Goal: Task Accomplishment & Management: Manage account settings

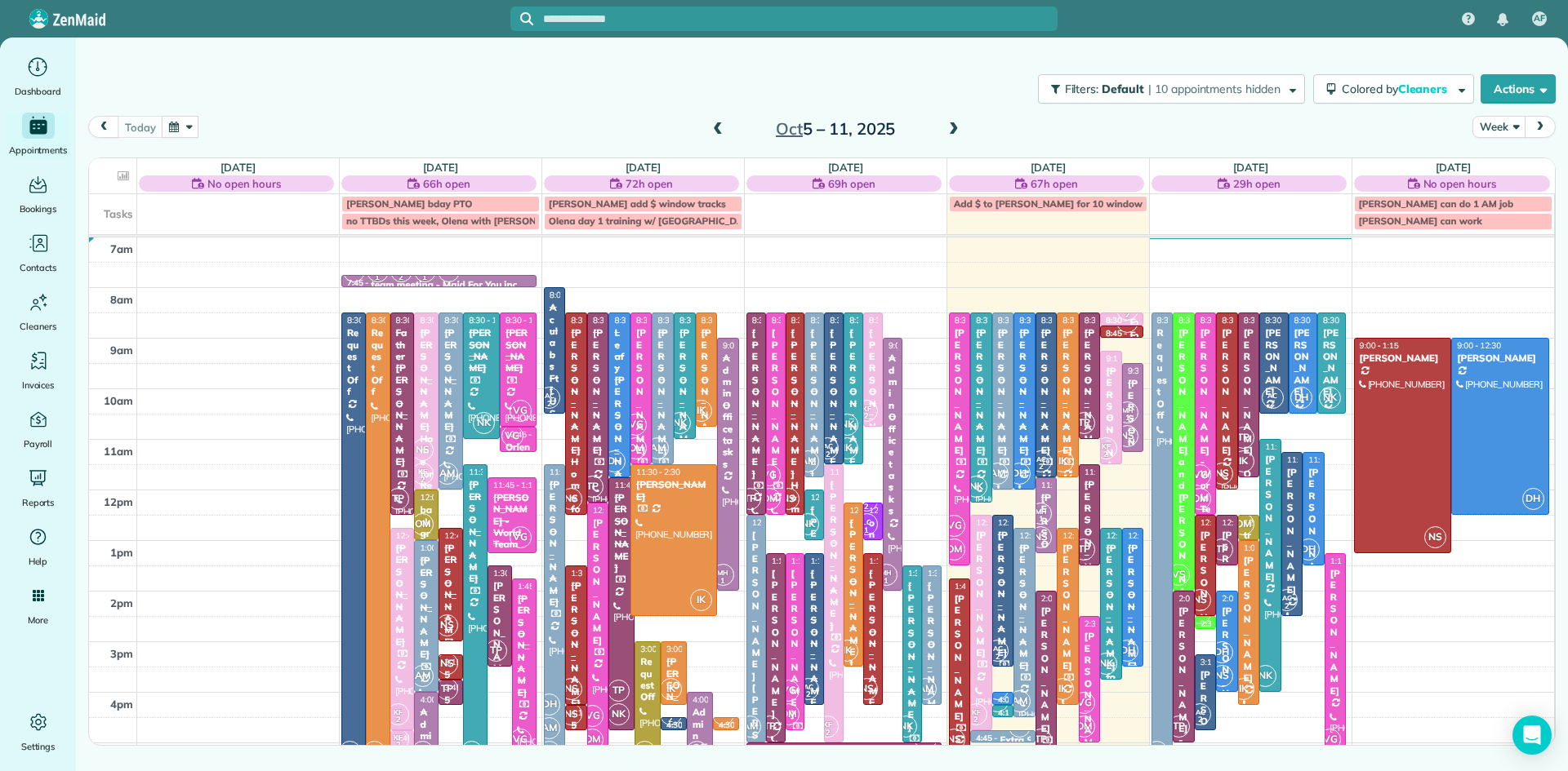
click at [1203, 499] on span "OM" at bounding box center [1200, 499] width 23 height 23
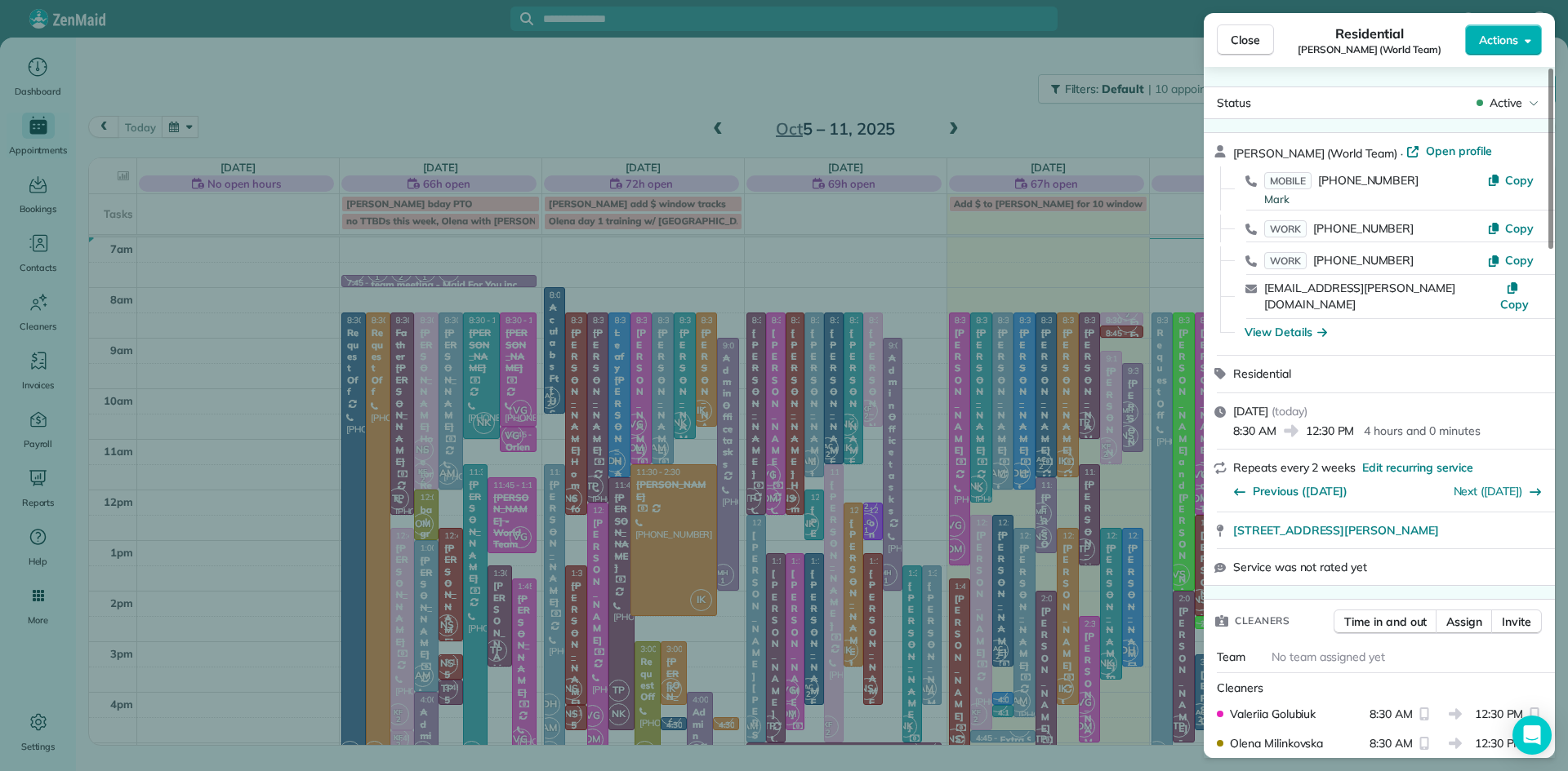
scroll to position [1941, 0]
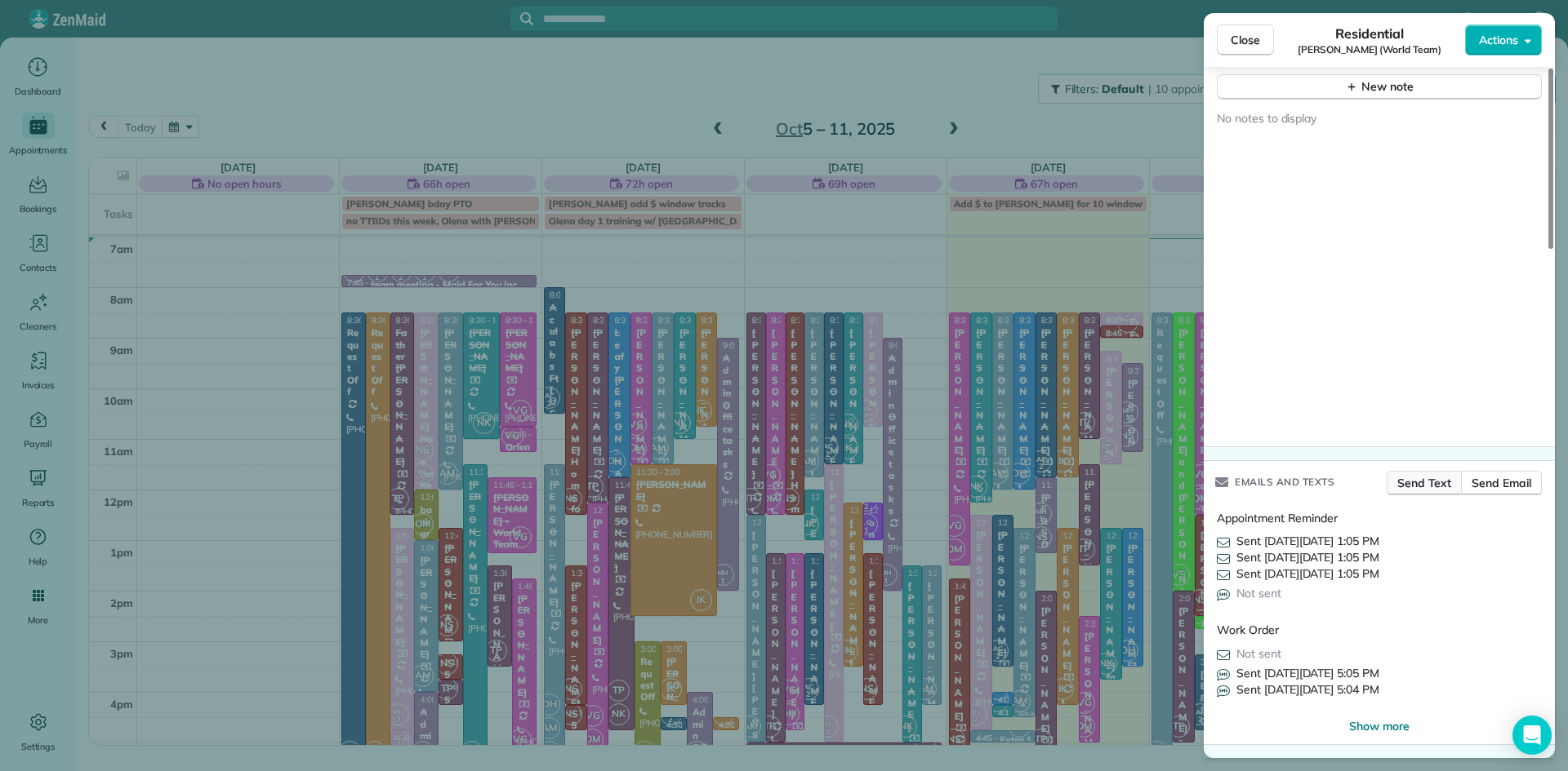
click at [1441, 484] on span "Send Text" at bounding box center [1424, 483] width 55 height 17
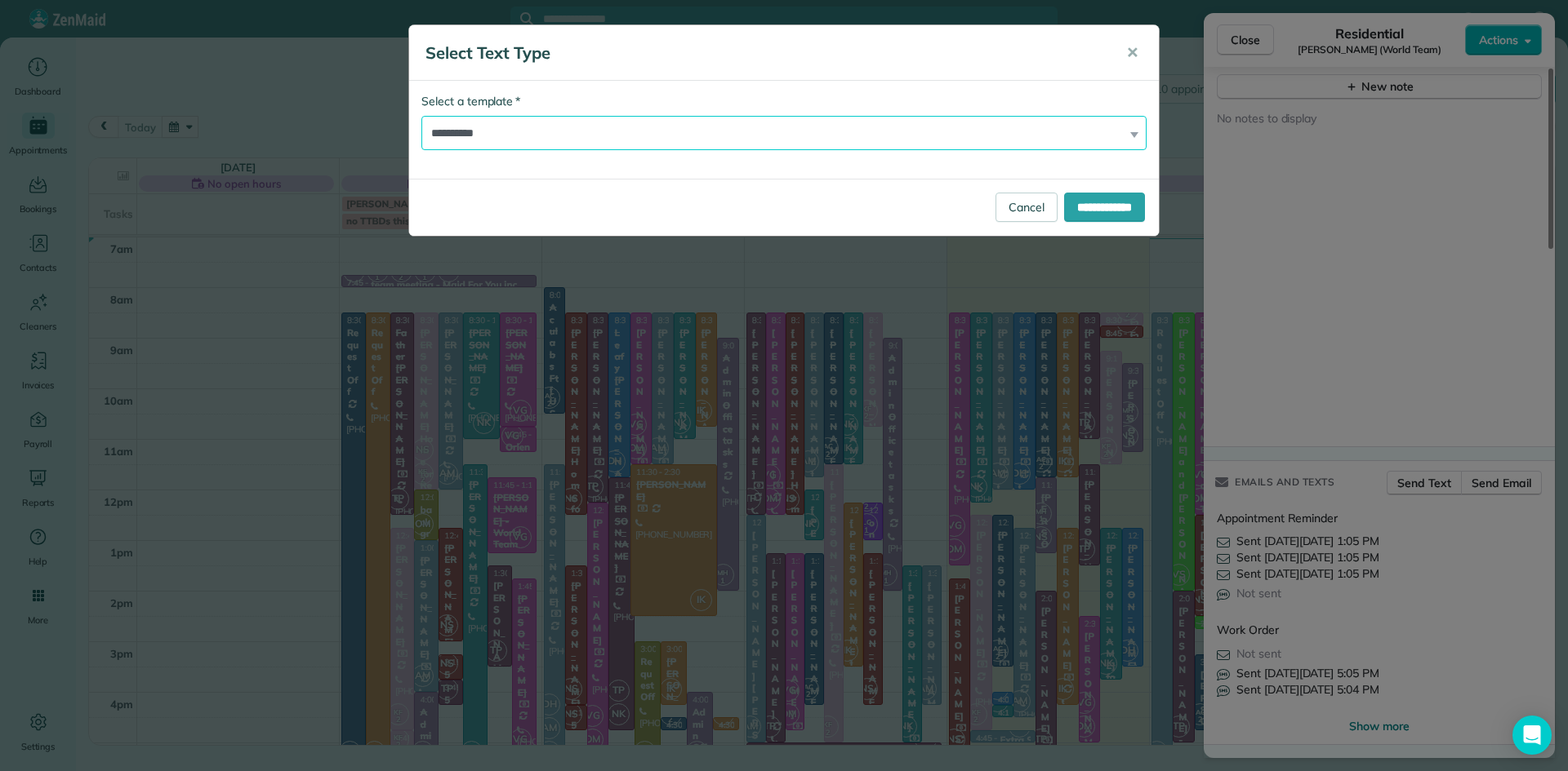
click at [619, 135] on select "**********" at bounding box center [783, 132] width 725 height 34
select select "***"
click at [421, 115] on select "**********" at bounding box center [783, 132] width 725 height 34
click at [1091, 196] on input "**********" at bounding box center [1104, 207] width 81 height 29
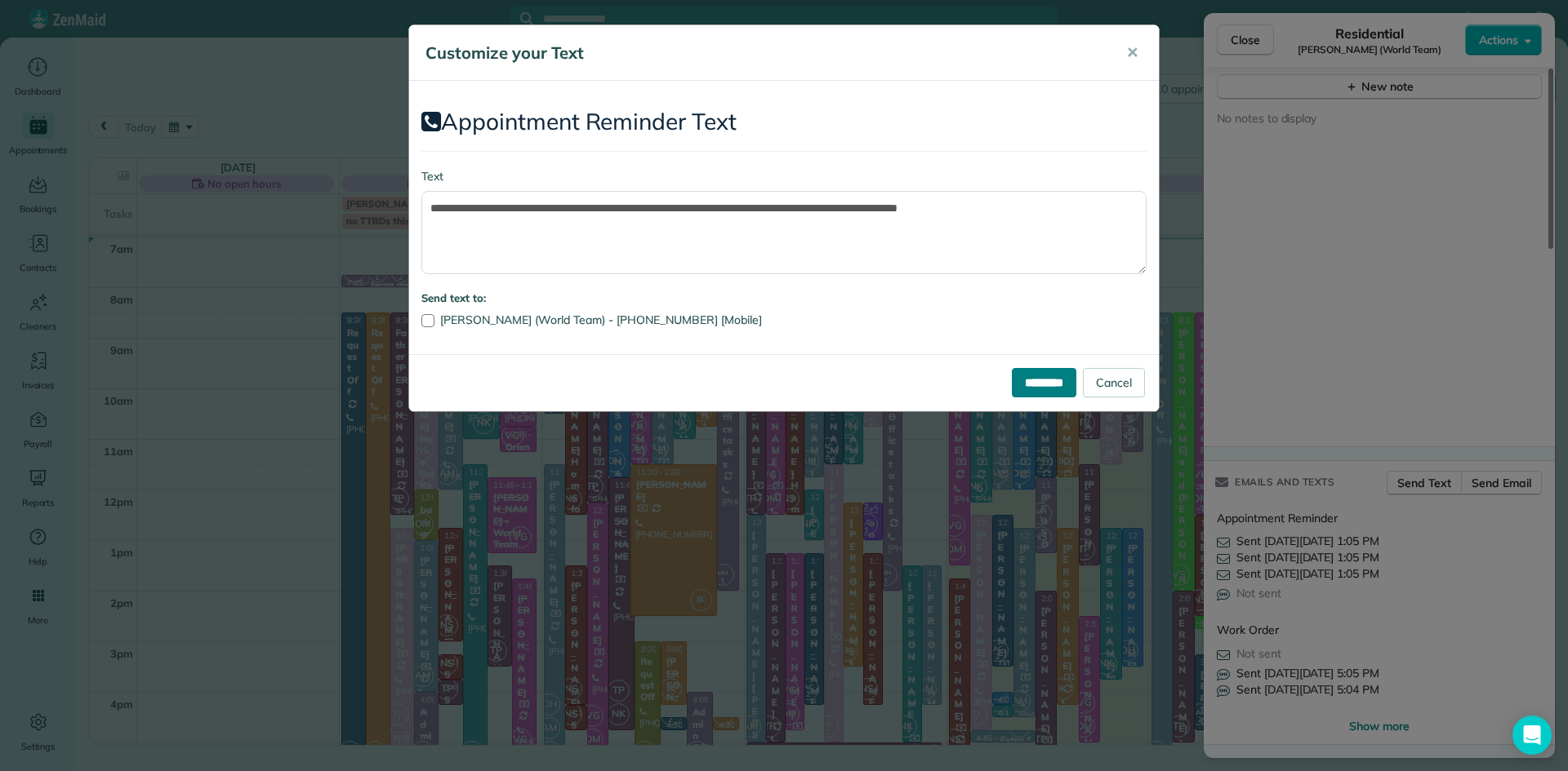
click at [1037, 389] on input "*********" at bounding box center [1044, 383] width 65 height 29
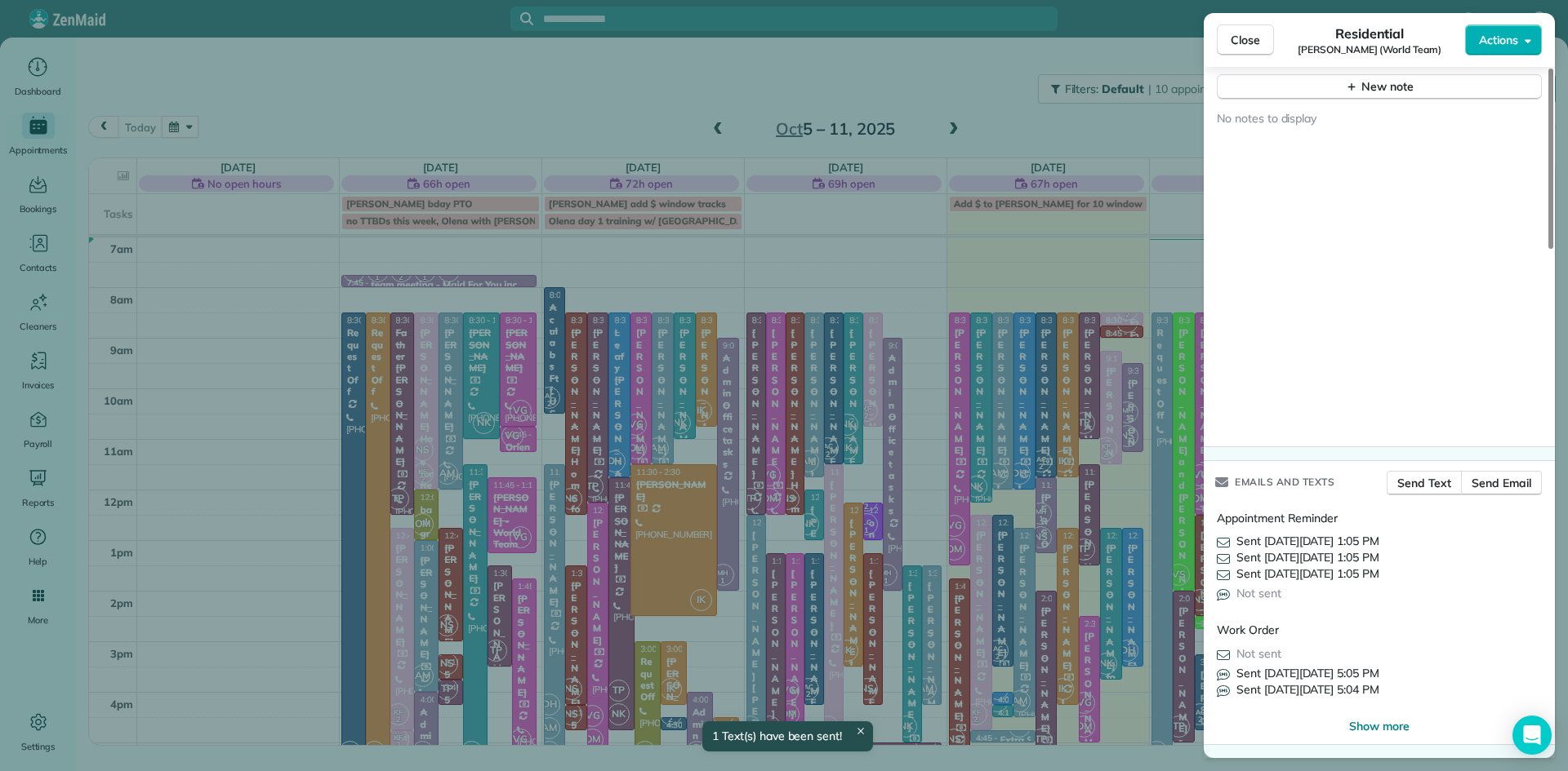
click at [1220, 47] on button "Close" at bounding box center [1245, 40] width 57 height 31
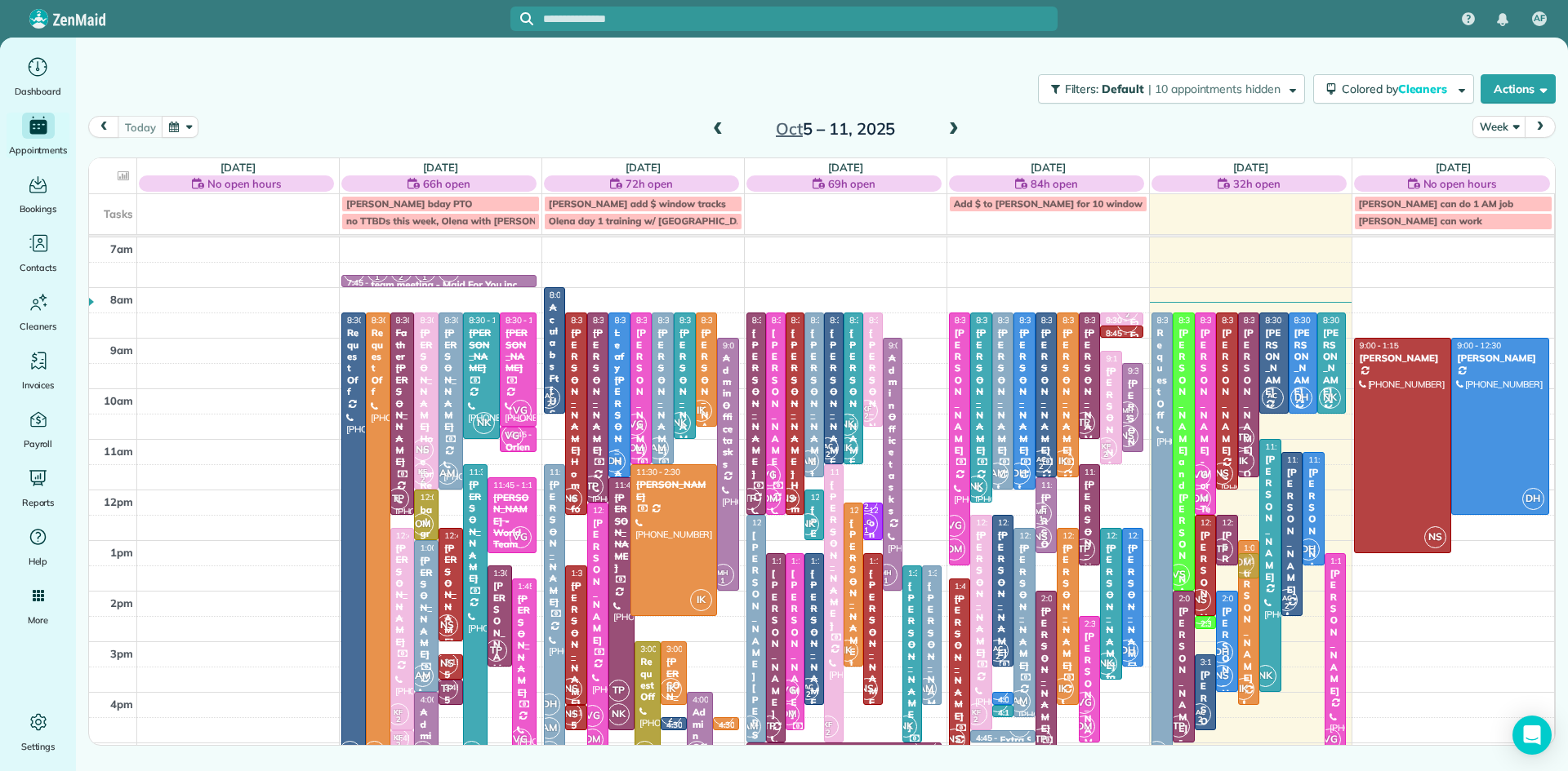
drag, startPoint x: 1251, startPoint y: 522, endPoint x: 1254, endPoint y: 561, distance: 39.1
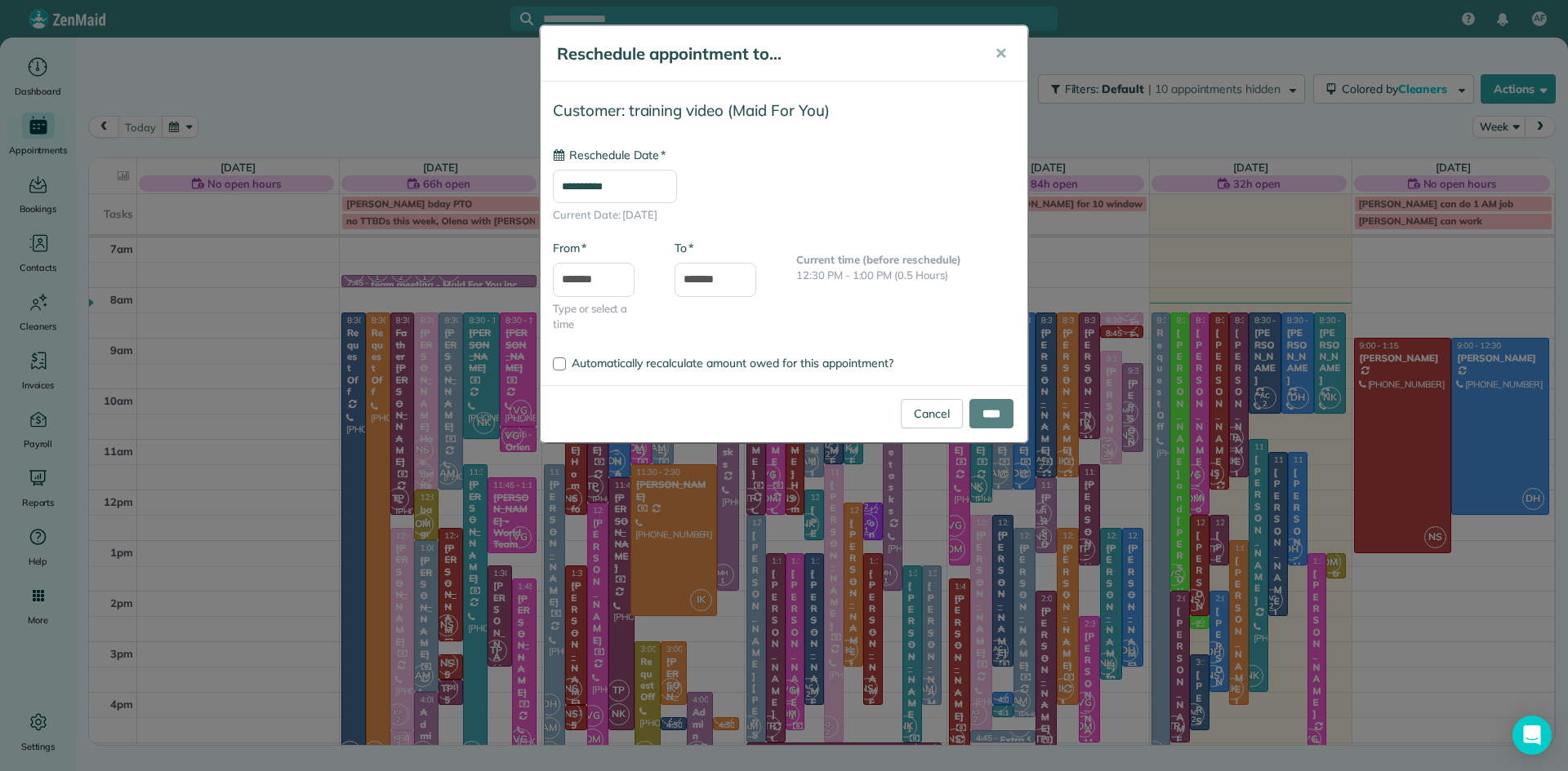
type input "**********"
click at [979, 415] on input "****" at bounding box center [991, 414] width 44 height 29
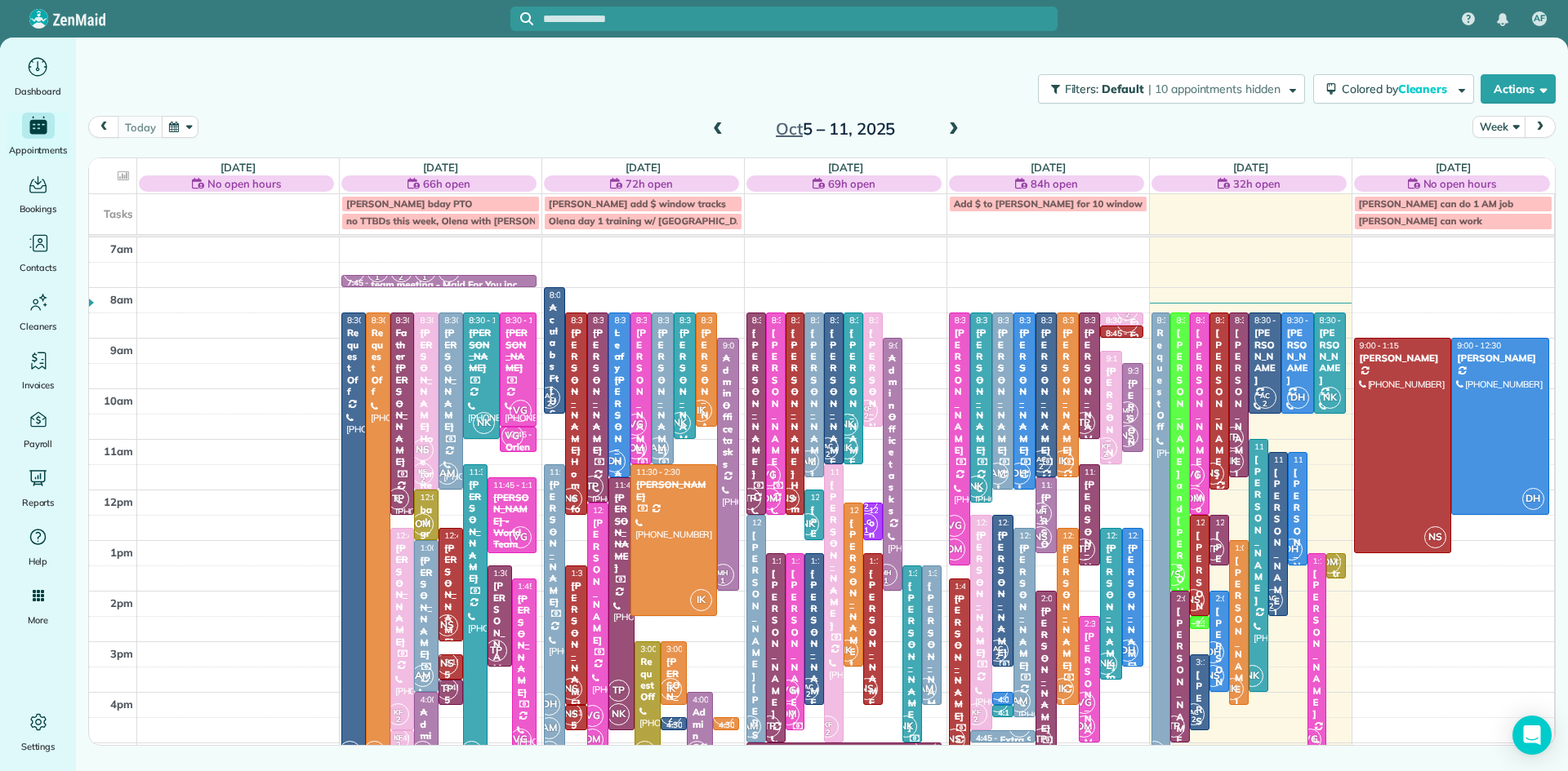
click at [953, 130] on span at bounding box center [953, 129] width 18 height 15
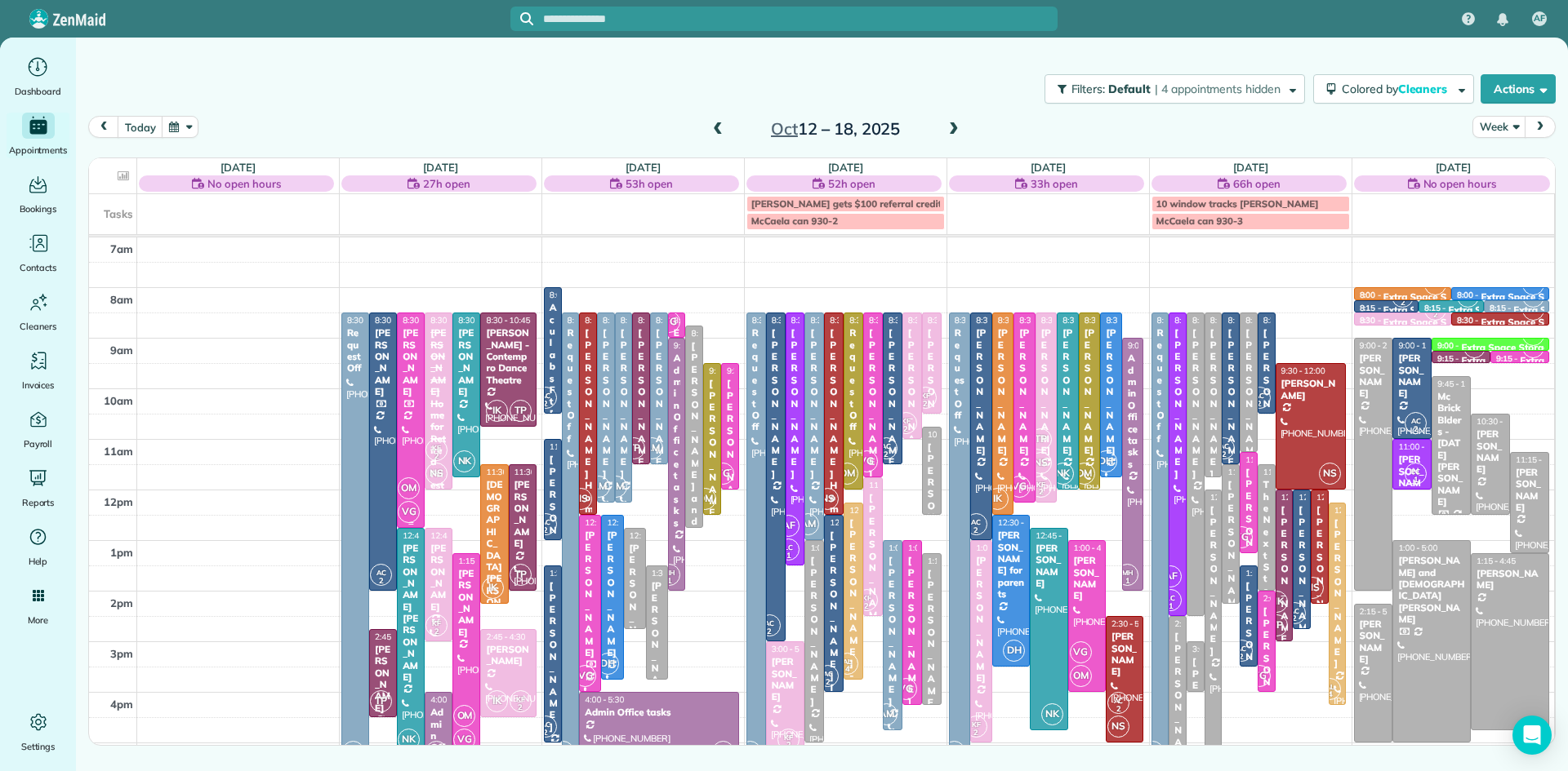
click at [421, 360] on div at bounding box center [410, 420] width 26 height 214
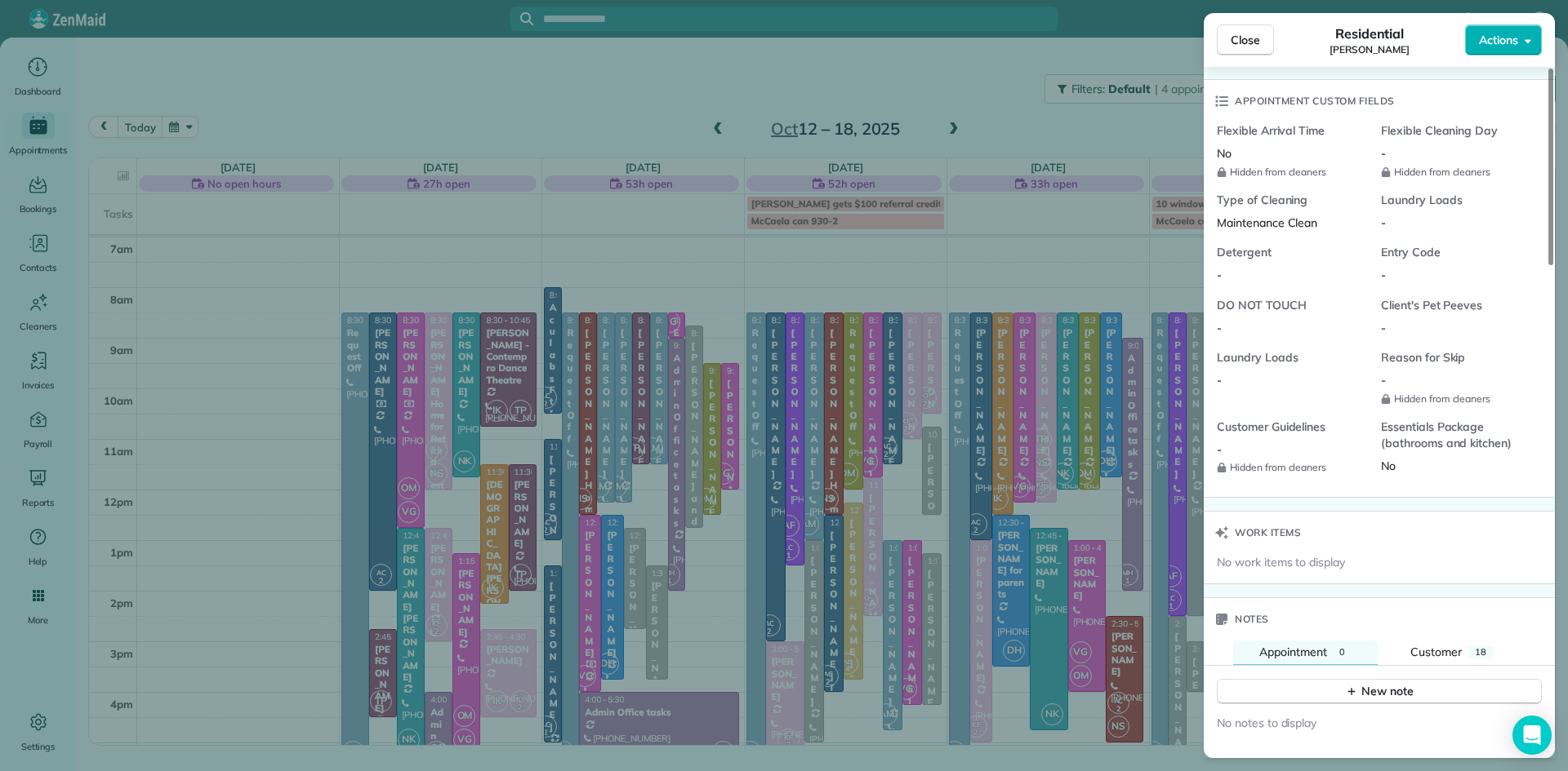
scroll to position [1730, 0]
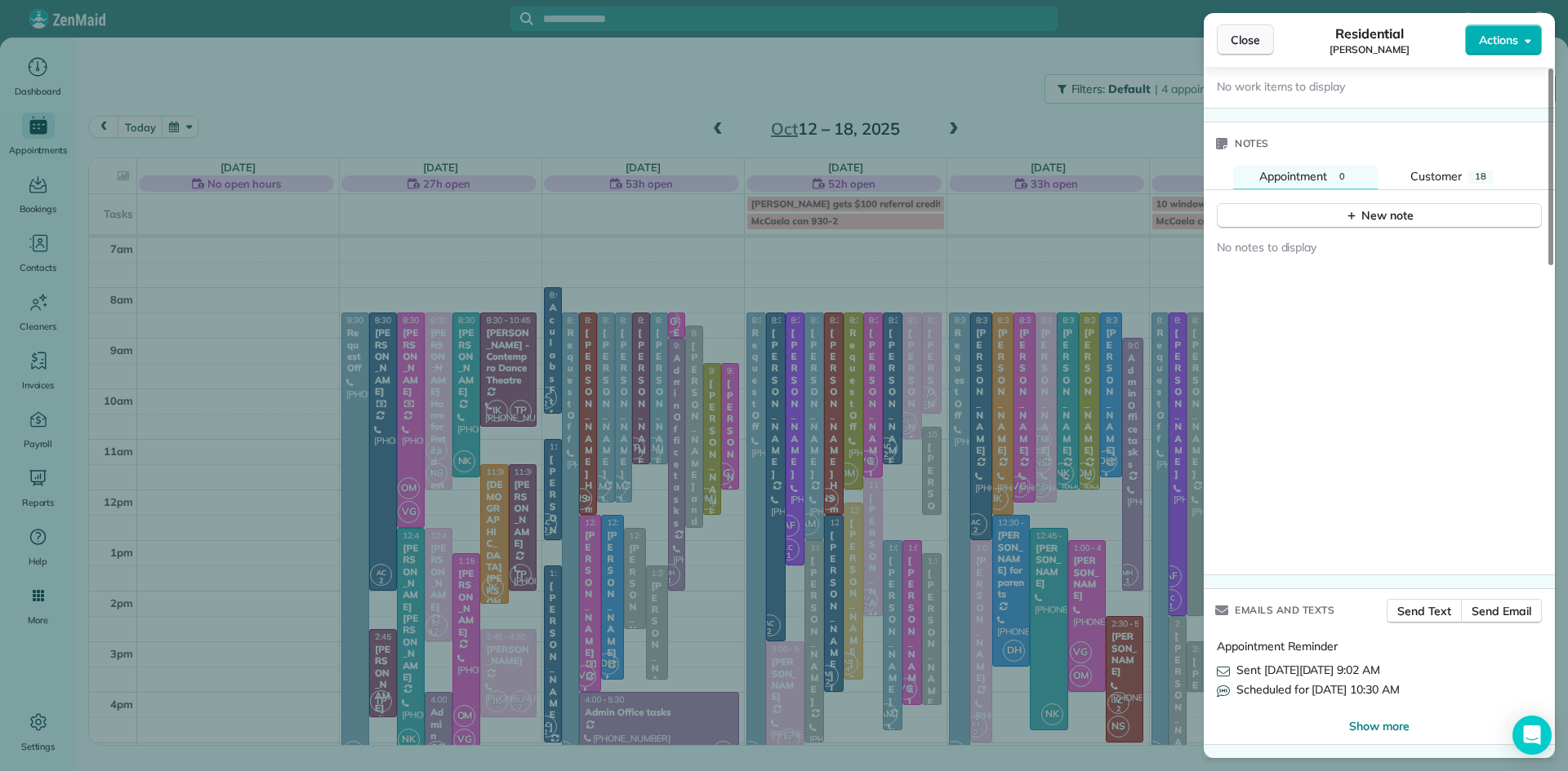
click at [1239, 42] on span "Close" at bounding box center [1245, 40] width 29 height 17
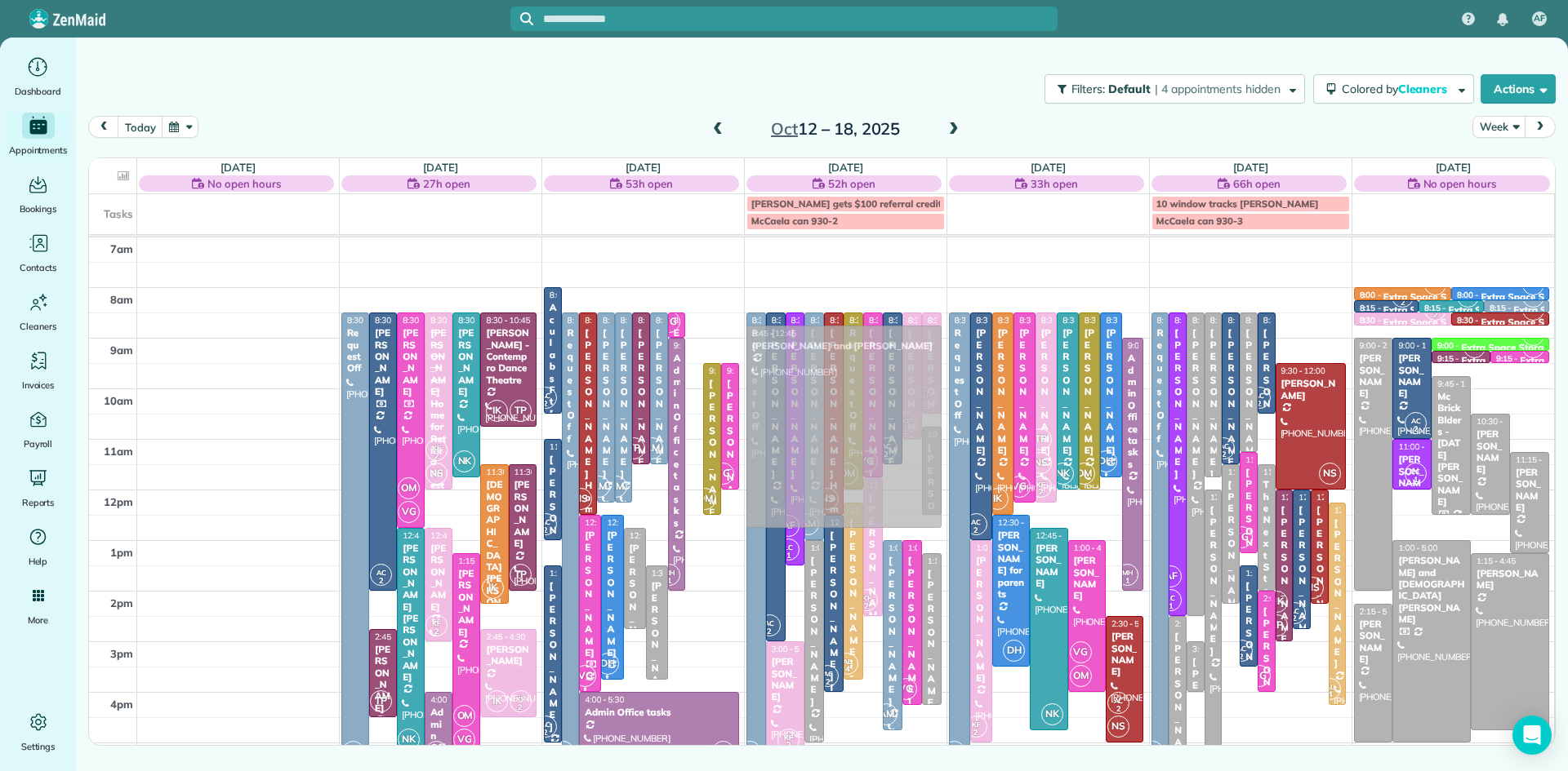
drag, startPoint x: 694, startPoint y: 411, endPoint x: 750, endPoint y: 412, distance: 56.0
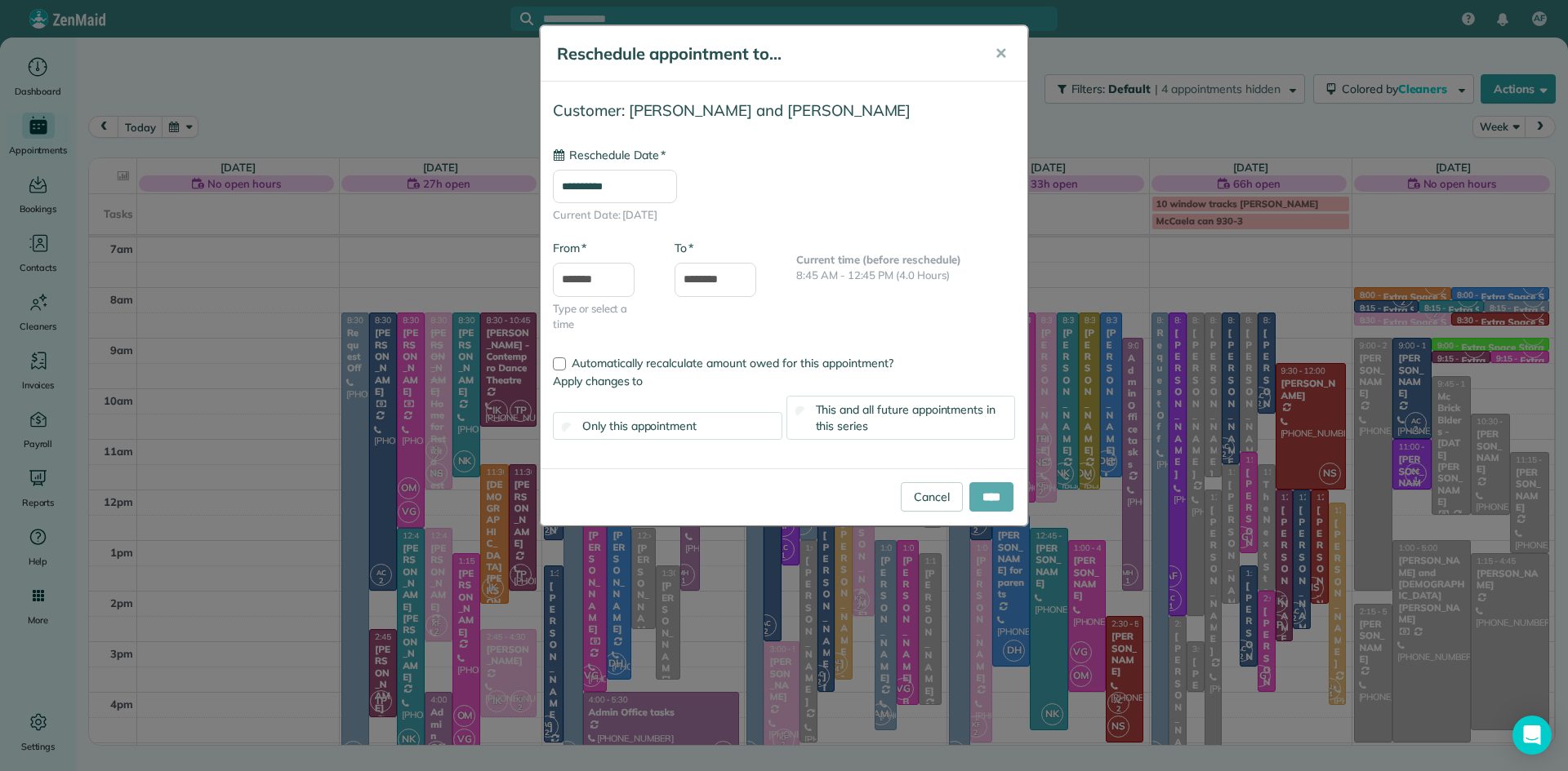
type input "**********"
click at [988, 500] on input "****" at bounding box center [991, 497] width 44 height 29
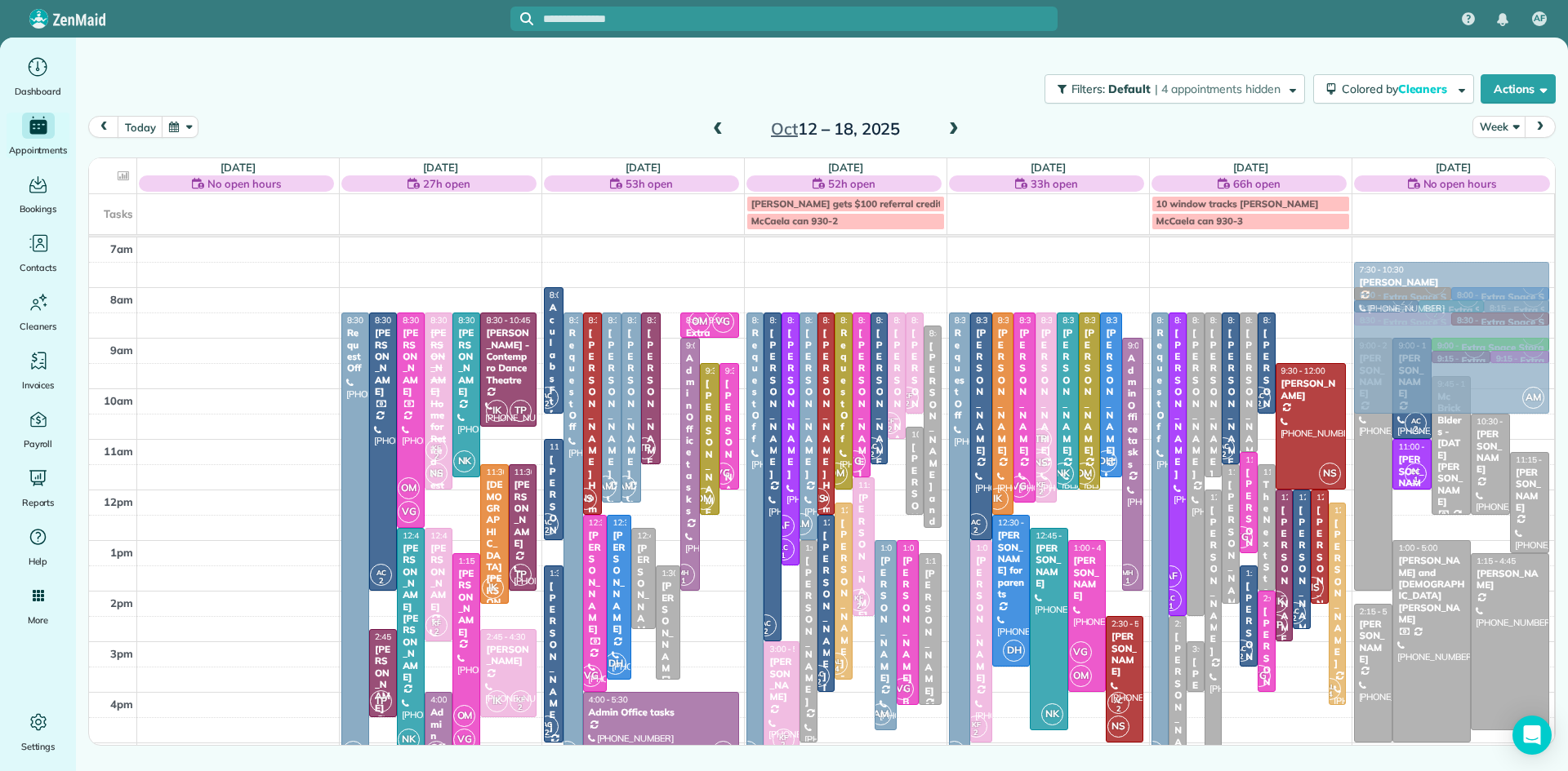
drag, startPoint x: 671, startPoint y: 378, endPoint x: 1355, endPoint y: 334, distance: 685.4
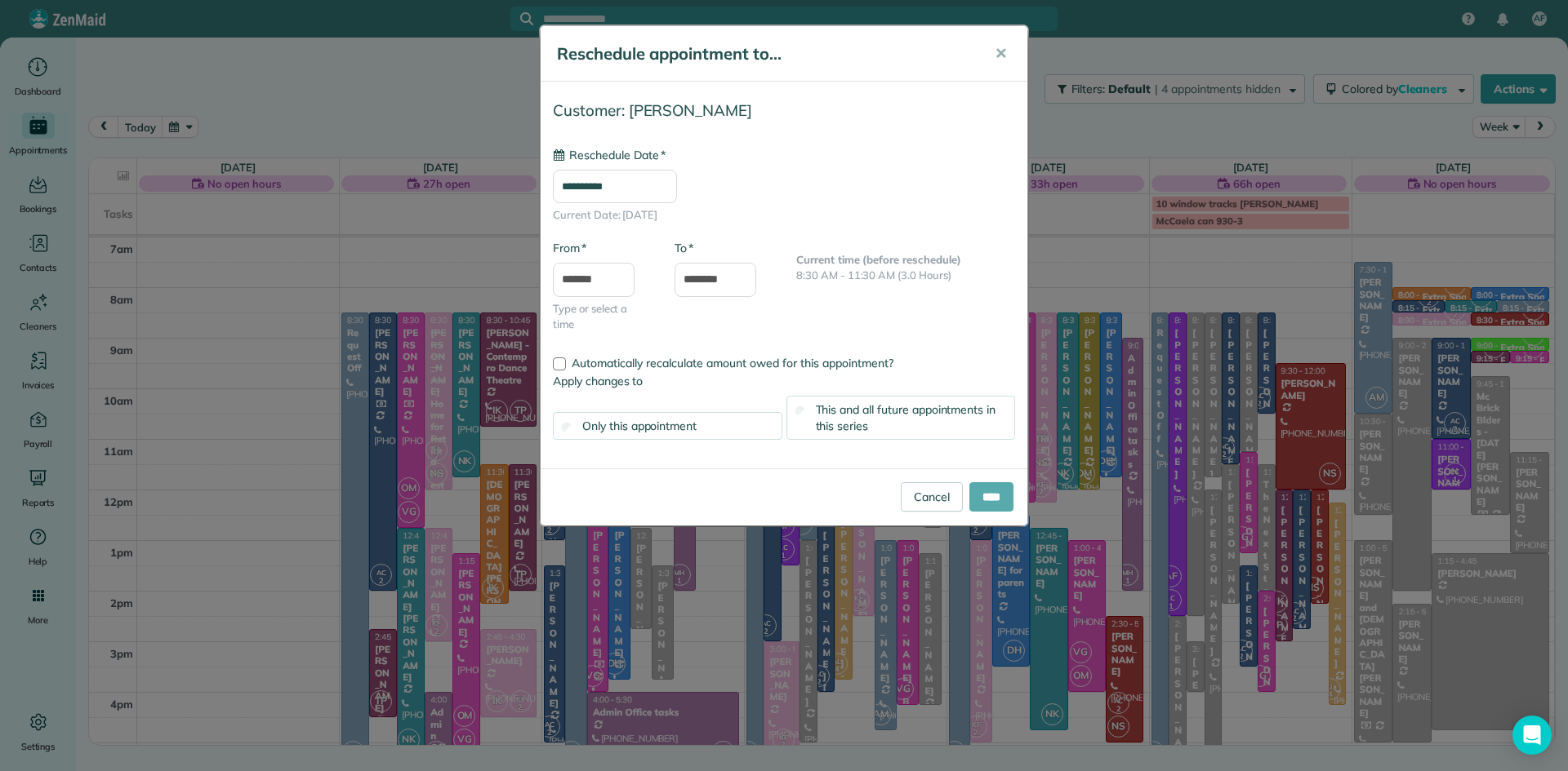
type input "**********"
click at [986, 495] on input "****" at bounding box center [991, 497] width 44 height 29
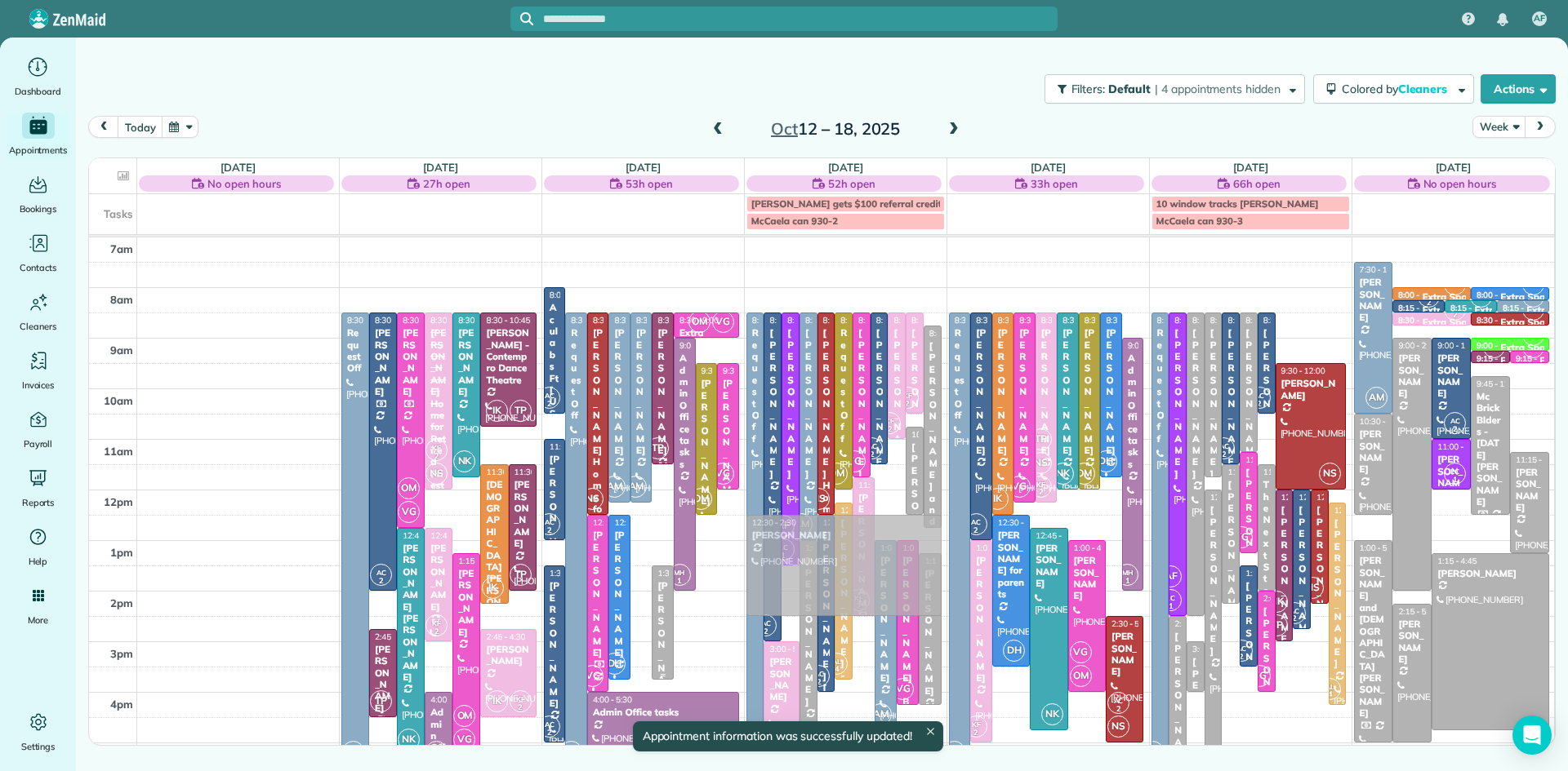
drag, startPoint x: 643, startPoint y: 593, endPoint x: 756, endPoint y: 586, distance: 113.2
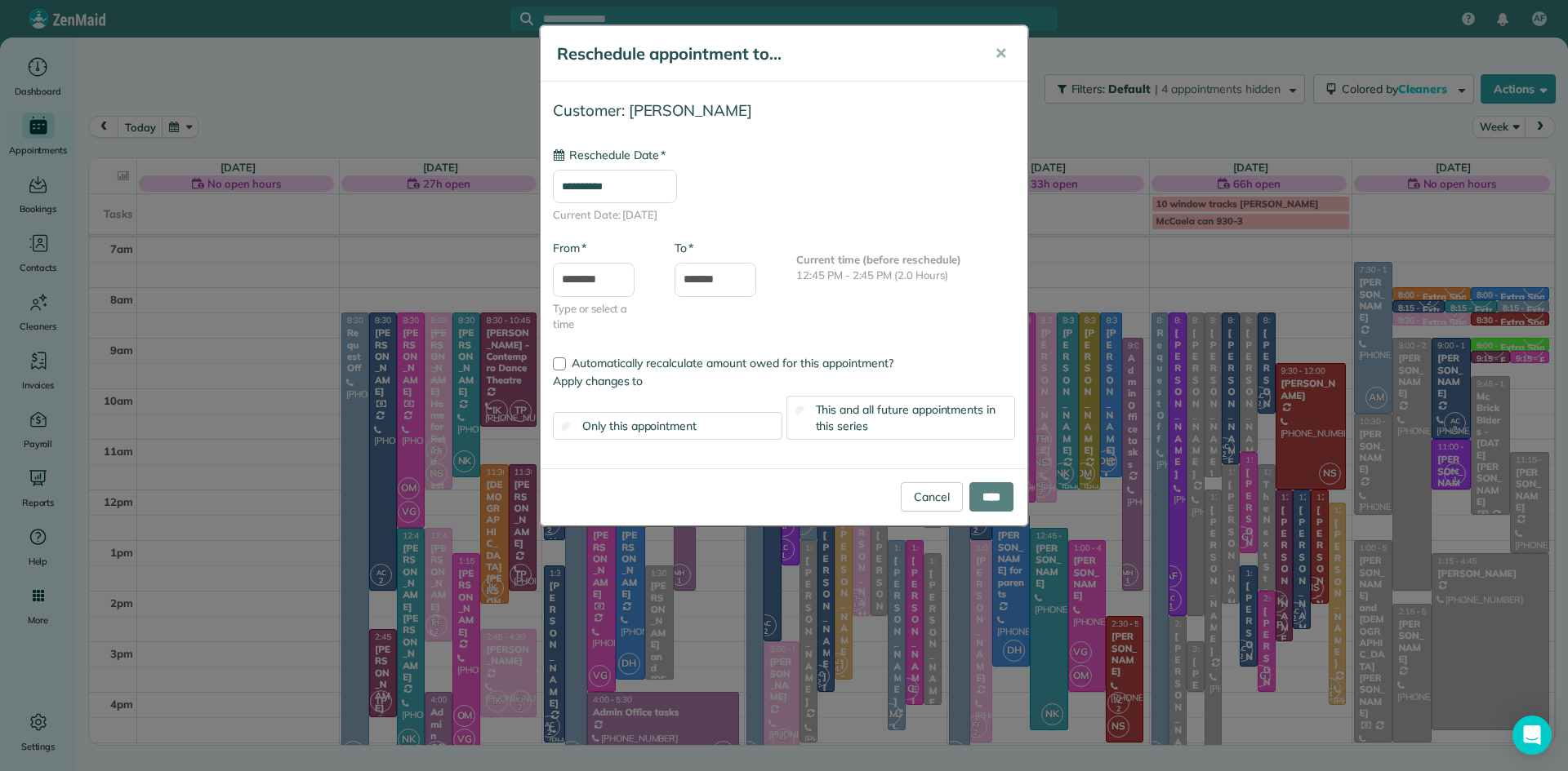
type input "**********"
click at [1002, 498] on input "****" at bounding box center [991, 497] width 44 height 29
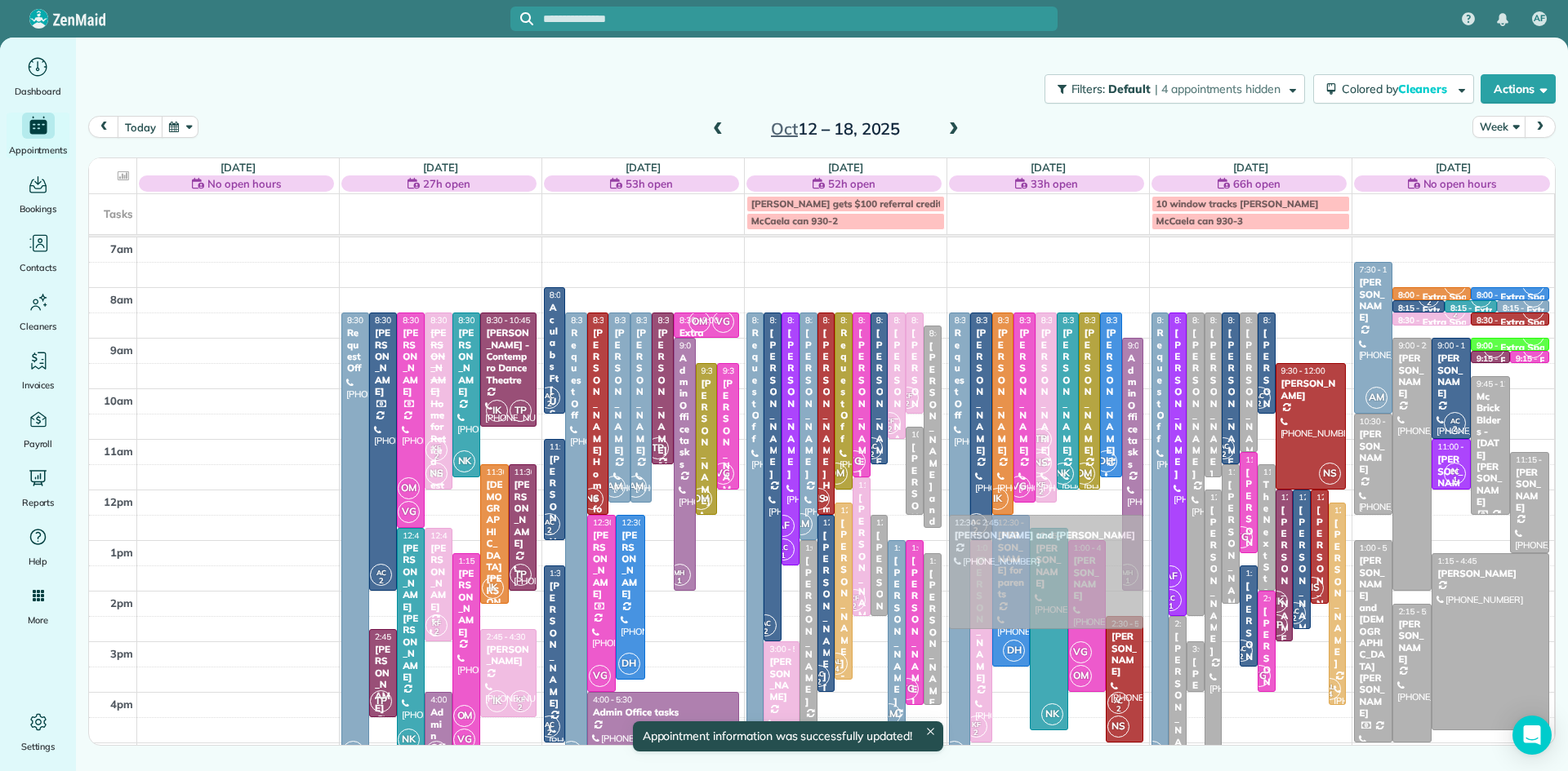
drag, startPoint x: 662, startPoint y: 638, endPoint x: 959, endPoint y: 601, distance: 299.3
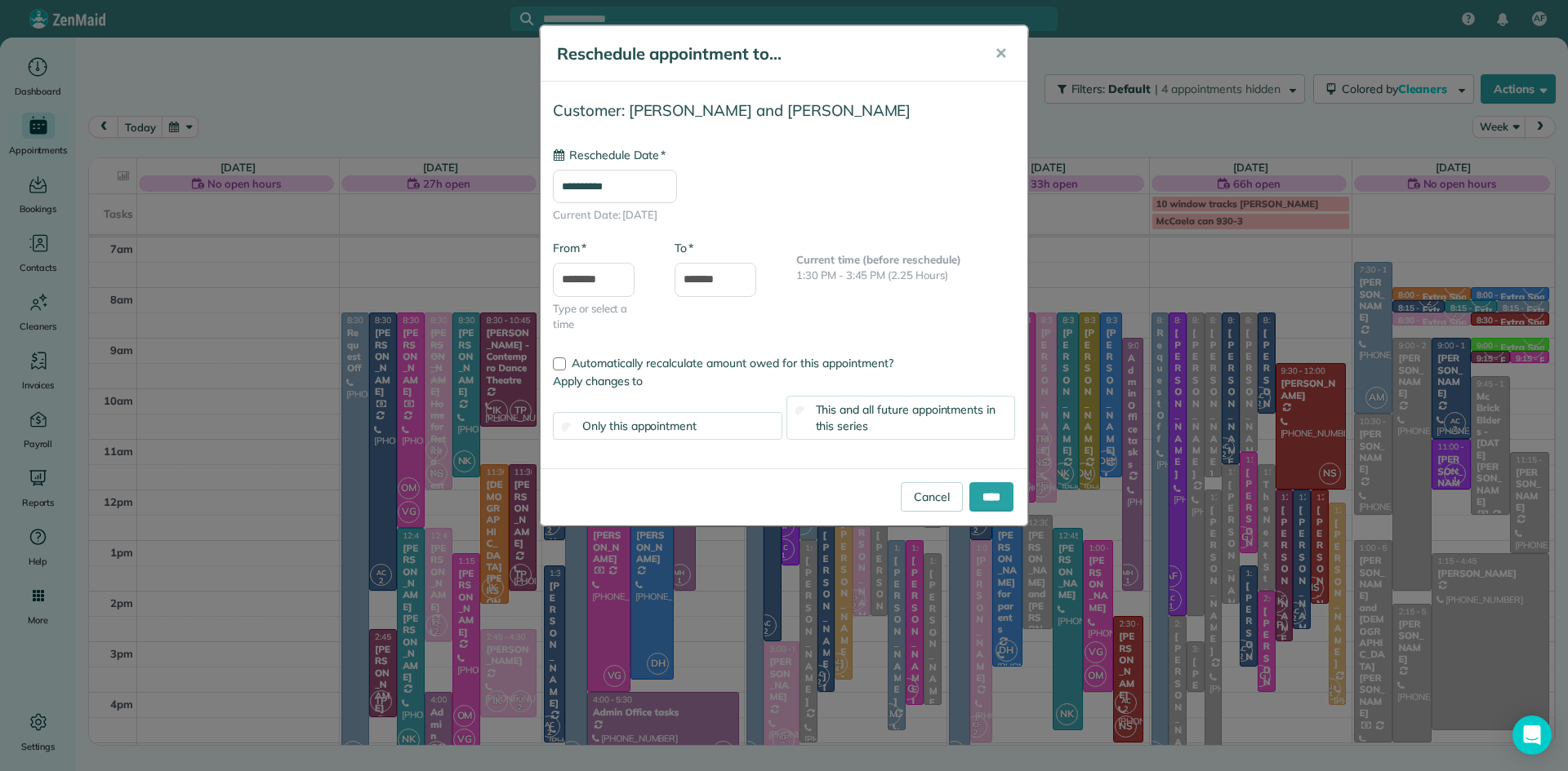
click at [672, 185] on input "**********" at bounding box center [615, 187] width 124 height 34
click at [733, 318] on link "18" at bounding box center [733, 325] width 26 height 26
type input "**********"
click at [982, 509] on input "****" at bounding box center [991, 497] width 44 height 29
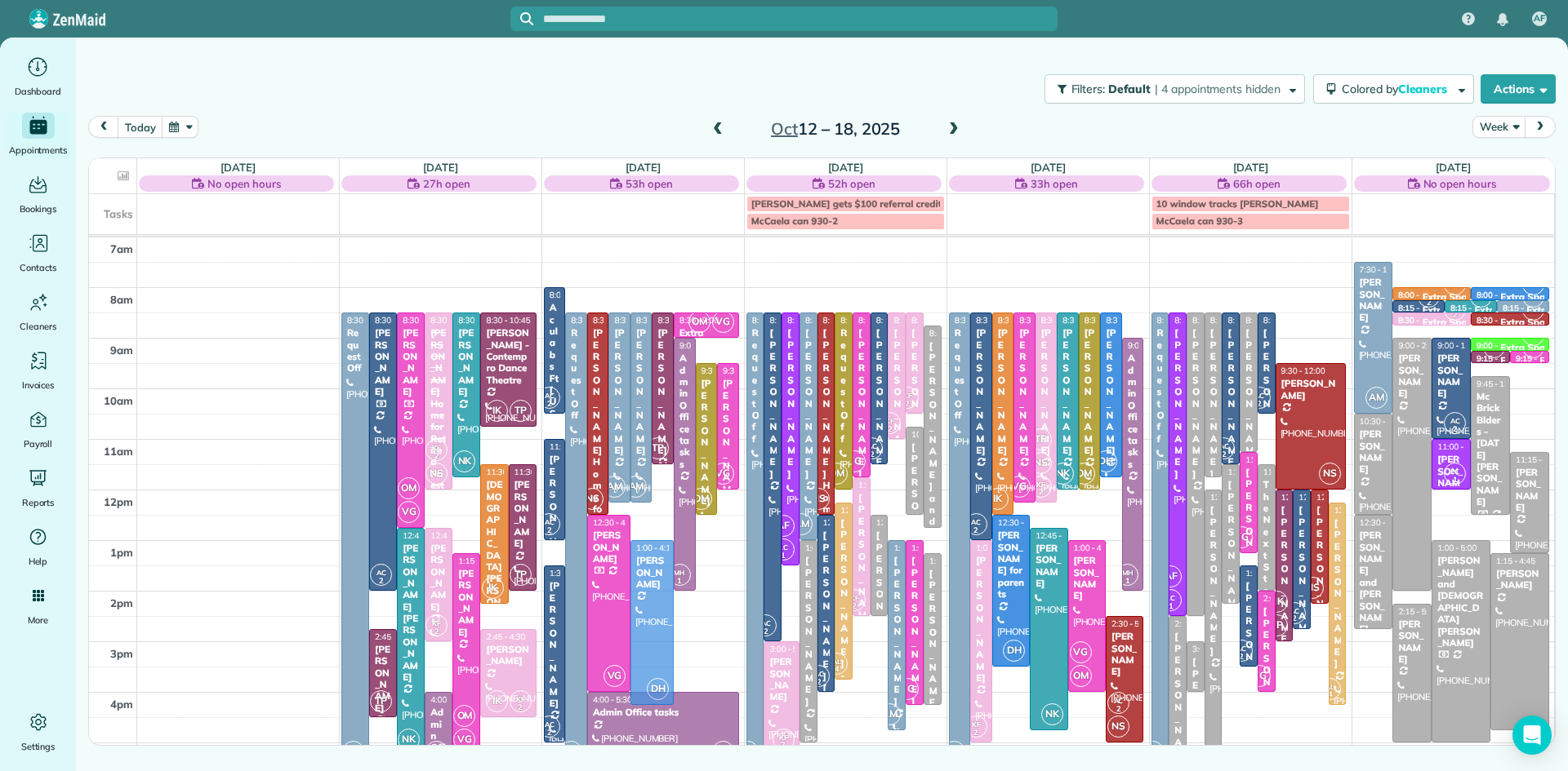
drag, startPoint x: 654, startPoint y: 567, endPoint x: 657, endPoint y: 593, distance: 26.2
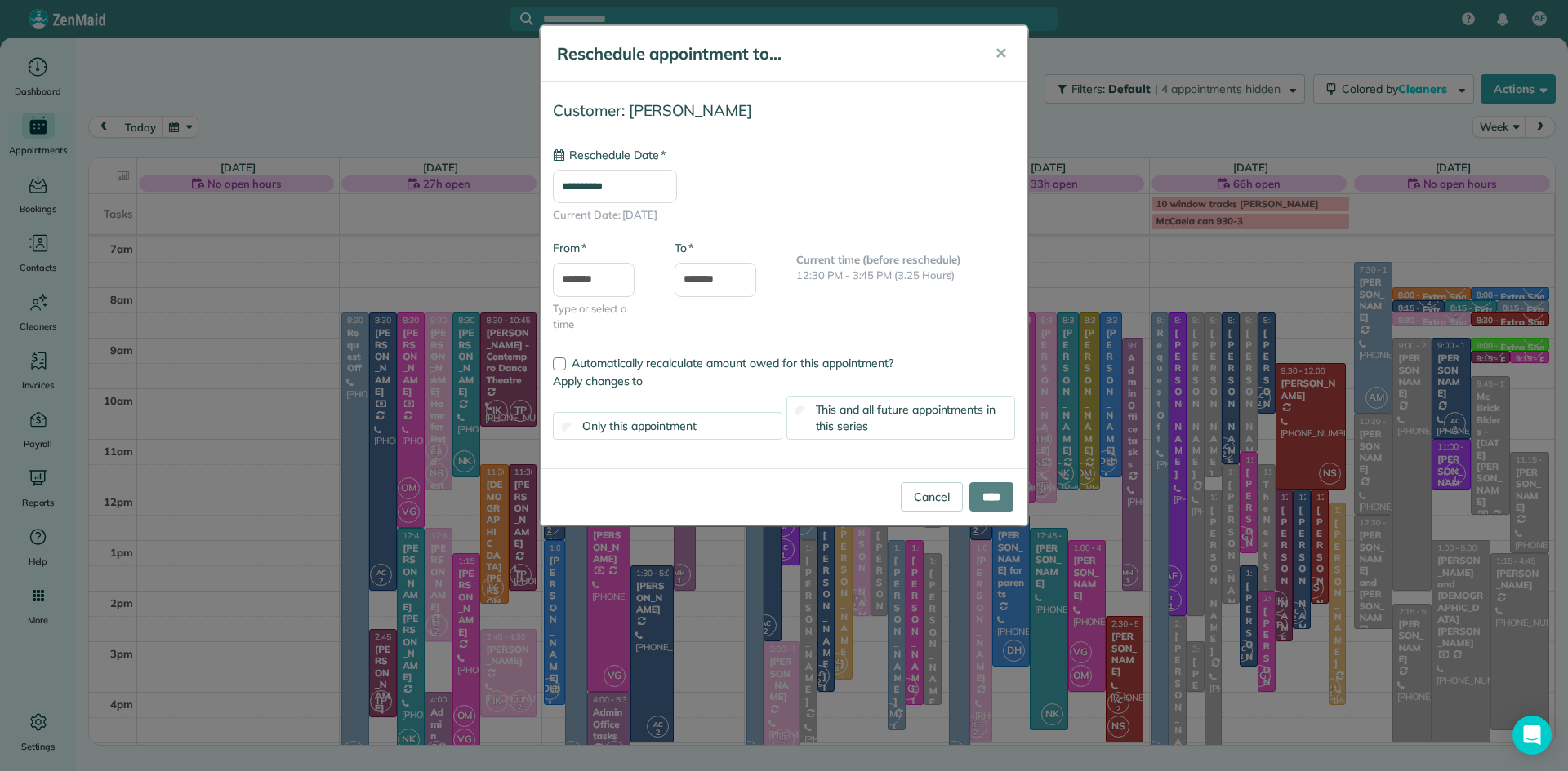
type input "**********"
click at [984, 501] on input "****" at bounding box center [991, 497] width 44 height 29
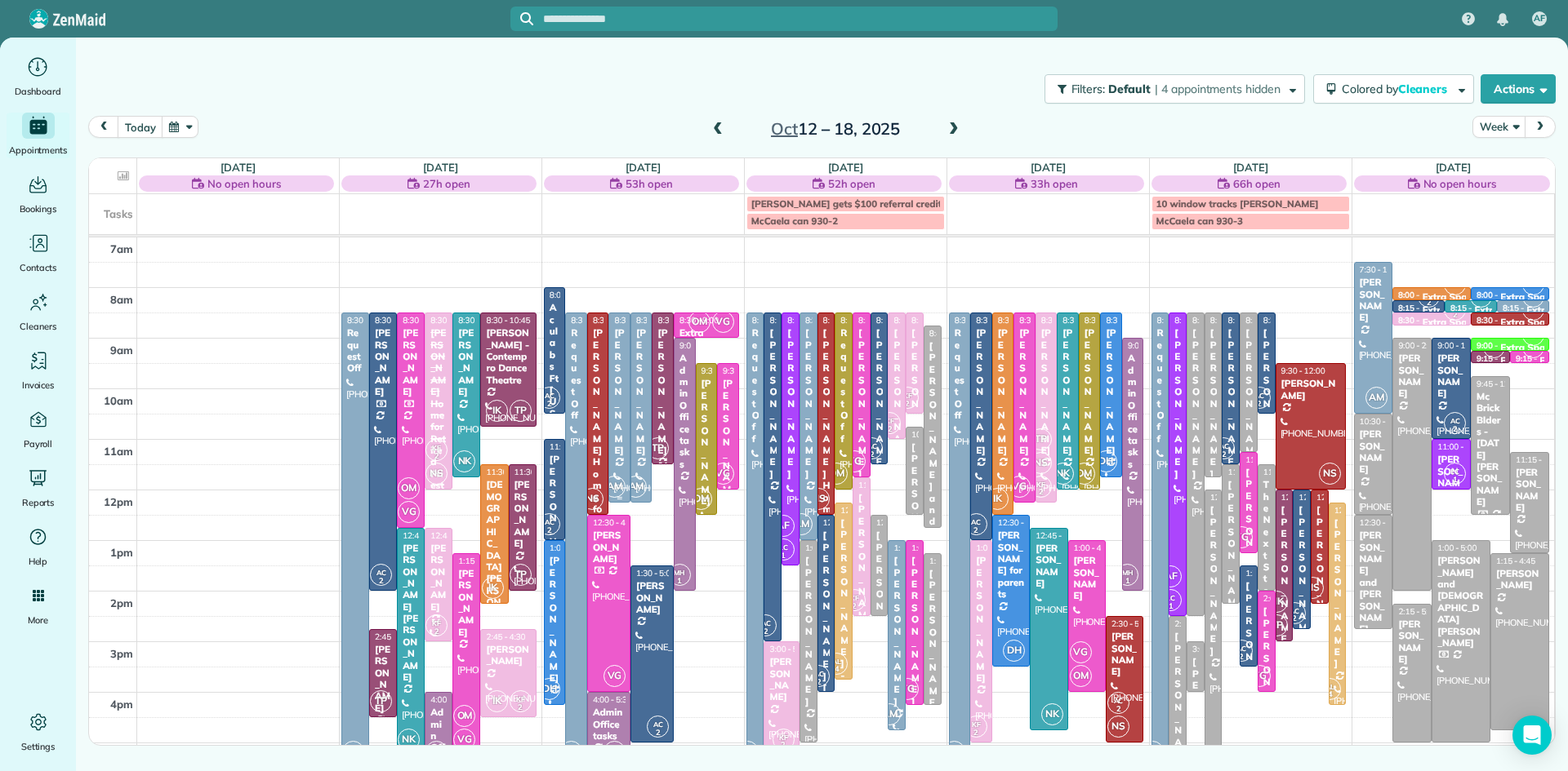
click at [614, 454] on div "[PERSON_NAME]" at bounding box center [620, 392] width 13 height 129
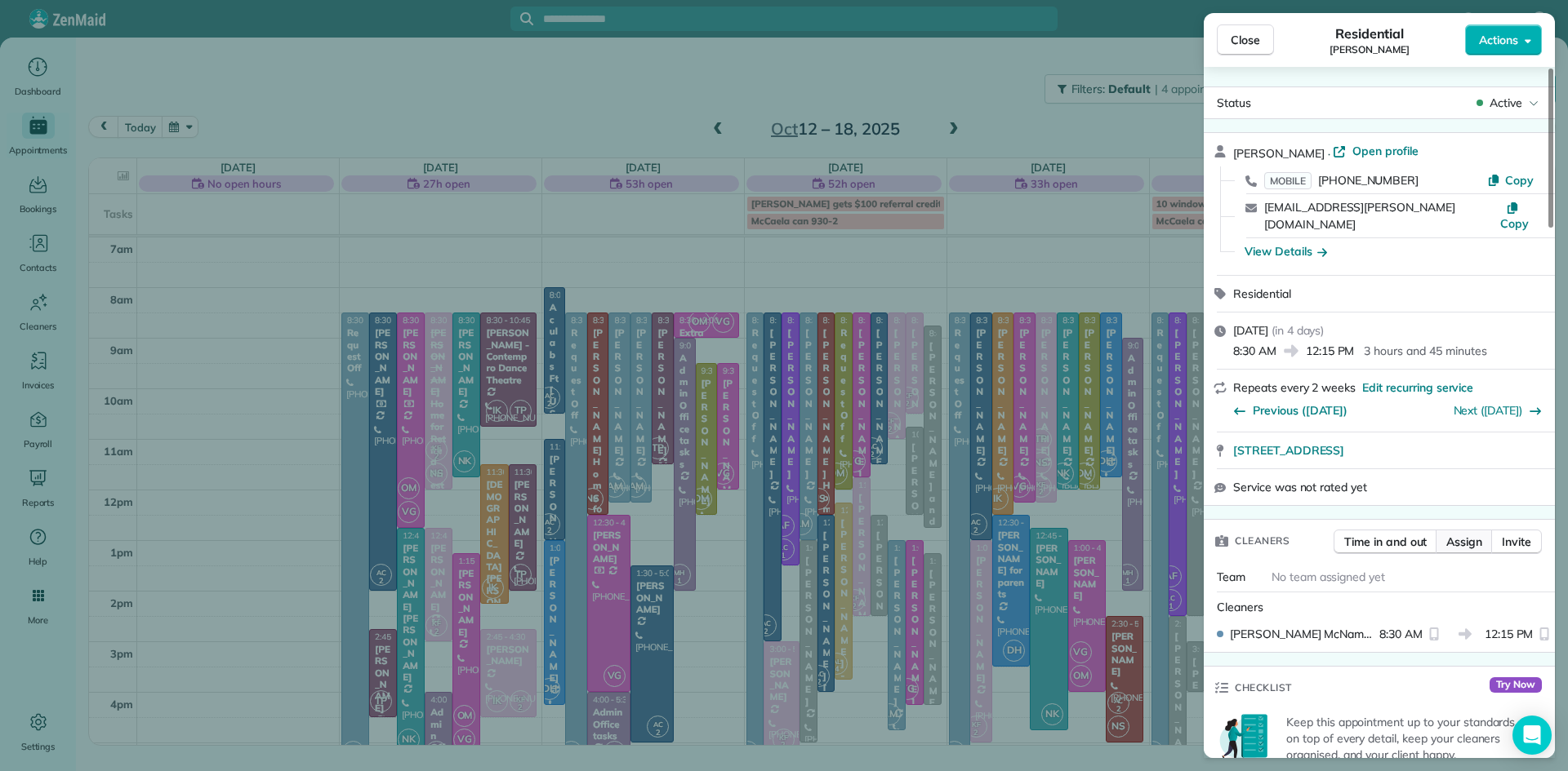
click at [1470, 534] on span "Assign" at bounding box center [1463, 542] width 36 height 17
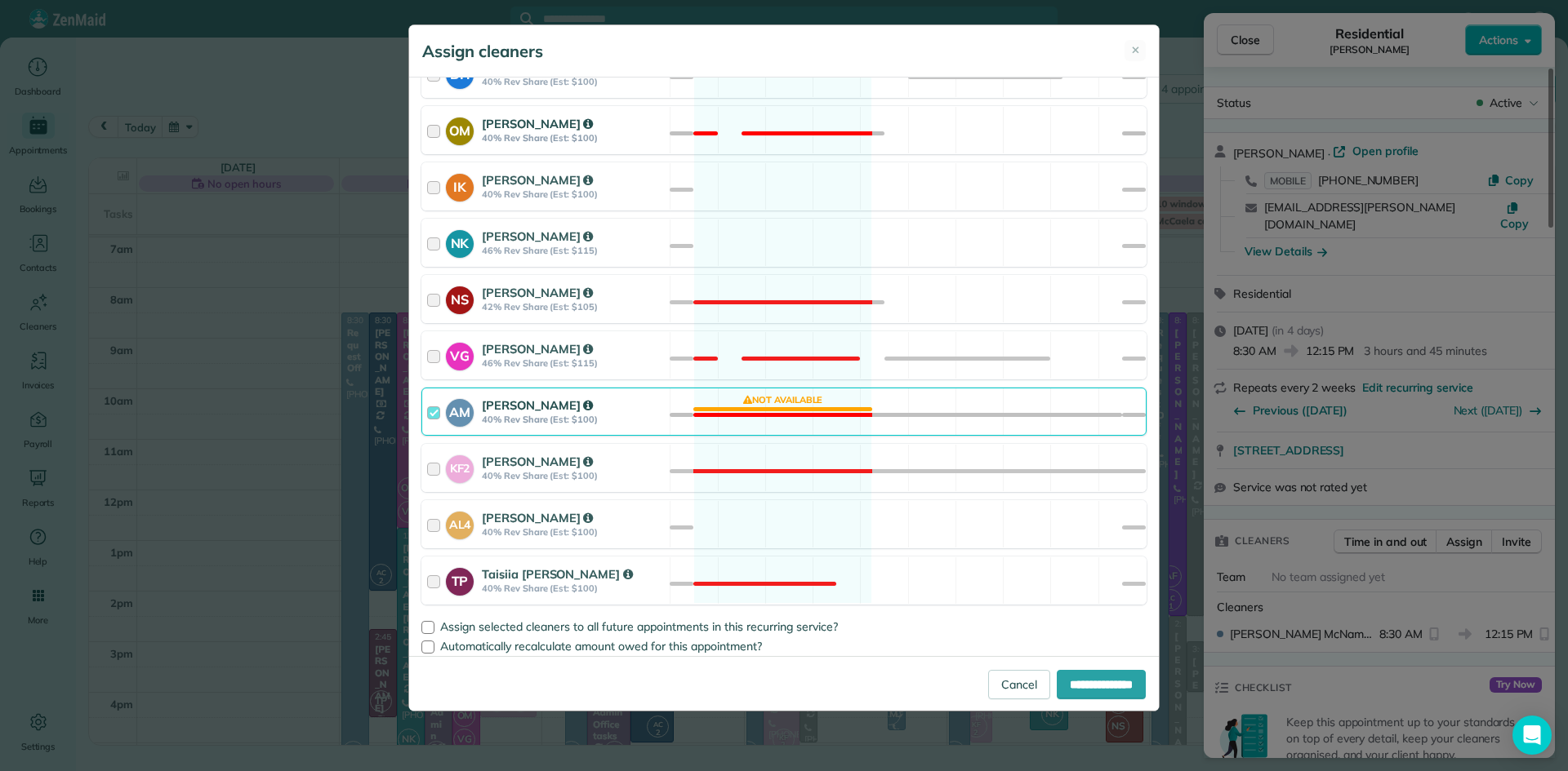
scroll to position [706, 0]
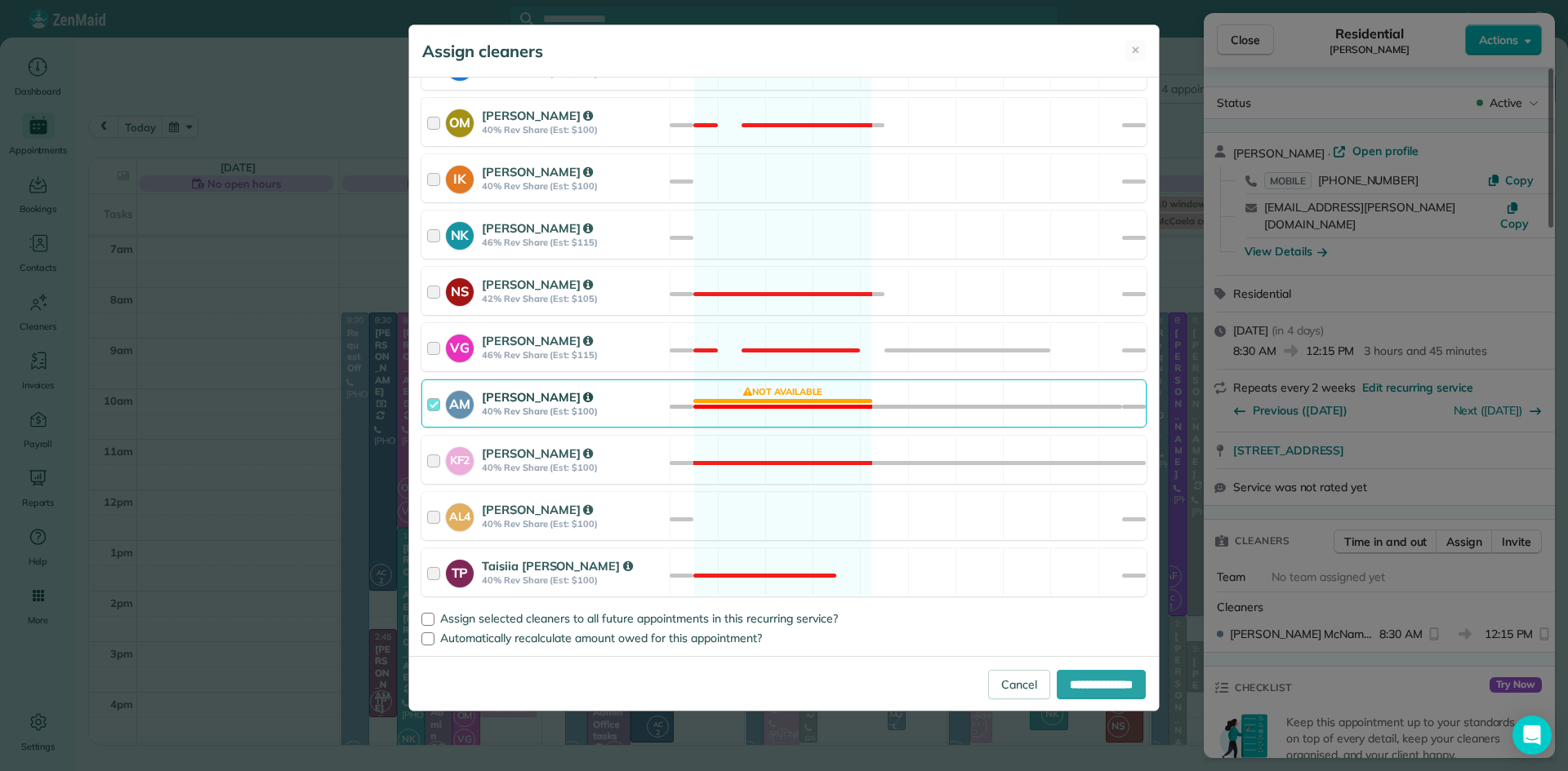
click at [530, 396] on strong "[PERSON_NAME]" at bounding box center [536, 397] width 111 height 16
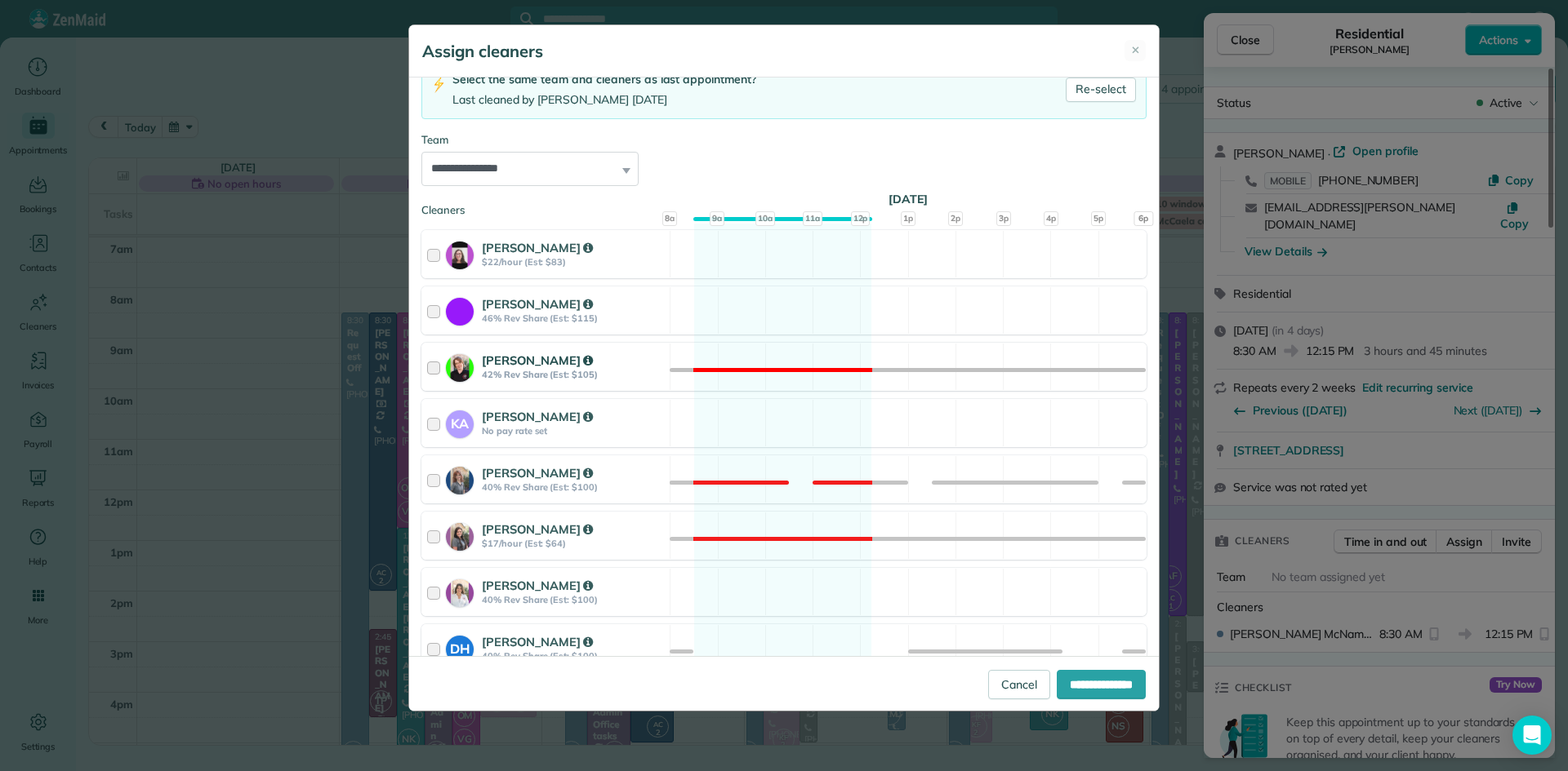
scroll to position [366, 0]
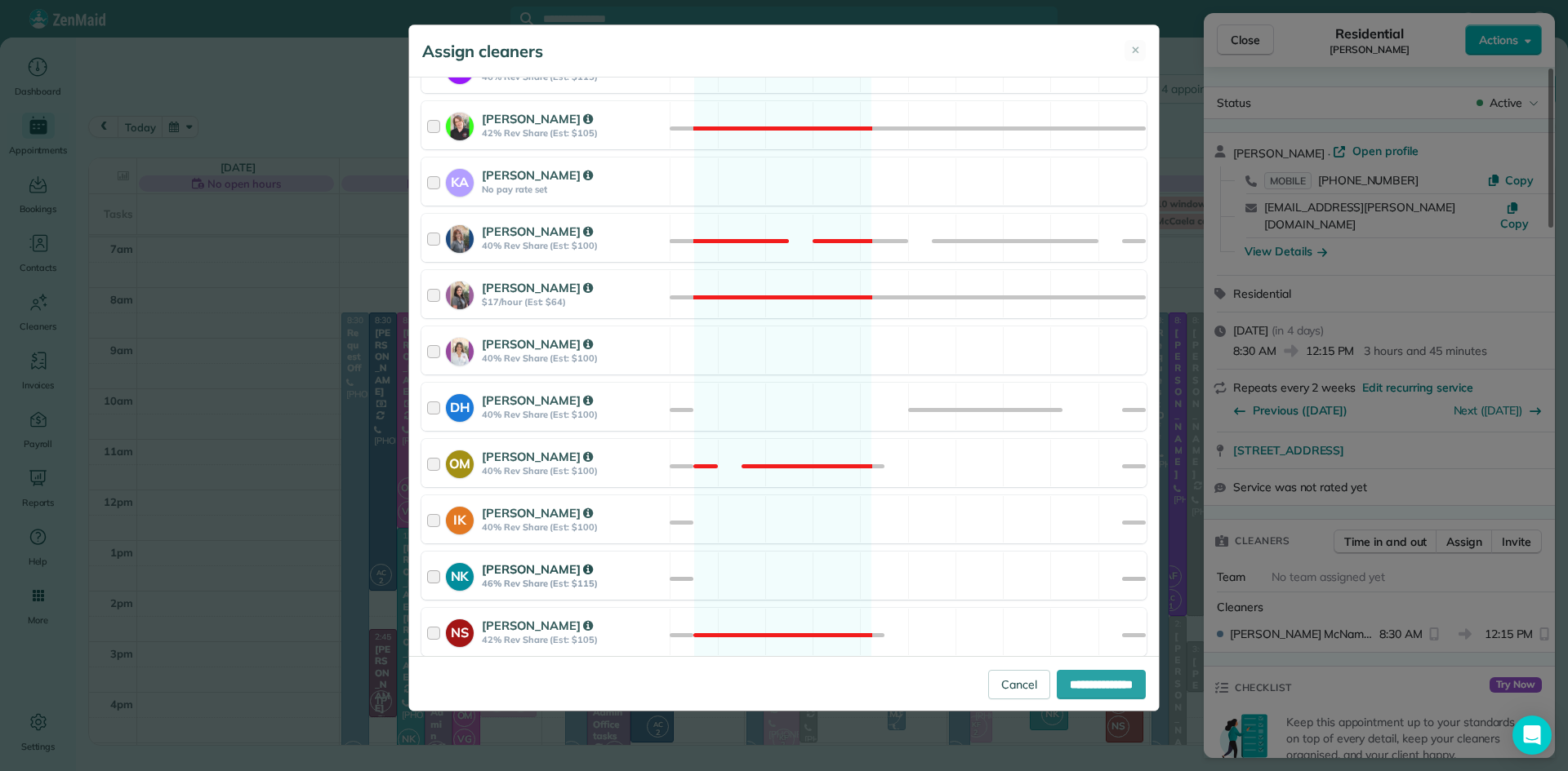
click at [516, 555] on div "NK Natalia Kononenko 46% Rev Share (Est: $115)" at bounding box center [545, 576] width 248 height 47
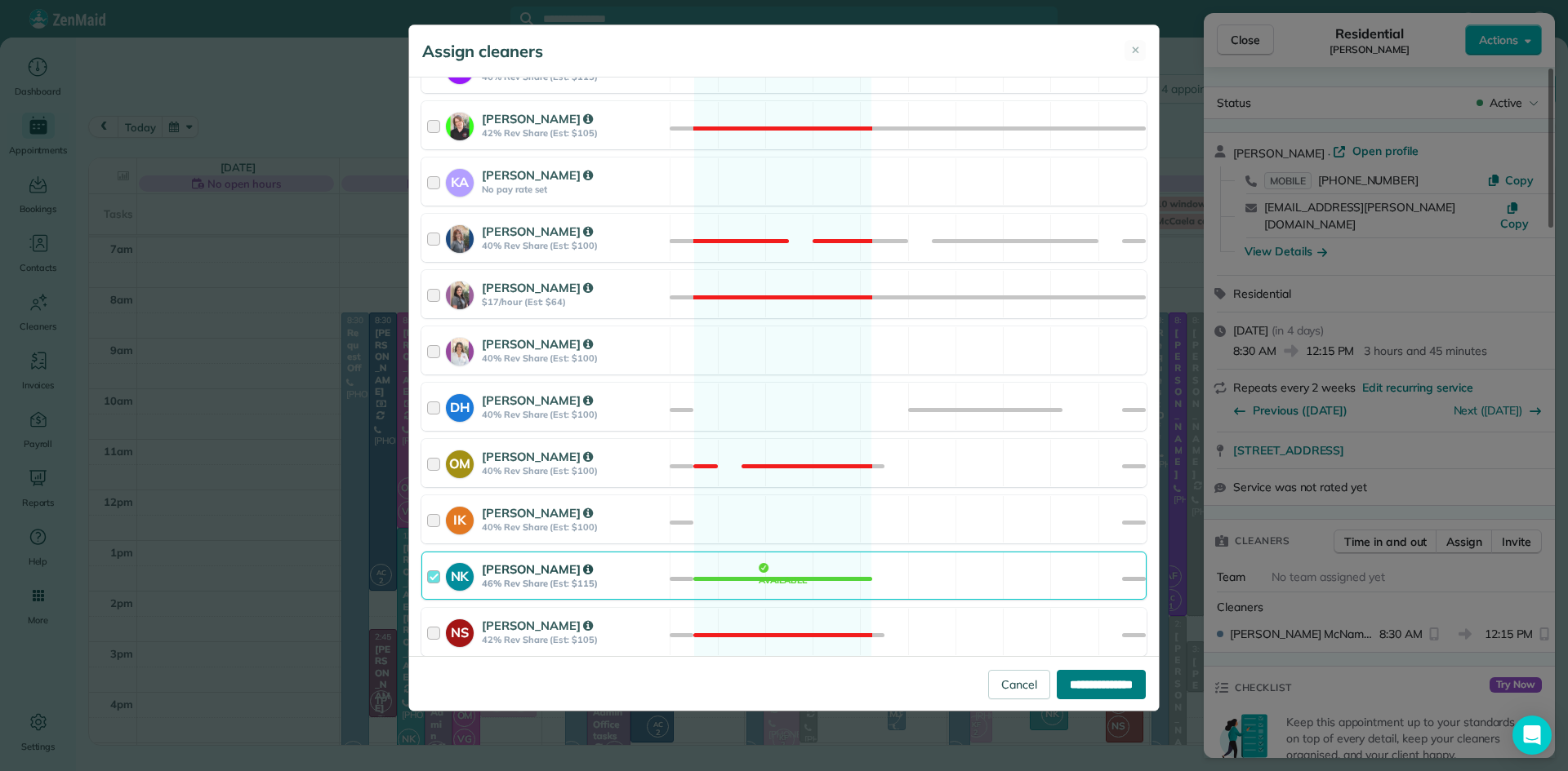
click at [1072, 686] on input "**********" at bounding box center [1100, 685] width 89 height 29
type input "**********"
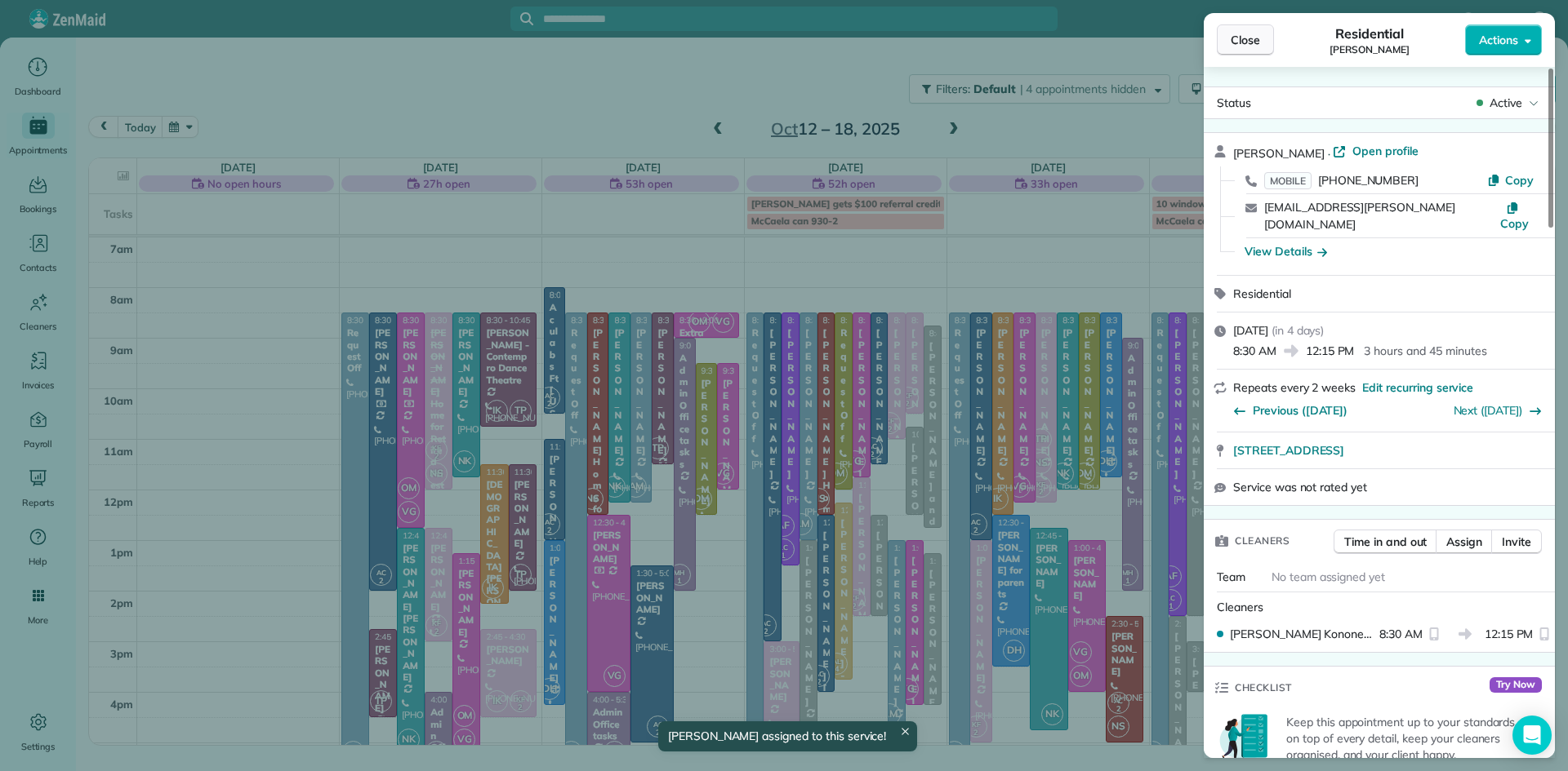
click at [1234, 42] on span "Close" at bounding box center [1245, 40] width 29 height 17
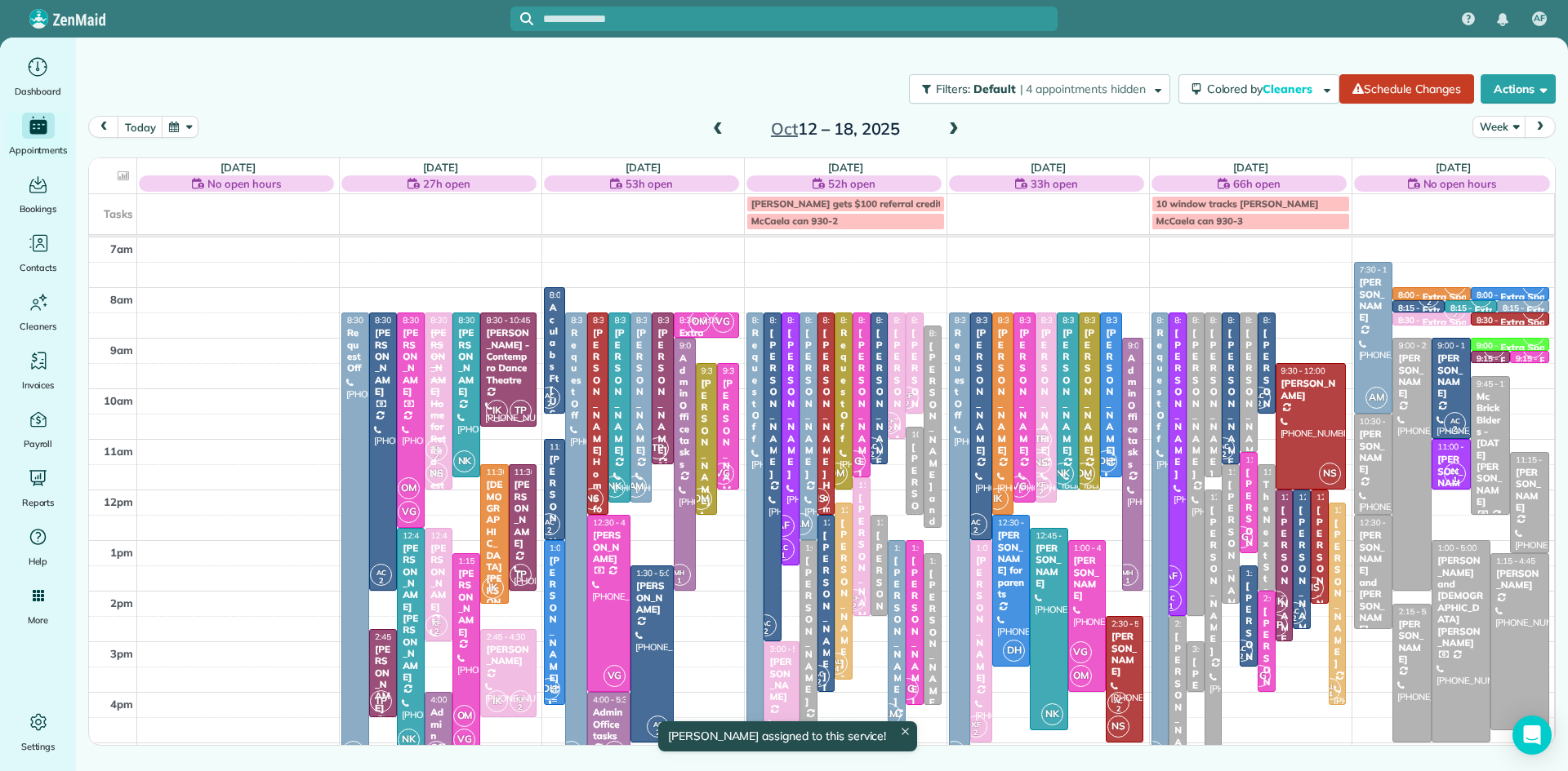
click at [551, 643] on div "[PERSON_NAME]" at bounding box center [555, 619] width 13 height 129
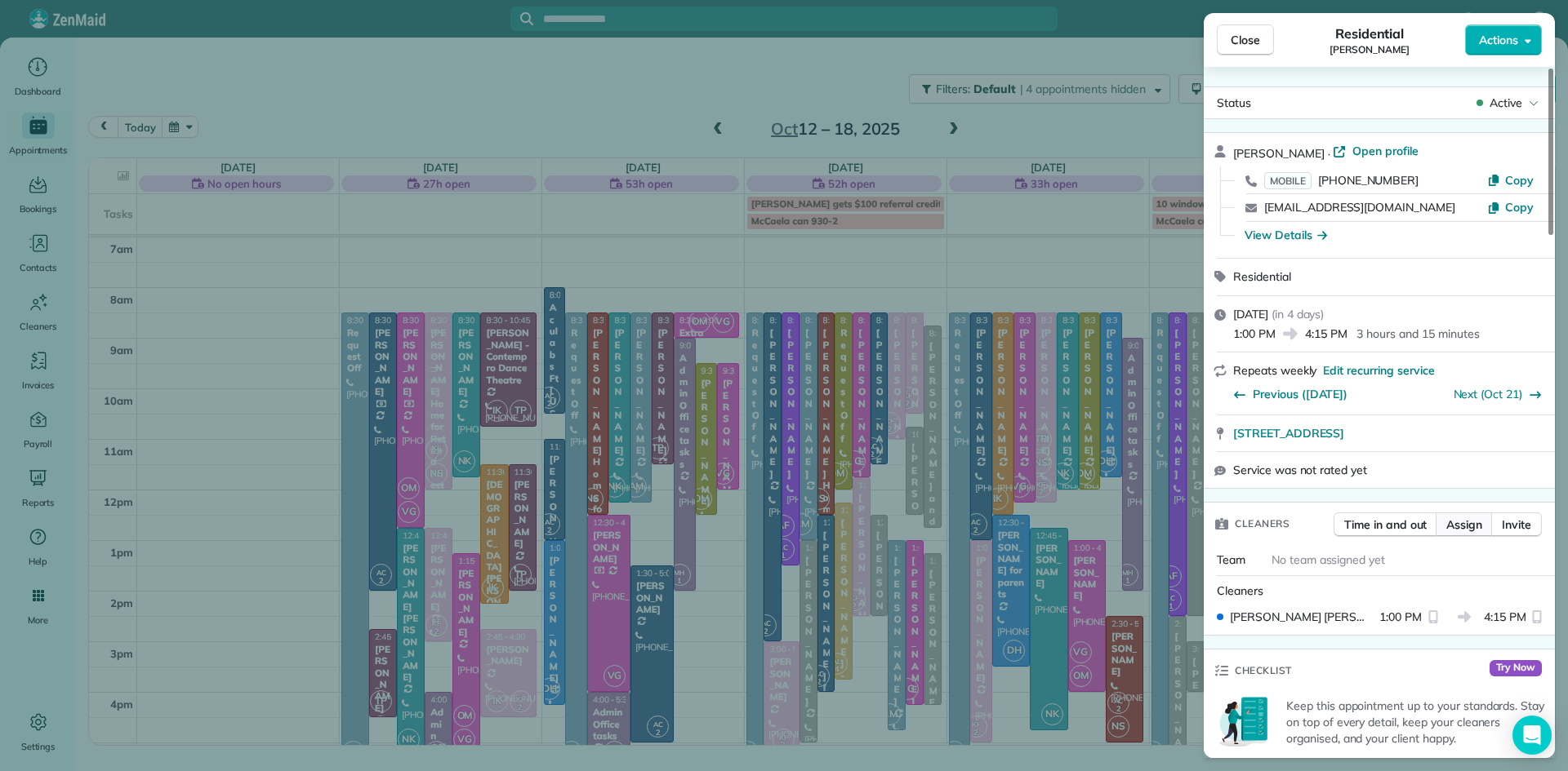
click at [1467, 523] on span "Assign" at bounding box center [1463, 524] width 36 height 17
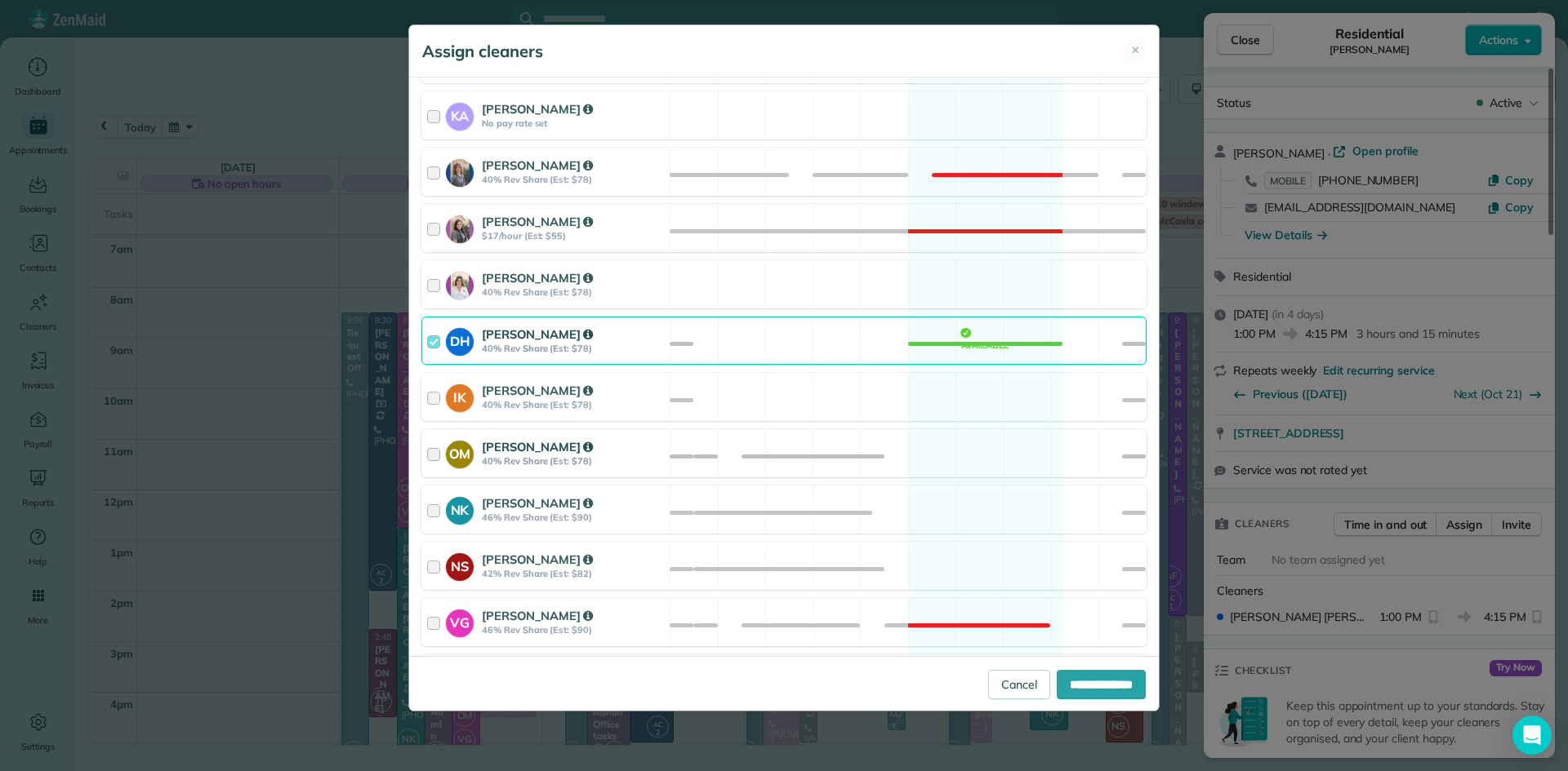
scroll to position [430, 0]
click at [515, 341] on strong "Denise Houser" at bounding box center [536, 337] width 111 height 16
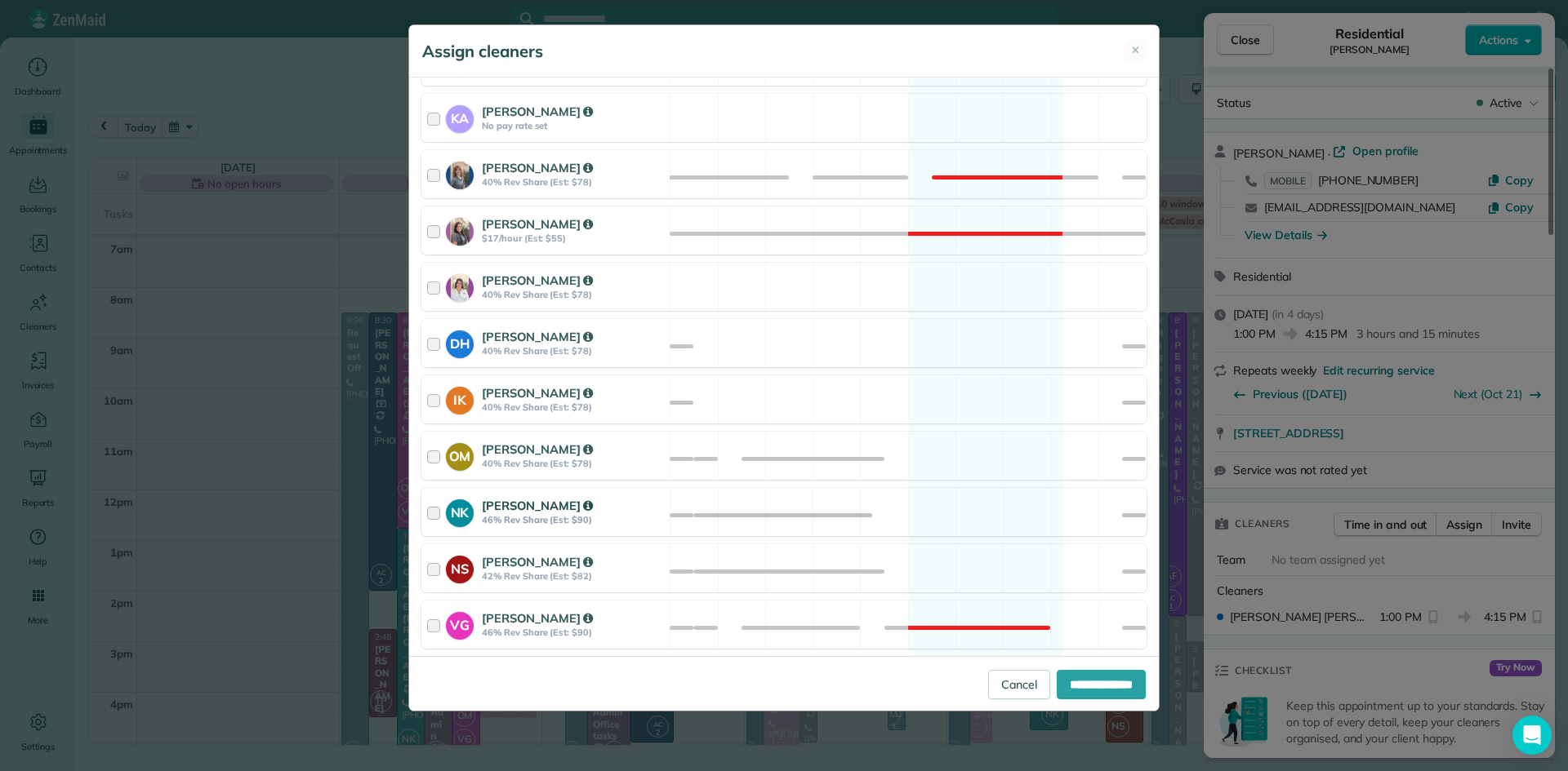
click at [541, 512] on strong "Natalia Kononenko" at bounding box center [536, 506] width 111 height 16
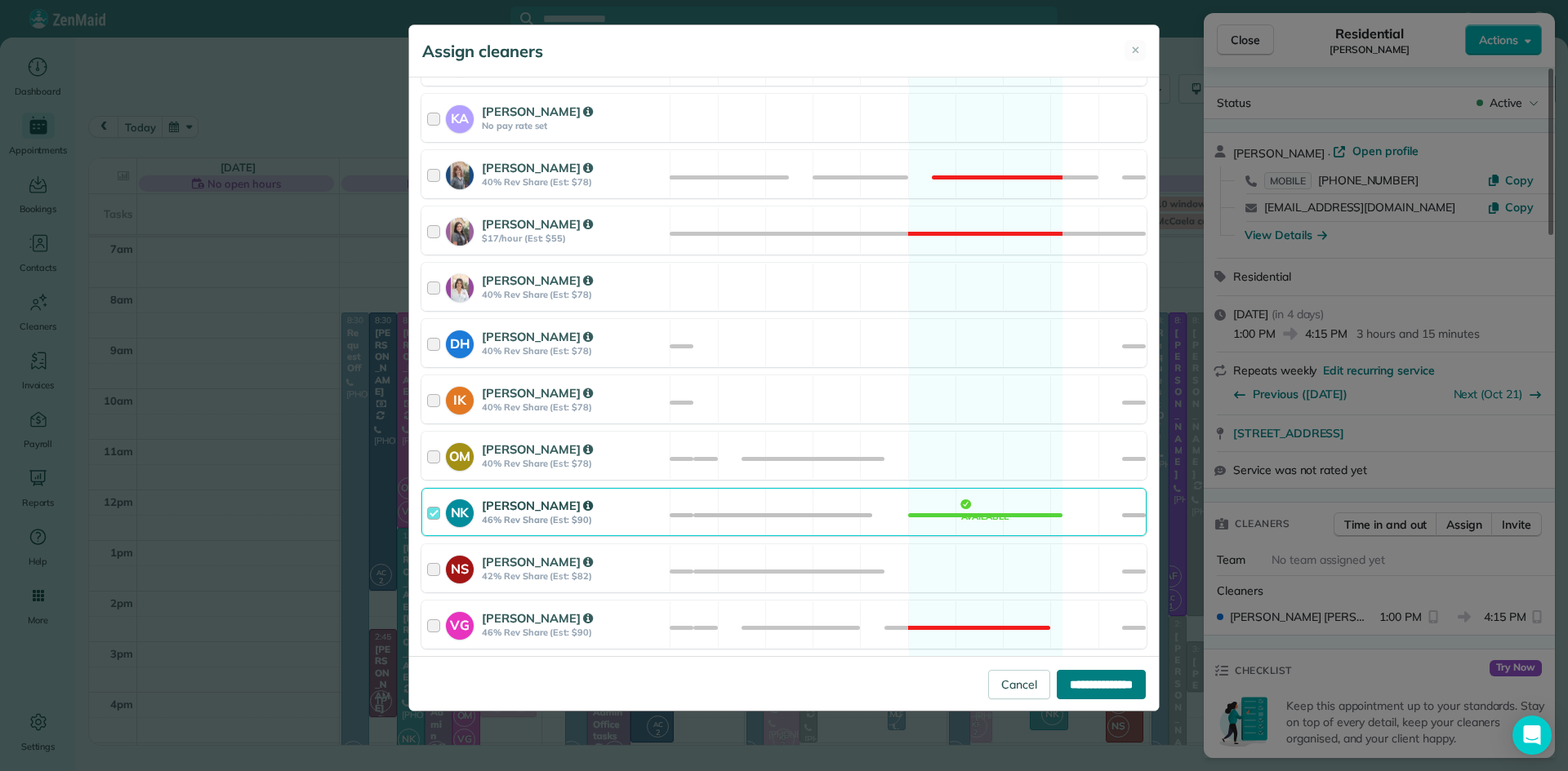
click at [1079, 692] on input "**********" at bounding box center [1100, 685] width 89 height 29
type input "**********"
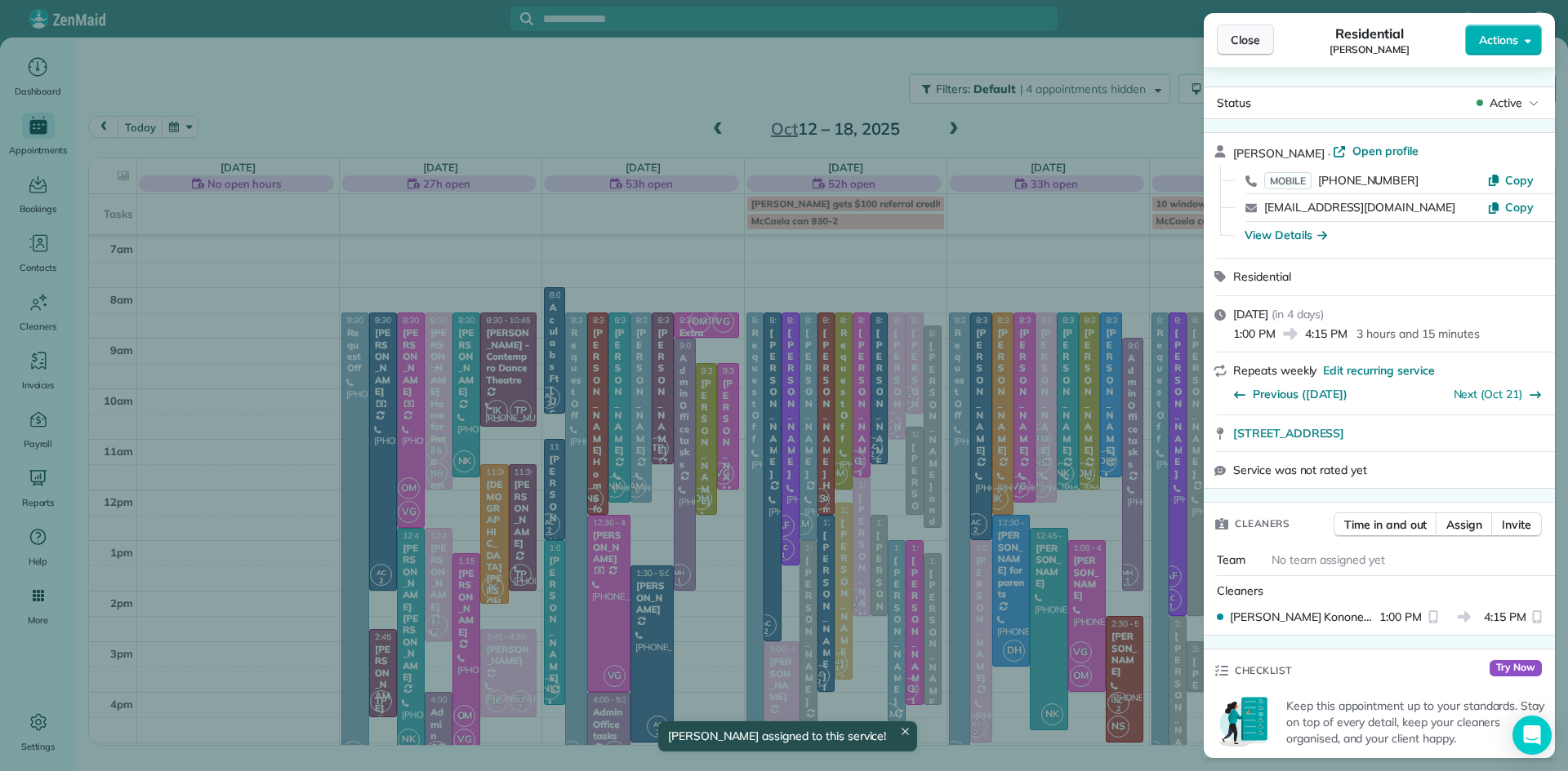
click at [1247, 47] on span "Close" at bounding box center [1245, 40] width 29 height 17
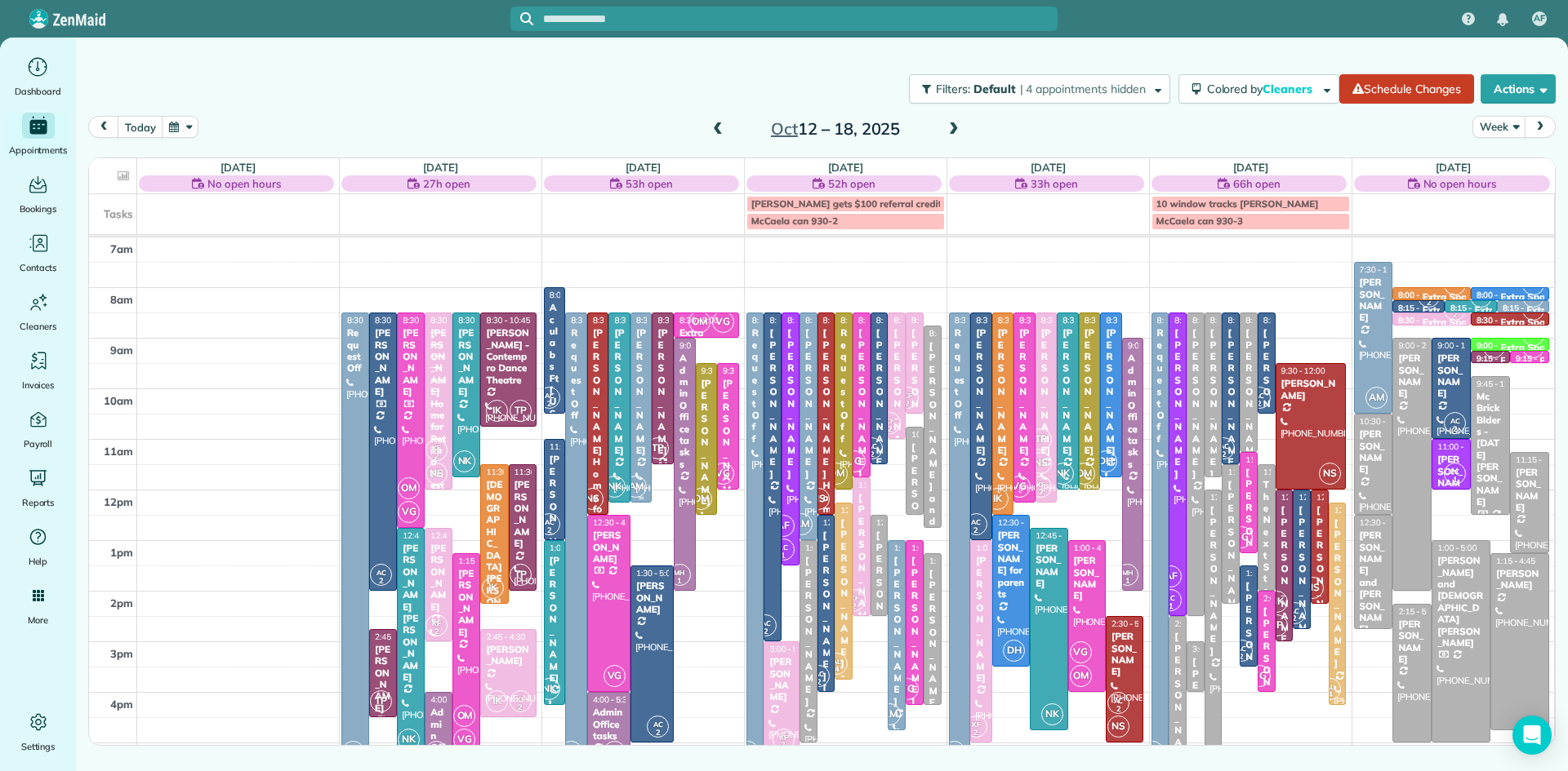
click at [640, 391] on div "Jessica Villante" at bounding box center [641, 392] width 13 height 129
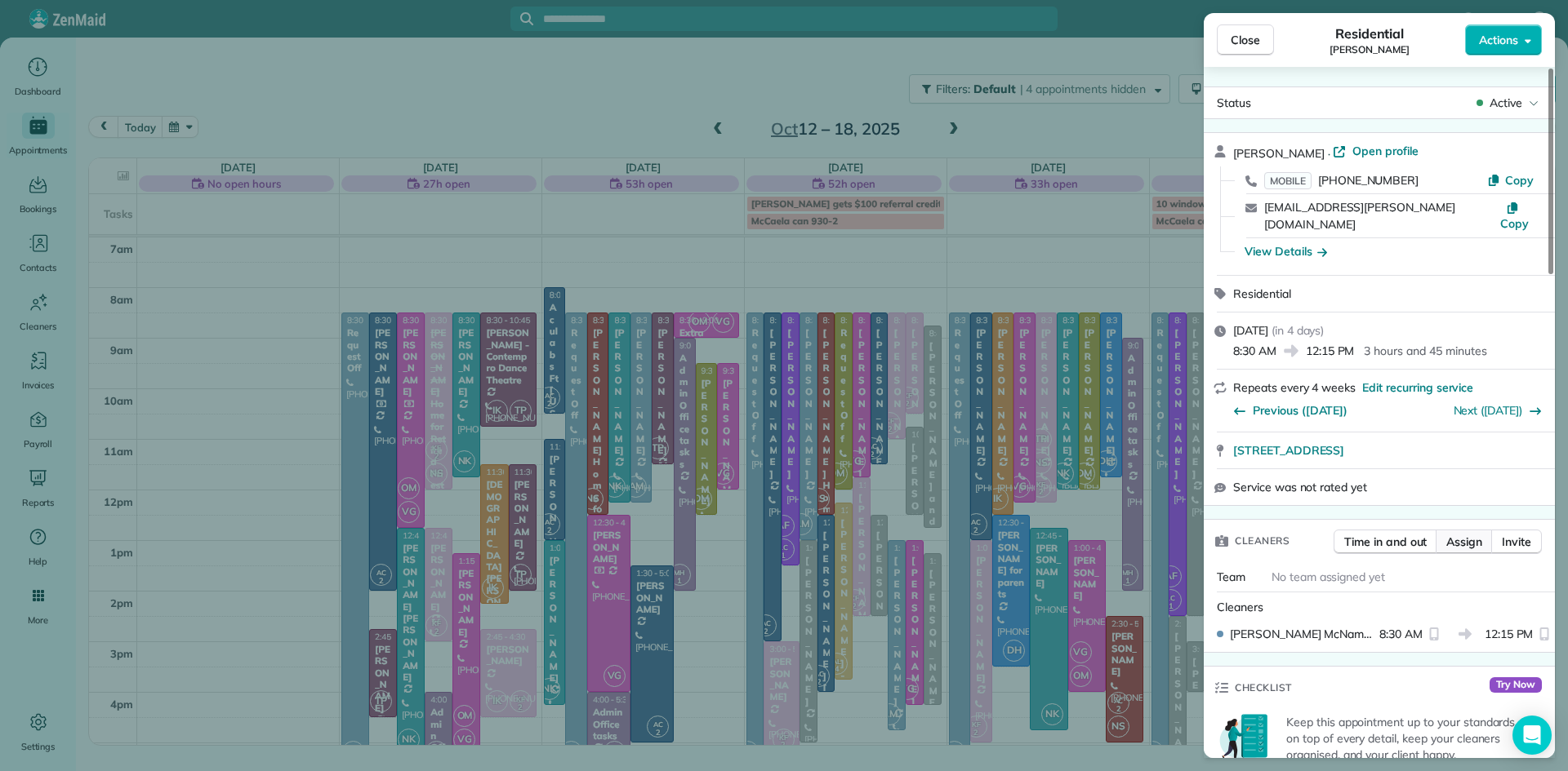
click at [1478, 529] on button "Assign" at bounding box center [1464, 541] width 57 height 24
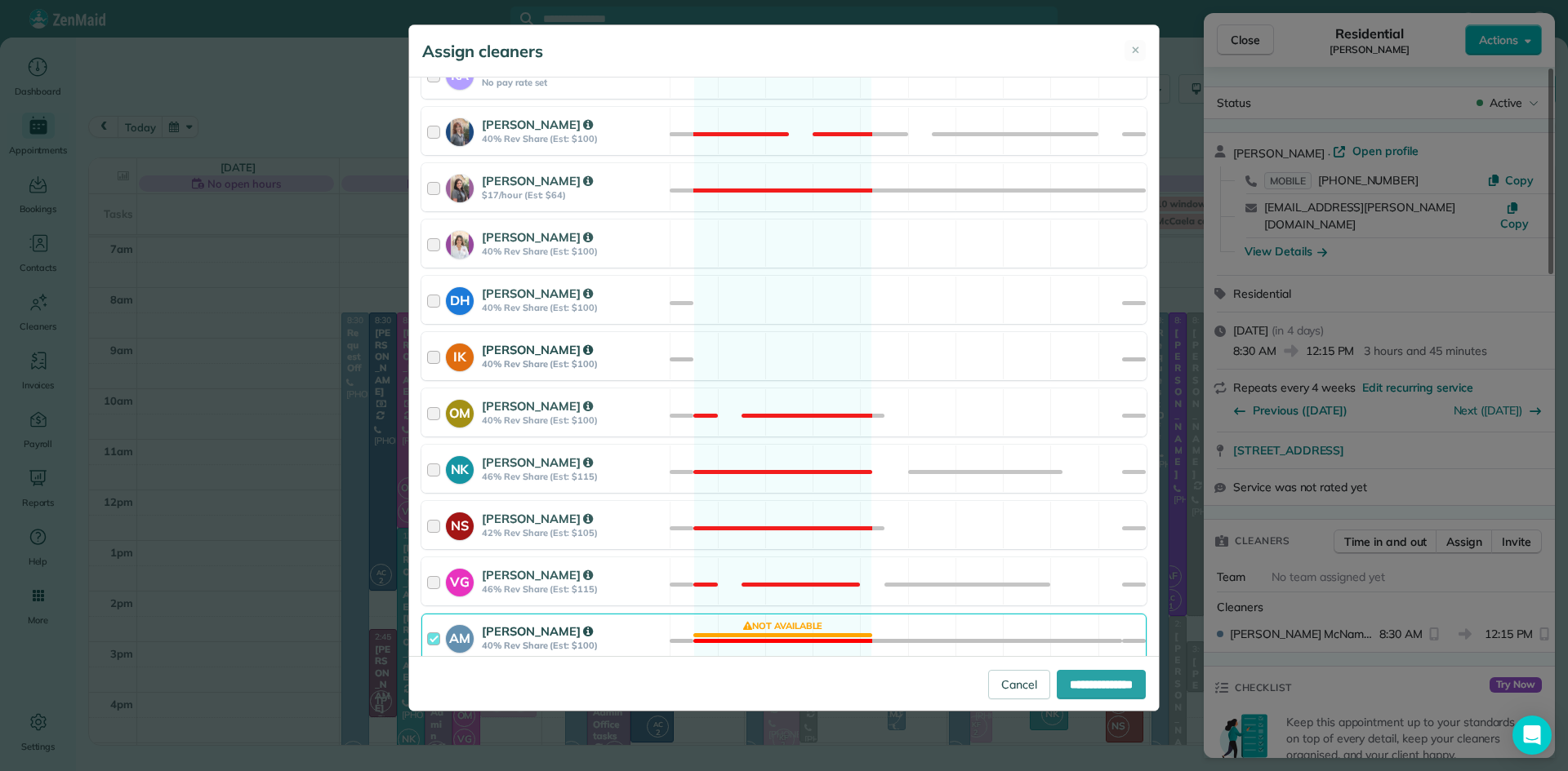
scroll to position [706, 0]
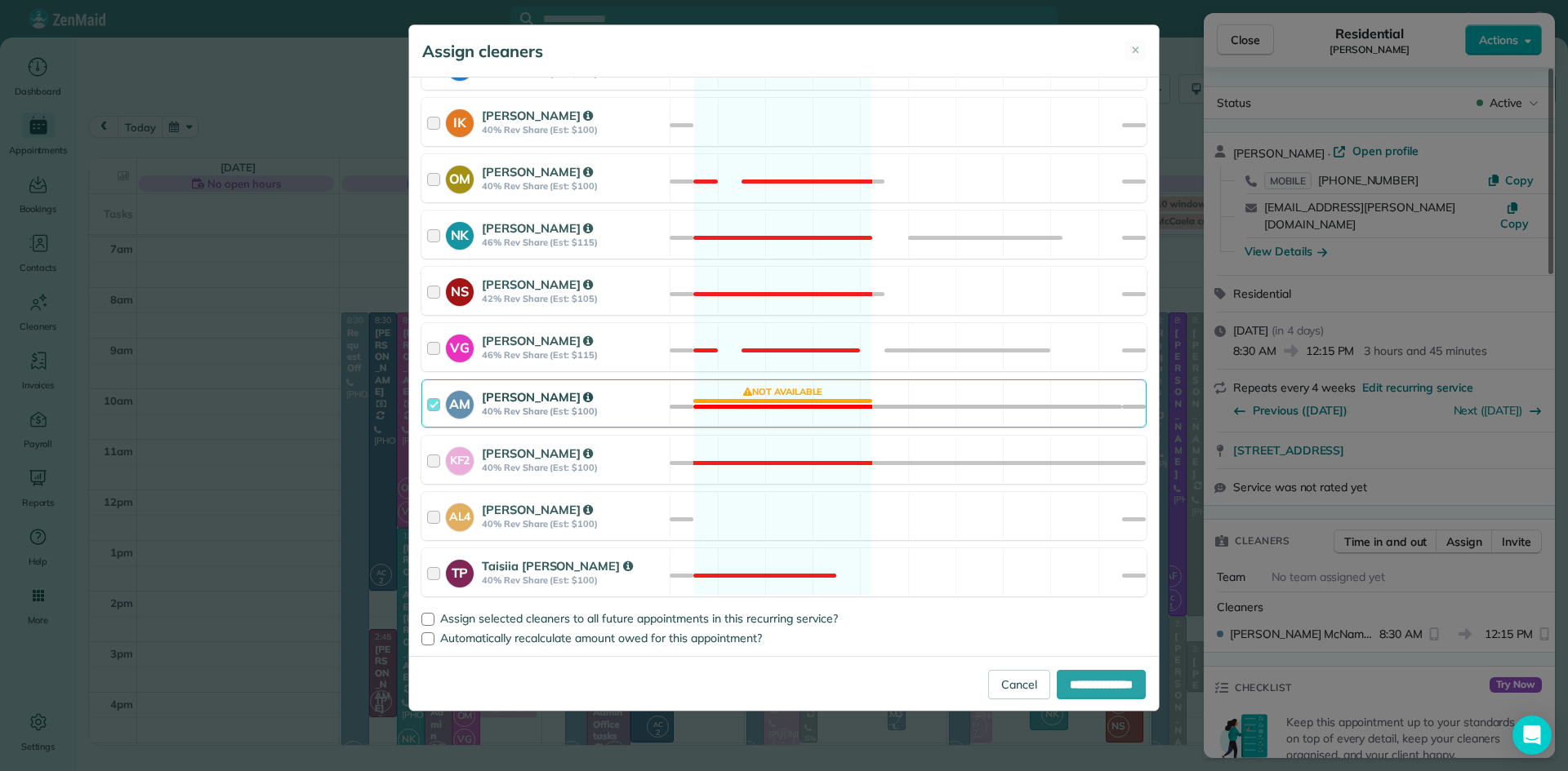
click at [521, 411] on strong "40% Rev Share (Est: $100)" at bounding box center [573, 412] width 183 height 12
click at [1063, 692] on input "**********" at bounding box center [1100, 685] width 89 height 29
type input "**********"
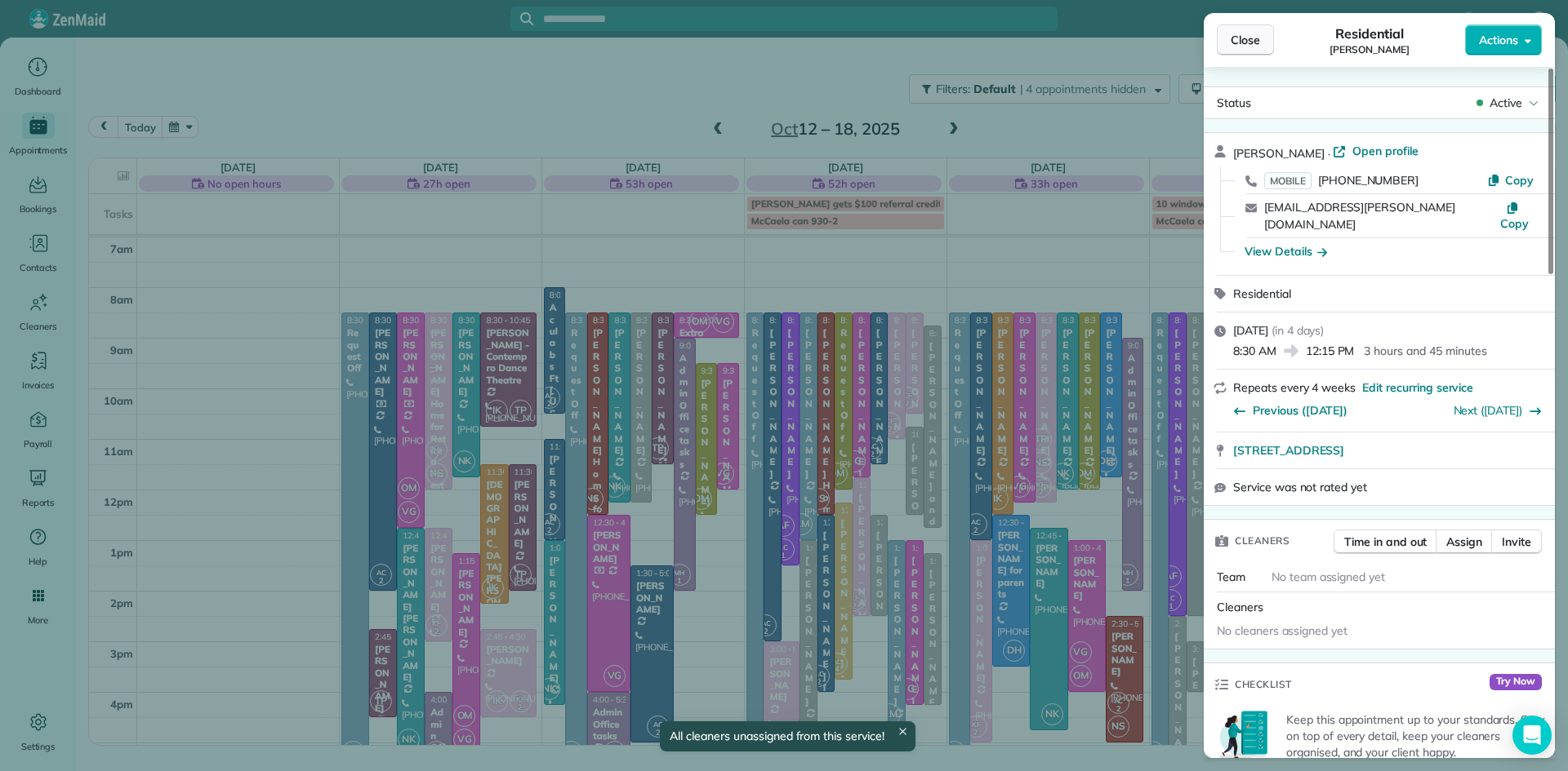
click at [1245, 38] on span "Close" at bounding box center [1245, 40] width 29 height 17
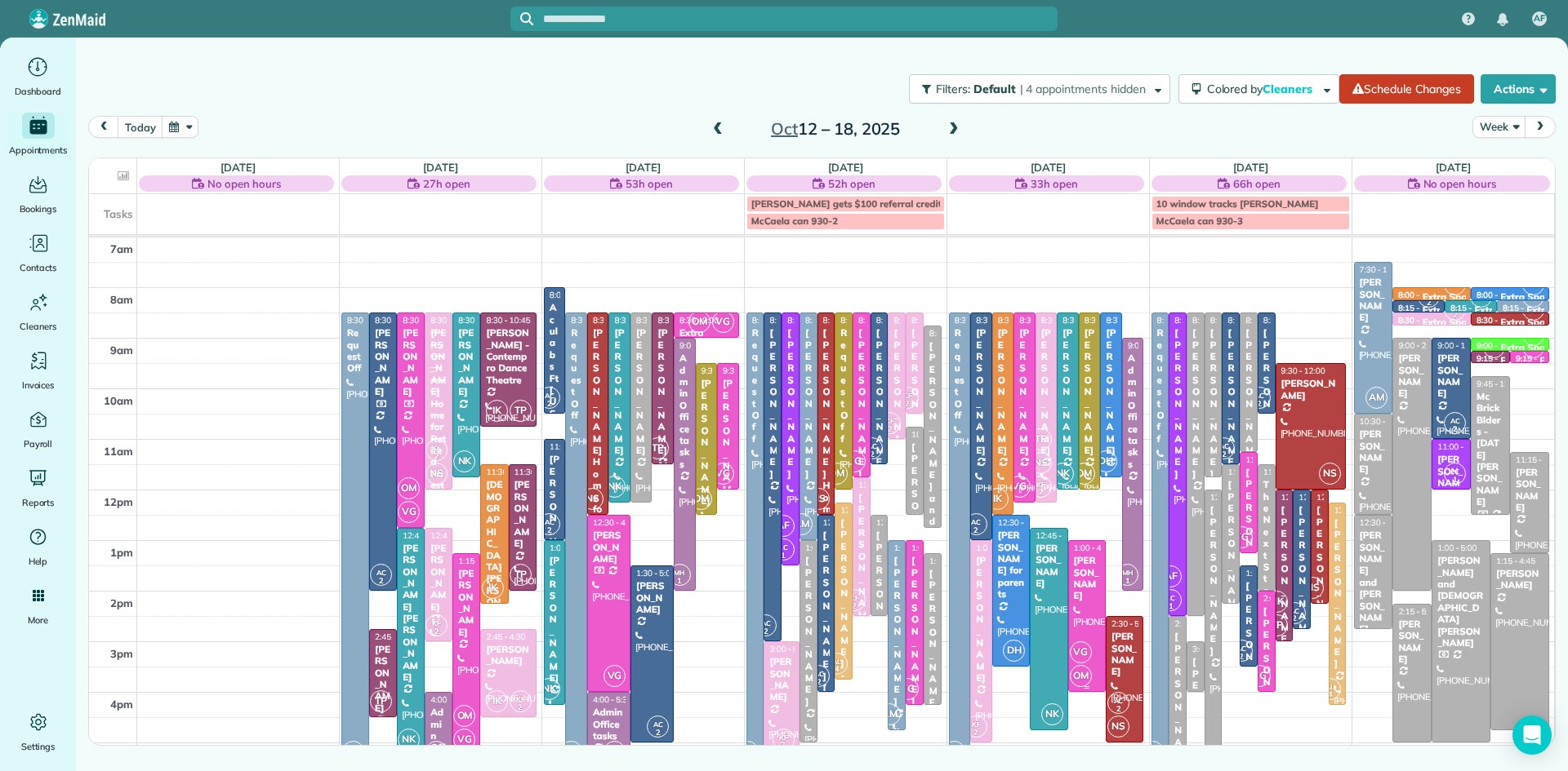
click at [1095, 623] on div at bounding box center [1086, 615] width 36 height 150
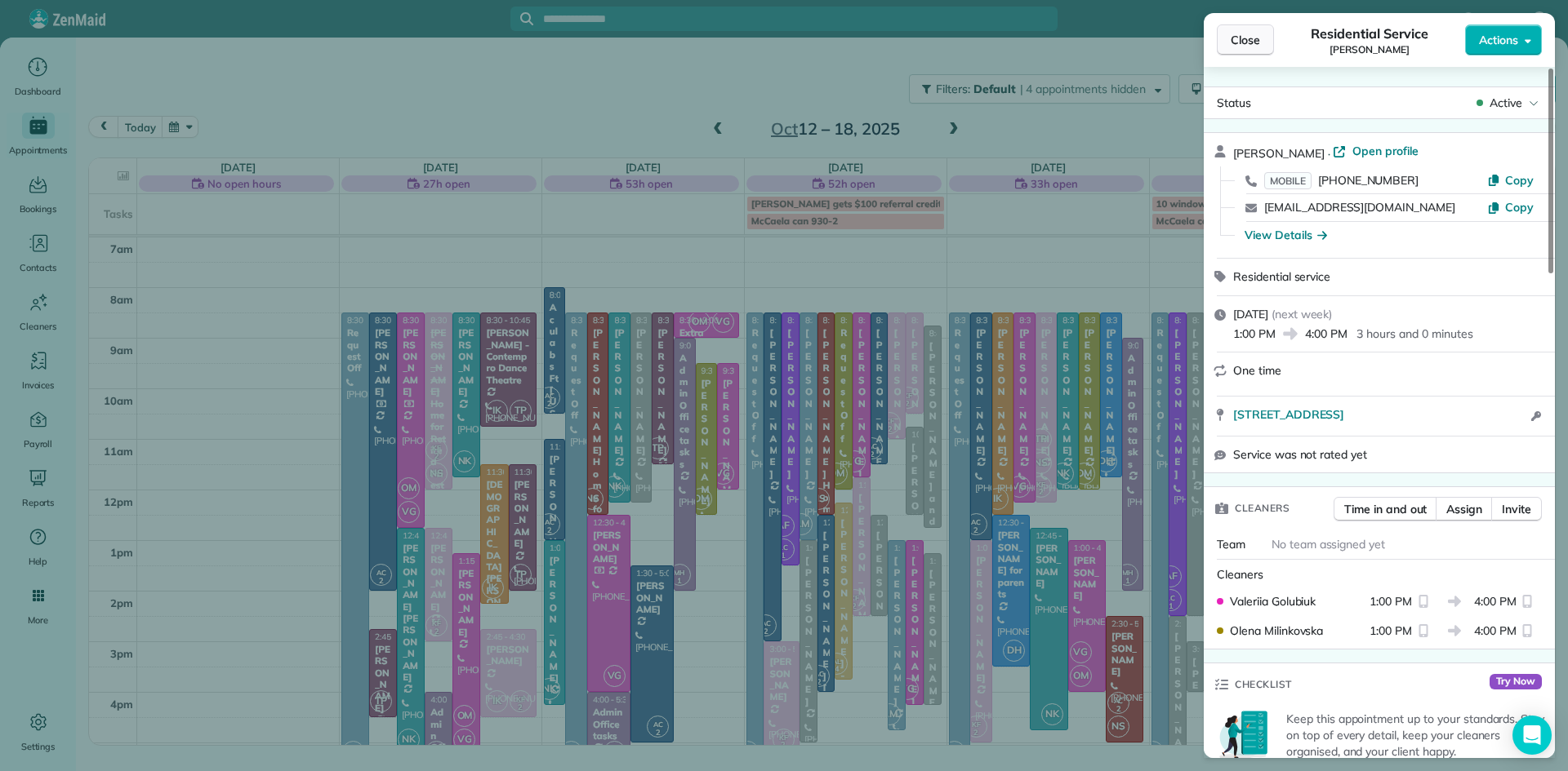
click at [1240, 37] on span "Close" at bounding box center [1245, 40] width 29 height 17
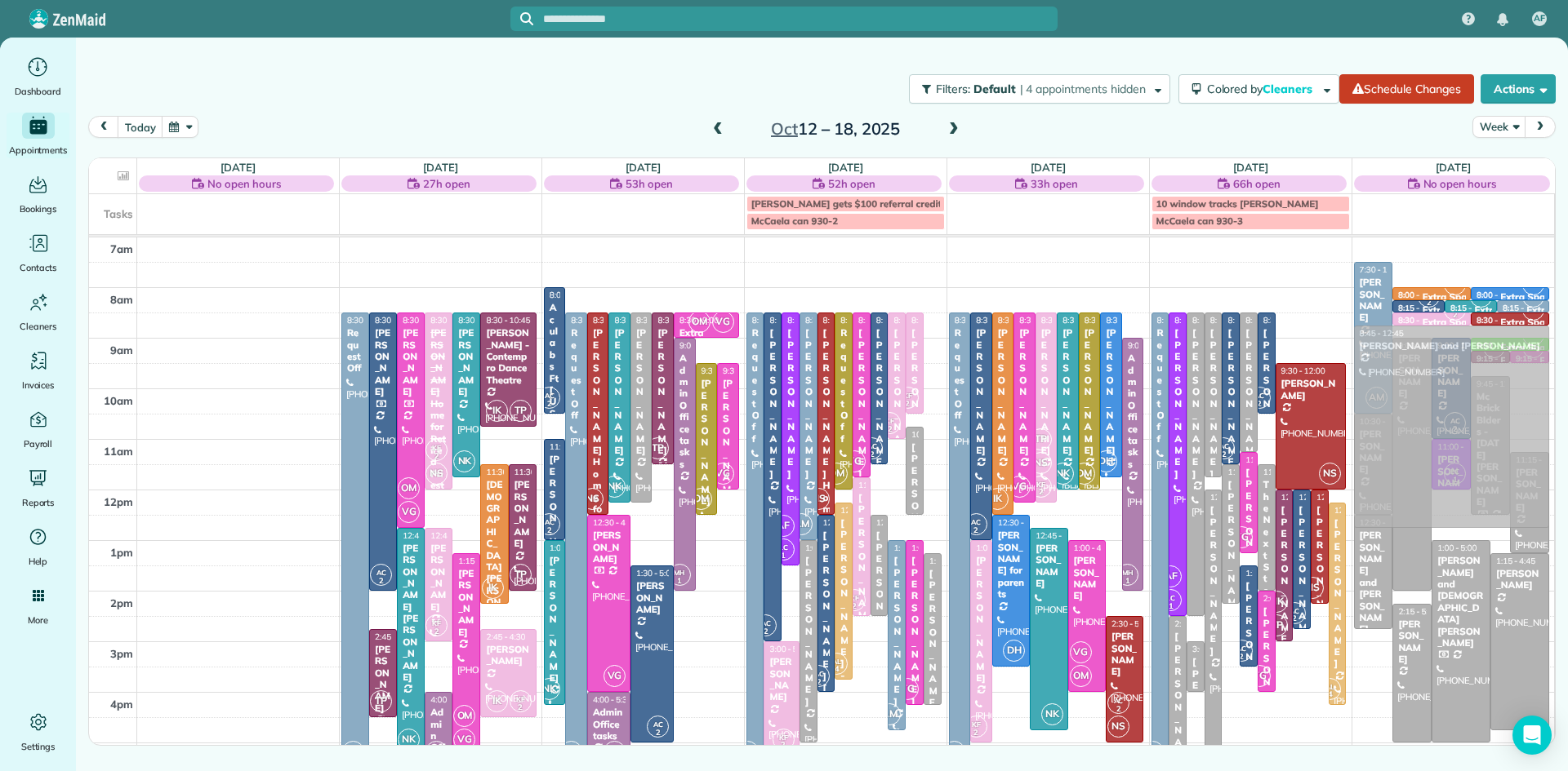
drag, startPoint x: 928, startPoint y: 411, endPoint x: 1382, endPoint y: 411, distance: 454.0
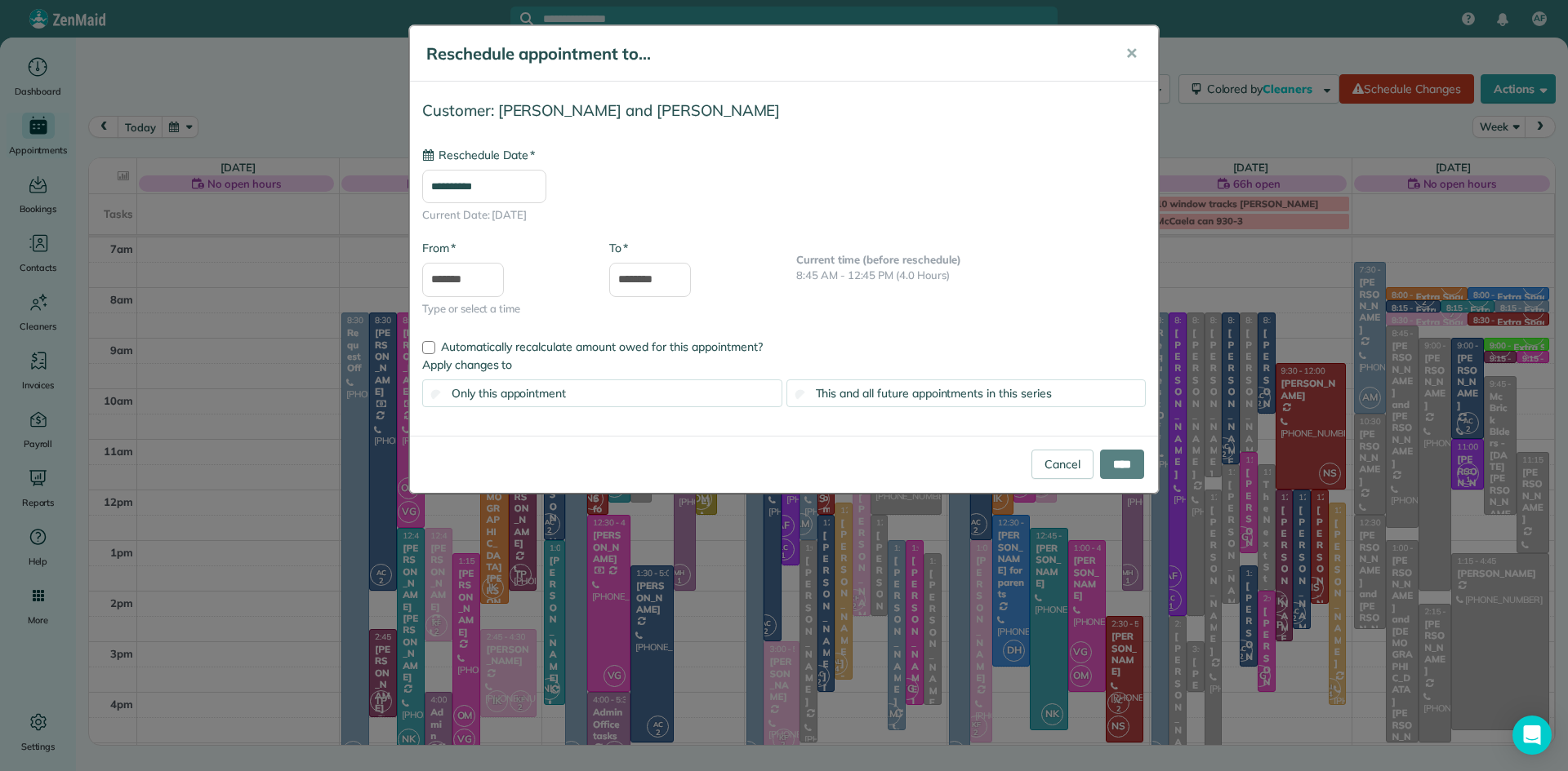
type input "**********"
click at [1126, 460] on input "****" at bounding box center [1122, 465] width 44 height 29
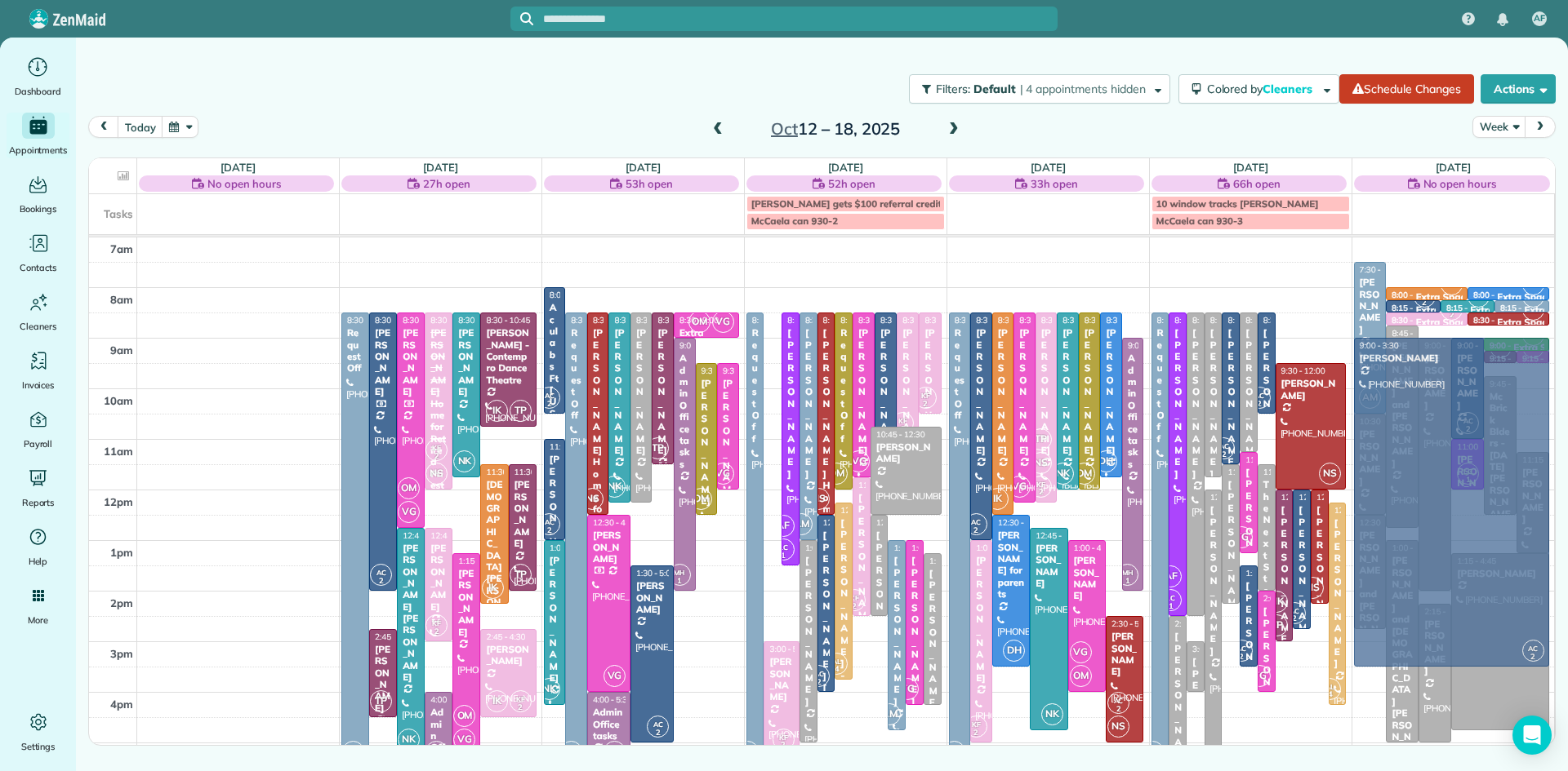
drag, startPoint x: 767, startPoint y: 426, endPoint x: 1495, endPoint y: 456, distance: 728.6
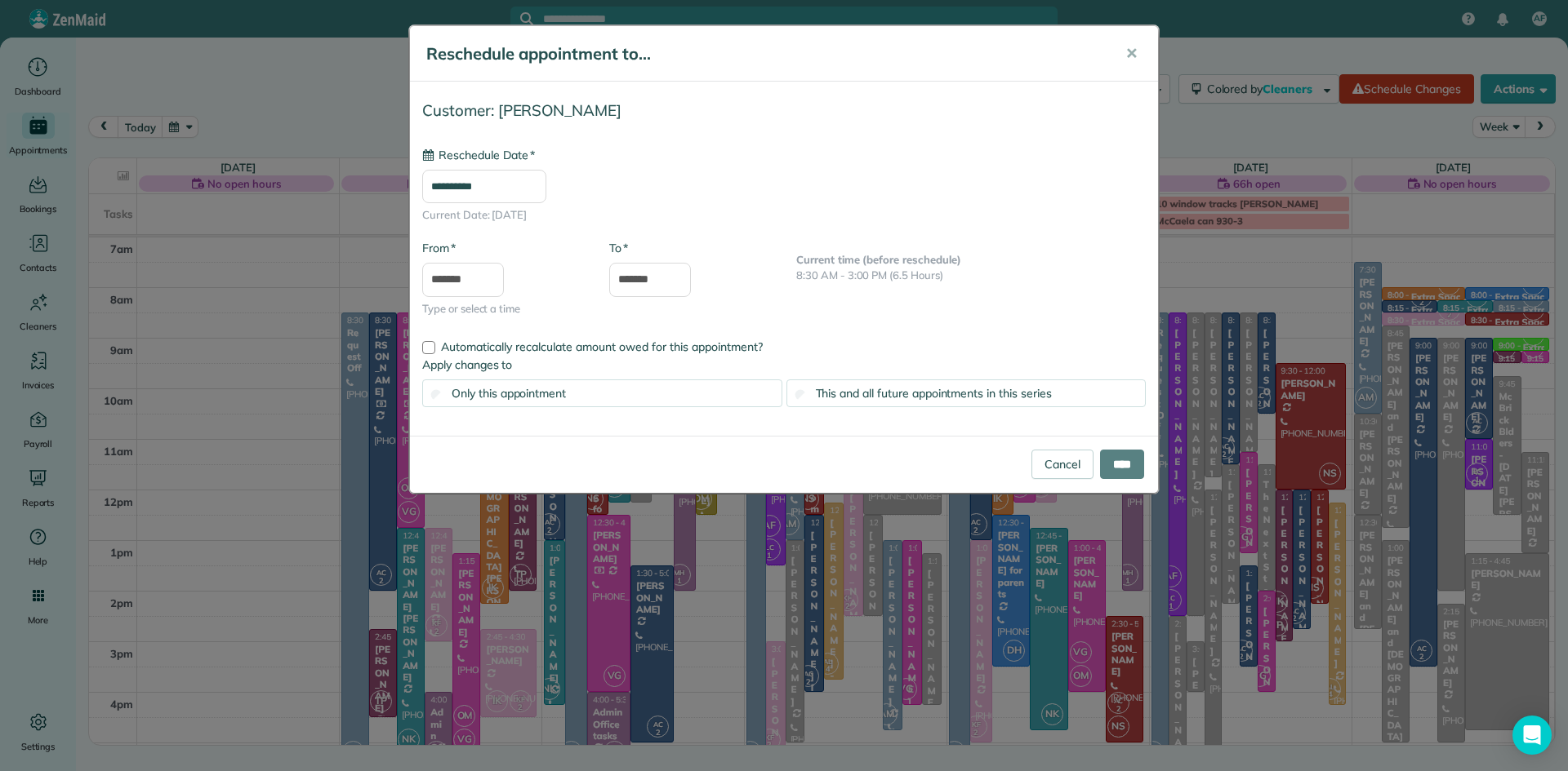
type input "**********"
click at [1121, 457] on input "****" at bounding box center [1122, 465] width 44 height 29
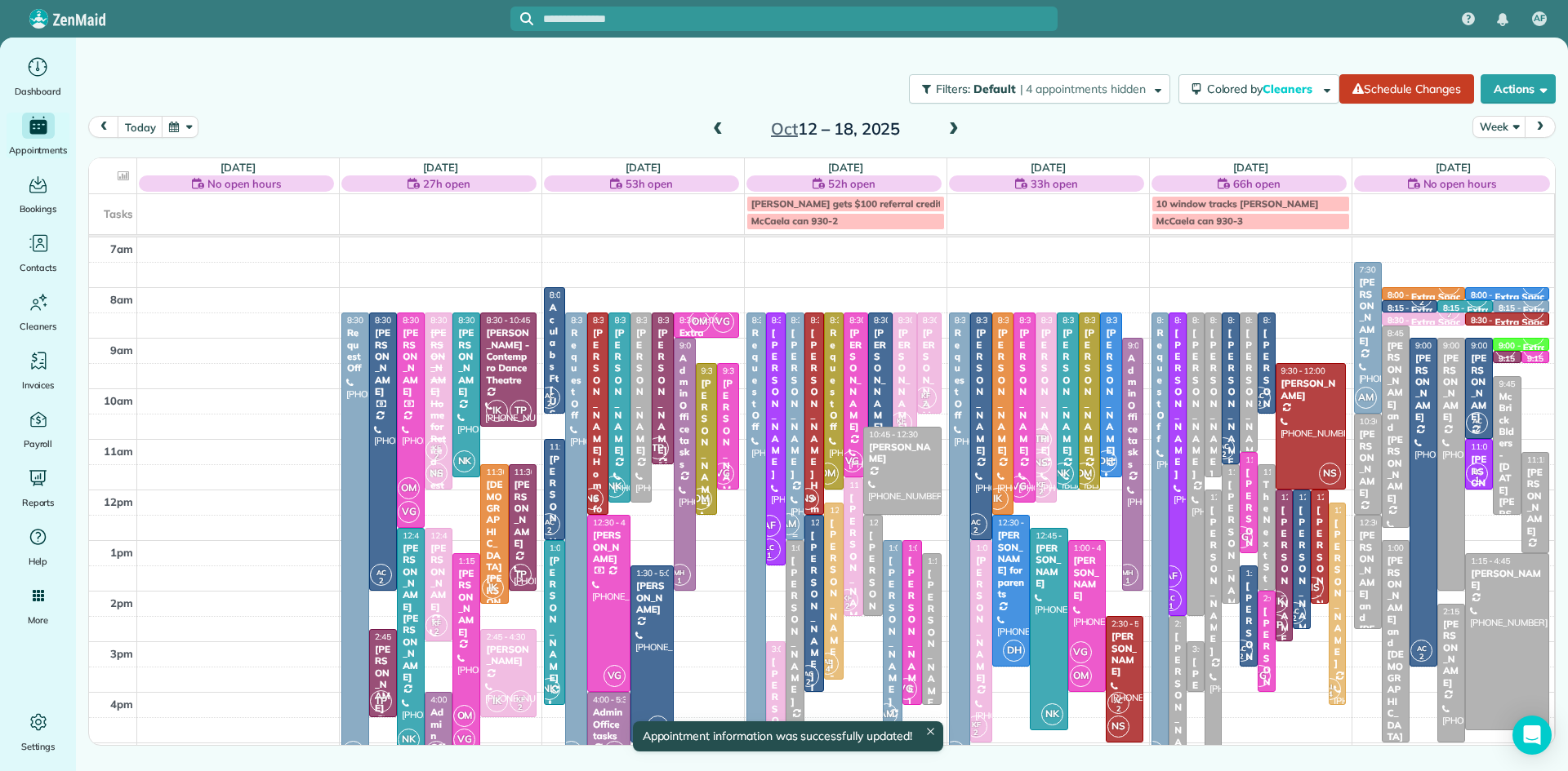
click at [796, 480] on div "Timothy Creelman" at bounding box center [796, 404] width 10 height 153
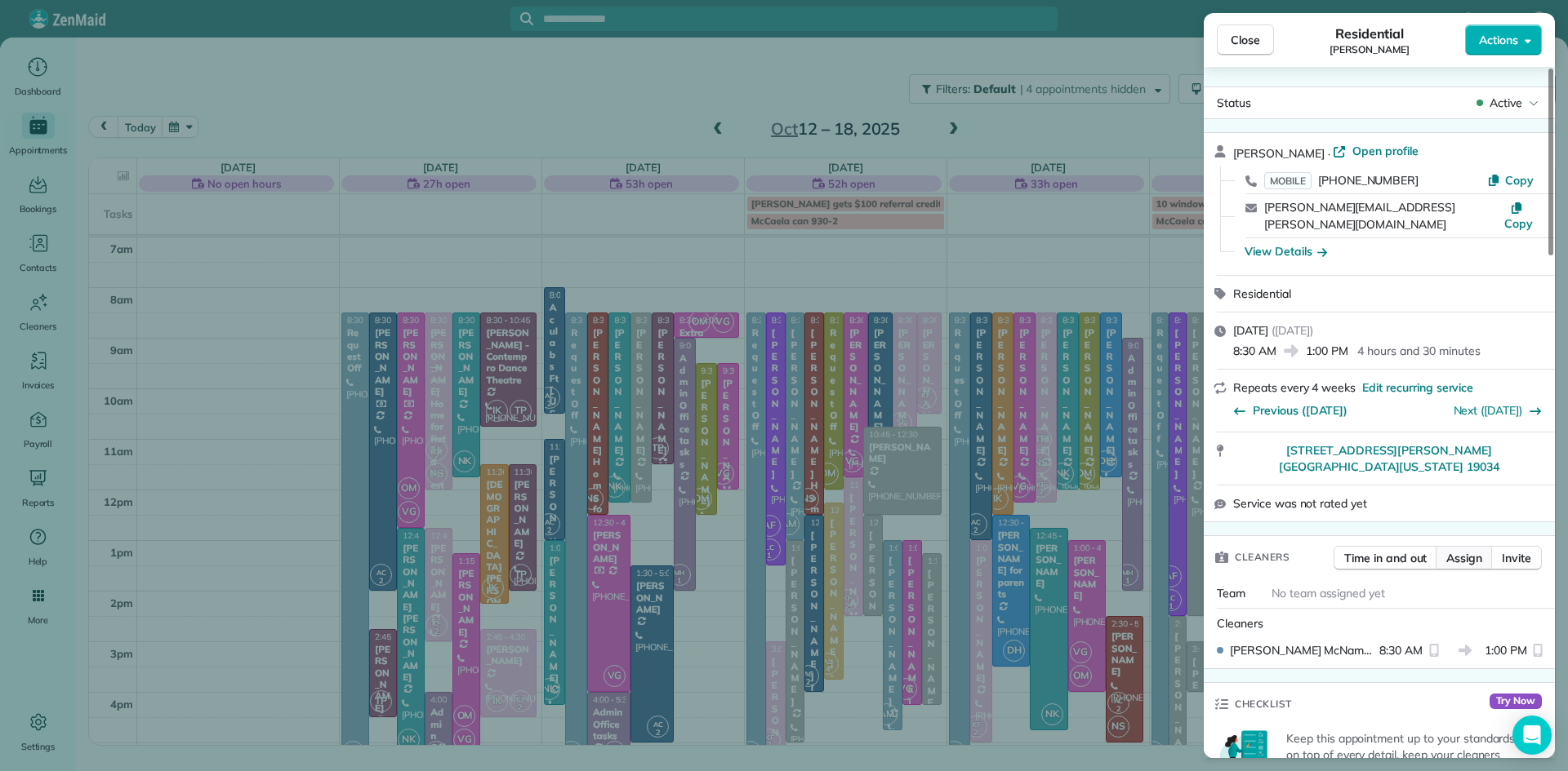
click at [1461, 550] on span "Assign" at bounding box center [1463, 558] width 36 height 17
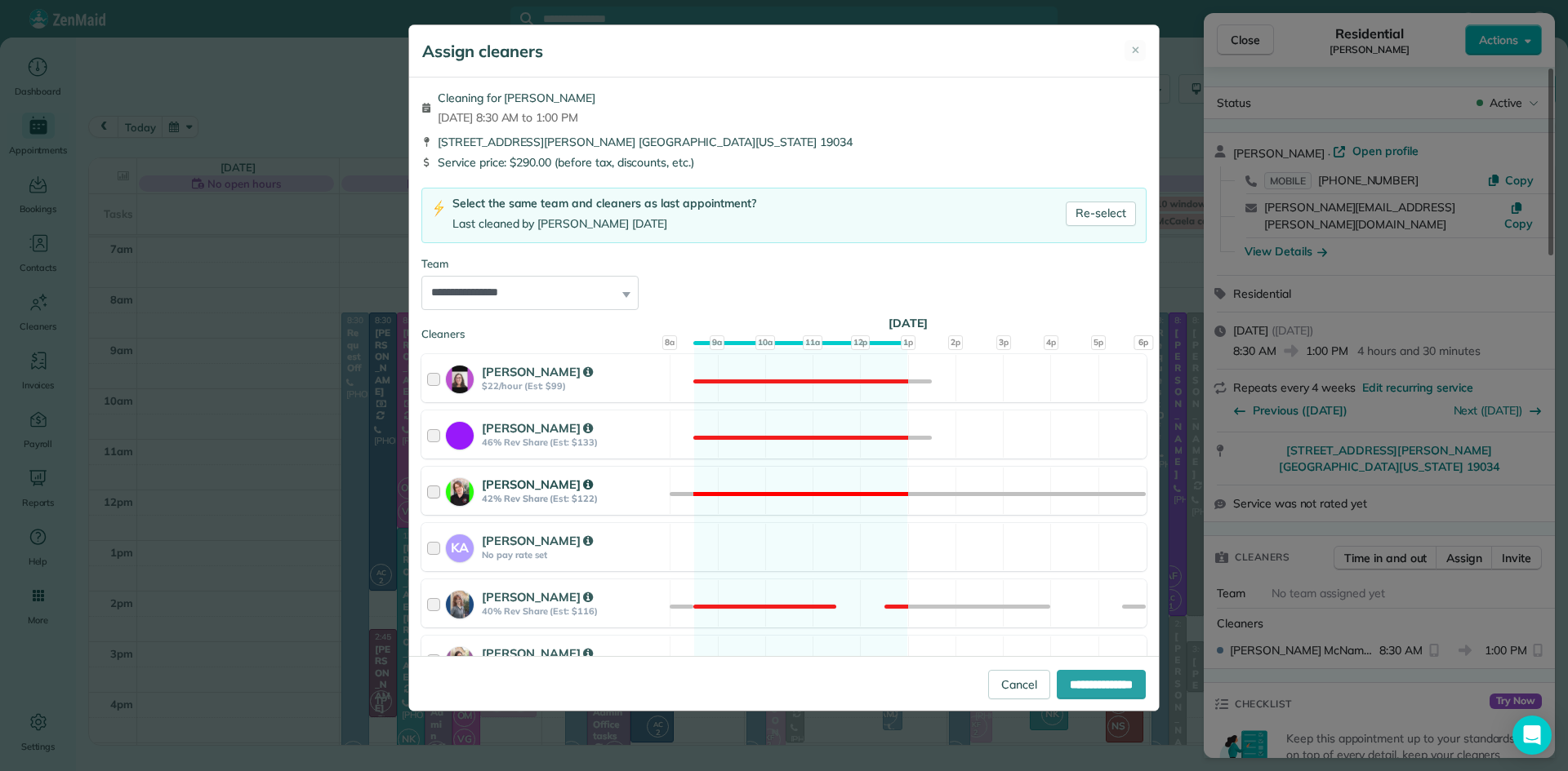
scroll to position [625, 0]
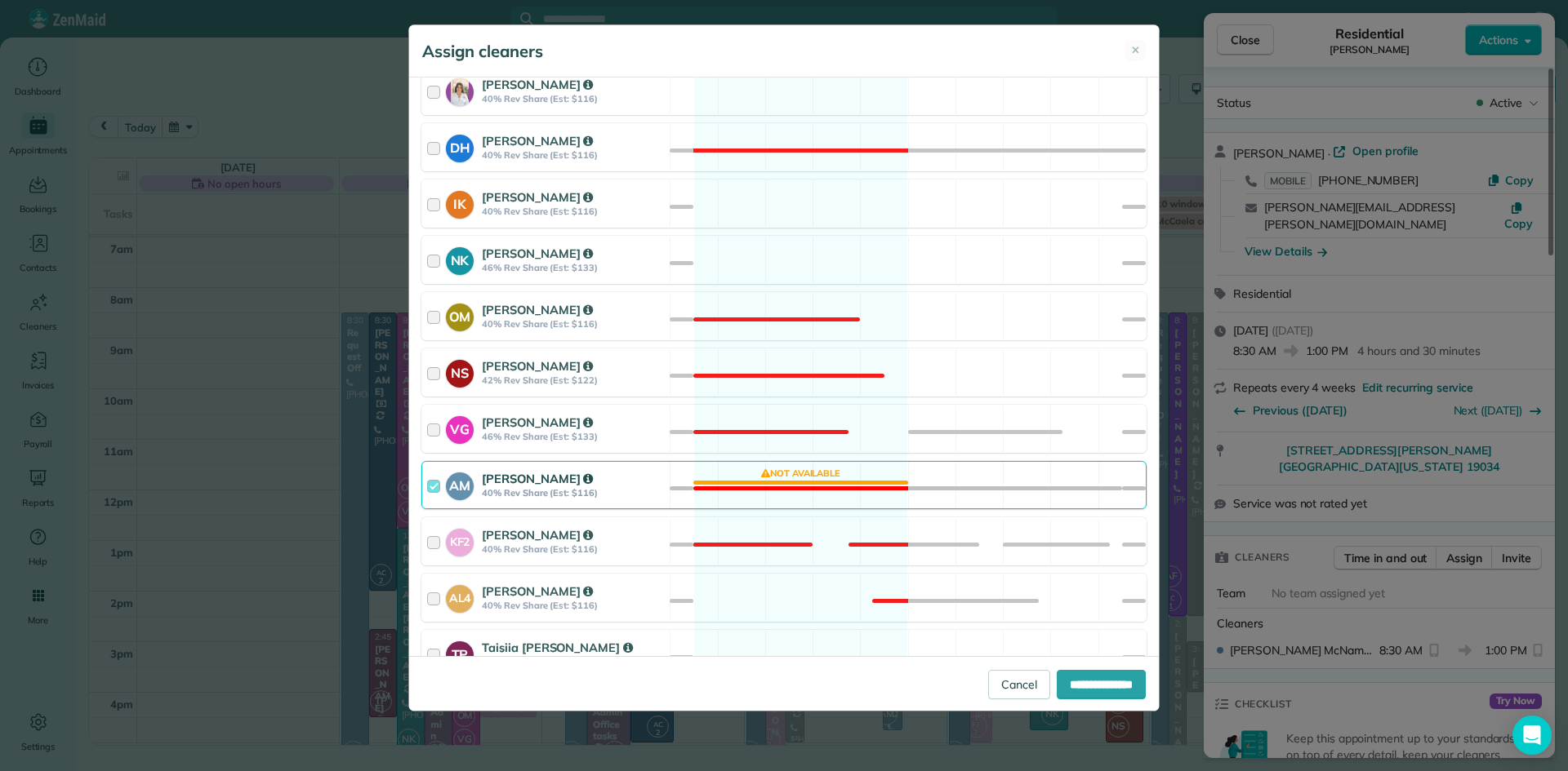
click at [505, 503] on div "AM Allison McNamara 40% Rev Share (Est: $116)" at bounding box center [545, 485] width 248 height 47
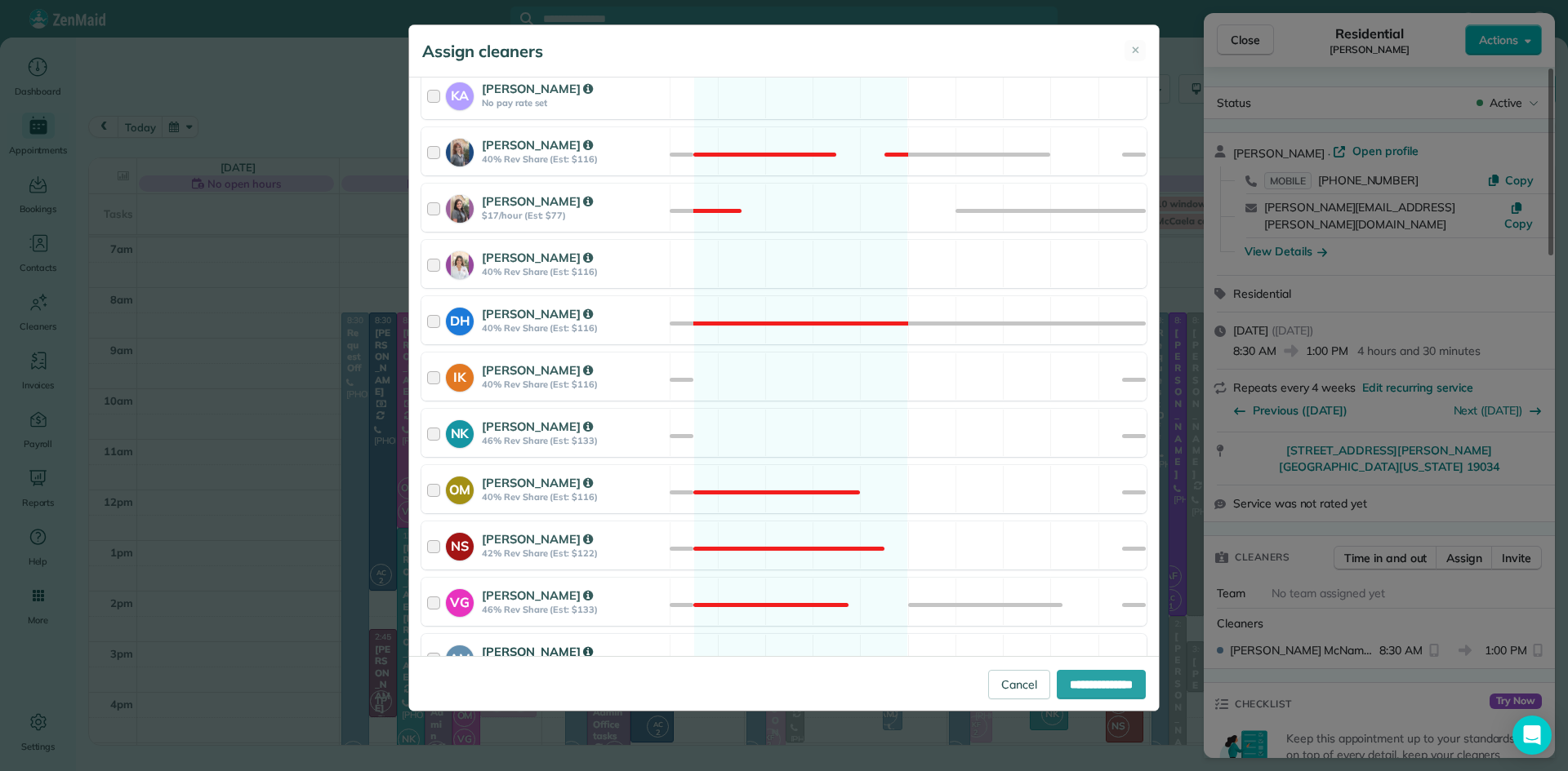
scroll to position [101, 0]
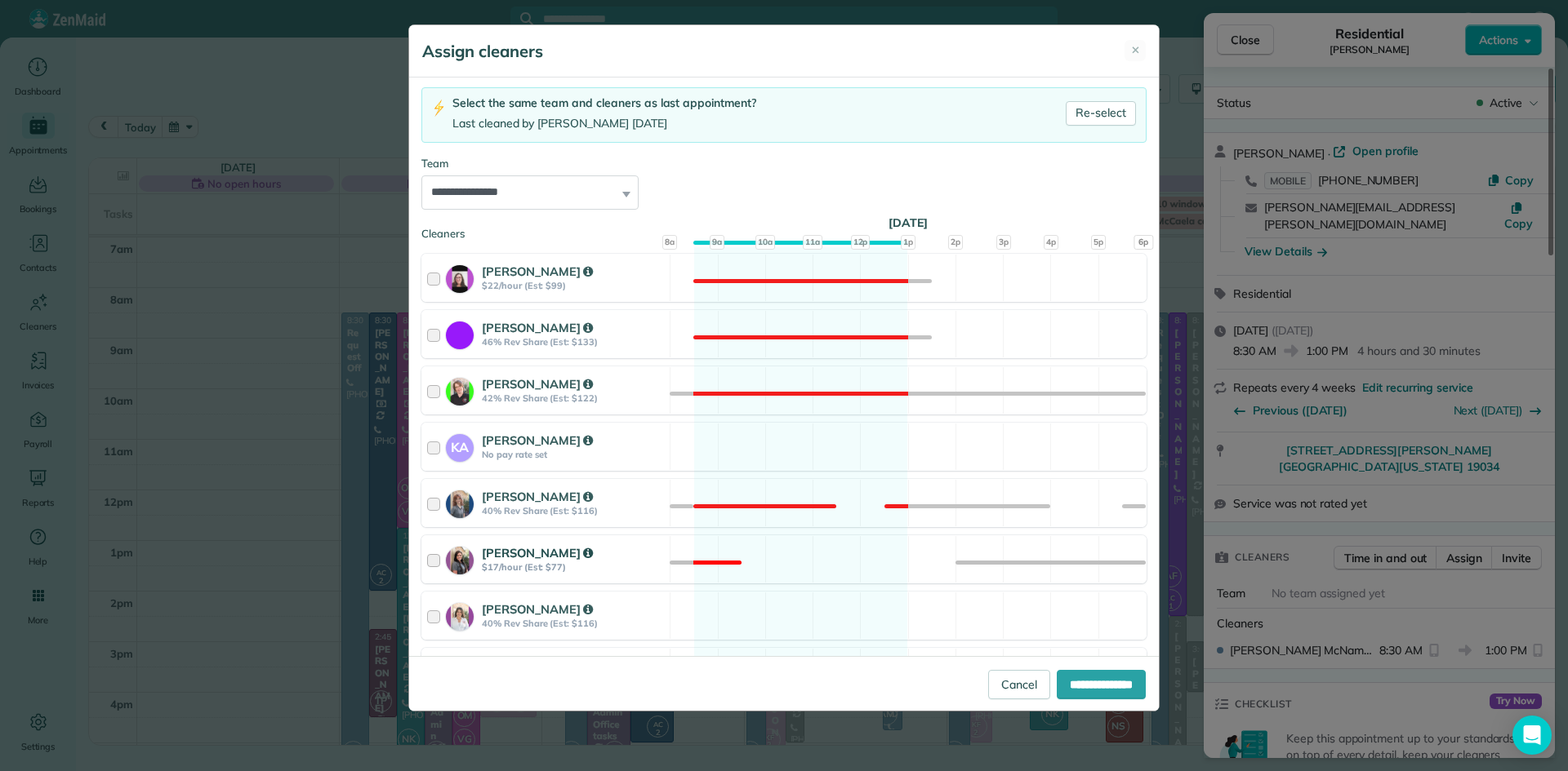
click at [520, 546] on strong "McCaela Holland" at bounding box center [536, 553] width 111 height 16
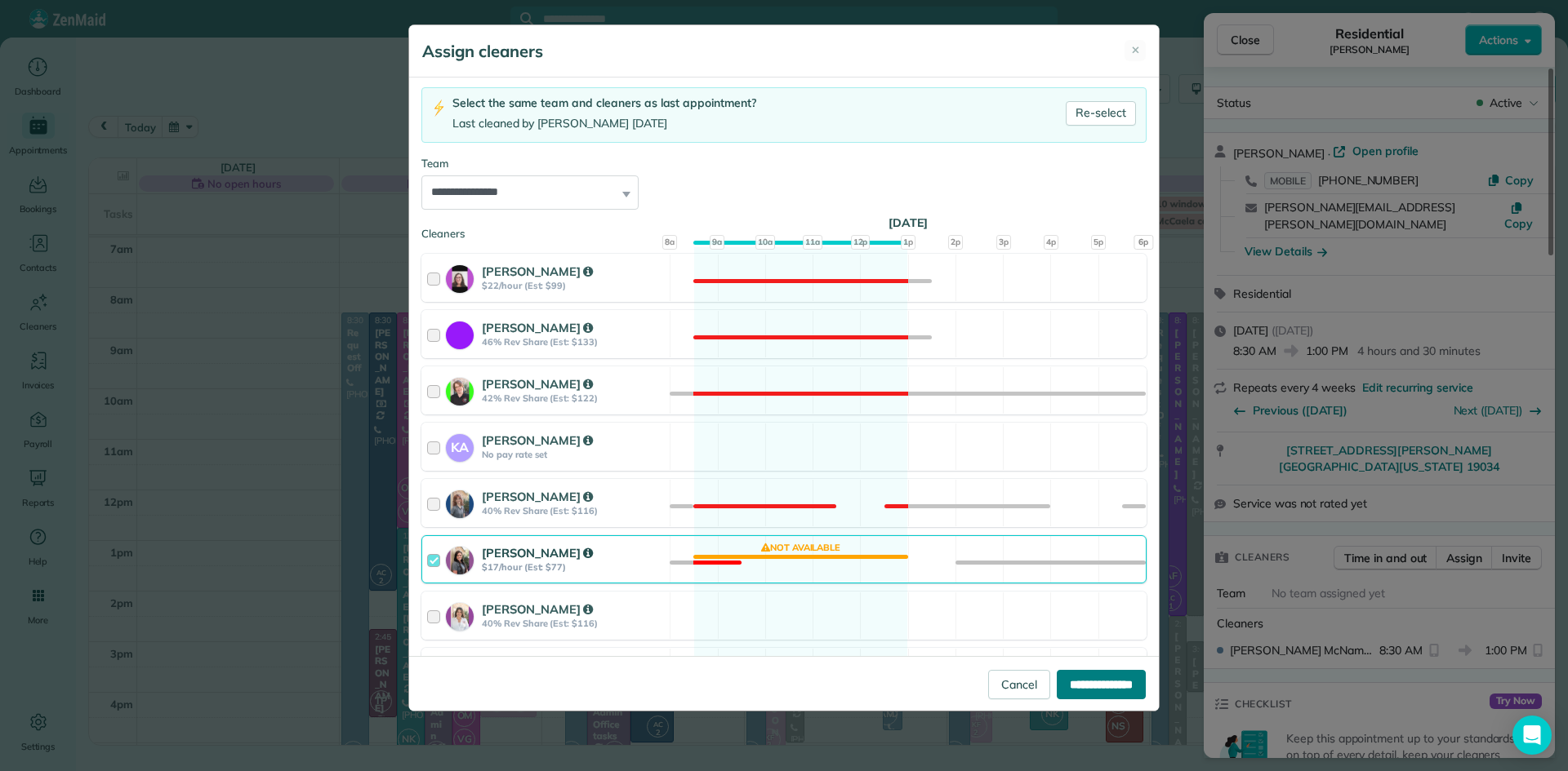
click at [1091, 692] on input "**********" at bounding box center [1100, 685] width 89 height 29
type input "**********"
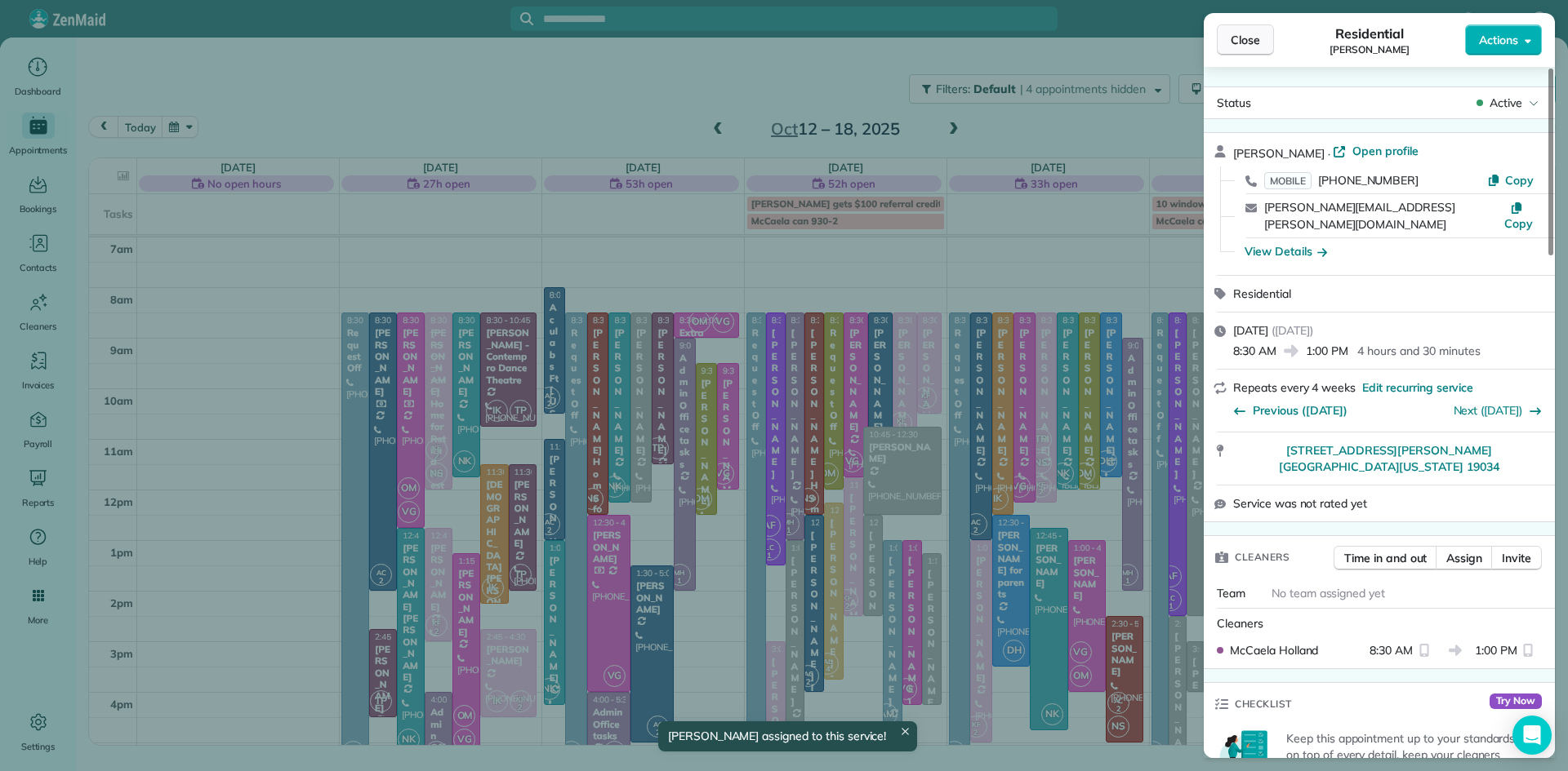
click at [1238, 27] on button "Close" at bounding box center [1245, 40] width 57 height 31
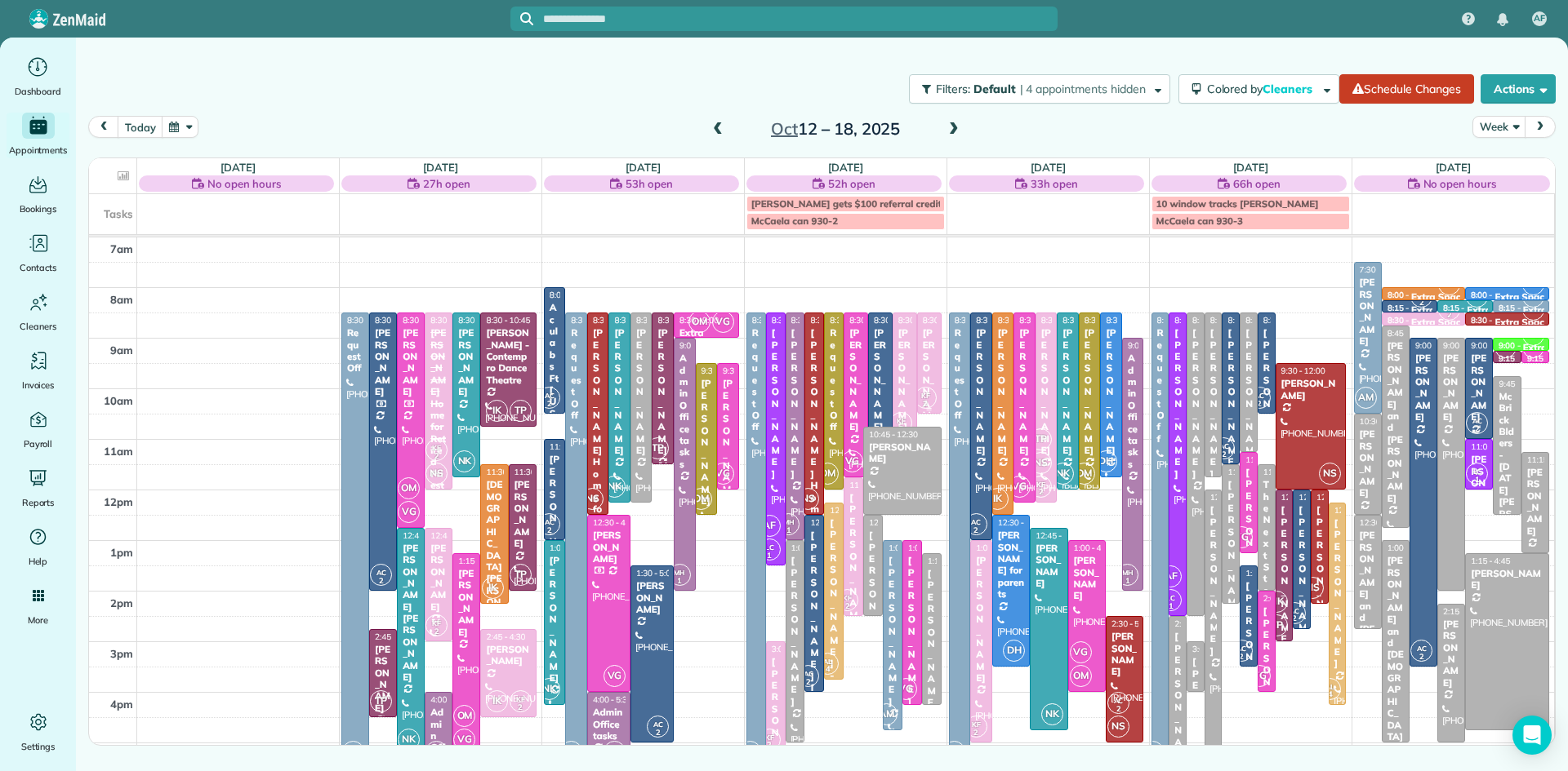
click at [930, 383] on div "[PERSON_NAME]" at bounding box center [929, 381] width 15 height 106
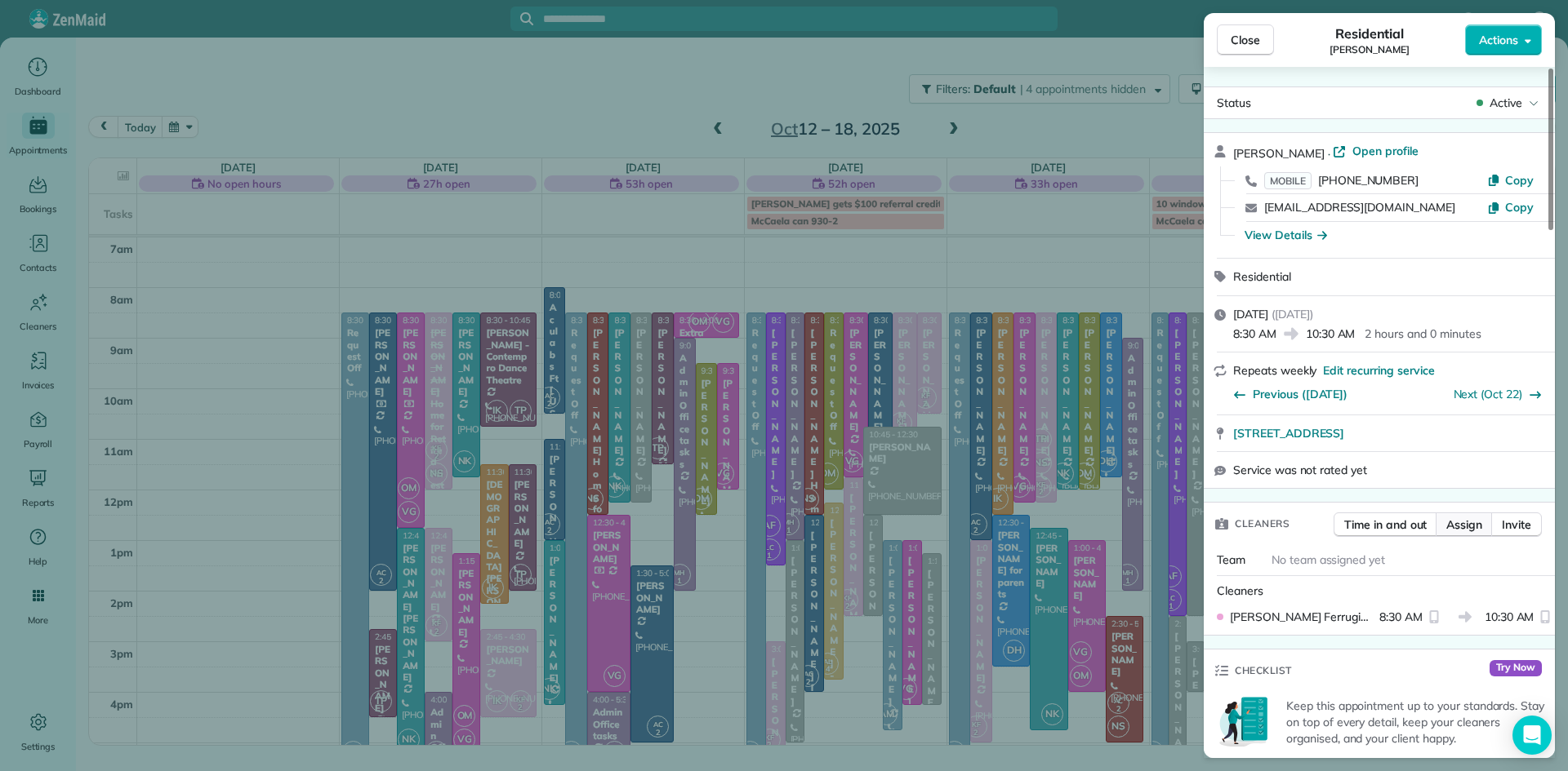
click at [1456, 530] on span "Assign" at bounding box center [1463, 524] width 36 height 17
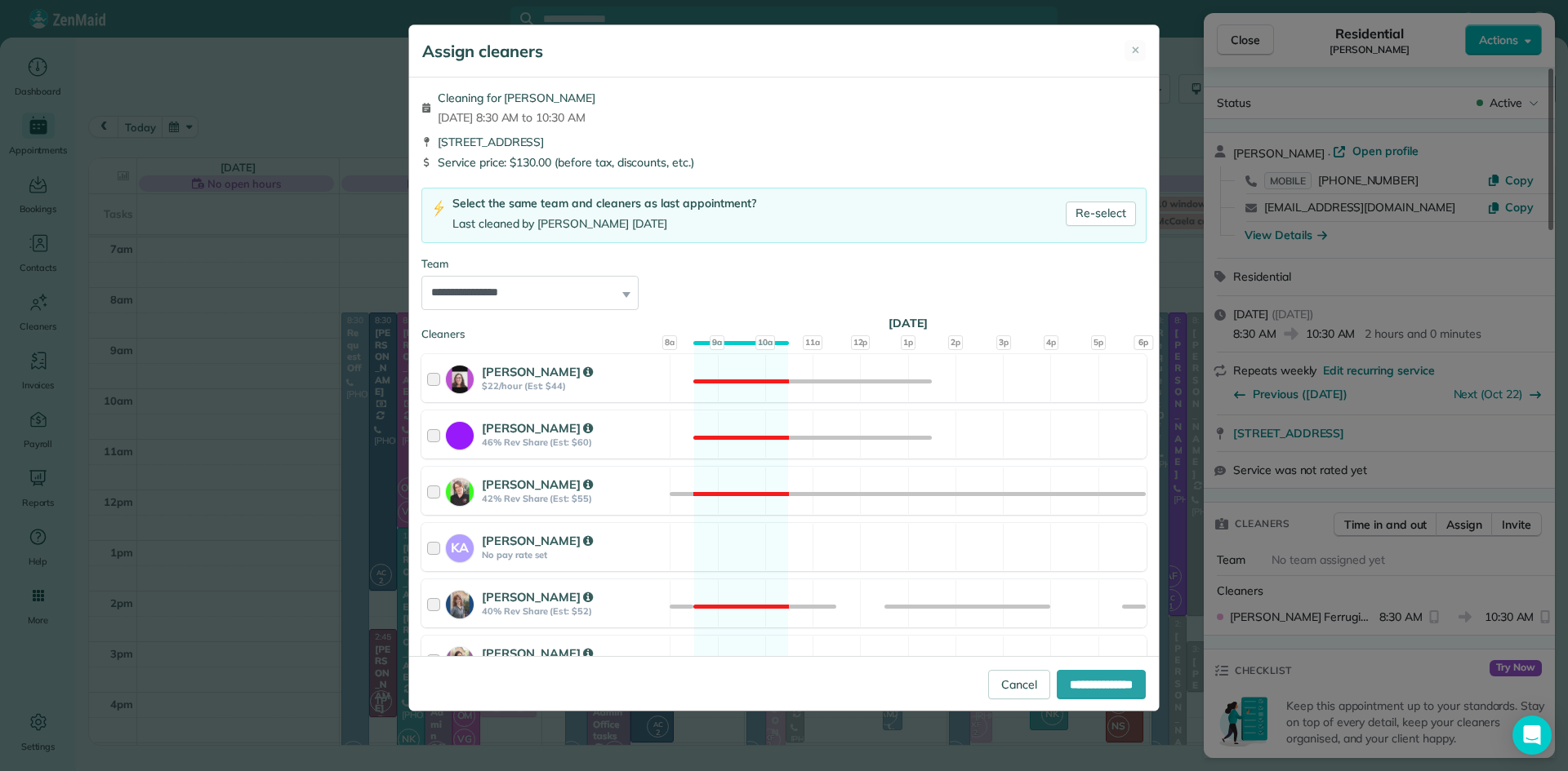
scroll to position [706, 0]
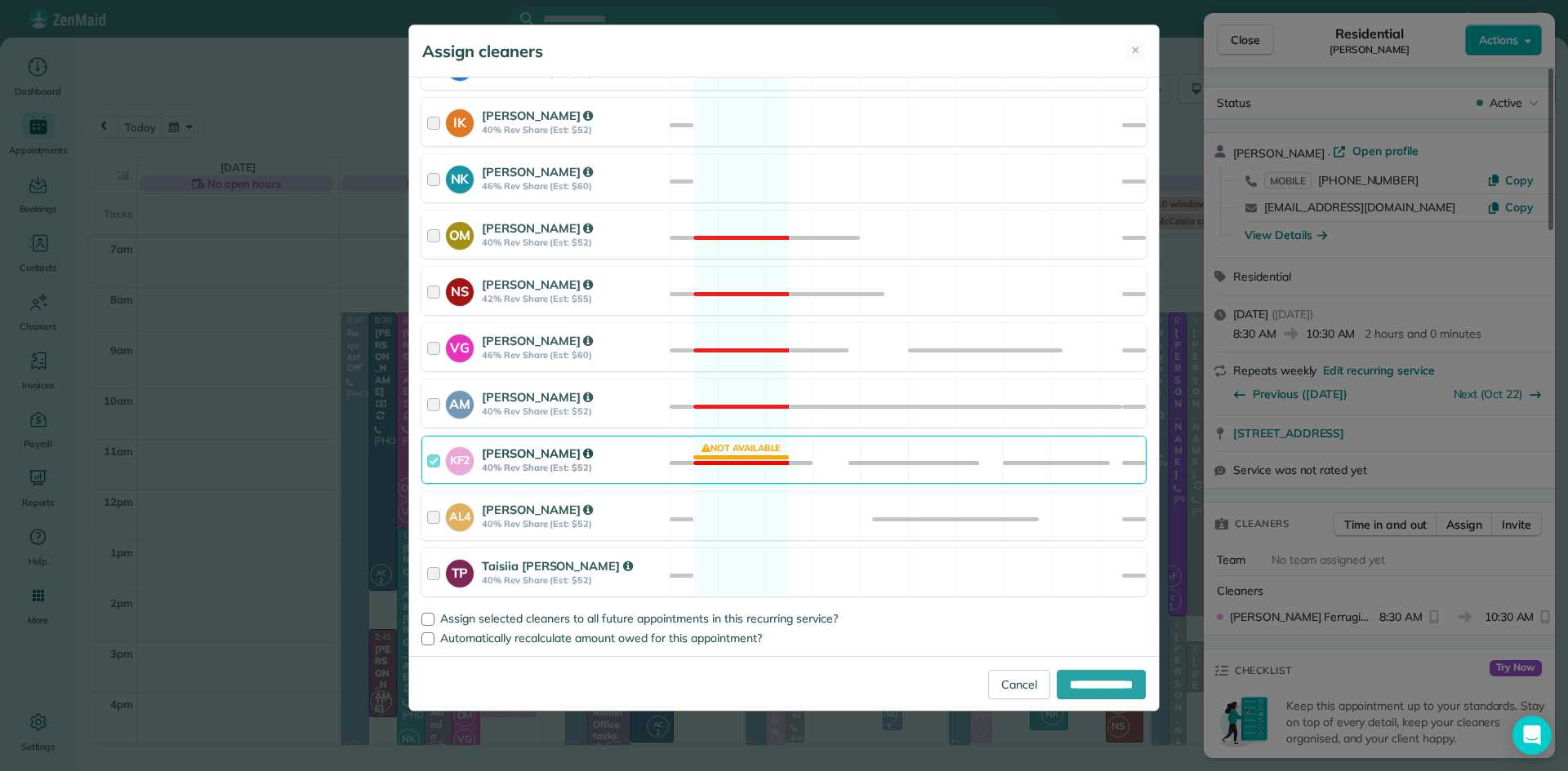
click at [530, 461] on strong "Kathleen Ferrugiari" at bounding box center [536, 453] width 111 height 16
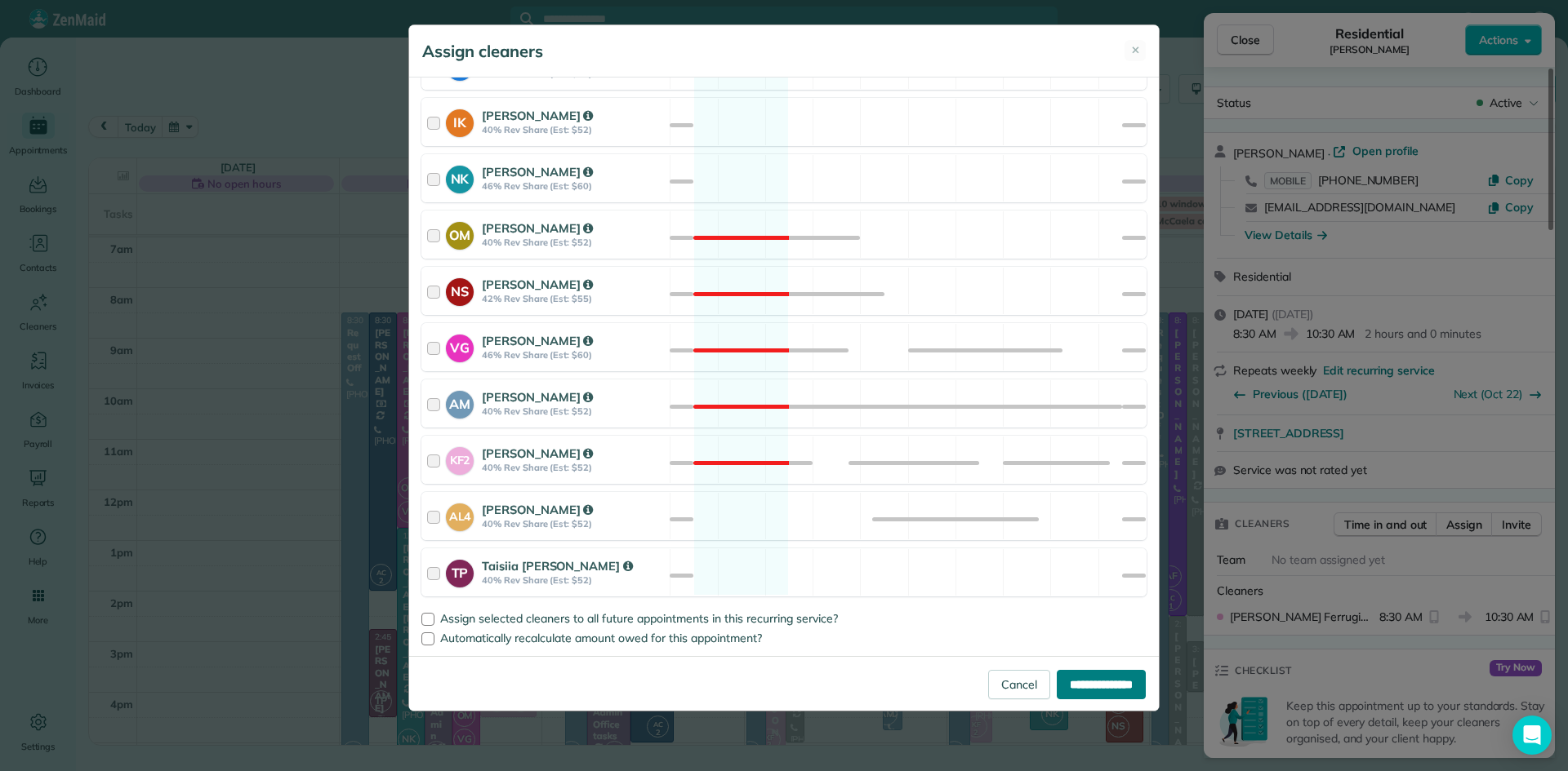
click at [1095, 691] on input "**********" at bounding box center [1100, 685] width 89 height 29
type input "**********"
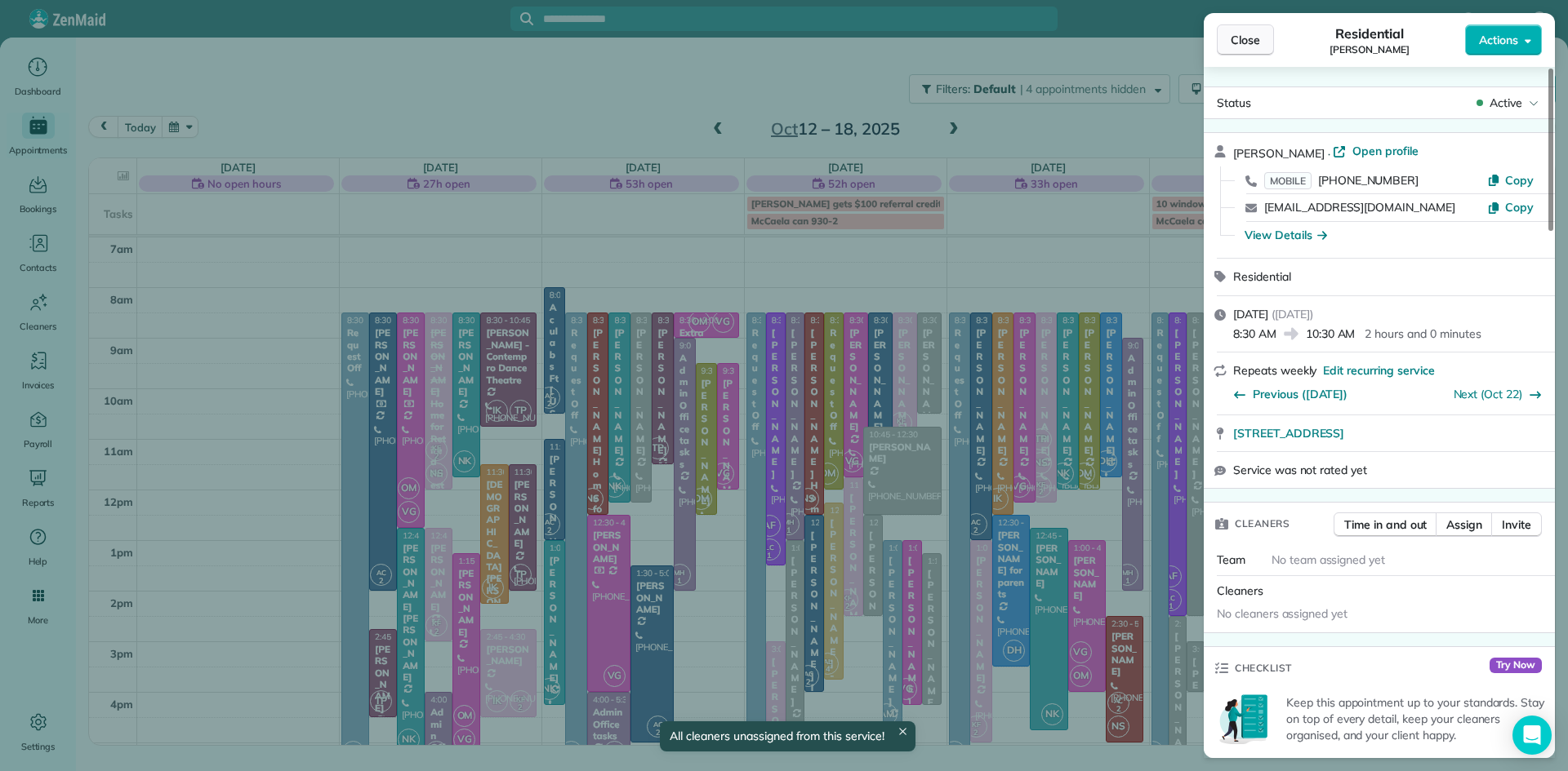
click at [1254, 34] on span "Close" at bounding box center [1245, 40] width 29 height 17
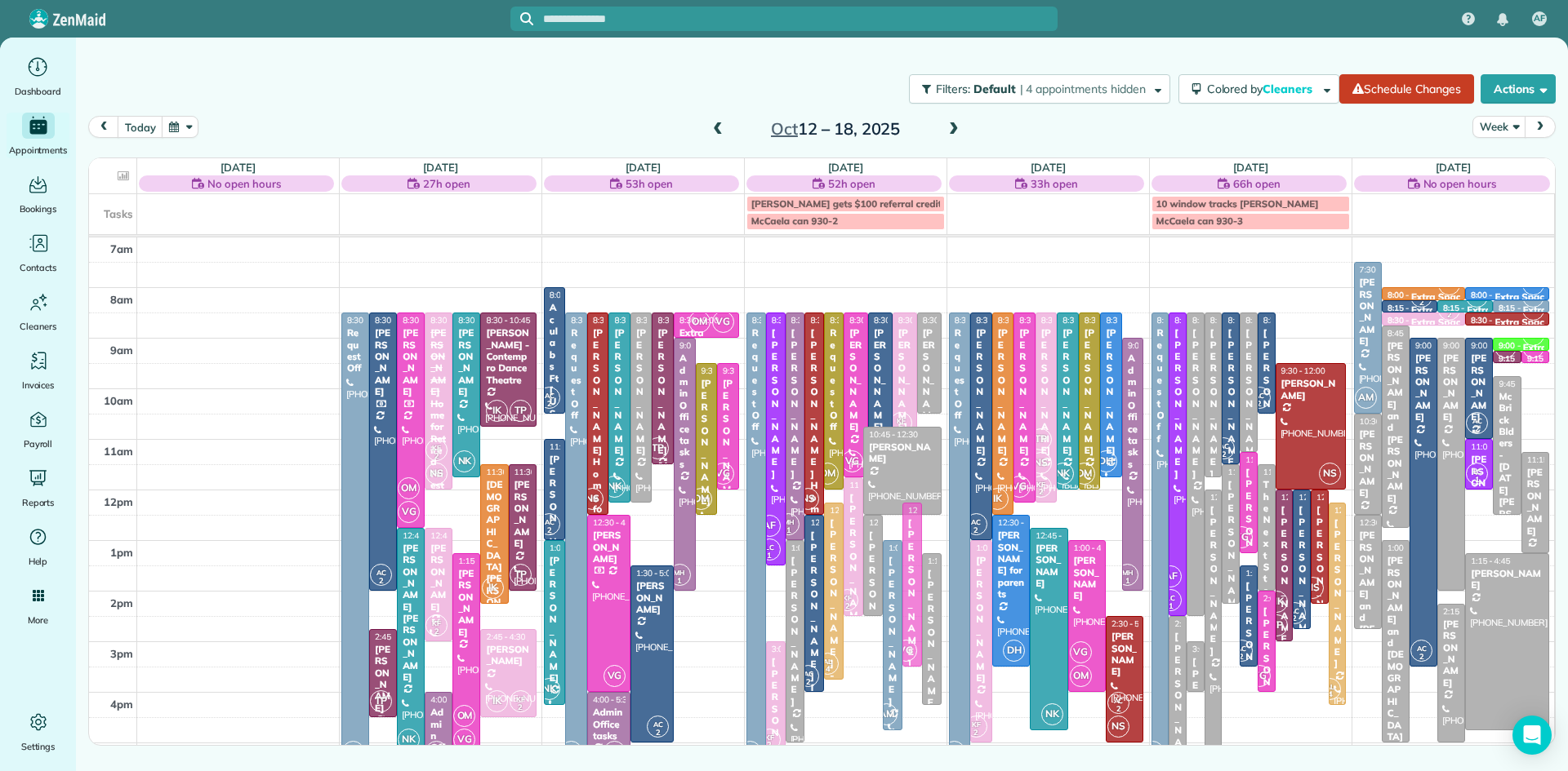
drag, startPoint x: 913, startPoint y: 566, endPoint x: 913, endPoint y: 522, distance: 44.0
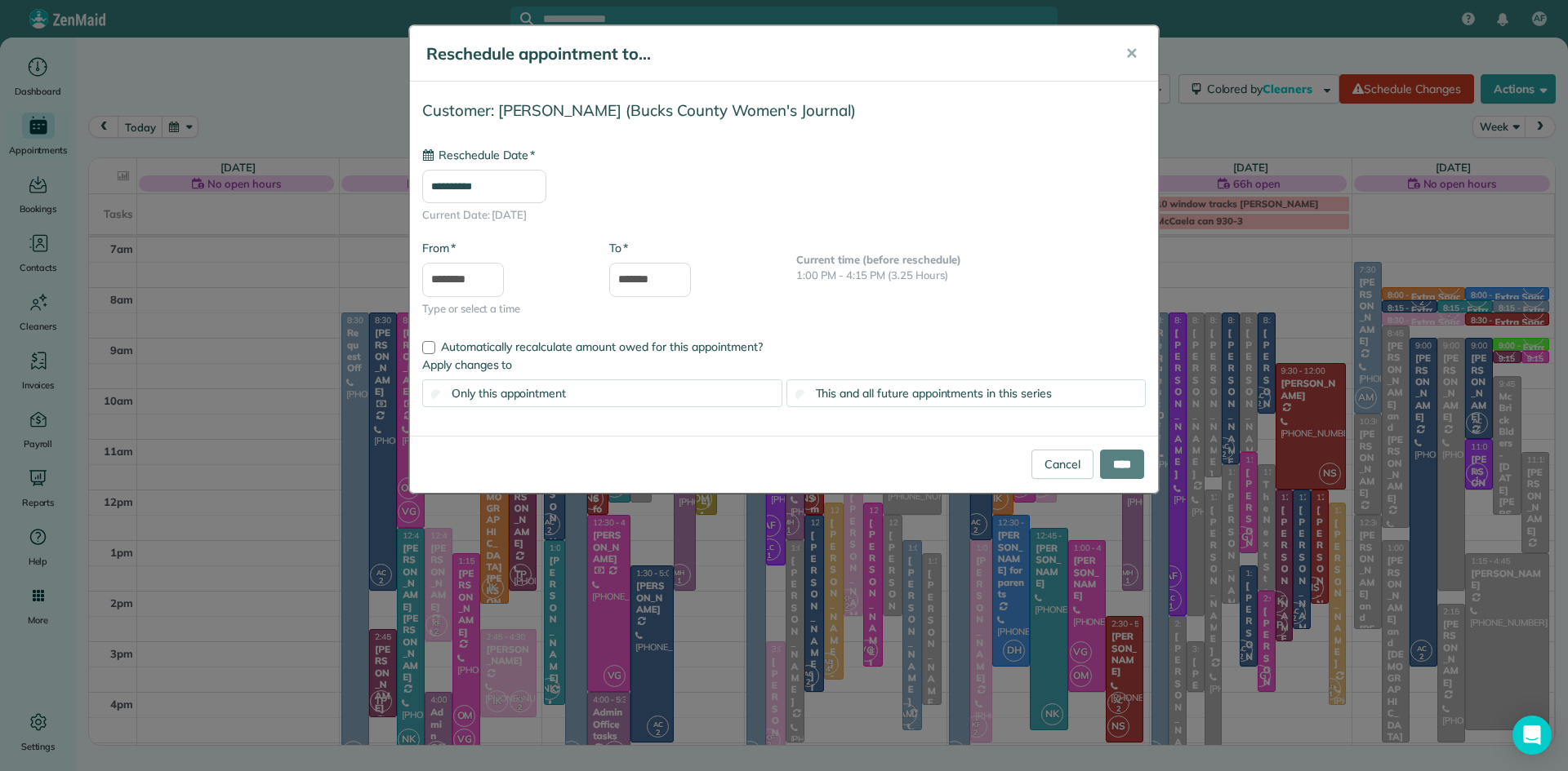
type input "**********"
click at [1114, 461] on input "****" at bounding box center [1122, 465] width 44 height 29
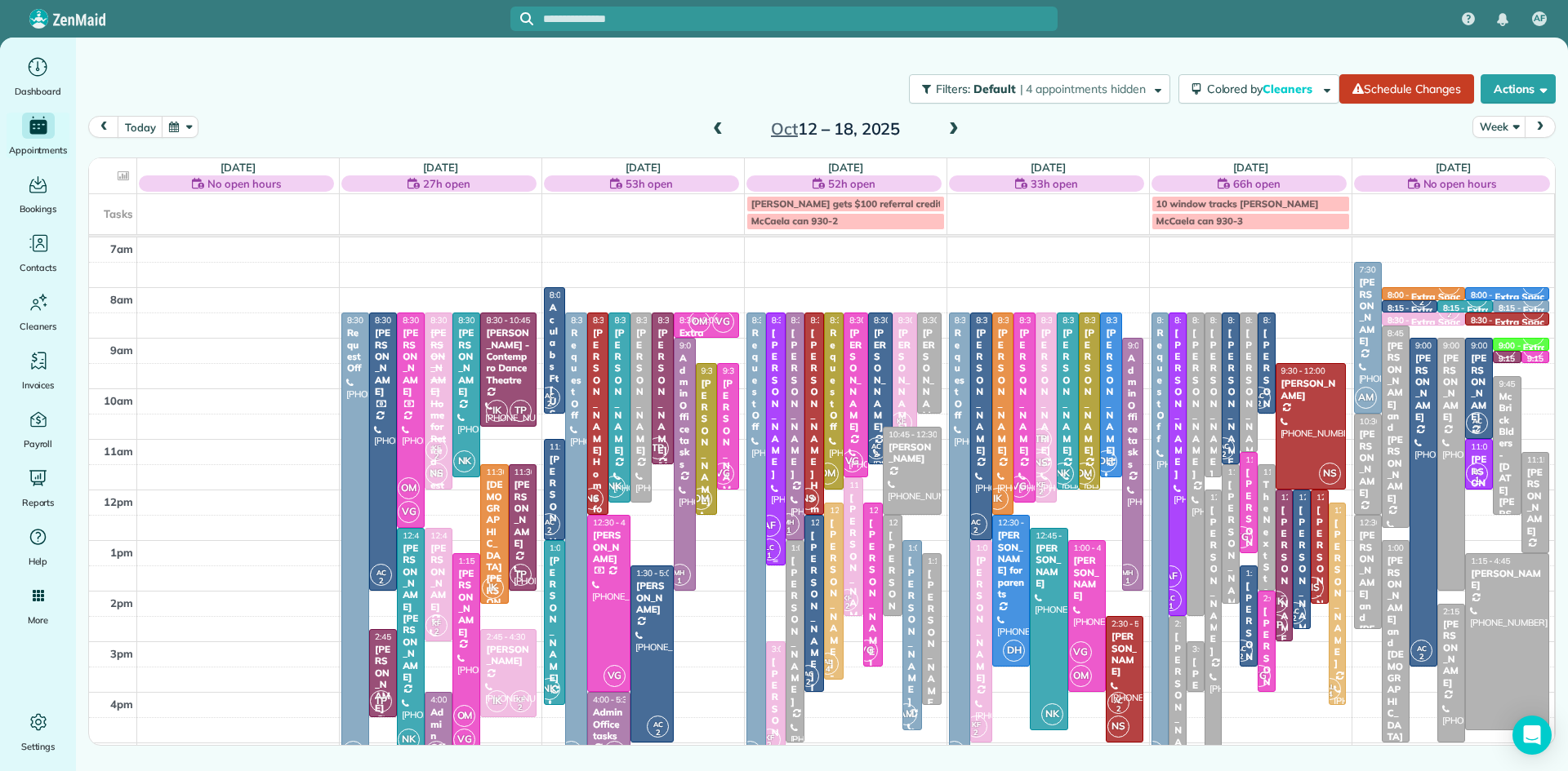
click at [776, 510] on div at bounding box center [775, 438] width 18 height 251
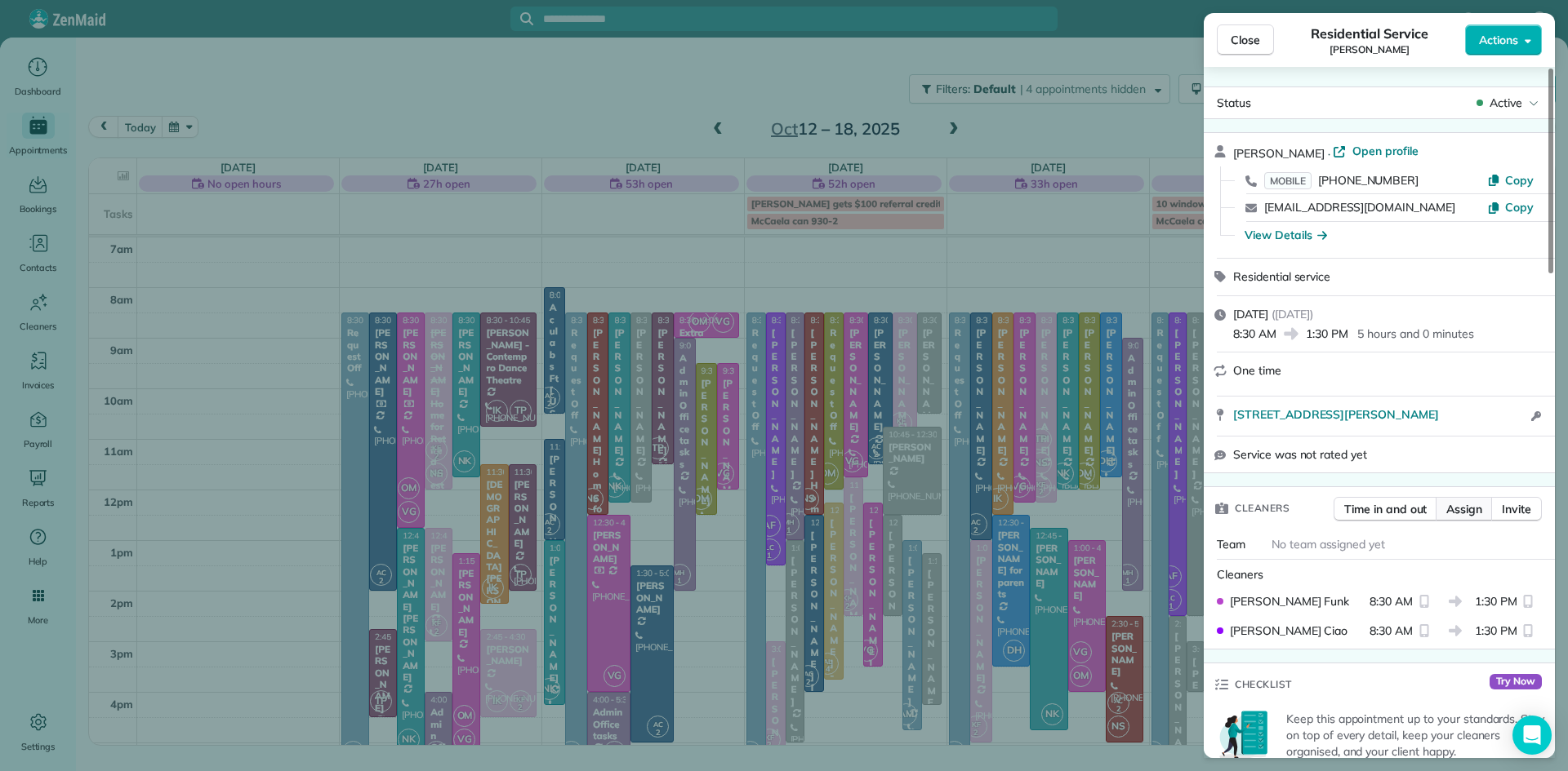
click at [1474, 507] on span "Assign" at bounding box center [1463, 509] width 36 height 17
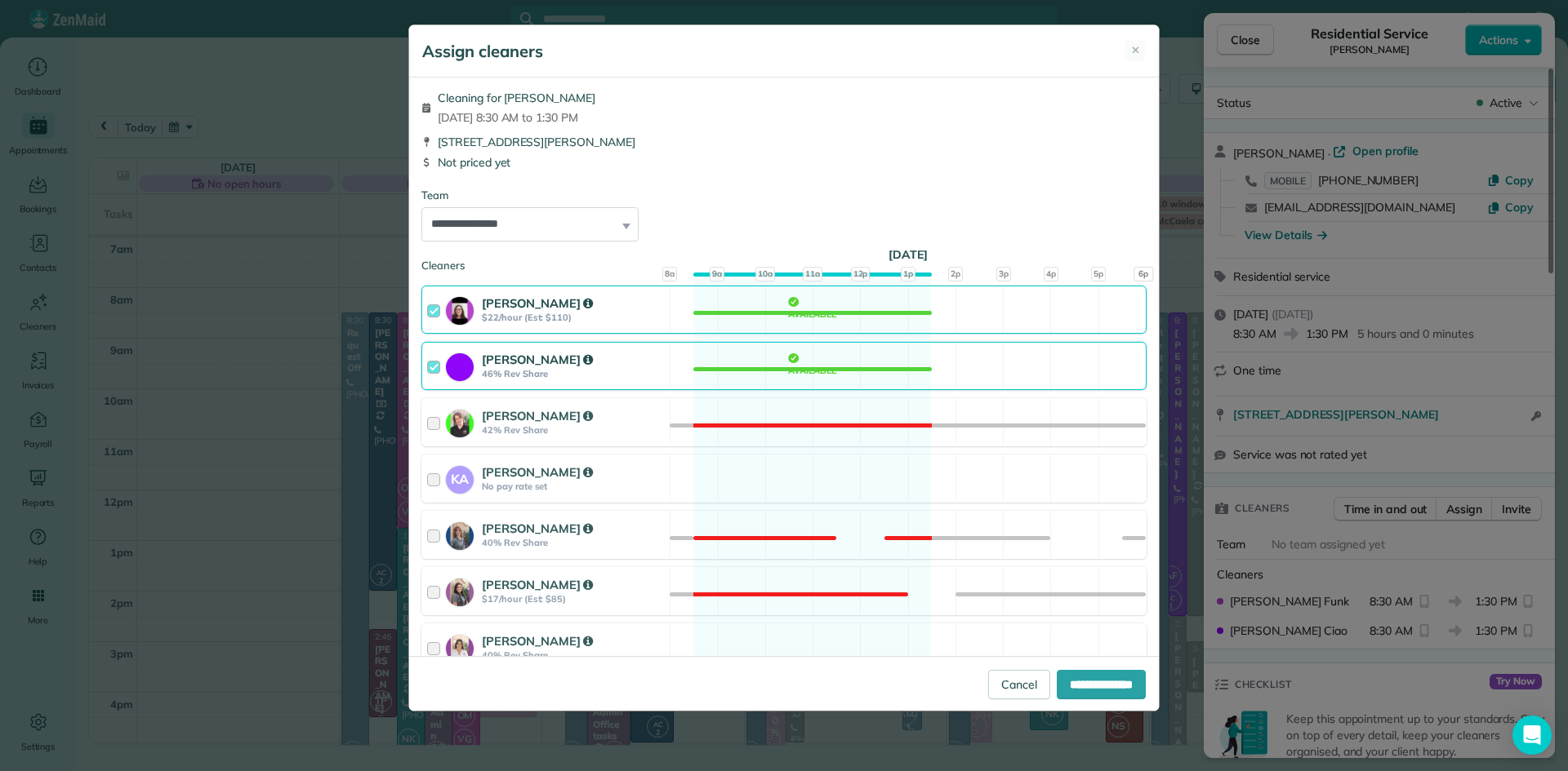
click at [499, 308] on strong "Amanda Funk" at bounding box center [536, 303] width 111 height 16
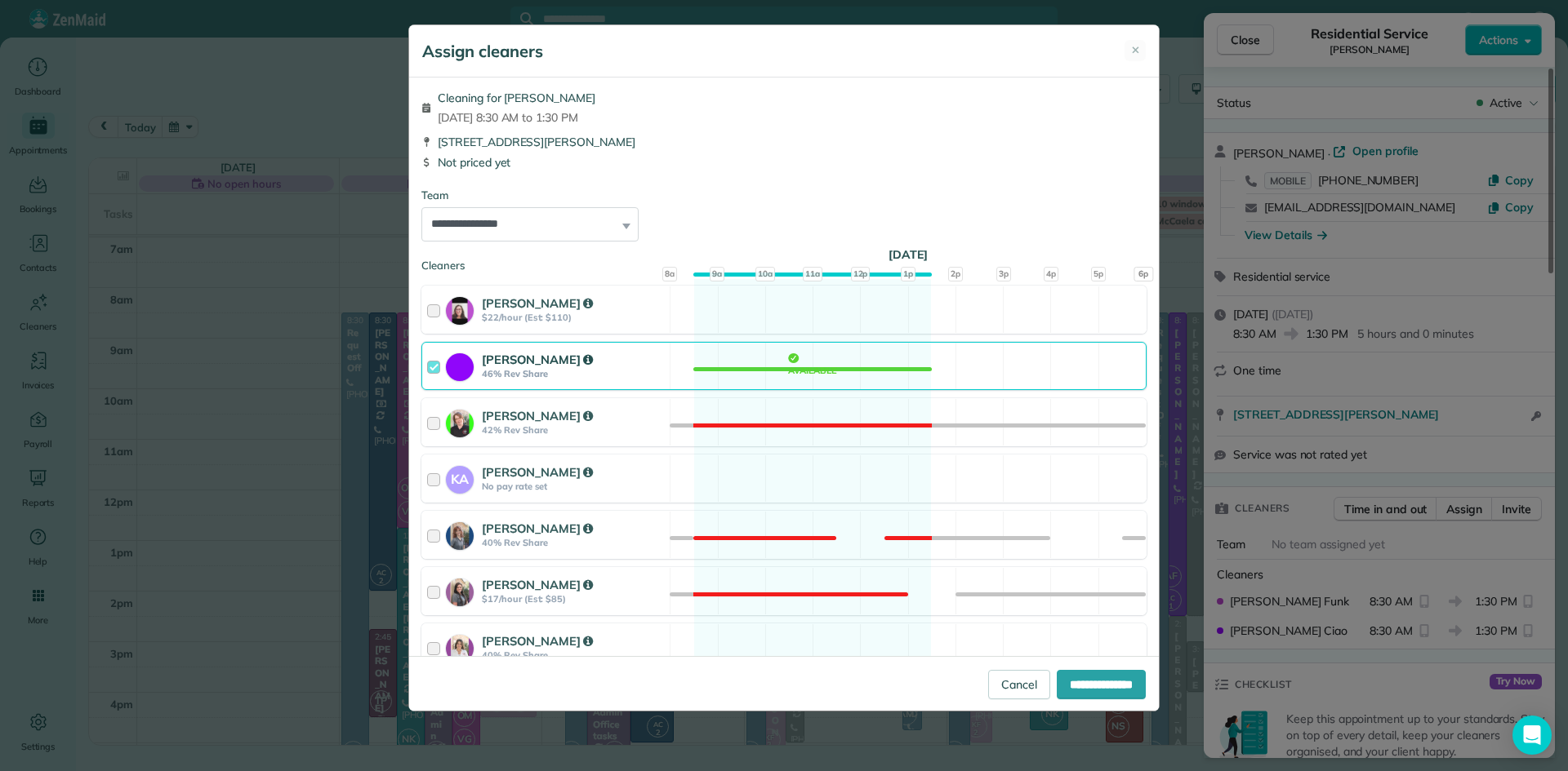
click at [486, 364] on strong "[PERSON_NAME]" at bounding box center [536, 360] width 111 height 16
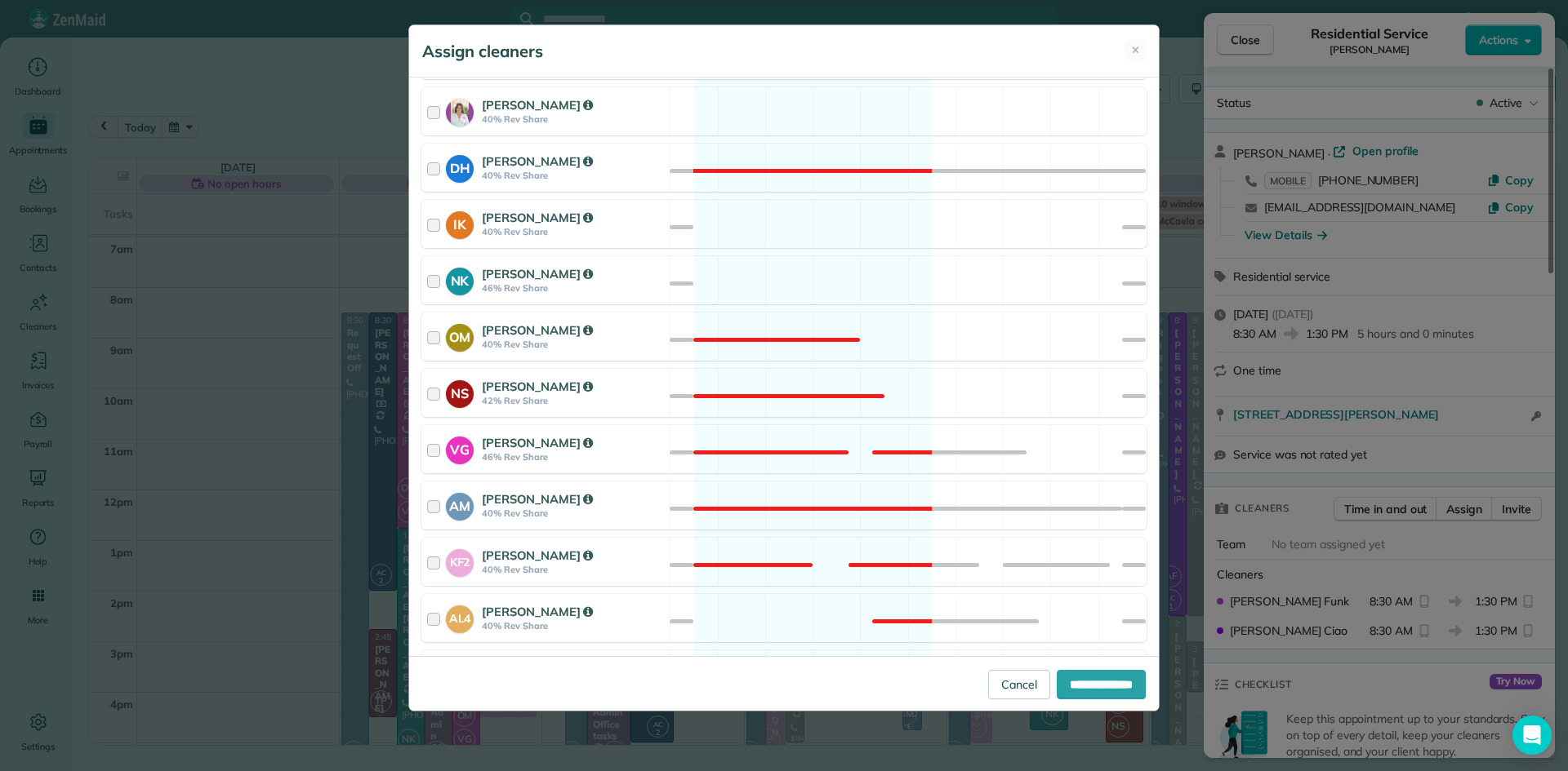
scroll to position [618, 0]
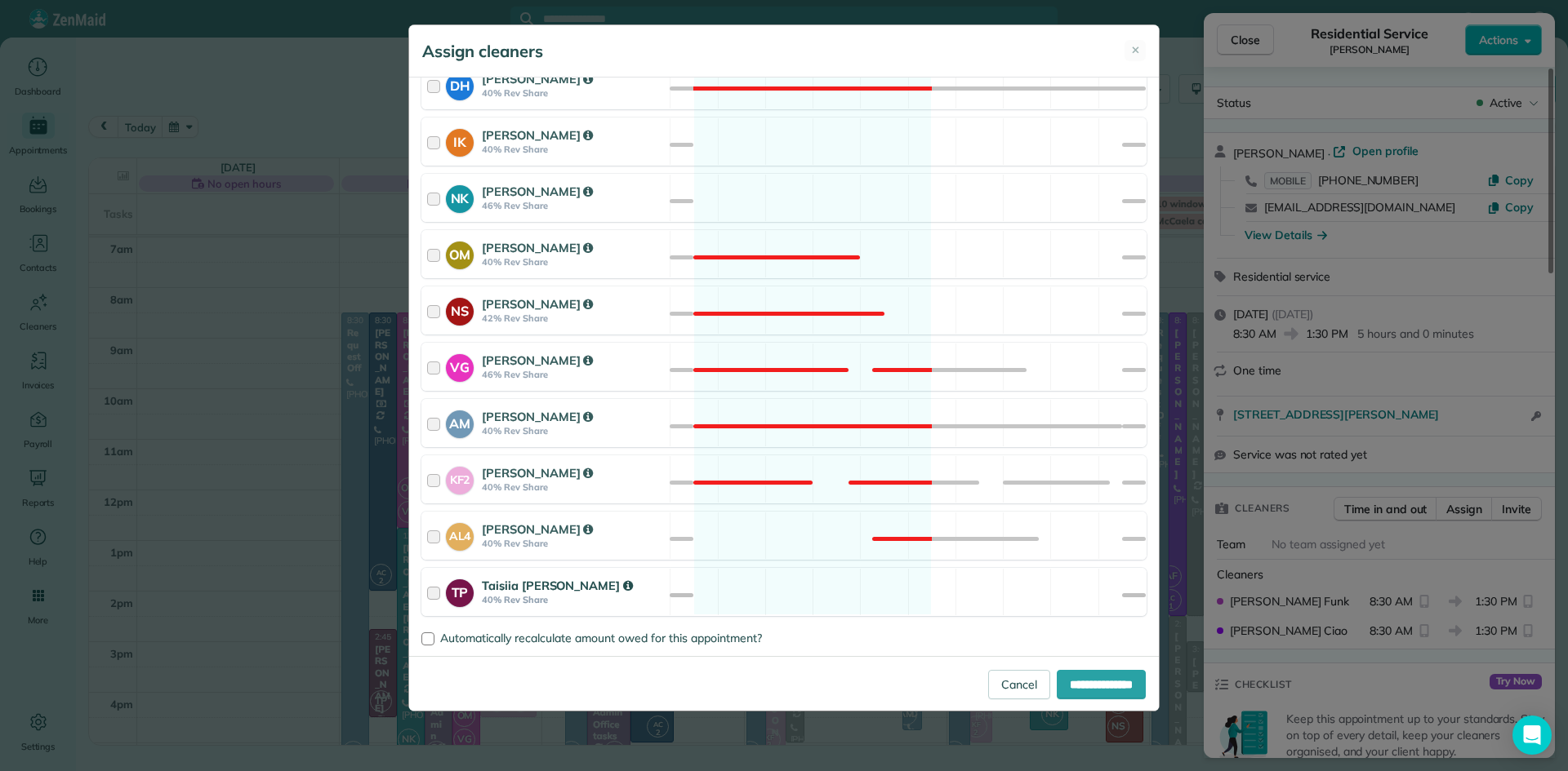
click at [493, 574] on div "TP Taisiia Petruk 40% Rev Share" at bounding box center [545, 592] width 248 height 47
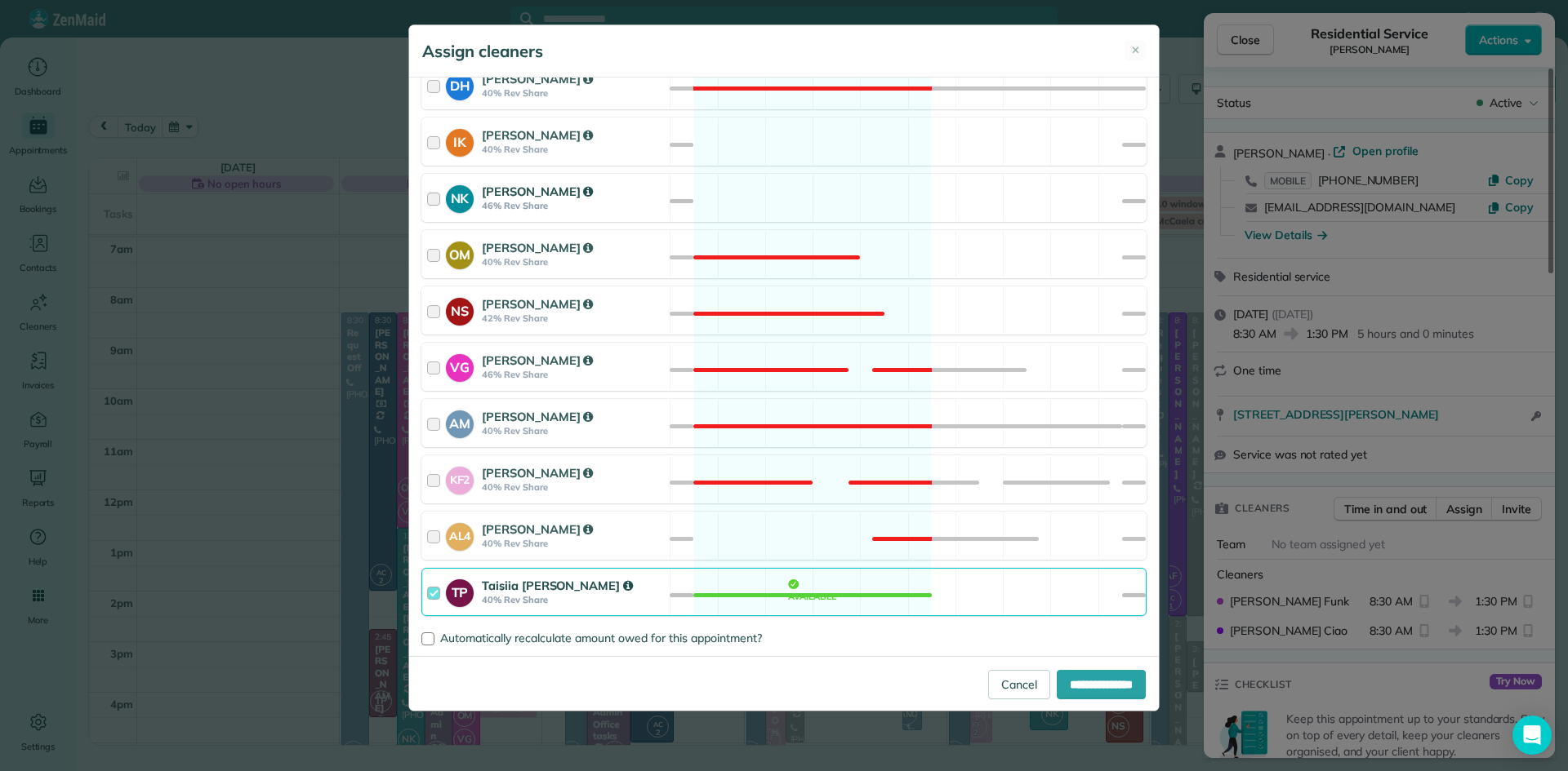
click at [528, 196] on strong "Natalia Kononenko" at bounding box center [536, 192] width 111 height 16
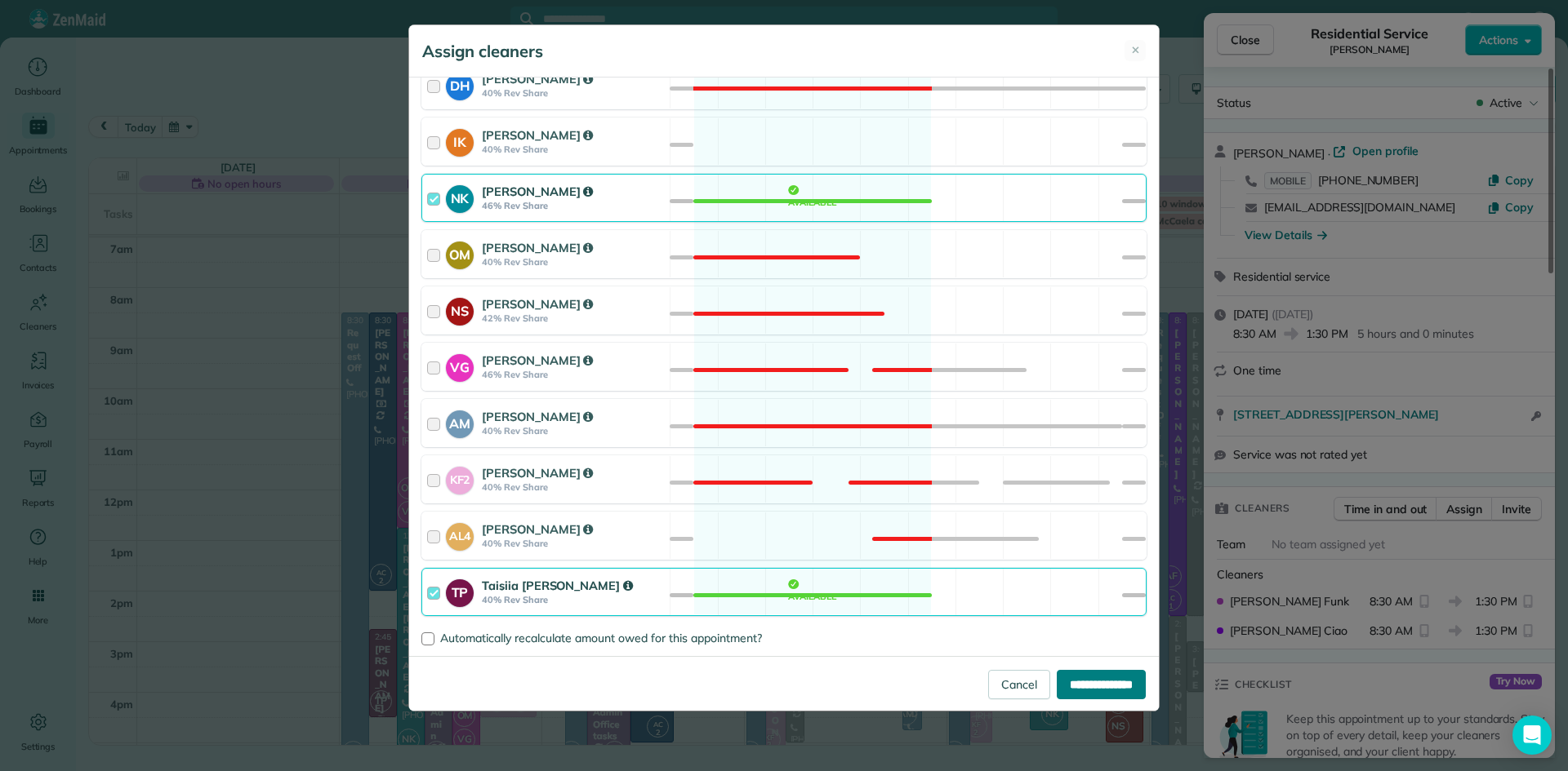
click at [1112, 686] on input "**********" at bounding box center [1100, 685] width 89 height 29
type input "**********"
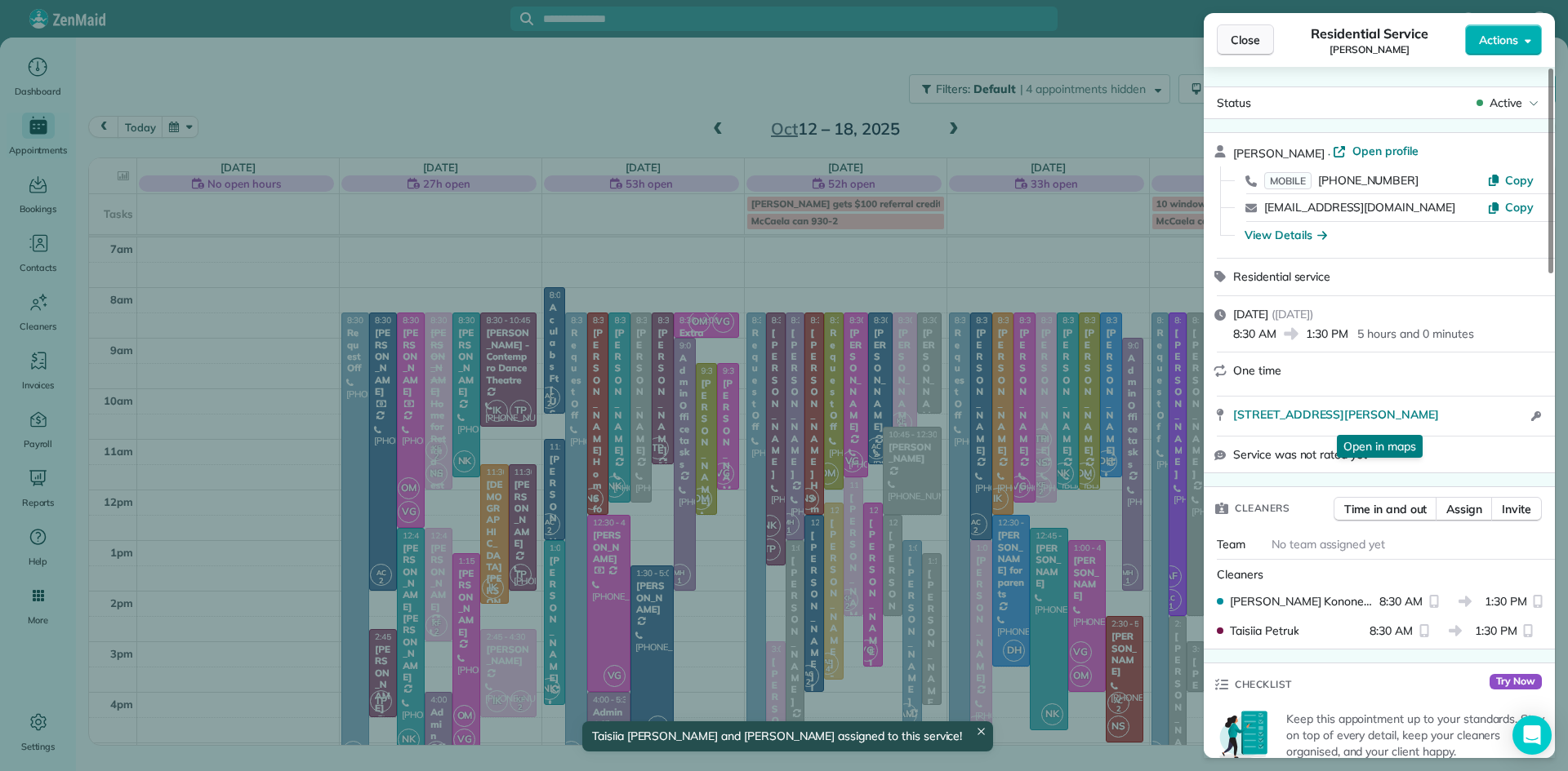
click at [1250, 42] on span "Close" at bounding box center [1245, 40] width 29 height 17
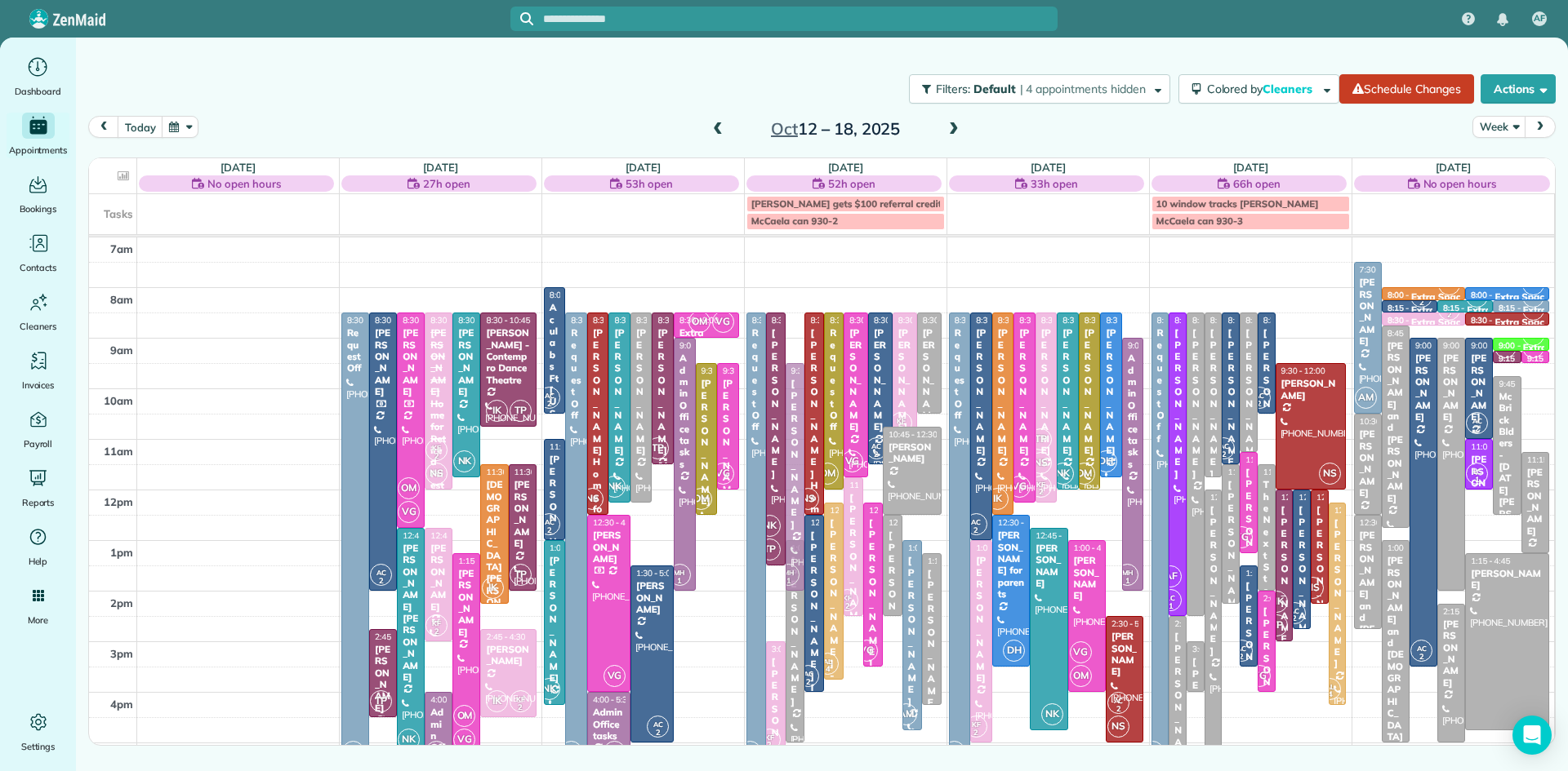
drag, startPoint x: 791, startPoint y: 475, endPoint x: 783, endPoint y: 530, distance: 55.6
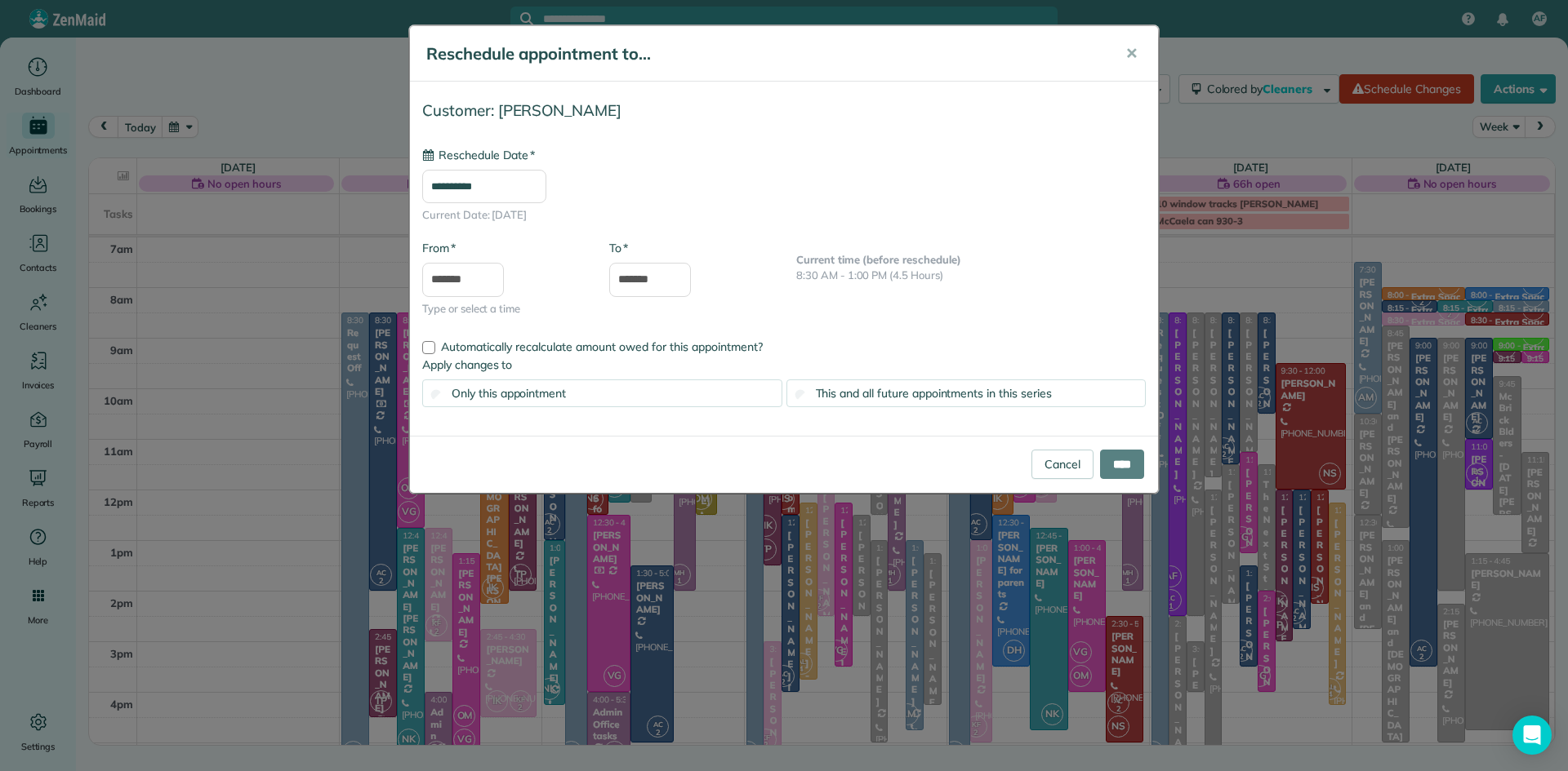
type input "**********"
click at [1121, 466] on input "****" at bounding box center [1122, 465] width 44 height 29
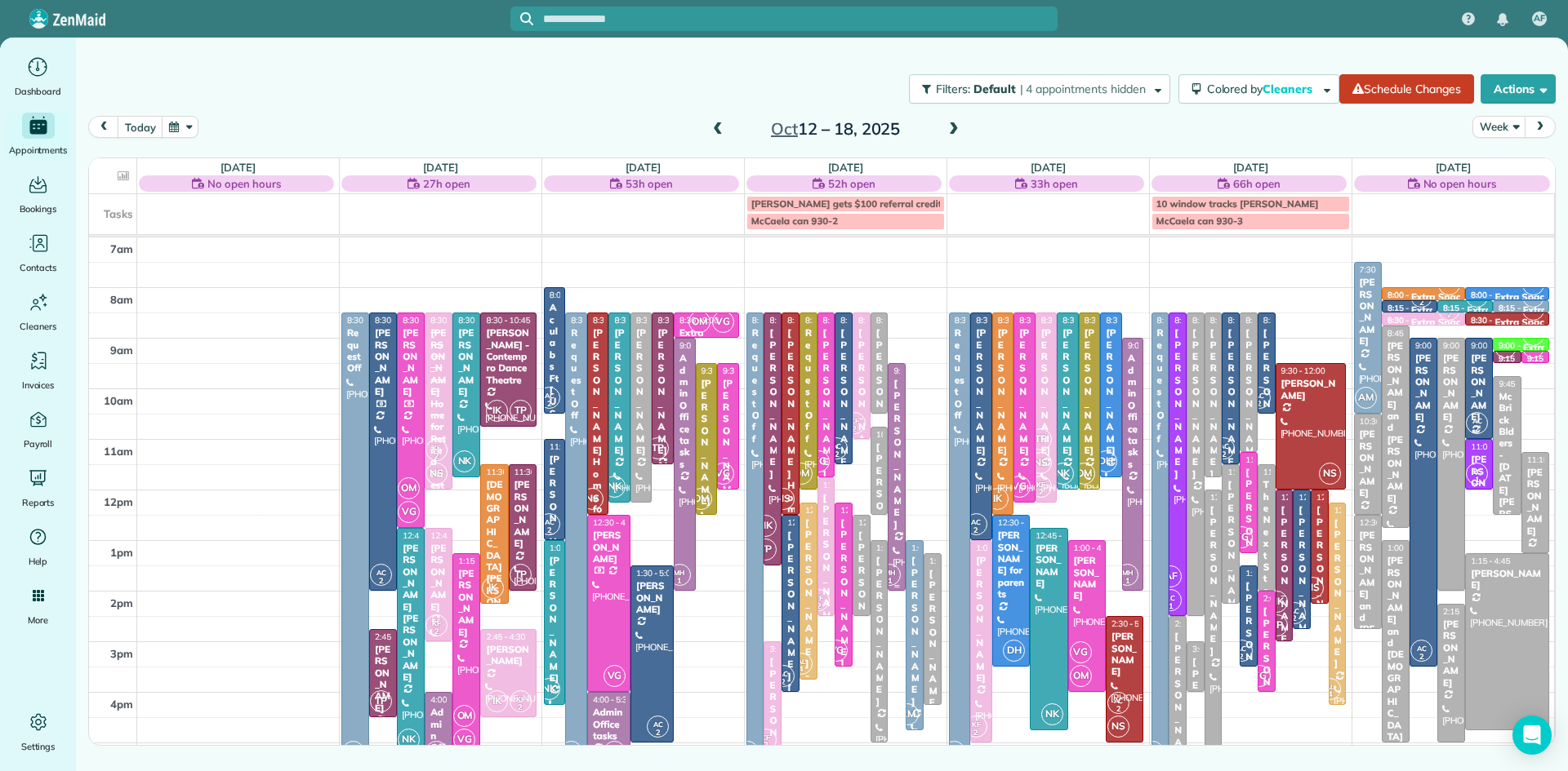
click at [894, 530] on div "Timothy Creelman" at bounding box center [897, 454] width 8 height 153
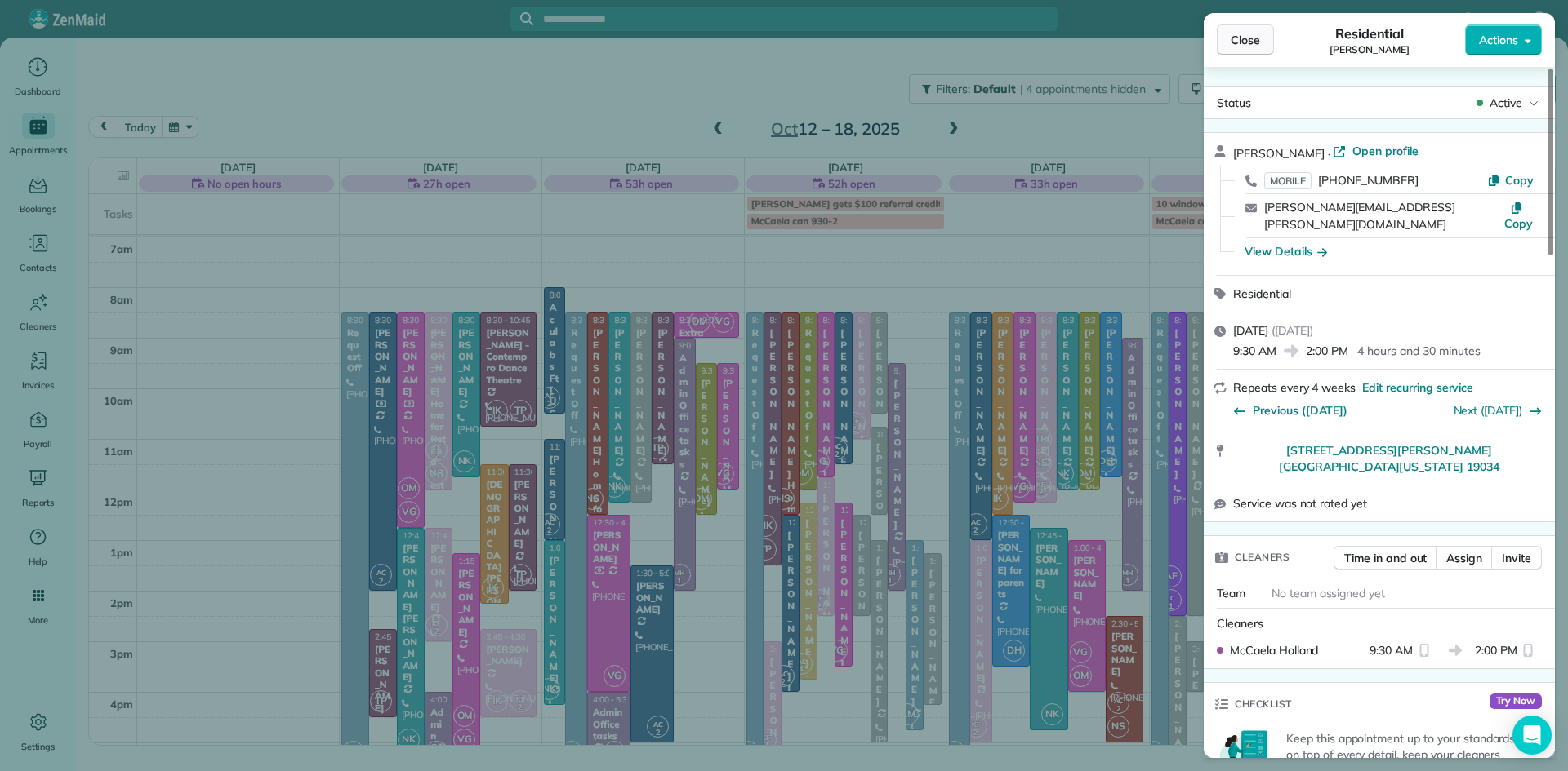
click at [1242, 44] on span "Close" at bounding box center [1245, 40] width 29 height 17
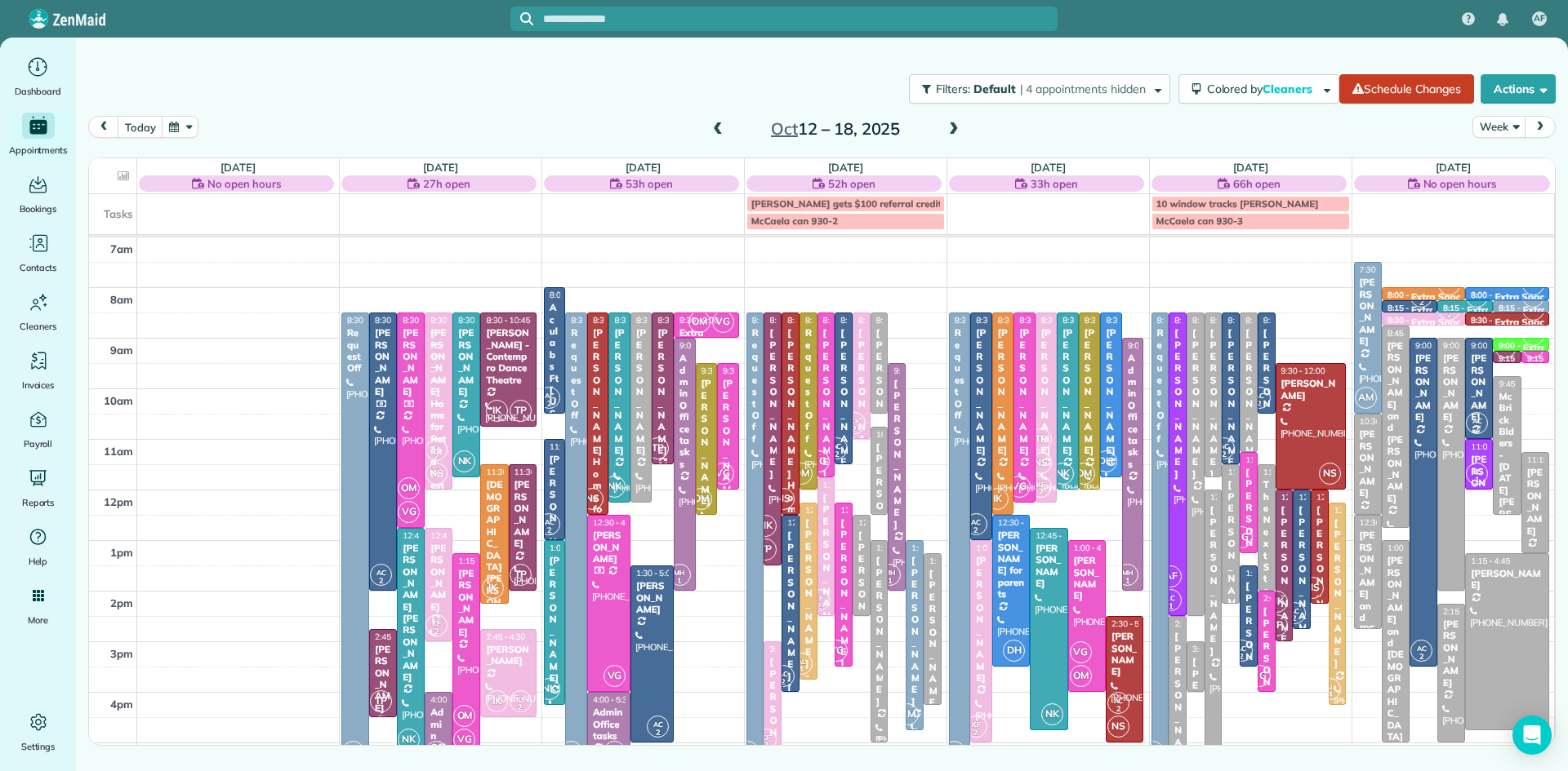
click at [879, 662] on div "Michelle Ambrosini" at bounding box center [879, 631] width 8 height 153
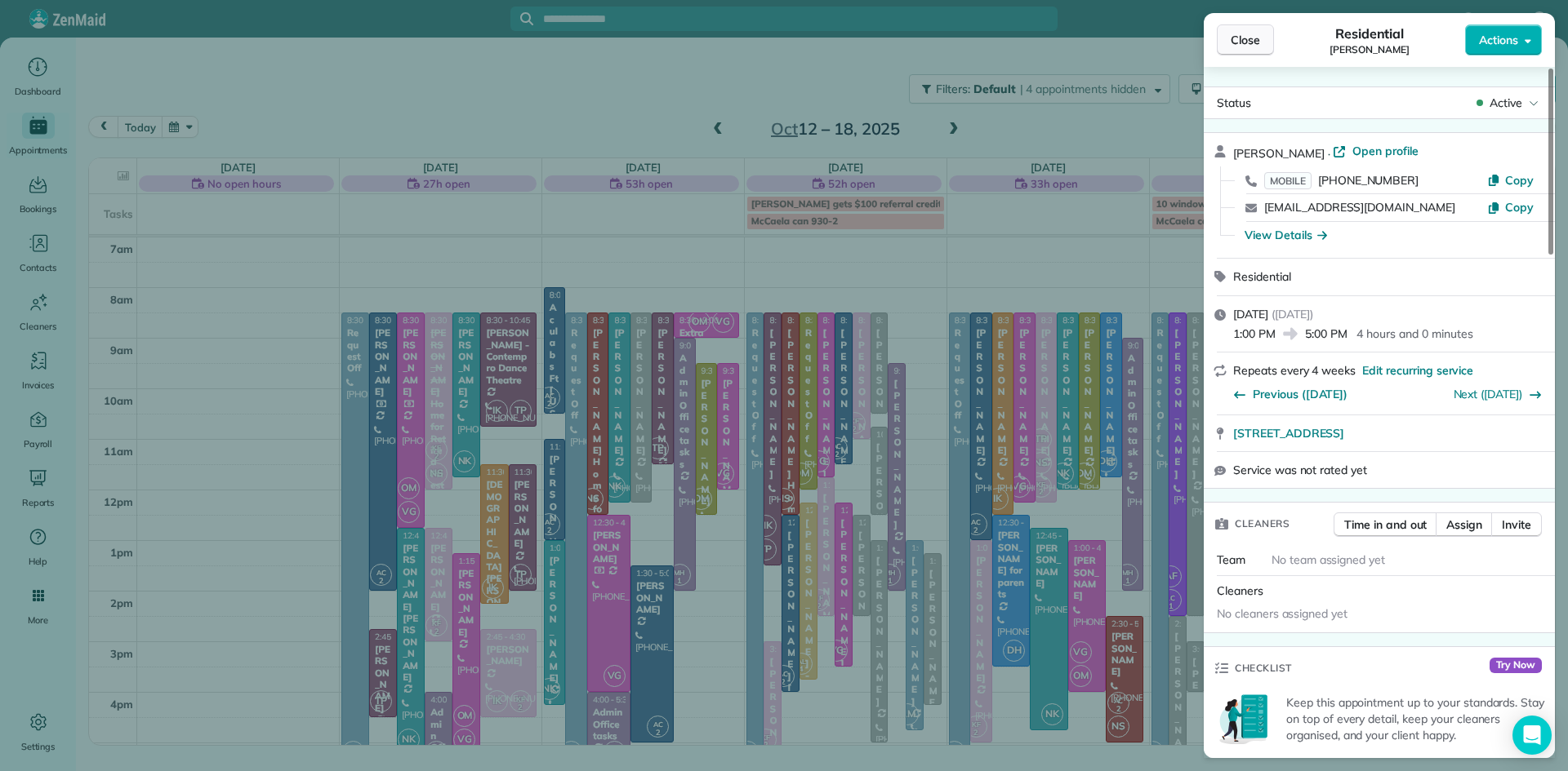
click at [1250, 37] on span "Close" at bounding box center [1245, 40] width 29 height 17
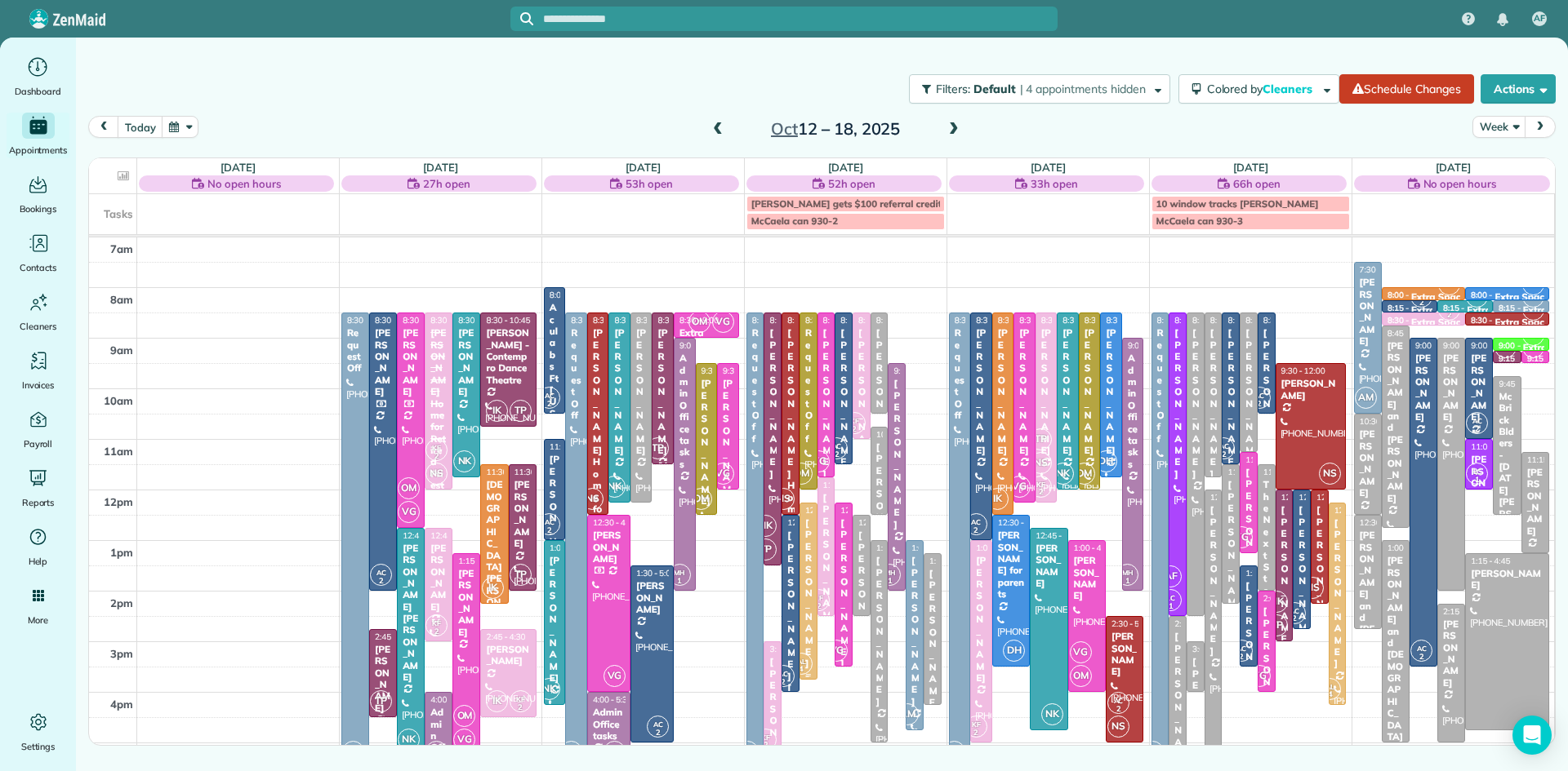
click at [805, 648] on div "Mark Bond - JD Kelly FIL" at bounding box center [808, 694] width 8 height 352
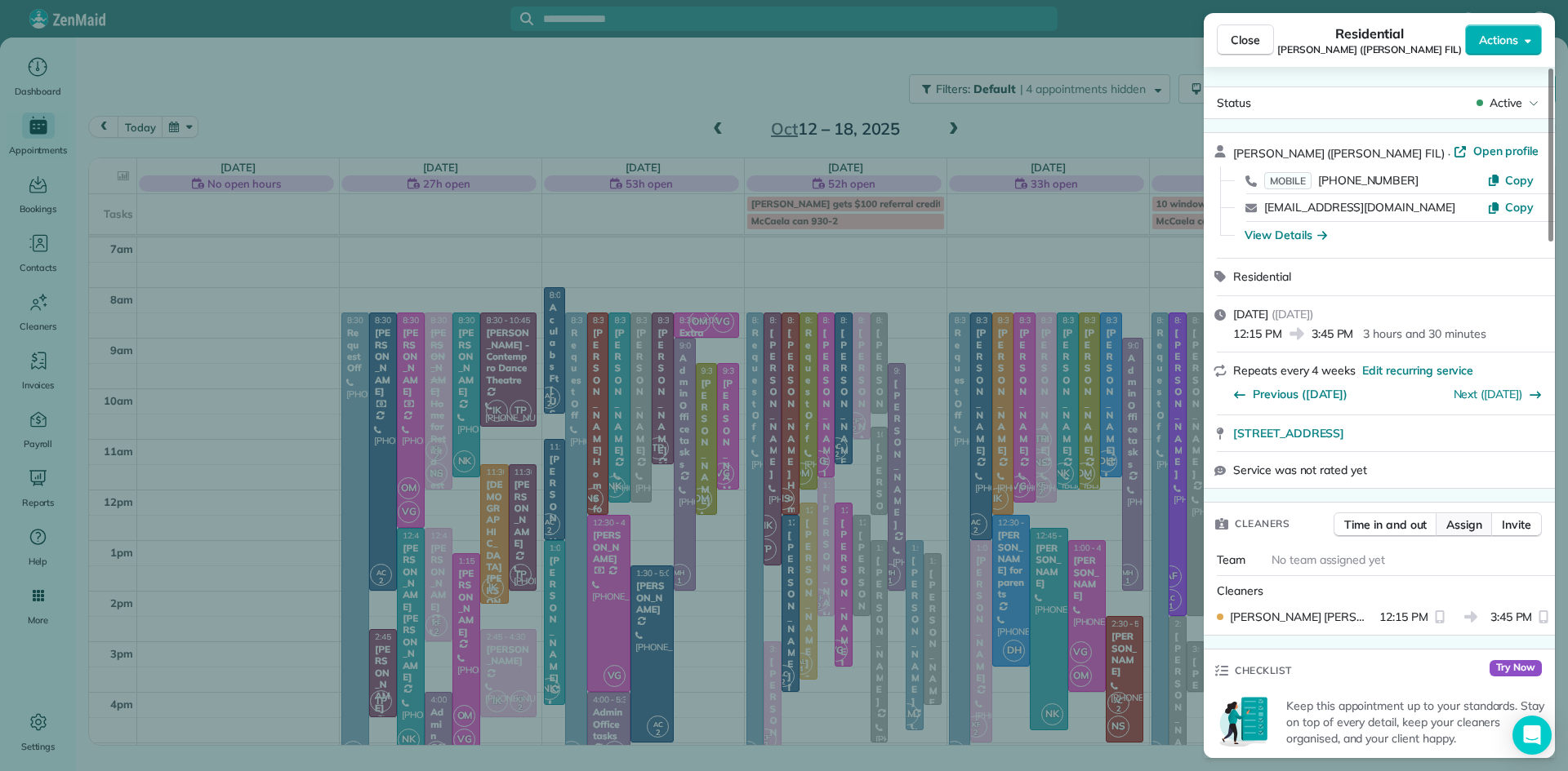
click at [1454, 525] on span "Assign" at bounding box center [1463, 524] width 36 height 17
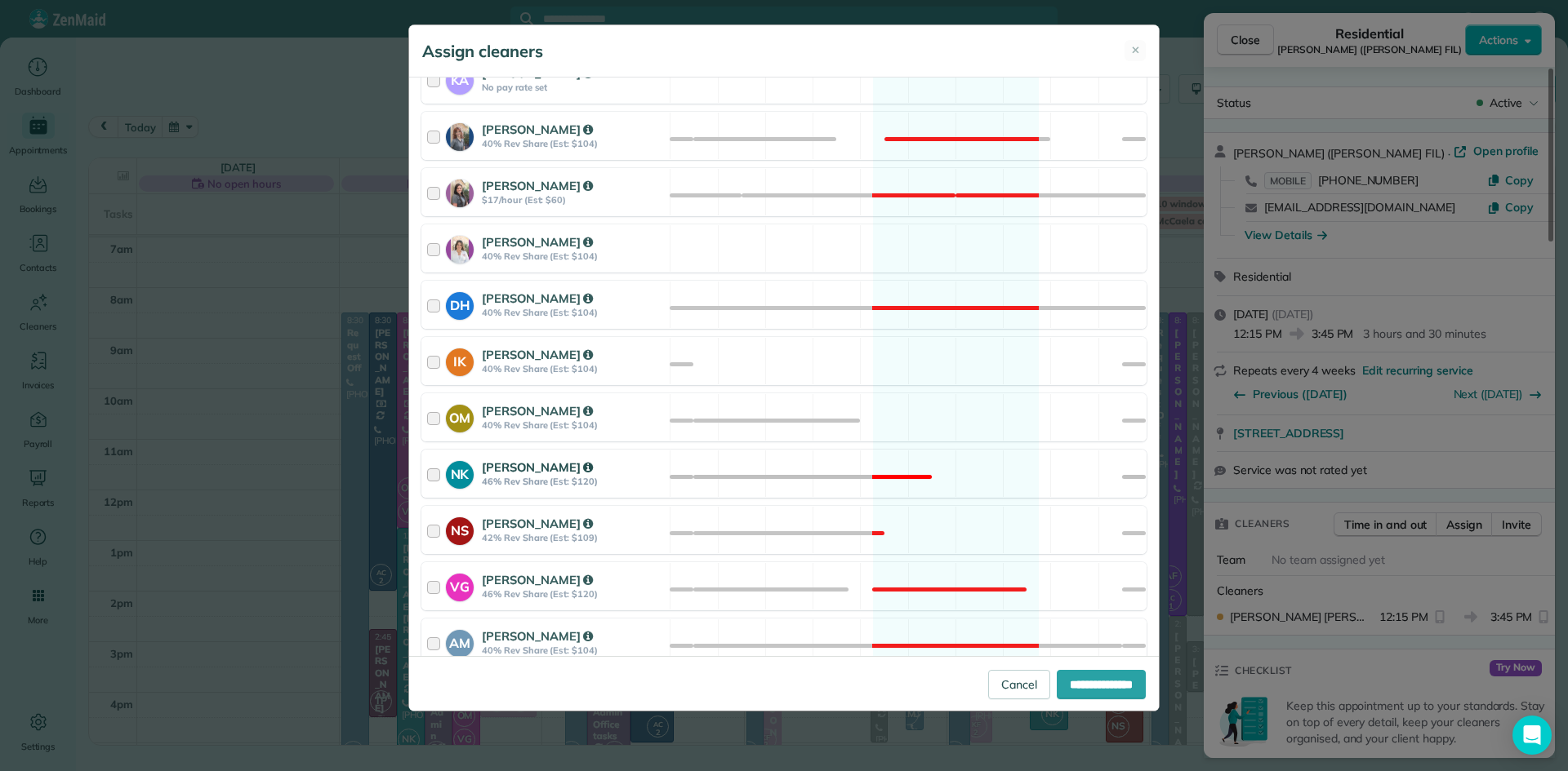
scroll to position [706, 0]
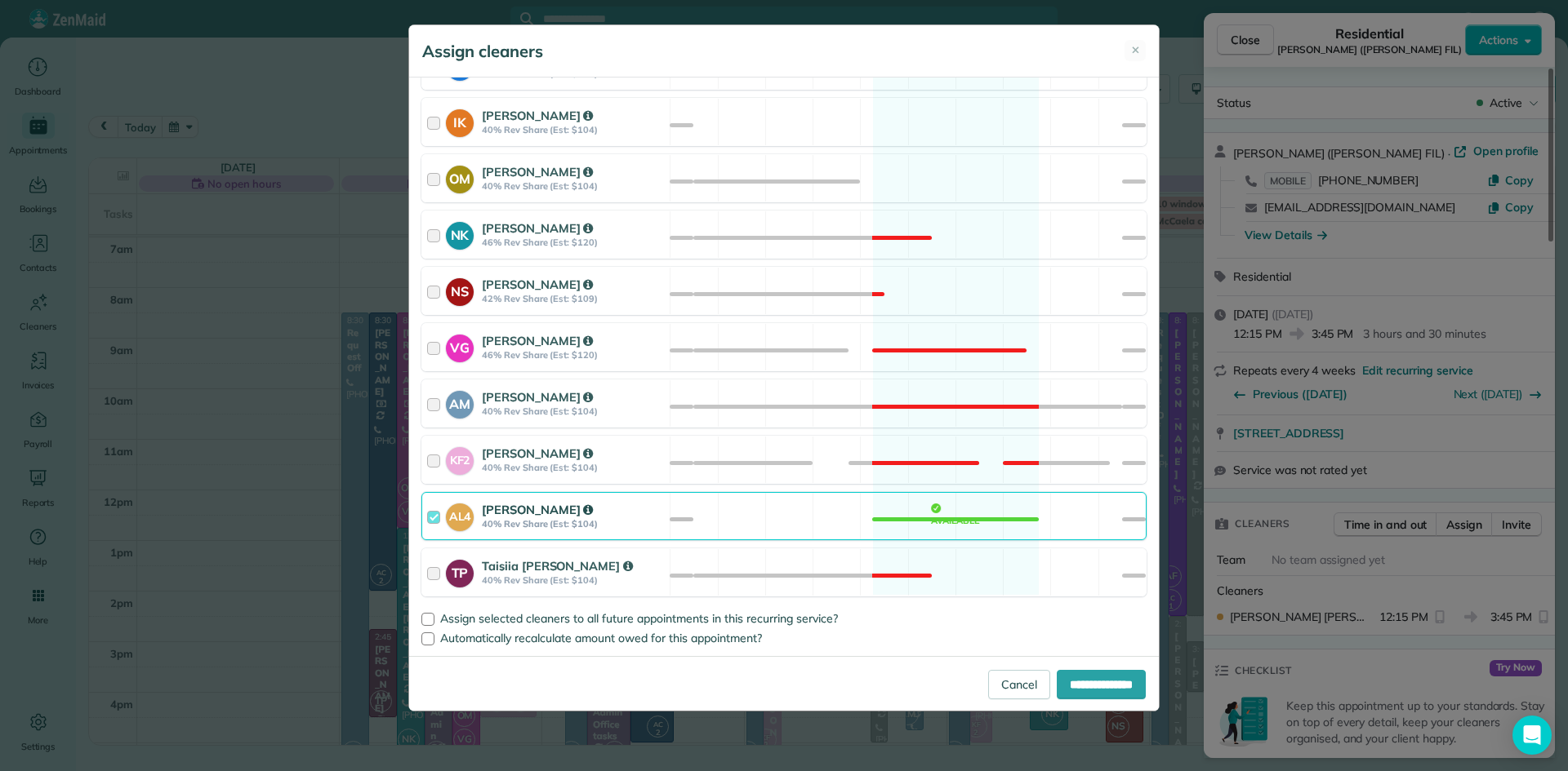
click at [543, 509] on strong "Ashton Lahiff" at bounding box center [536, 510] width 111 height 16
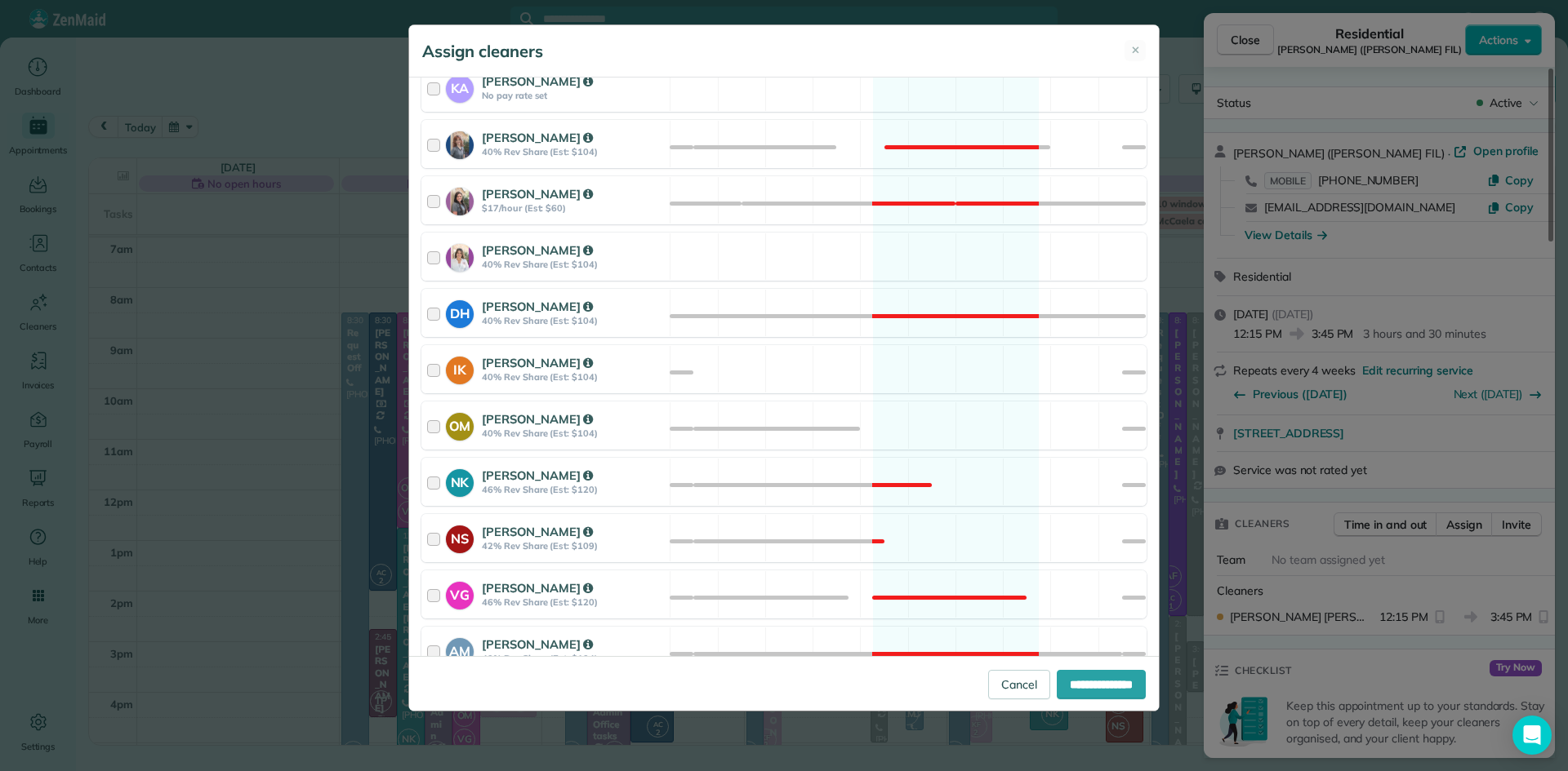
scroll to position [221, 0]
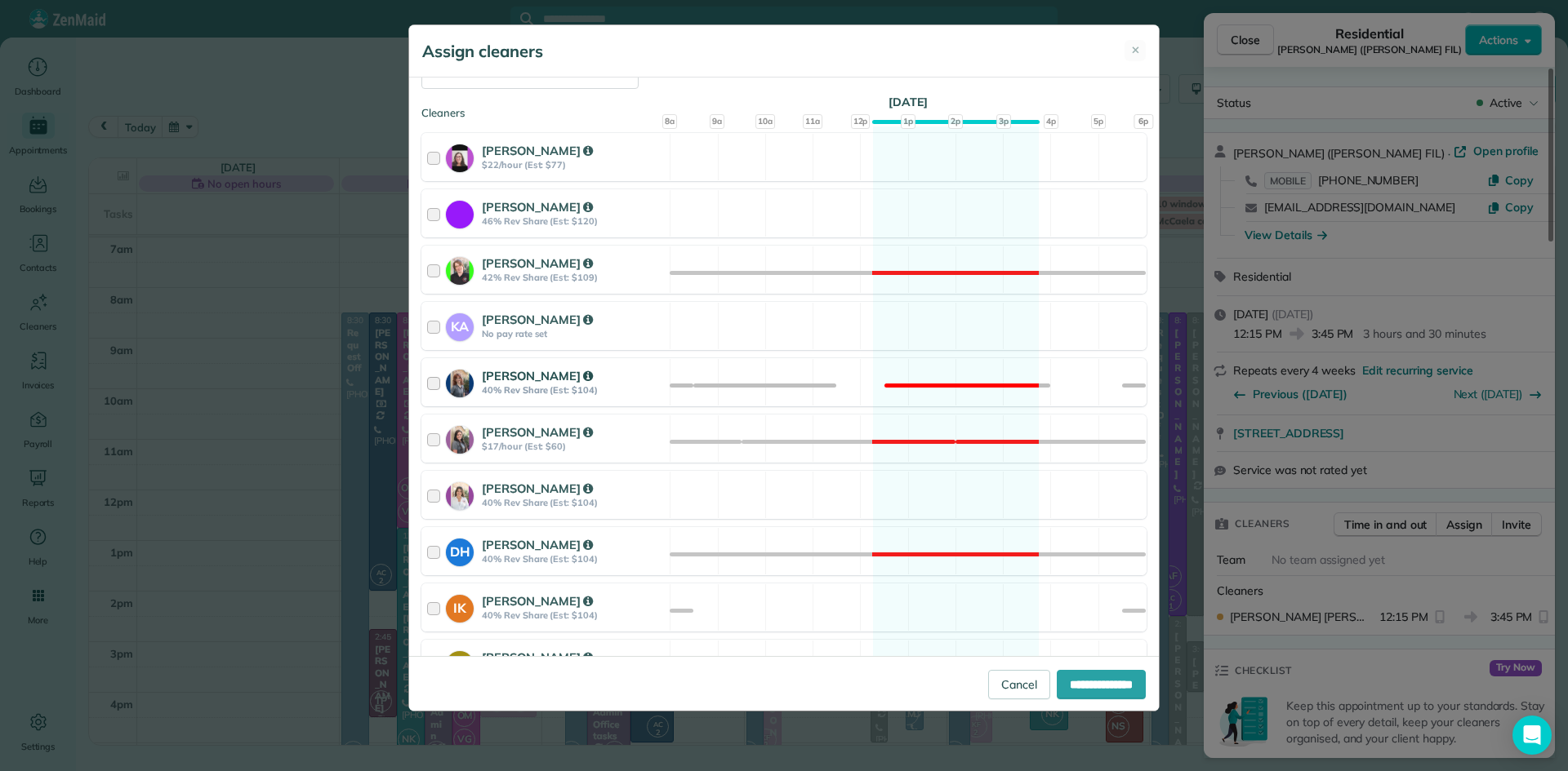
click at [501, 382] on strong "Amber Clark" at bounding box center [536, 376] width 111 height 16
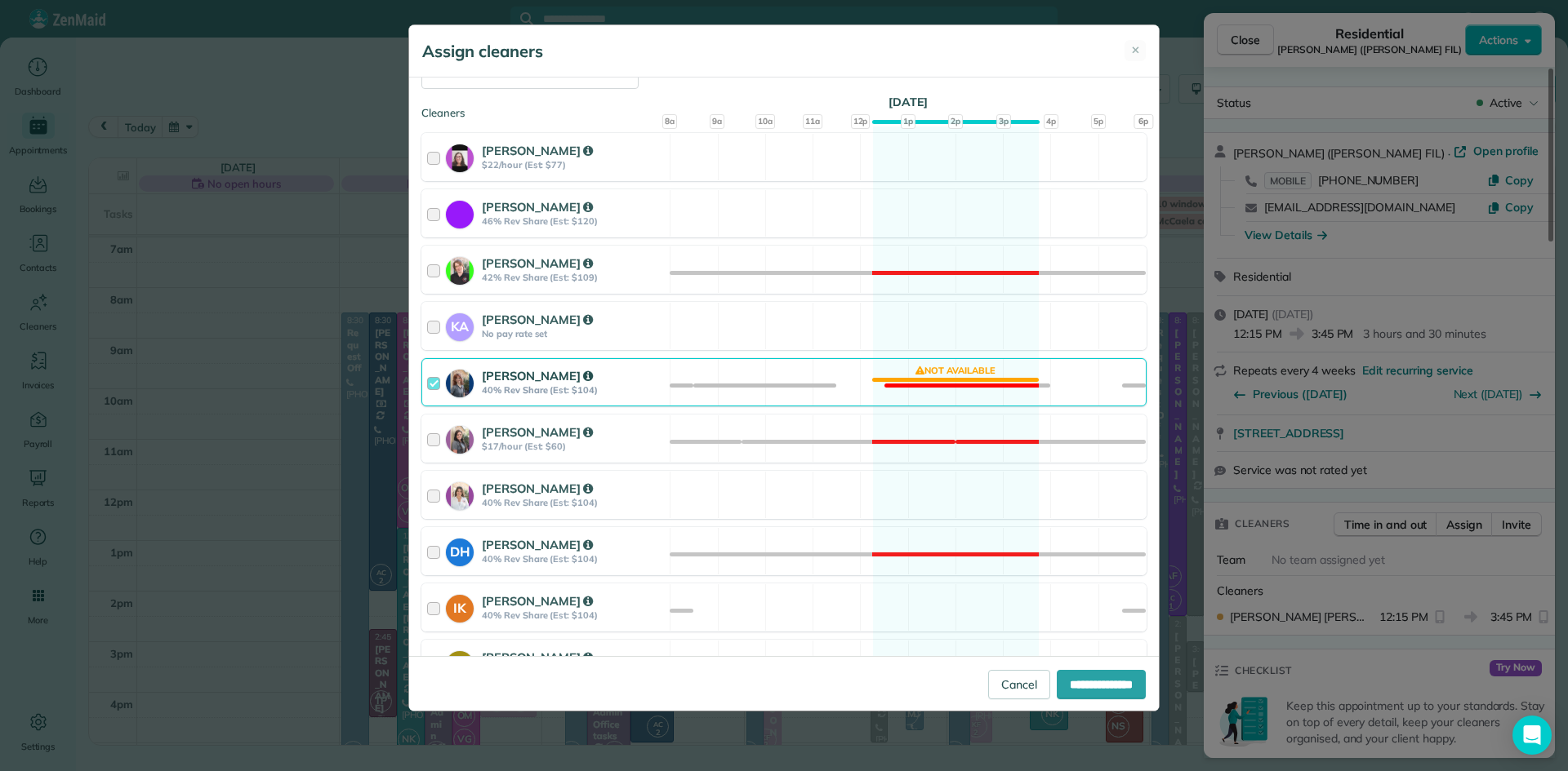
scroll to position [706, 0]
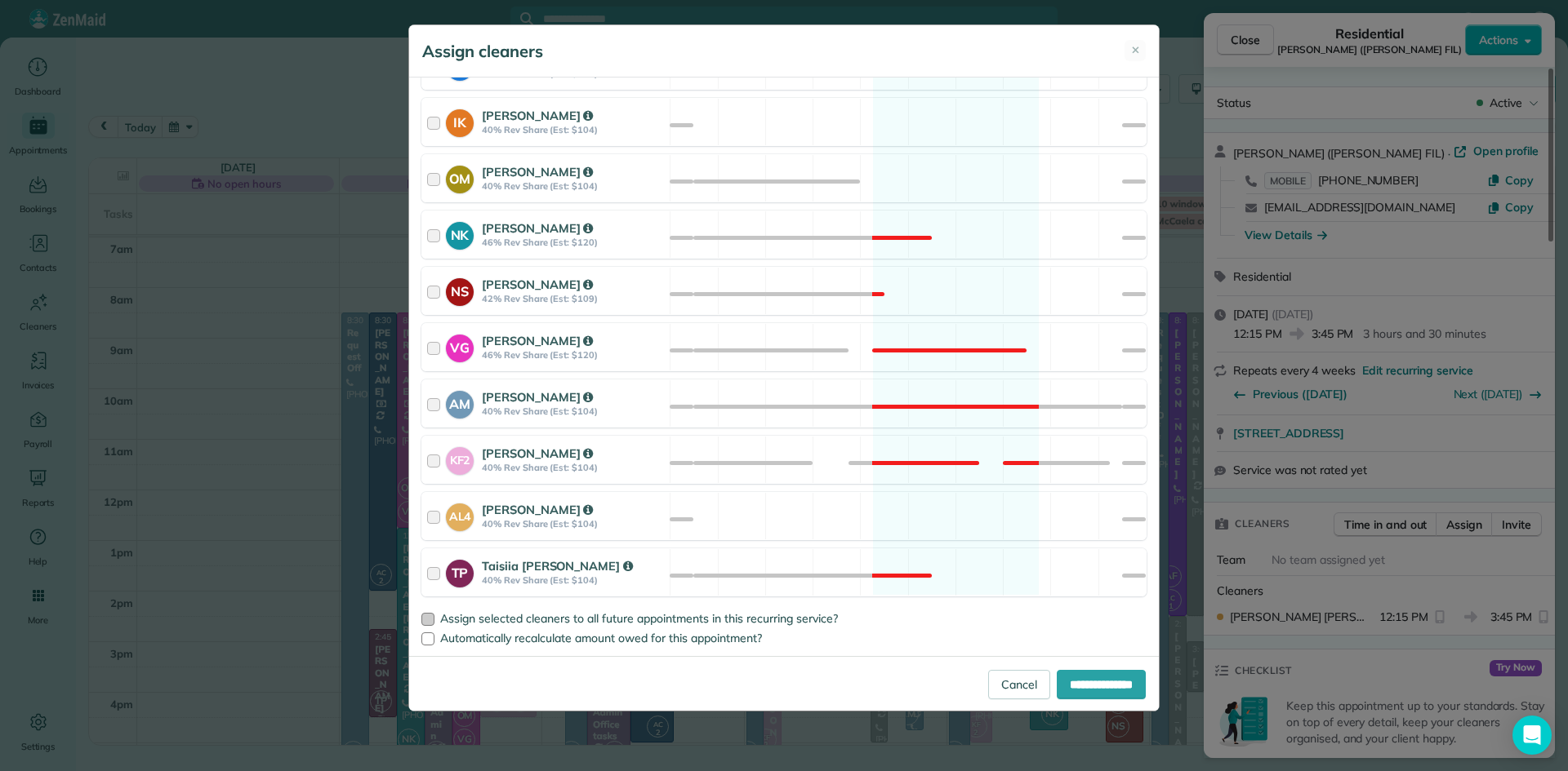
click at [507, 612] on span "Assign selected cleaners to all future appointments in this recurring service?" at bounding box center [639, 618] width 397 height 15
click at [1060, 674] on input "**********" at bounding box center [1100, 685] width 89 height 29
type input "**********"
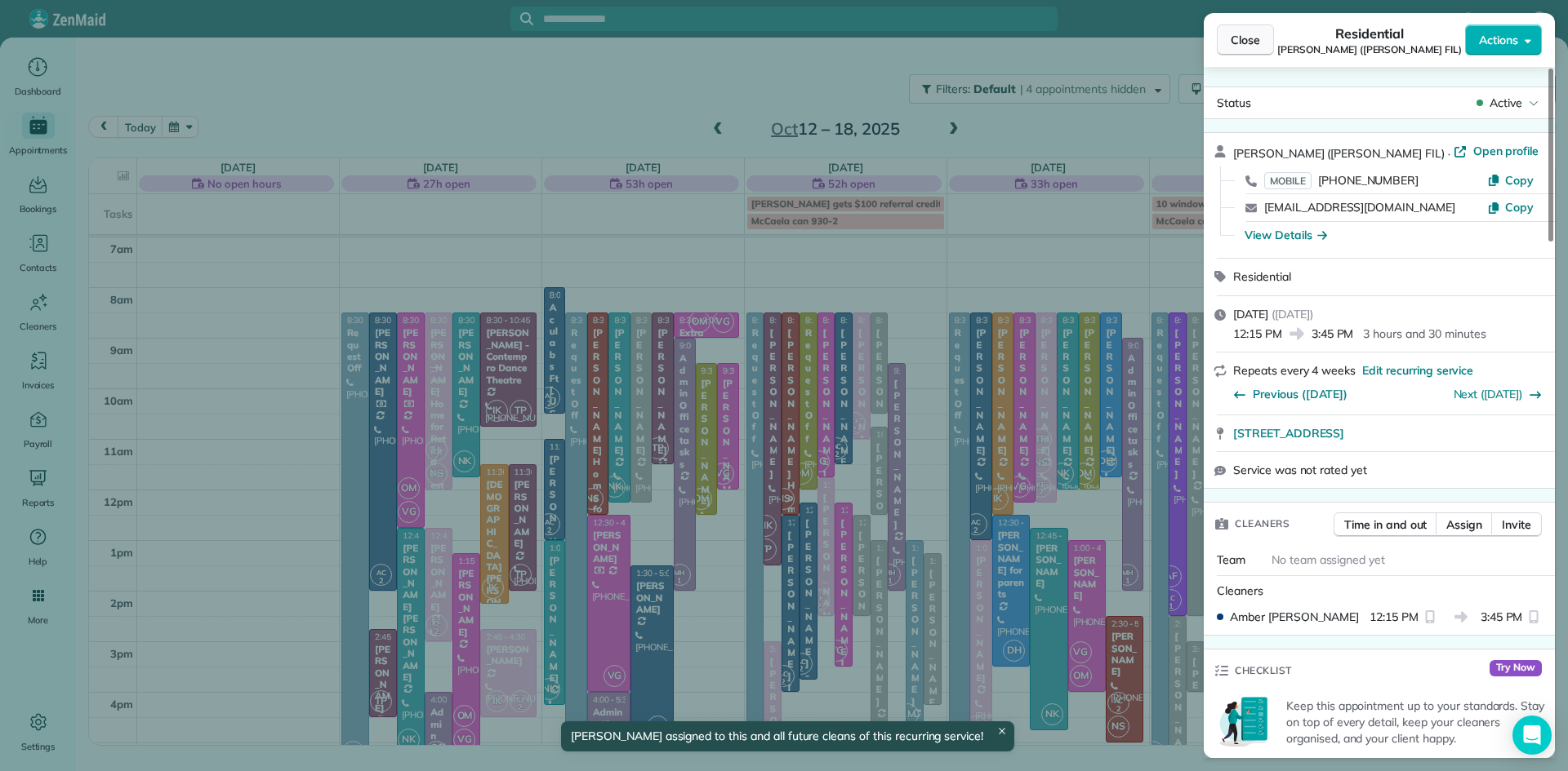
click at [1254, 39] on span "Close" at bounding box center [1245, 40] width 29 height 17
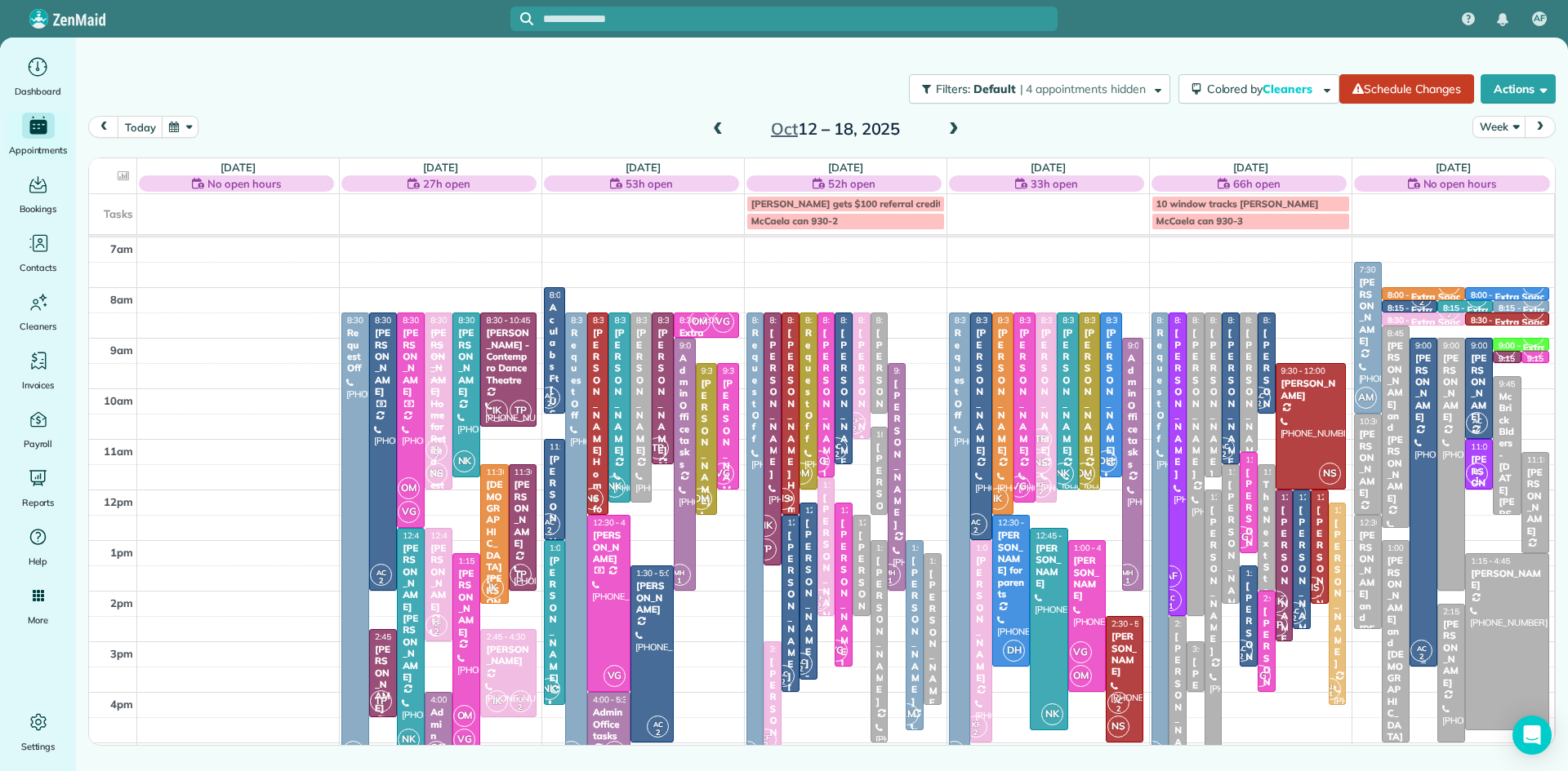
click at [1415, 539] on div at bounding box center [1423, 502] width 26 height 328
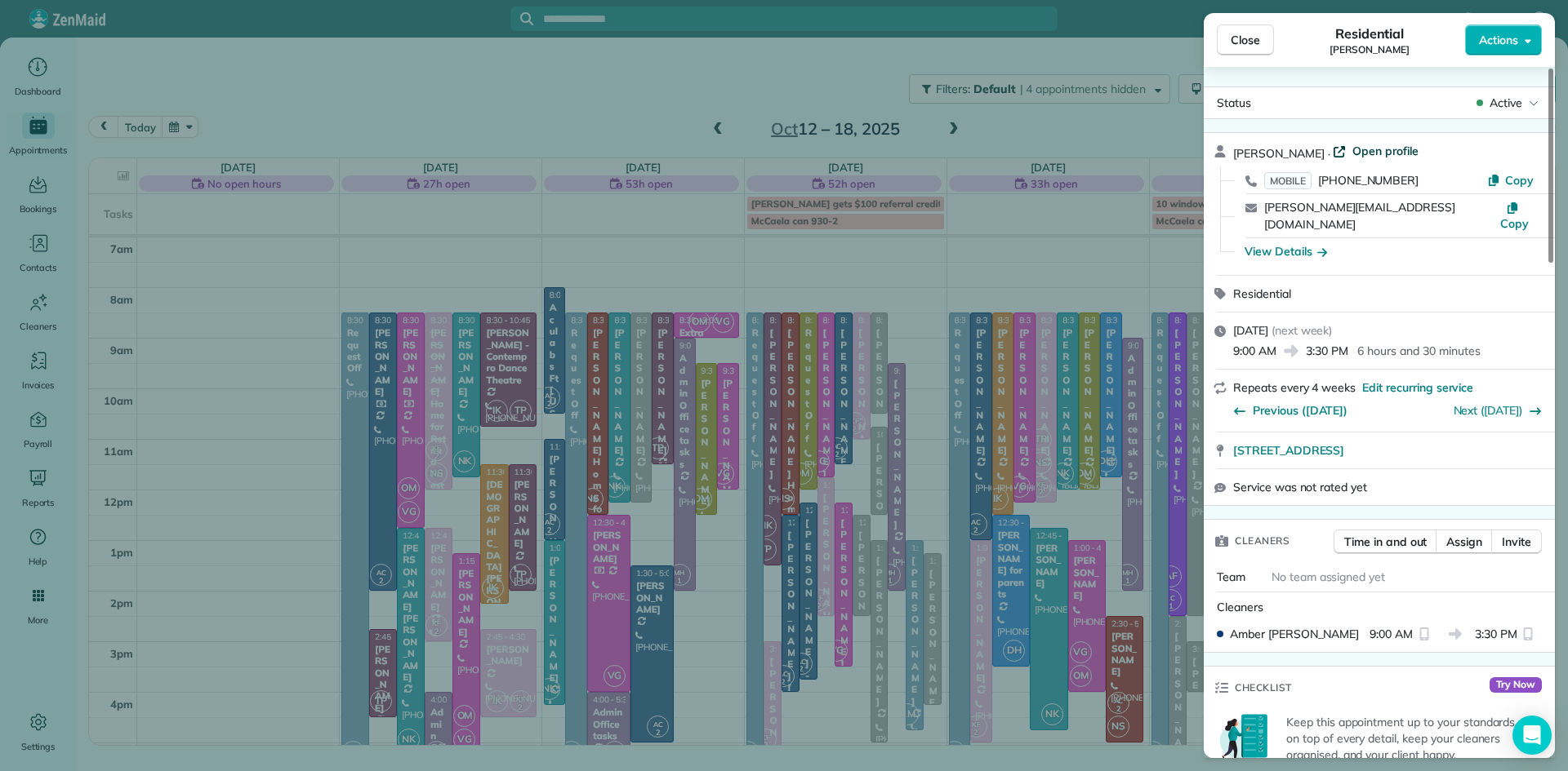
click at [1364, 155] on span "Open profile" at bounding box center [1385, 151] width 67 height 17
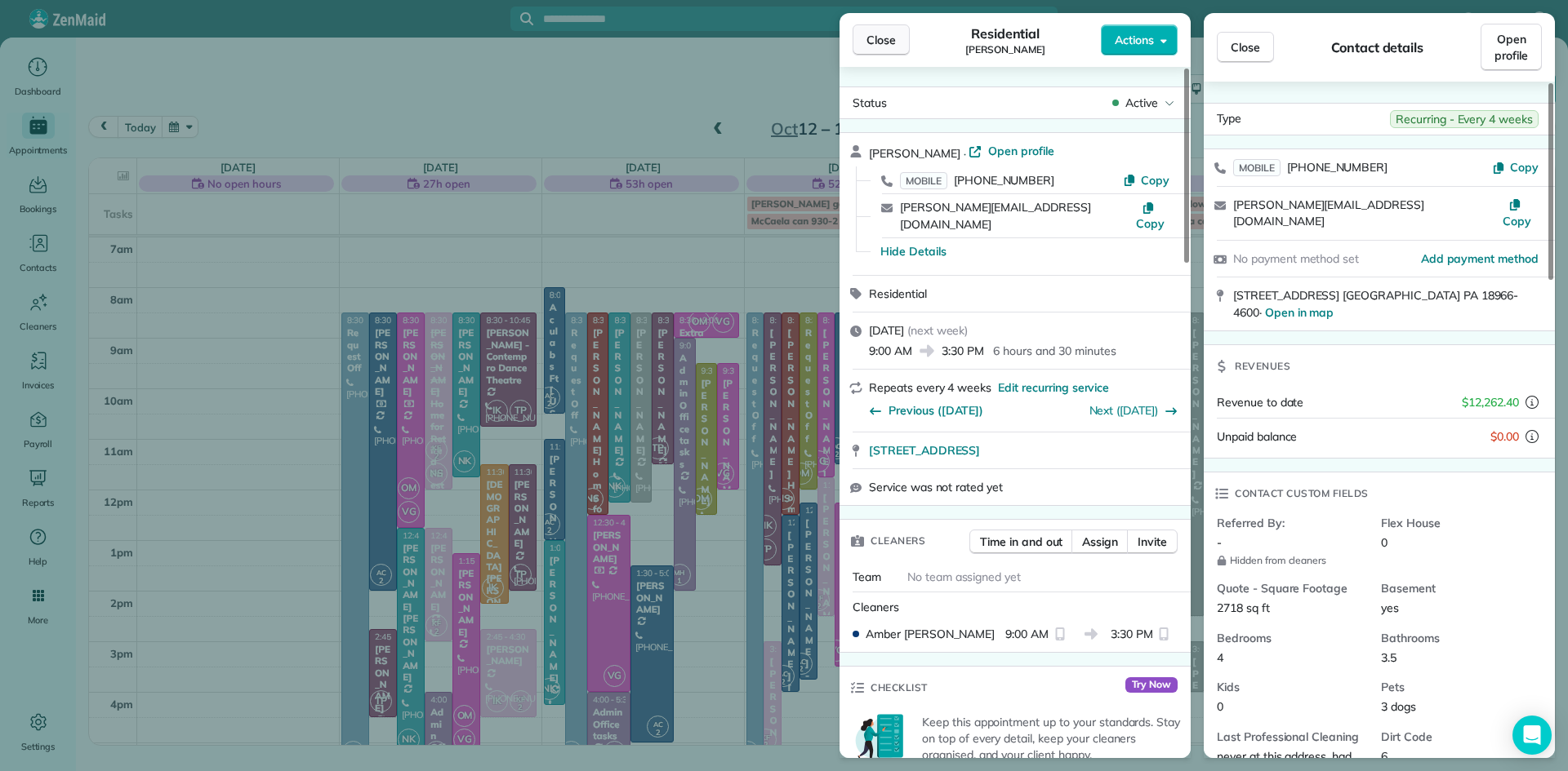
click at [888, 41] on span "Close" at bounding box center [881, 40] width 29 height 17
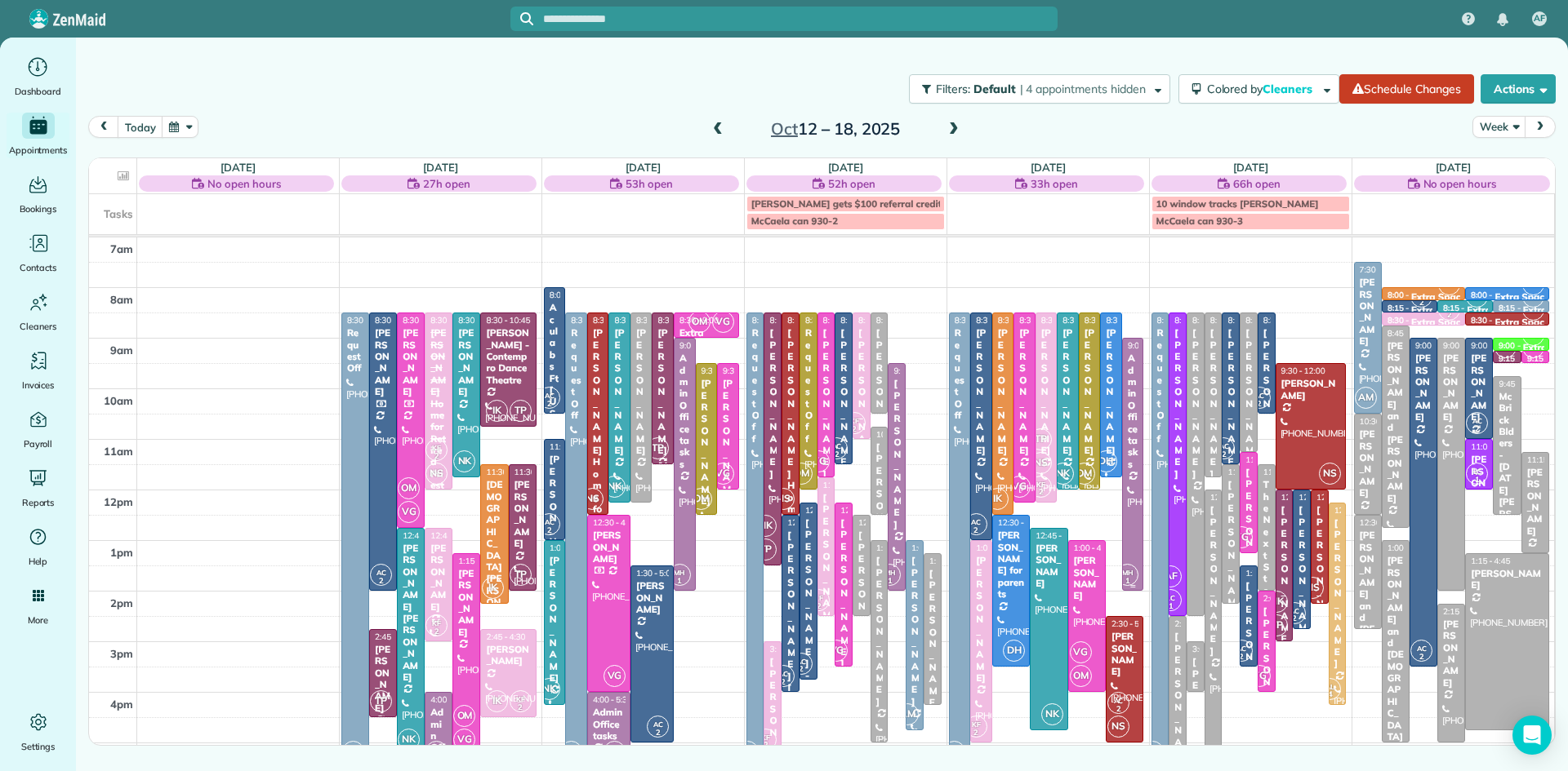
click at [1122, 570] on link "MH 1 9:00 - 2:00 Admin Office tasks (215) 370-7993 1560 Russett Drive Warminste…" at bounding box center [1132, 464] width 23 height 253
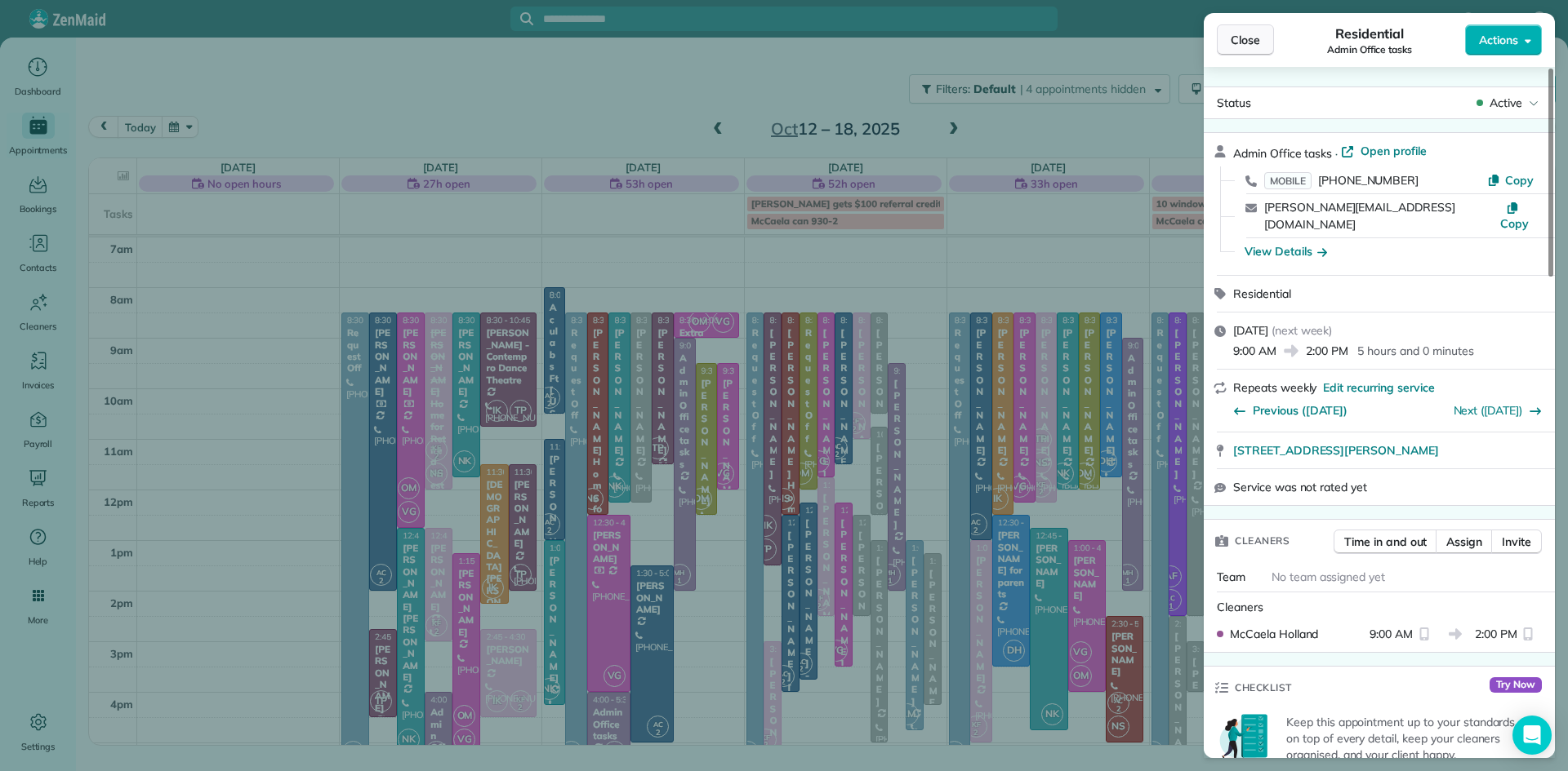
click at [1227, 47] on button "Close" at bounding box center [1245, 40] width 57 height 31
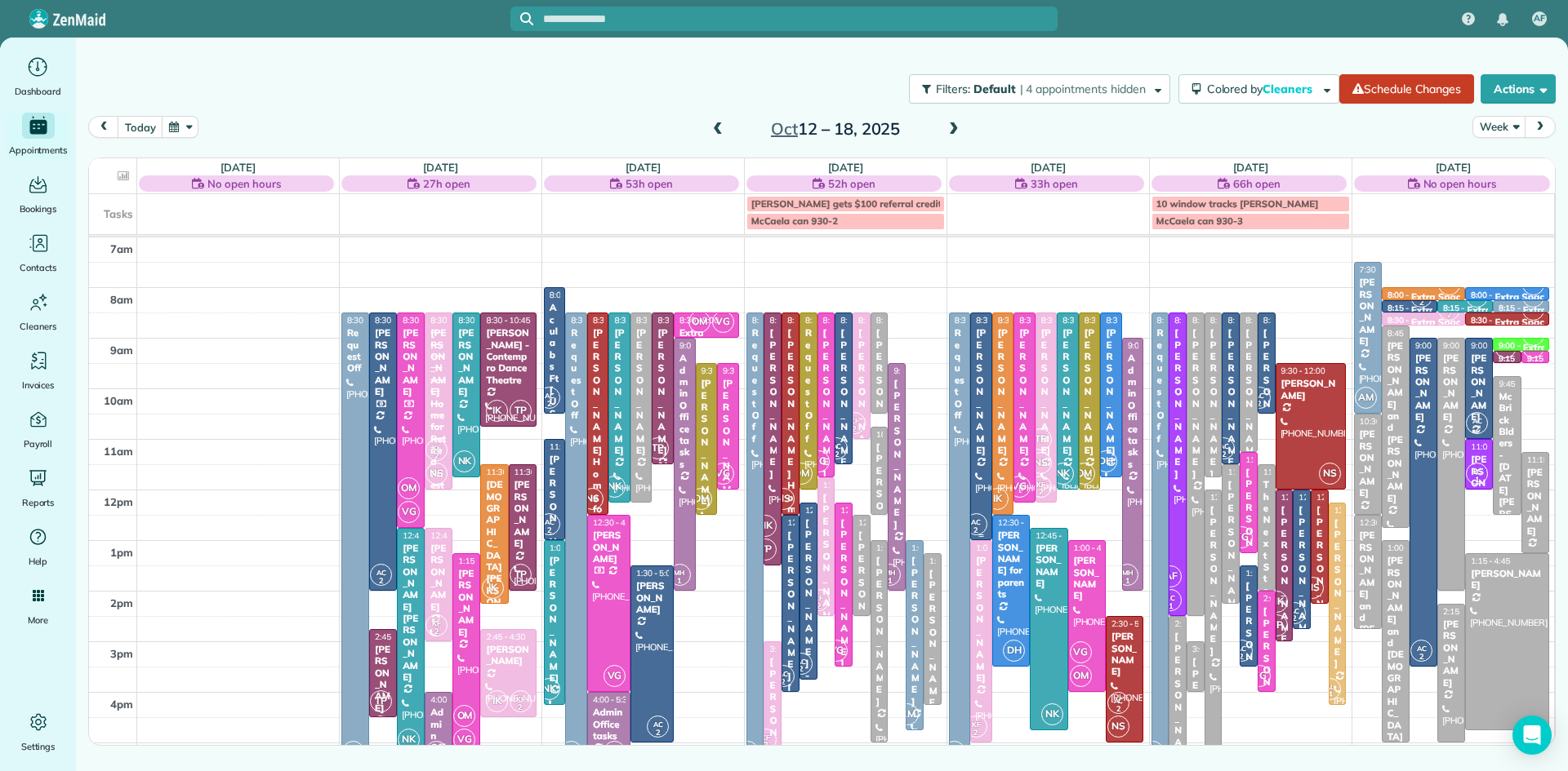
click at [982, 478] on div at bounding box center [981, 426] width 21 height 226
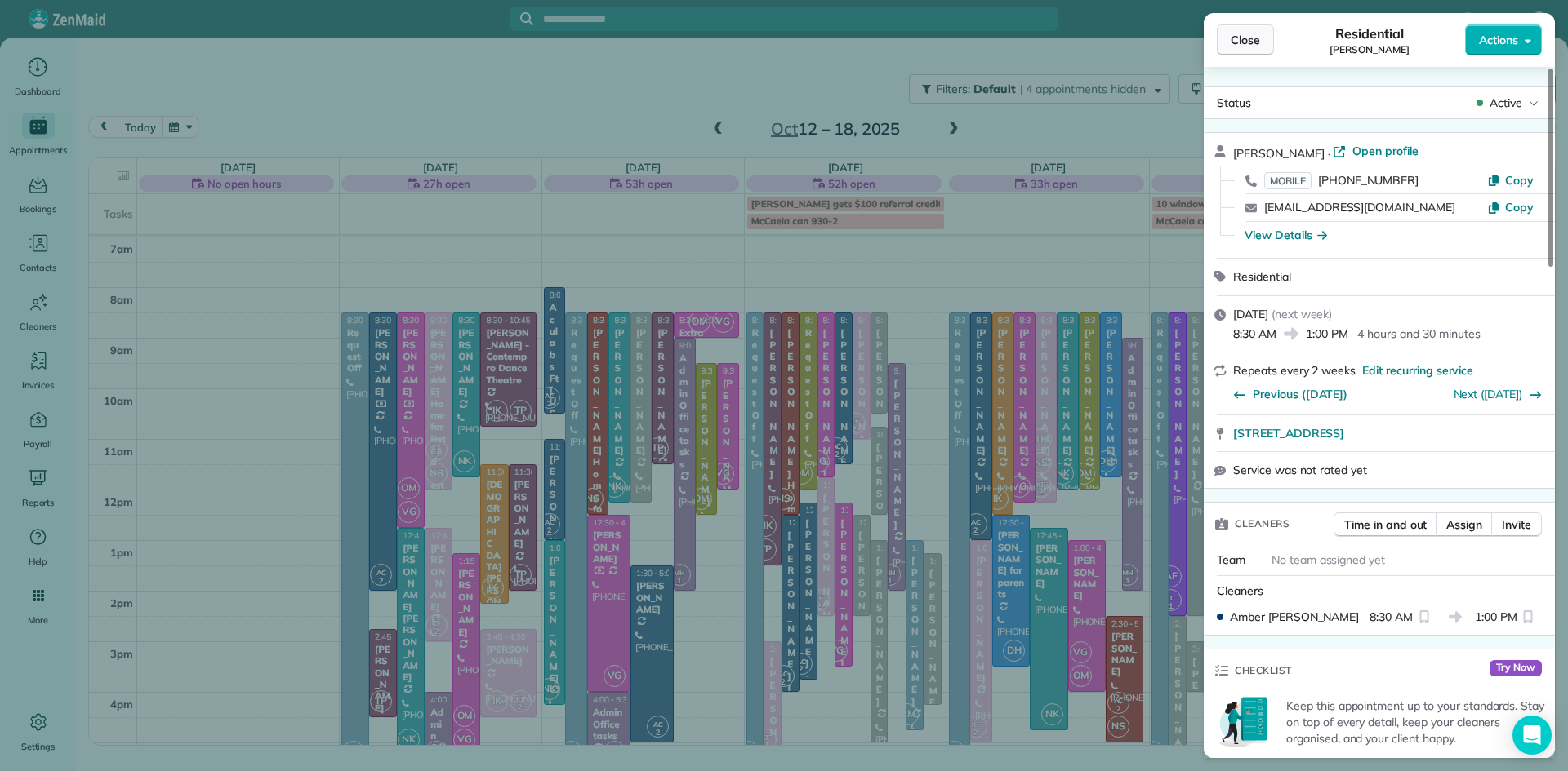
click at [1235, 35] on span "Close" at bounding box center [1245, 40] width 29 height 17
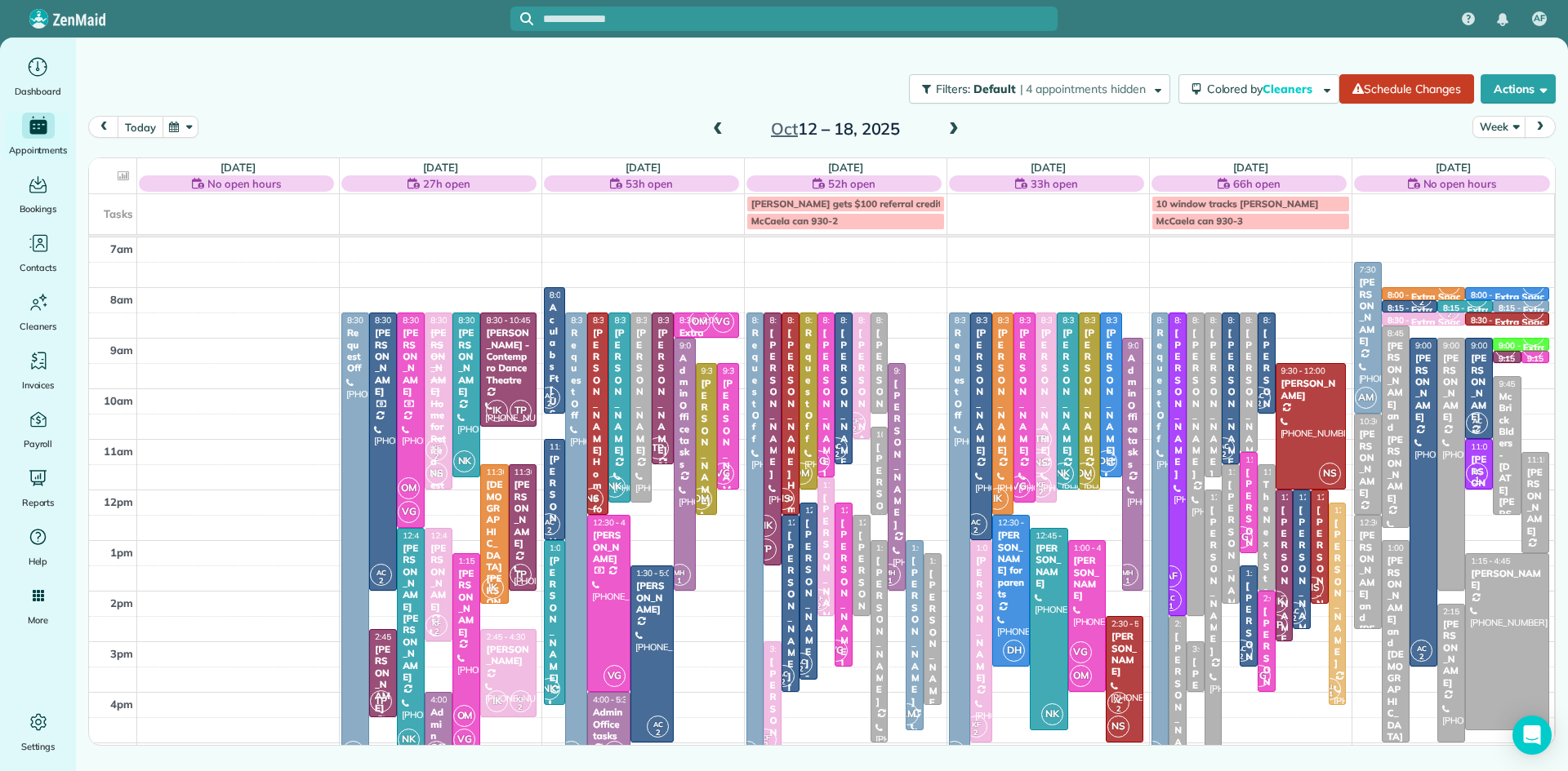
click at [146, 121] on button "today" at bounding box center [140, 126] width 45 height 23
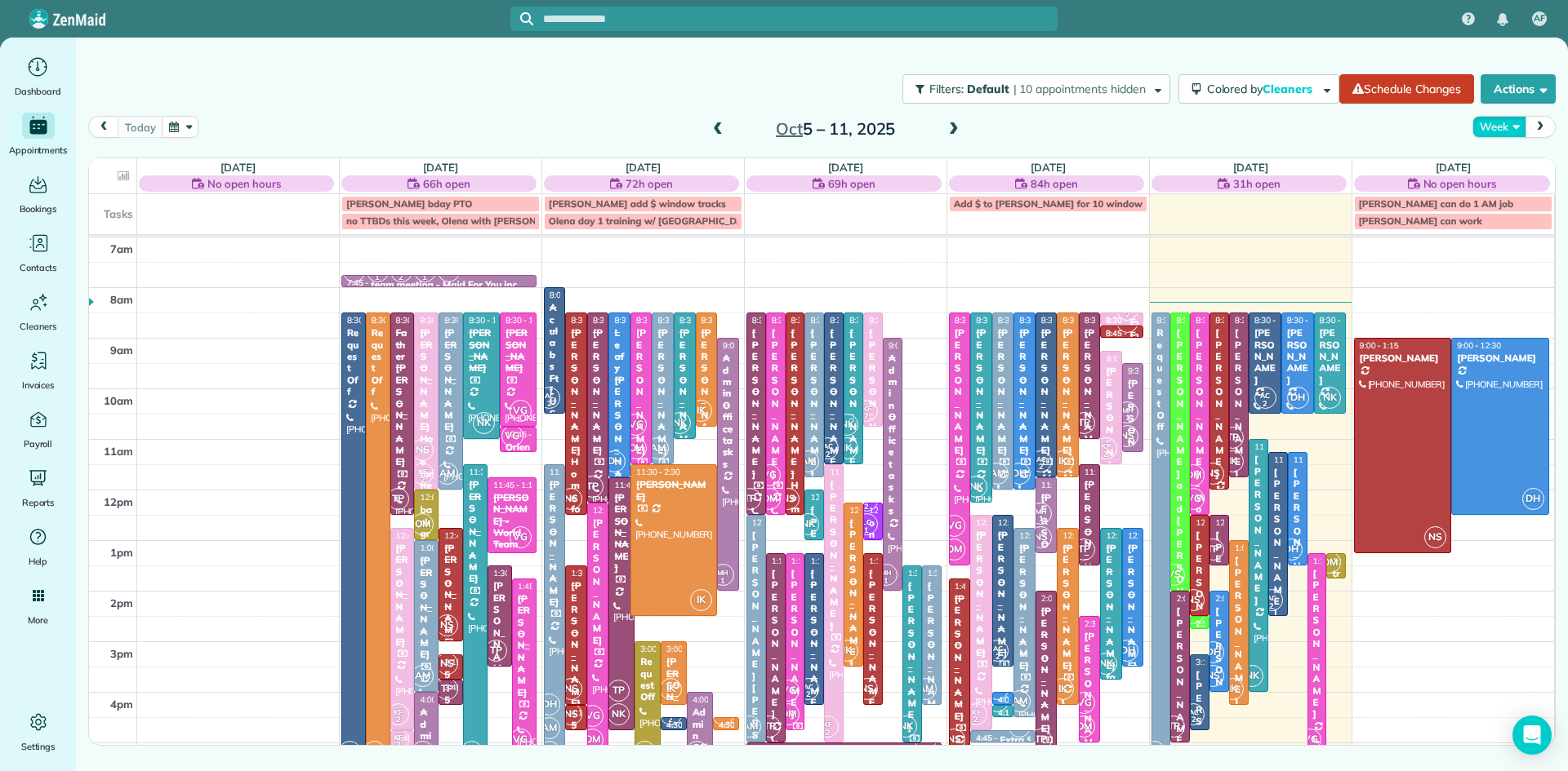
click at [1499, 124] on button "Week" at bounding box center [1499, 126] width 53 height 23
click at [1502, 166] on link "Day" at bounding box center [1538, 164] width 129 height 32
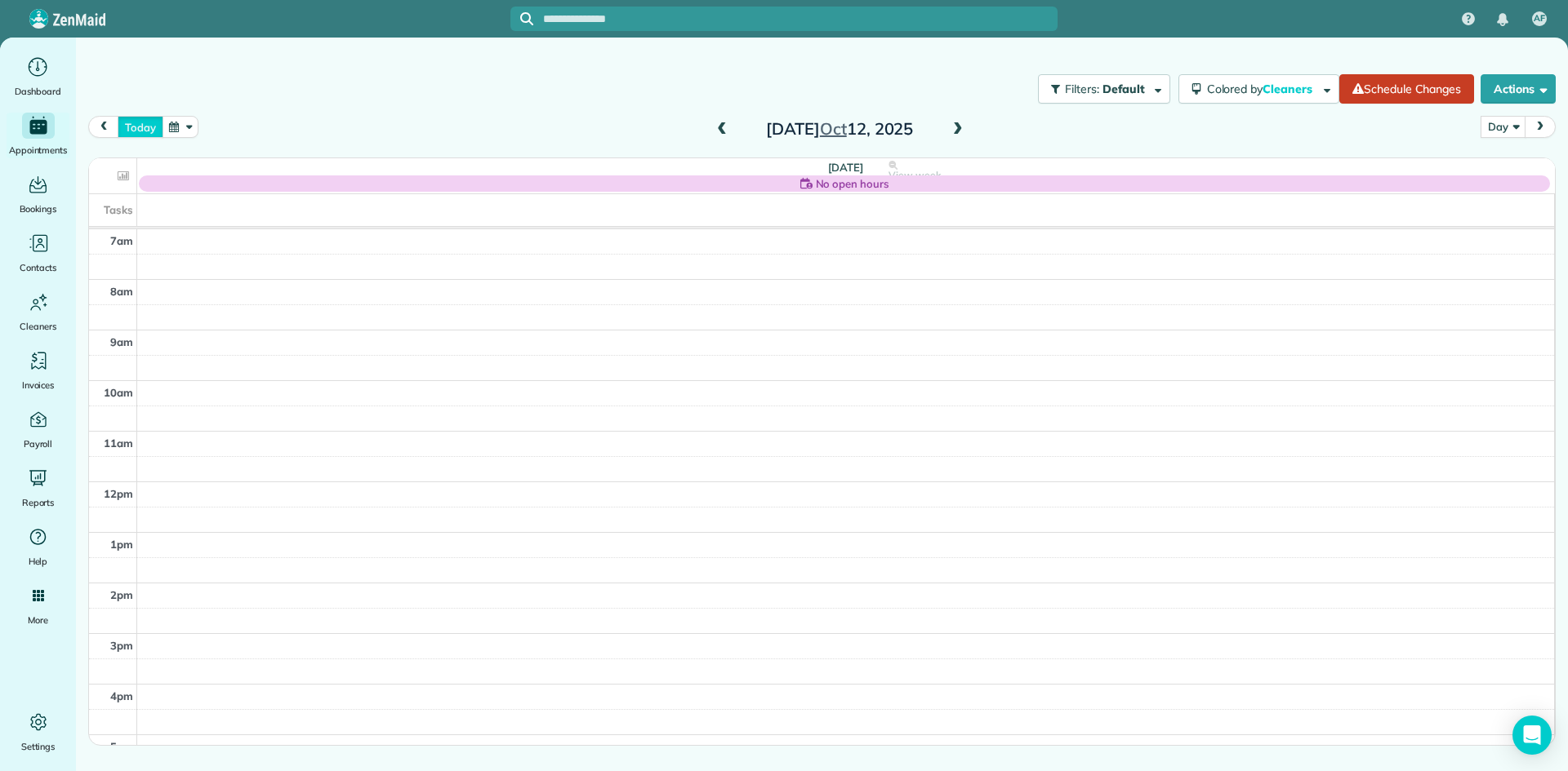
click at [148, 129] on button "today" at bounding box center [140, 126] width 45 height 23
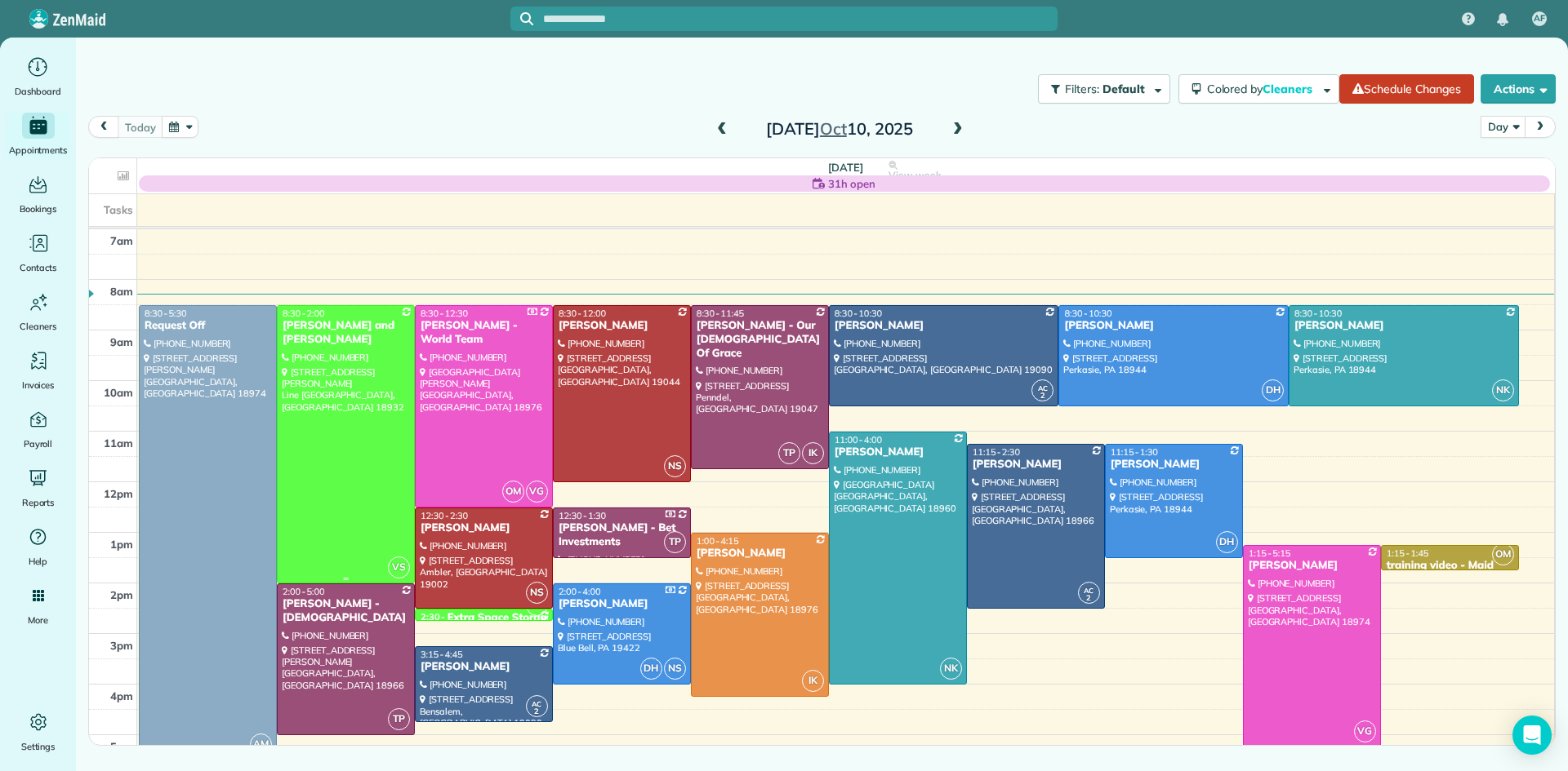
click at [340, 409] on div at bounding box center [346, 444] width 136 height 277
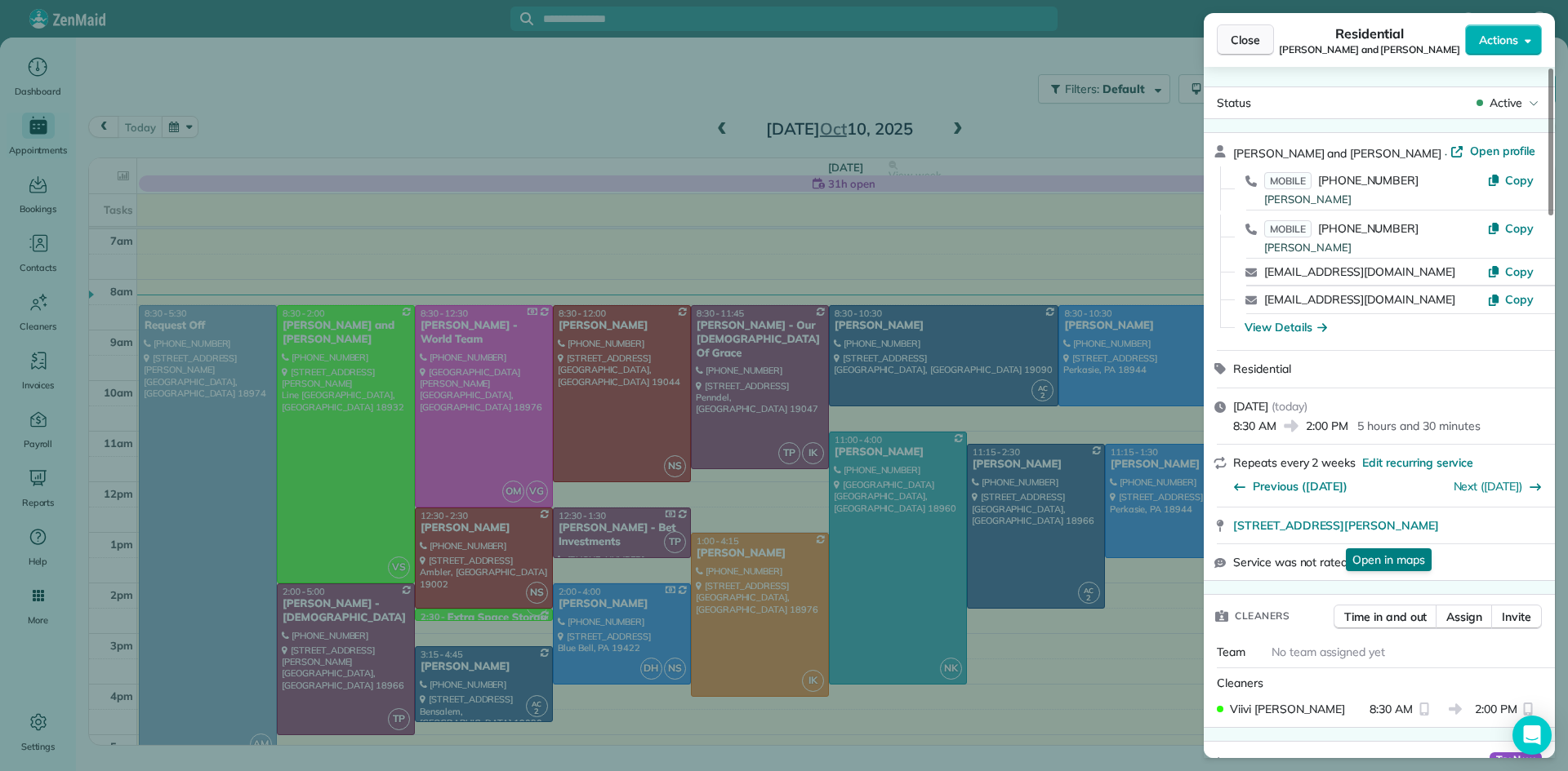
click at [1242, 29] on button "Close" at bounding box center [1245, 40] width 57 height 31
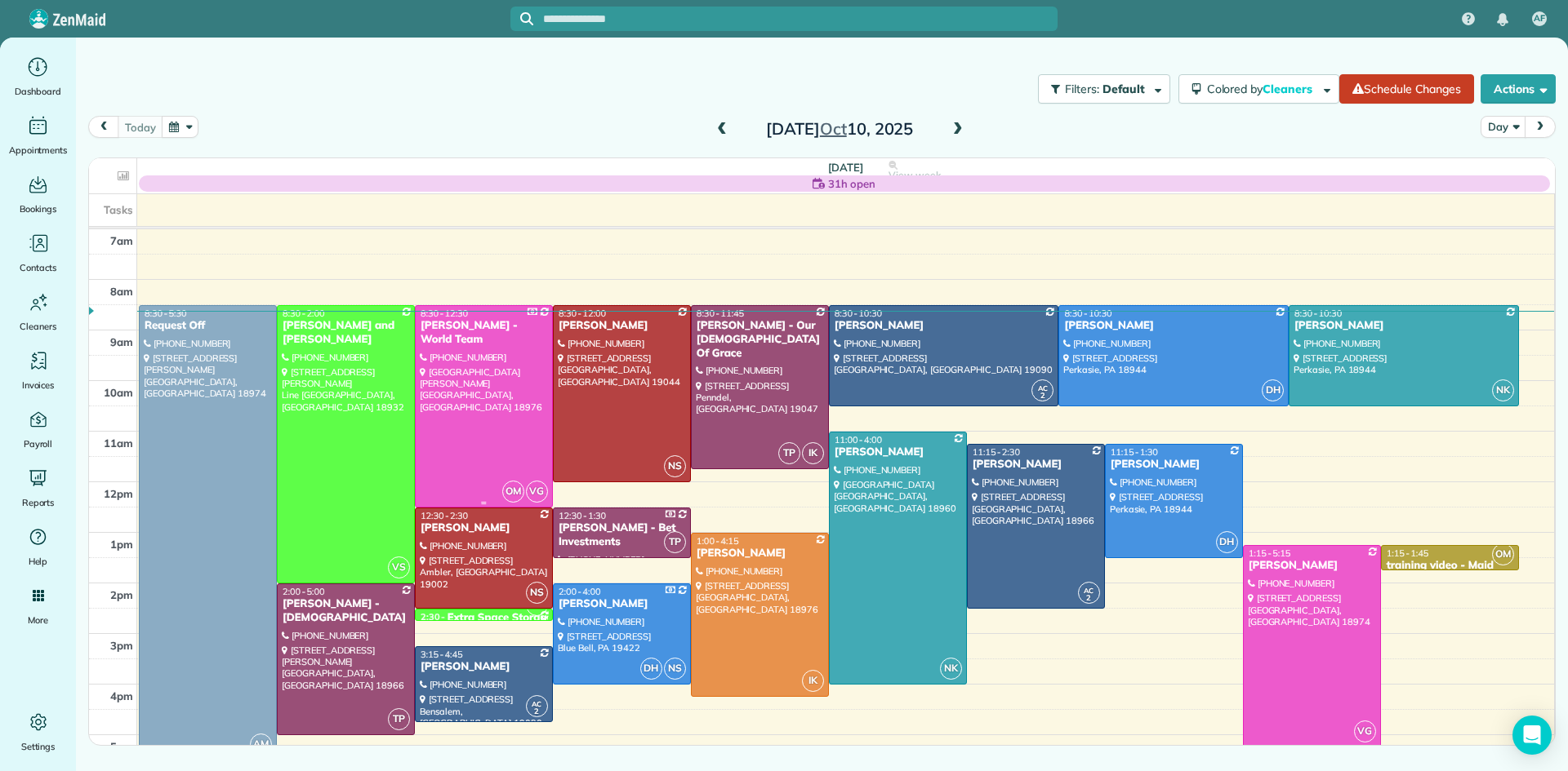
click at [517, 419] on div at bounding box center [484, 406] width 136 height 201
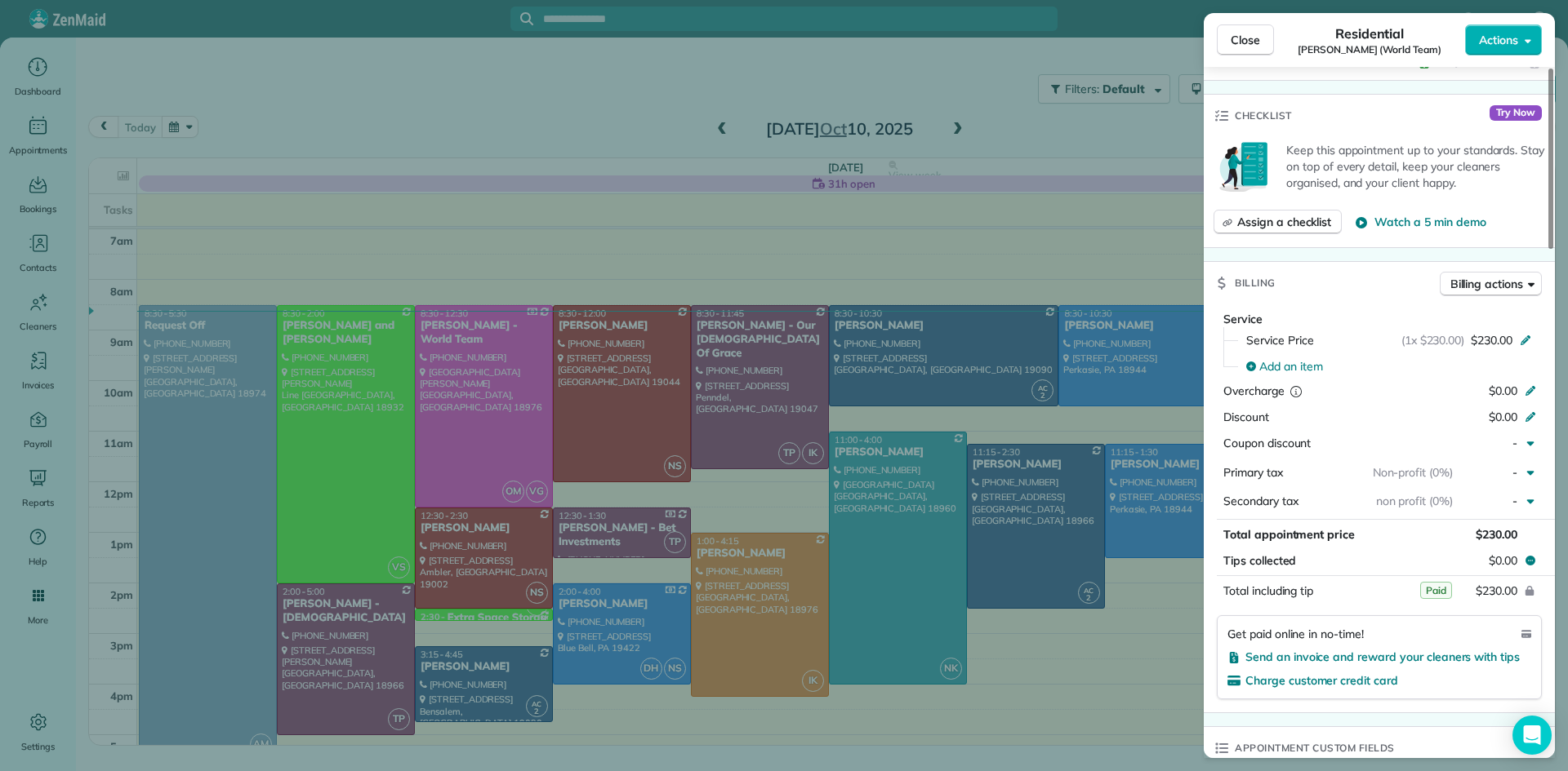
scroll to position [711, 0]
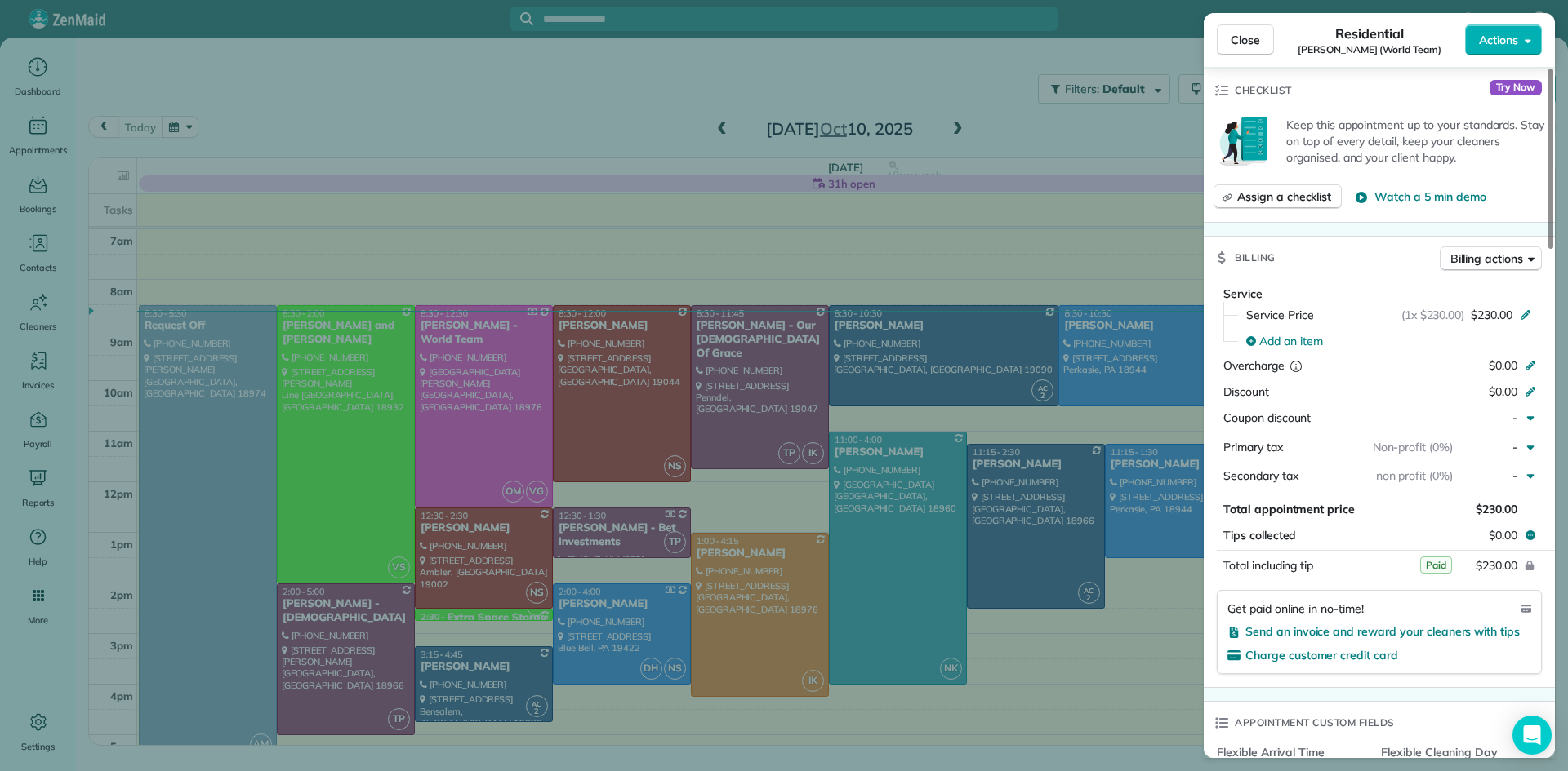
drag, startPoint x: 1244, startPoint y: 31, endPoint x: 1234, endPoint y: 36, distance: 11.2
click at [1245, 32] on span "Close" at bounding box center [1245, 40] width 29 height 17
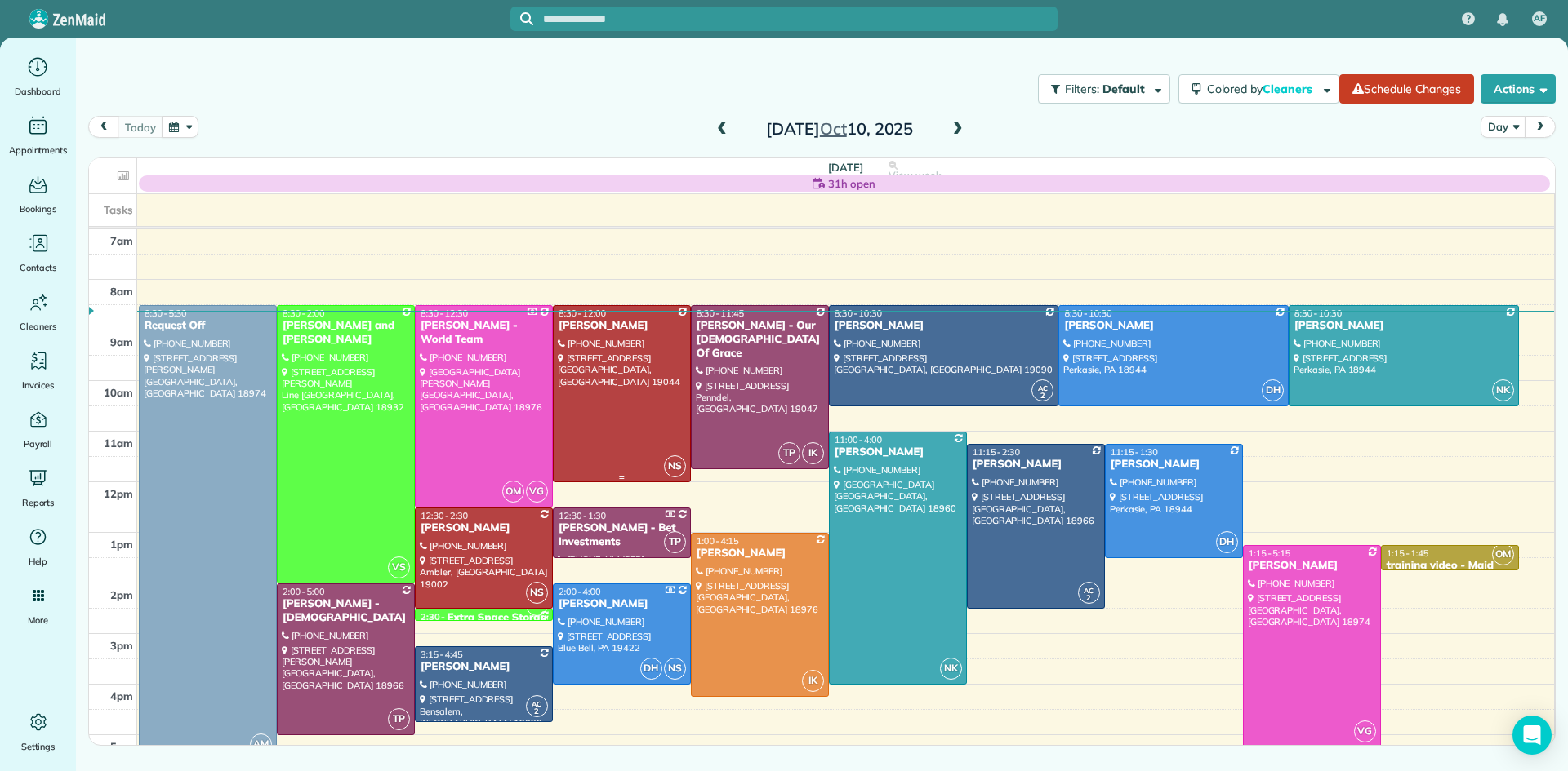
click at [651, 393] on div at bounding box center [622, 393] width 136 height 175
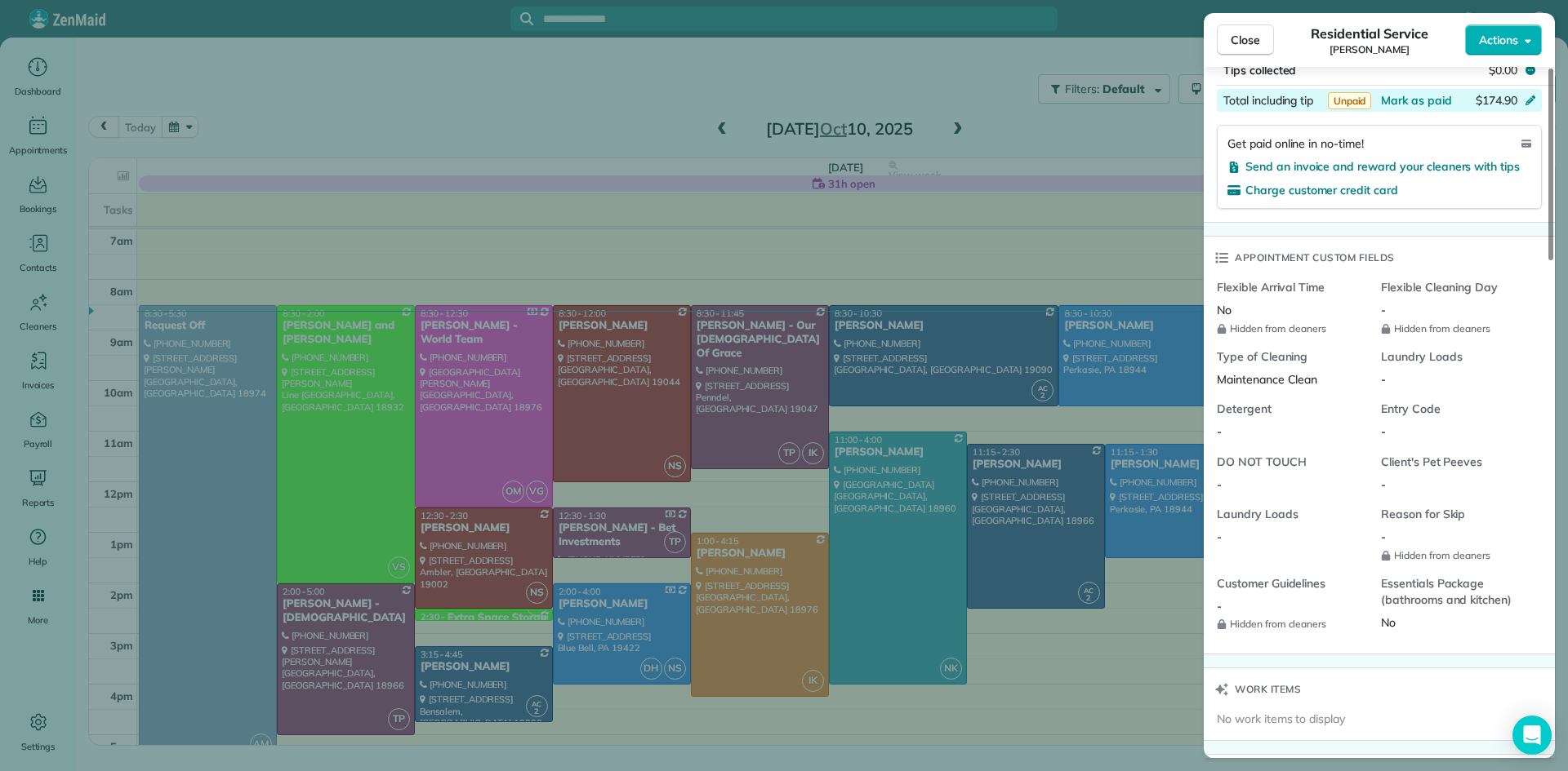
scroll to position [1358, 0]
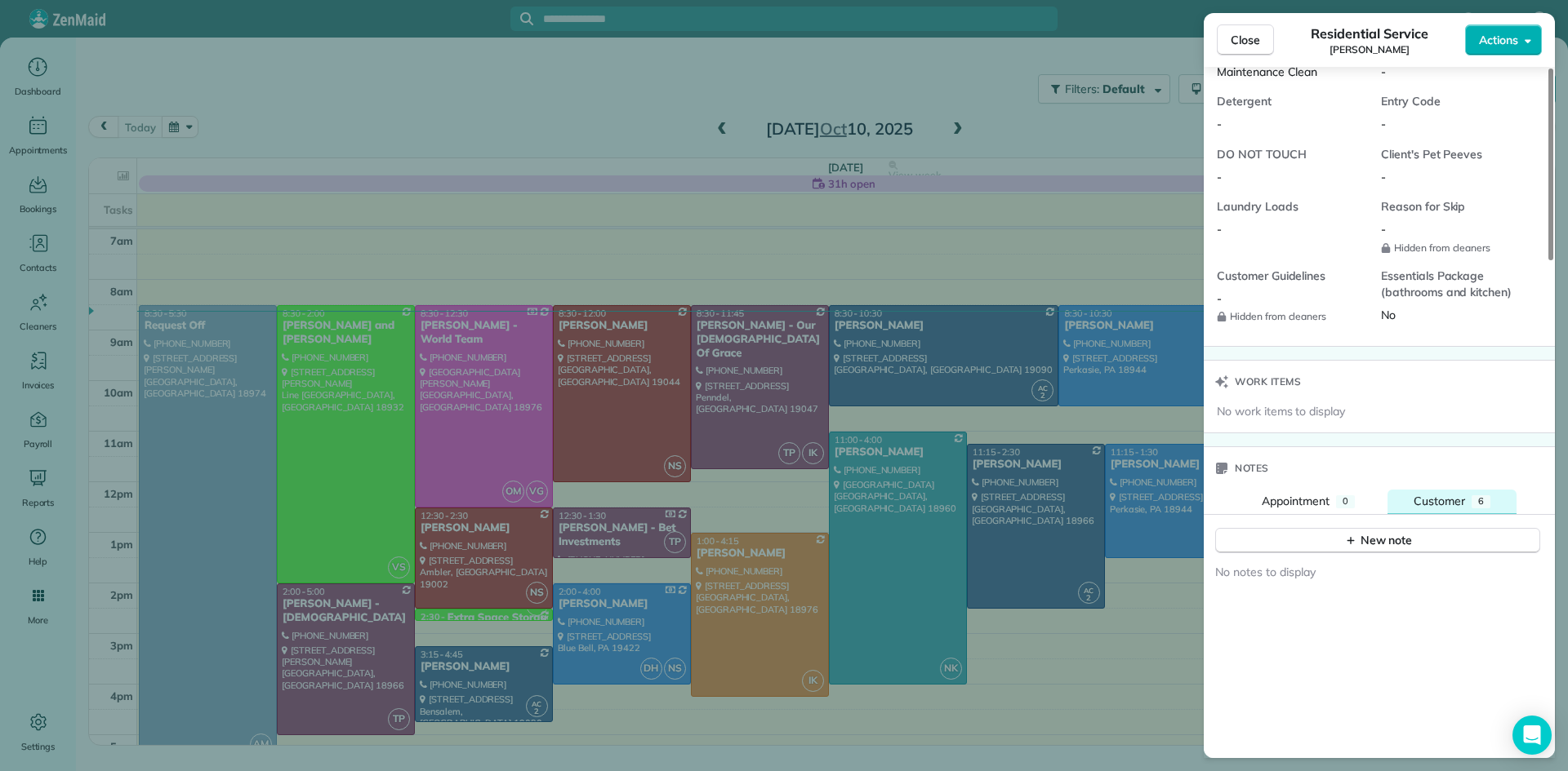
click at [1434, 509] on span "Customer" at bounding box center [1439, 501] width 52 height 15
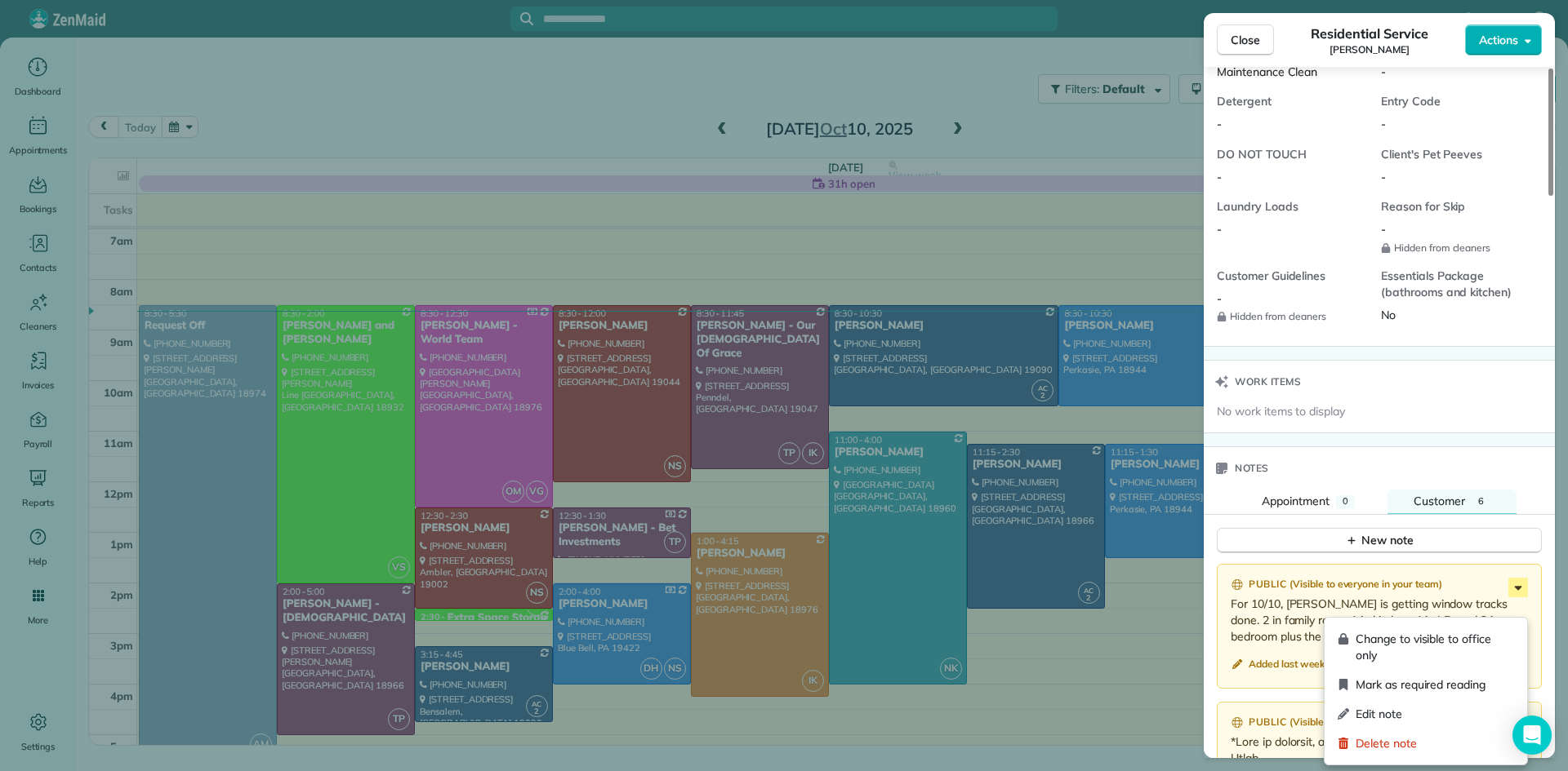
click at [1518, 598] on icon at bounding box center [1518, 588] width 20 height 20
click at [1452, 692] on span "Mark as required reading" at bounding box center [1435, 685] width 159 height 17
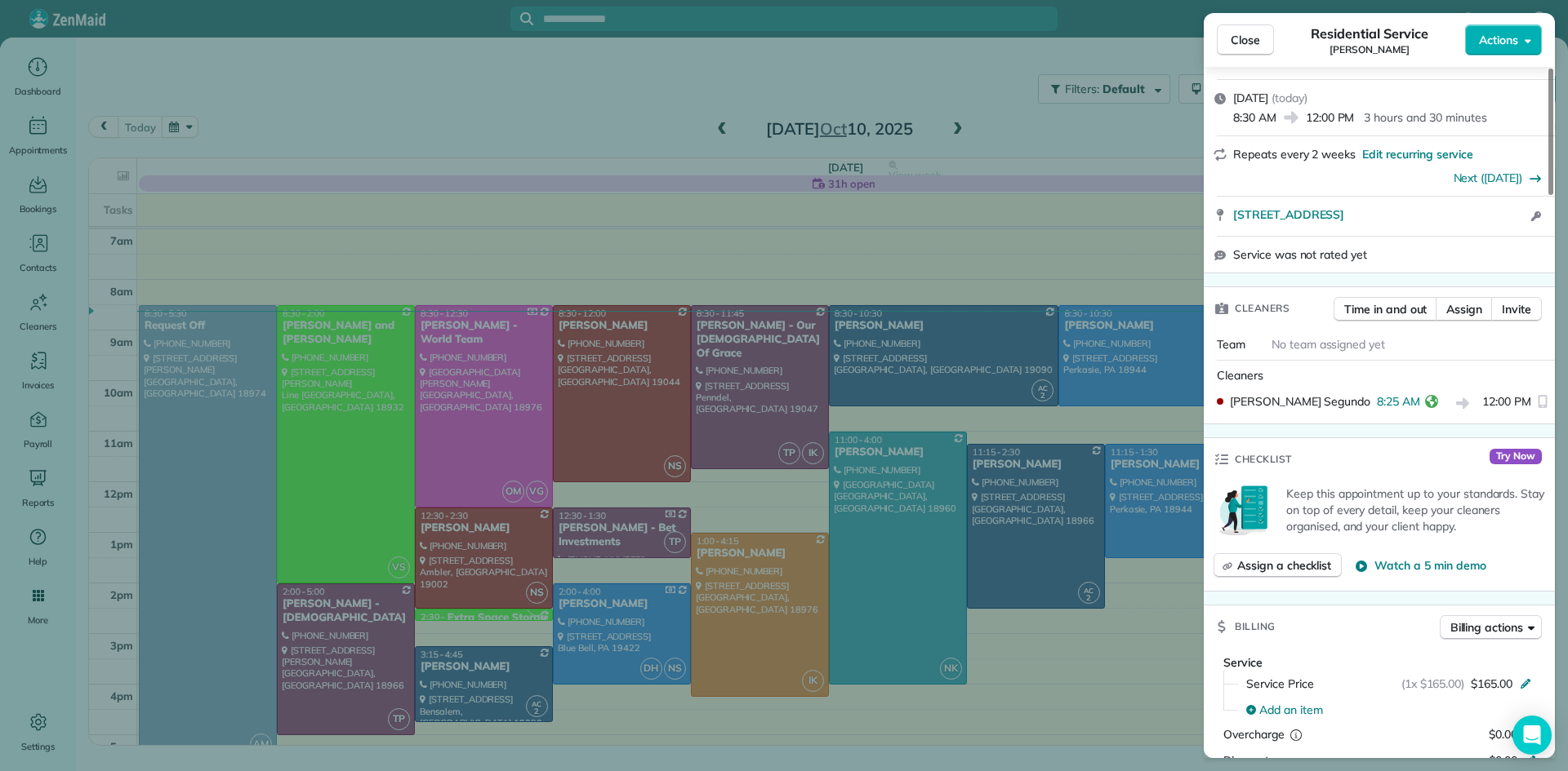
scroll to position [123, 0]
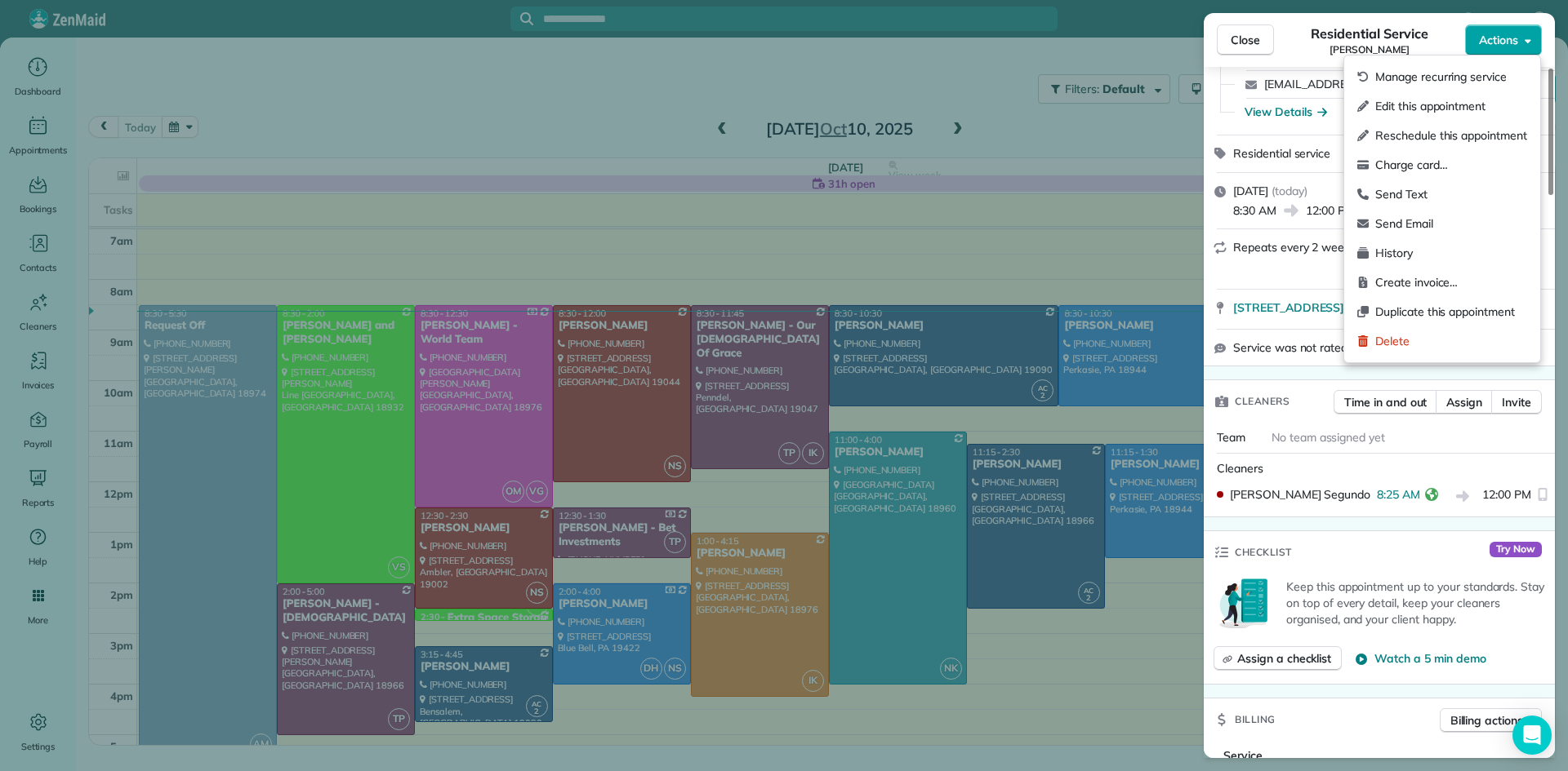
click at [1508, 32] on span "Actions" at bounding box center [1499, 40] width 39 height 17
click at [1430, 160] on span "Charge card…" at bounding box center [1451, 164] width 152 height 17
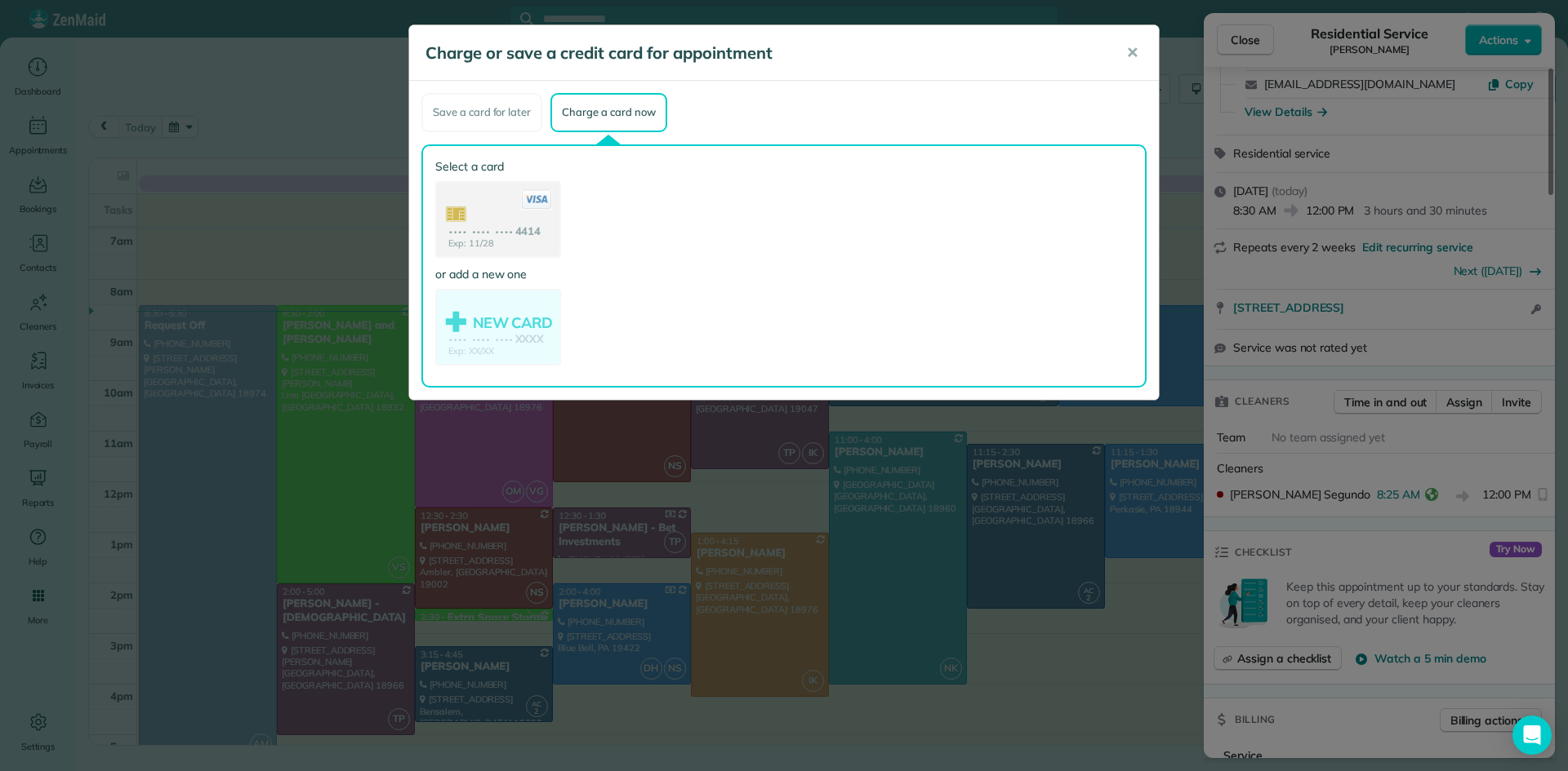
click at [502, 238] on use at bounding box center [497, 221] width 122 height 76
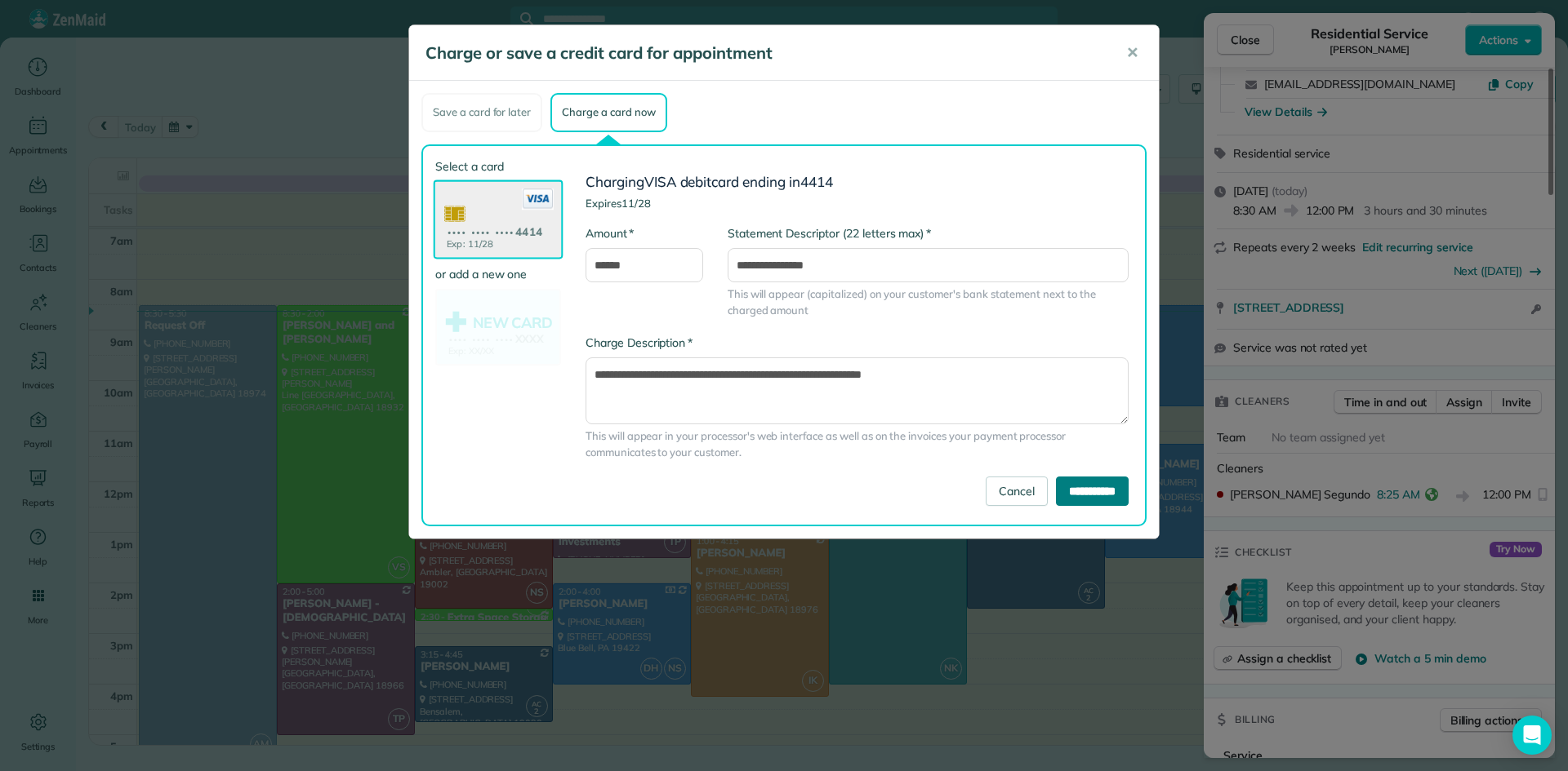
click at [1112, 490] on input "**********" at bounding box center [1092, 491] width 72 height 29
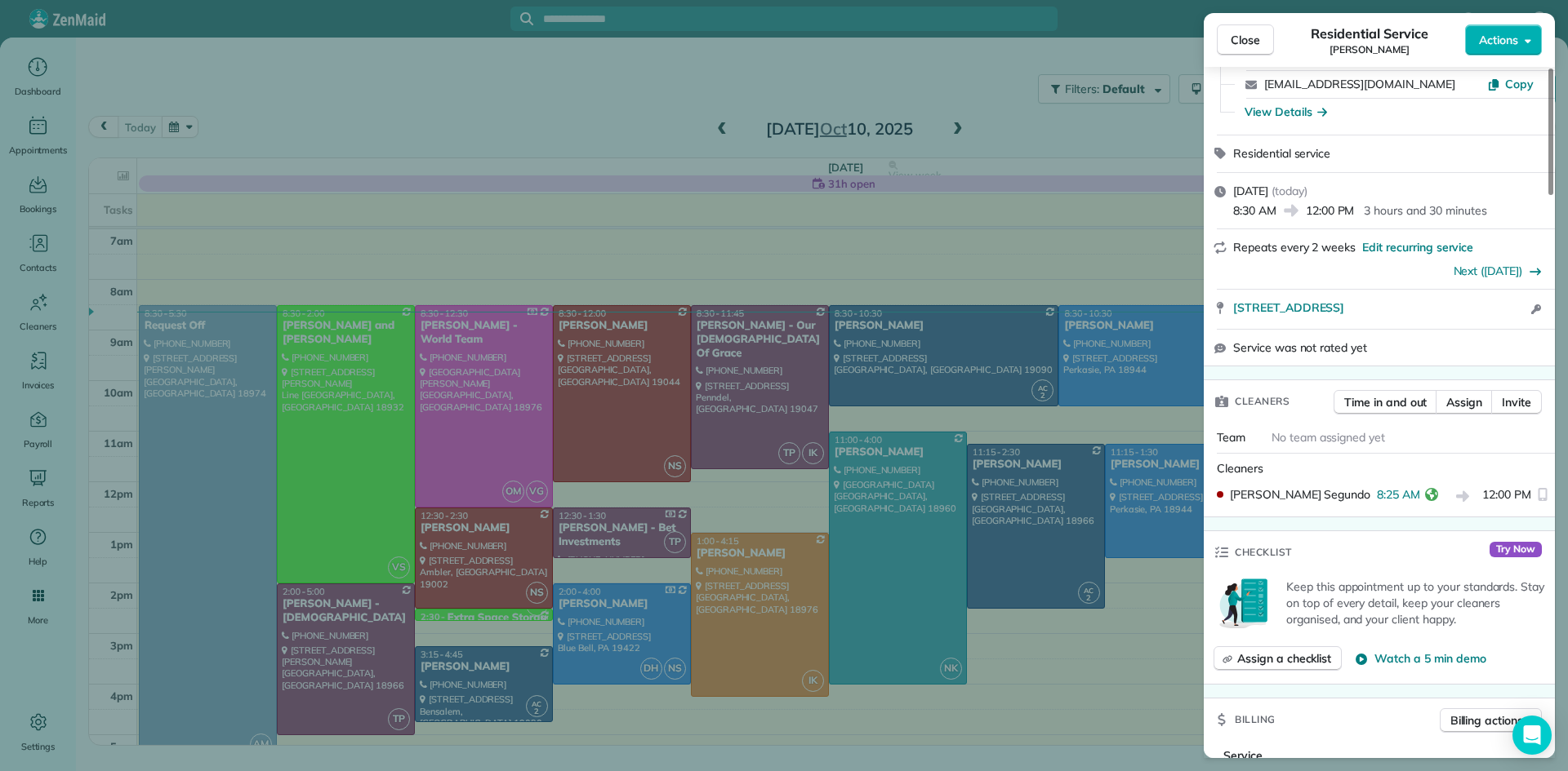
drag, startPoint x: 1241, startPoint y: 40, endPoint x: 1244, endPoint y: 32, distance: 8.5
click at [1241, 39] on span "Close" at bounding box center [1245, 40] width 29 height 17
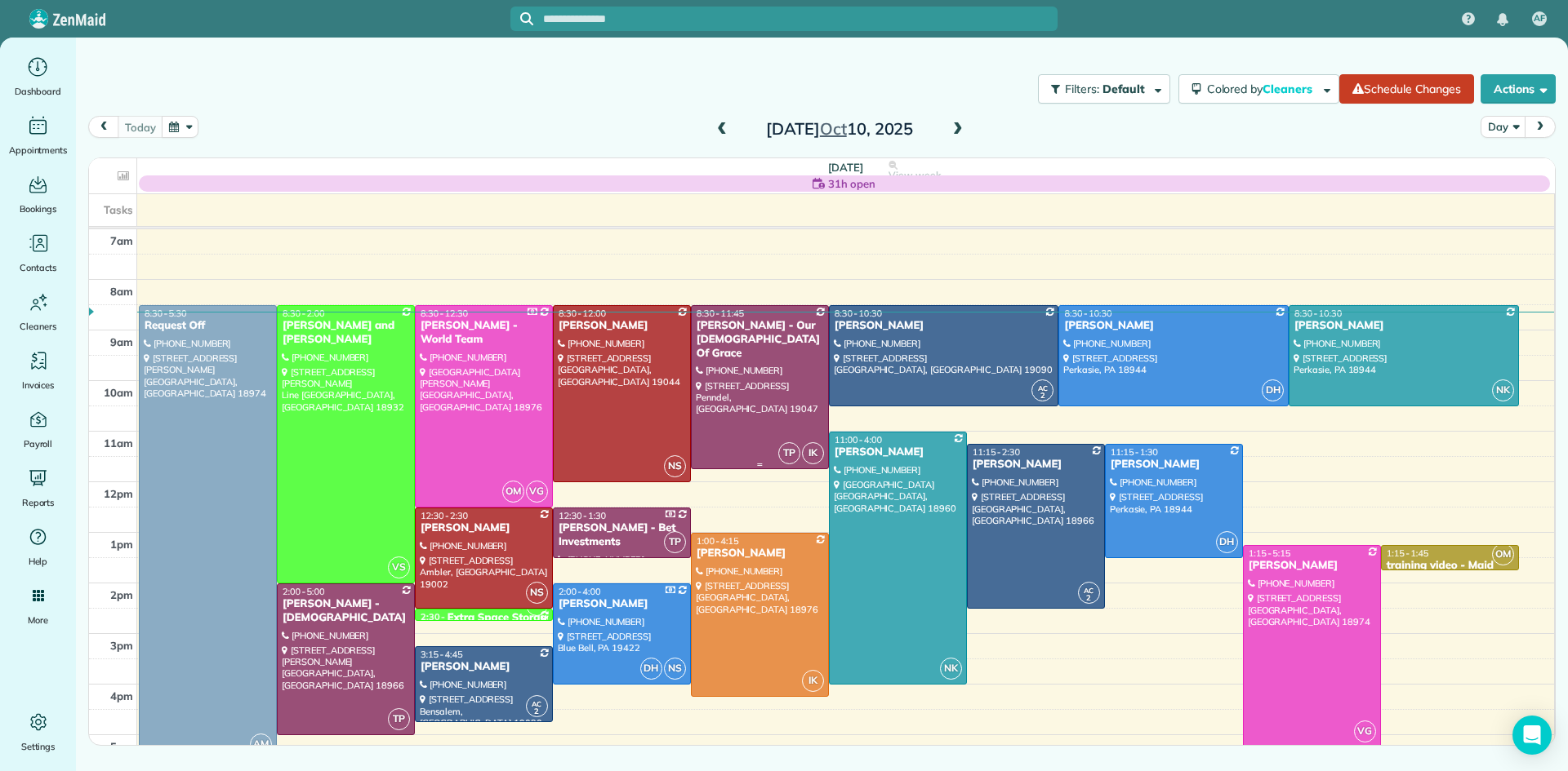
click at [771, 391] on div at bounding box center [760, 387] width 136 height 163
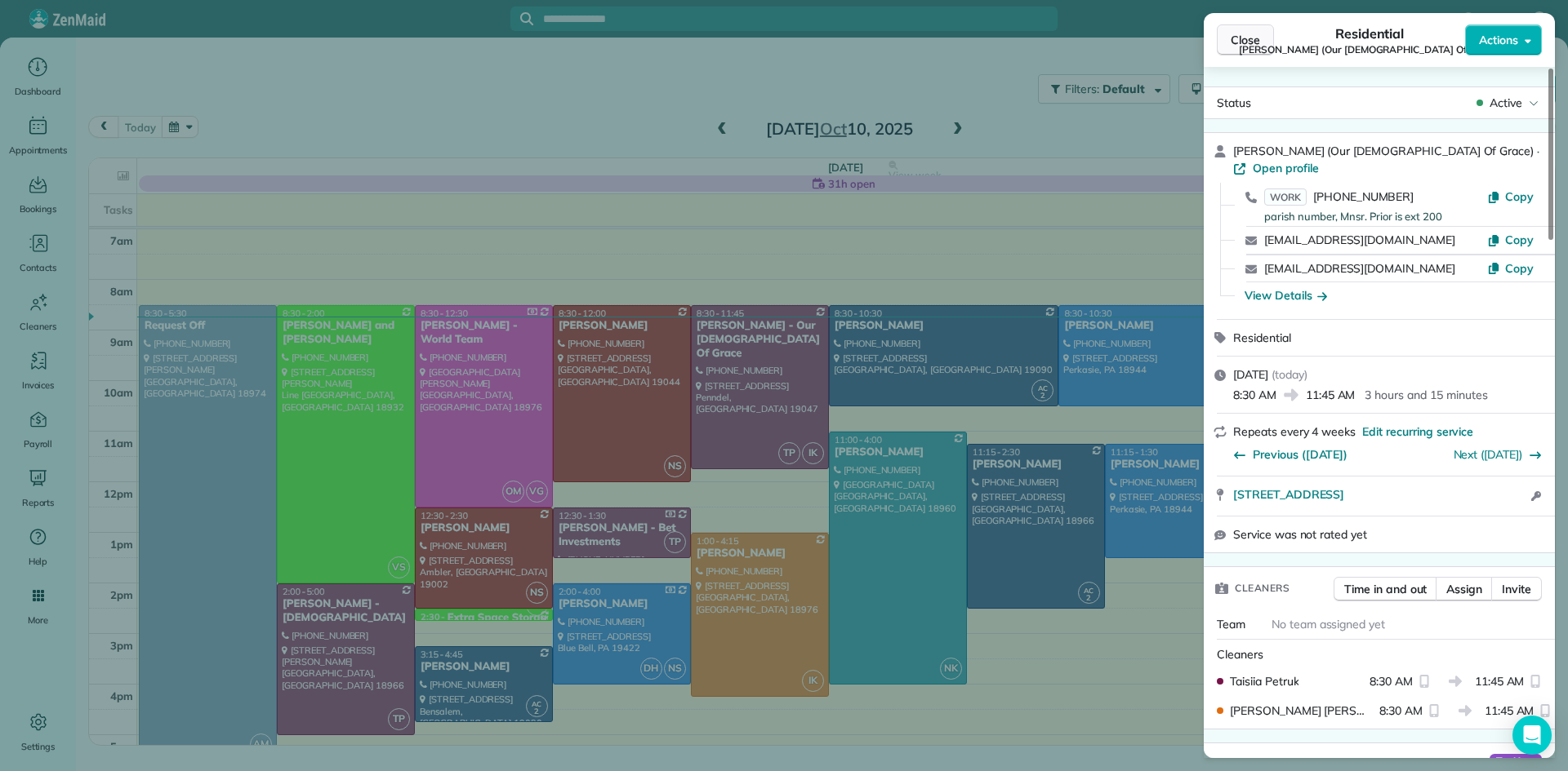
click at [1236, 44] on span "Close" at bounding box center [1245, 40] width 29 height 17
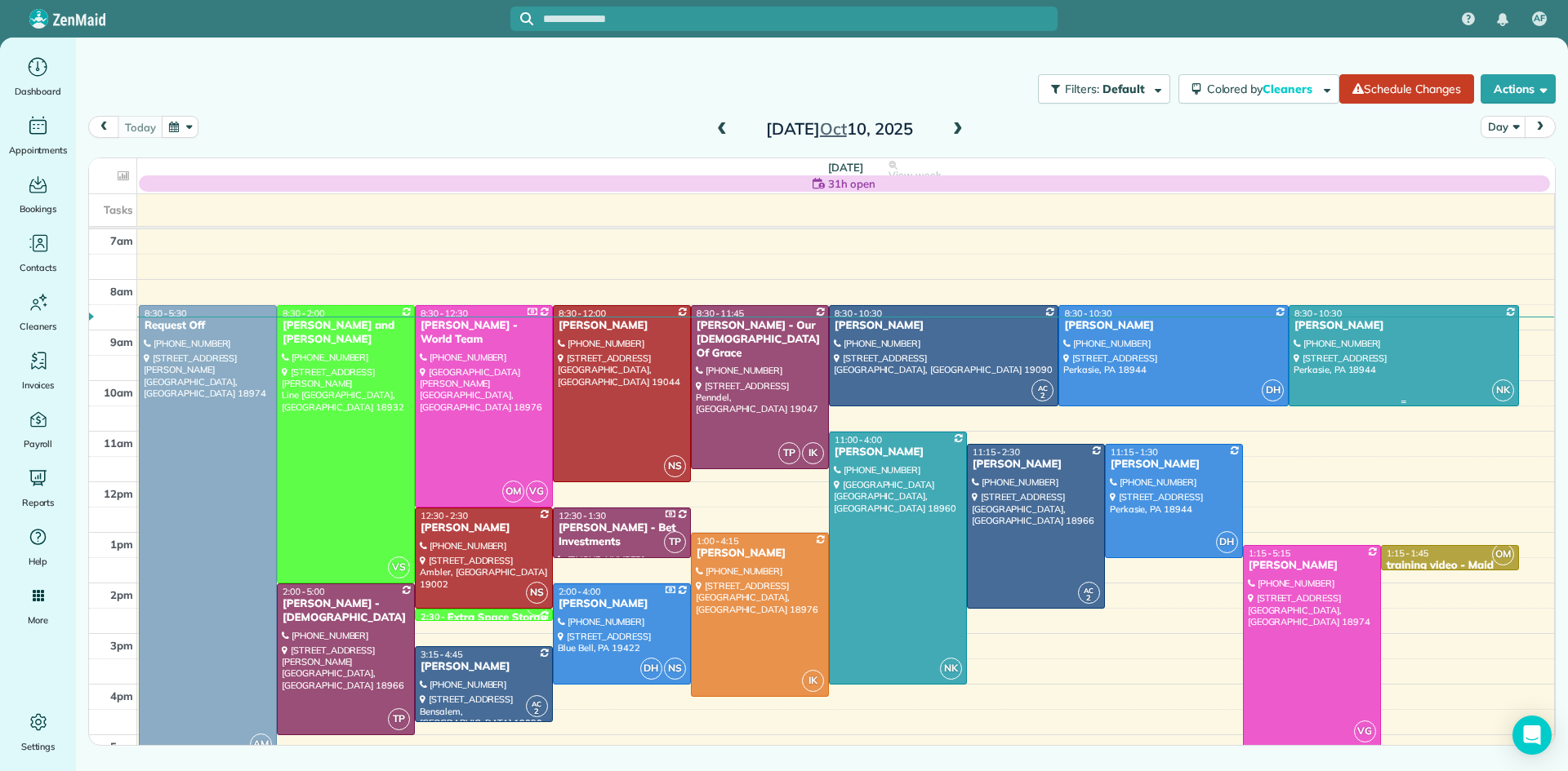
click at [1405, 362] on div at bounding box center [1404, 356] width 229 height 100
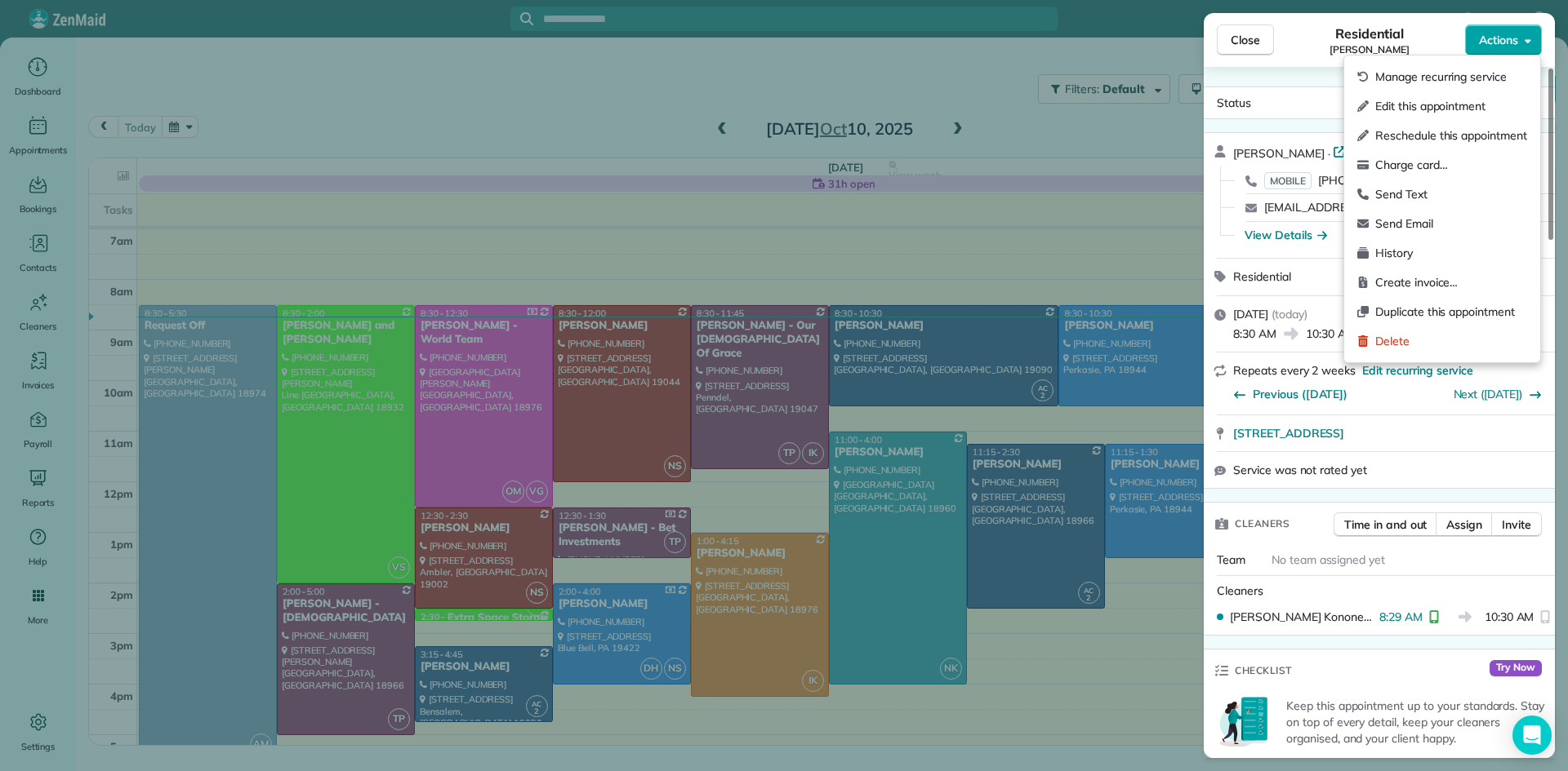
click at [1501, 33] on span "Actions" at bounding box center [1499, 40] width 39 height 17
click at [1416, 165] on span "Charge card…" at bounding box center [1451, 164] width 152 height 17
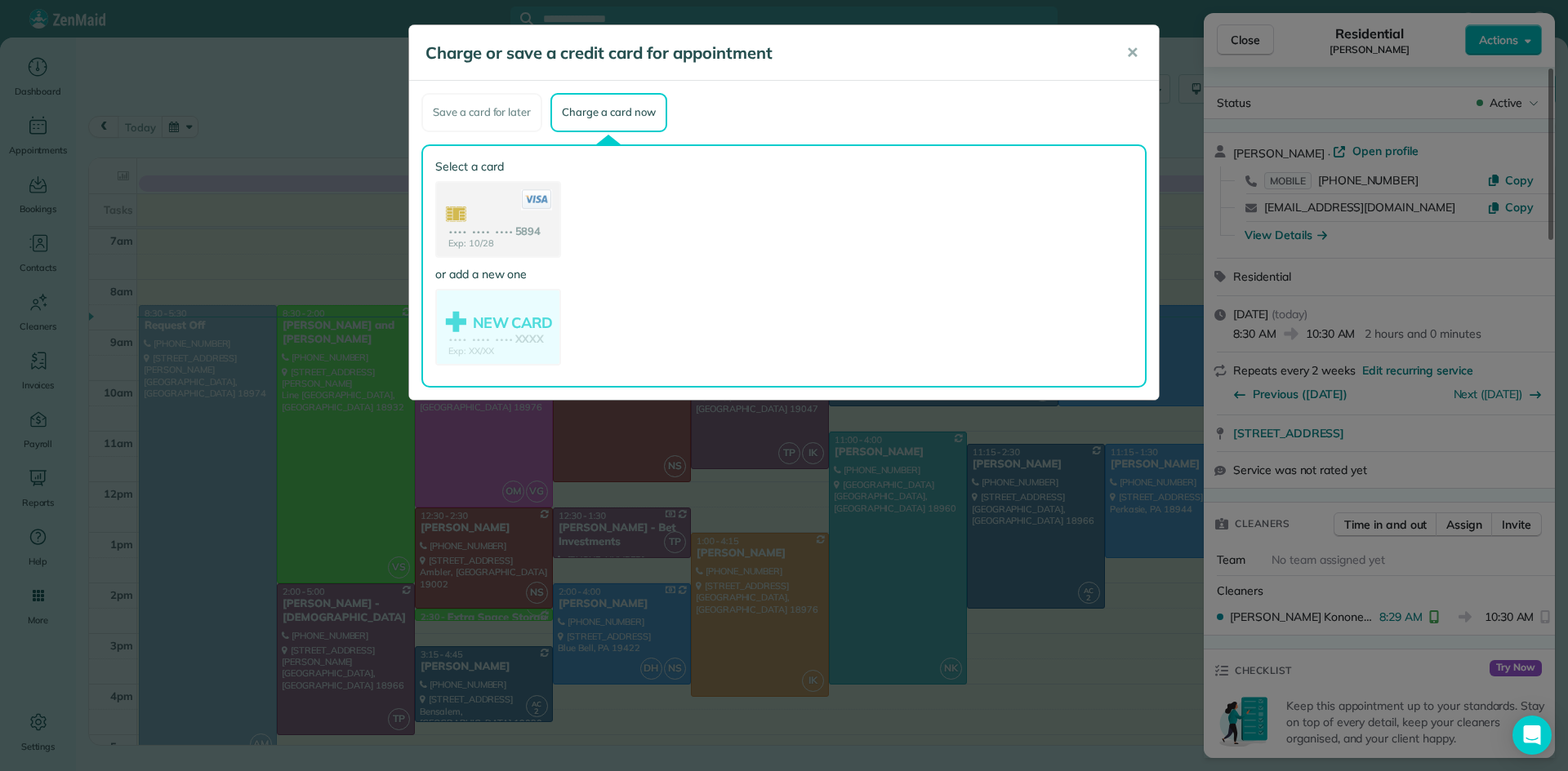
click at [520, 229] on use at bounding box center [497, 221] width 122 height 76
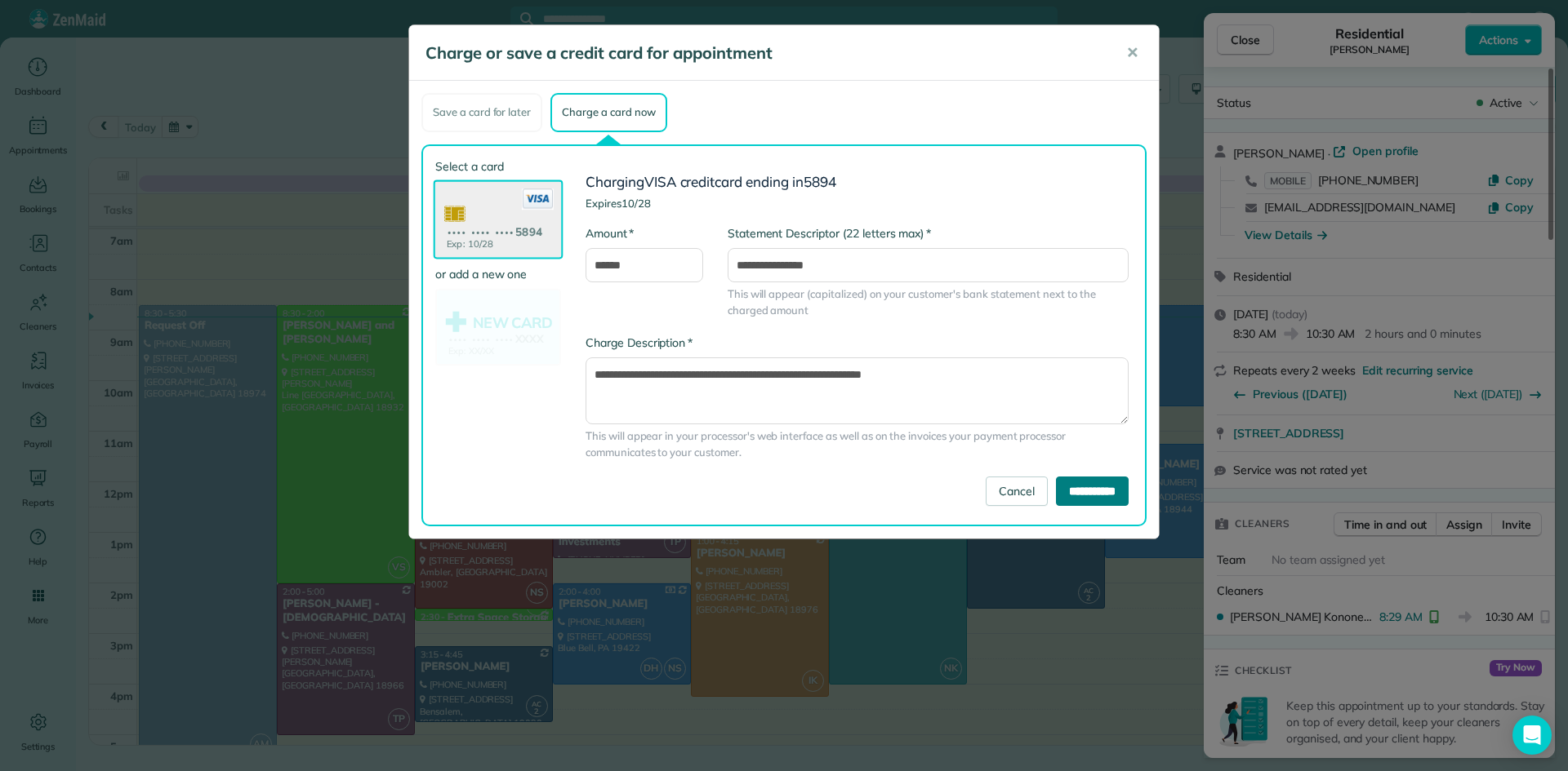
click at [1087, 491] on input "**********" at bounding box center [1092, 491] width 72 height 29
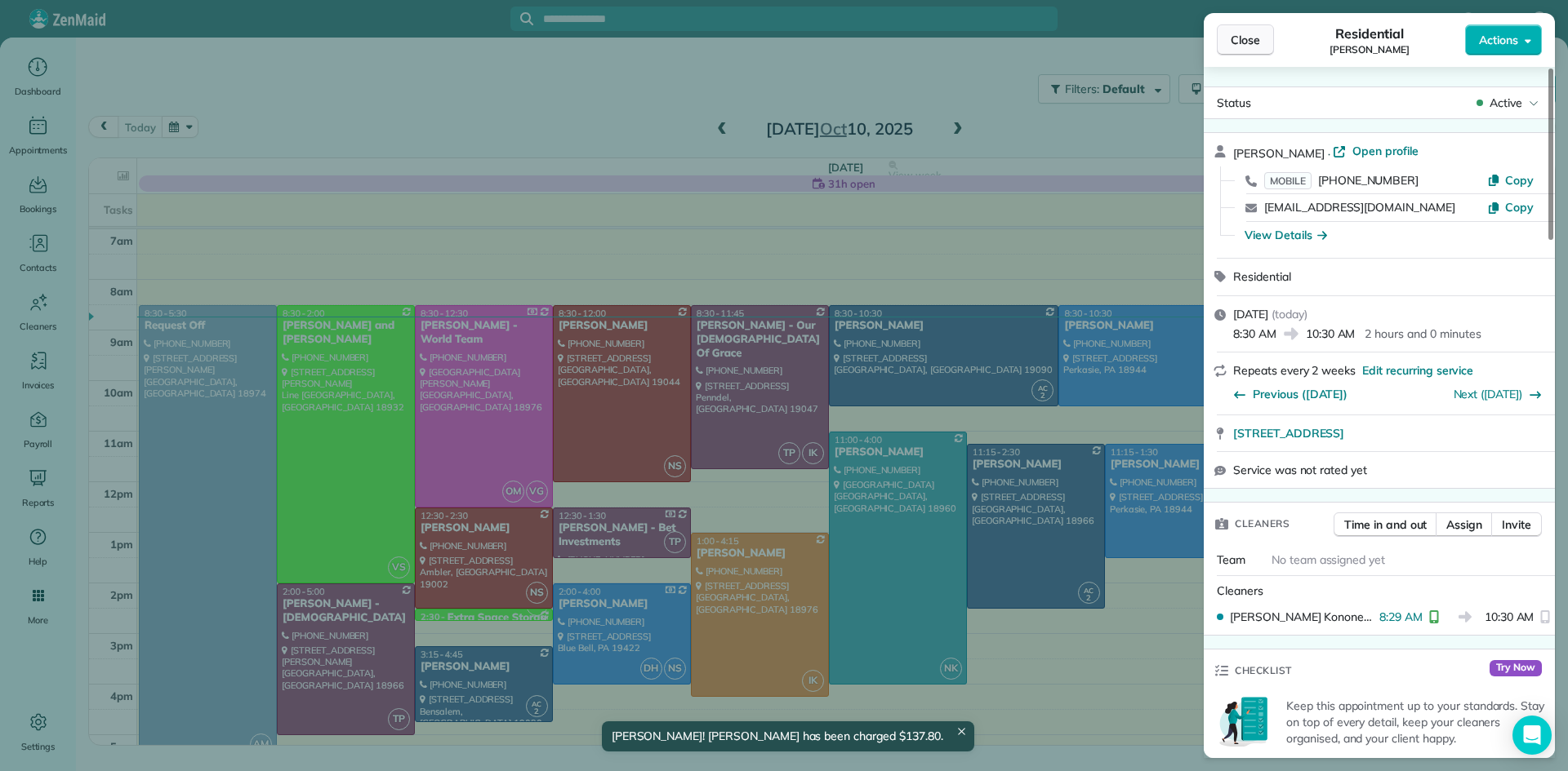
click at [1242, 37] on span "Close" at bounding box center [1245, 40] width 29 height 17
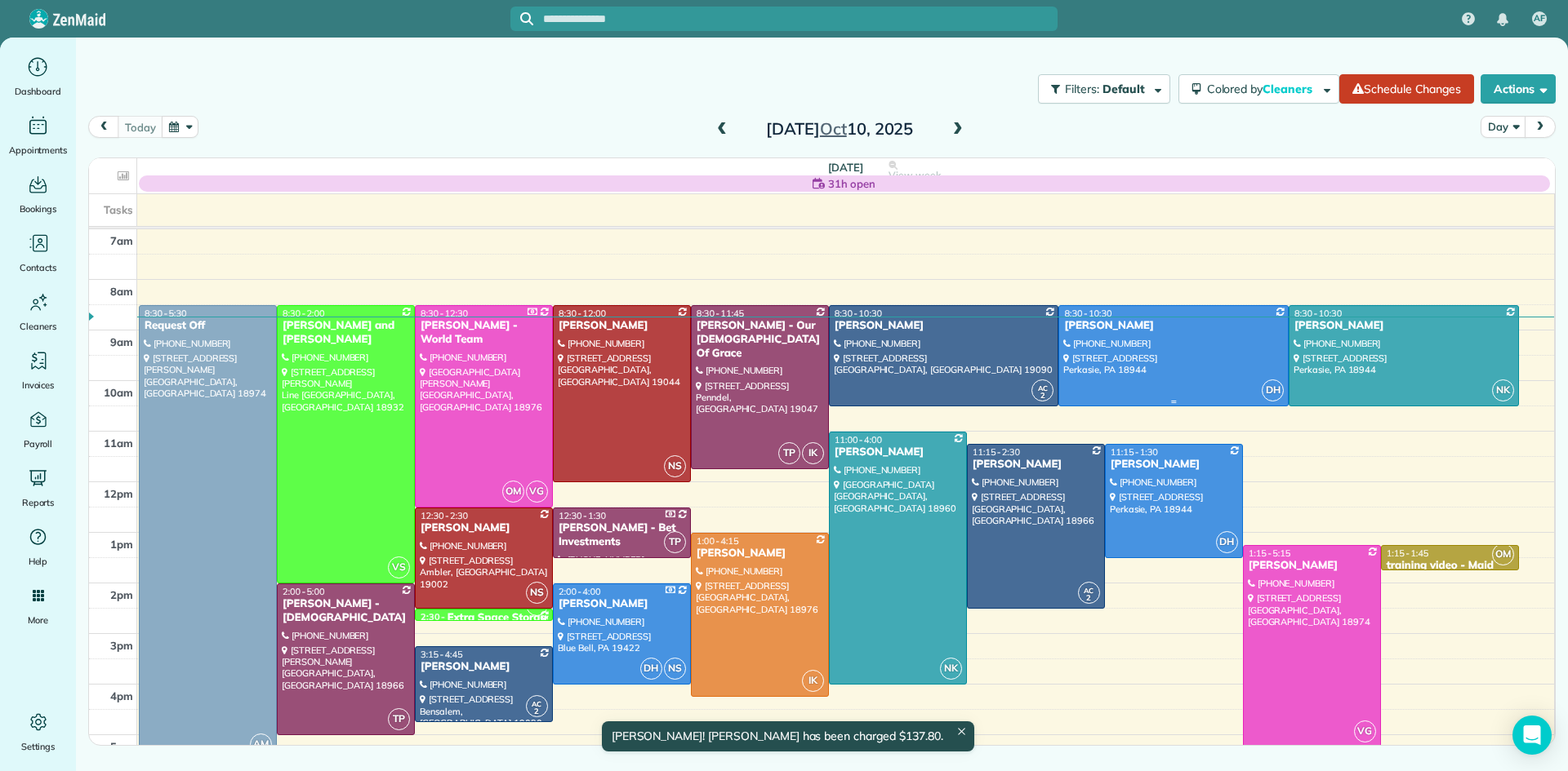
click at [1244, 359] on div at bounding box center [1174, 356] width 229 height 100
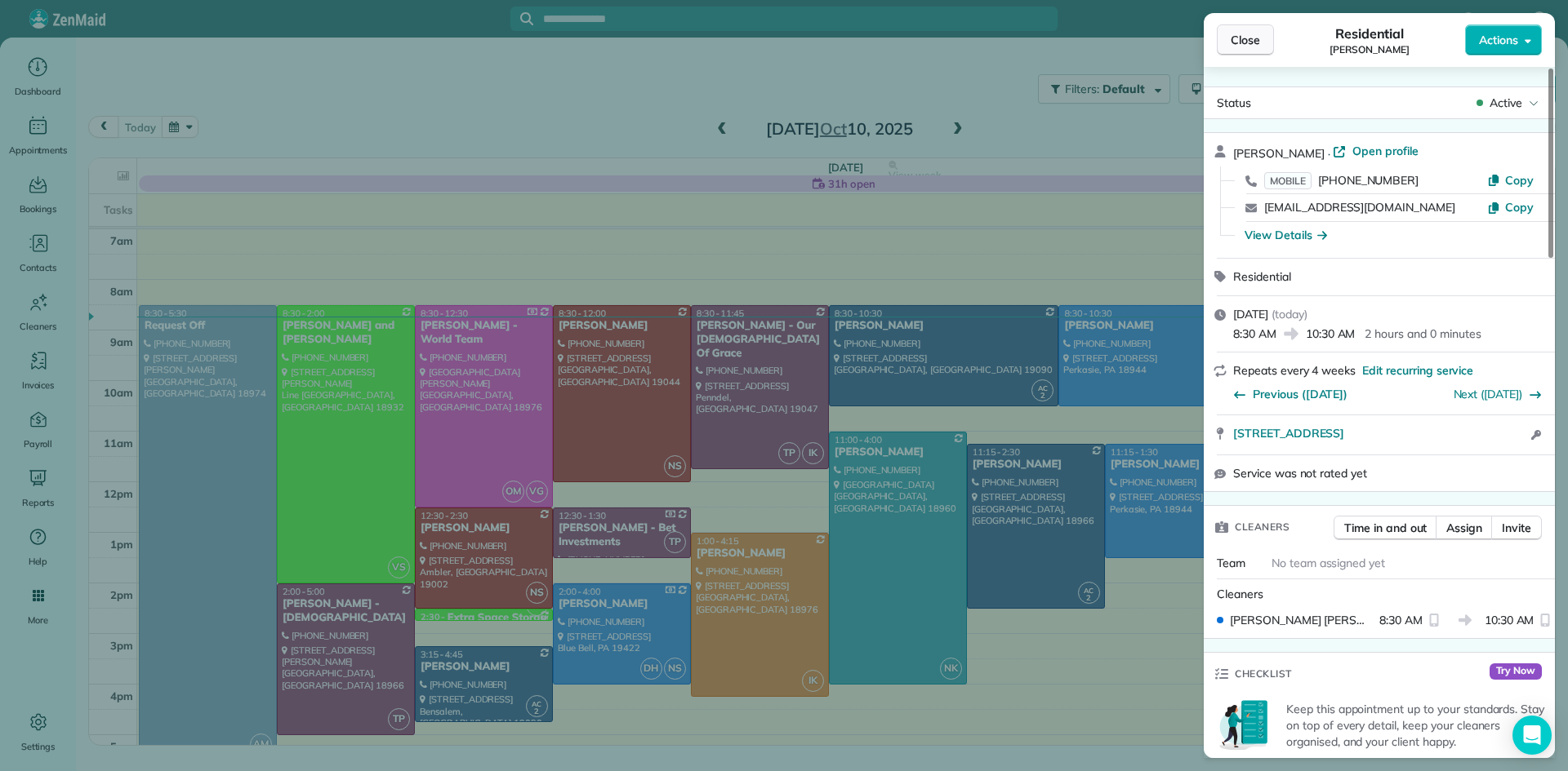
click at [1249, 43] on span "Close" at bounding box center [1245, 40] width 29 height 17
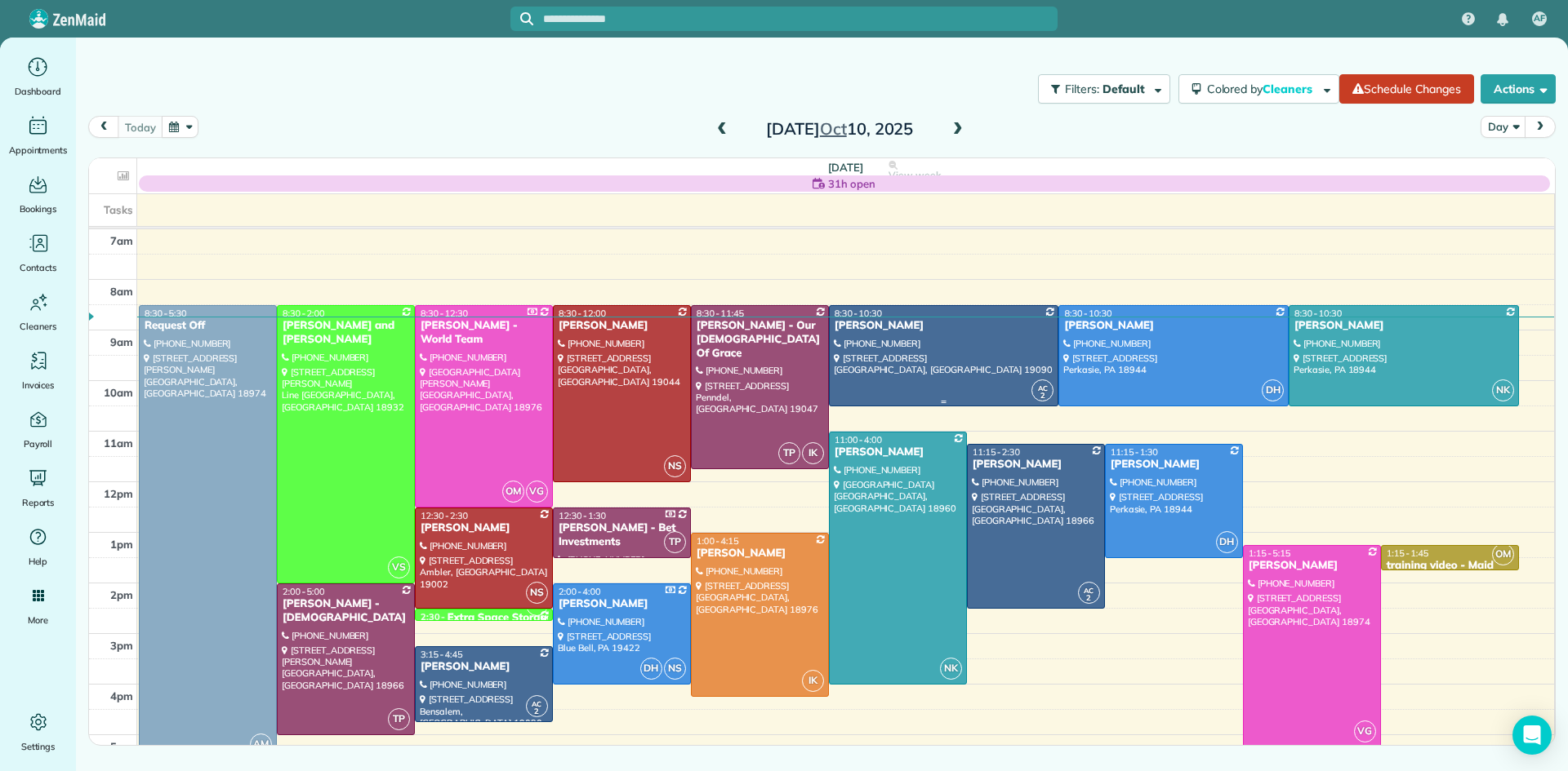
click at [983, 373] on div at bounding box center [945, 356] width 229 height 100
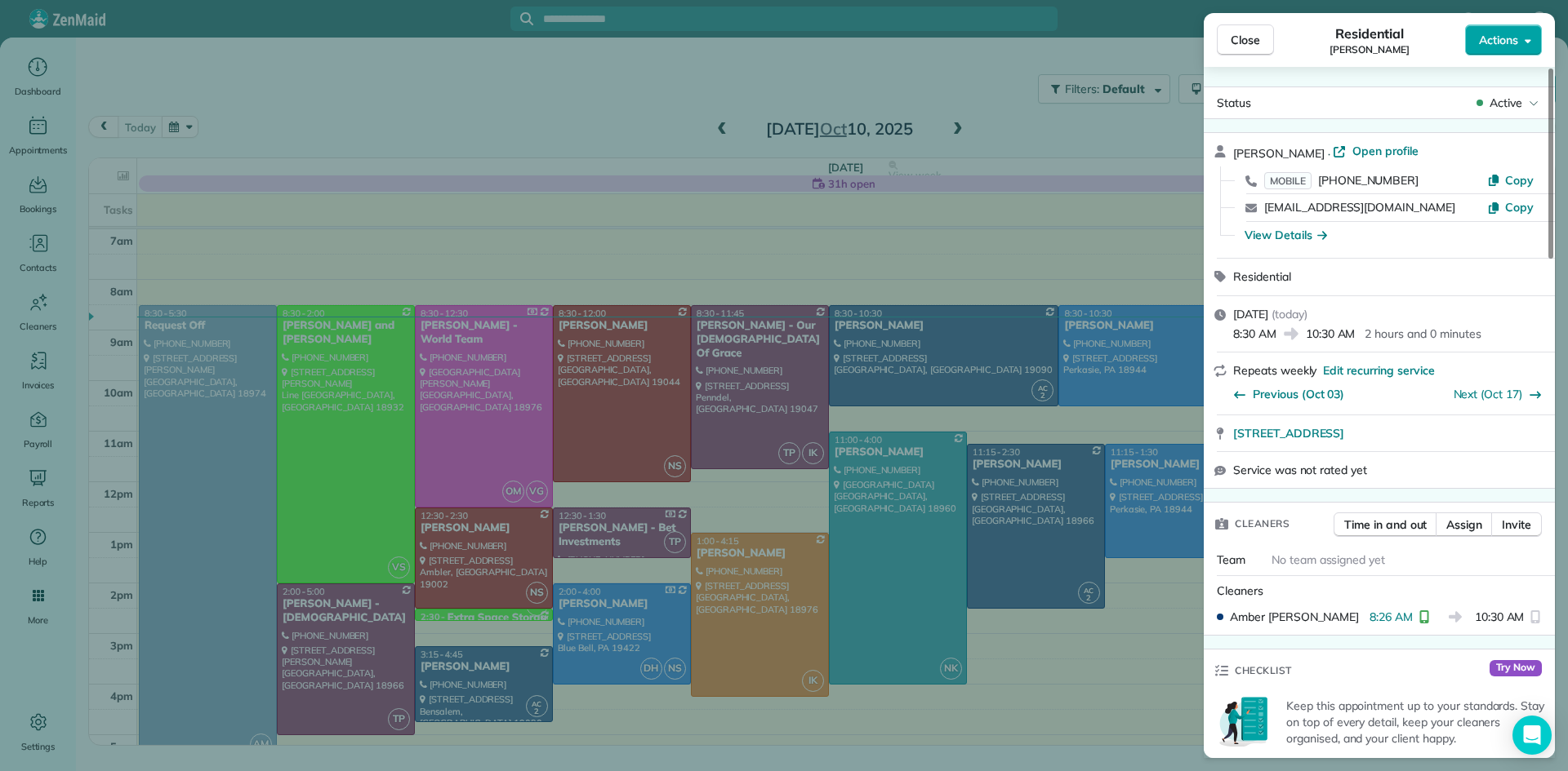
click at [1490, 36] on span "Actions" at bounding box center [1499, 40] width 39 height 17
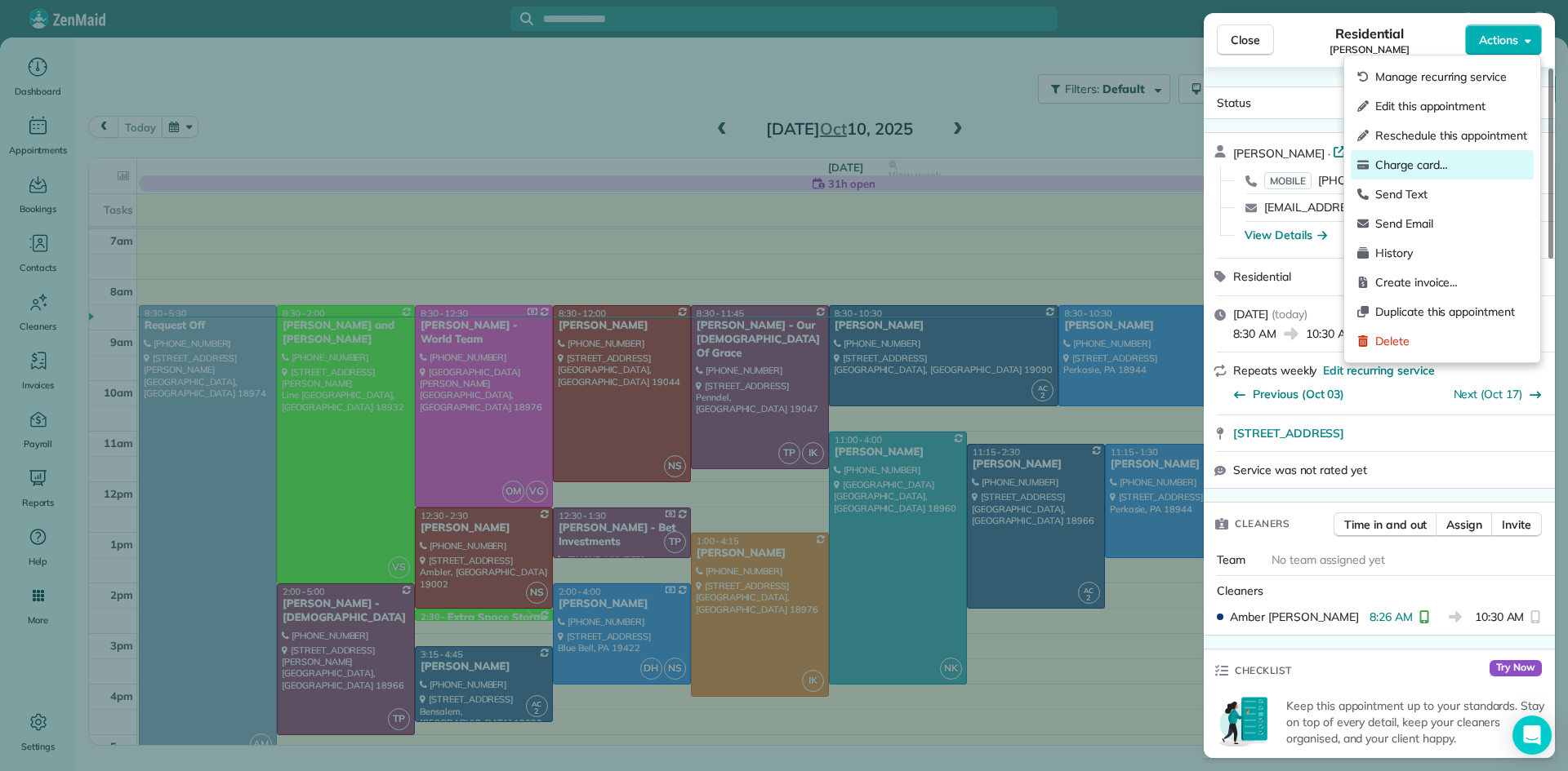
click at [1441, 175] on div "Charge card…" at bounding box center [1442, 164] width 183 height 29
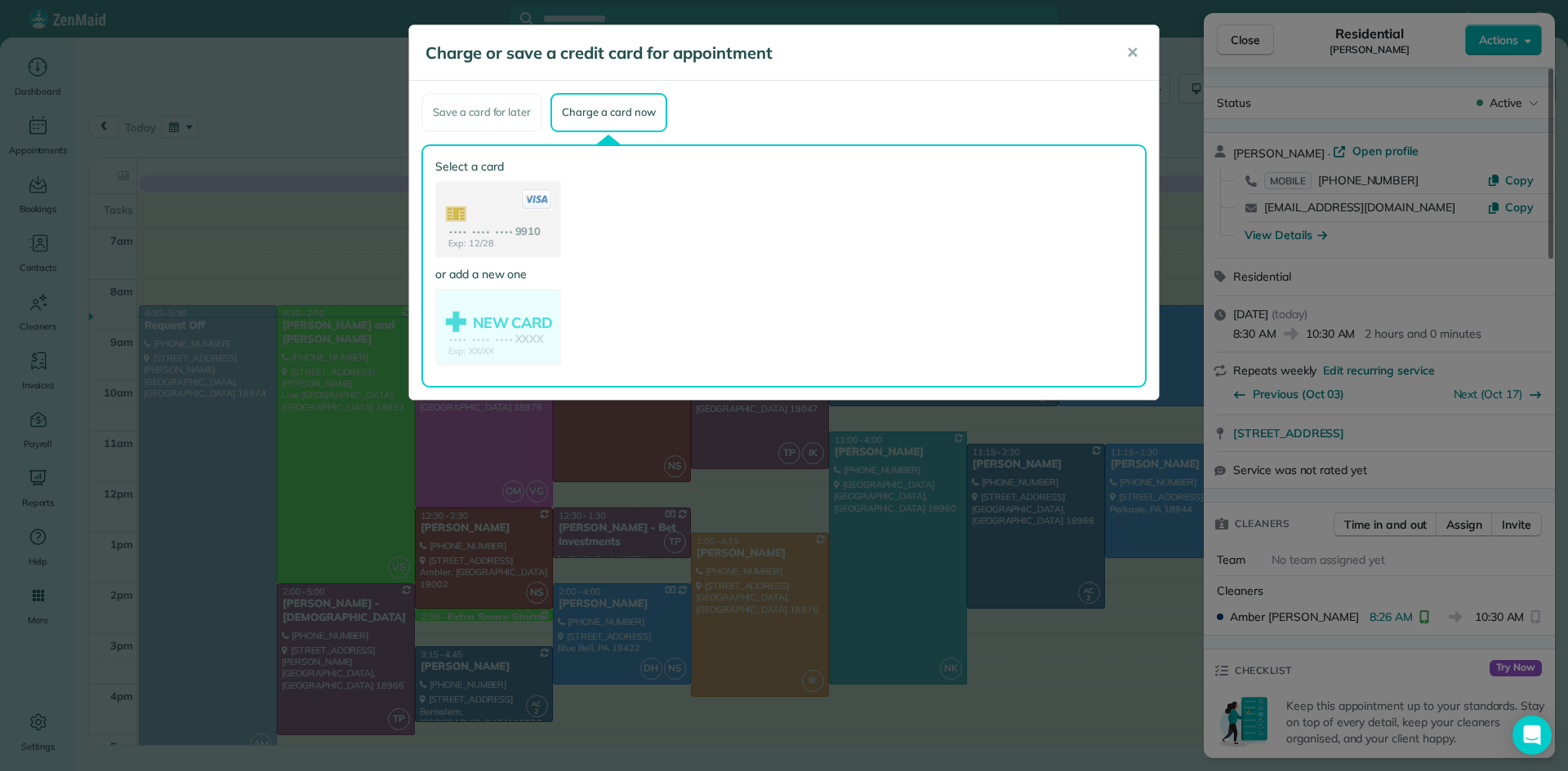
click at [525, 233] on use at bounding box center [497, 221] width 122 height 76
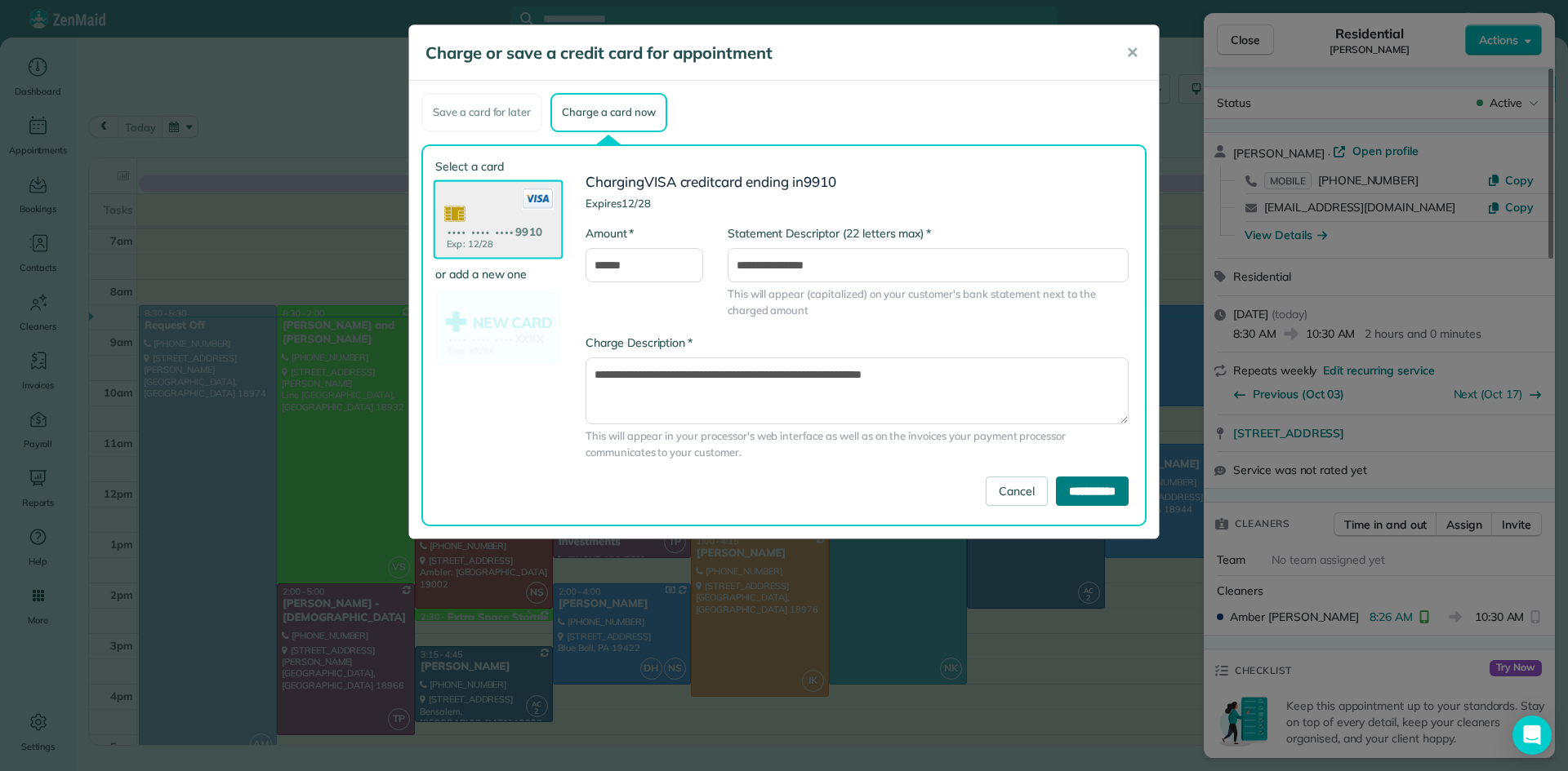
click at [1070, 495] on input "**********" at bounding box center [1092, 491] width 72 height 29
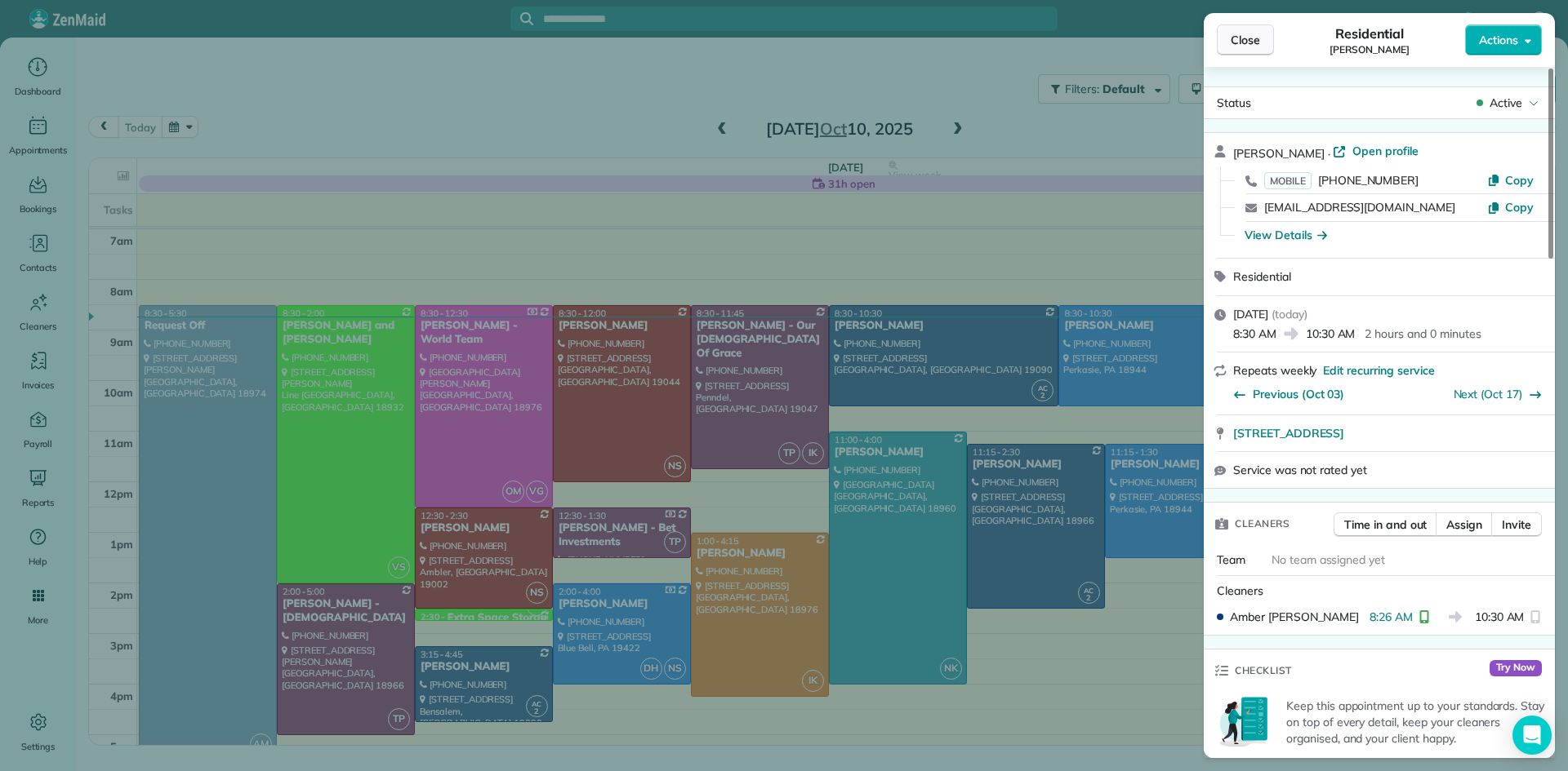
click at [1244, 50] on button "Close" at bounding box center [1245, 40] width 57 height 31
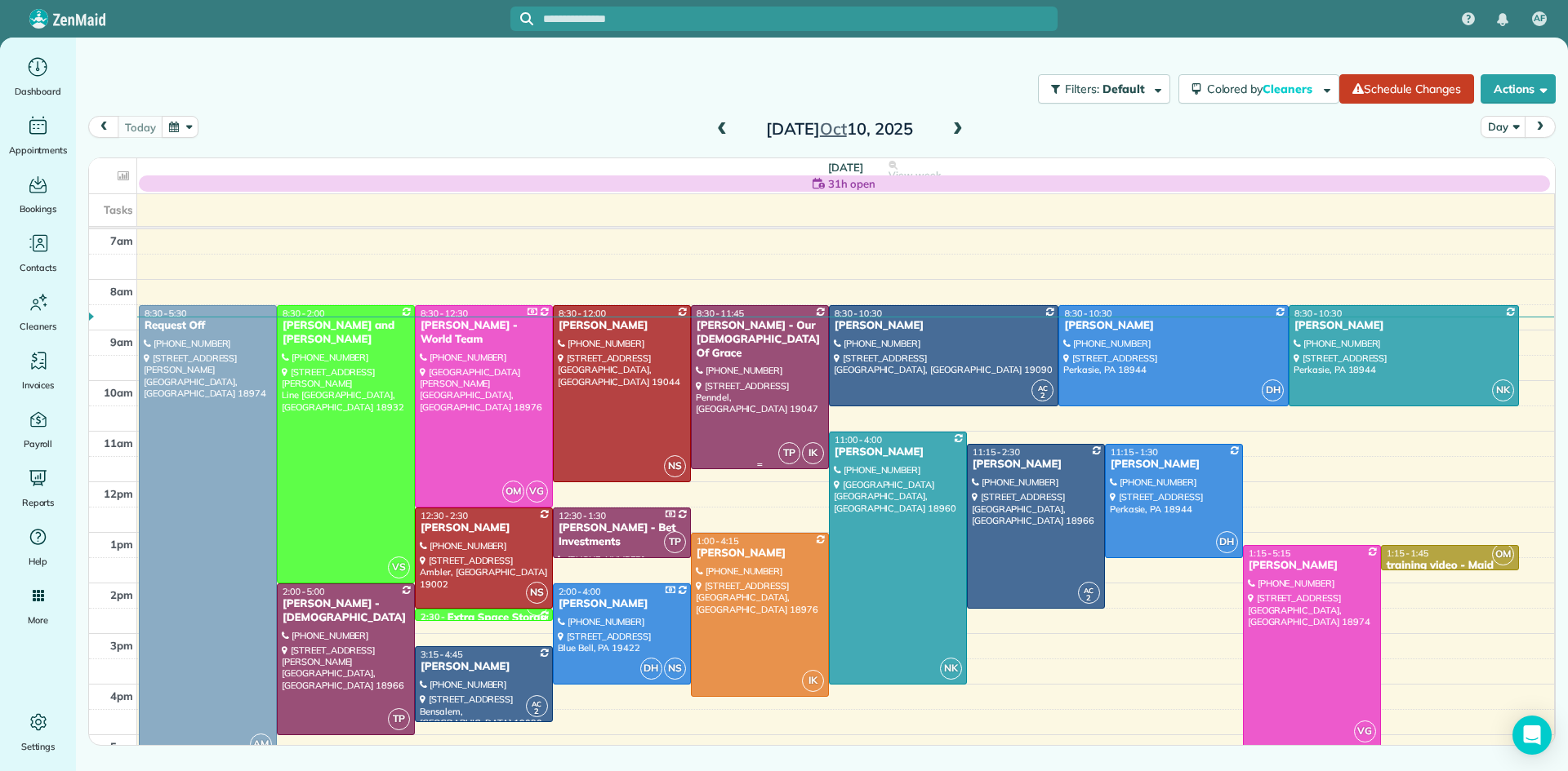
click at [759, 376] on div at bounding box center [760, 387] width 136 height 163
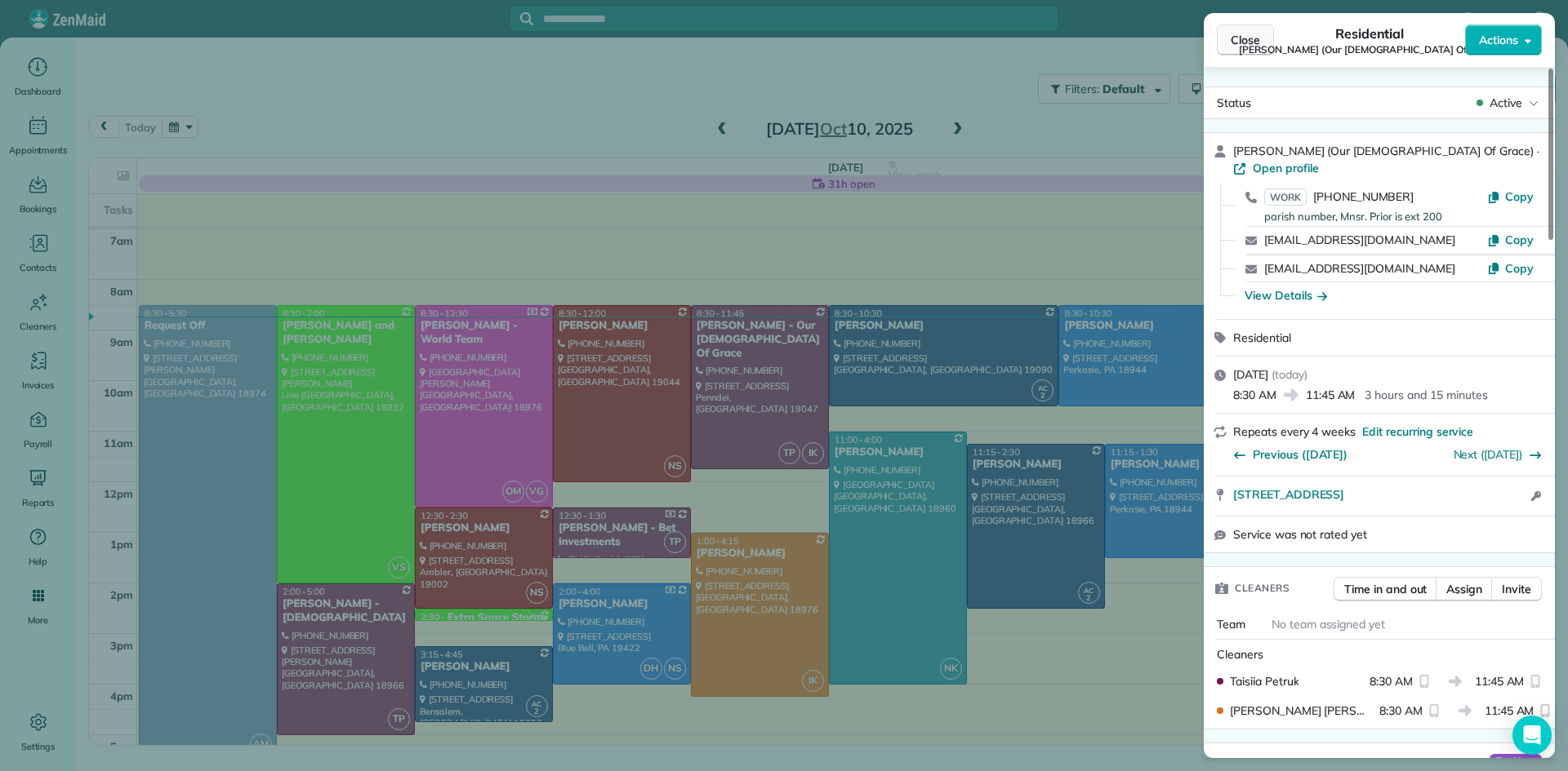
click at [1238, 38] on span "Close" at bounding box center [1245, 40] width 29 height 17
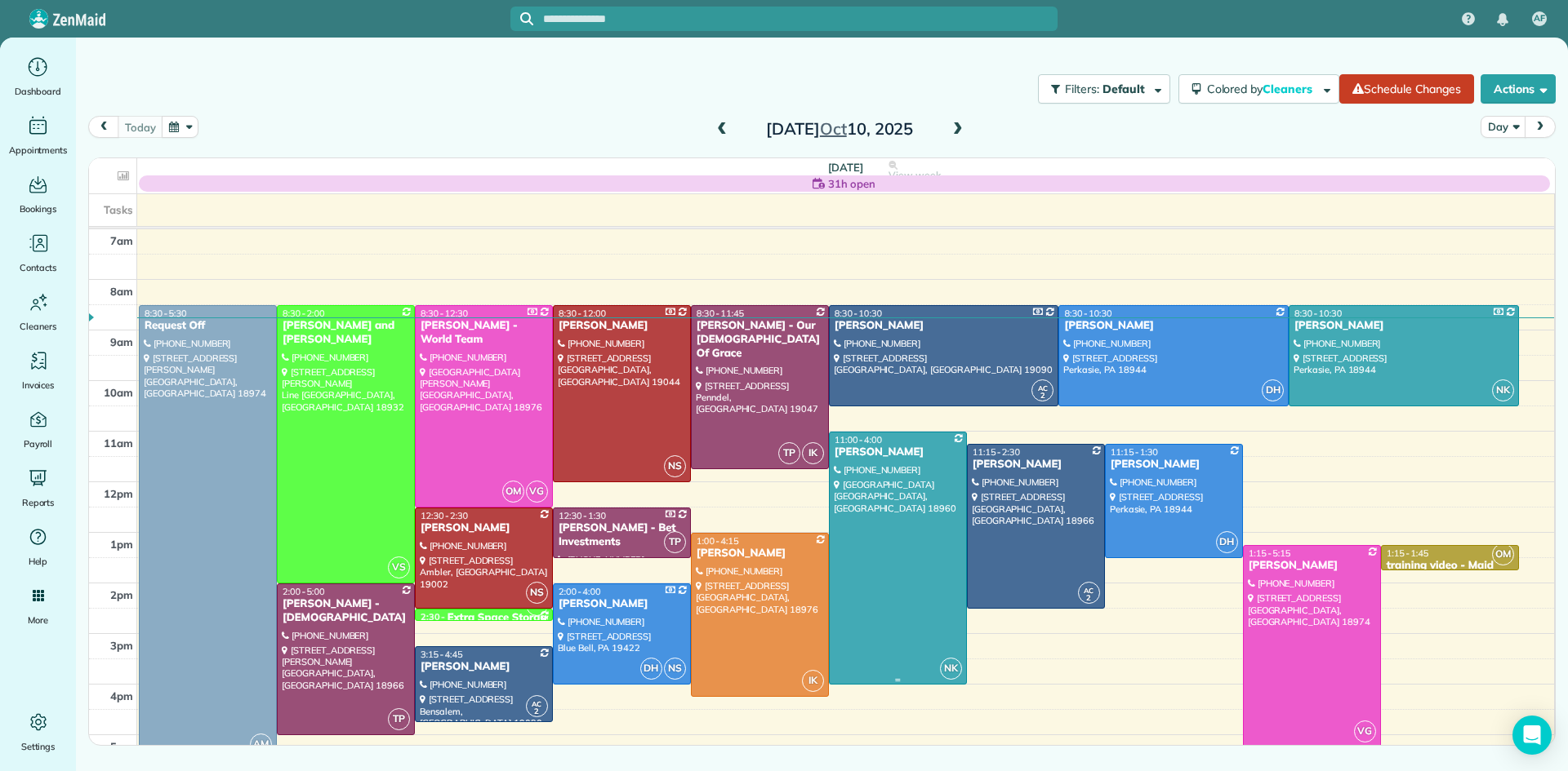
click at [868, 577] on div at bounding box center [898, 558] width 136 height 251
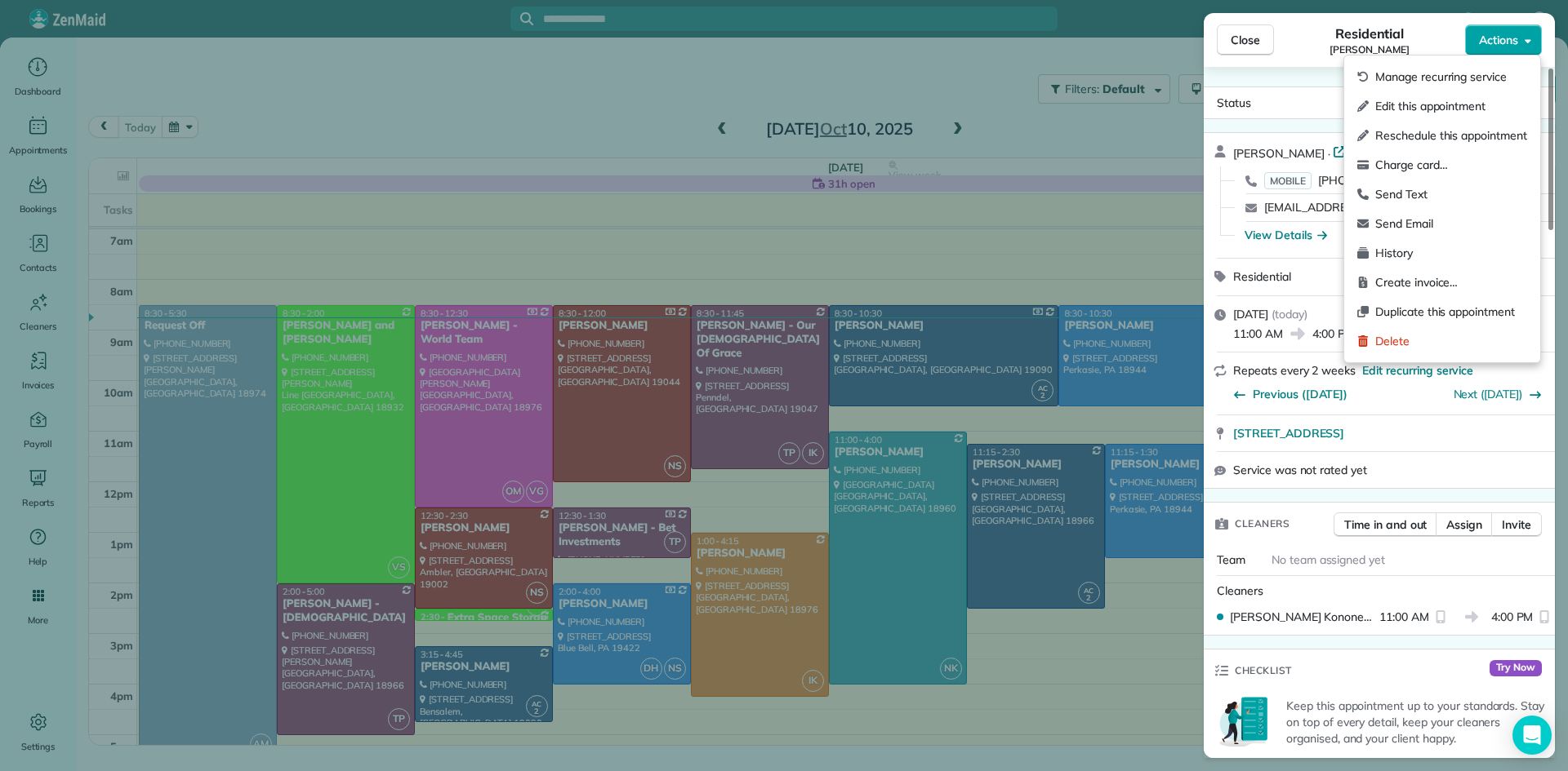
click at [1486, 36] on span "Actions" at bounding box center [1499, 40] width 39 height 17
click at [1426, 165] on span "Charge card…" at bounding box center [1451, 164] width 152 height 17
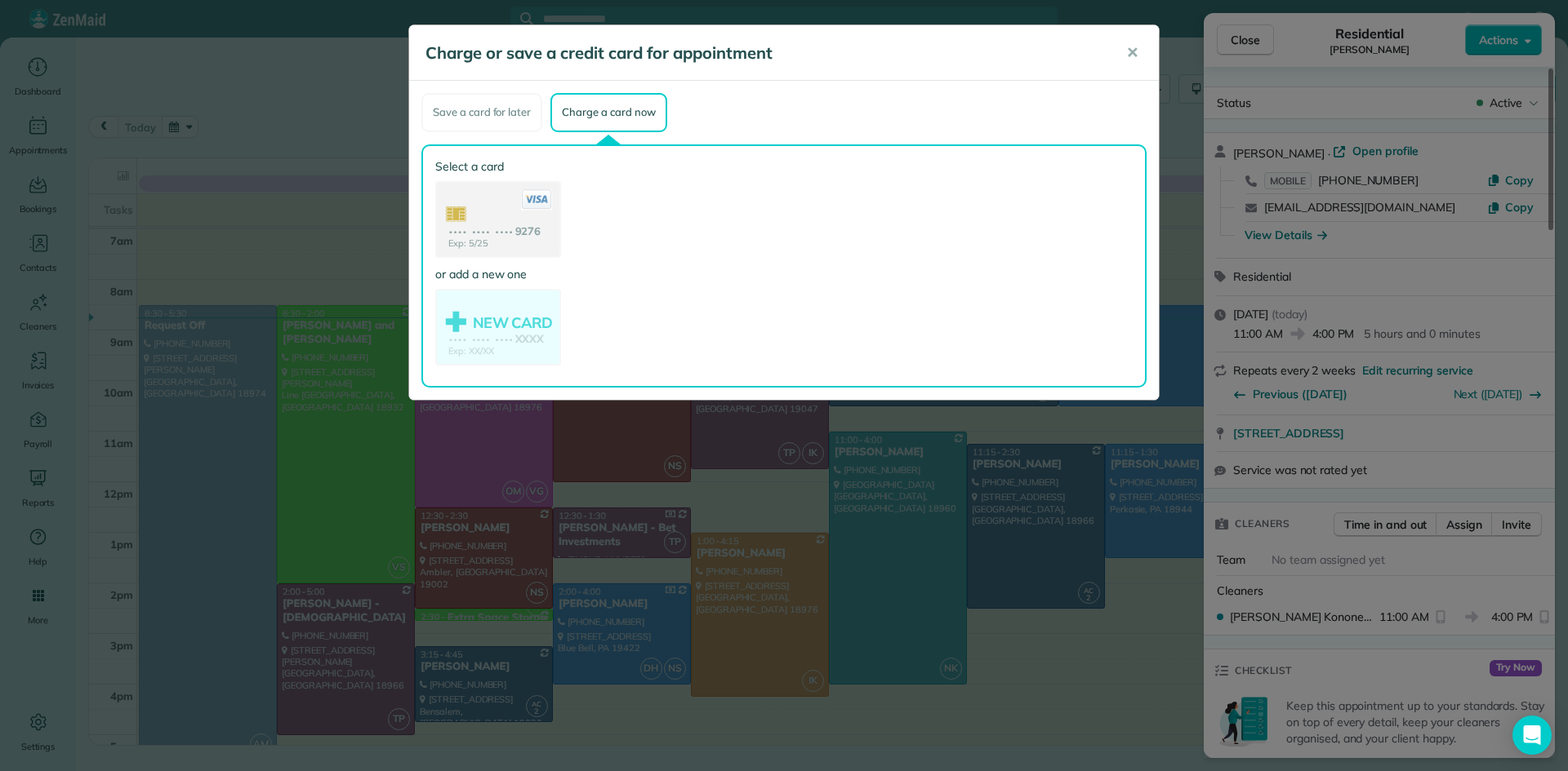
click at [495, 226] on use at bounding box center [497, 221] width 122 height 76
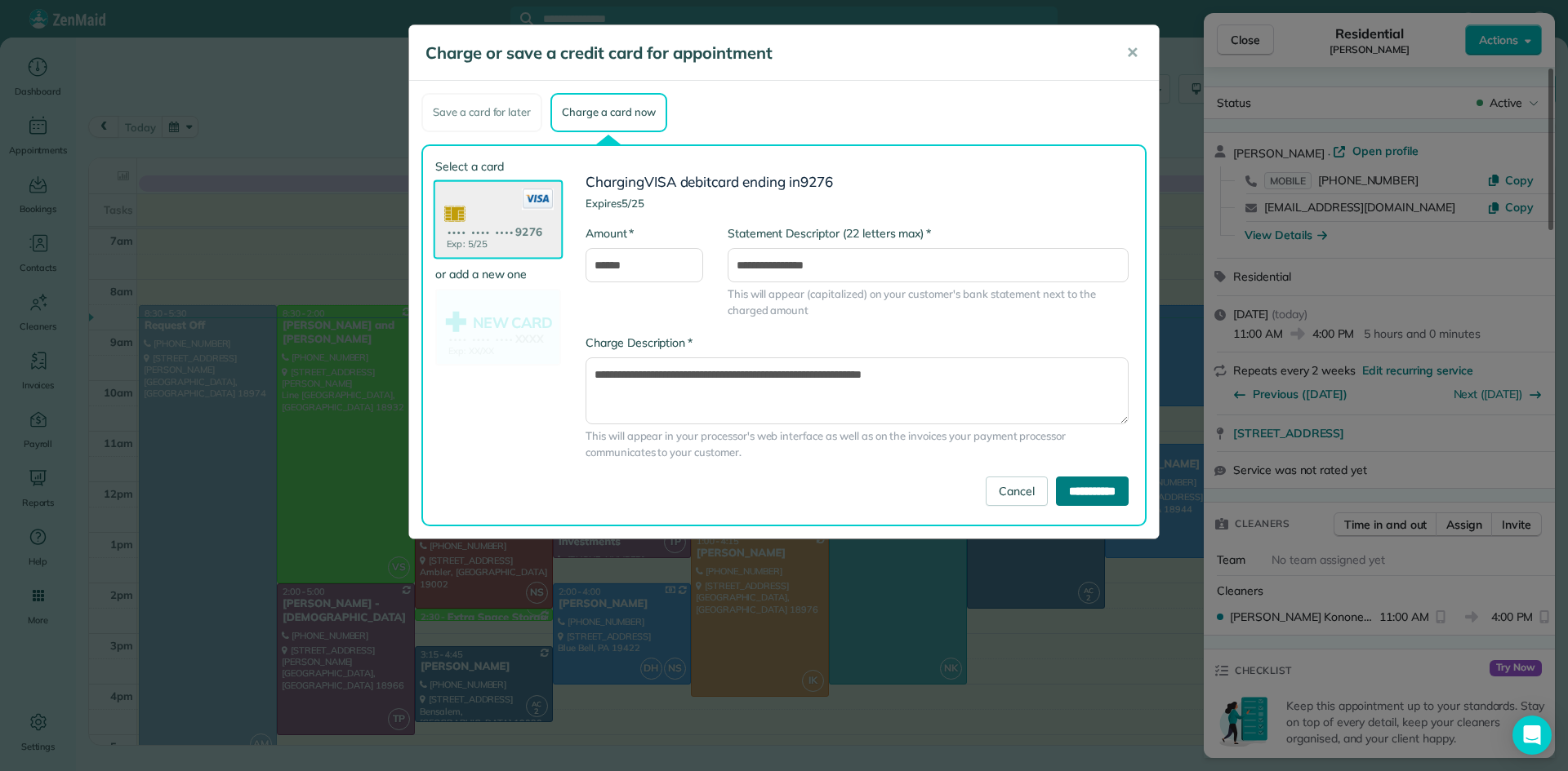
click at [1100, 495] on input "**********" at bounding box center [1092, 491] width 72 height 29
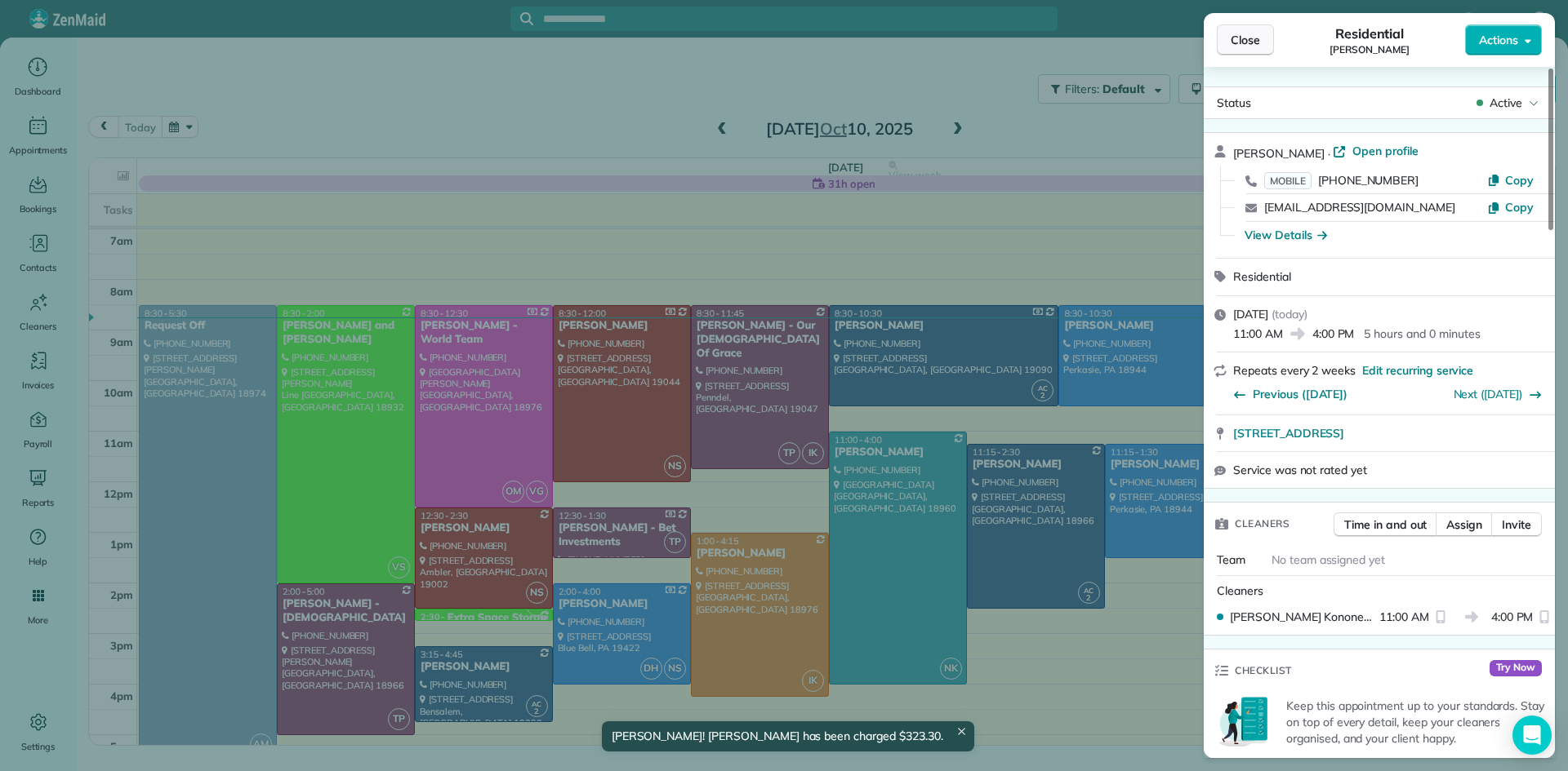
click at [1234, 38] on span "Close" at bounding box center [1245, 40] width 29 height 17
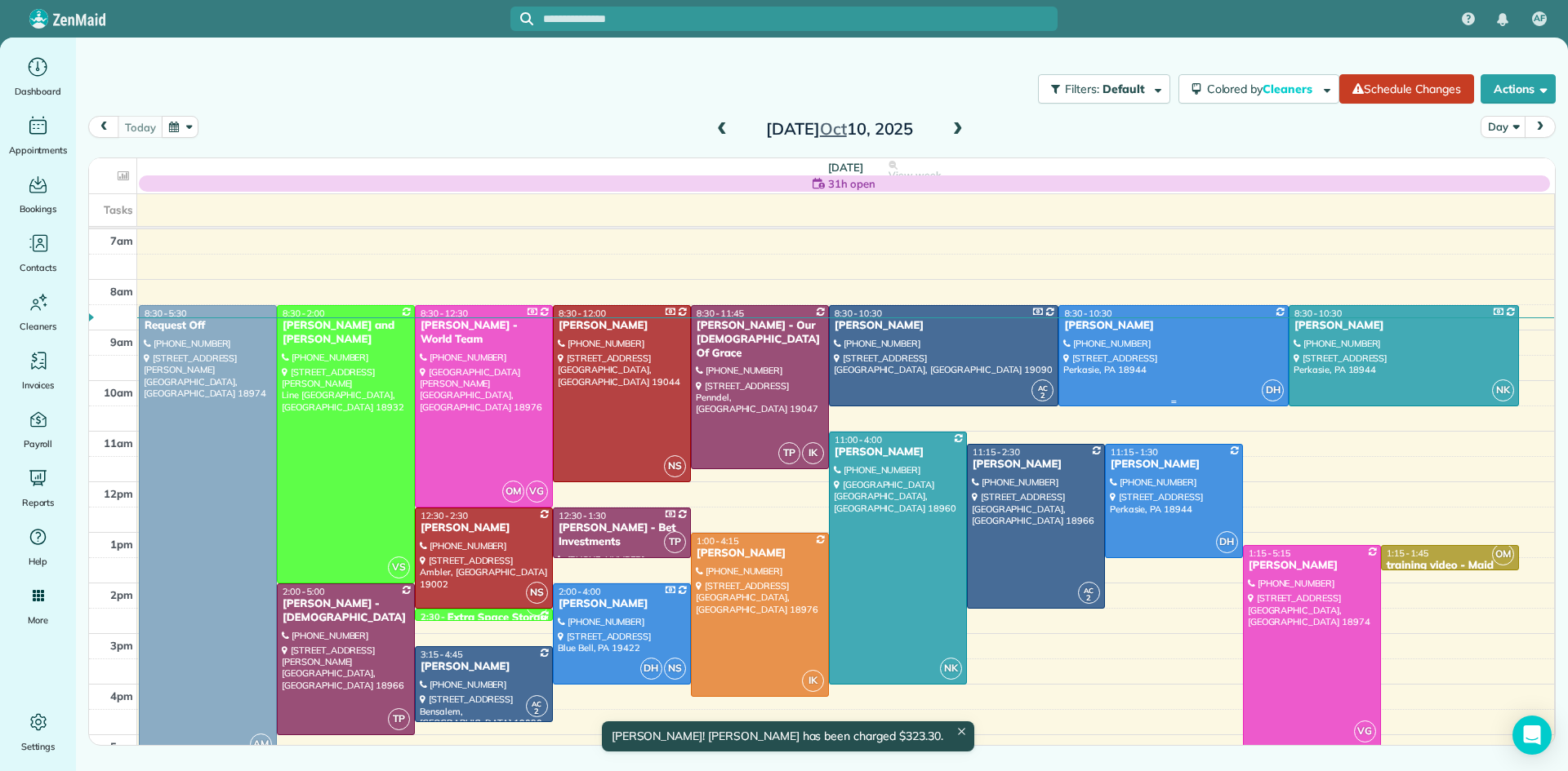
click at [1127, 341] on div at bounding box center [1174, 356] width 229 height 100
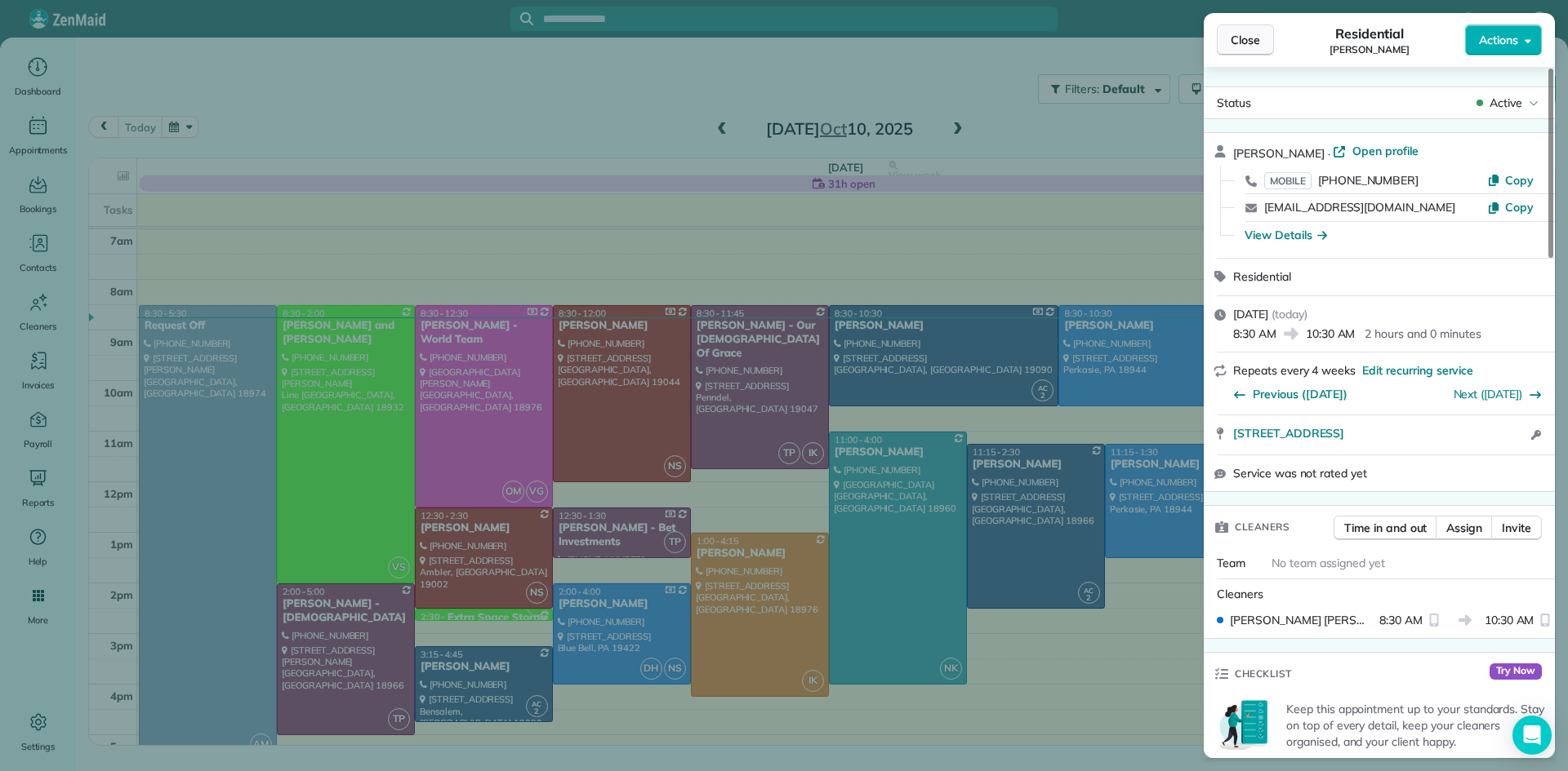
click at [1221, 35] on button "Close" at bounding box center [1245, 40] width 57 height 31
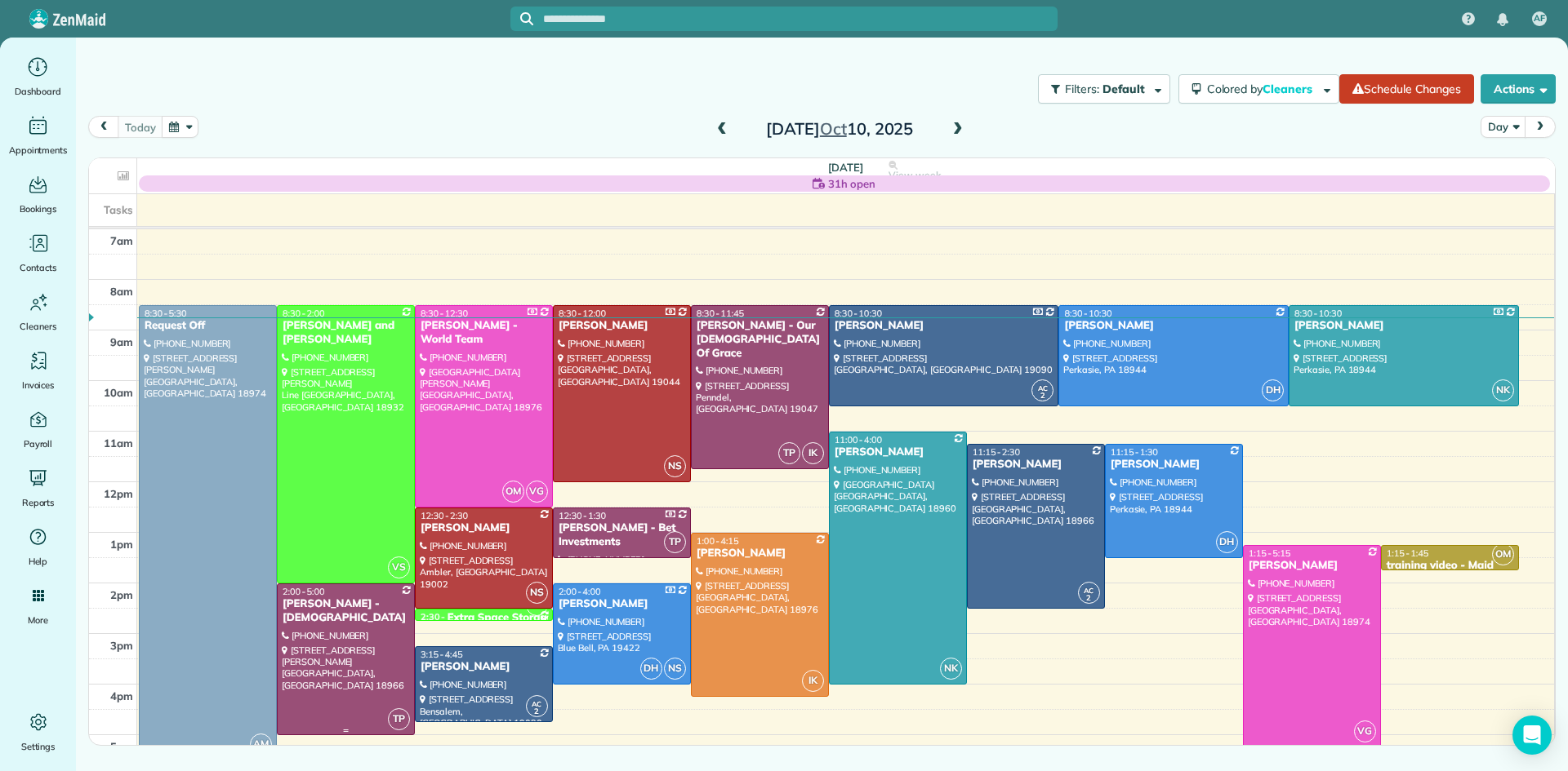
click at [362, 647] on div at bounding box center [346, 658] width 136 height 150
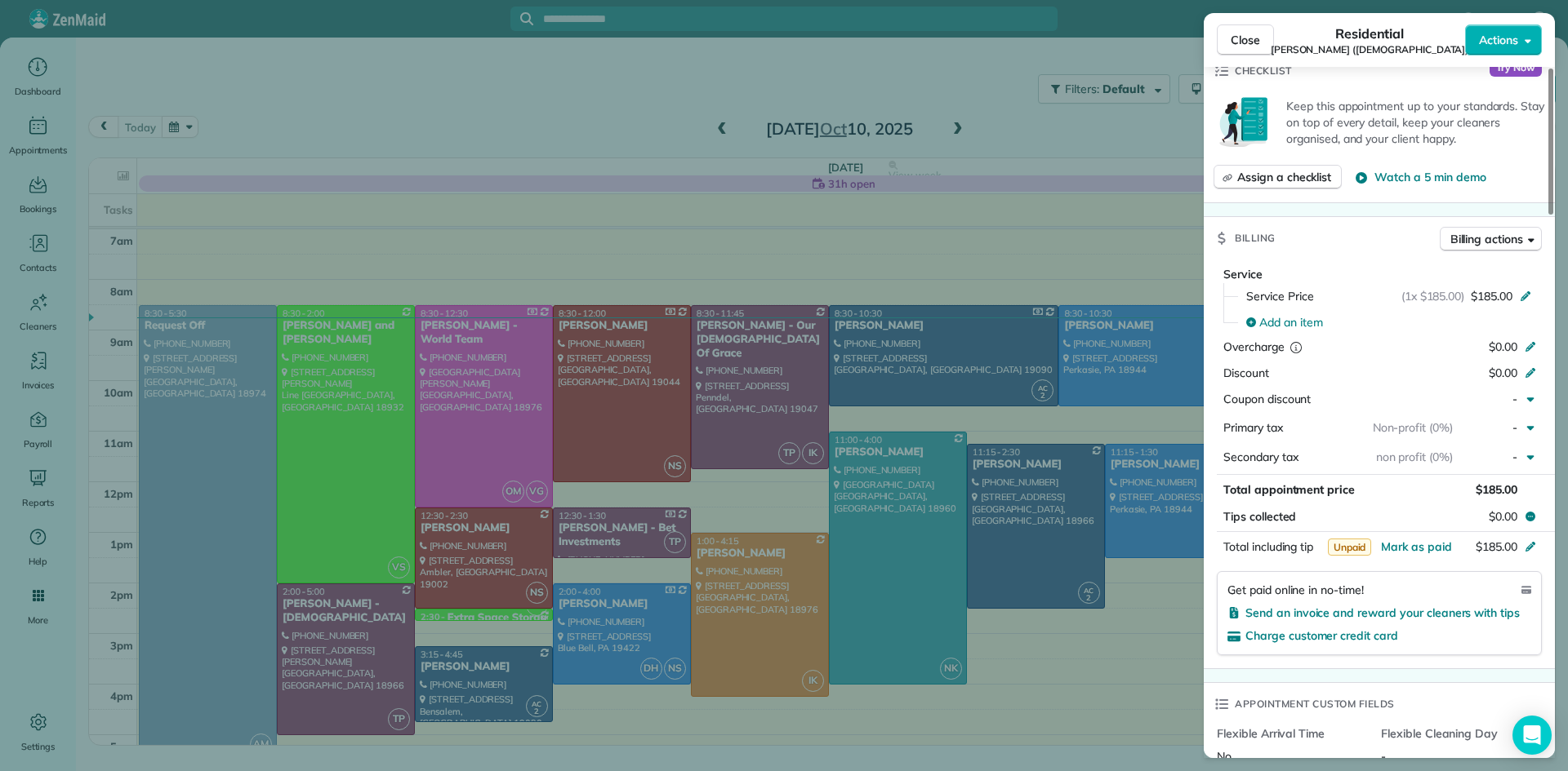
scroll to position [748, 0]
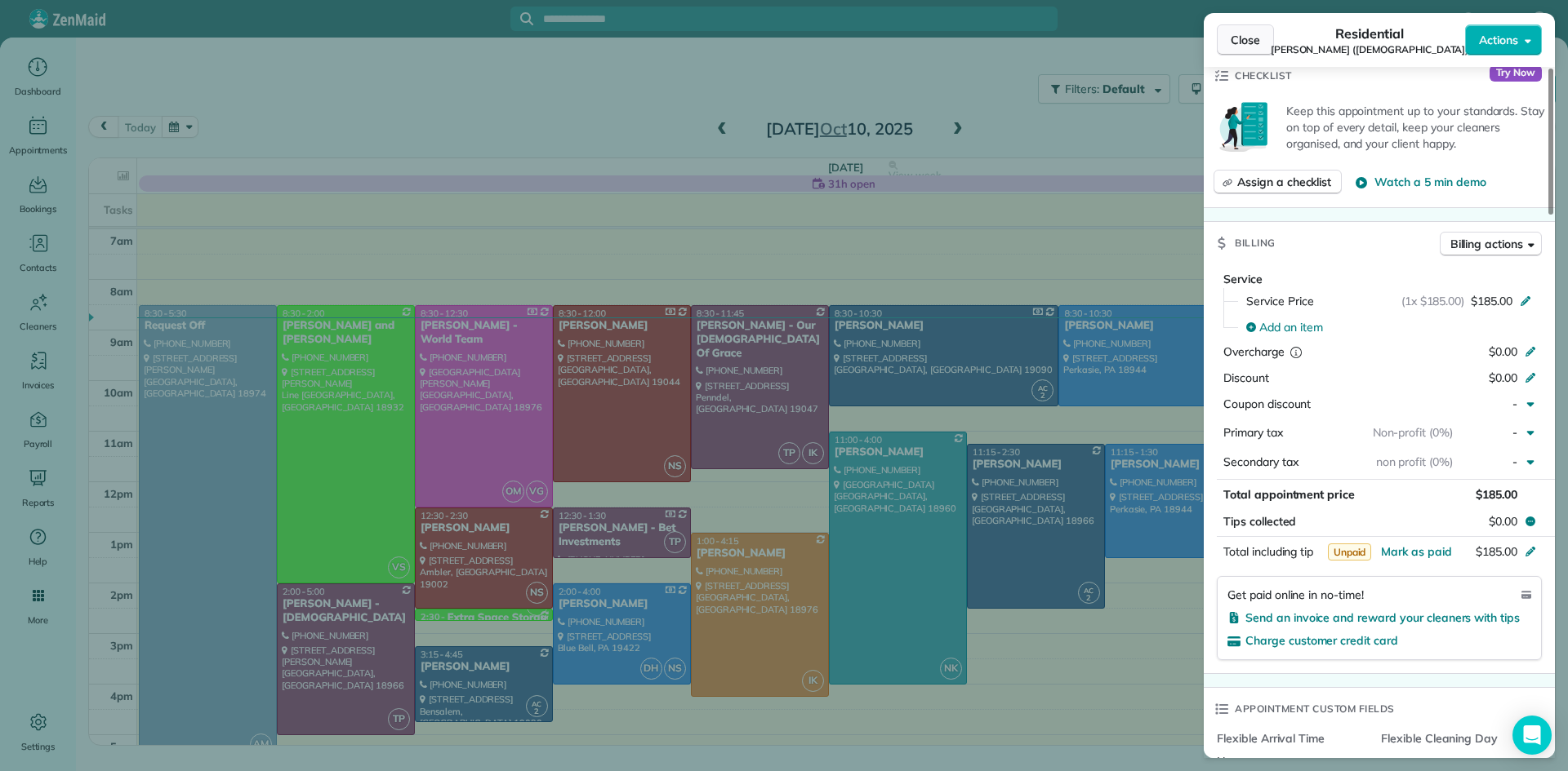
click at [1235, 40] on span "Close" at bounding box center [1245, 40] width 29 height 17
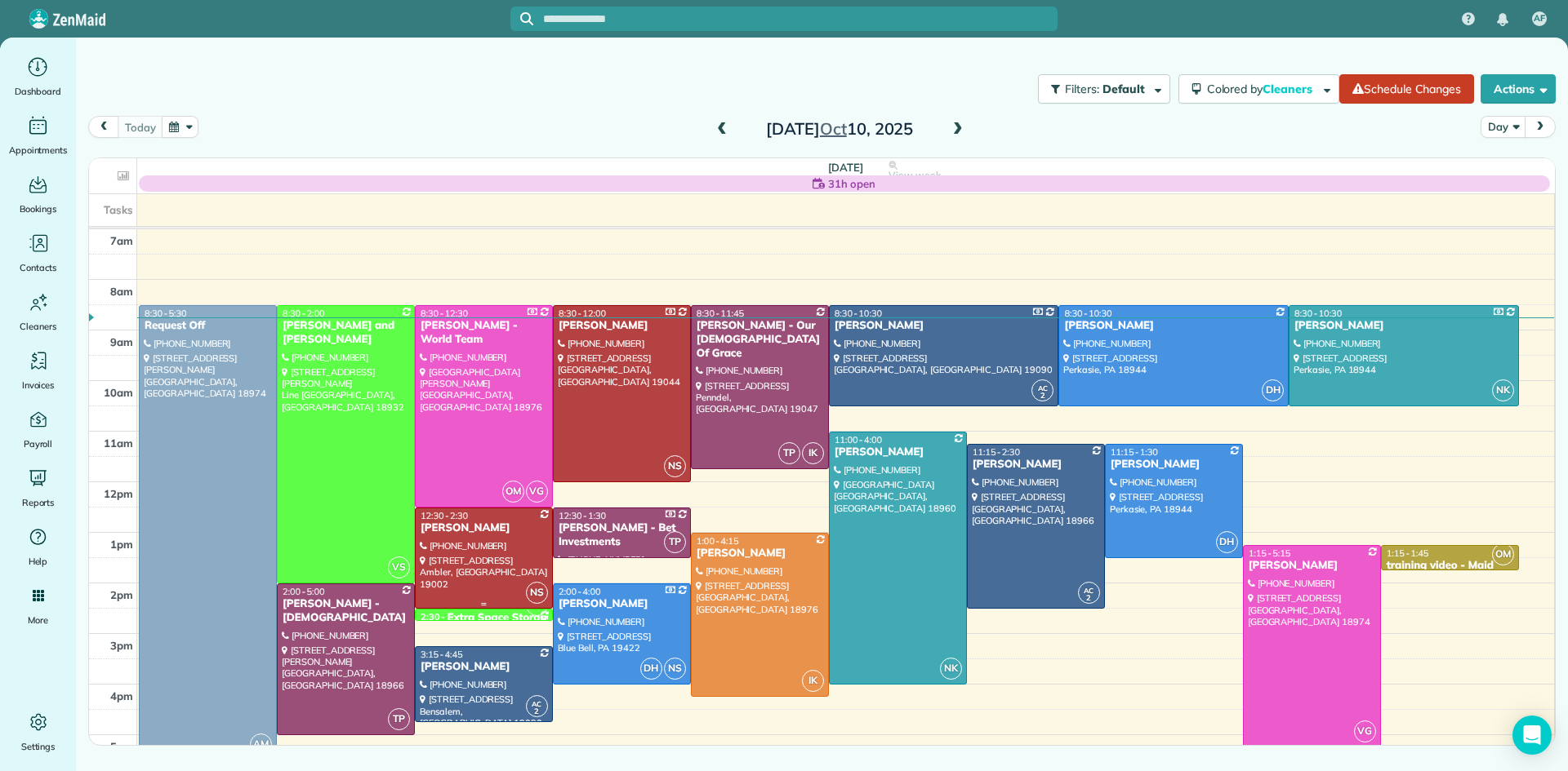
click at [471, 530] on div "Eric DeLone" at bounding box center [484, 528] width 128 height 14
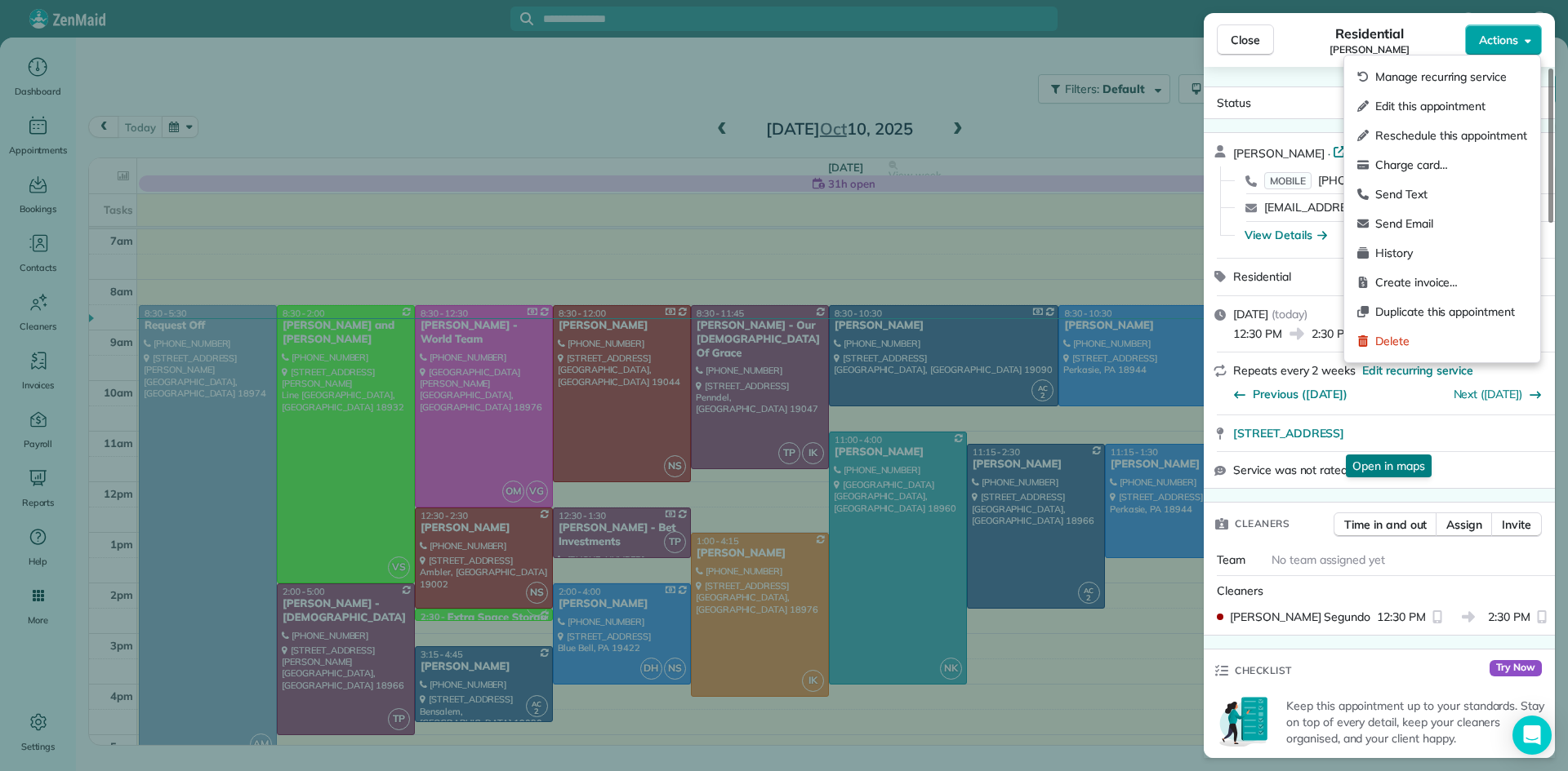
click at [1499, 37] on span "Actions" at bounding box center [1499, 40] width 39 height 17
click at [1450, 160] on span "Charge card…" at bounding box center [1451, 164] width 152 height 17
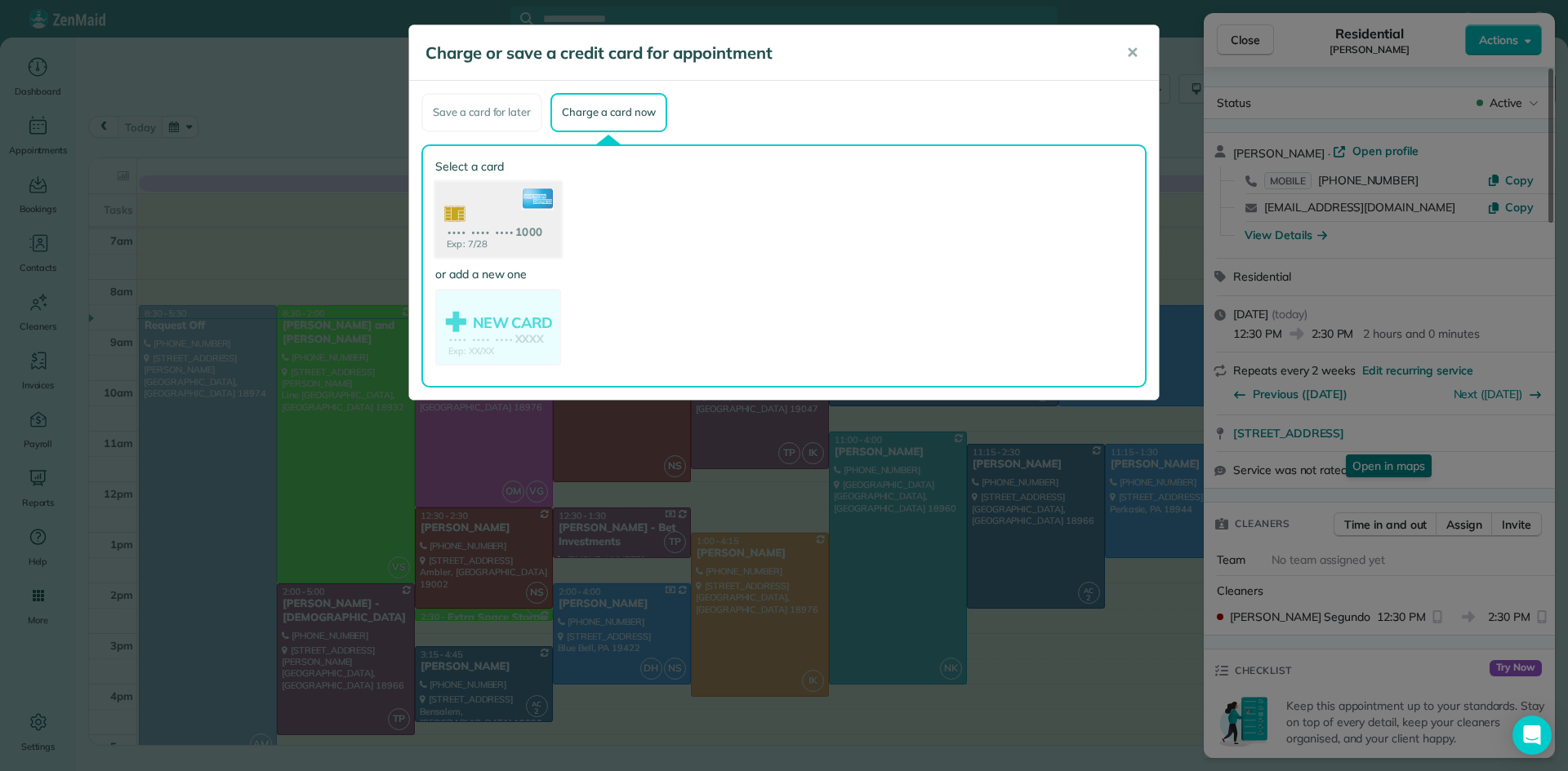
click at [506, 212] on use at bounding box center [498, 220] width 125 height 79
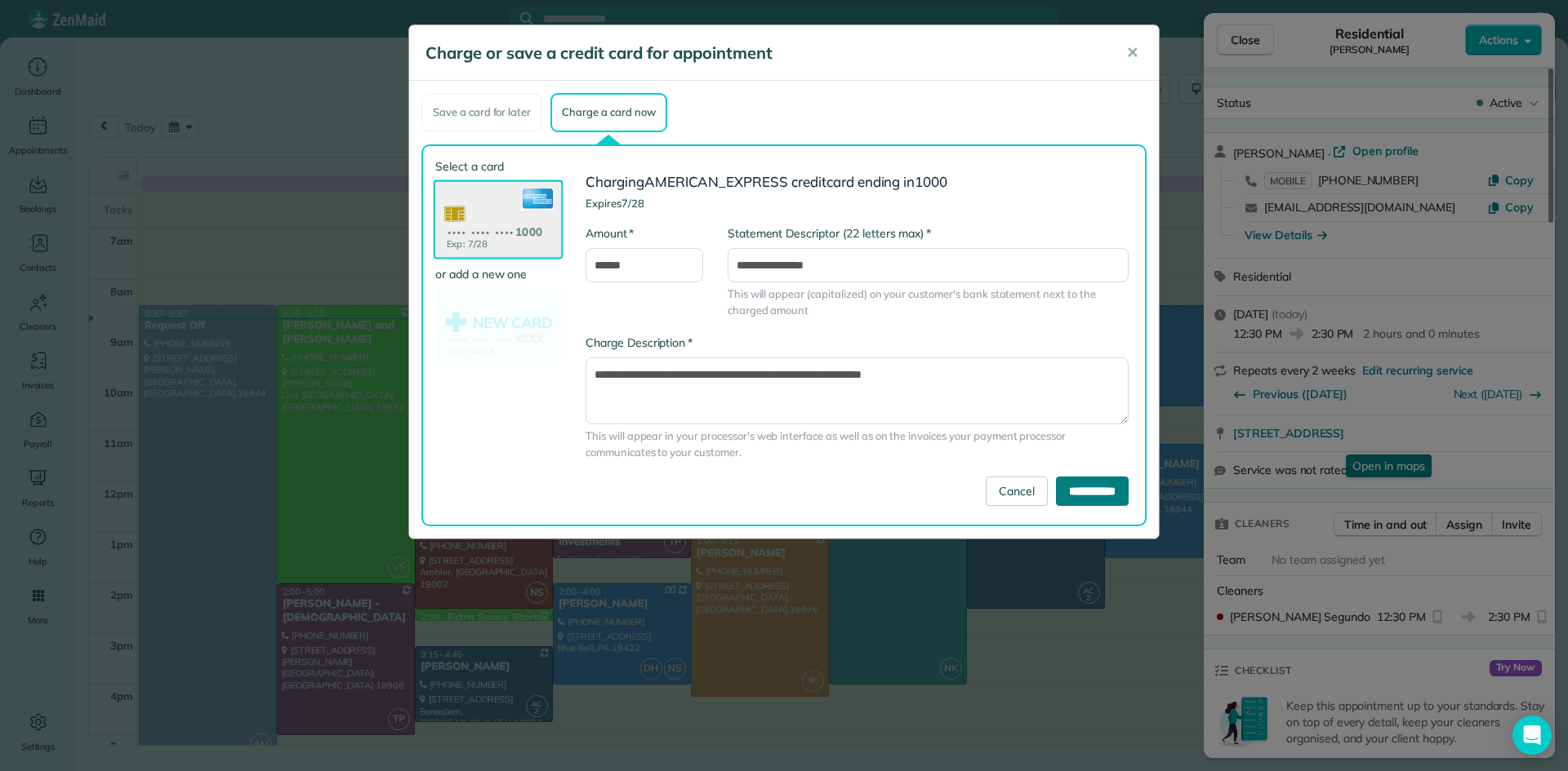
click at [1056, 489] on input "**********" at bounding box center [1092, 491] width 72 height 29
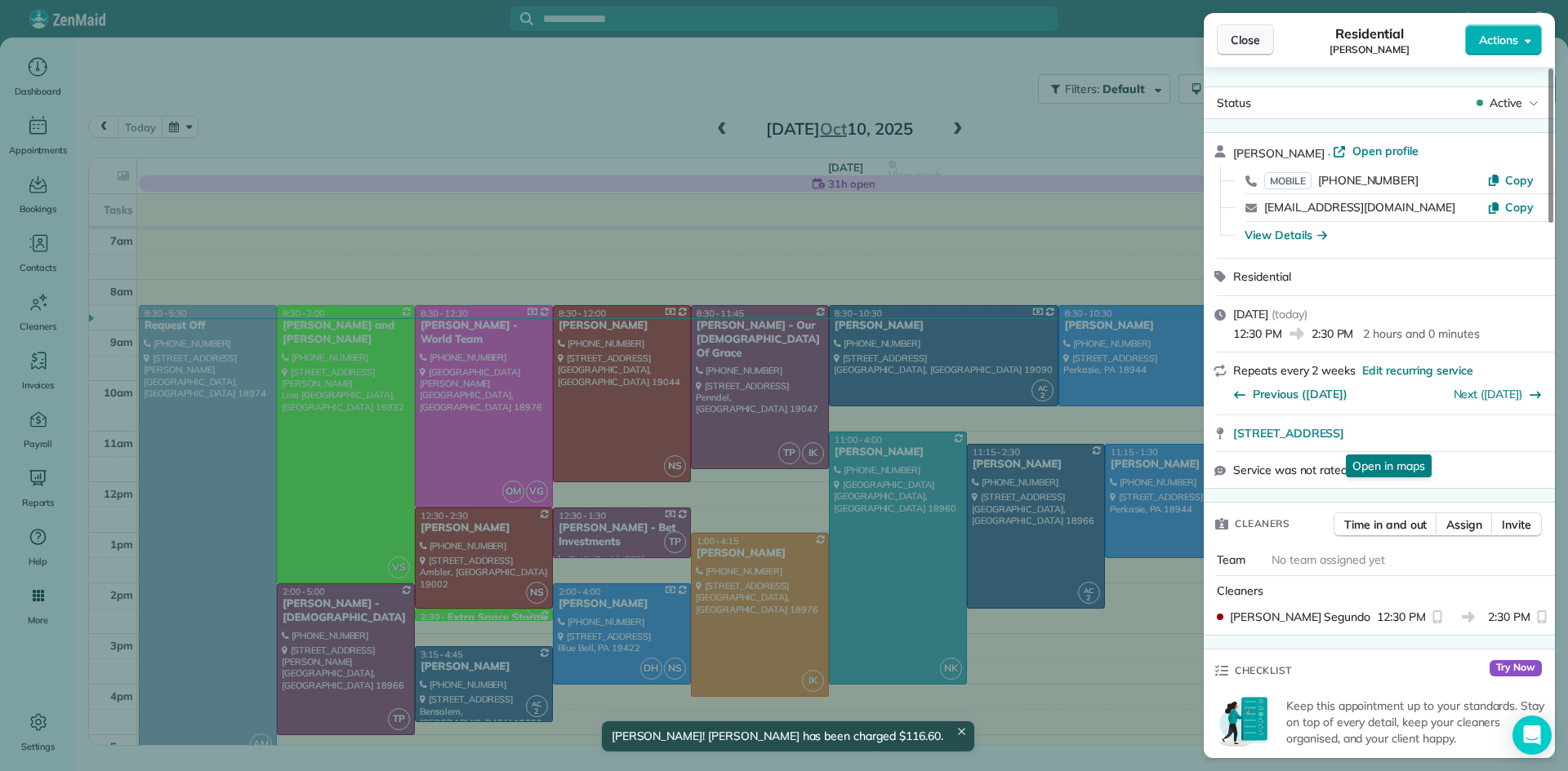
click at [1248, 35] on span "Close" at bounding box center [1245, 40] width 29 height 17
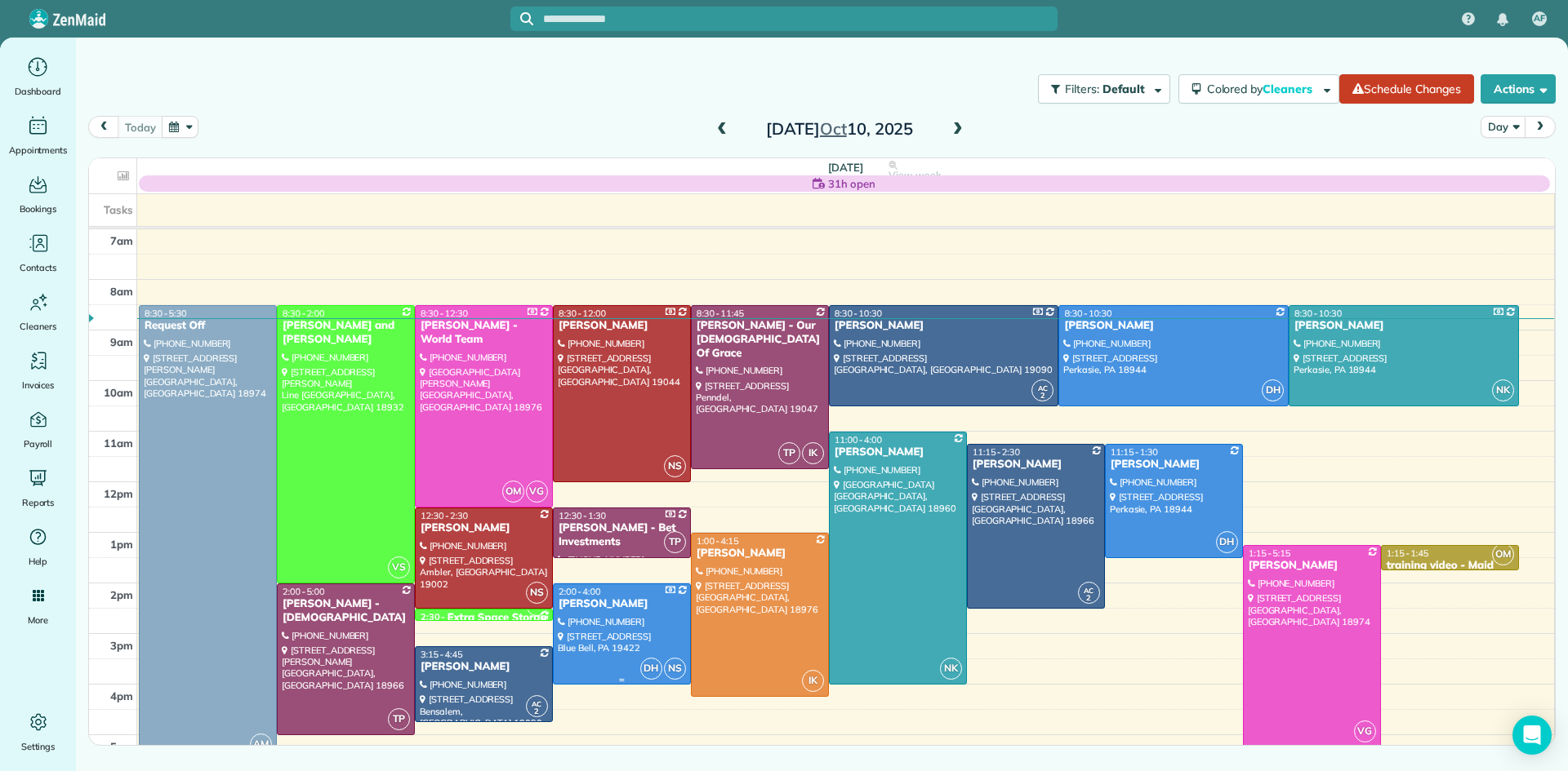
click at [623, 631] on div at bounding box center [622, 634] width 136 height 100
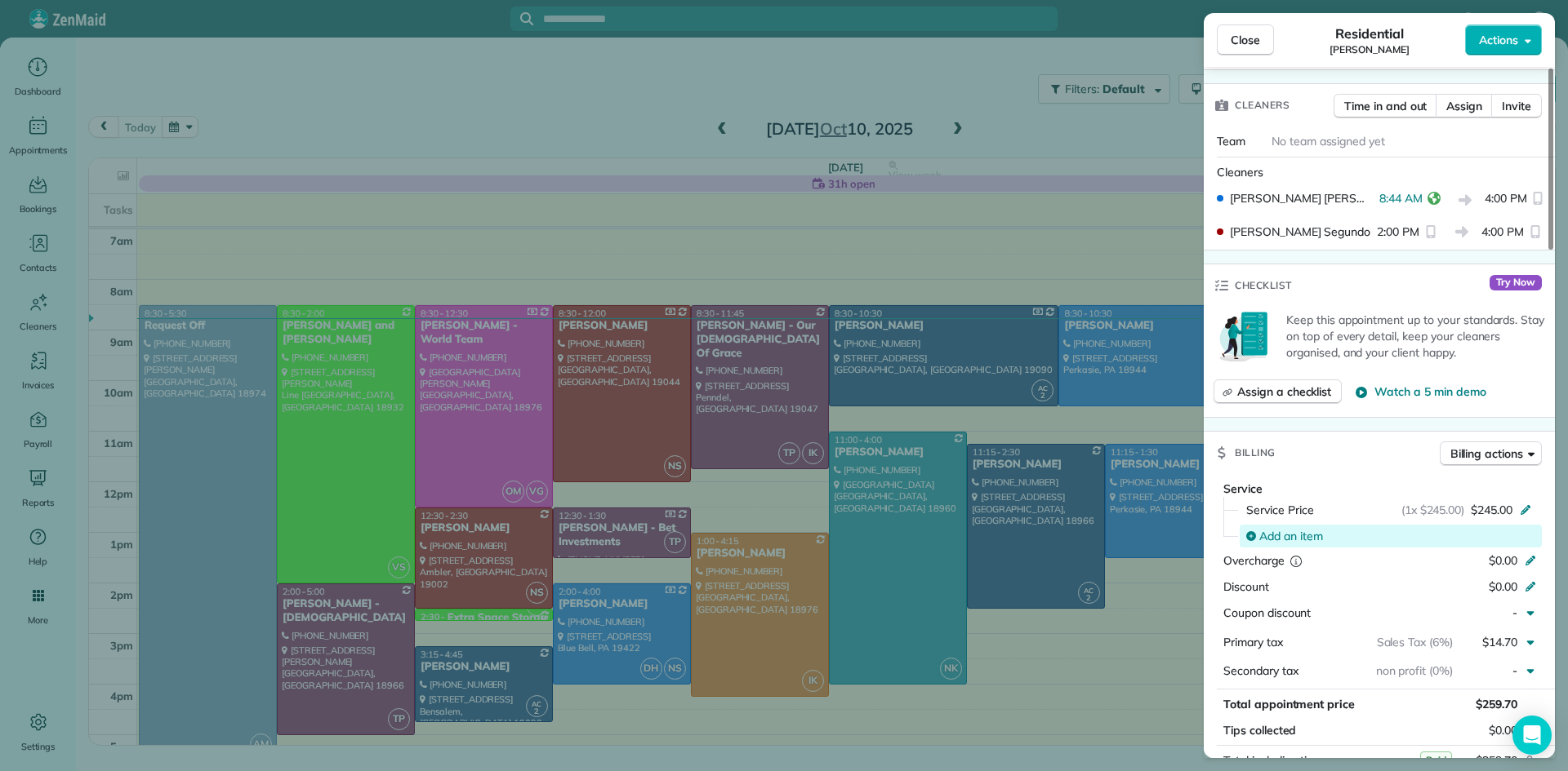
scroll to position [493, 0]
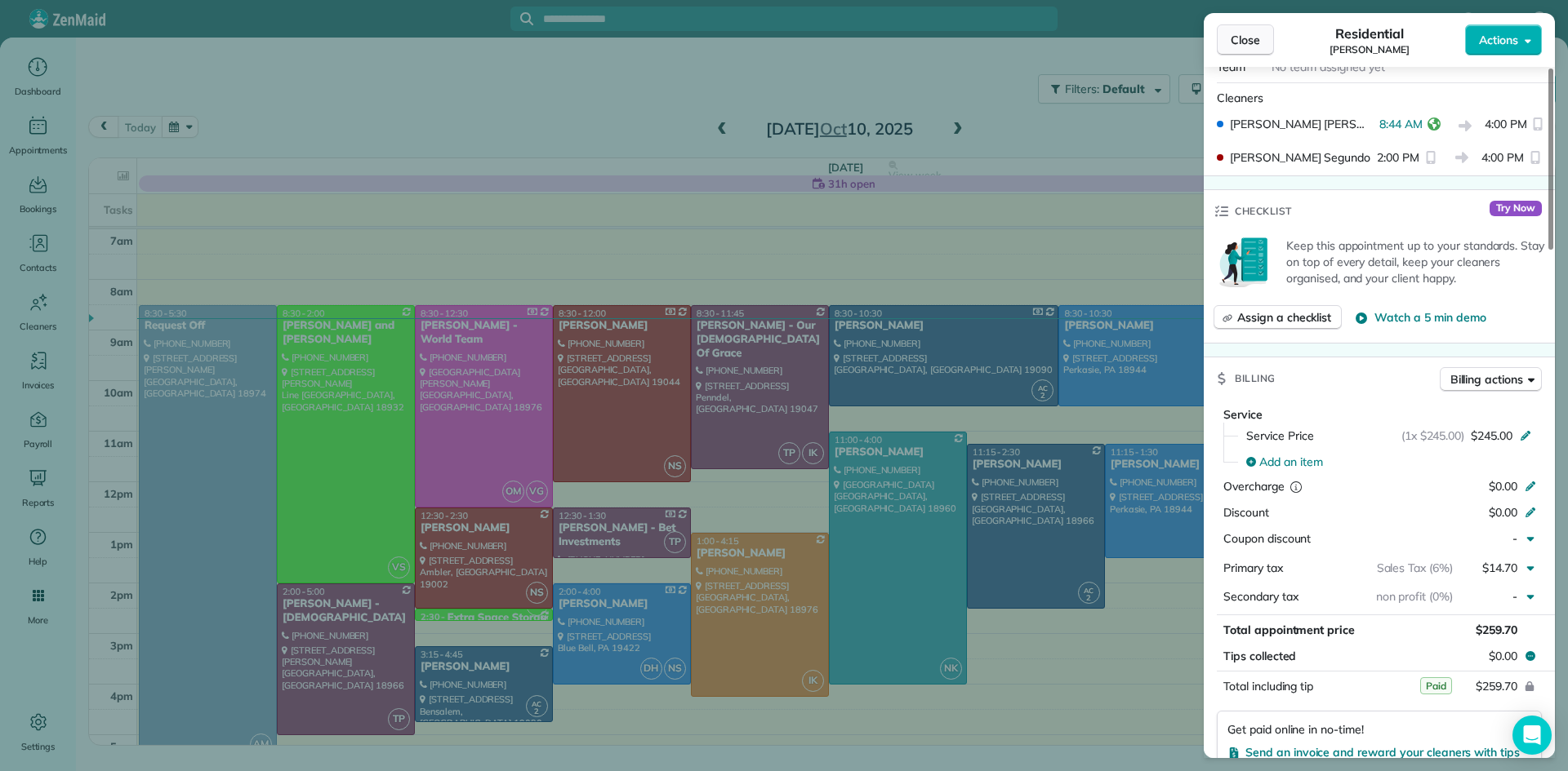
click at [1239, 39] on span "Close" at bounding box center [1245, 40] width 29 height 17
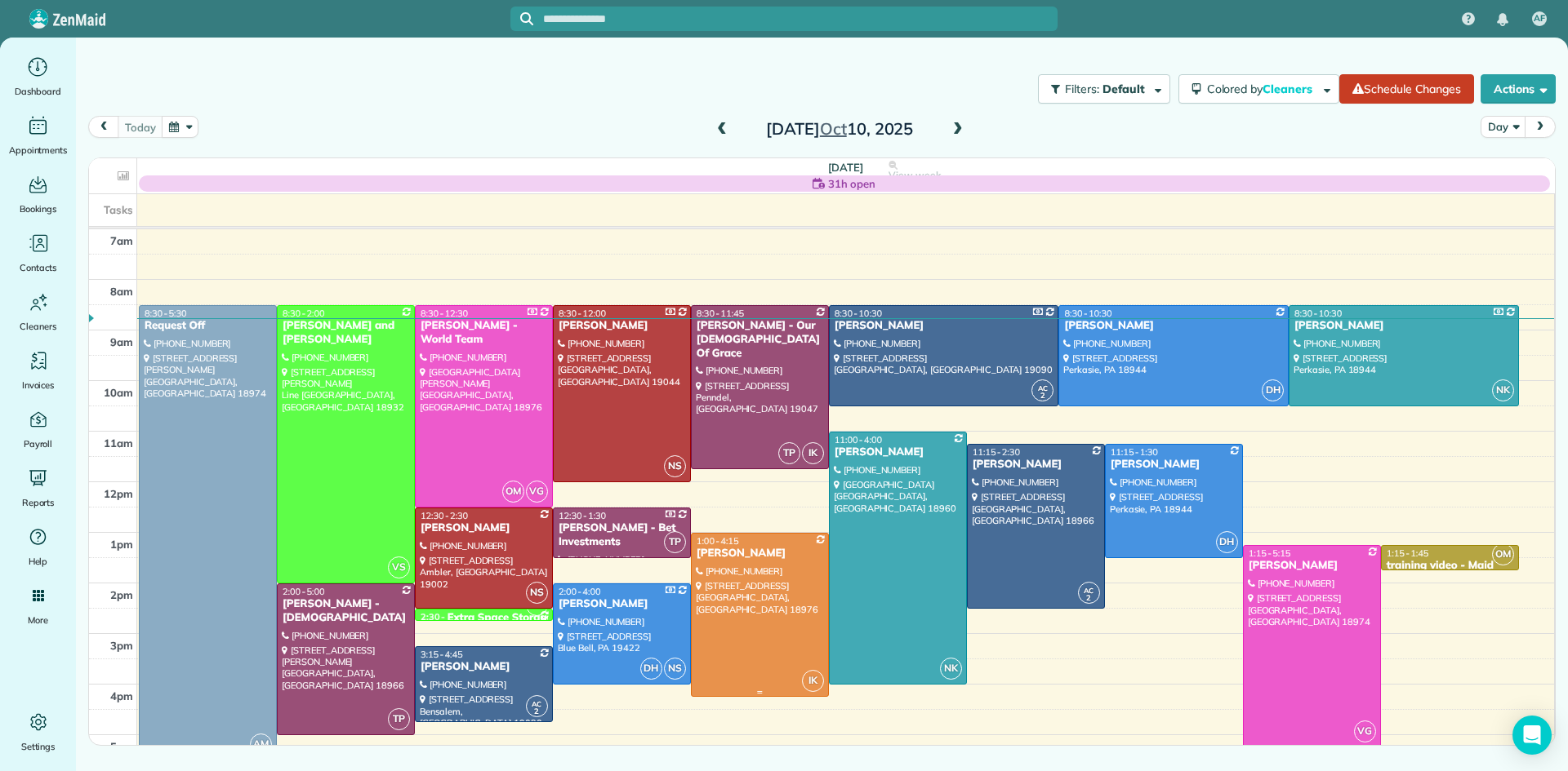
click at [725, 641] on div at bounding box center [760, 615] width 136 height 163
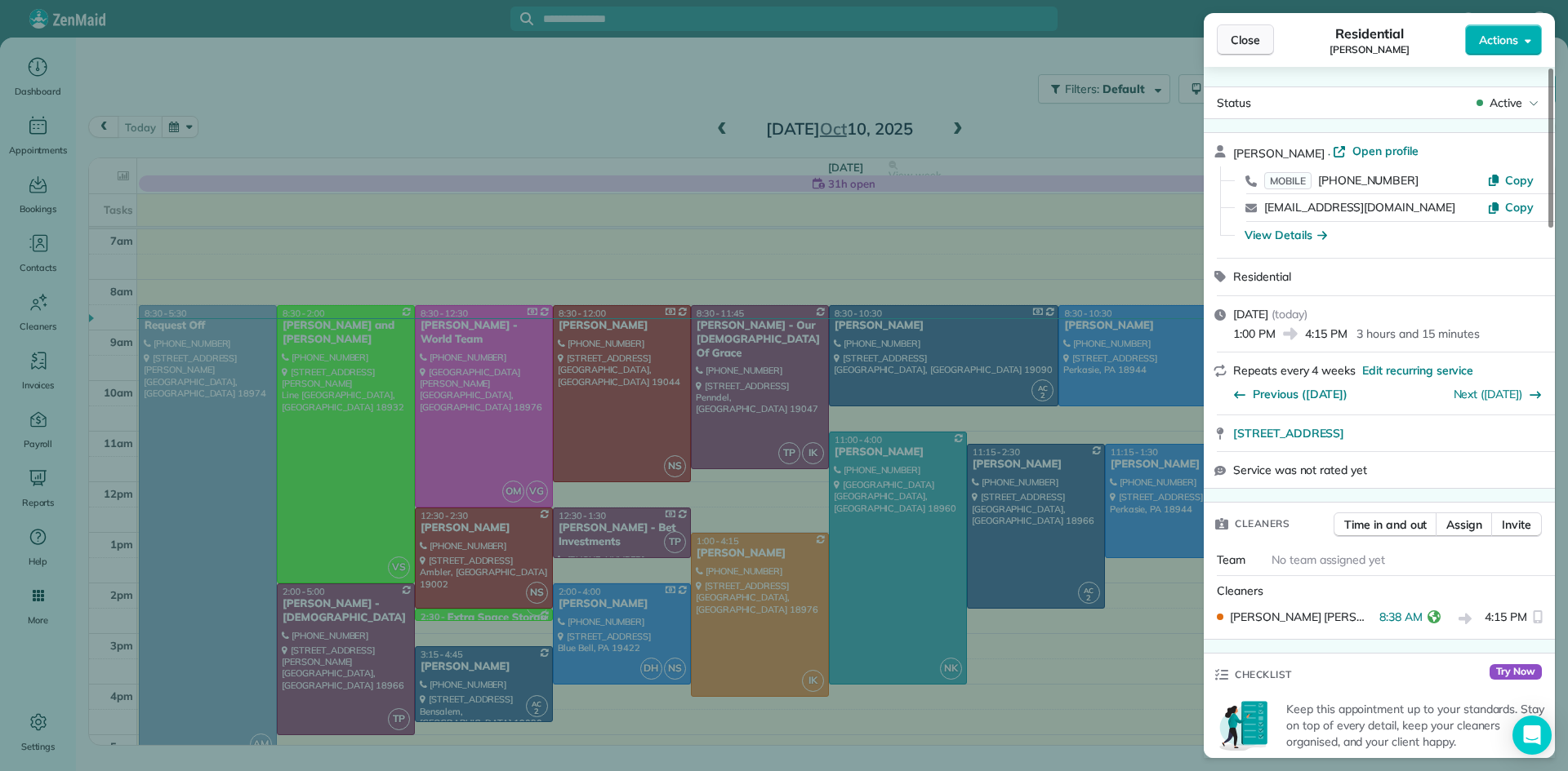
click at [1247, 26] on button "Close" at bounding box center [1245, 40] width 57 height 31
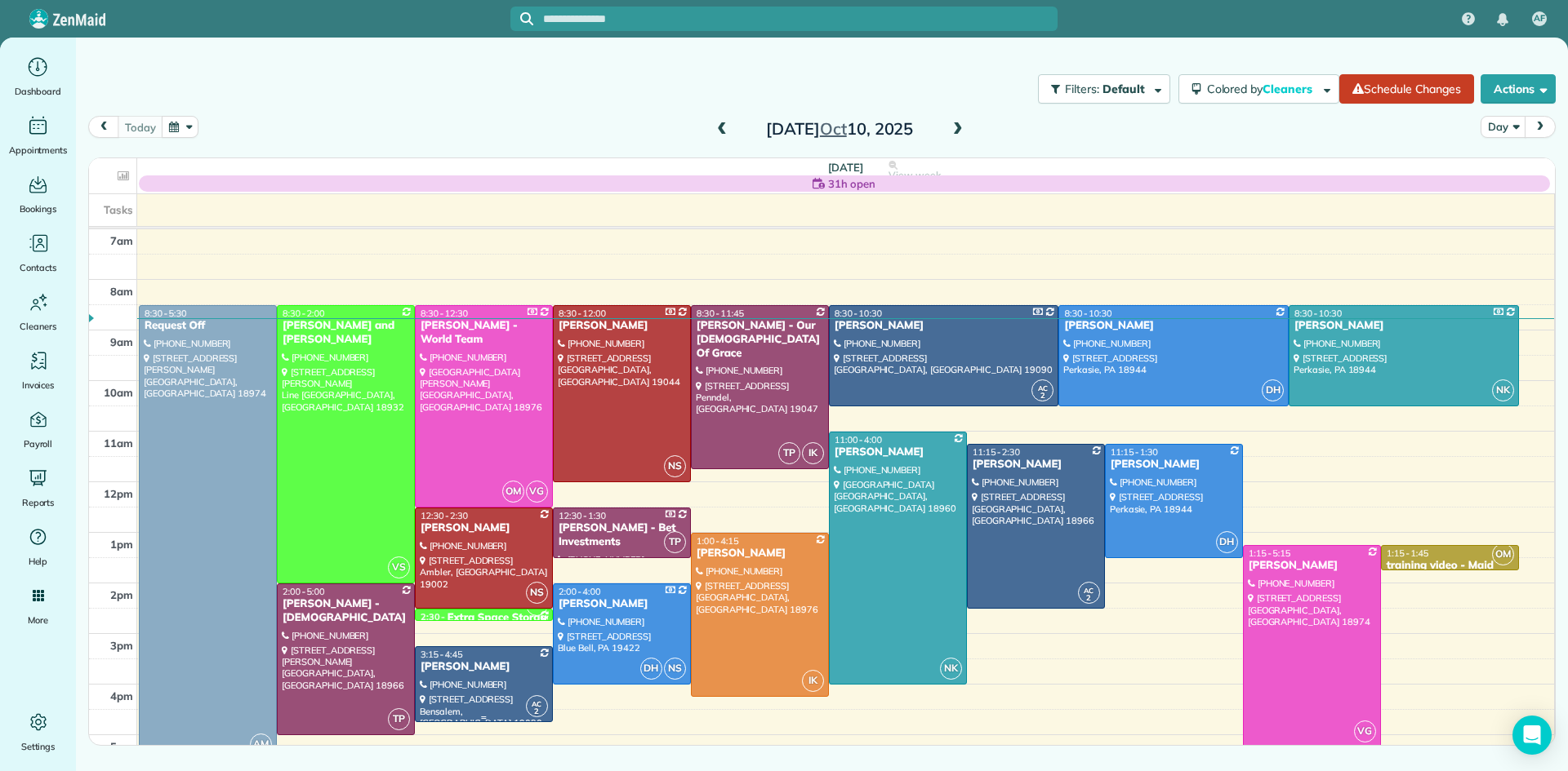
click at [462, 706] on div at bounding box center [484, 685] width 136 height 74
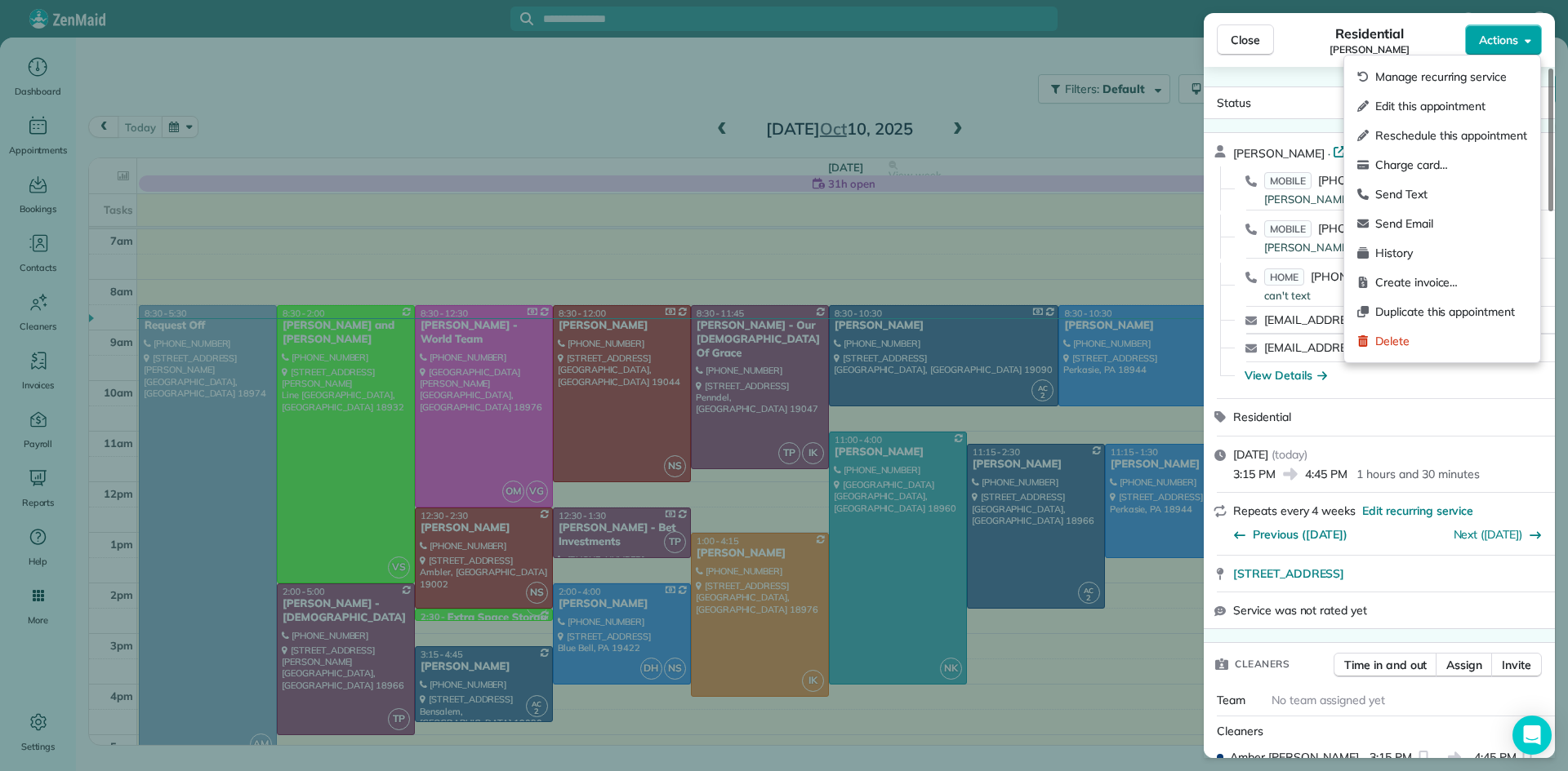
click at [1493, 37] on span "Actions" at bounding box center [1499, 40] width 39 height 17
click at [1394, 158] on span "Charge card…" at bounding box center [1451, 164] width 152 height 17
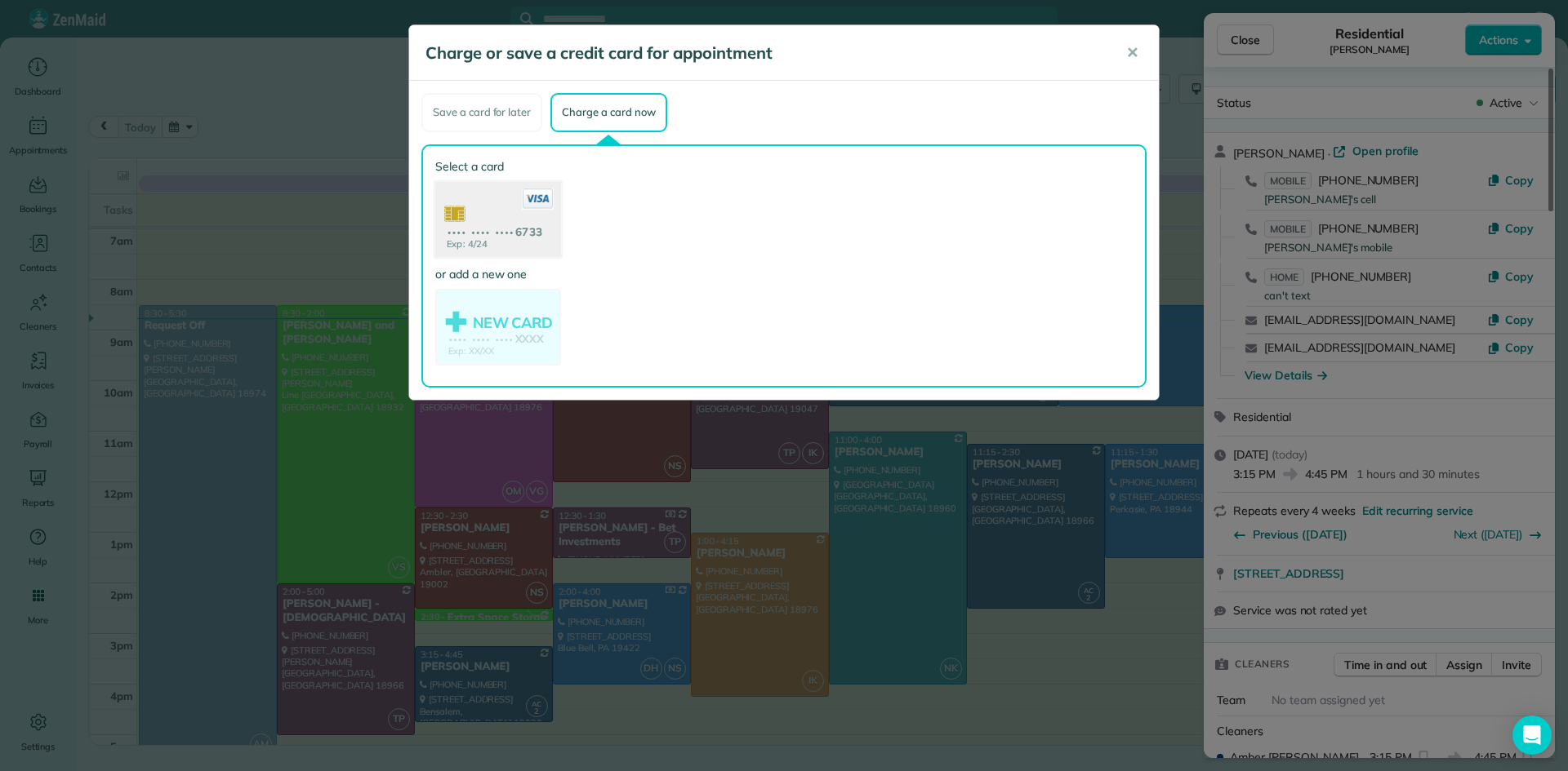
click at [510, 210] on use at bounding box center [498, 220] width 125 height 79
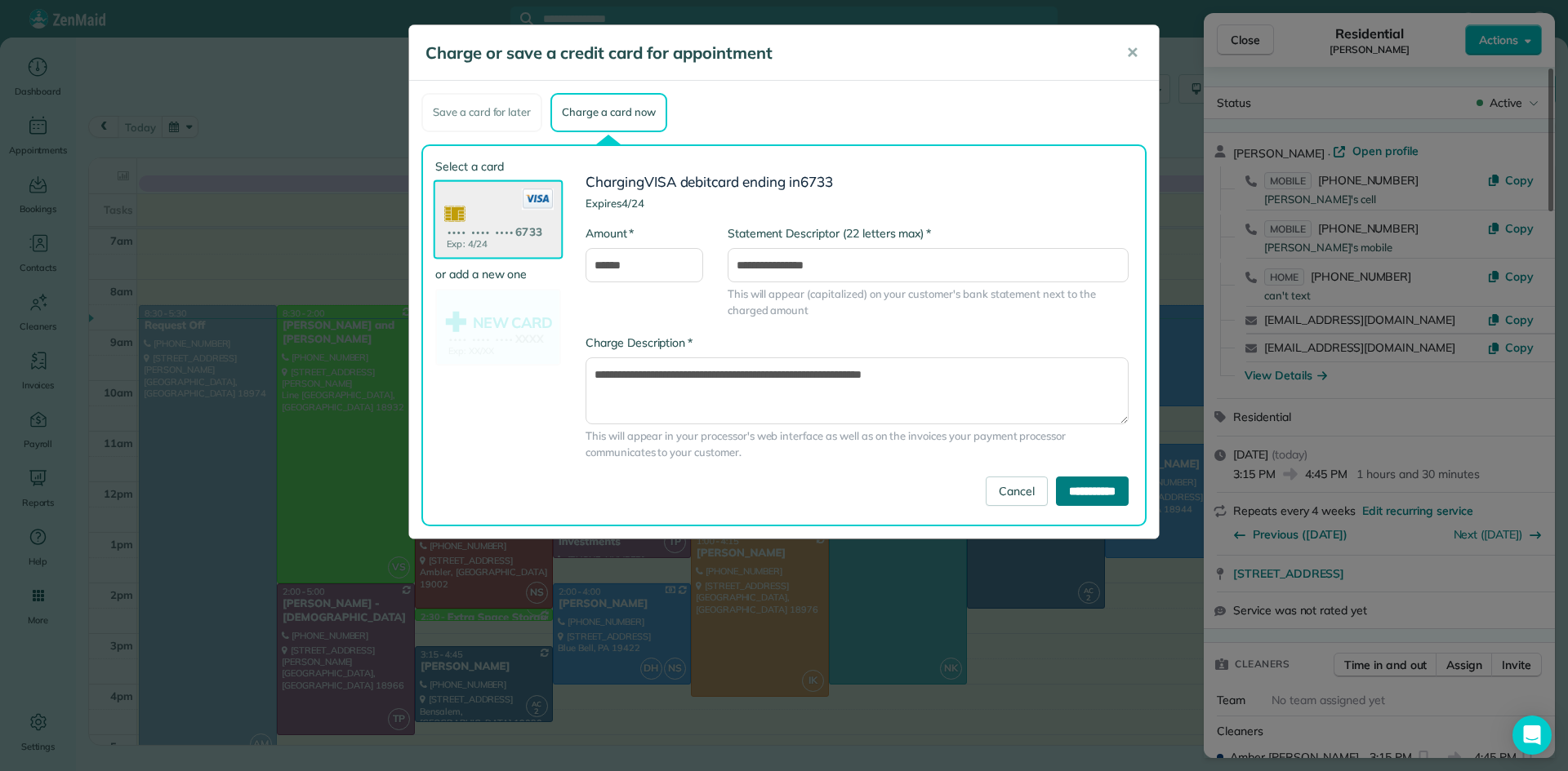
click at [1056, 482] on input "**********" at bounding box center [1092, 491] width 72 height 29
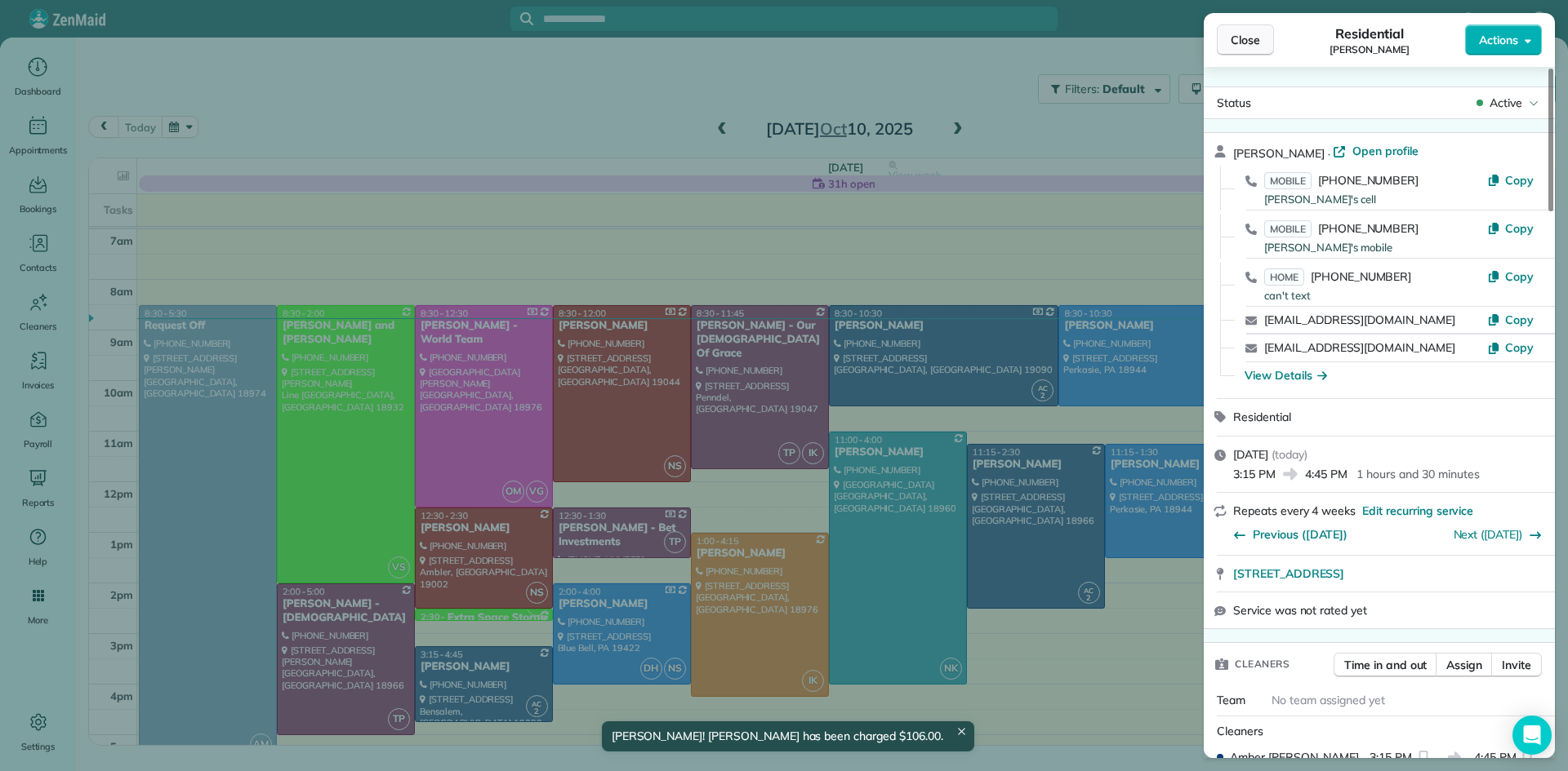
click at [1238, 37] on span "Close" at bounding box center [1245, 40] width 29 height 17
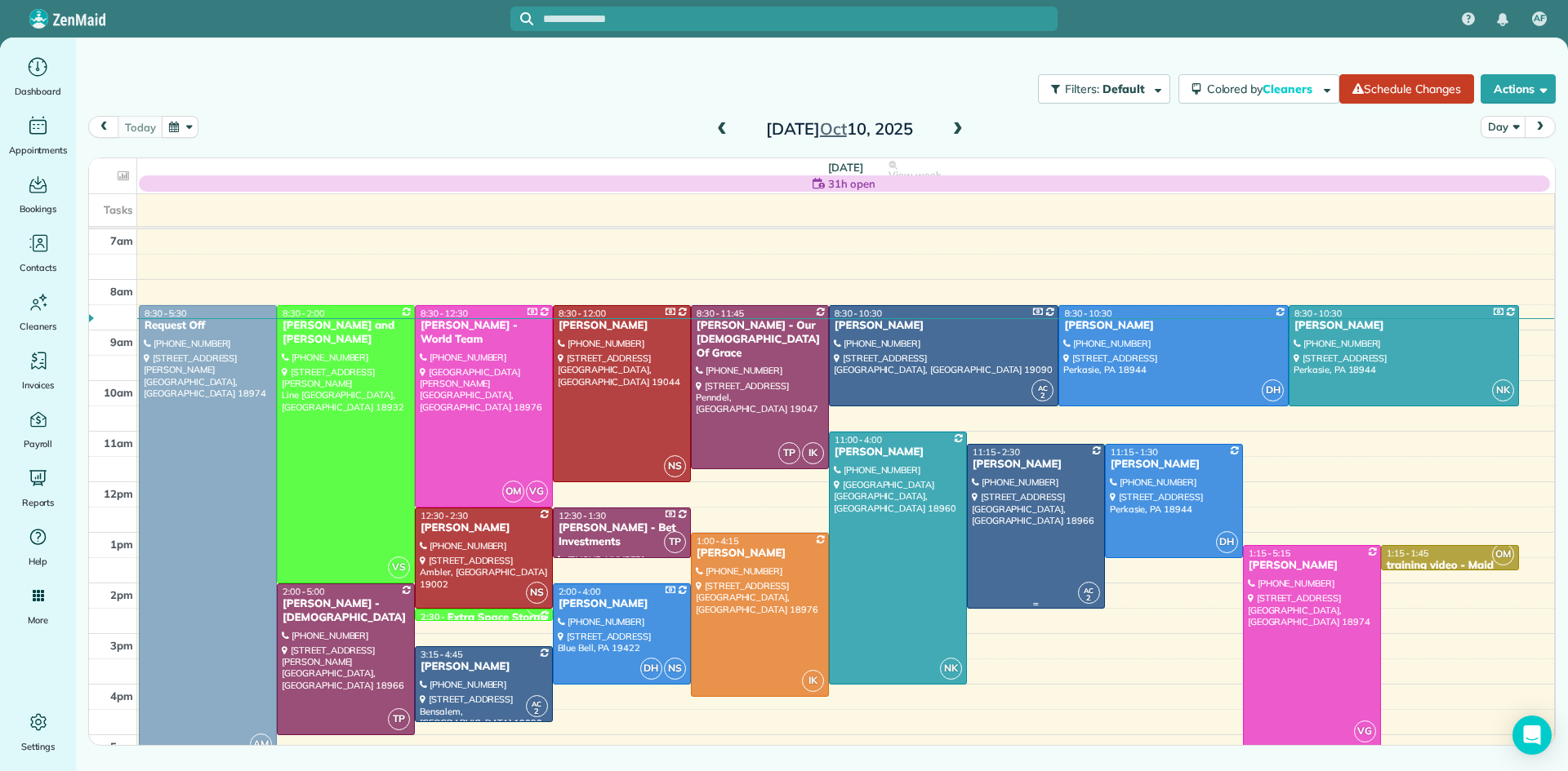
click at [1031, 532] on div at bounding box center [1036, 526] width 136 height 163
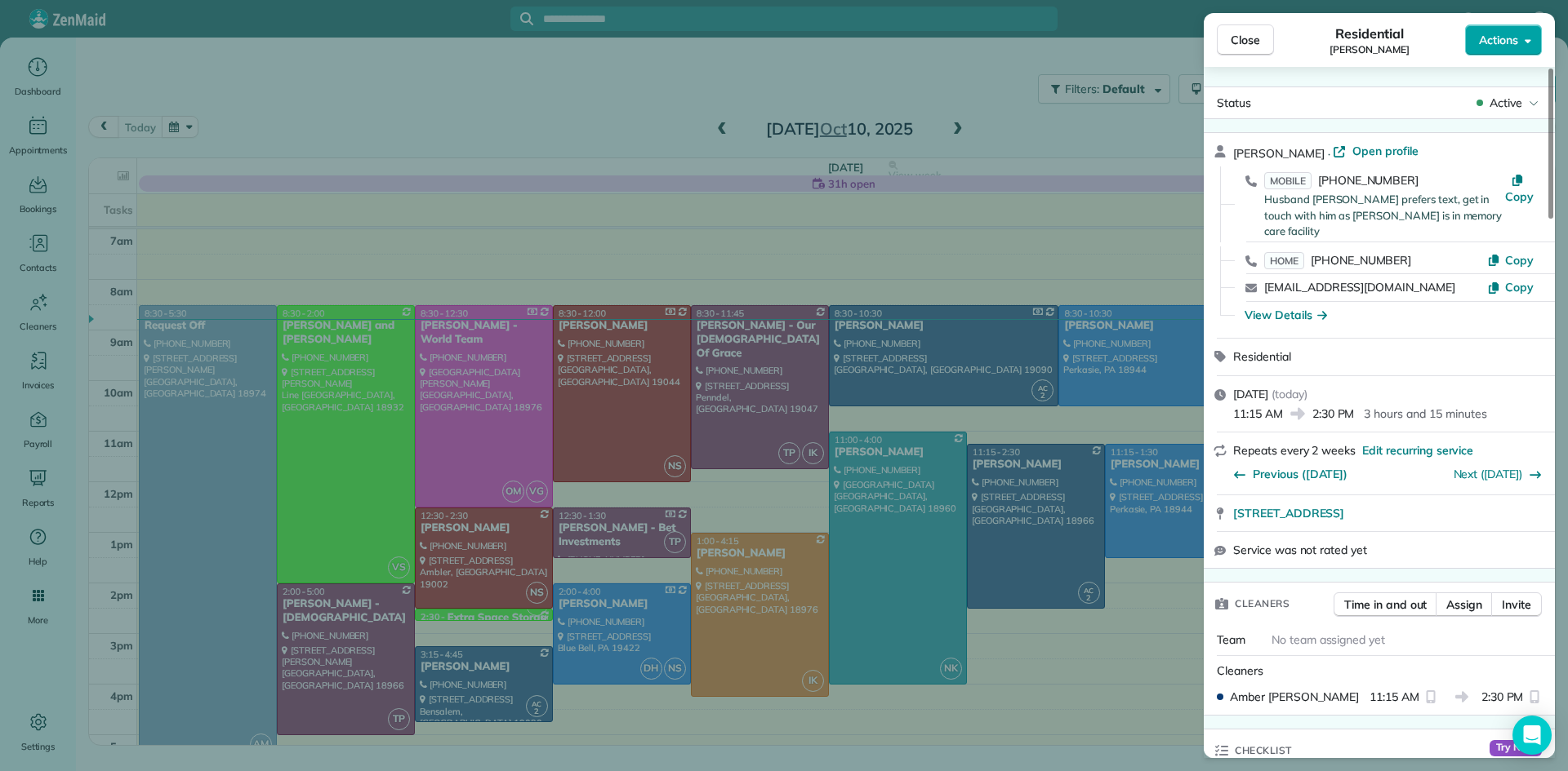
click at [1504, 46] on span "Actions" at bounding box center [1499, 40] width 39 height 17
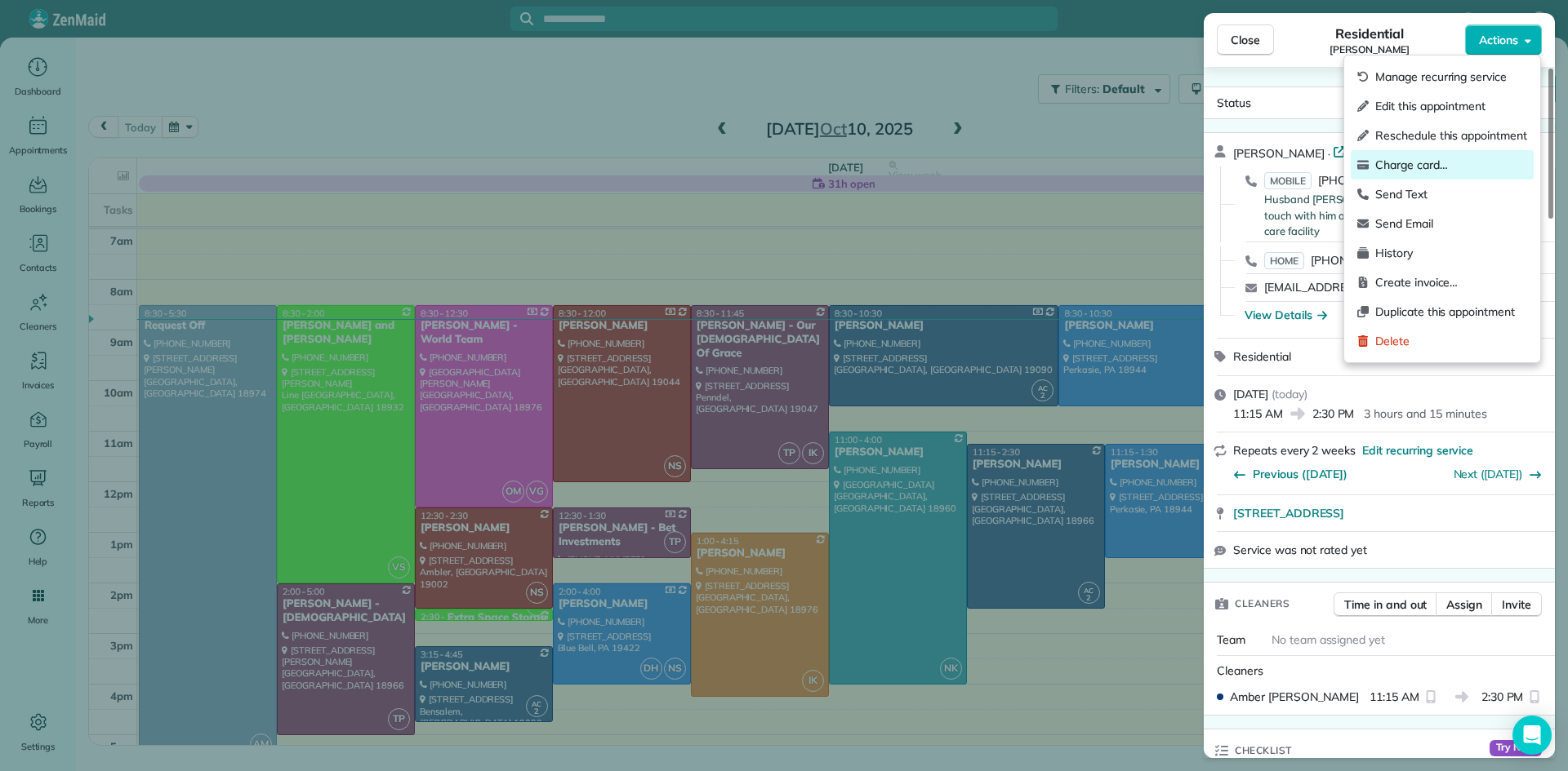
click at [1420, 164] on span "Charge card…" at bounding box center [1451, 164] width 152 height 17
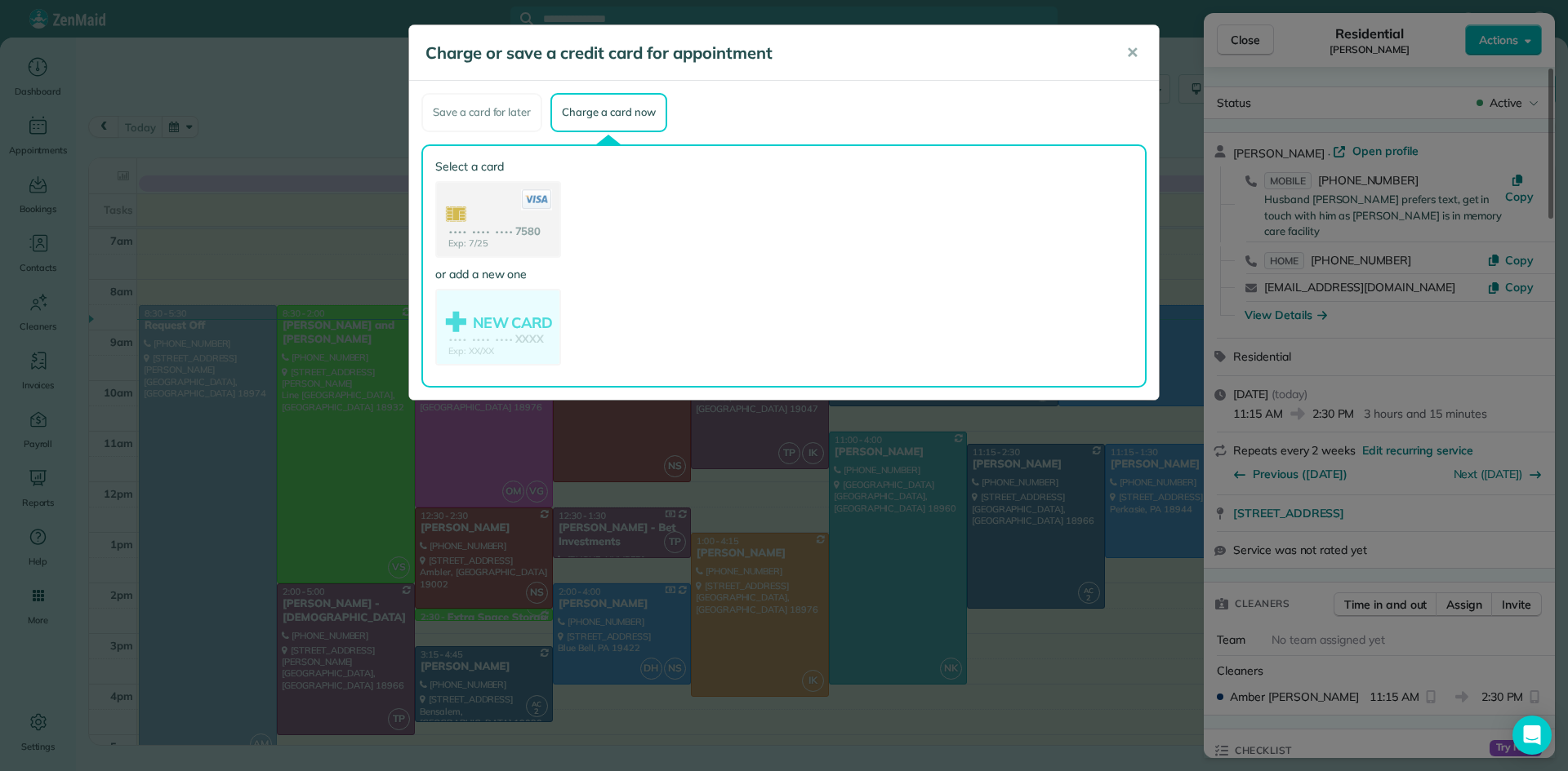
click at [523, 226] on use at bounding box center [497, 221] width 122 height 76
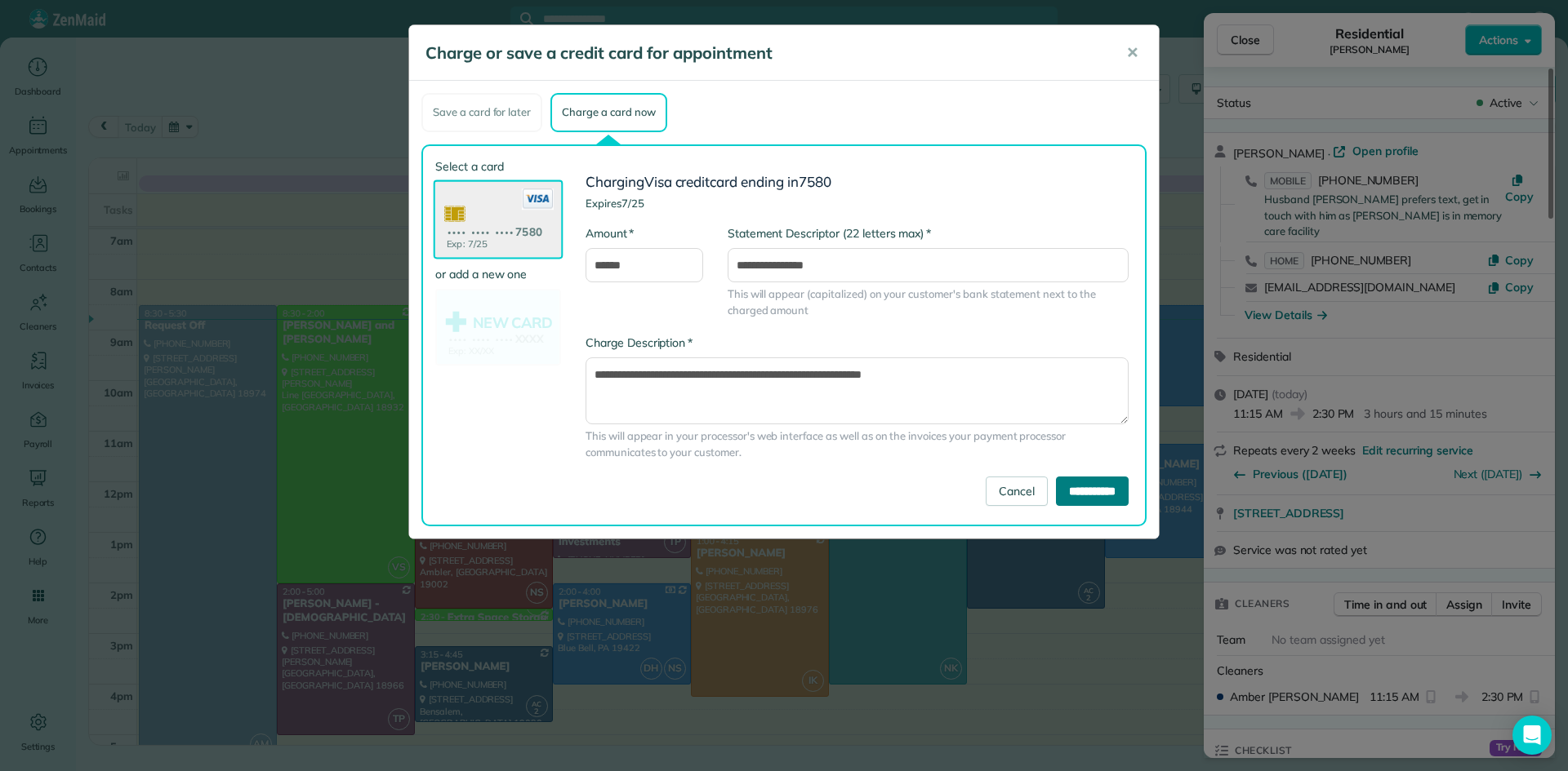
click at [1101, 493] on input "**********" at bounding box center [1092, 491] width 72 height 29
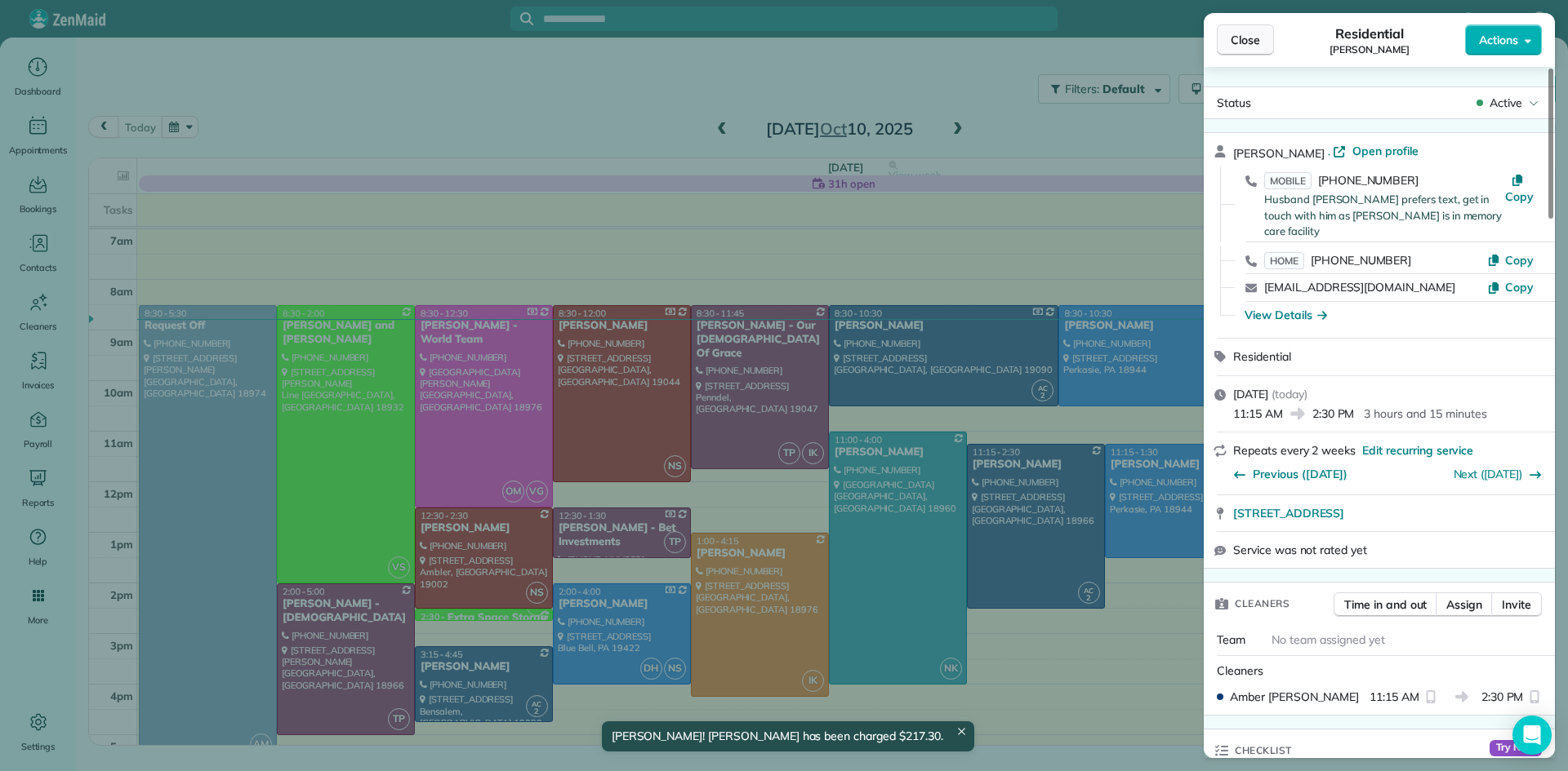
click at [1240, 32] on span "Close" at bounding box center [1245, 40] width 29 height 17
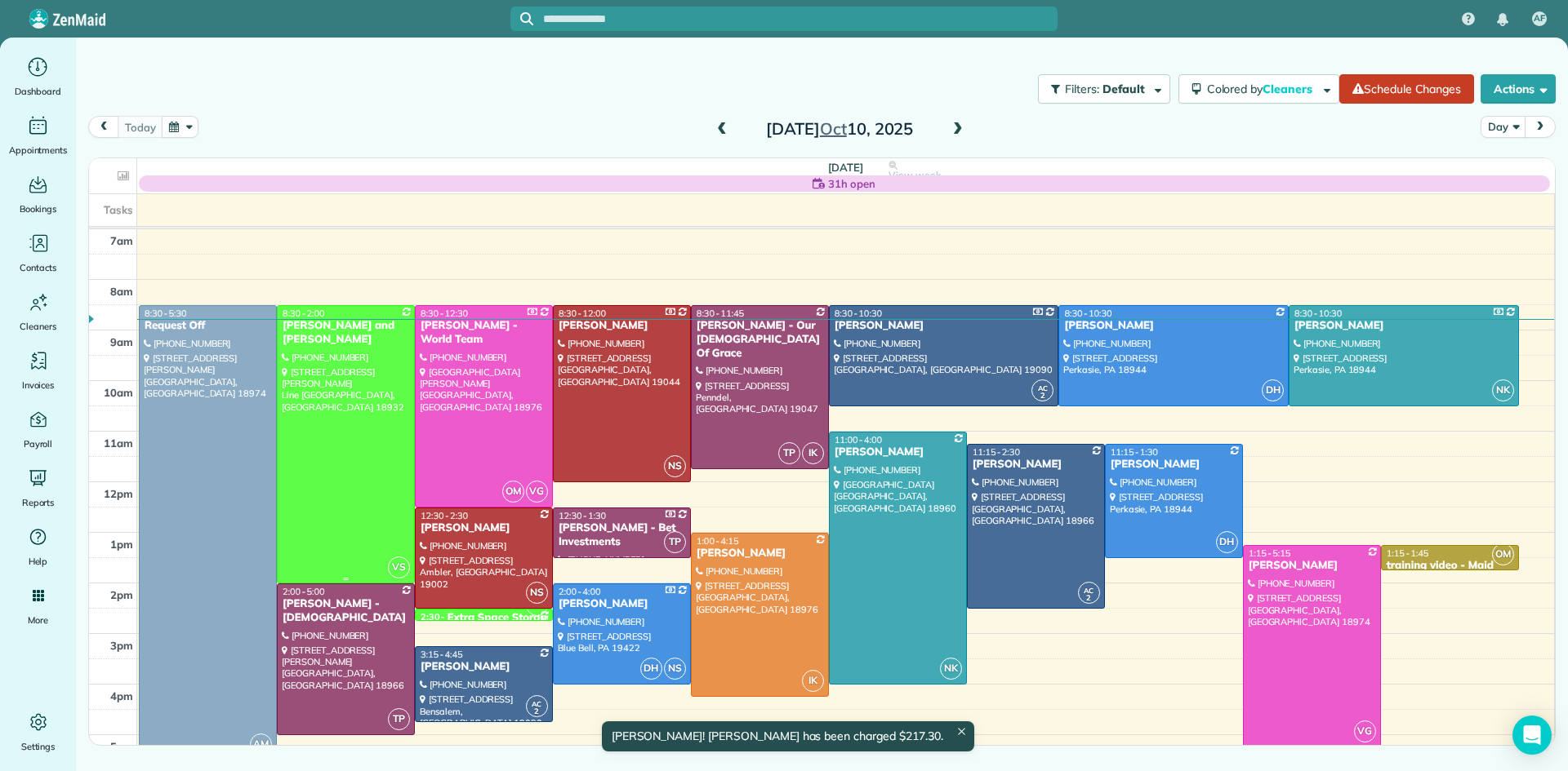
click at [357, 431] on div at bounding box center [346, 444] width 136 height 277
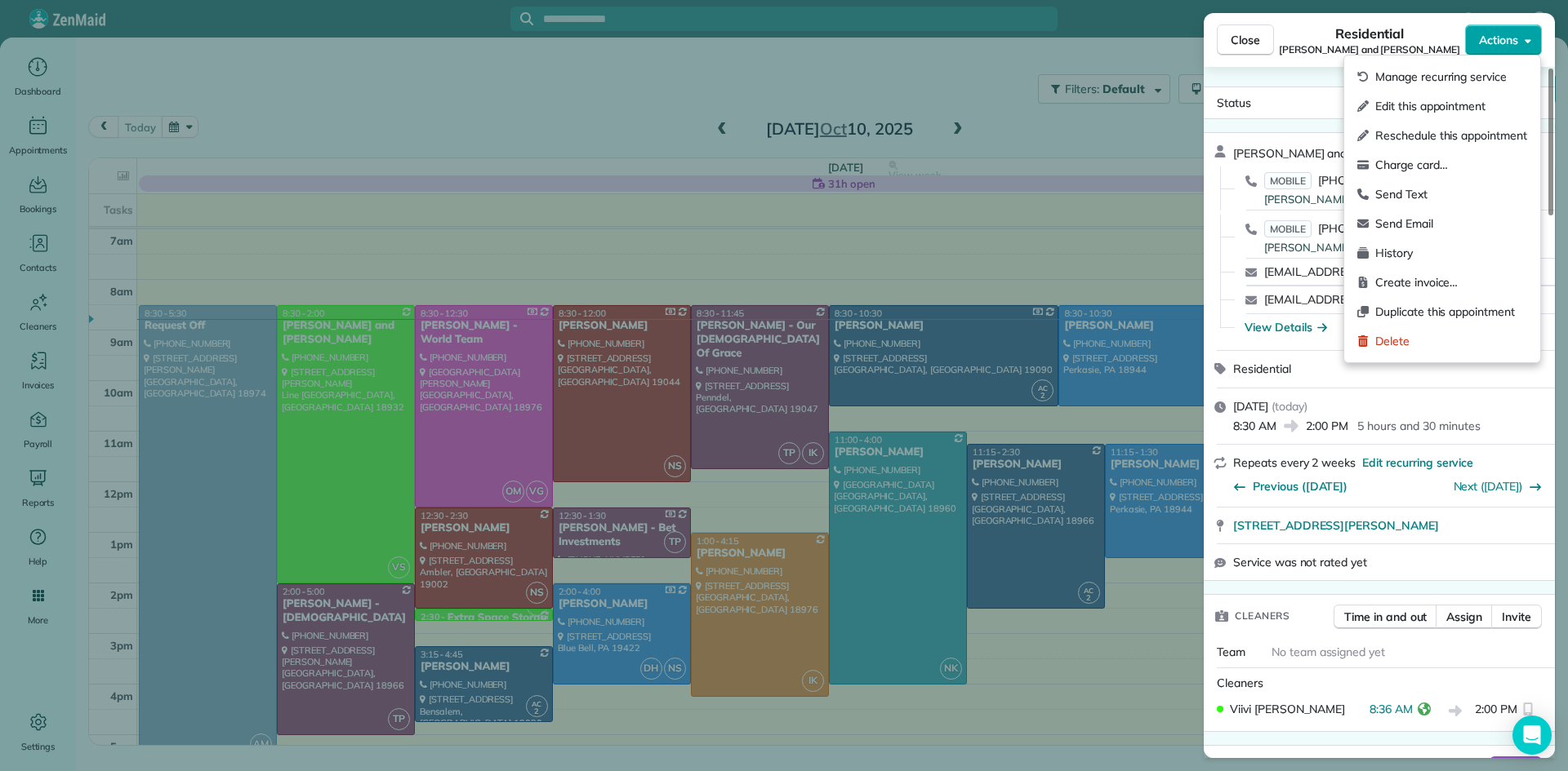
click at [1495, 41] on span "Actions" at bounding box center [1499, 40] width 39 height 17
click at [1407, 167] on span "Charge card…" at bounding box center [1451, 164] width 152 height 17
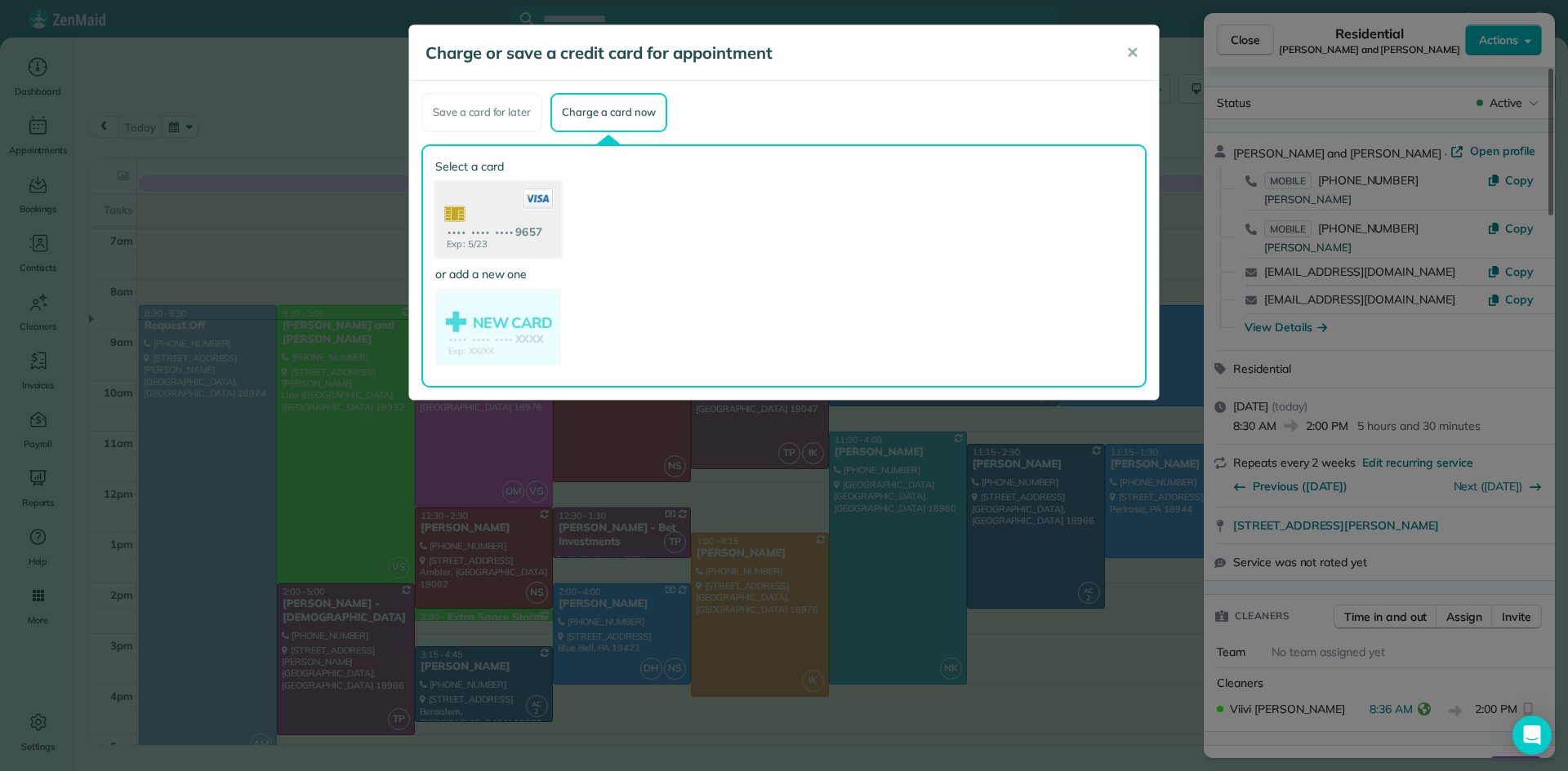
click at [513, 210] on use at bounding box center [498, 220] width 125 height 79
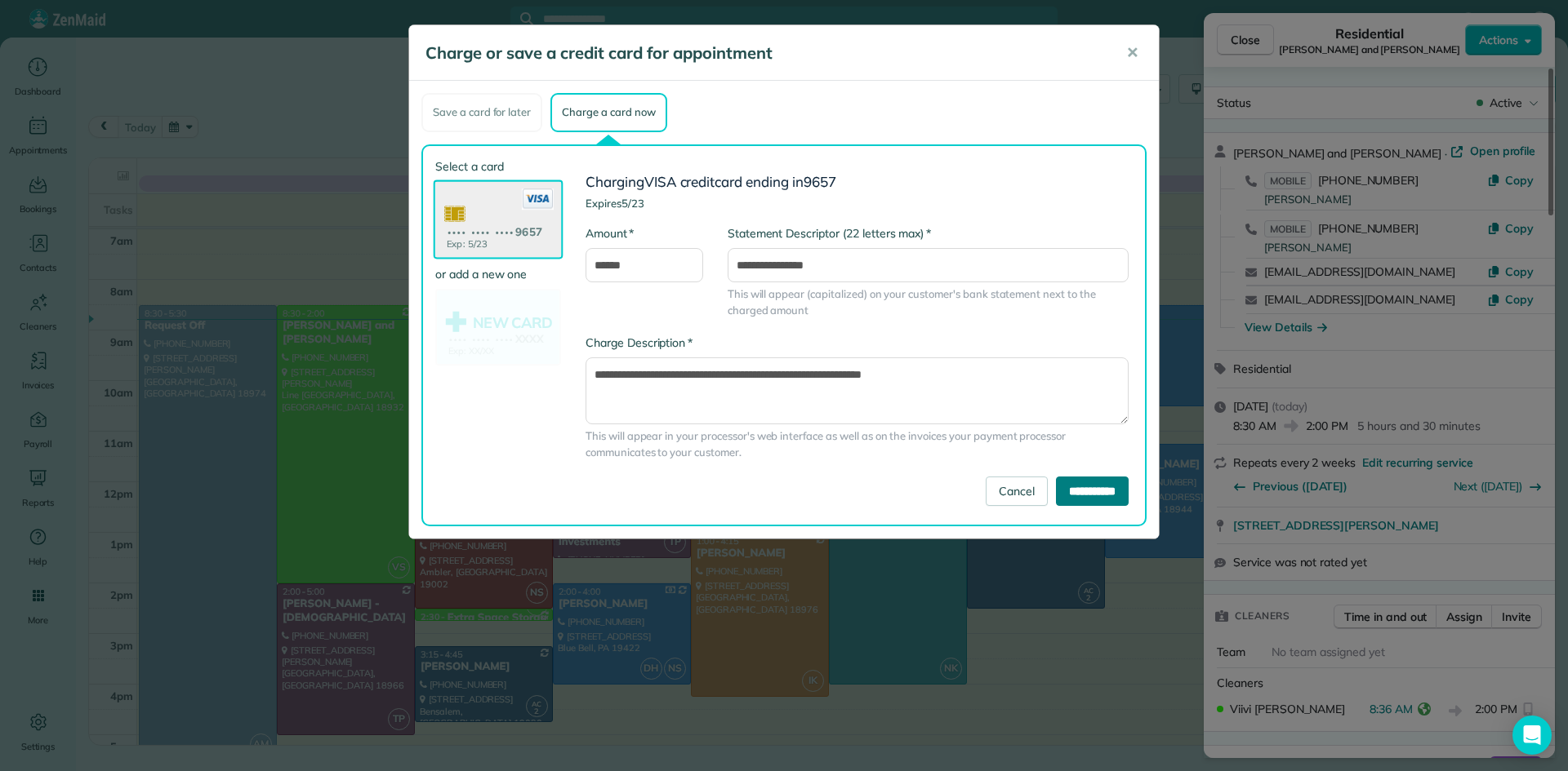
click at [1068, 497] on input "**********" at bounding box center [1092, 491] width 72 height 29
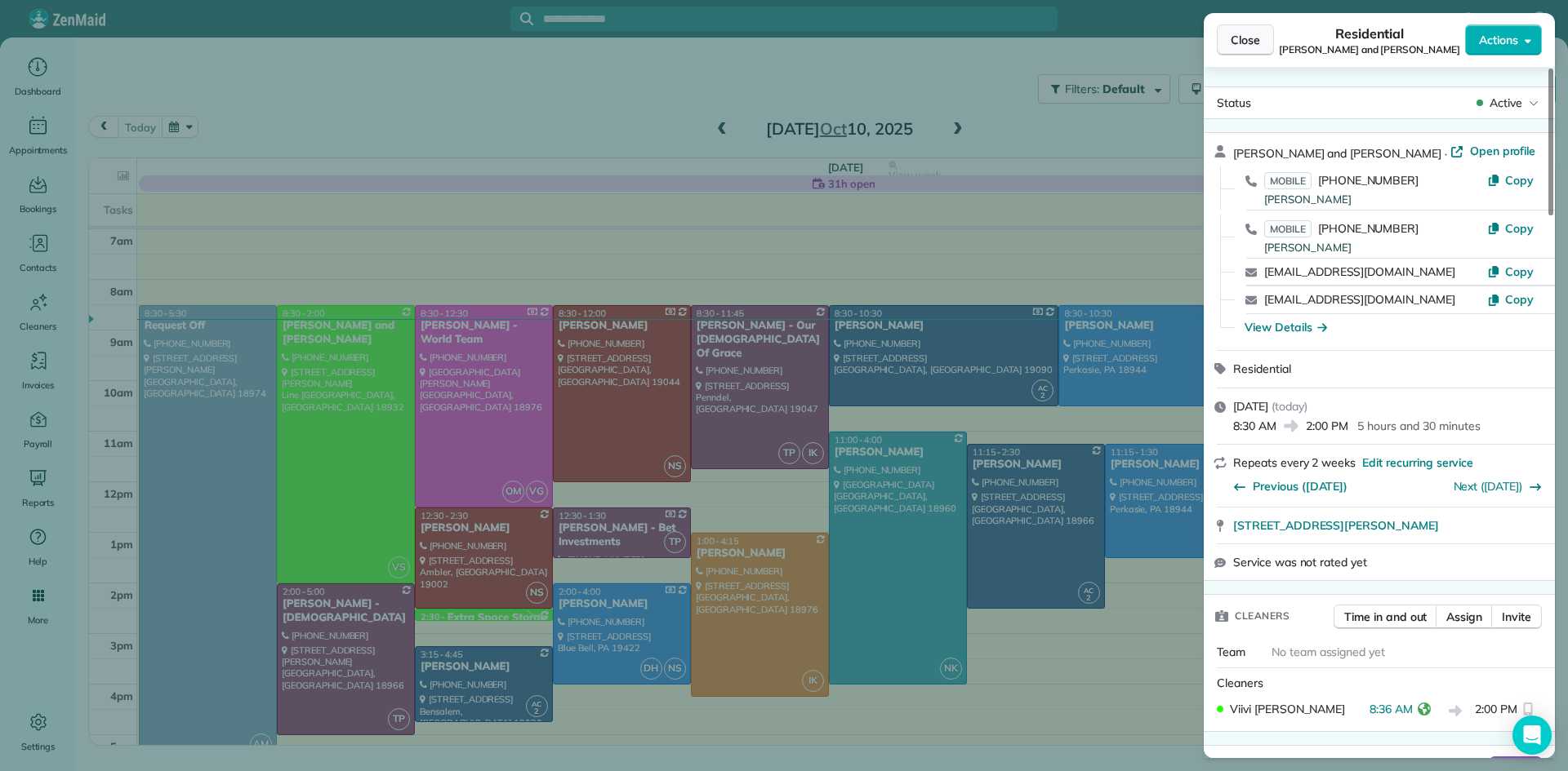
click at [1254, 32] on span "Close" at bounding box center [1245, 40] width 29 height 17
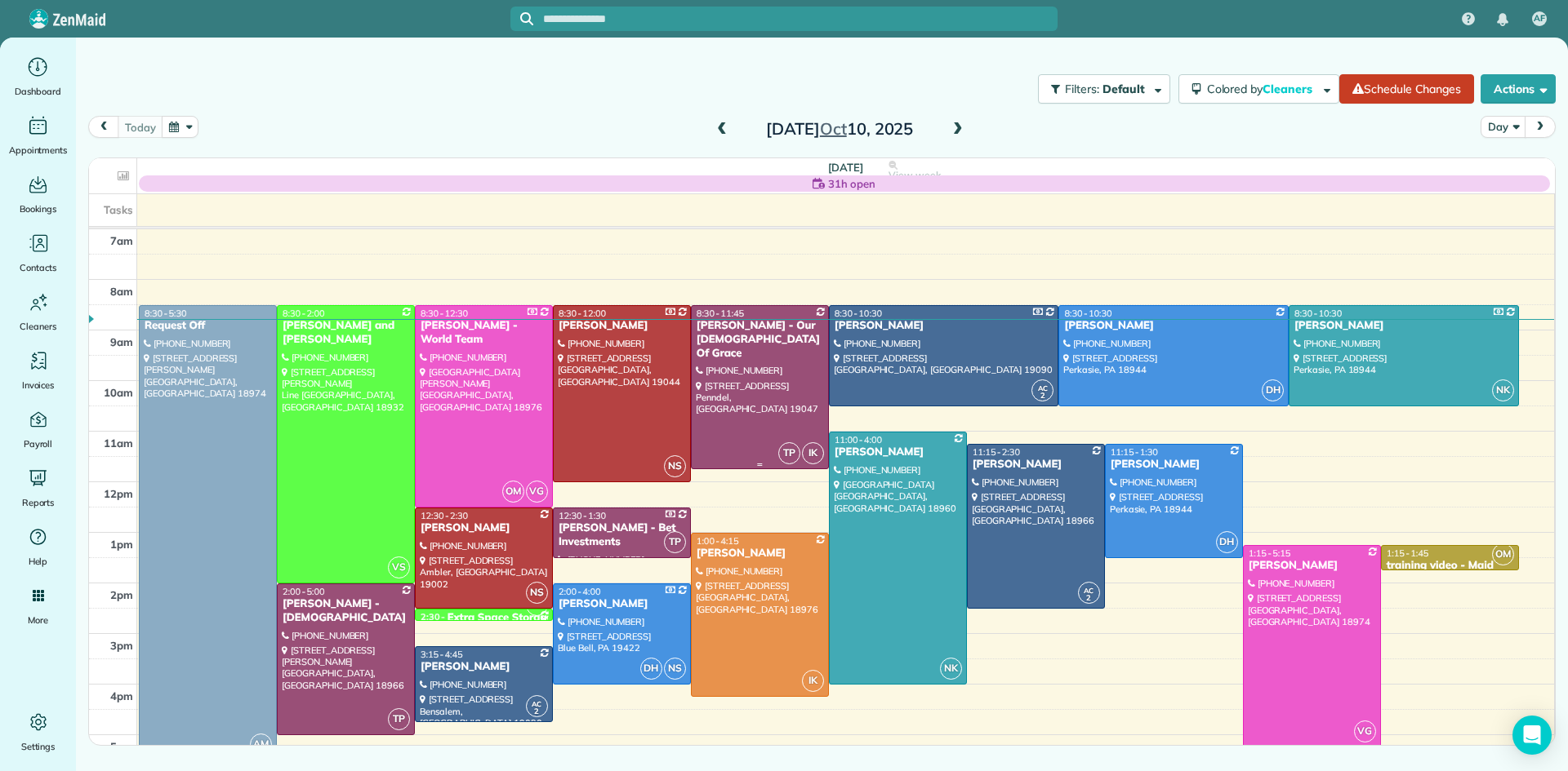
click at [717, 376] on div at bounding box center [760, 387] width 136 height 163
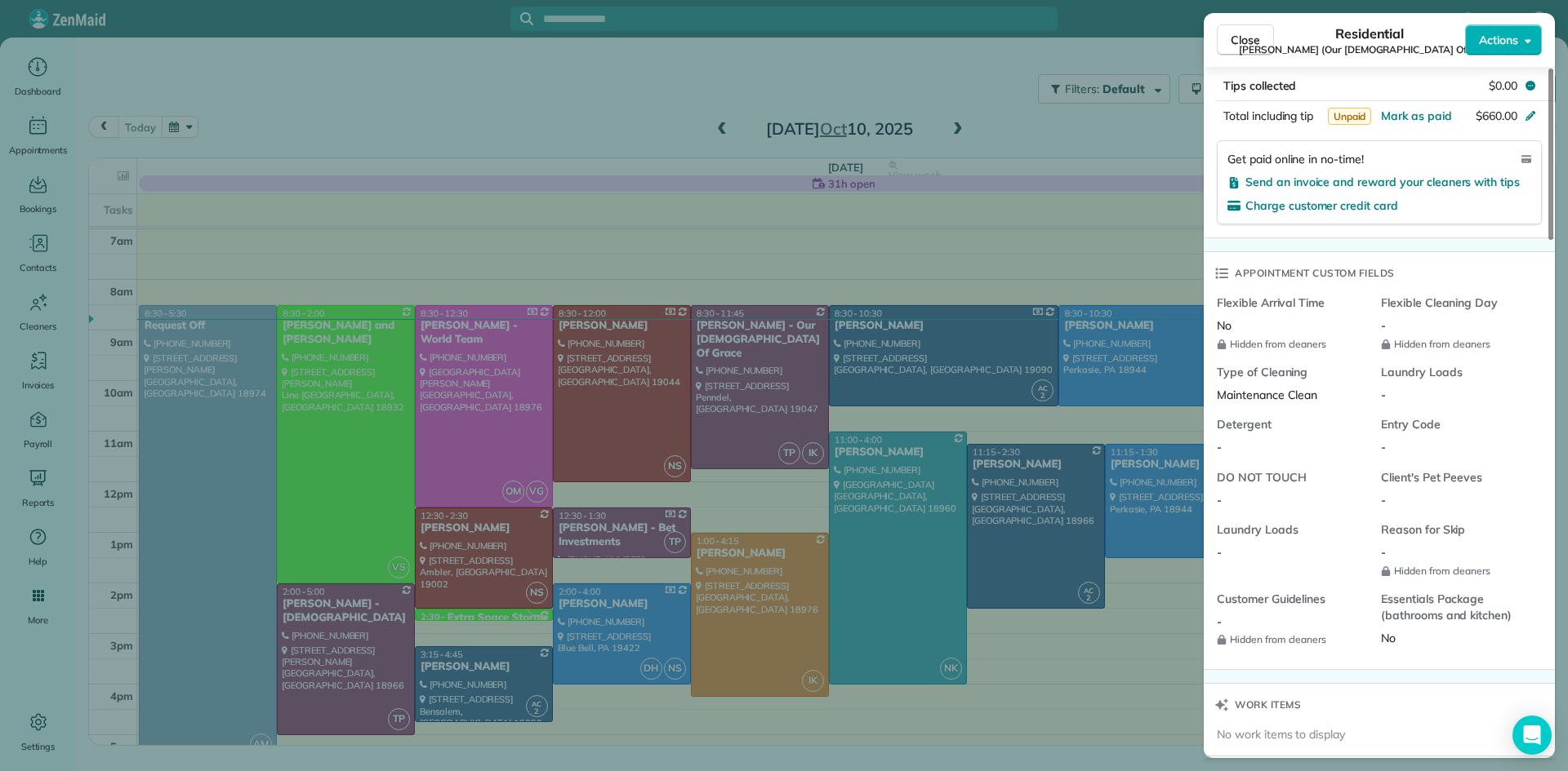
scroll to position [1098, 0]
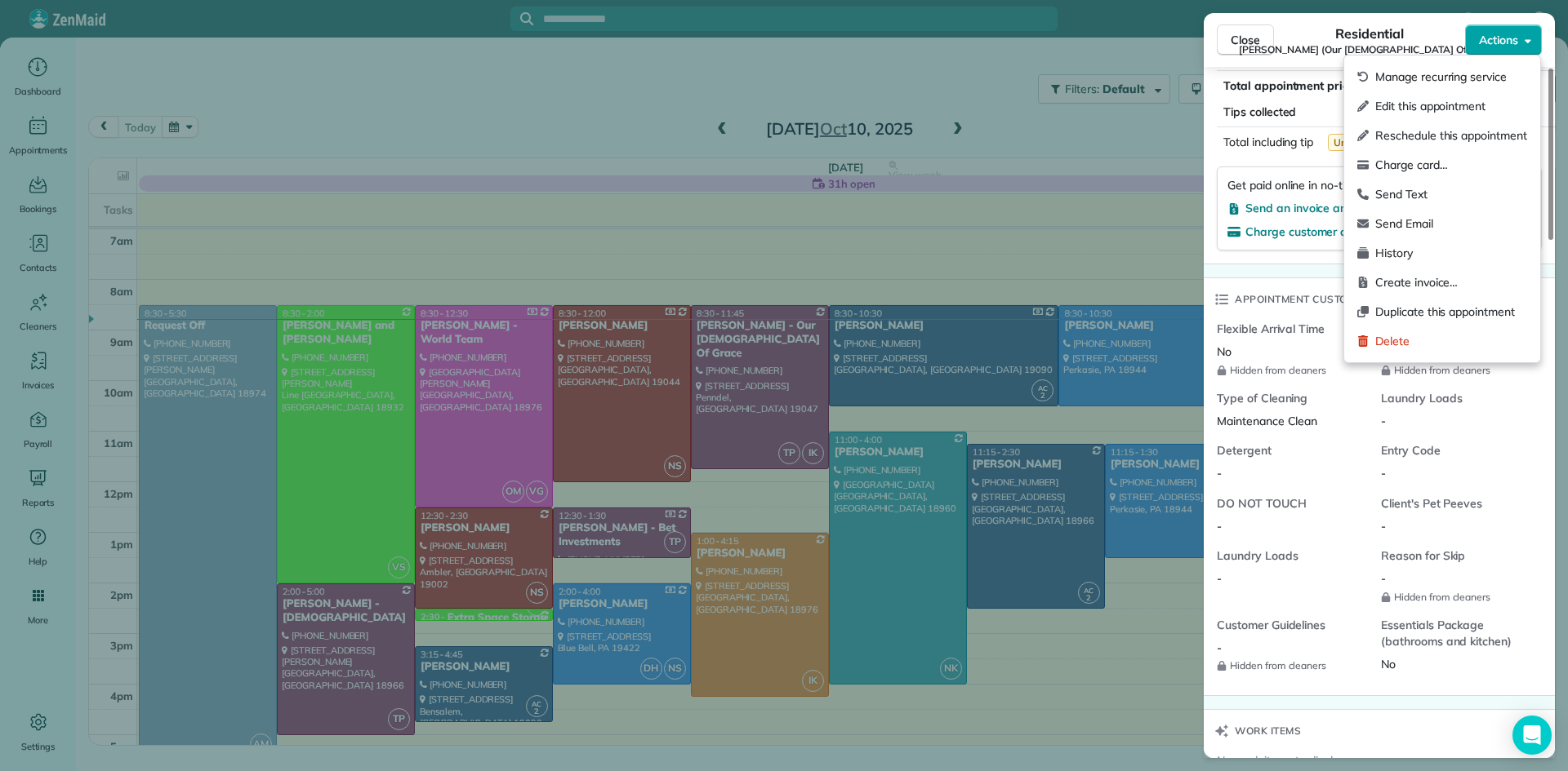
click at [1498, 32] on span "Actions" at bounding box center [1499, 40] width 39 height 17
click at [1416, 165] on span "Charge card…" at bounding box center [1451, 164] width 152 height 17
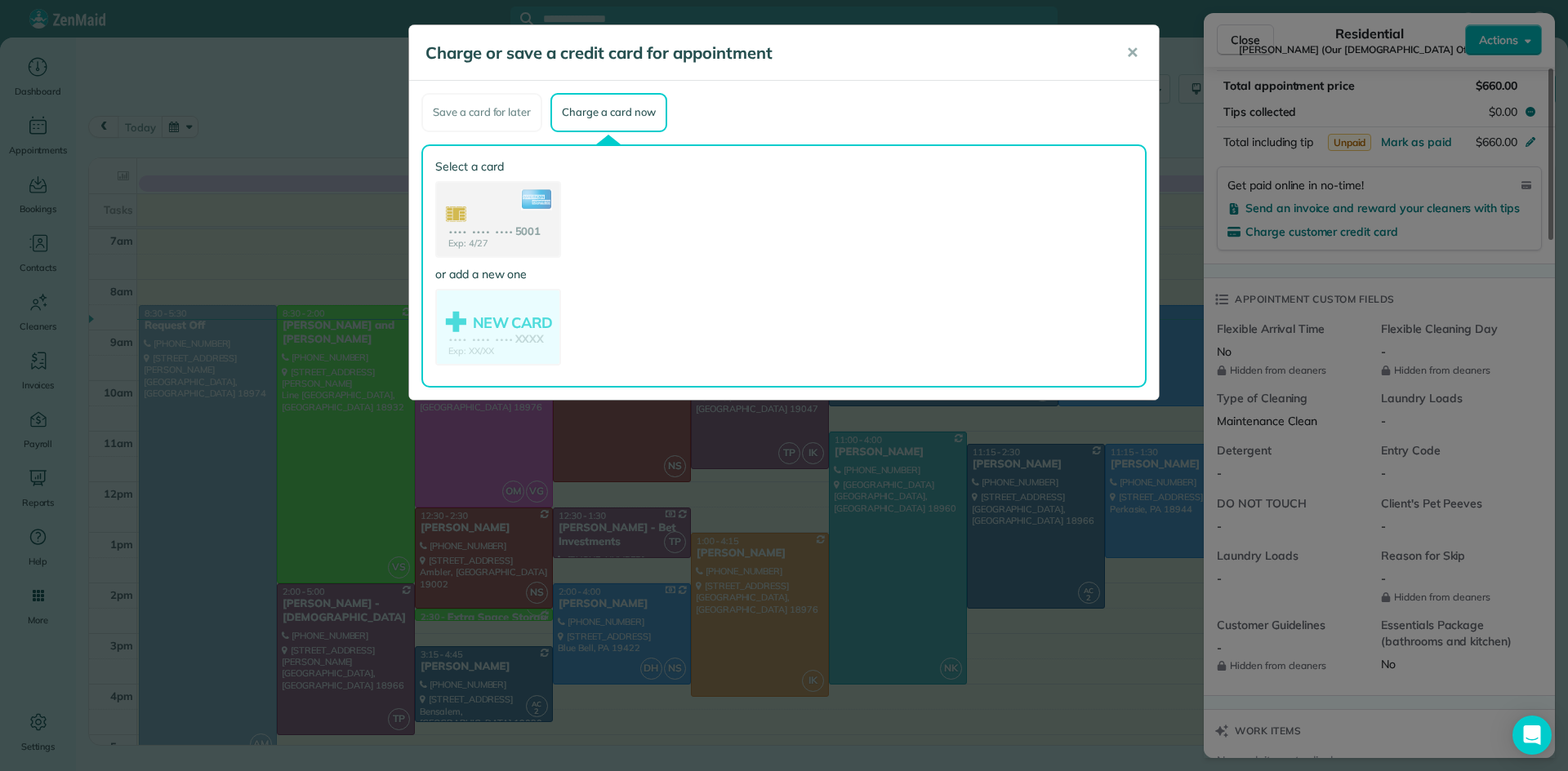
click at [473, 201] on use at bounding box center [497, 221] width 122 height 76
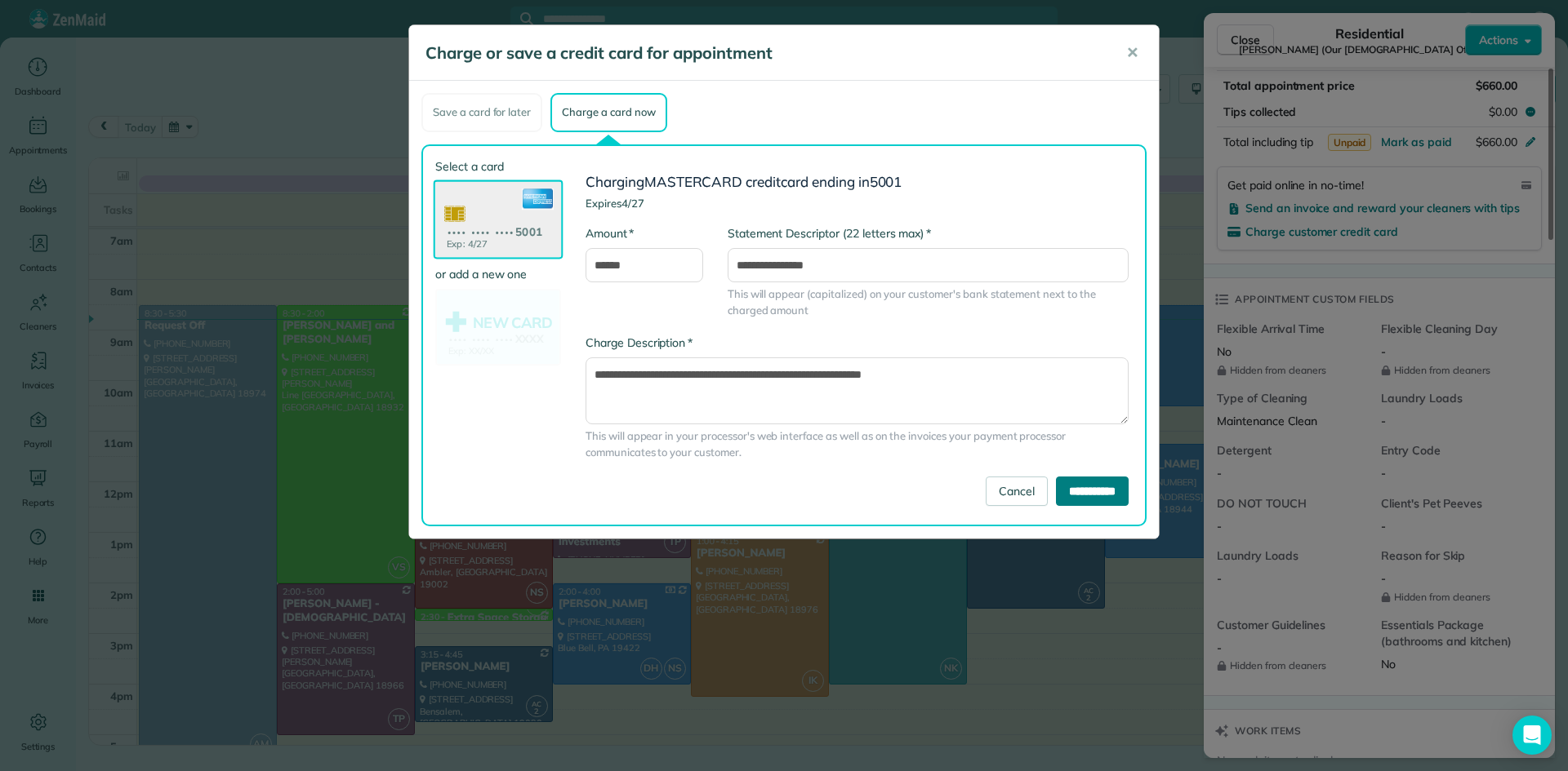
click at [1095, 493] on input "**********" at bounding box center [1092, 491] width 72 height 29
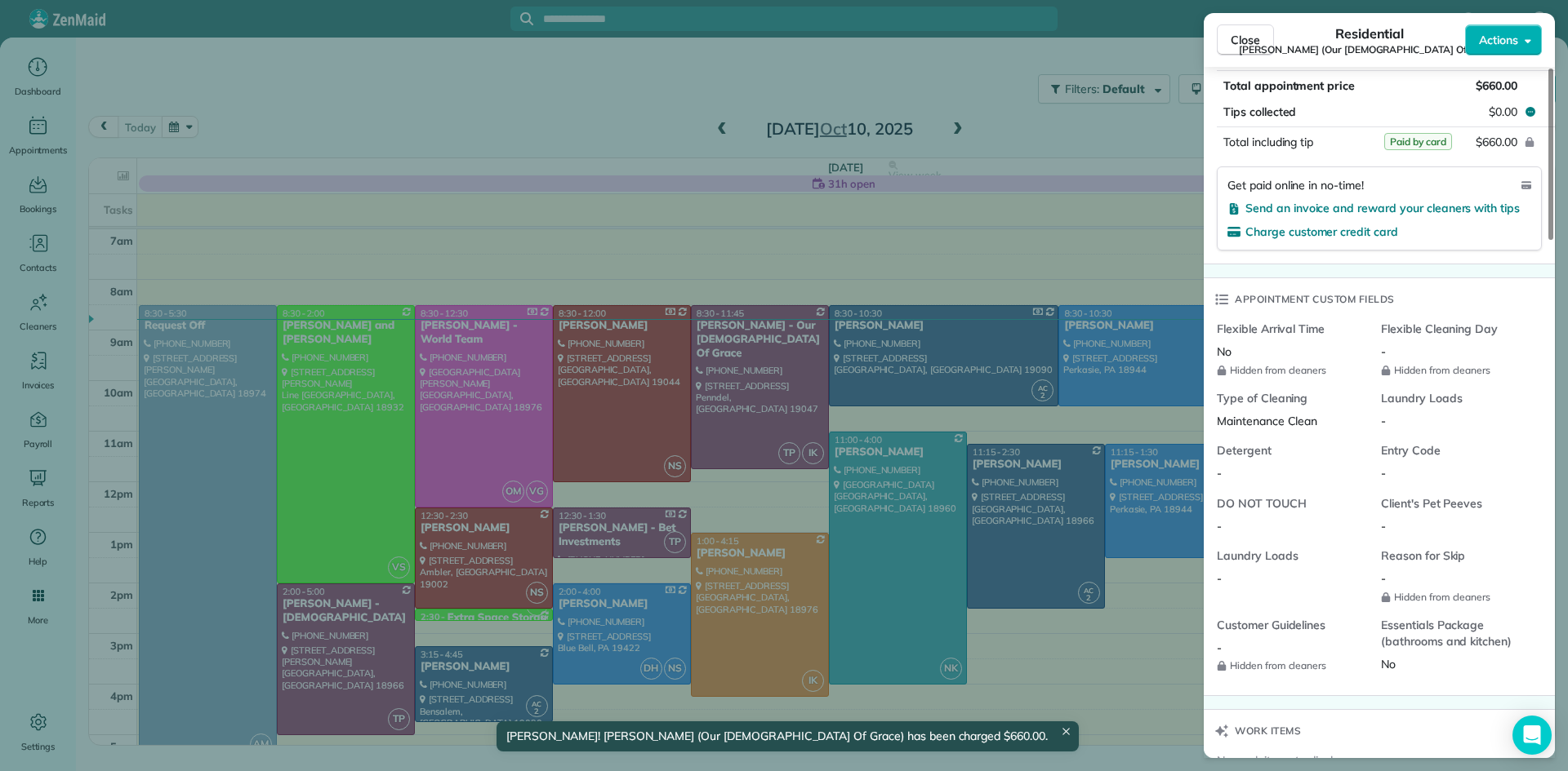
drag, startPoint x: 1254, startPoint y: 38, endPoint x: 1245, endPoint y: 47, distance: 12.7
click at [1254, 37] on span "Close" at bounding box center [1245, 40] width 29 height 17
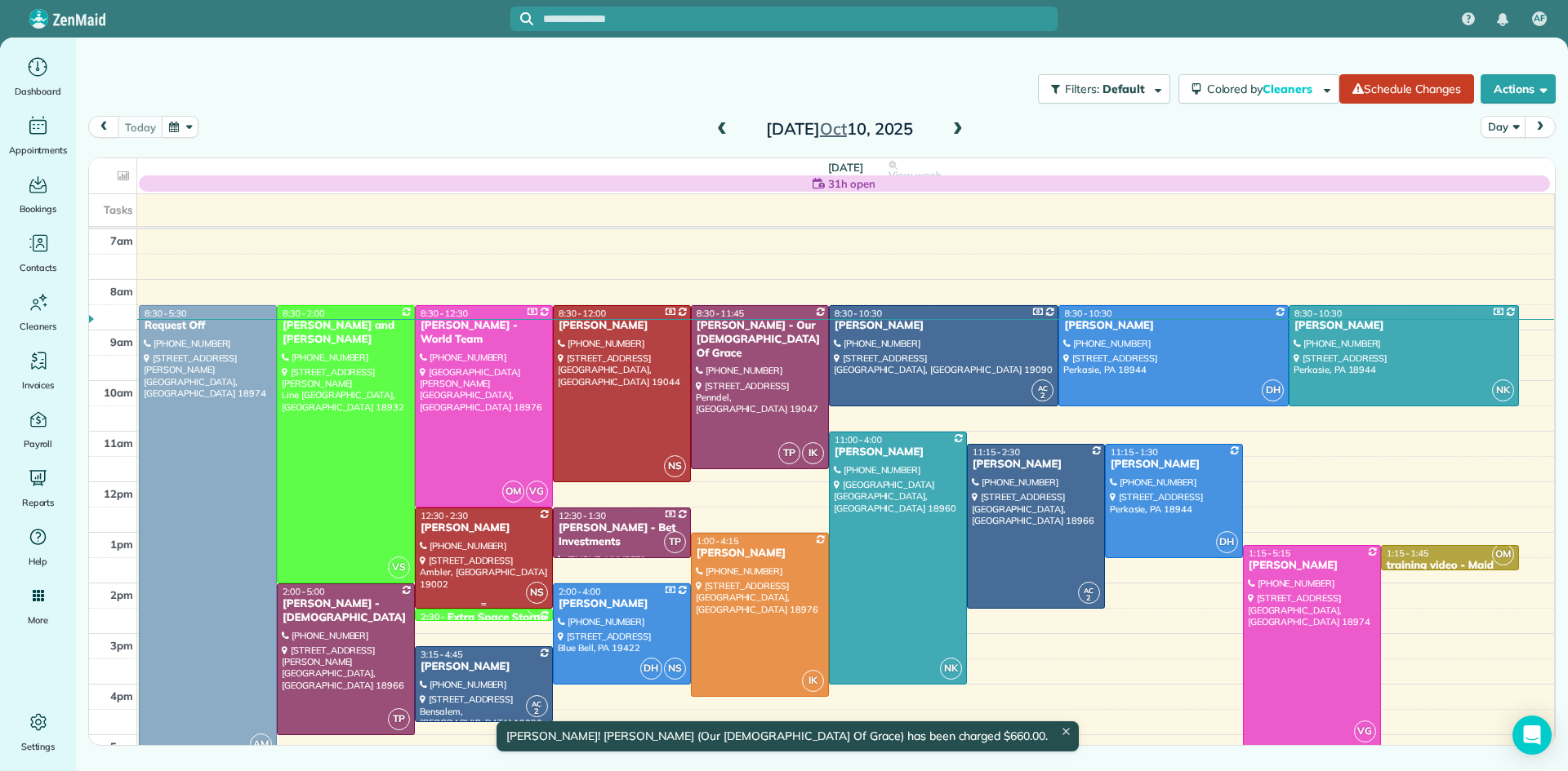
click at [443, 559] on div at bounding box center [484, 559] width 136 height 100
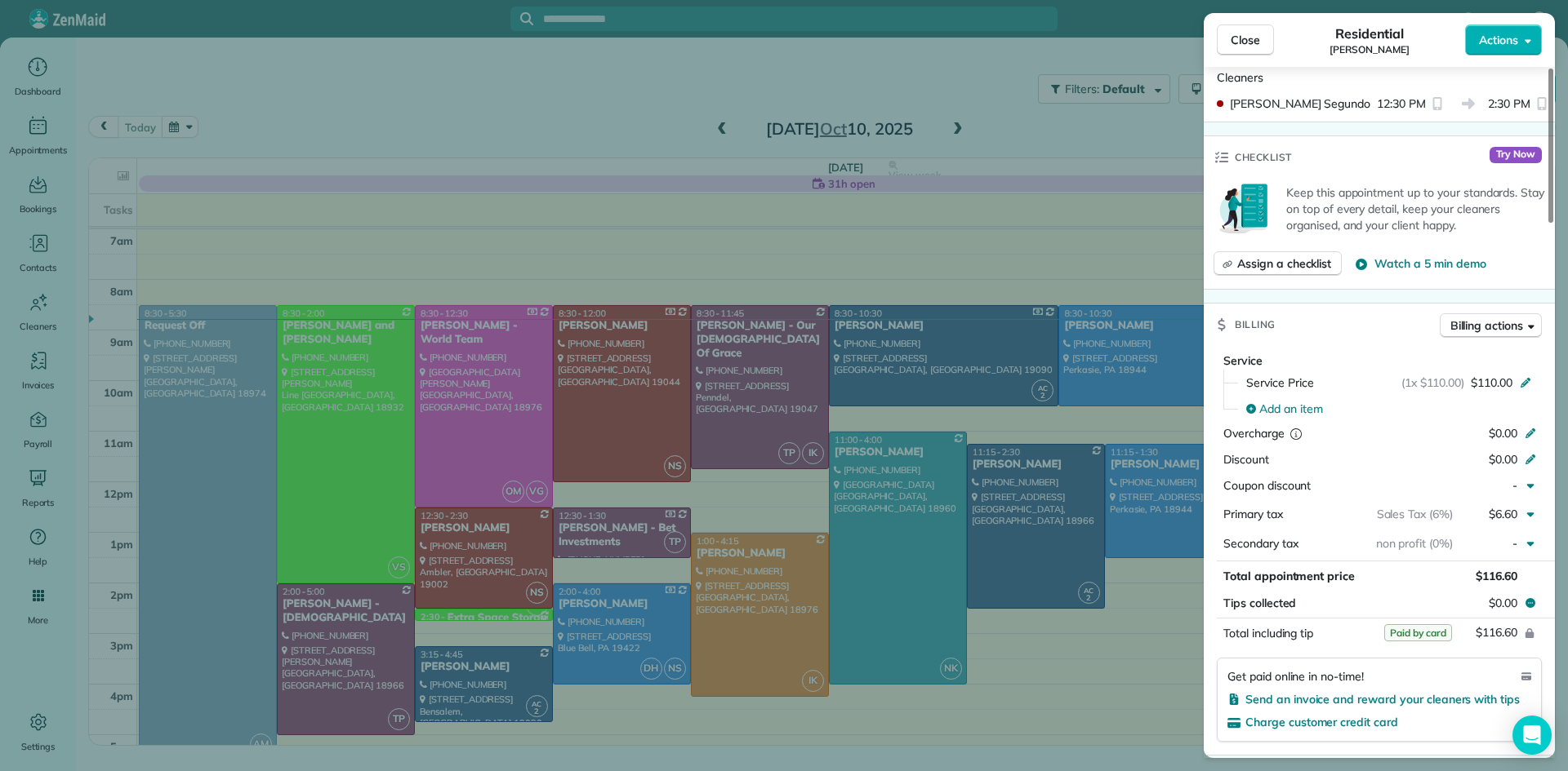
scroll to position [525, 0]
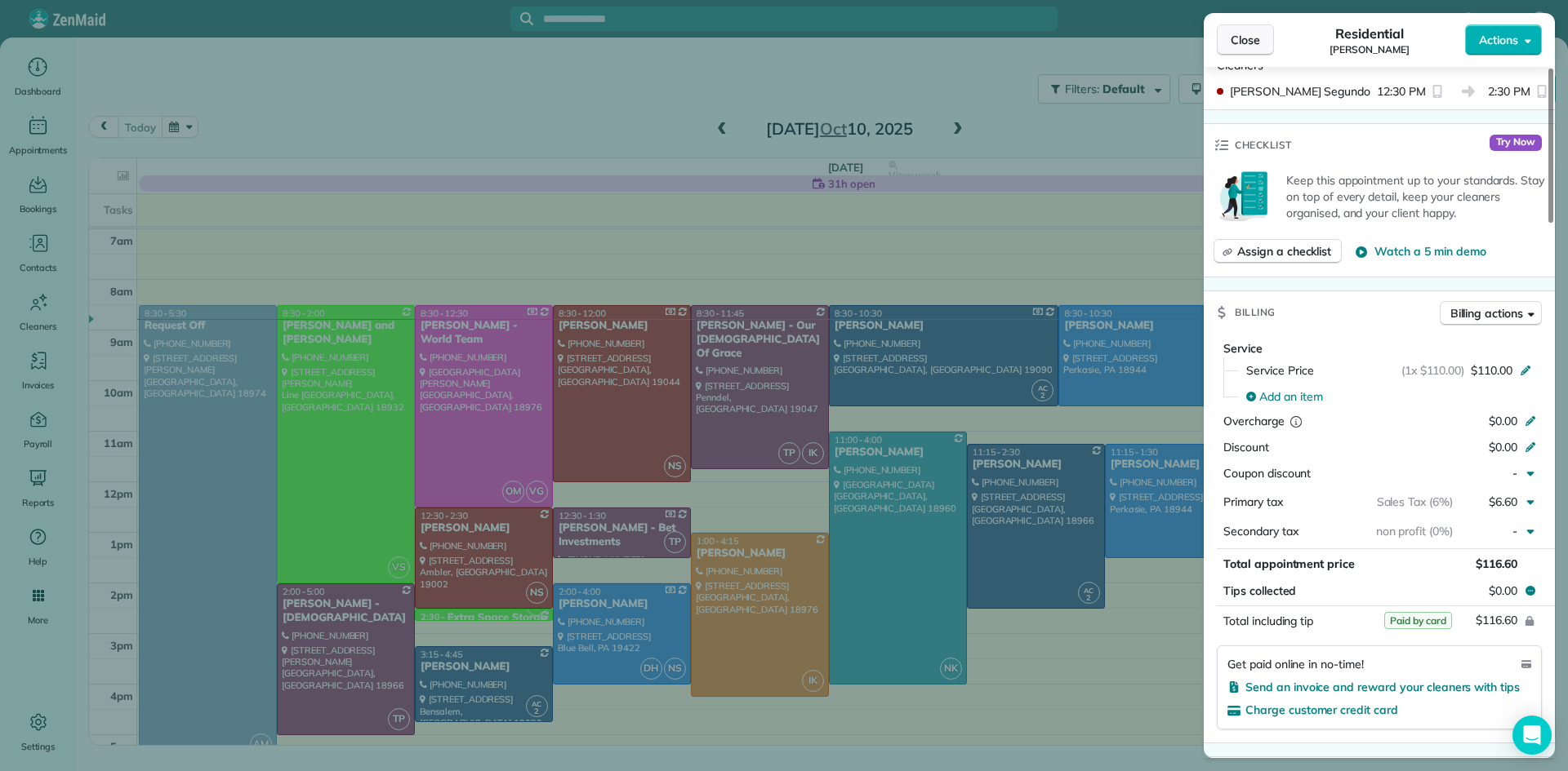
click at [1237, 40] on span "Close" at bounding box center [1245, 40] width 29 height 17
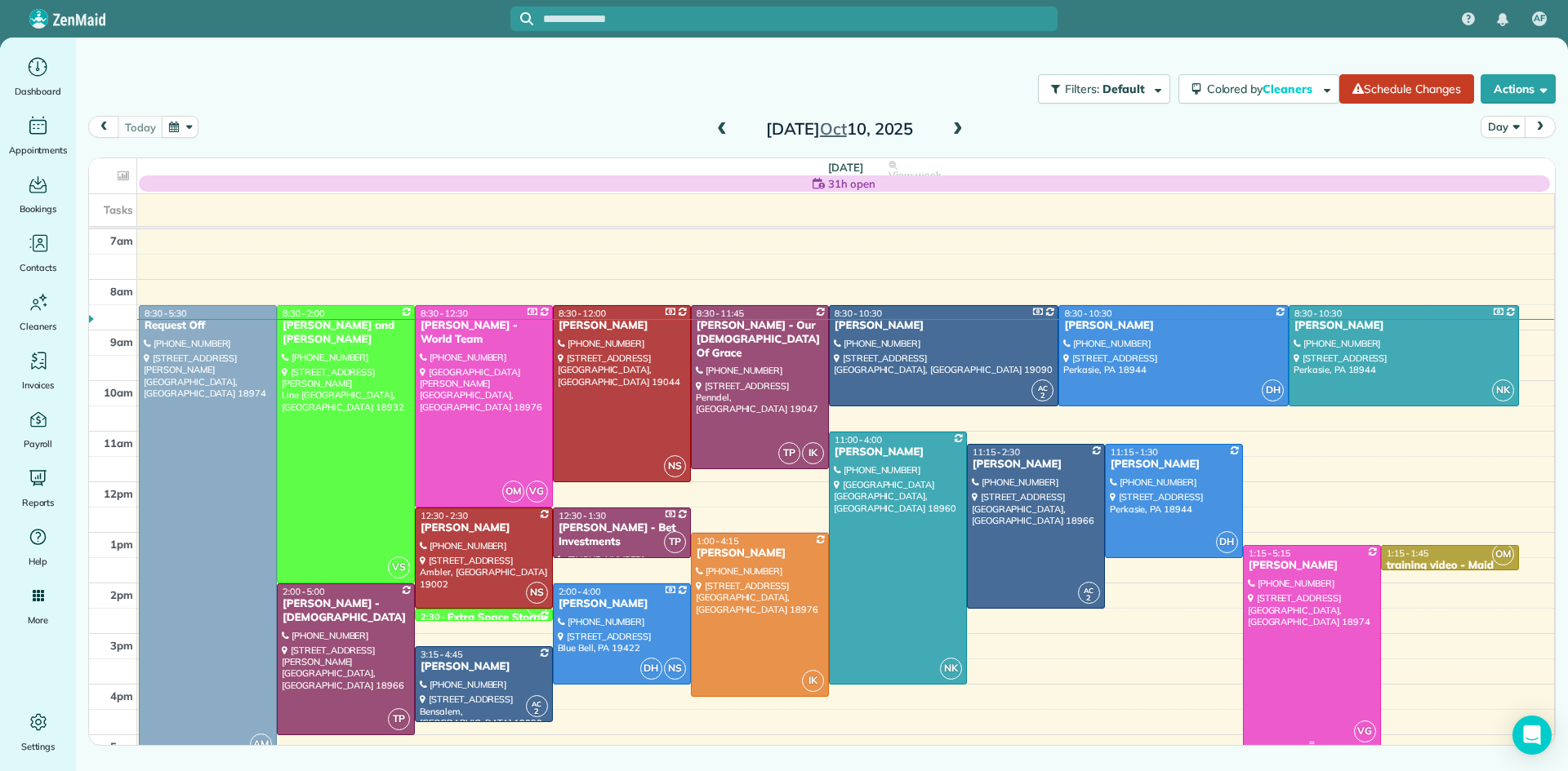
click at [1287, 633] on div at bounding box center [1312, 646] width 136 height 201
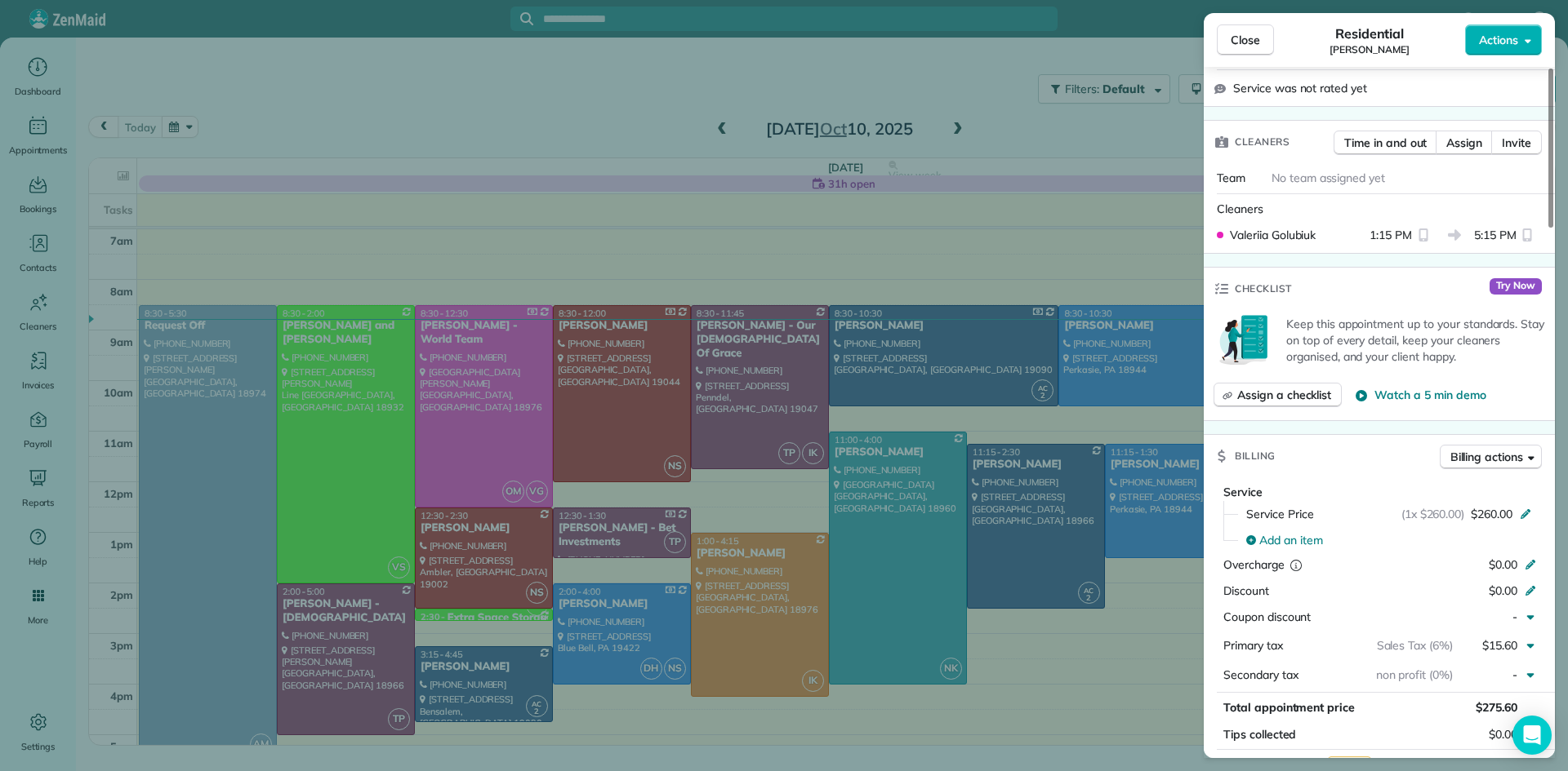
scroll to position [518, 0]
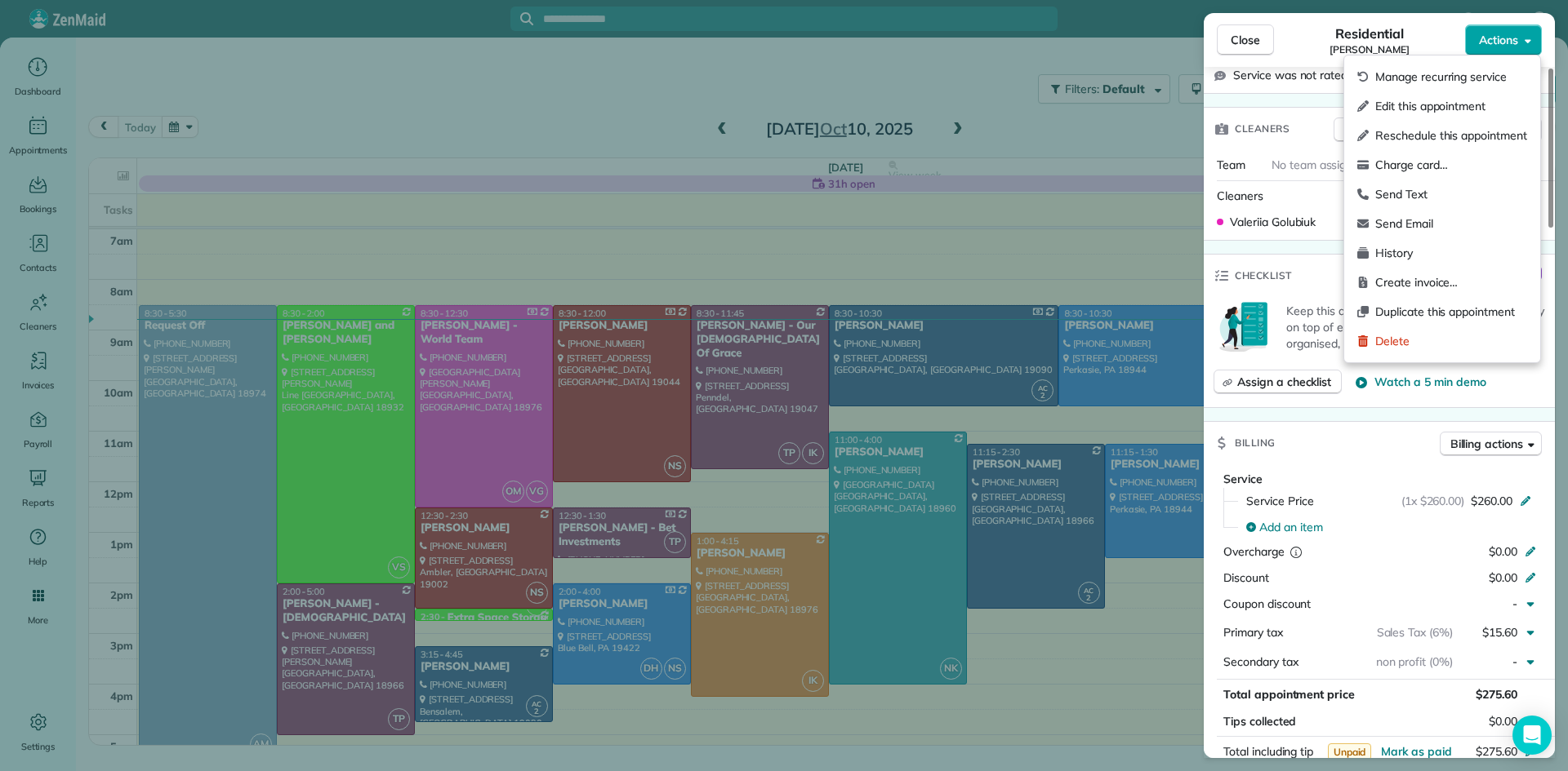
click at [1495, 50] on button "Actions" at bounding box center [1503, 40] width 76 height 31
click at [1399, 162] on span "Charge card…" at bounding box center [1451, 164] width 152 height 17
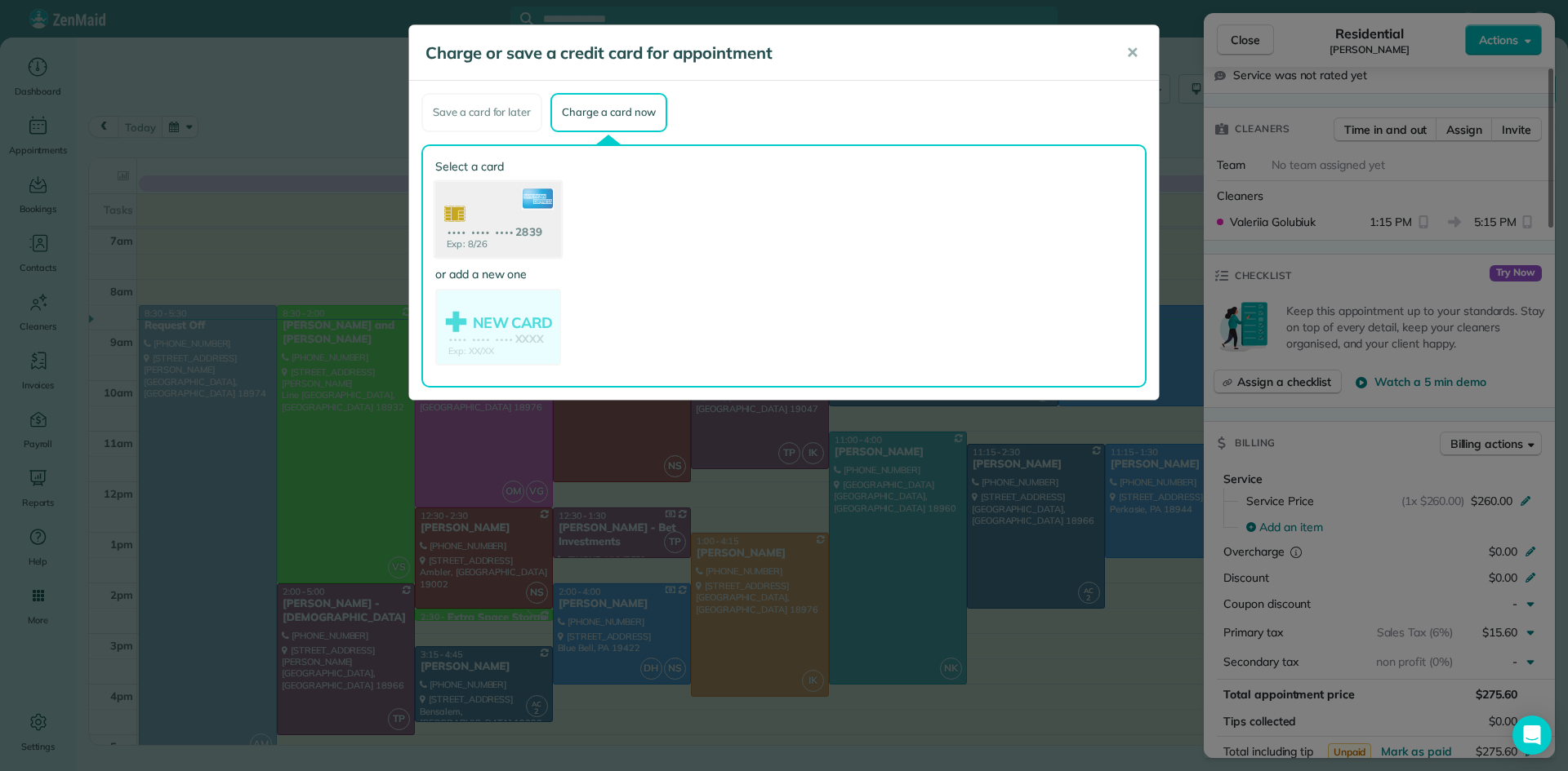
click at [482, 234] on use at bounding box center [498, 220] width 125 height 79
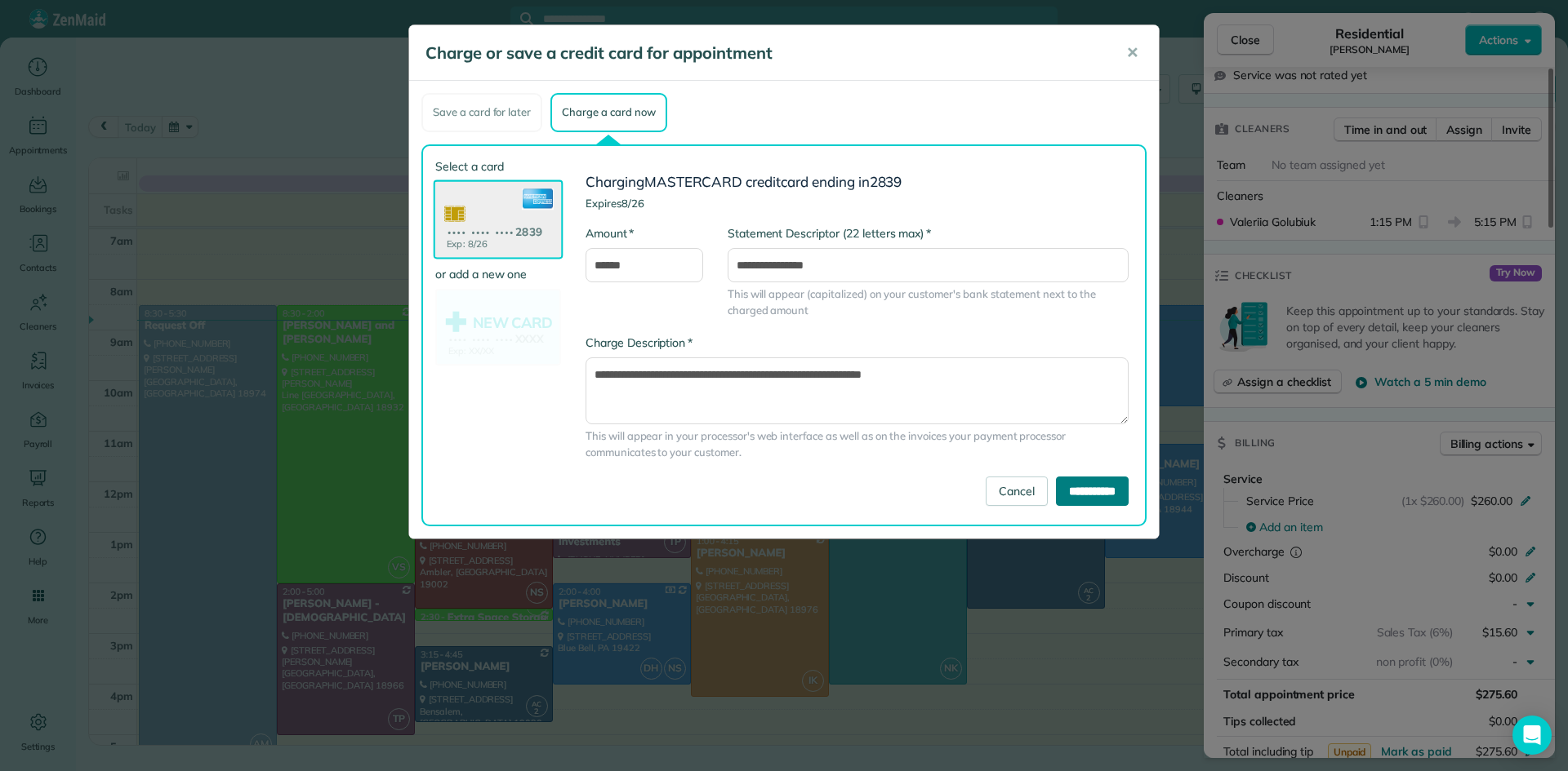
click at [1079, 488] on input "**********" at bounding box center [1092, 491] width 72 height 29
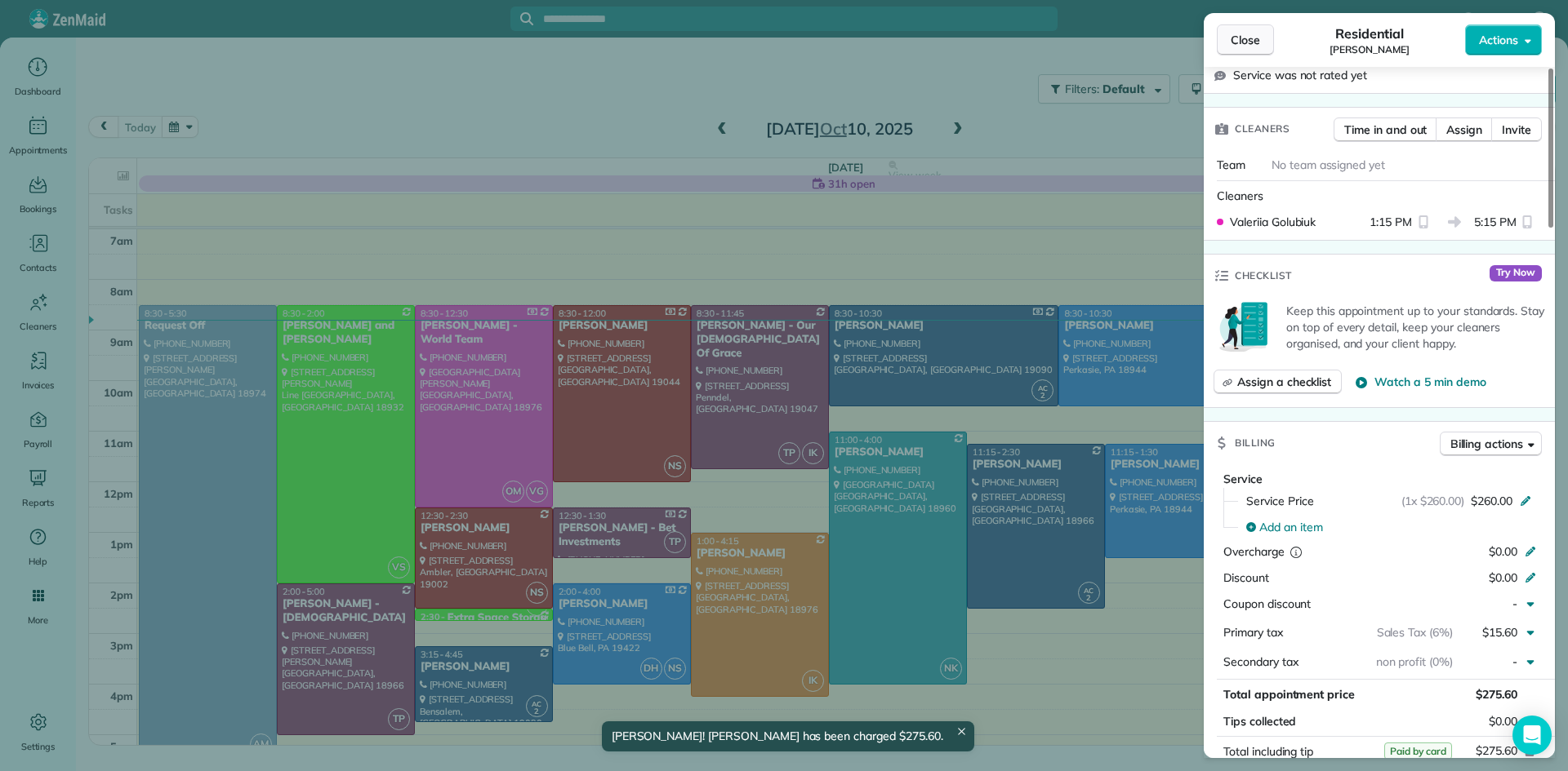
click at [1239, 36] on span "Close" at bounding box center [1245, 40] width 29 height 17
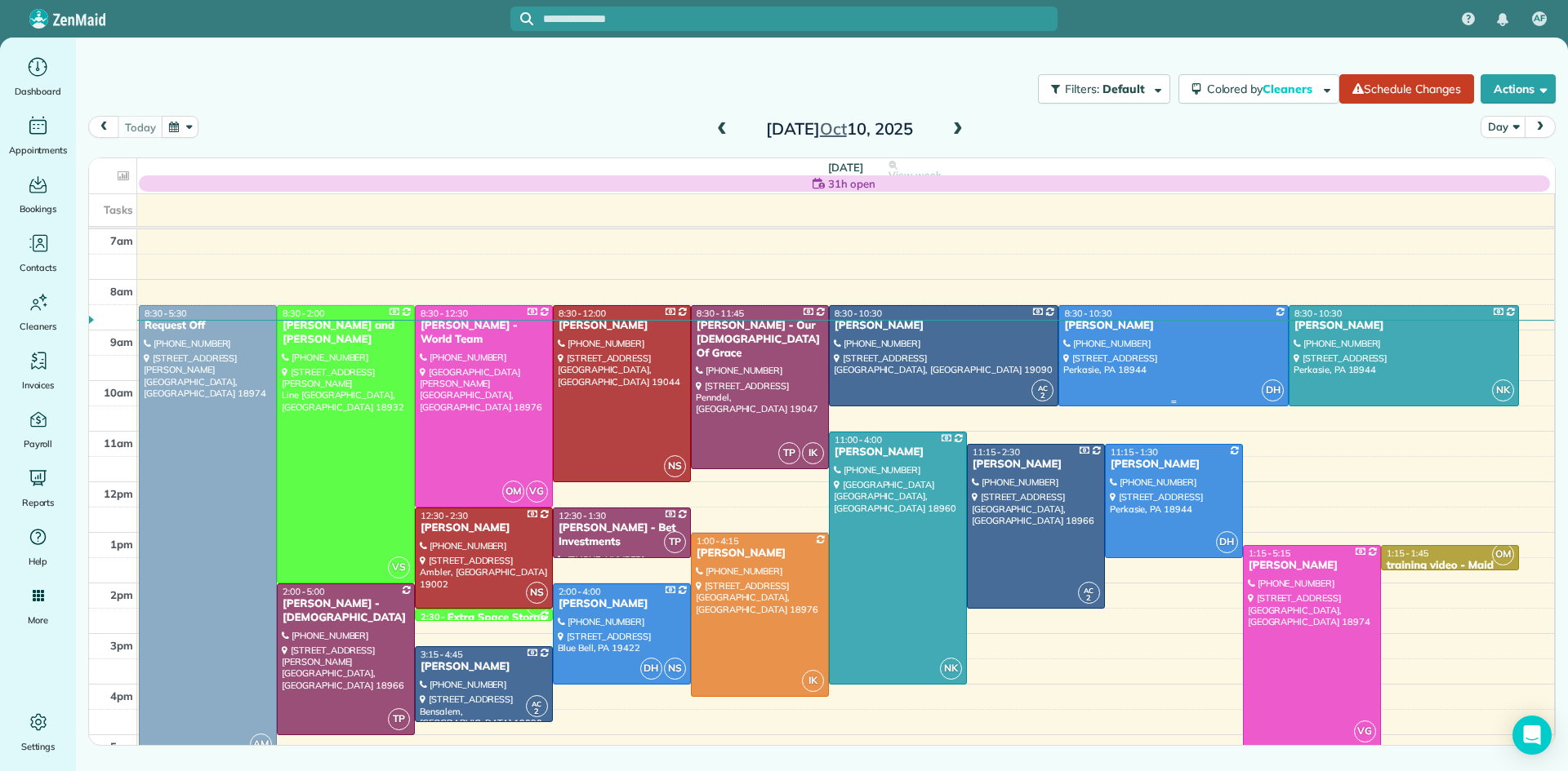
click at [1108, 341] on div at bounding box center [1174, 356] width 229 height 100
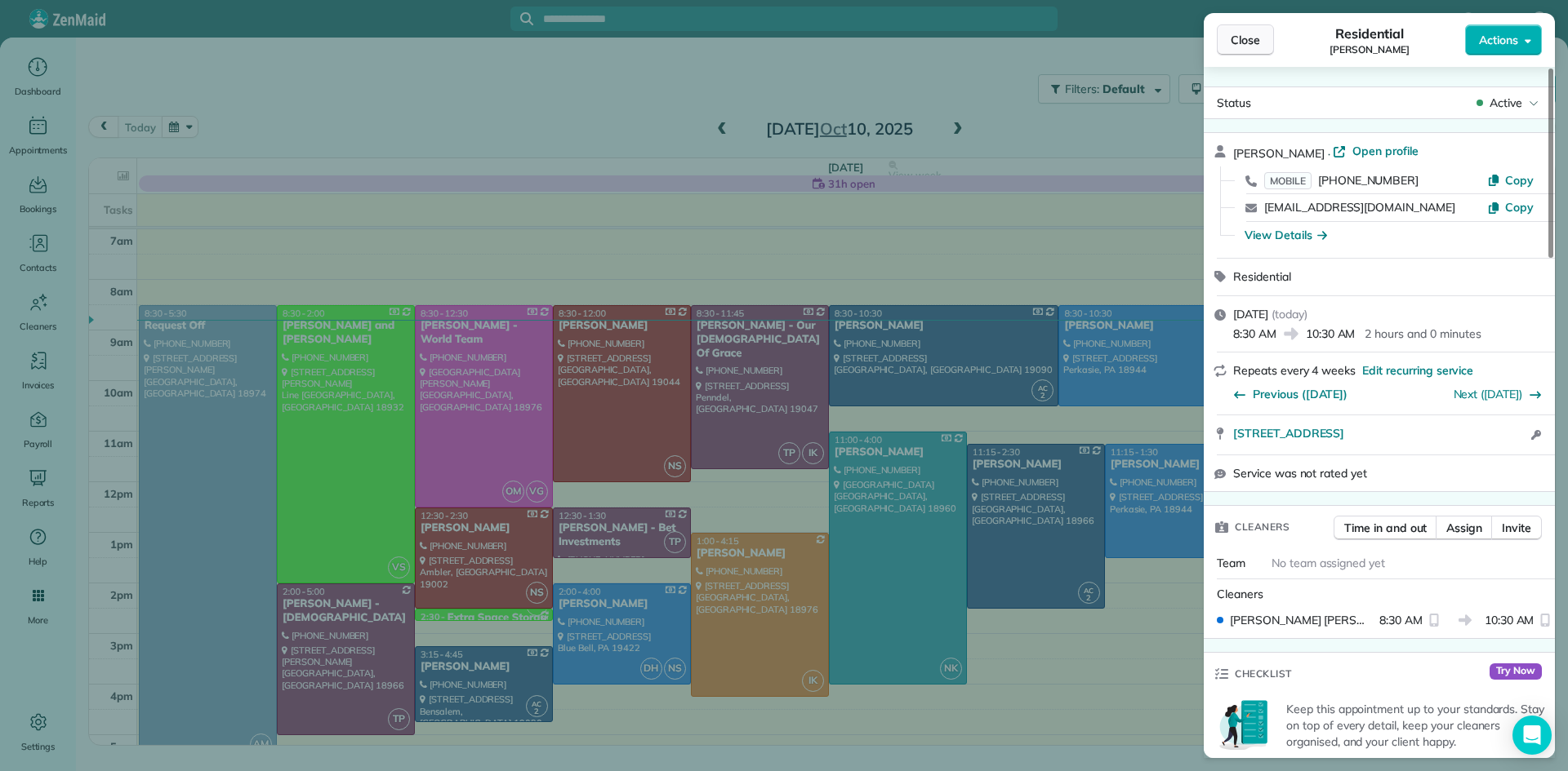
click at [1237, 43] on span "Close" at bounding box center [1245, 40] width 29 height 17
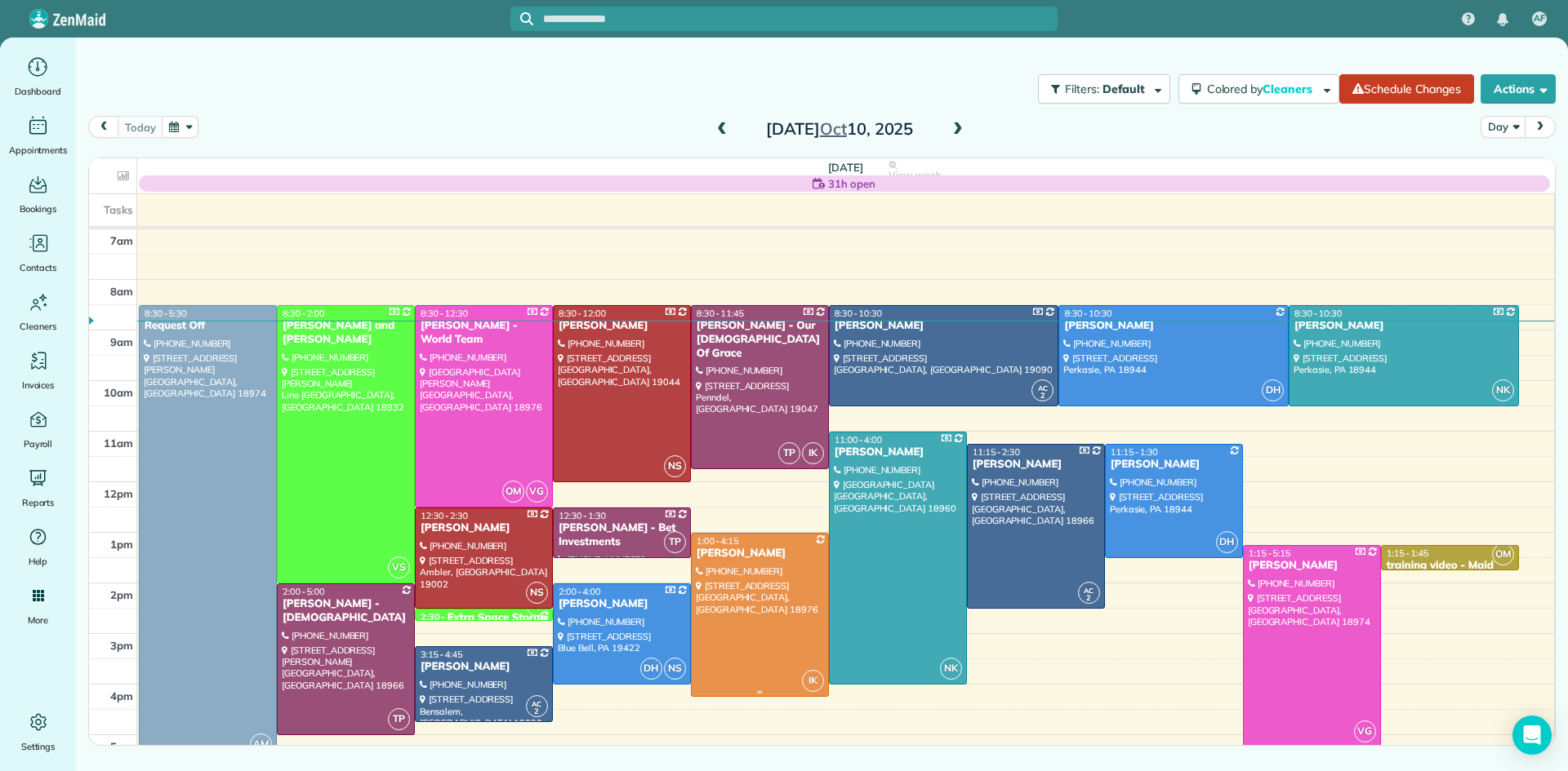
click at [761, 632] on div at bounding box center [760, 615] width 136 height 163
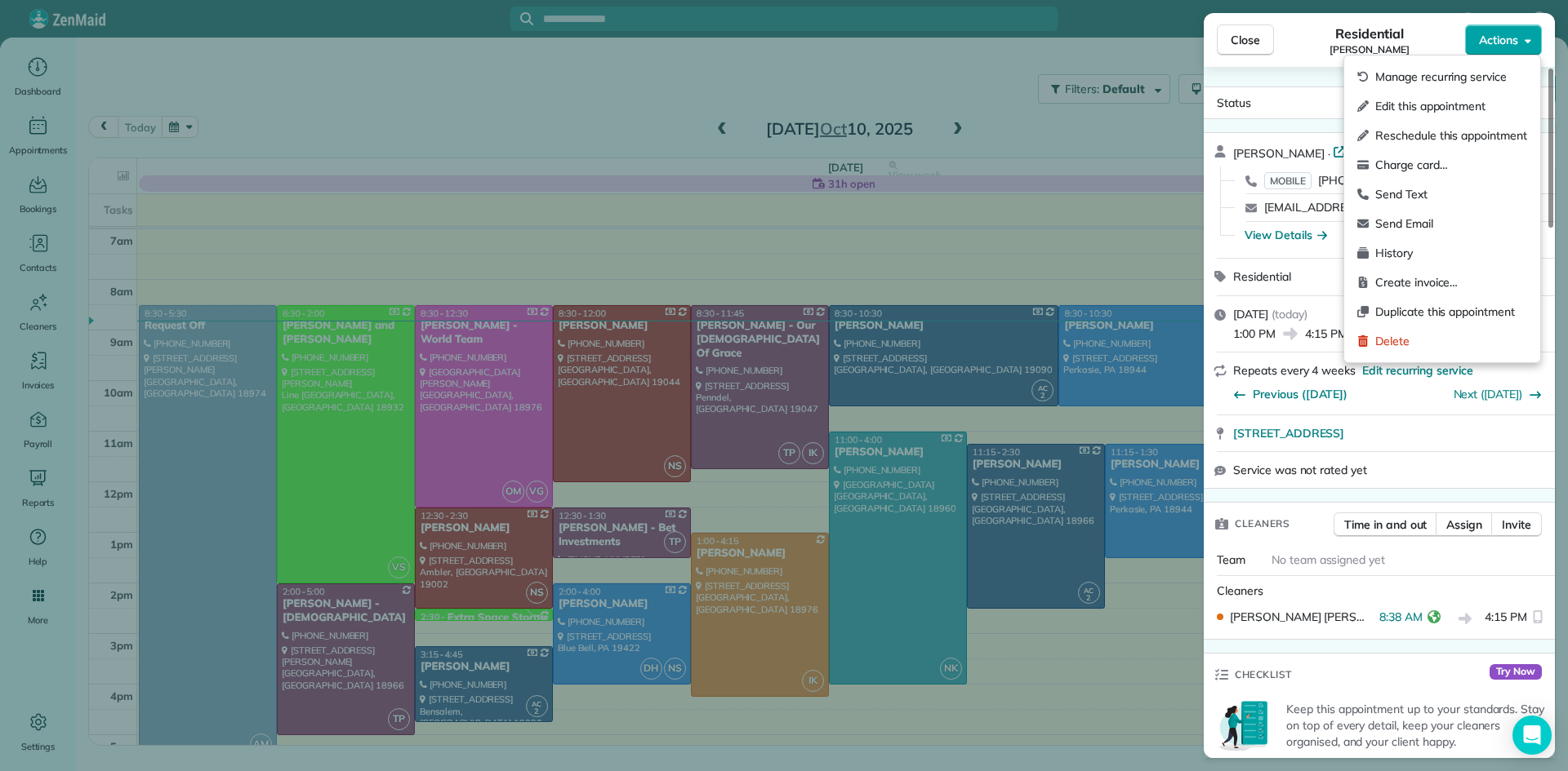
click at [1504, 32] on span "Actions" at bounding box center [1499, 40] width 39 height 17
click at [1422, 168] on span "Charge card…" at bounding box center [1451, 164] width 152 height 17
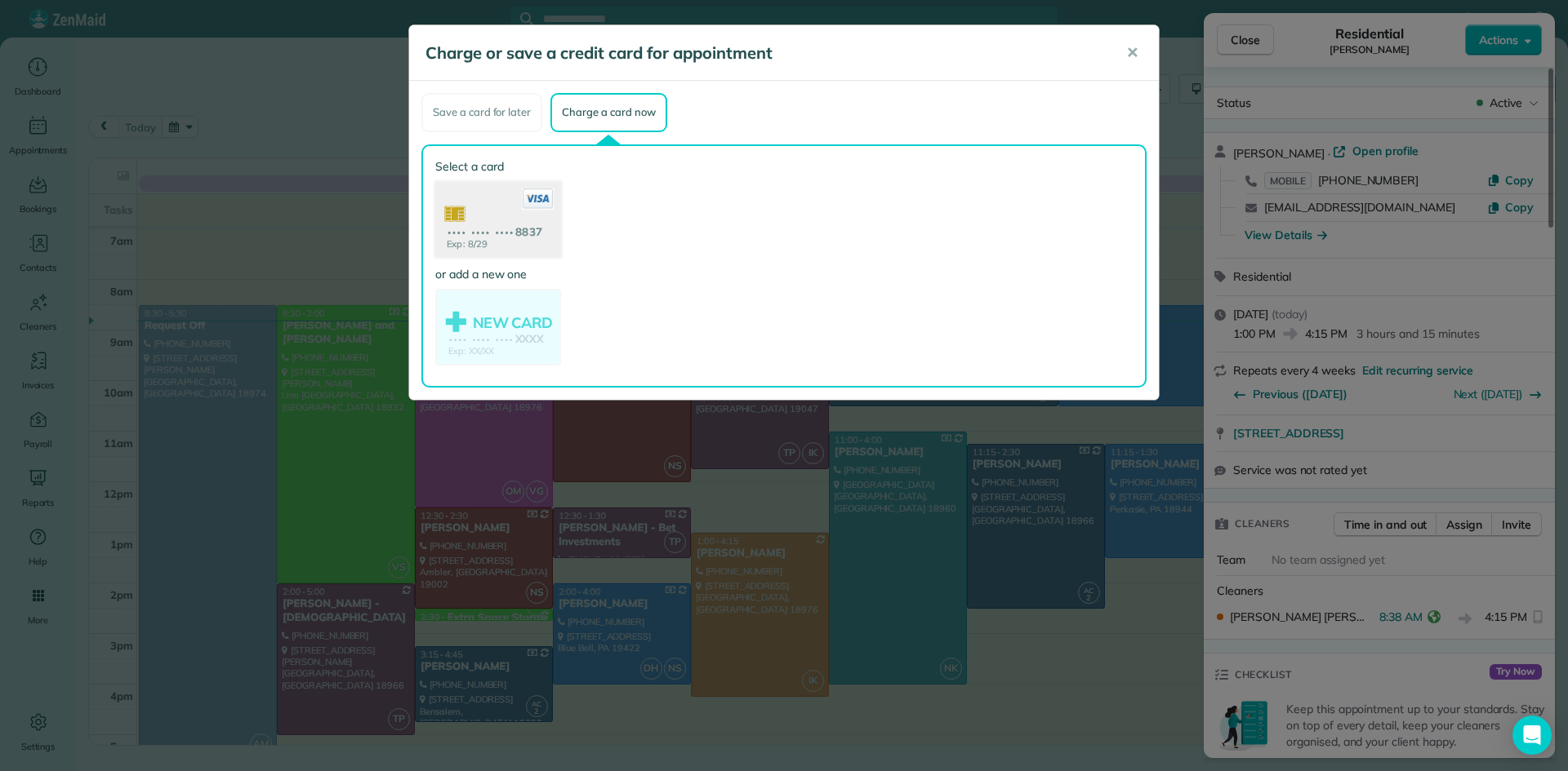
click at [522, 214] on use at bounding box center [498, 220] width 125 height 79
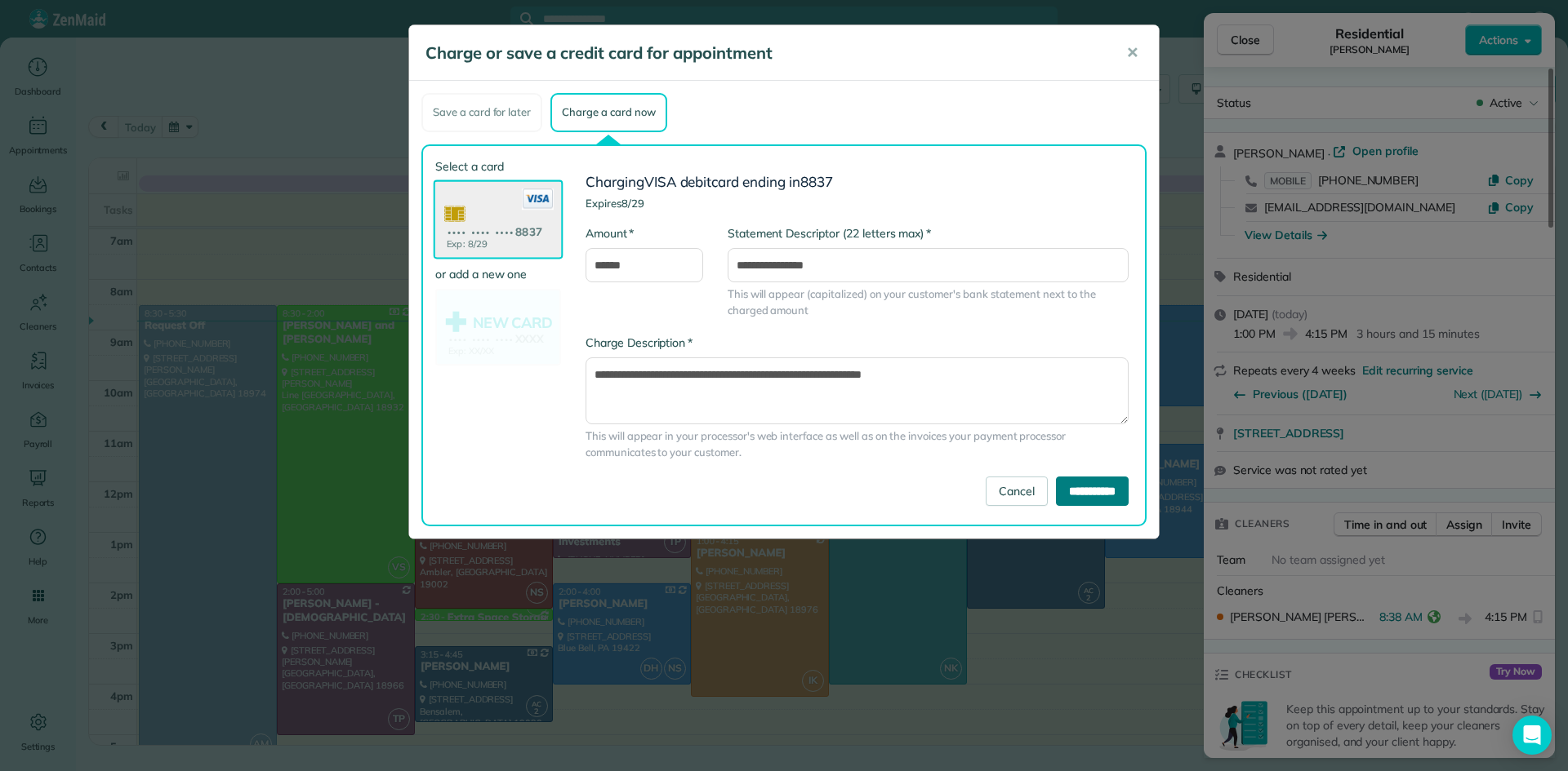
click at [1091, 500] on input "**********" at bounding box center [1092, 491] width 72 height 29
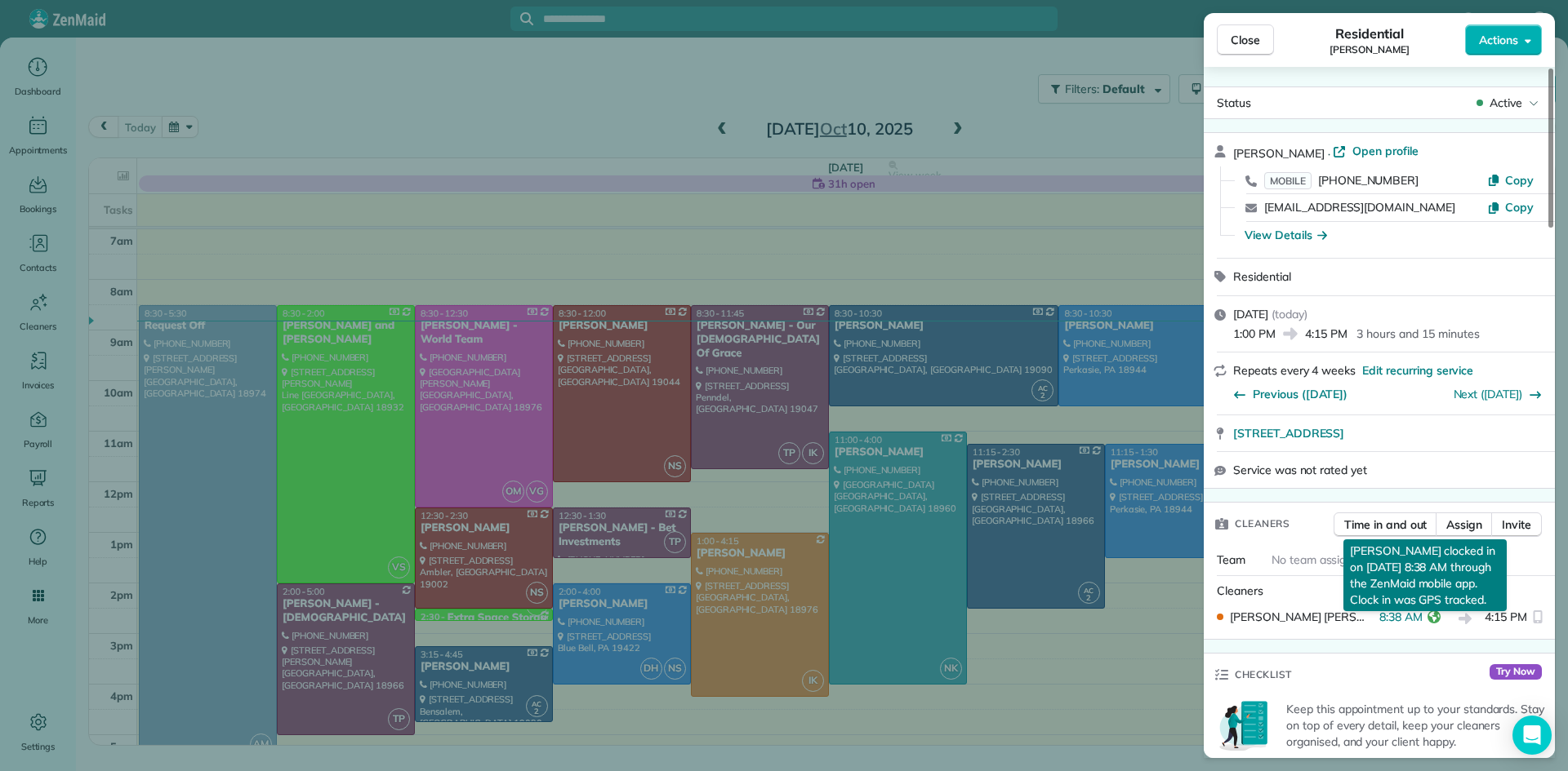
click at [1427, 623] on icon "reset" at bounding box center [1433, 616] width 13 height 13
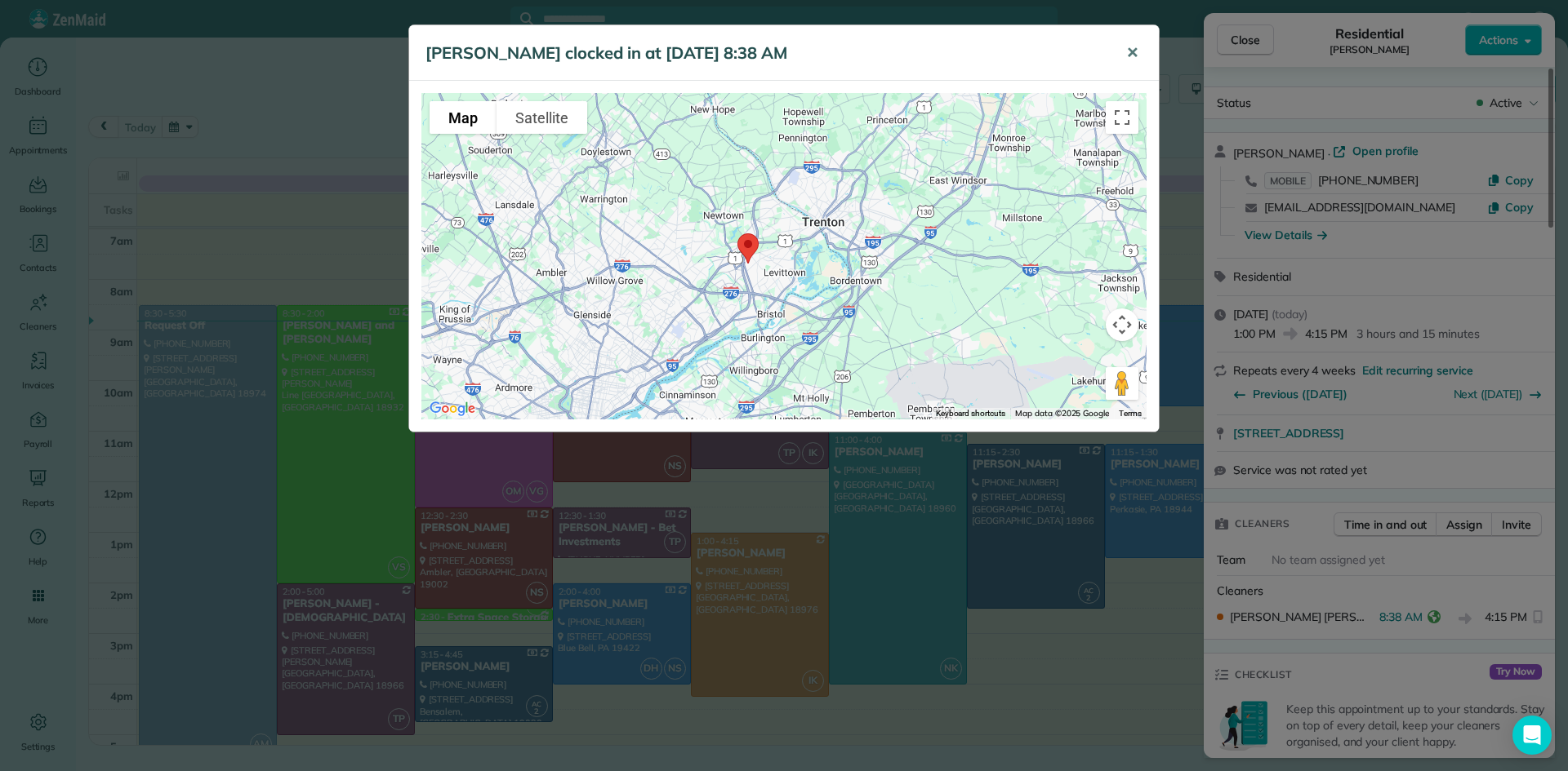
click at [1128, 50] on span "✕" at bounding box center [1131, 52] width 13 height 19
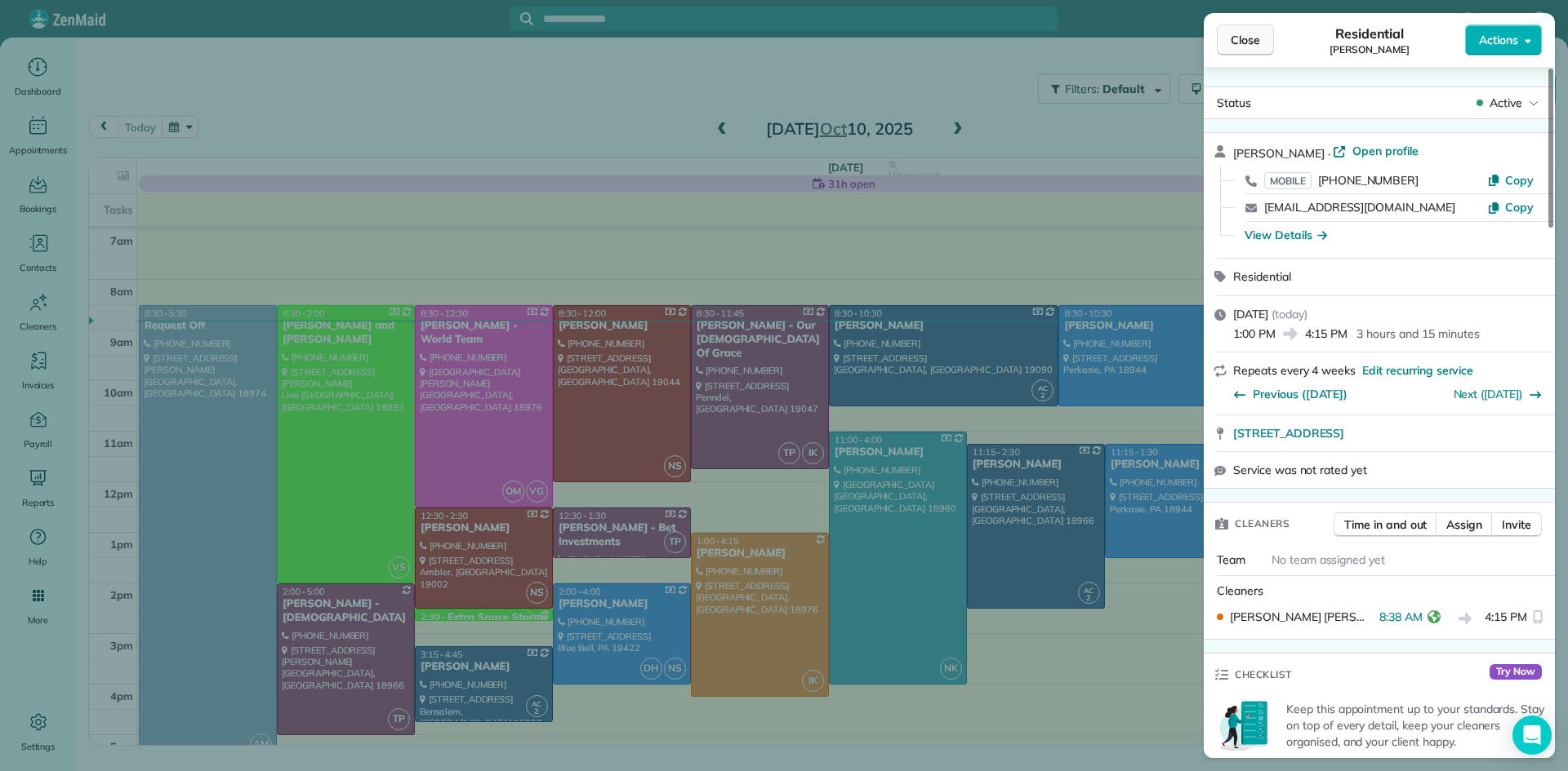
click at [1243, 51] on button "Close" at bounding box center [1245, 40] width 57 height 31
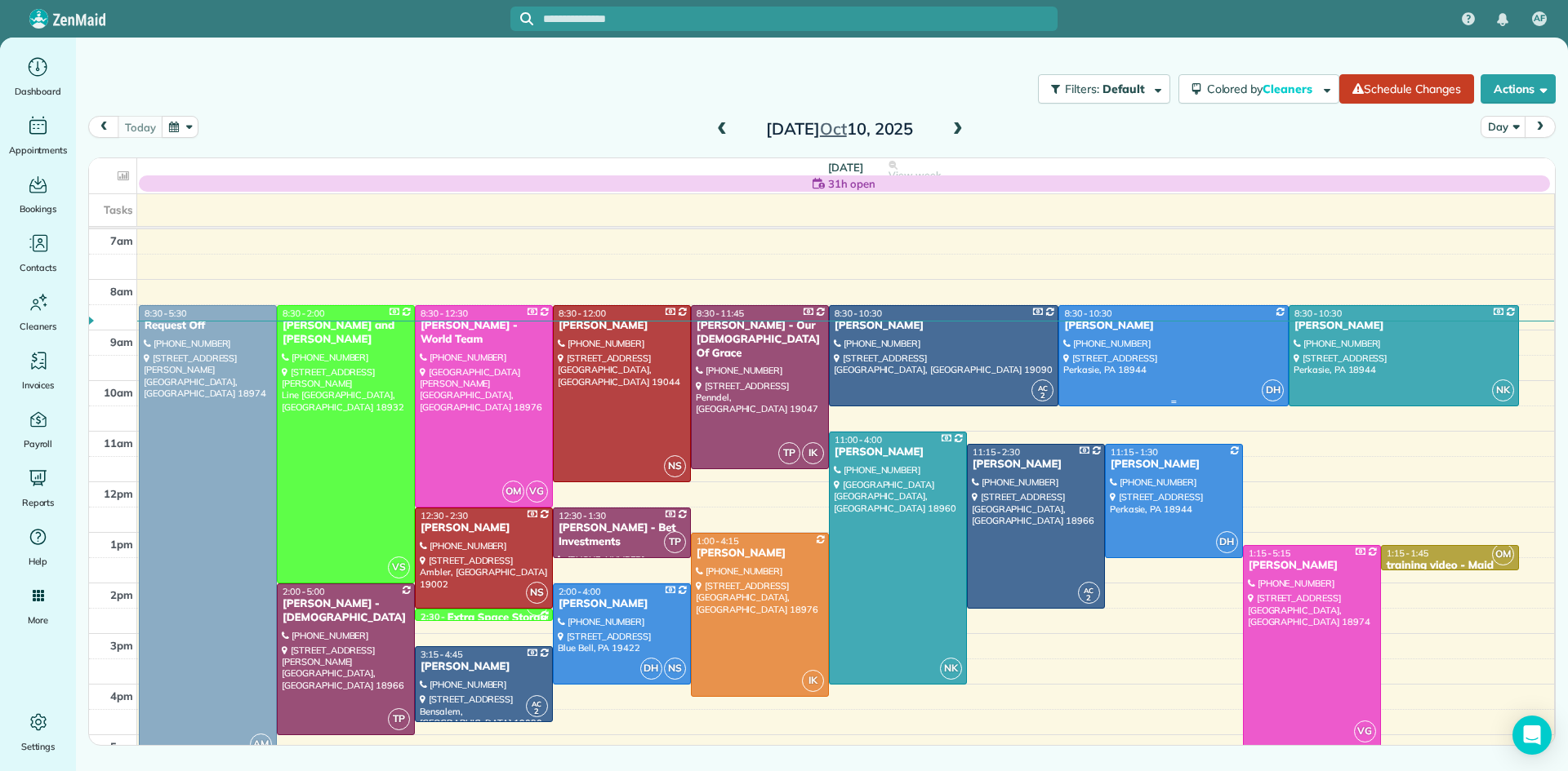
click at [1189, 367] on div at bounding box center [1174, 356] width 229 height 100
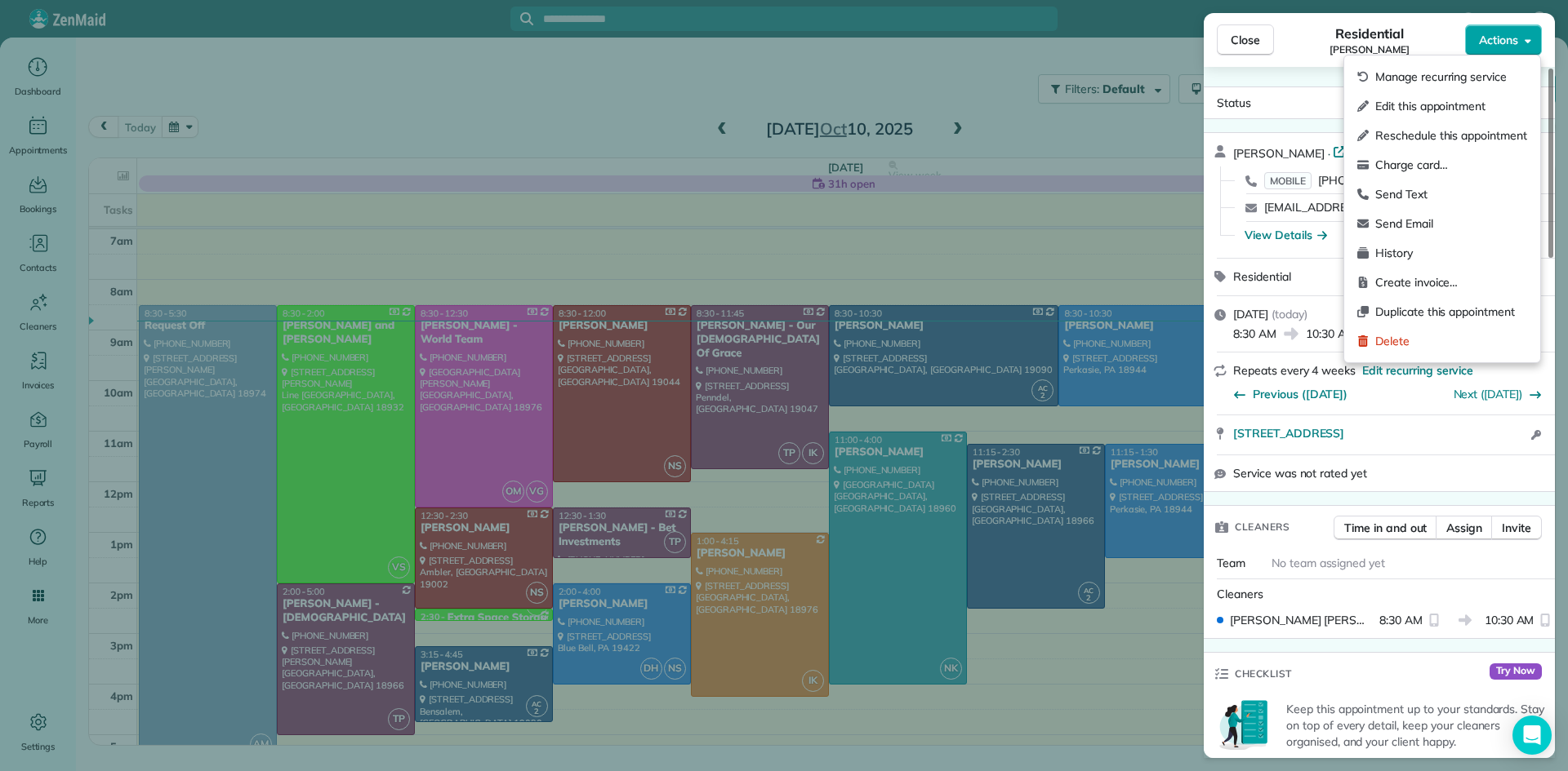
click at [1510, 37] on span "Actions" at bounding box center [1499, 40] width 39 height 17
click at [1414, 163] on span "Charge card…" at bounding box center [1451, 164] width 152 height 17
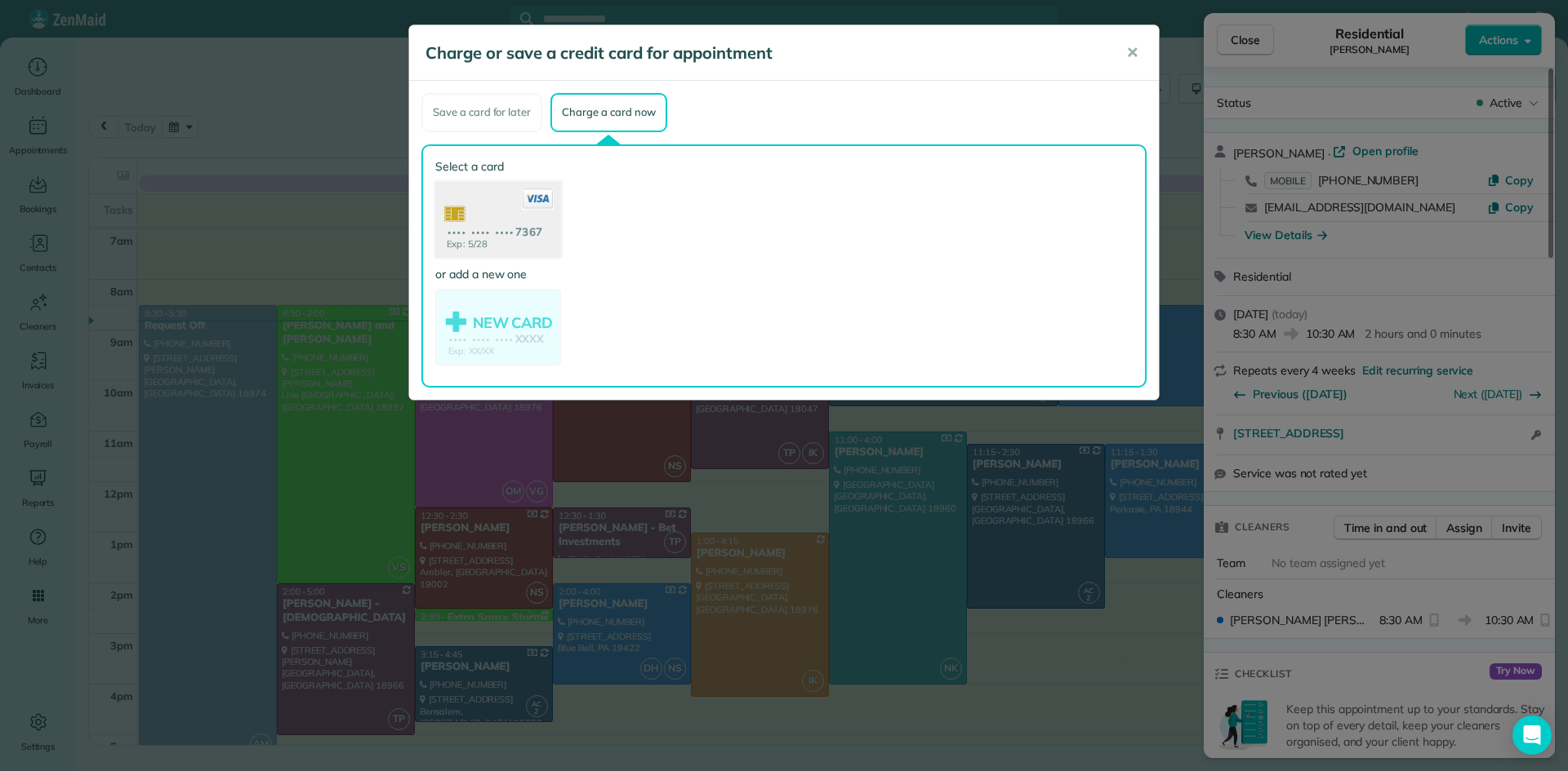
click at [495, 211] on use at bounding box center [498, 220] width 125 height 79
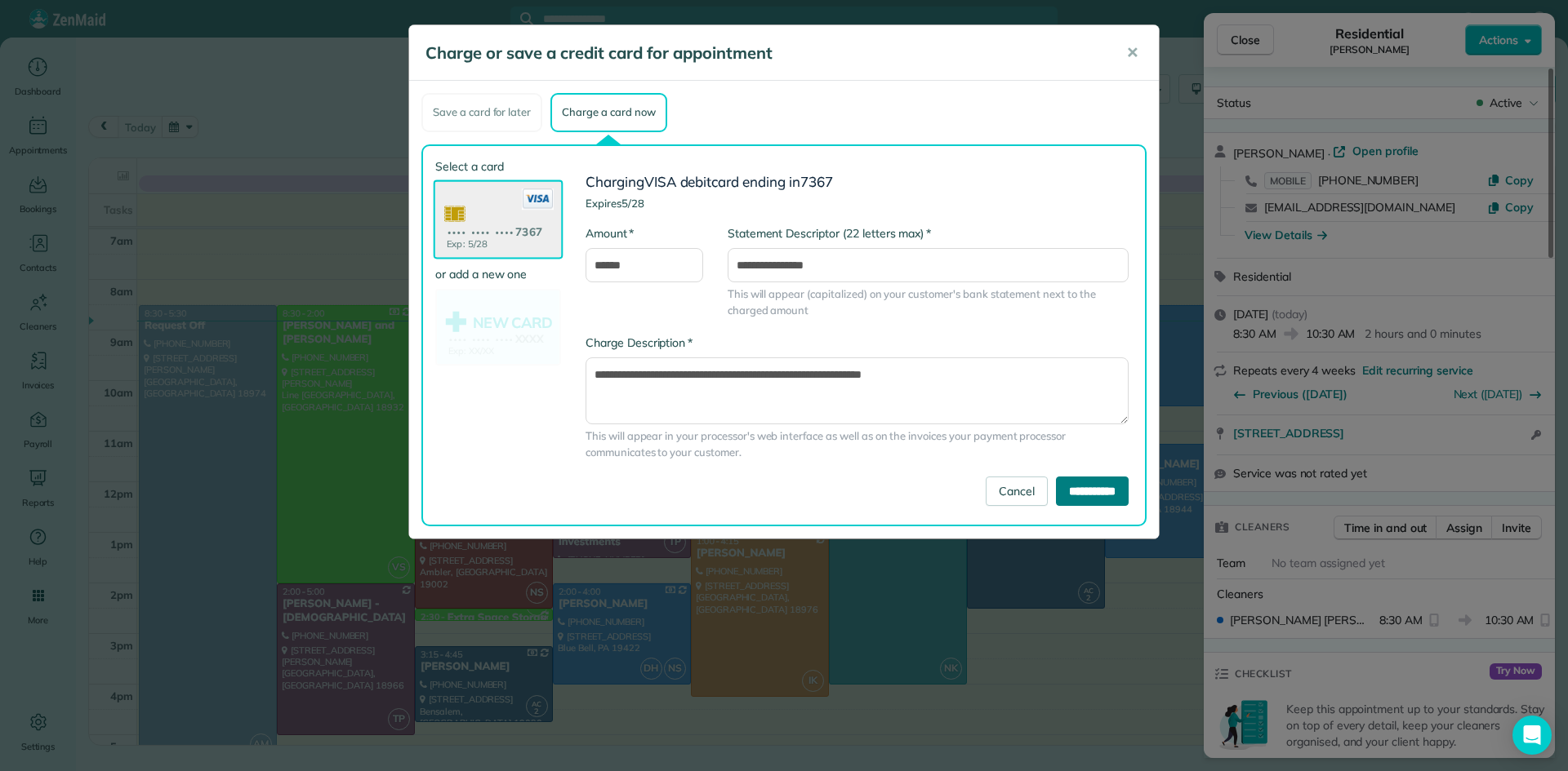
click at [1067, 483] on input "**********" at bounding box center [1092, 491] width 72 height 29
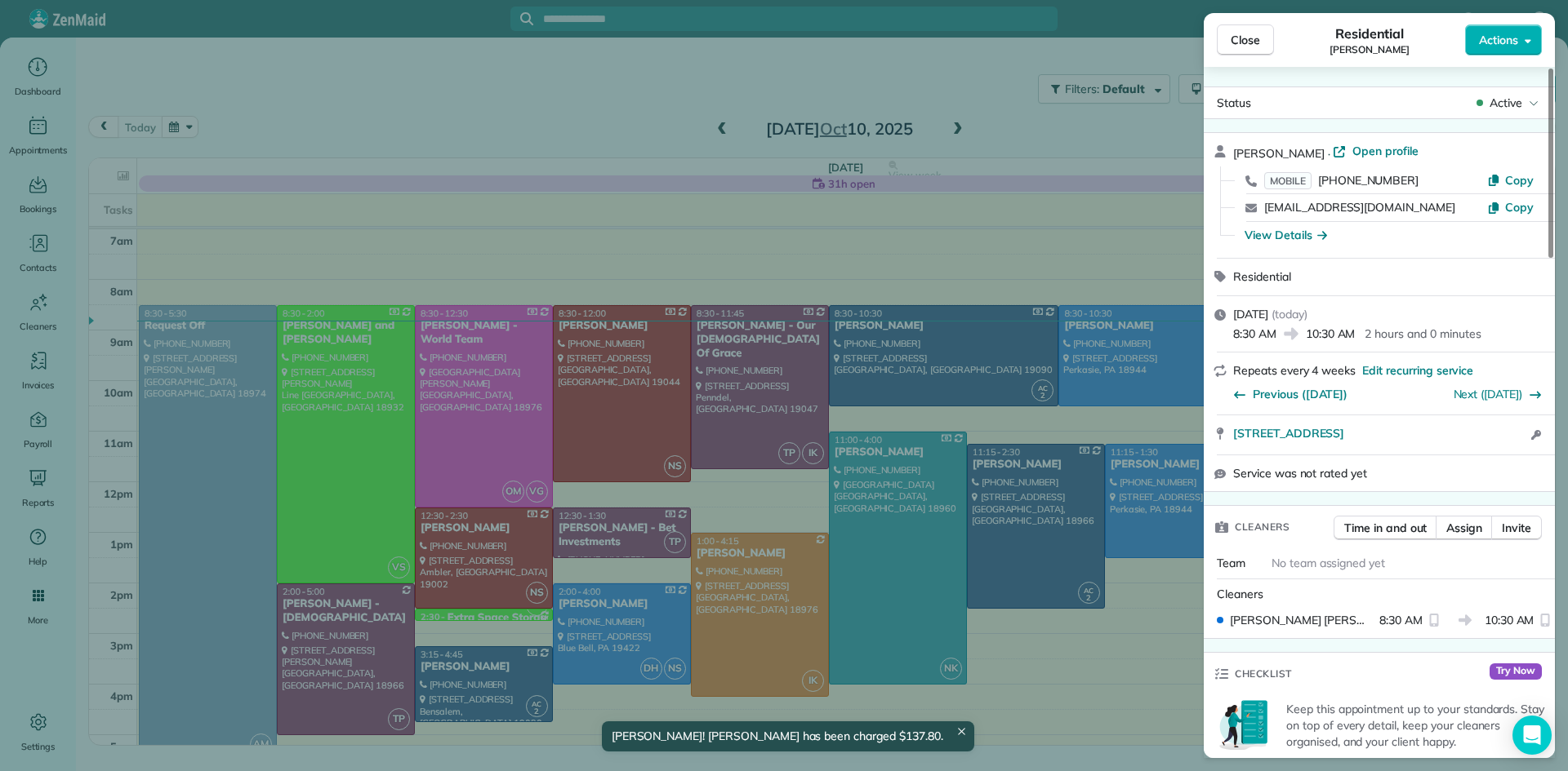
click at [1244, 32] on span "Close" at bounding box center [1245, 40] width 29 height 17
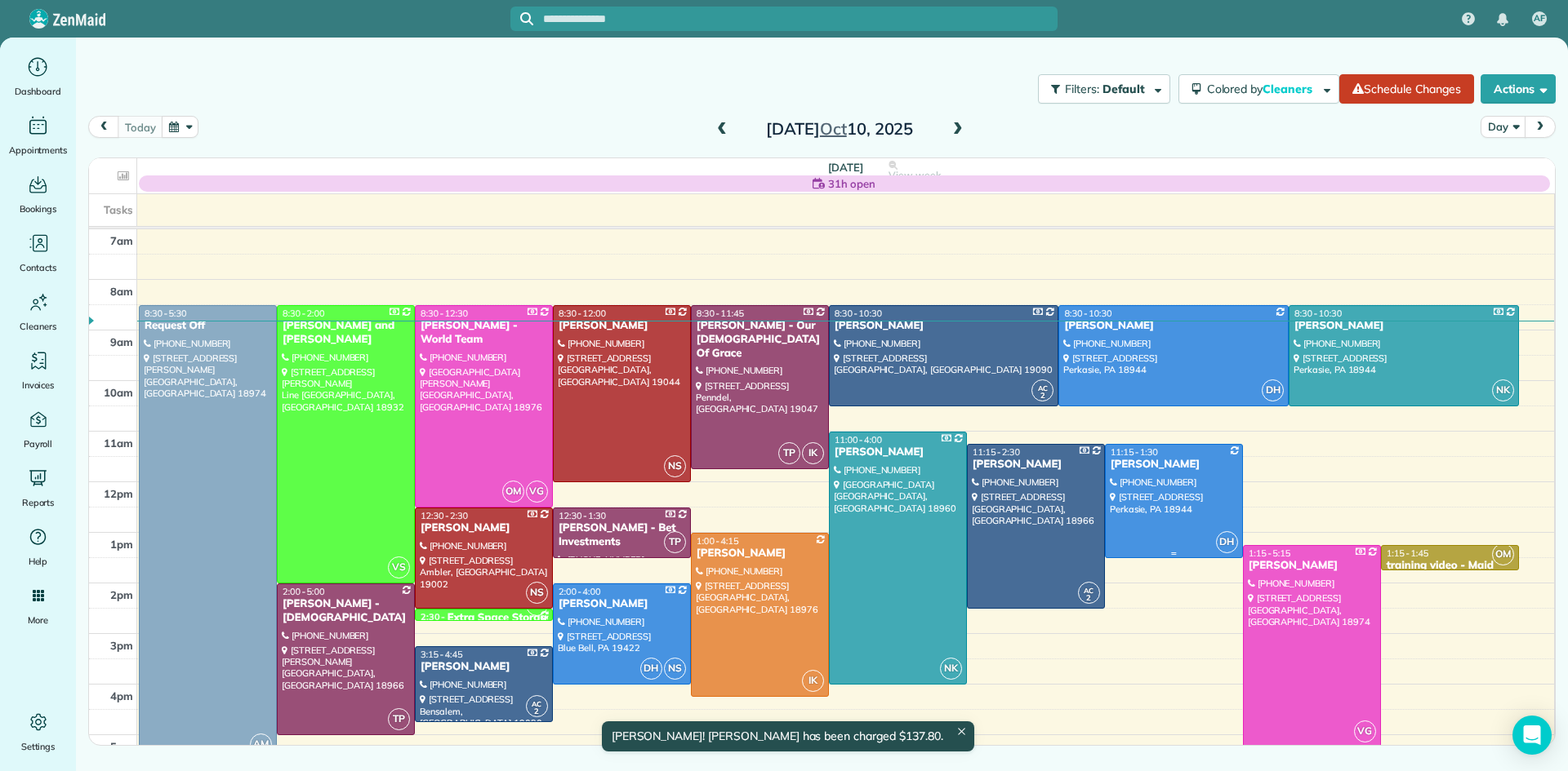
click at [1186, 502] on div at bounding box center [1174, 501] width 136 height 113
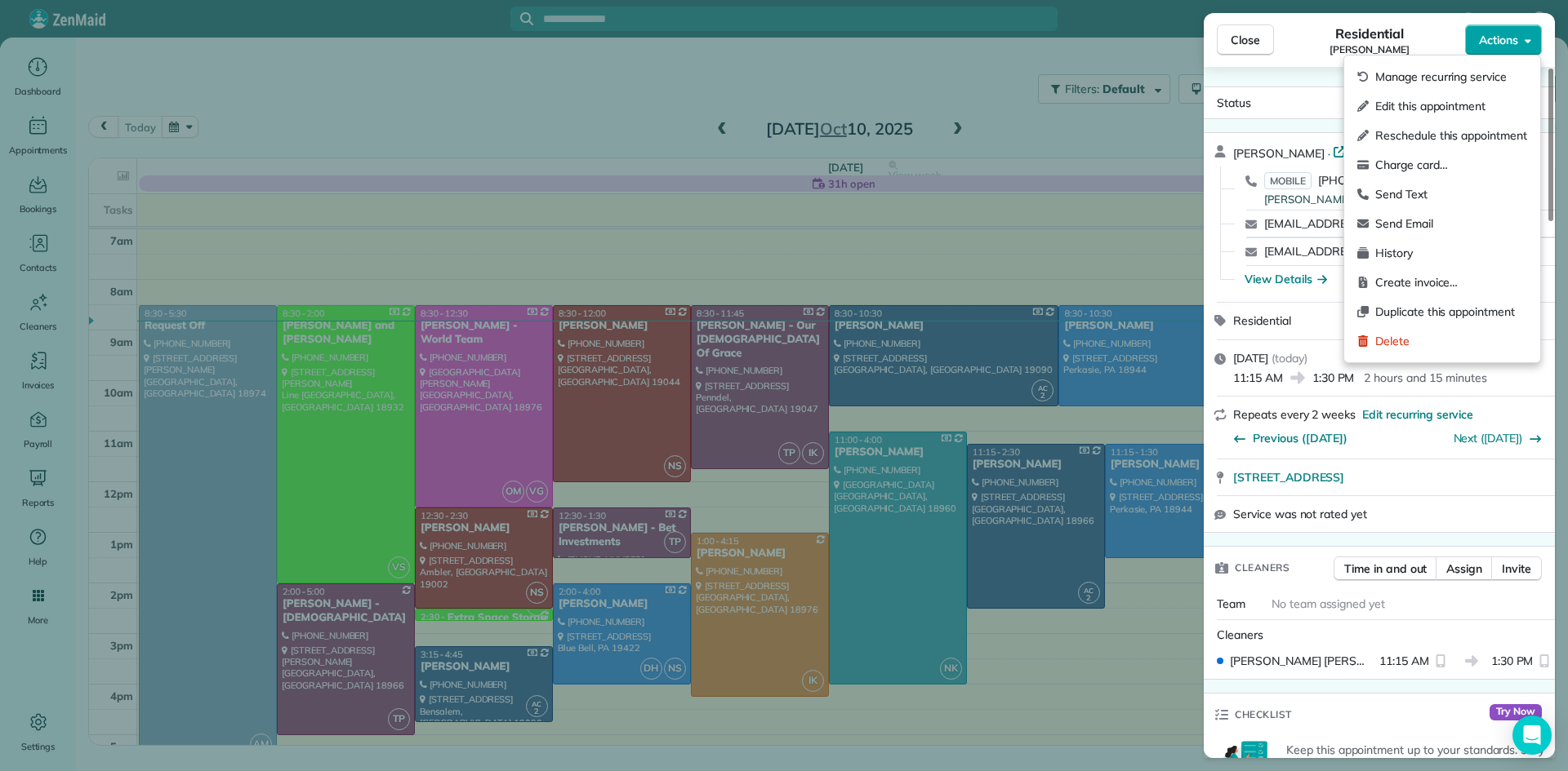
click at [1490, 36] on span "Actions" at bounding box center [1499, 40] width 39 height 17
click at [1407, 159] on span "Charge card…" at bounding box center [1451, 164] width 152 height 17
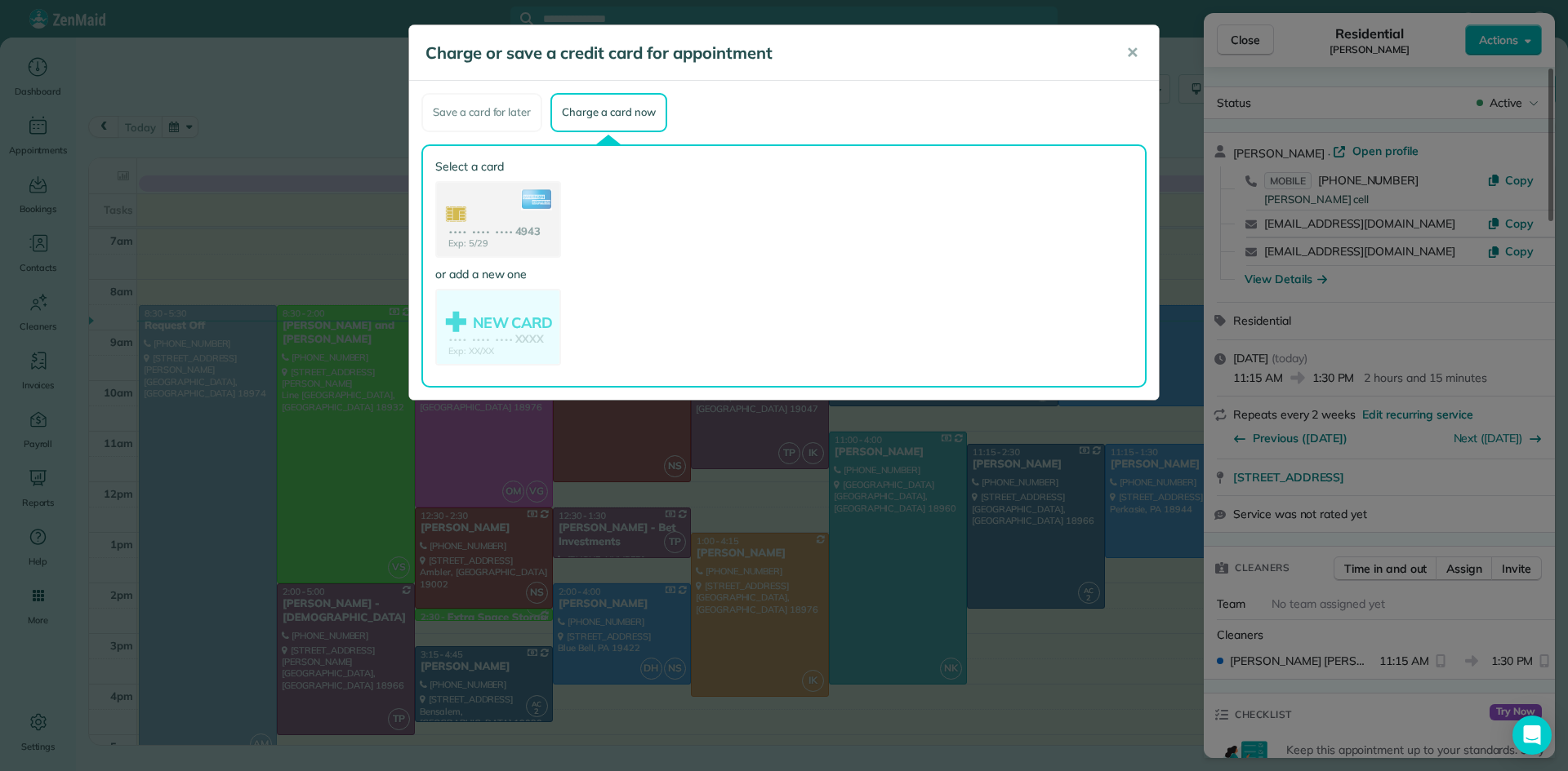
click at [520, 233] on use at bounding box center [497, 221] width 122 height 76
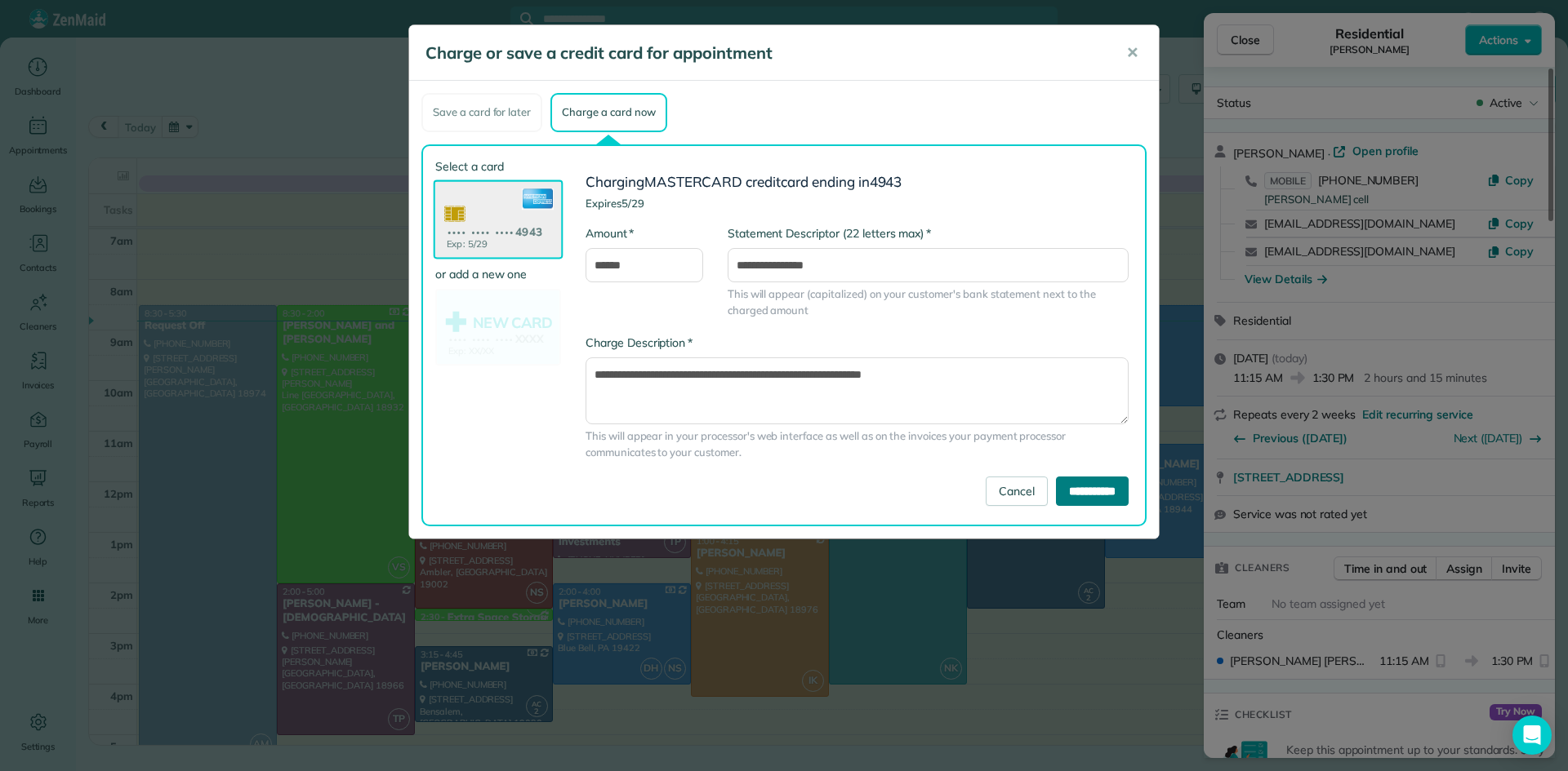
click at [1091, 490] on input "**********" at bounding box center [1092, 491] width 72 height 29
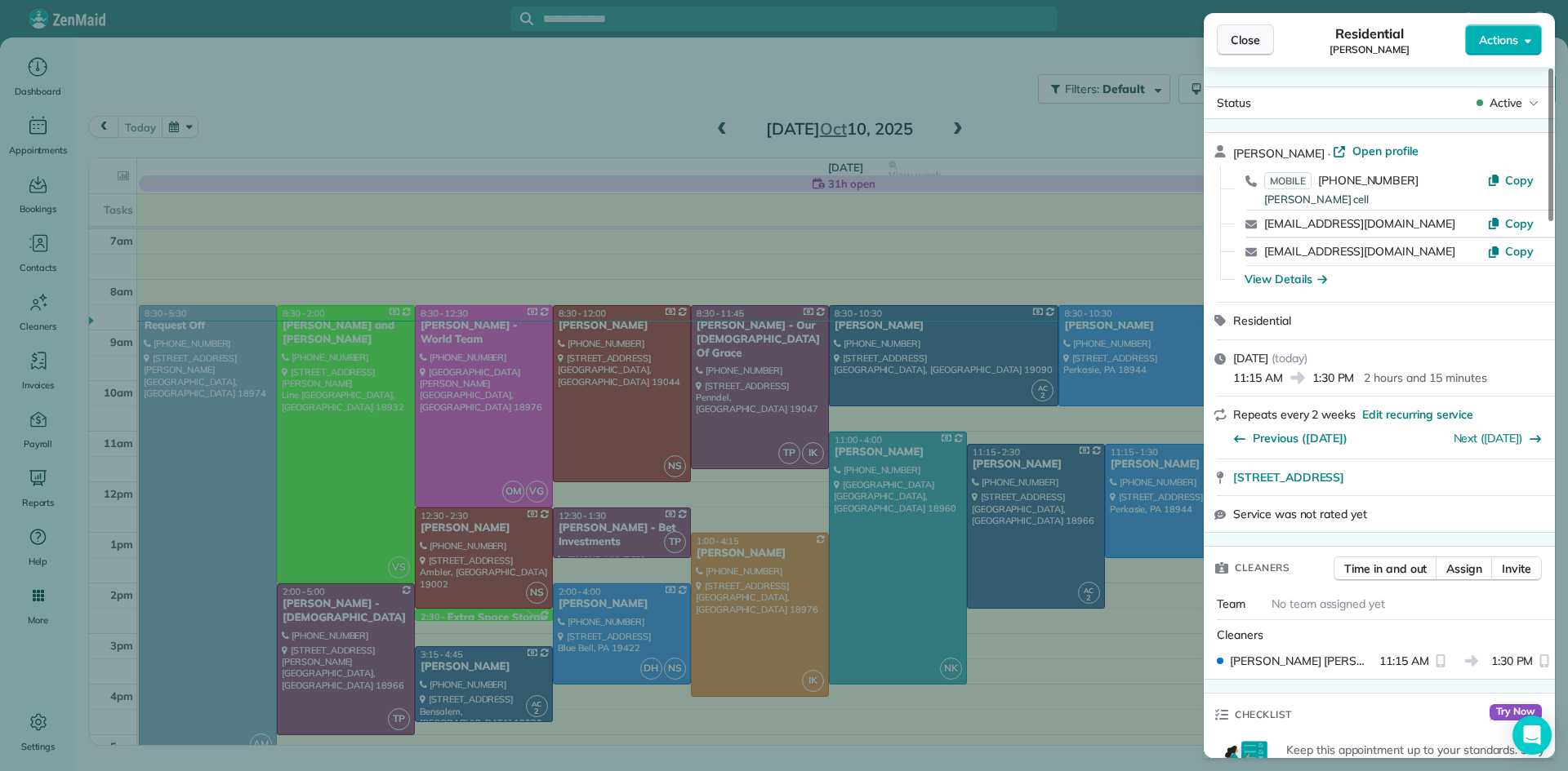
click at [1245, 39] on span "Close" at bounding box center [1245, 40] width 29 height 17
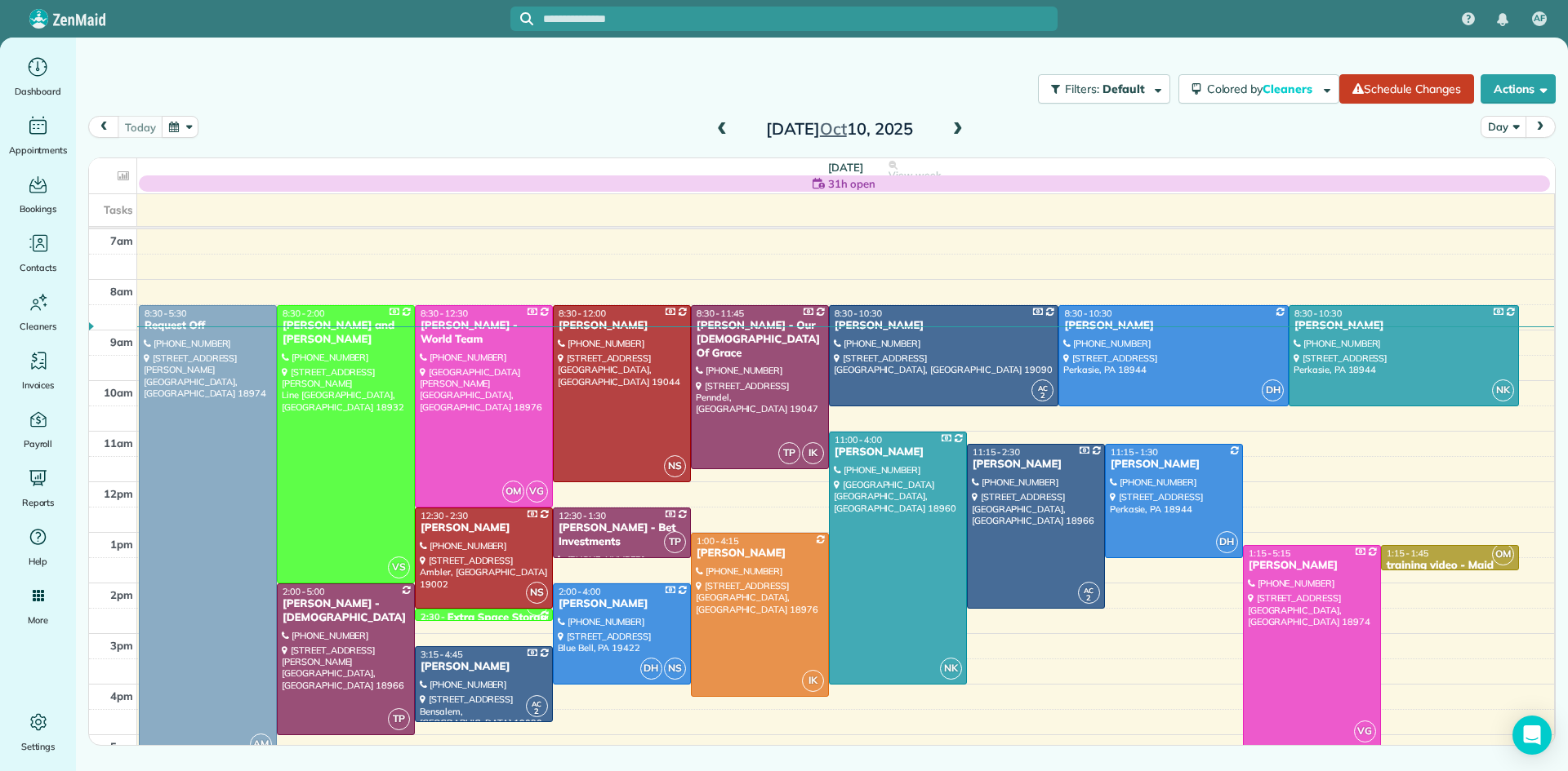
click at [1495, 121] on button "Day" at bounding box center [1502, 126] width 45 height 23
click at [1506, 194] on link "Week" at bounding box center [1545, 197] width 129 height 32
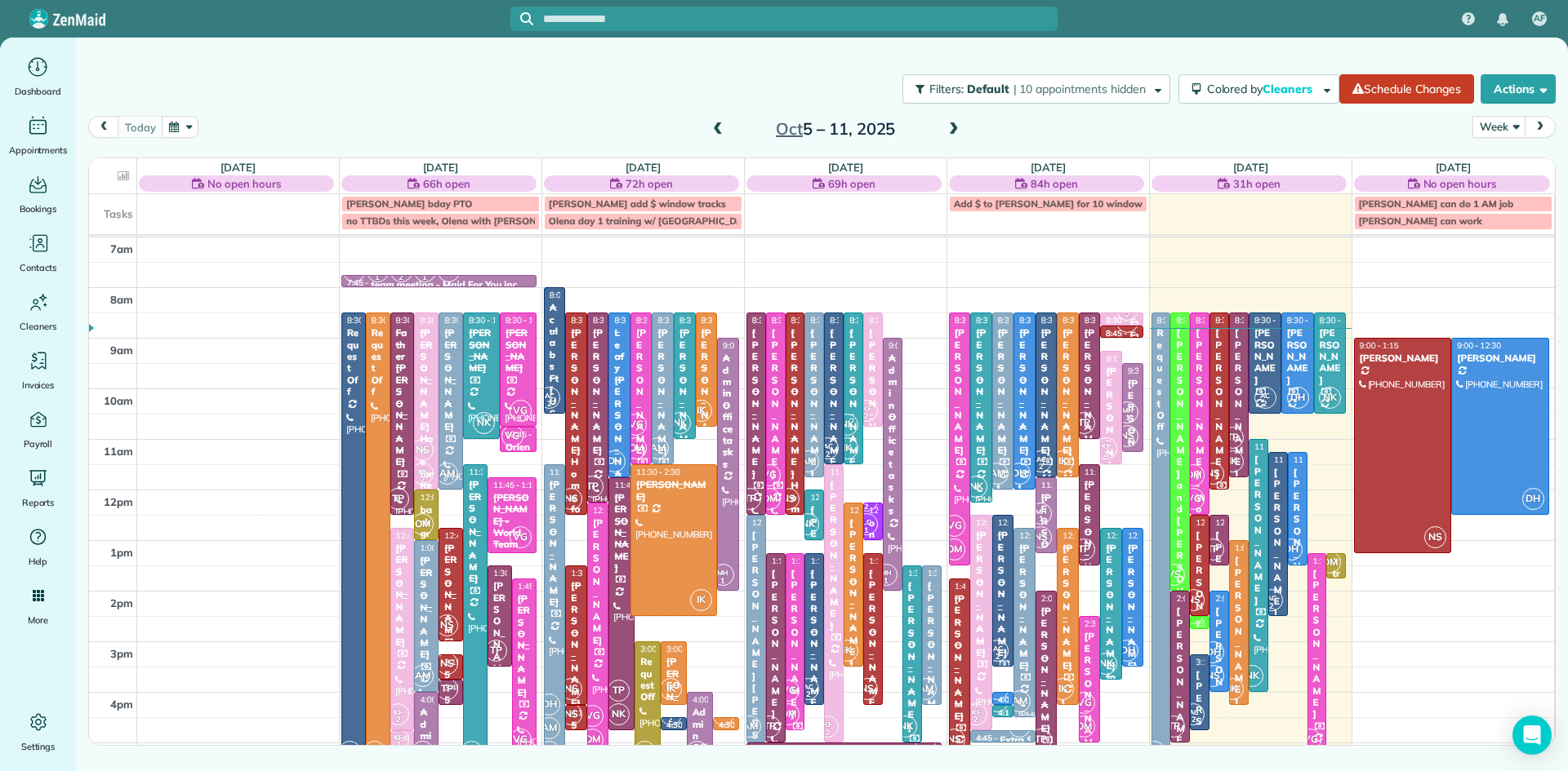
click at [952, 127] on span at bounding box center [953, 129] width 18 height 15
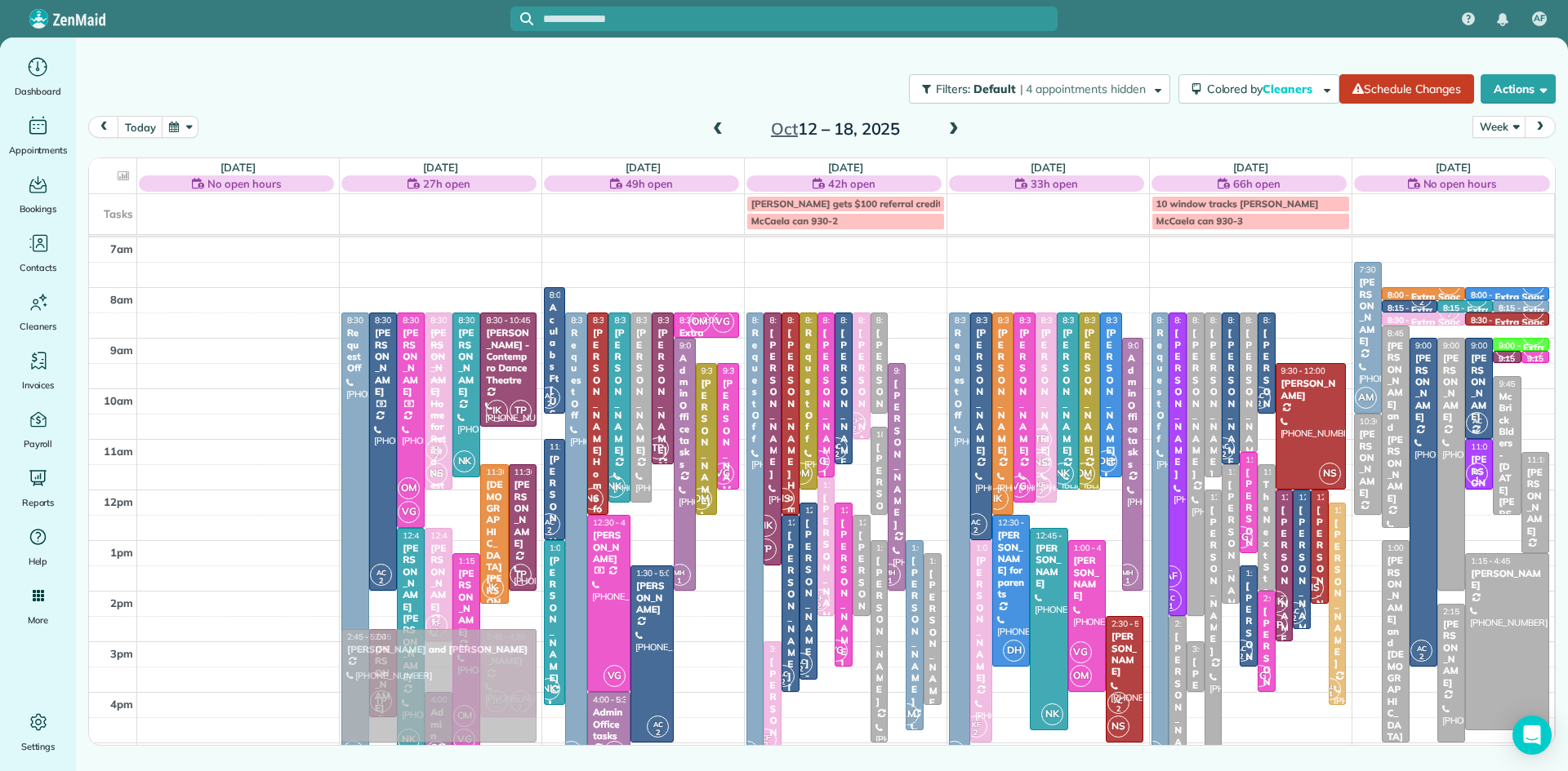
drag, startPoint x: 1371, startPoint y: 576, endPoint x: 513, endPoint y: 684, distance: 864.8
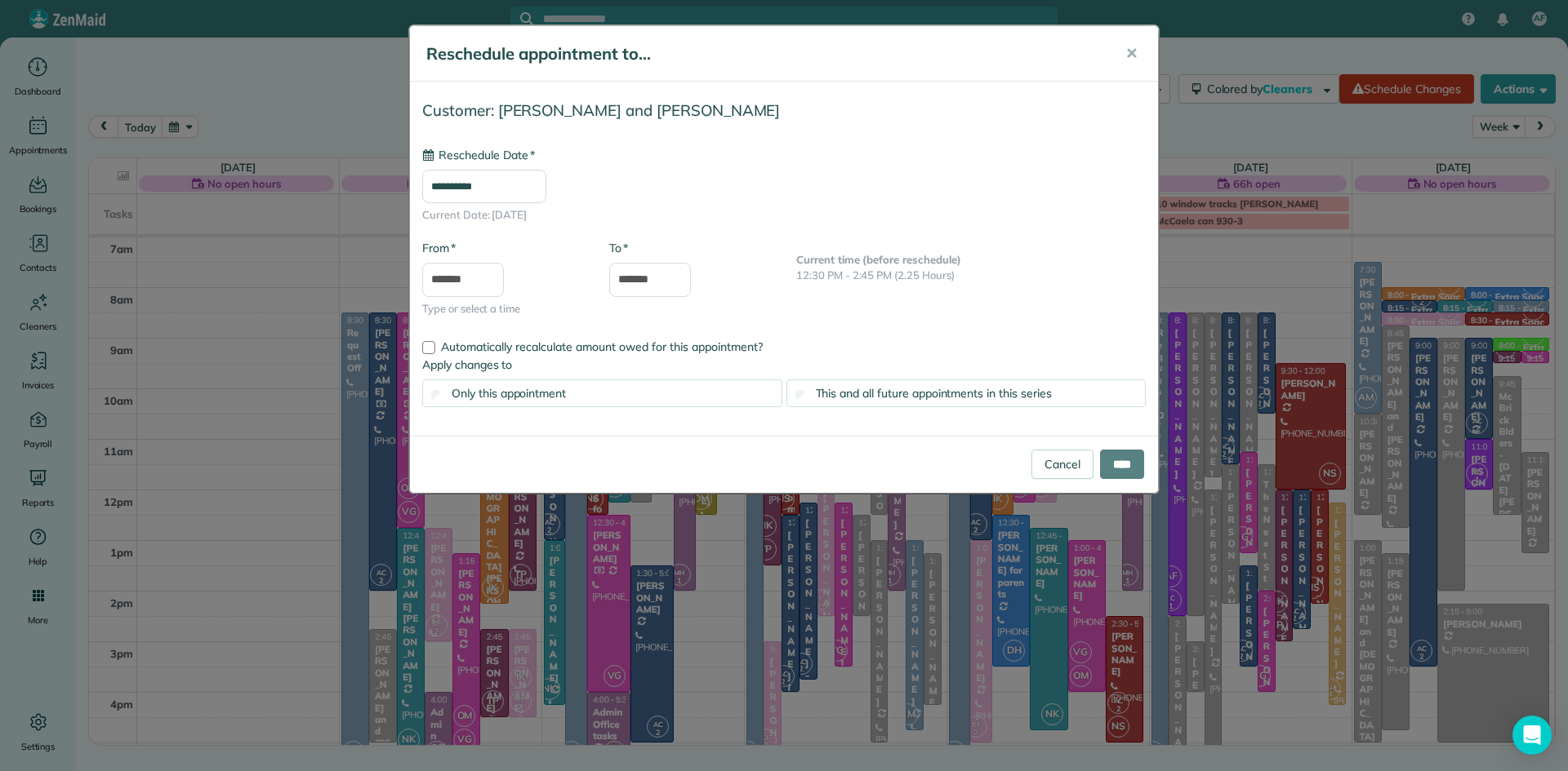
type input "**********"
click at [1128, 466] on input "****" at bounding box center [1122, 465] width 44 height 29
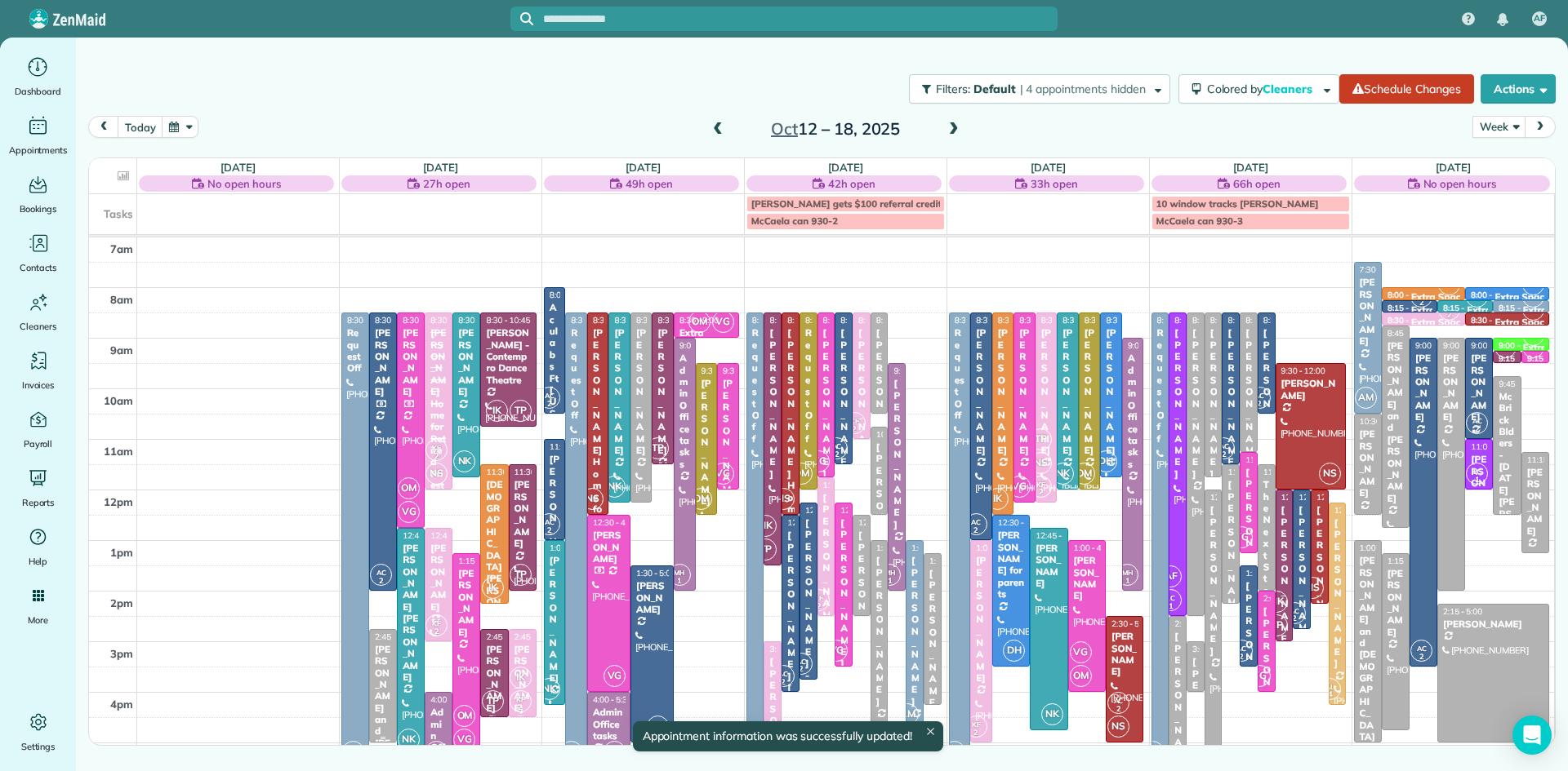
click at [388, 654] on div "Martin and Lynne Blum" at bounding box center [383, 726] width 18 height 164
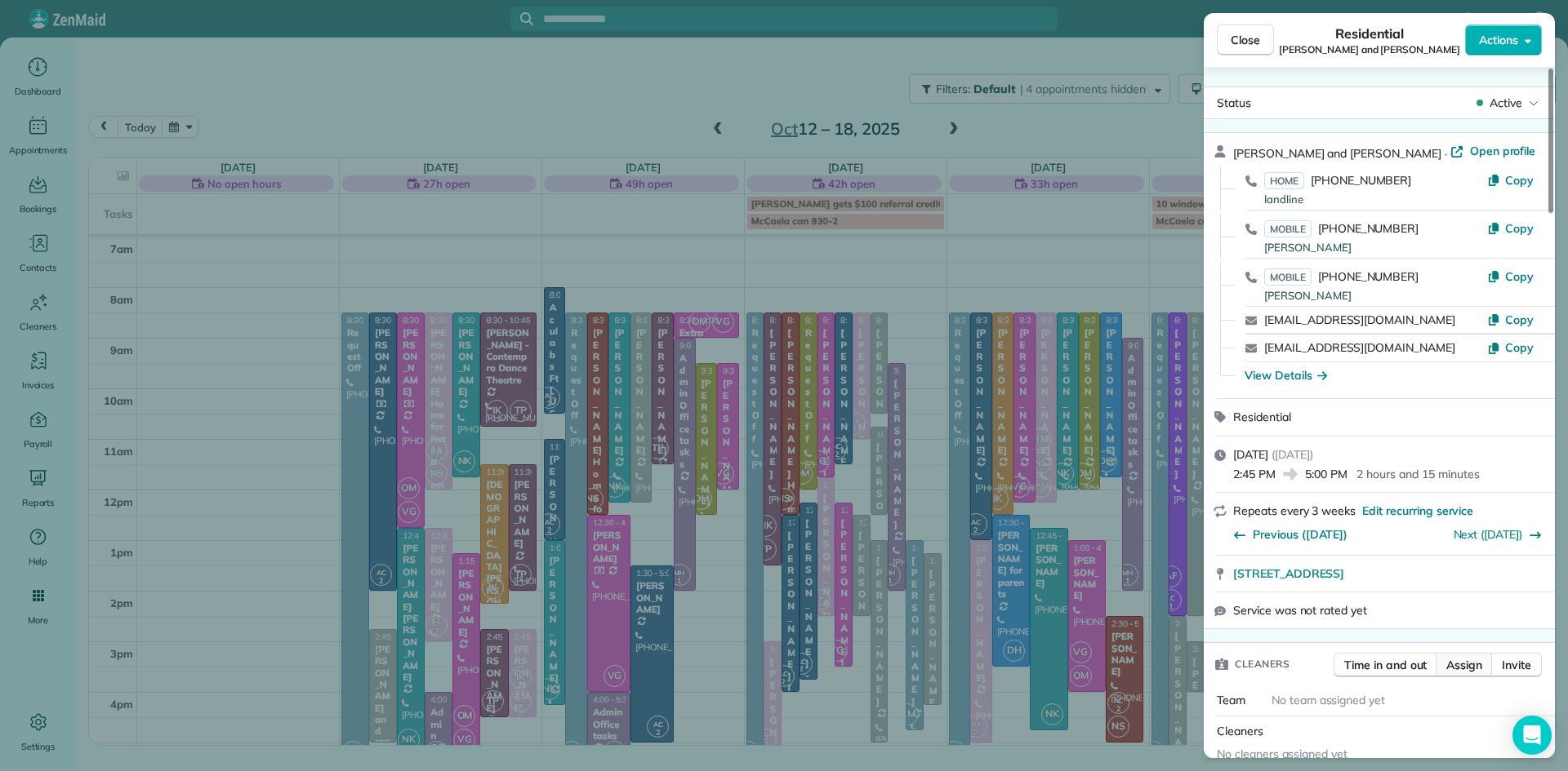
click at [1472, 673] on span "Assign" at bounding box center [1463, 665] width 36 height 17
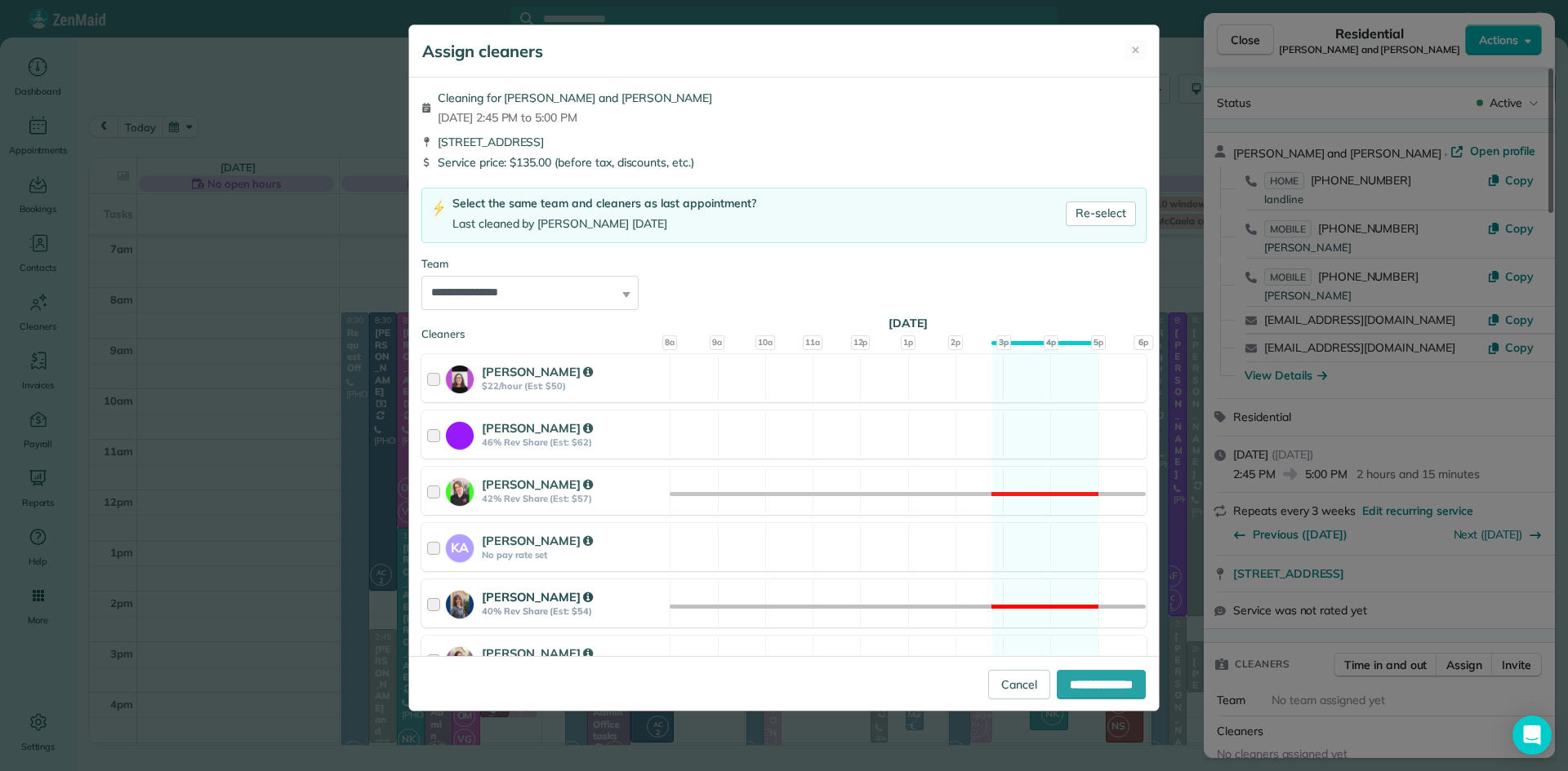
click at [517, 594] on strong "Amber Clark" at bounding box center [536, 597] width 111 height 16
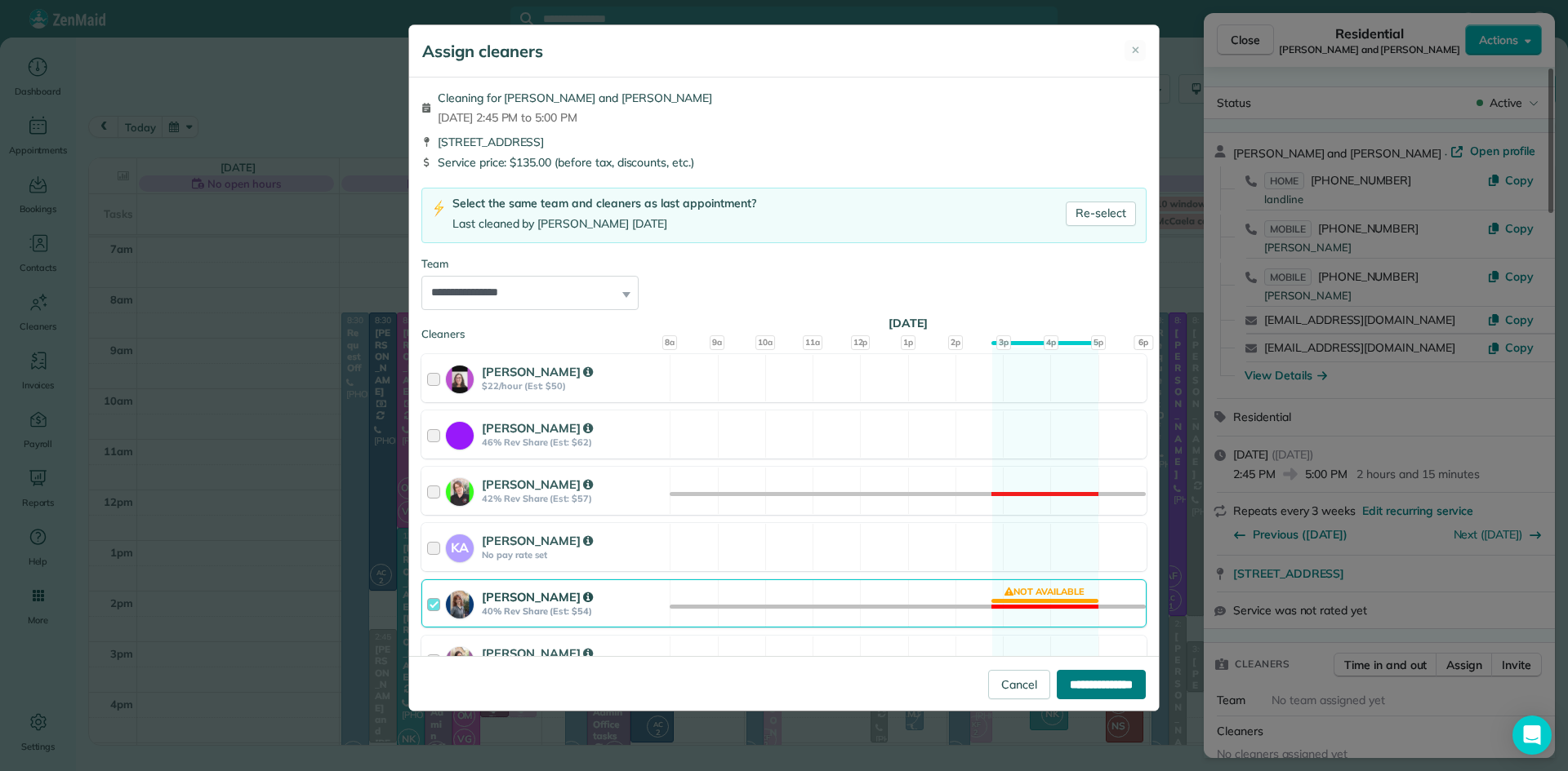
click at [1056, 678] on input "**********" at bounding box center [1100, 685] width 89 height 29
type input "**********"
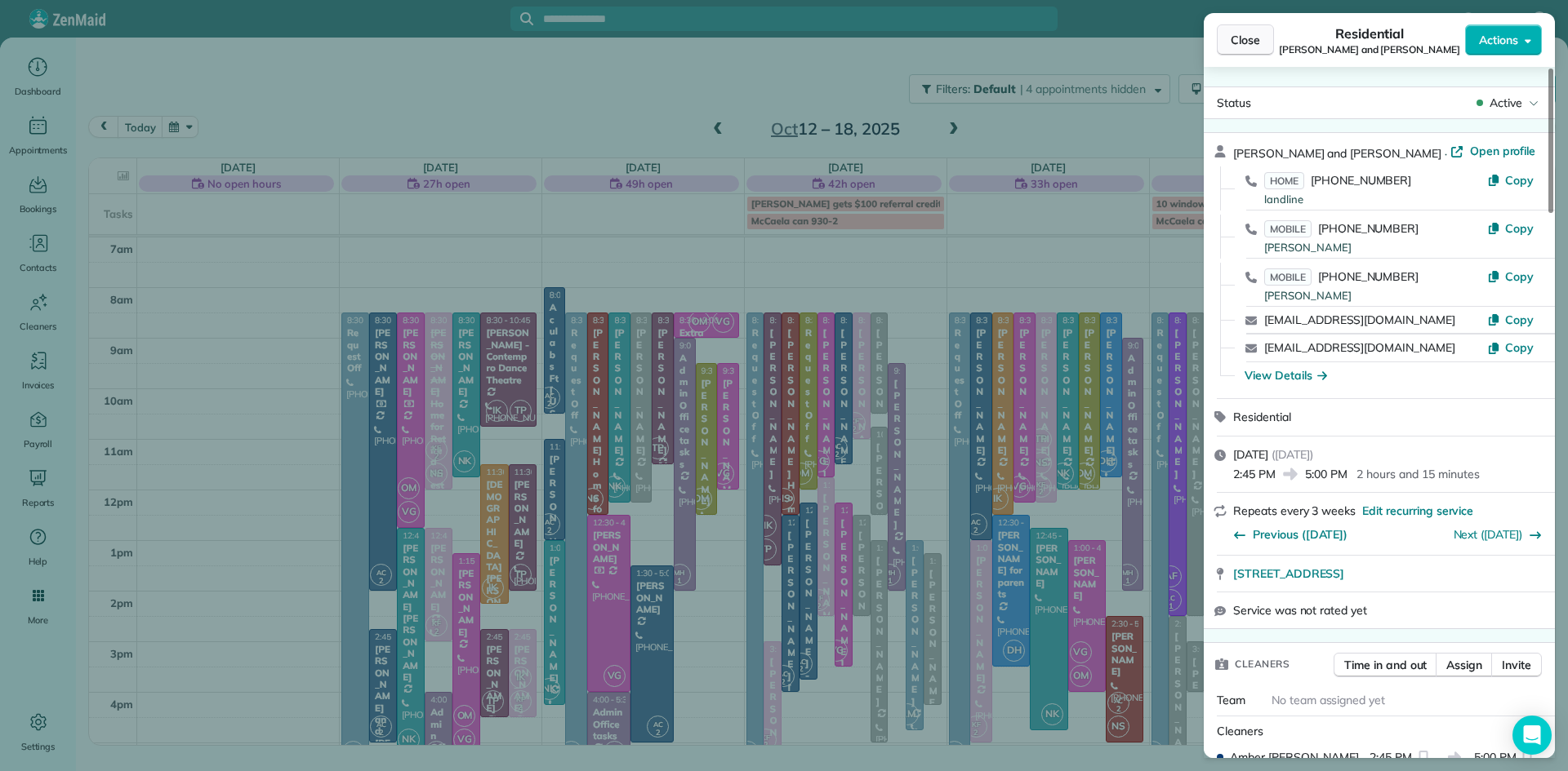
click at [1249, 33] on span "Close" at bounding box center [1245, 40] width 29 height 17
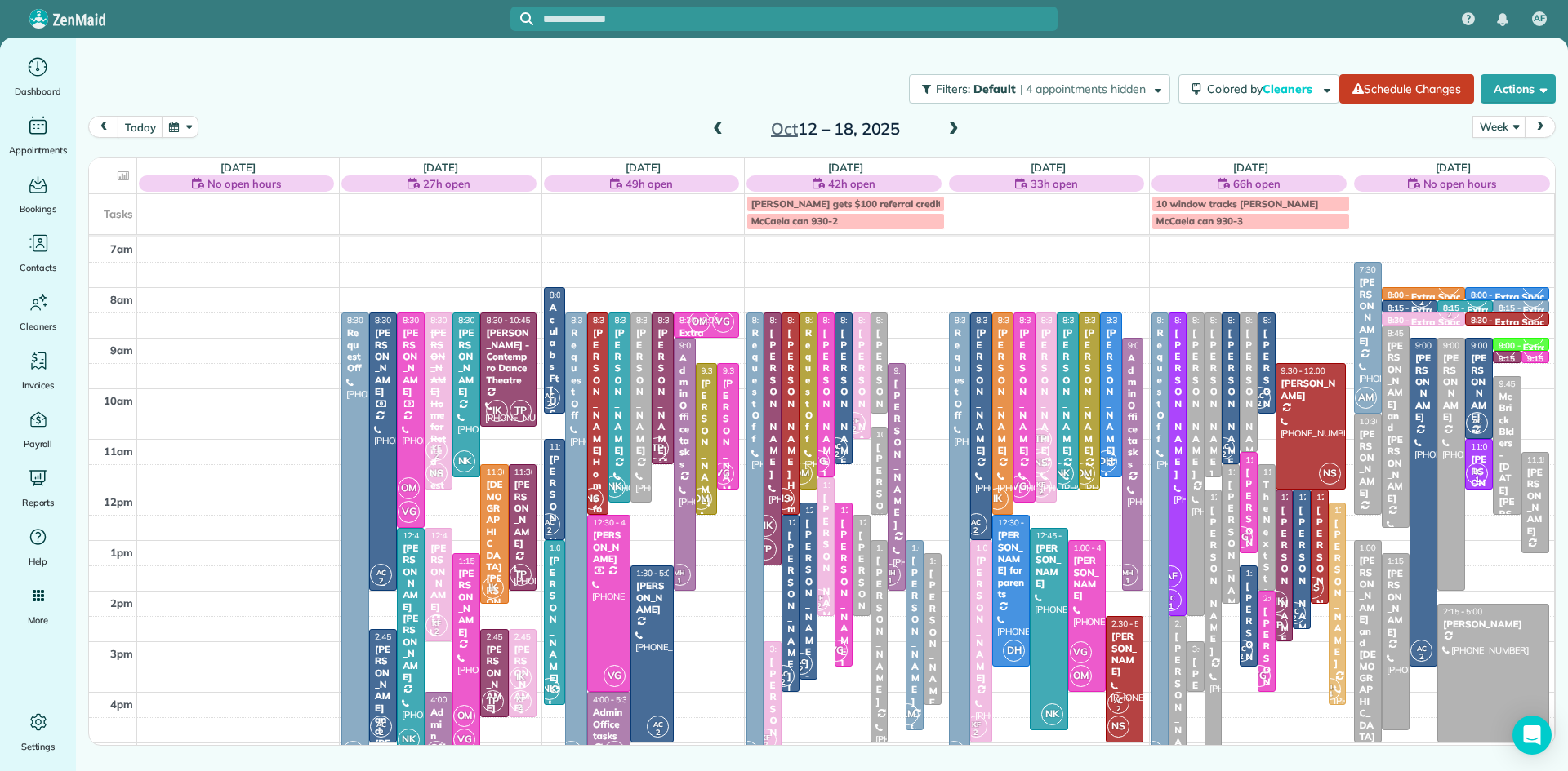
click at [387, 468] on div at bounding box center [383, 451] width 26 height 277
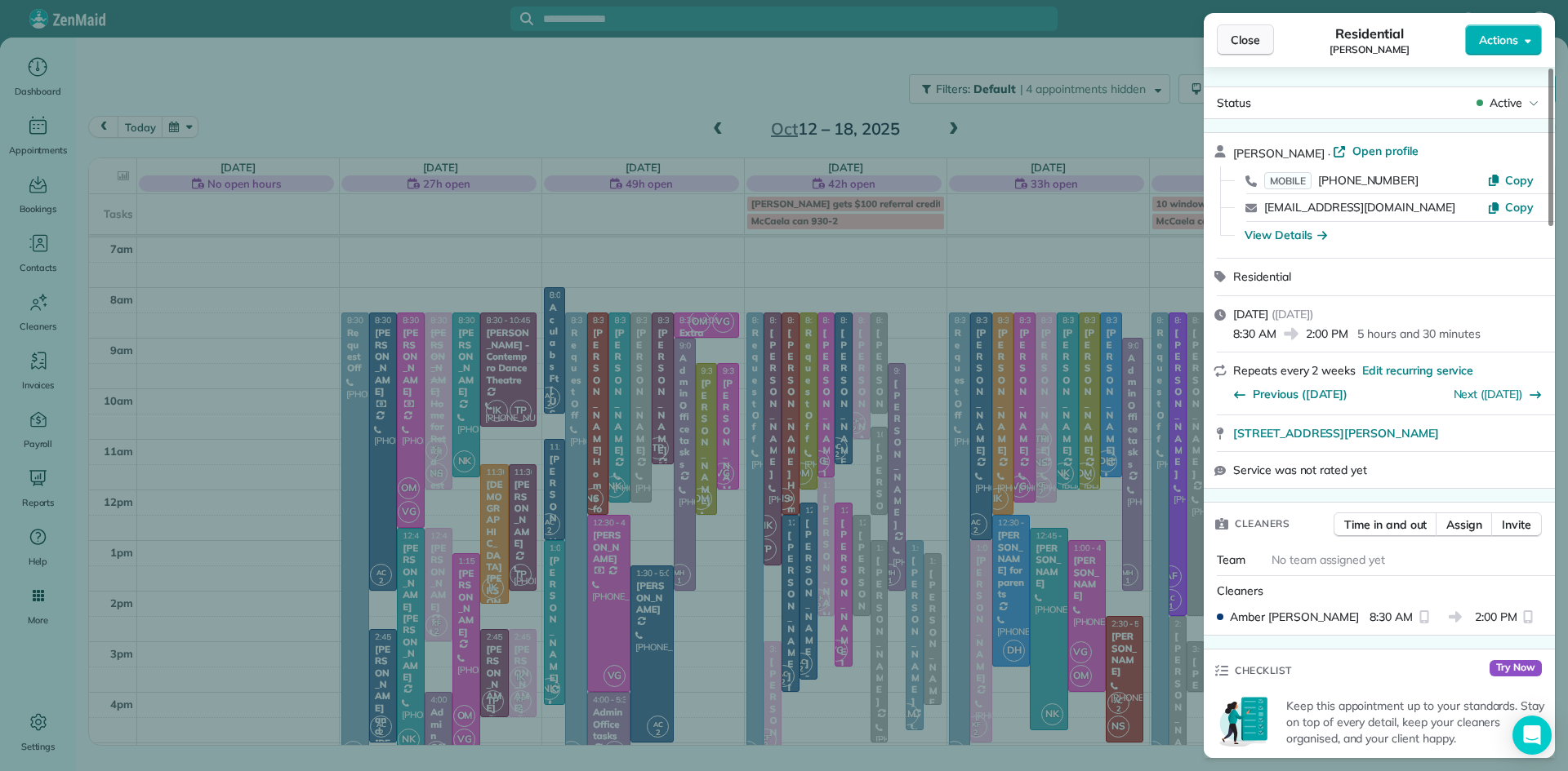
click at [1240, 41] on span "Close" at bounding box center [1245, 40] width 29 height 17
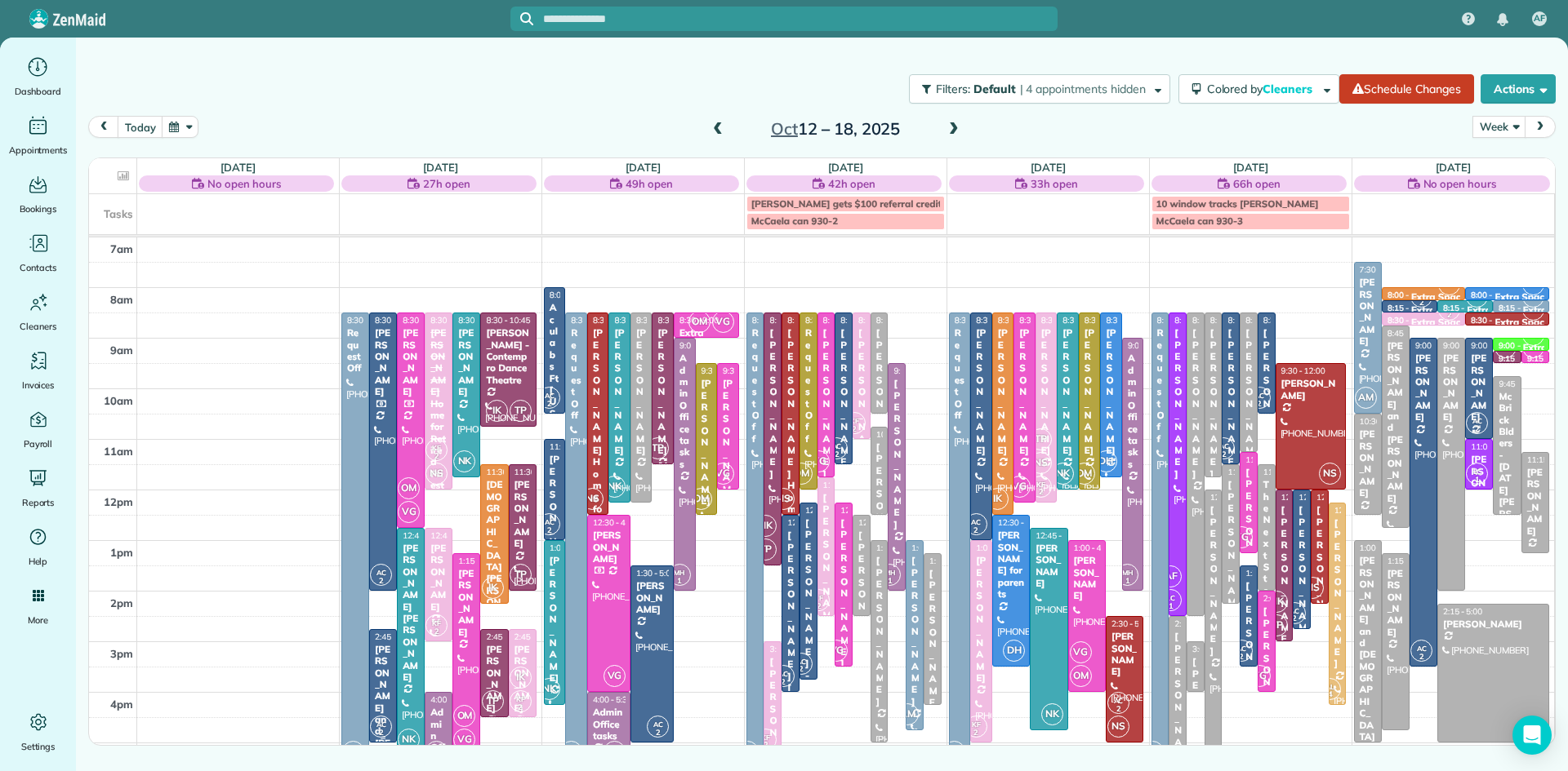
click at [390, 636] on span "2:45 - 5:00" at bounding box center [394, 637] width 39 height 11
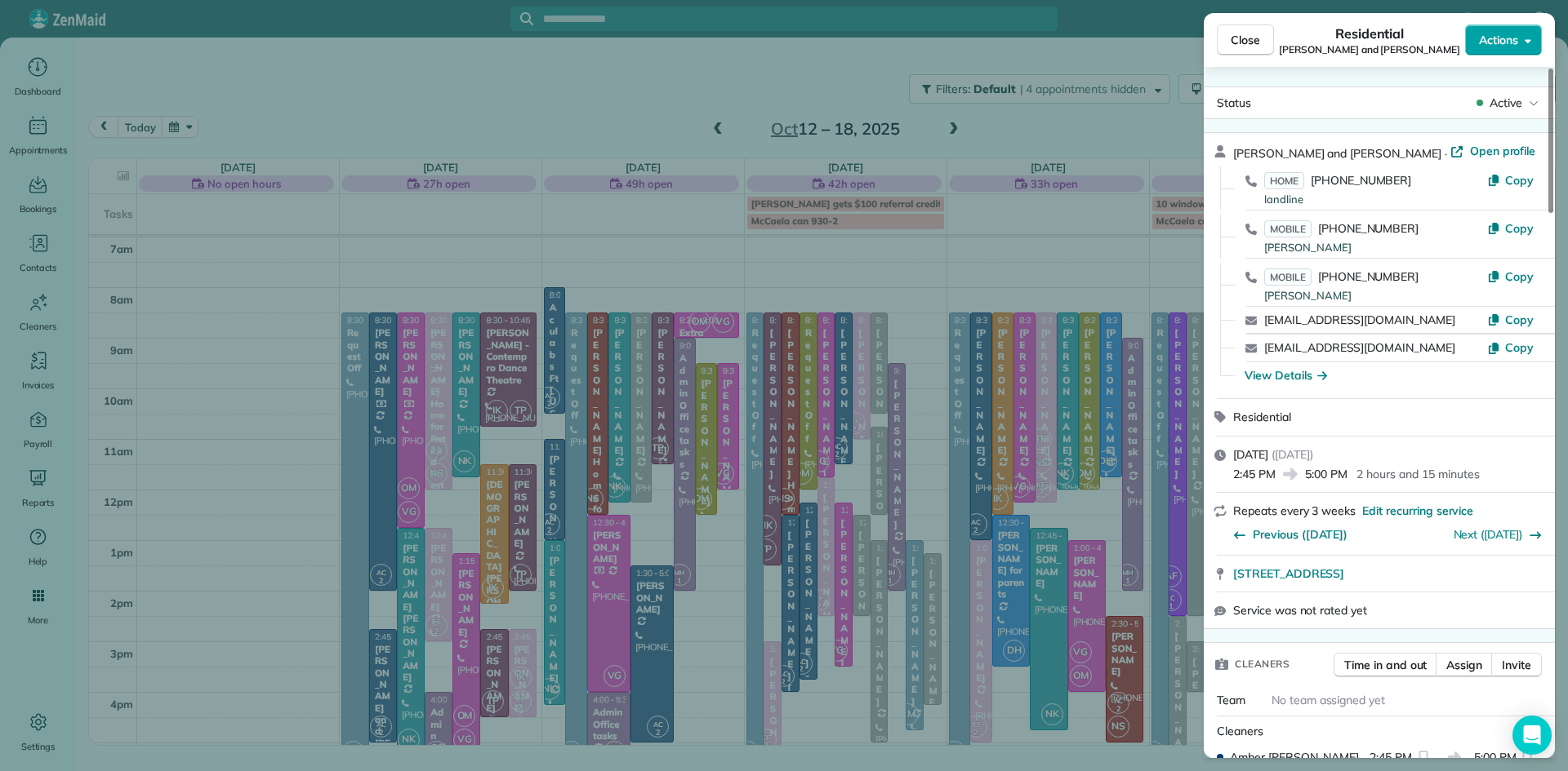
click at [1485, 37] on span "Actions" at bounding box center [1499, 40] width 39 height 17
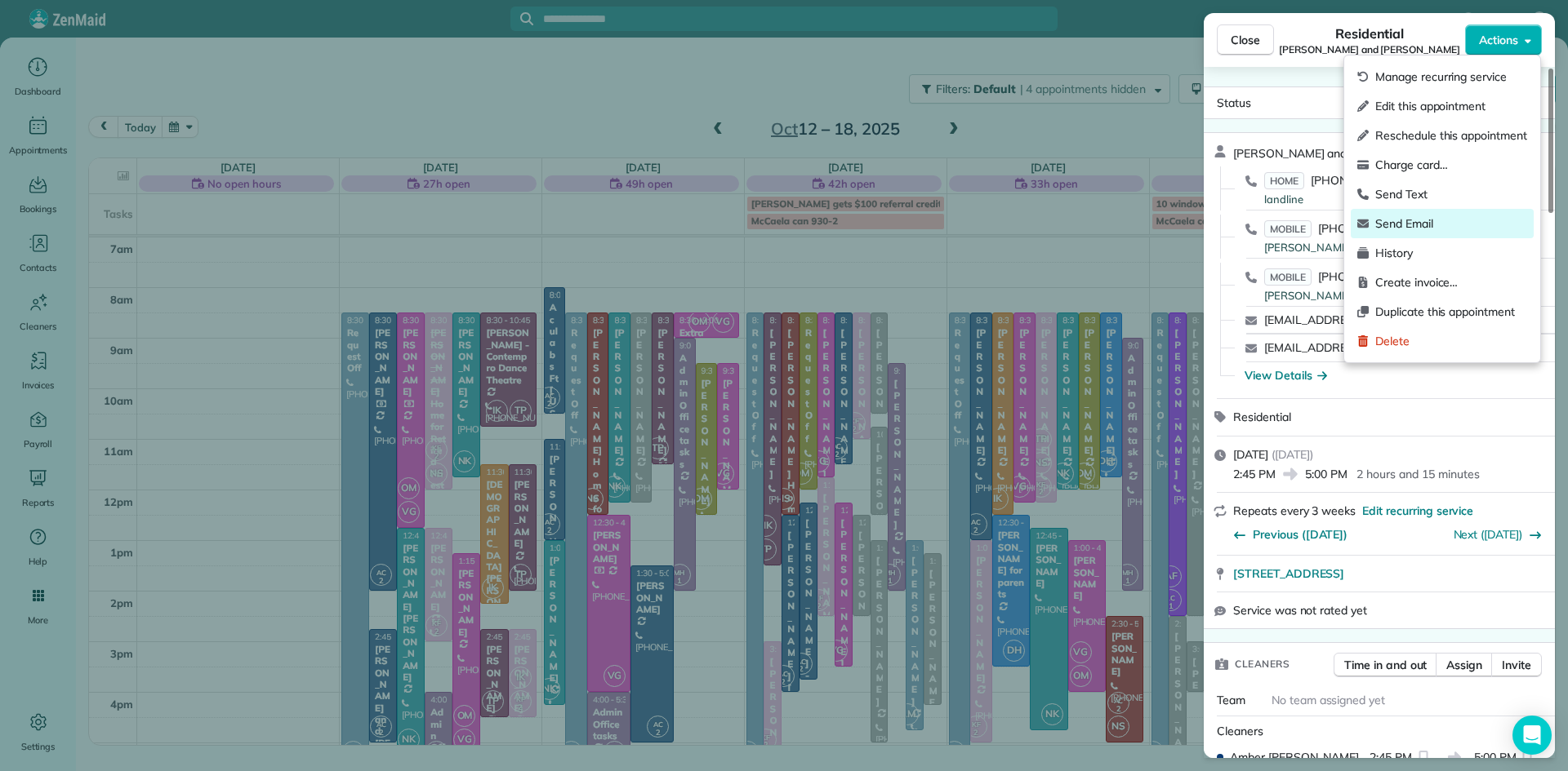
click at [1435, 222] on span "Send Email" at bounding box center [1451, 223] width 152 height 17
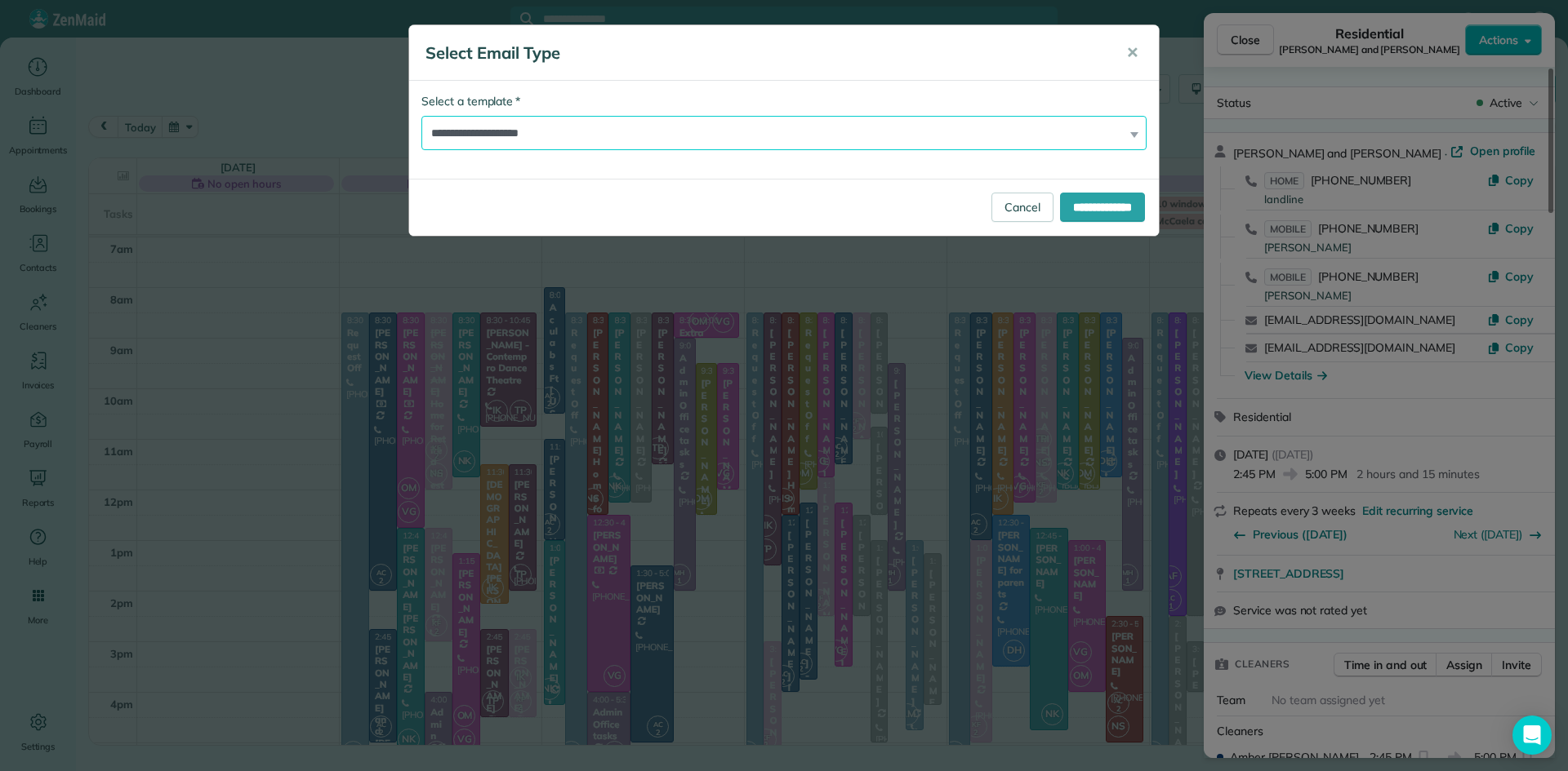
click at [496, 125] on select "**********" at bounding box center [783, 132] width 725 height 34
select select "*****"
click at [421, 115] on select "**********" at bounding box center [783, 132] width 725 height 34
click at [1093, 202] on input "**********" at bounding box center [1102, 207] width 85 height 29
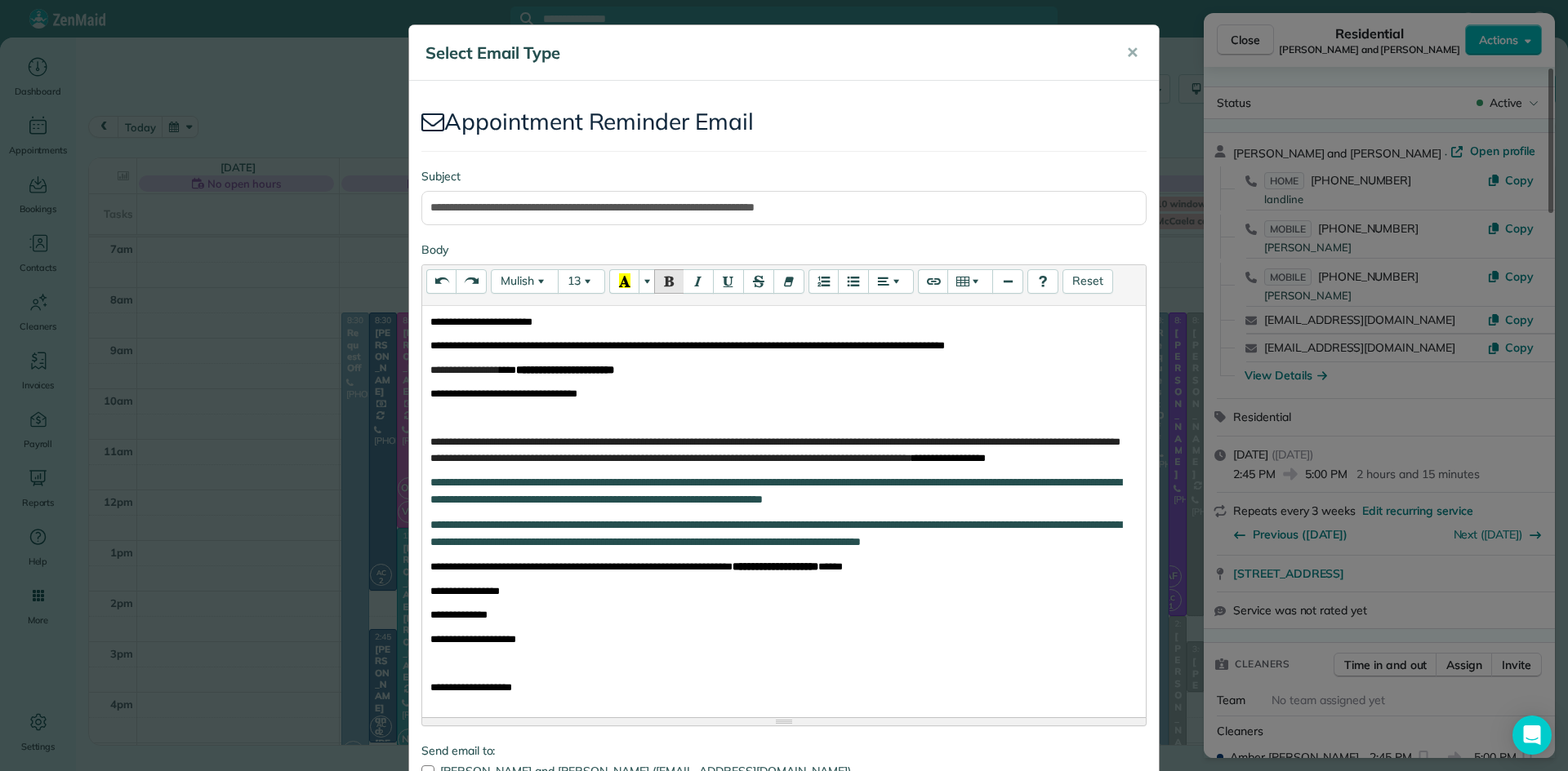
scroll to position [254, 0]
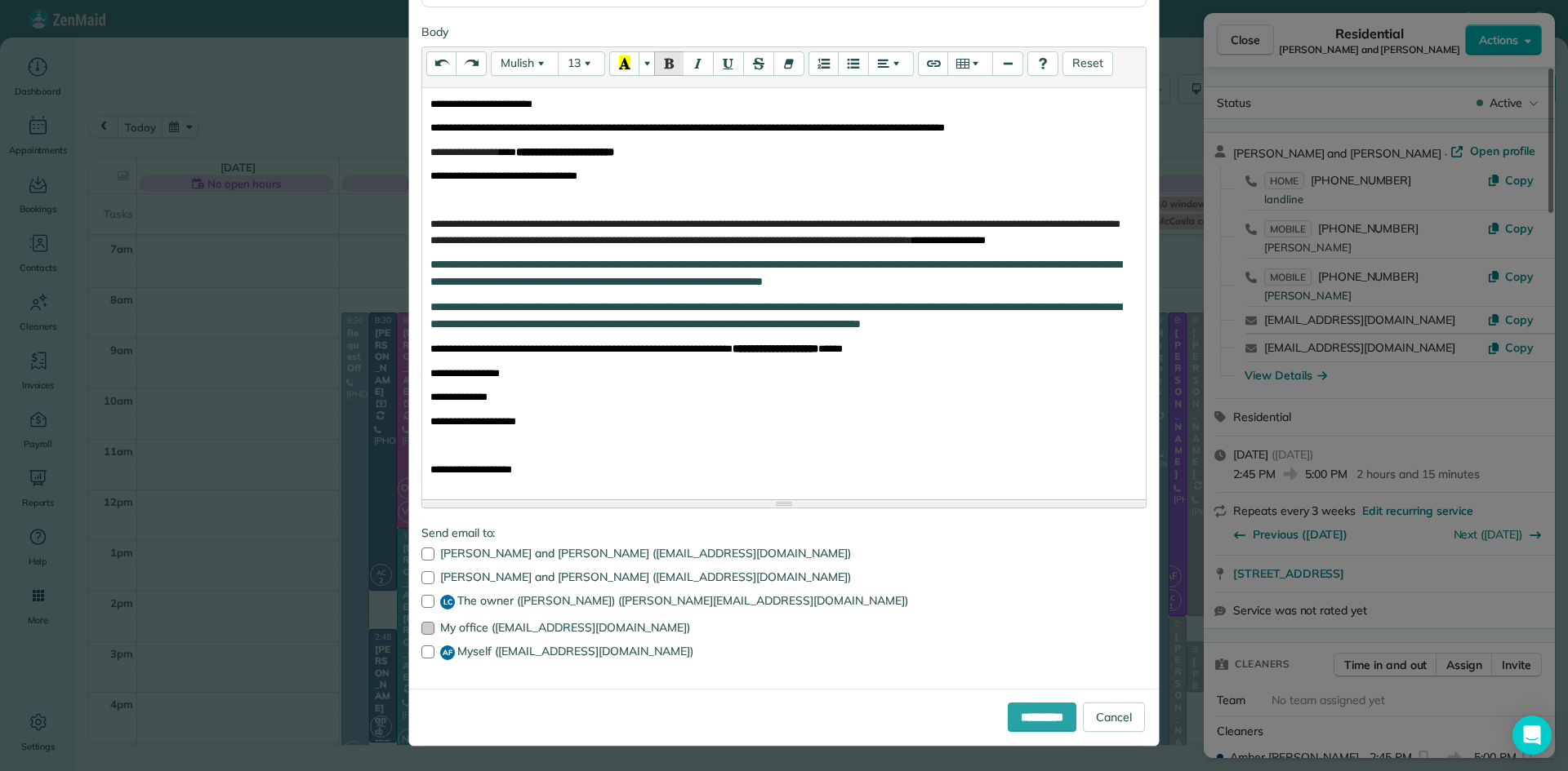
drag, startPoint x: 422, startPoint y: 619, endPoint x: 426, endPoint y: 628, distance: 9.8
click at [424, 621] on div "Martin and Lynne Blum (mlb206@comcast.net) Martin and Lynne Blum (martinblum@co…" at bounding box center [783, 604] width 725 height 113
click at [427, 629] on div at bounding box center [427, 628] width 13 height 13
click at [426, 650] on div at bounding box center [427, 652] width 13 height 13
click at [1011, 711] on input "**********" at bounding box center [1041, 717] width 69 height 29
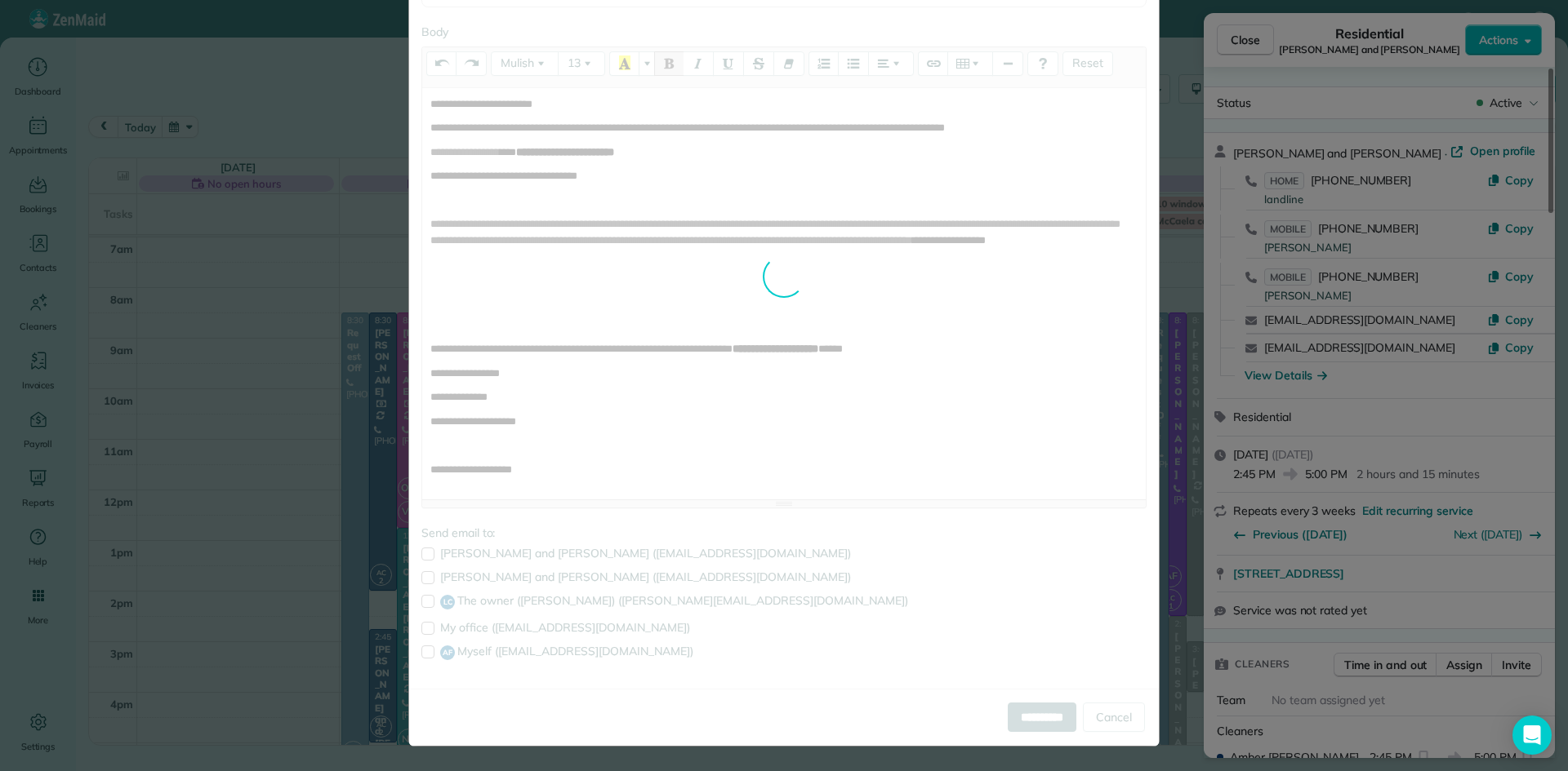
scroll to position [0, 0]
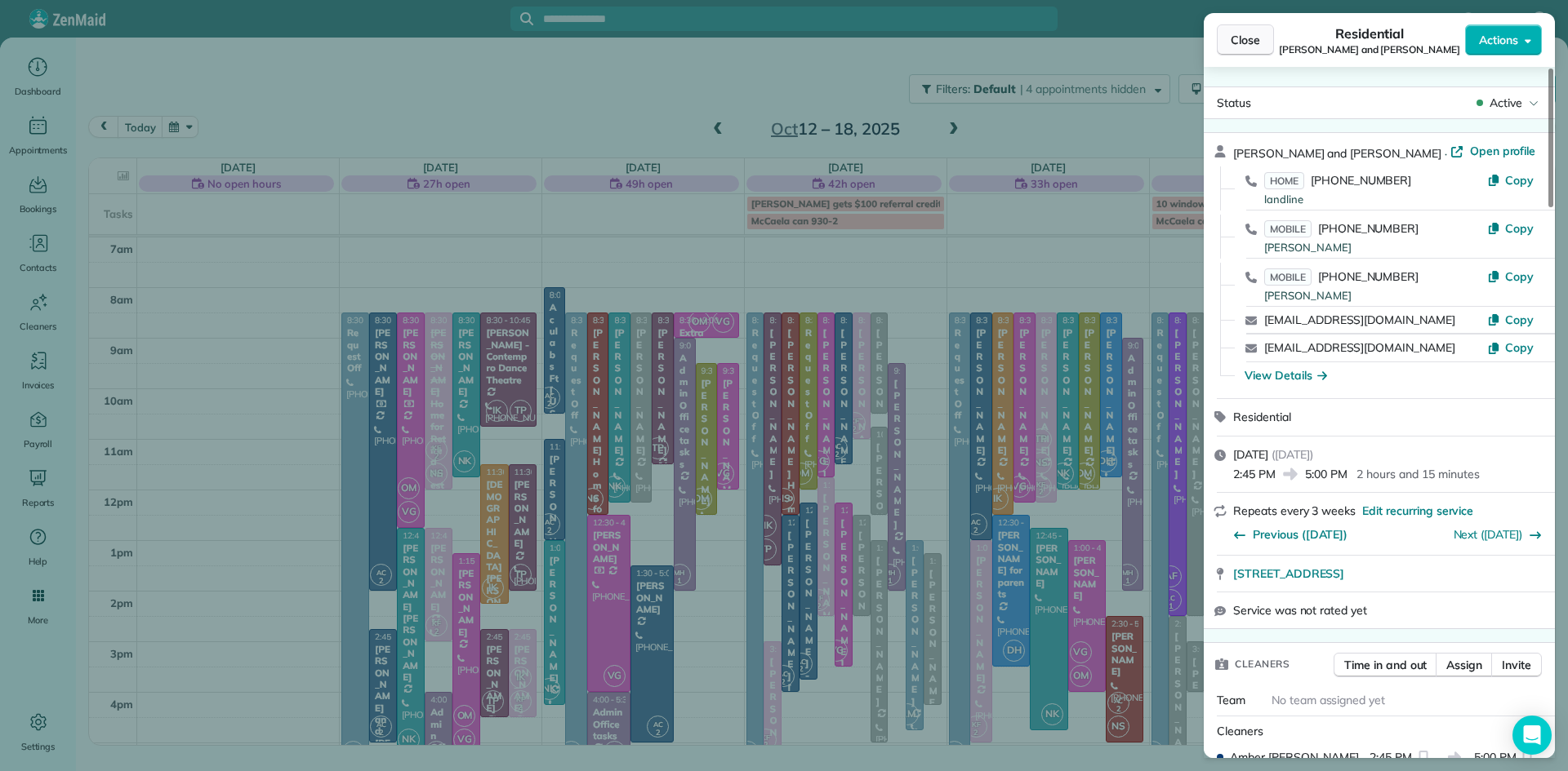
click at [1251, 44] on span "Close" at bounding box center [1245, 40] width 29 height 17
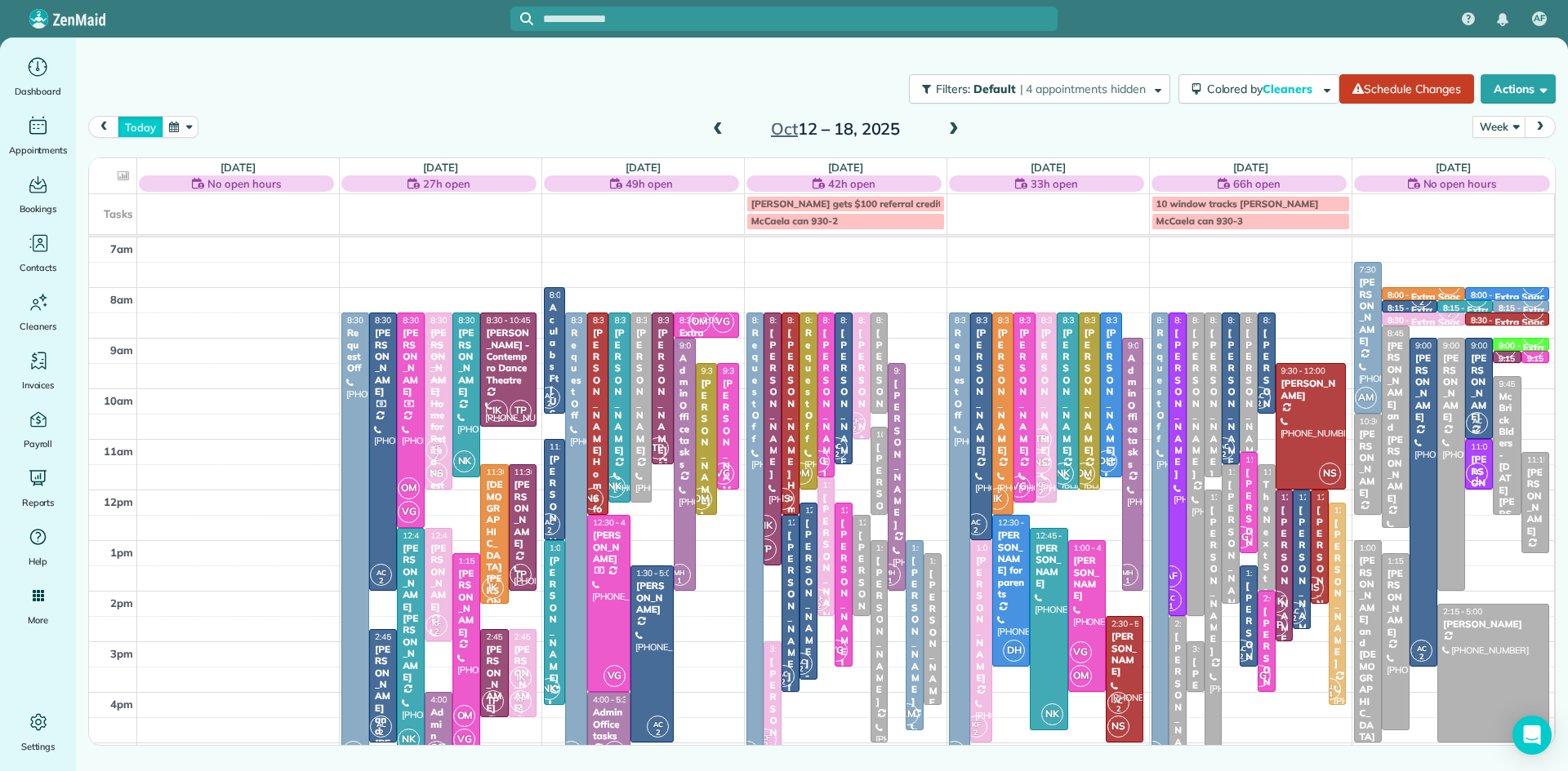
click at [144, 121] on button "today" at bounding box center [140, 126] width 45 height 23
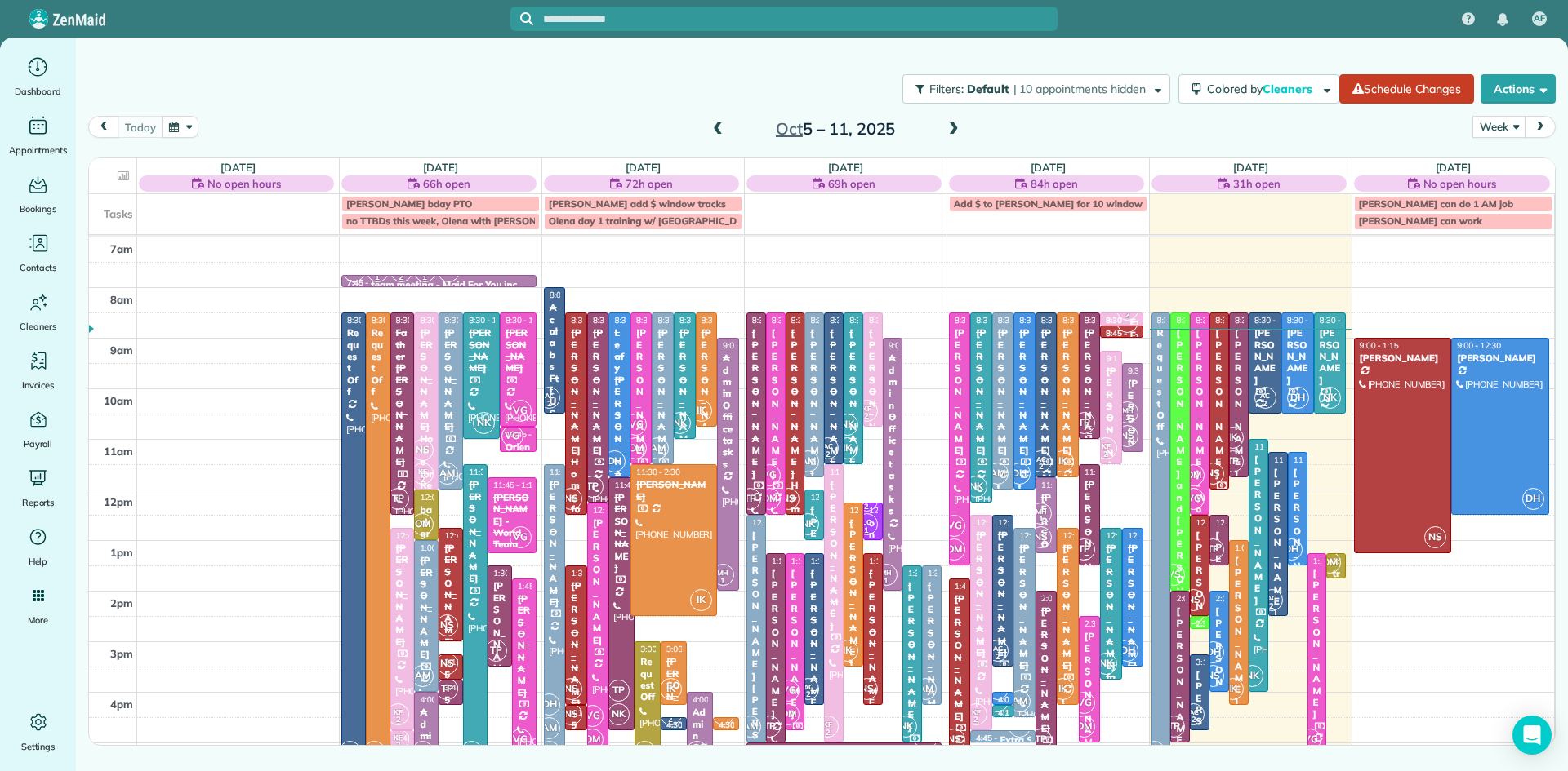
click at [1089, 404] on div "[PERSON_NAME]" at bounding box center [1089, 392] width 13 height 129
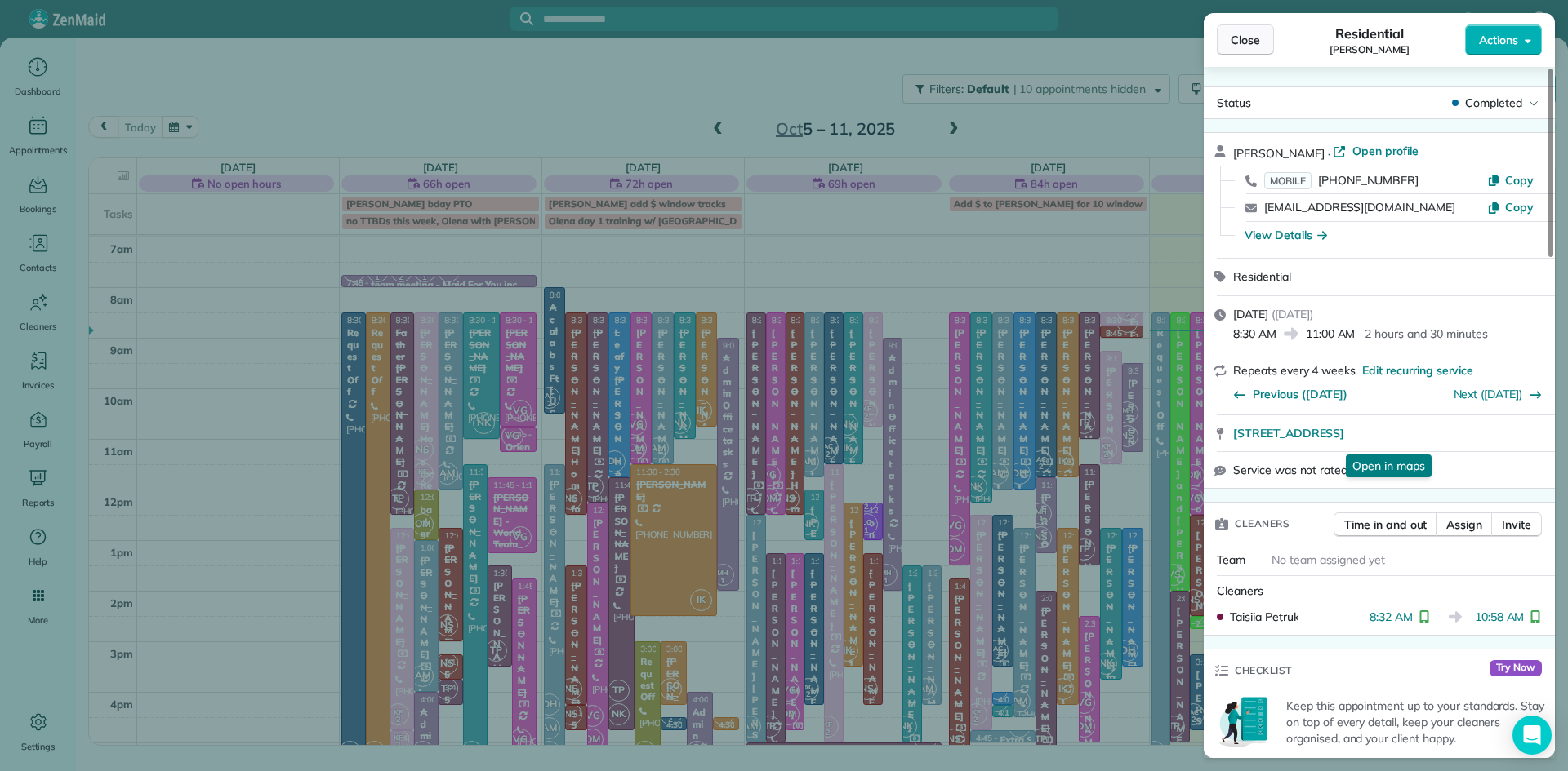
click at [1246, 40] on span "Close" at bounding box center [1245, 40] width 29 height 17
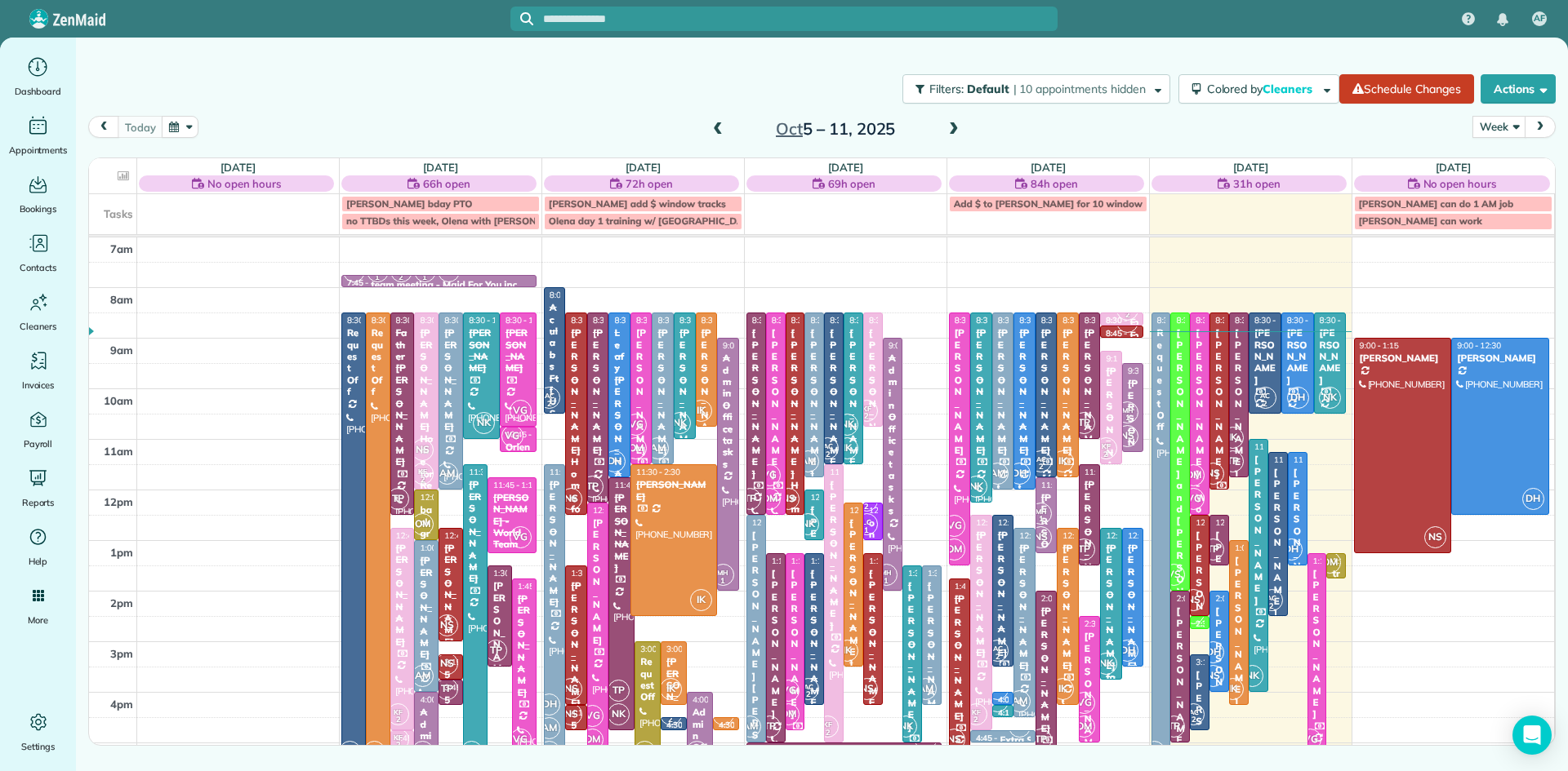
click at [953, 122] on span at bounding box center [953, 129] width 18 height 15
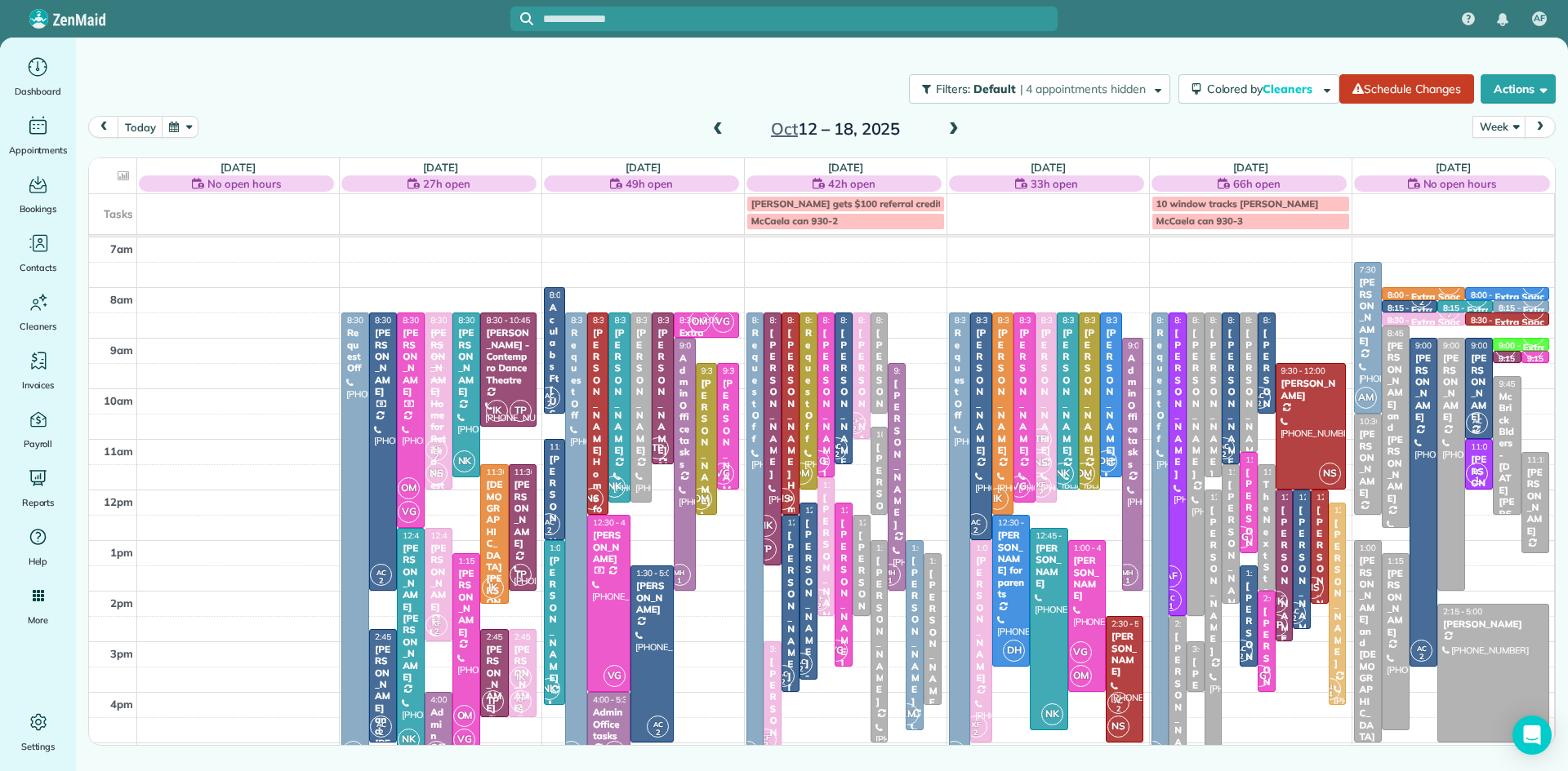
click at [1283, 593] on div "NK TP" at bounding box center [1276, 613] width 23 height 47
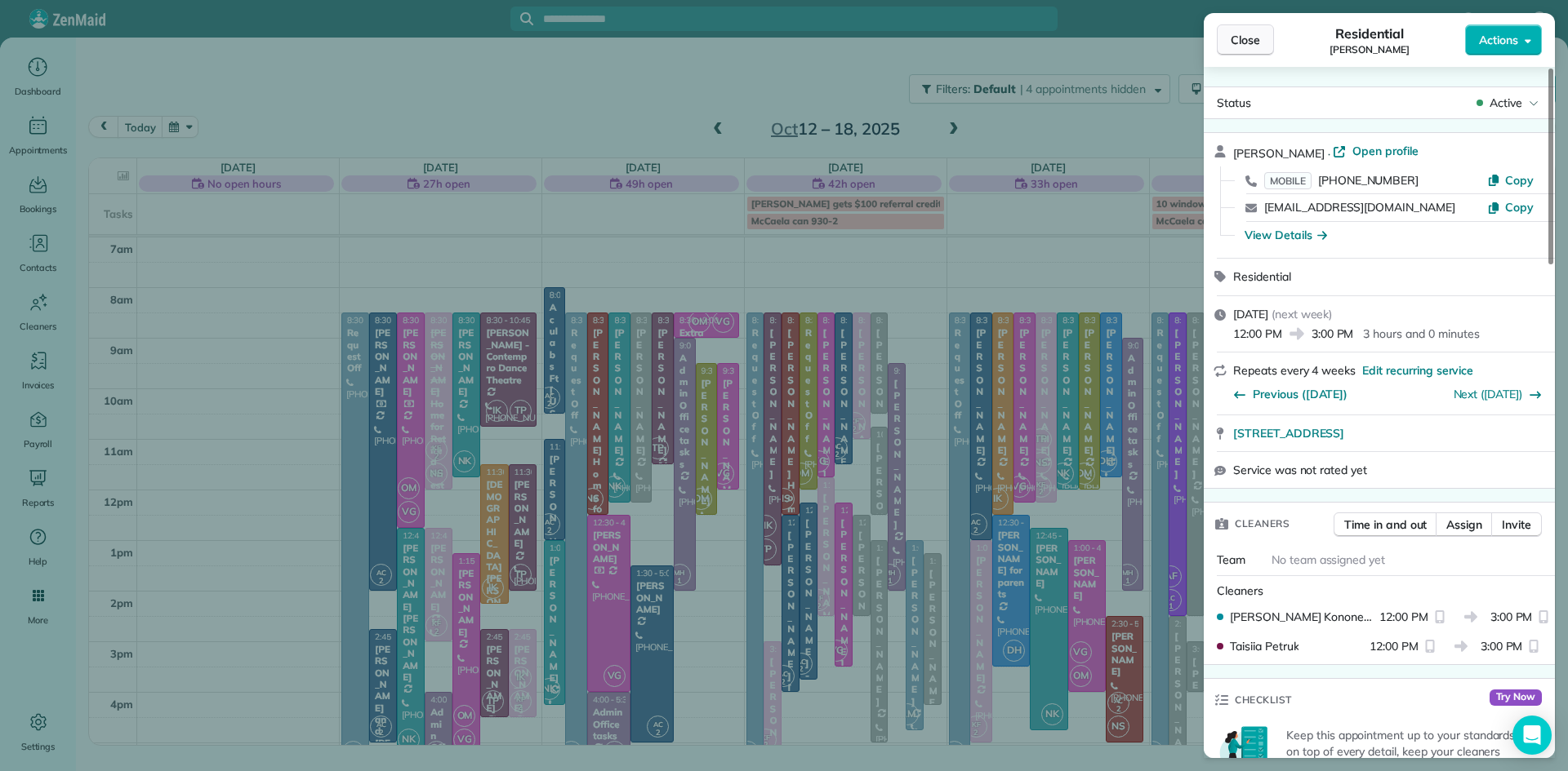
click at [1231, 32] on span "Close" at bounding box center [1245, 40] width 29 height 17
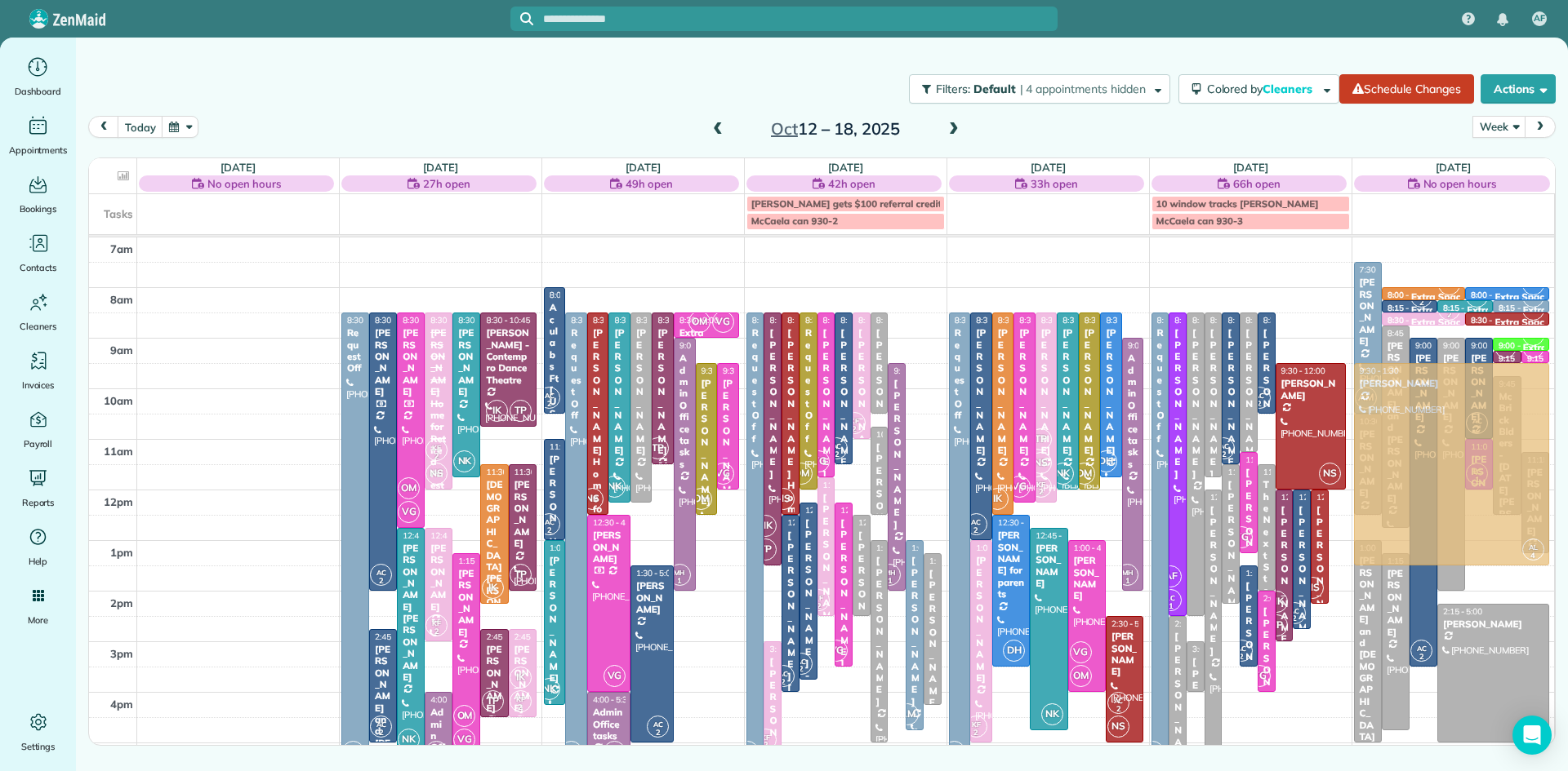
drag, startPoint x: 1334, startPoint y: 648, endPoint x: 1395, endPoint y: 511, distance: 150.0
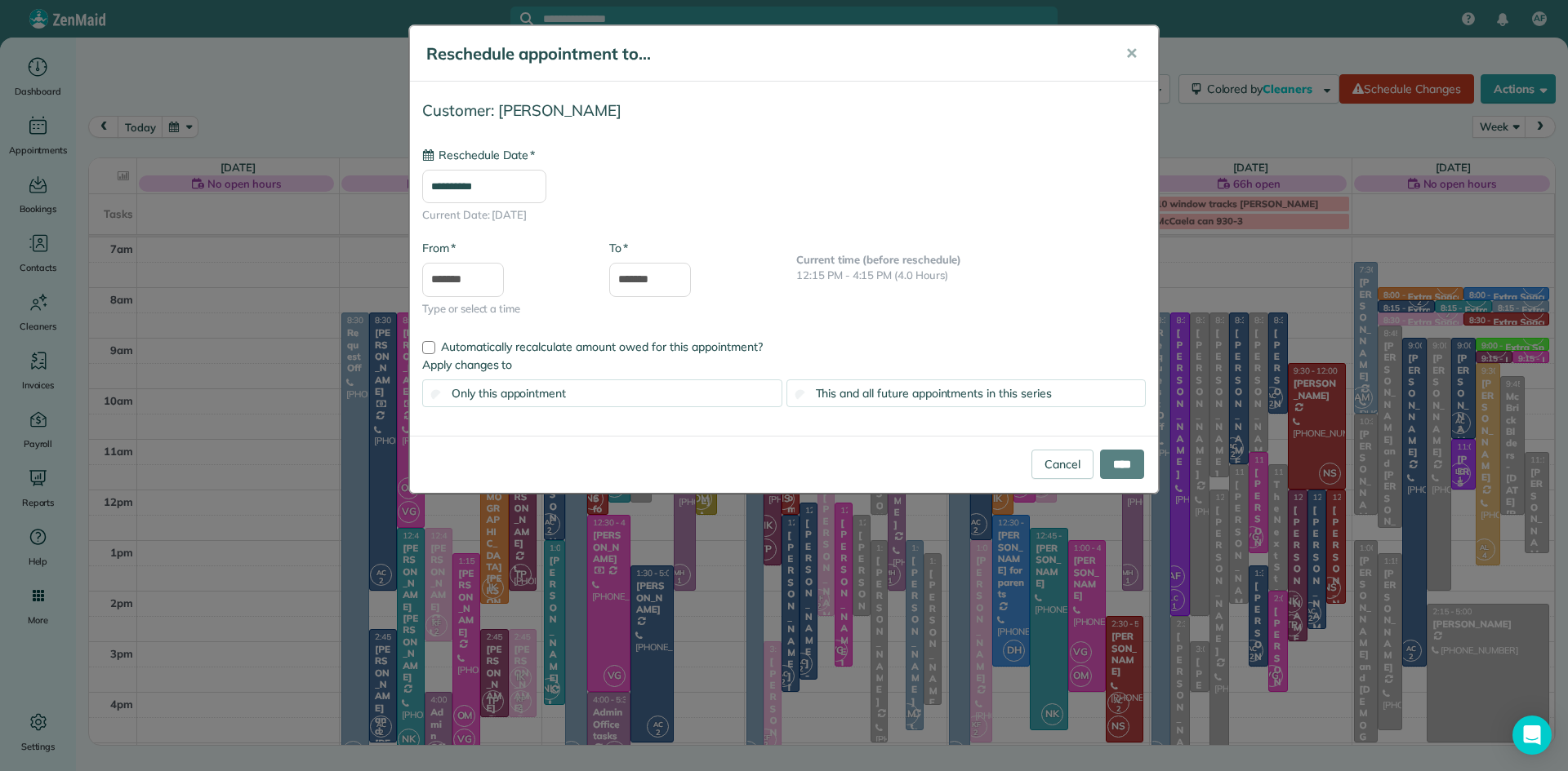
type input "**********"
click at [1104, 469] on input "****" at bounding box center [1122, 465] width 44 height 29
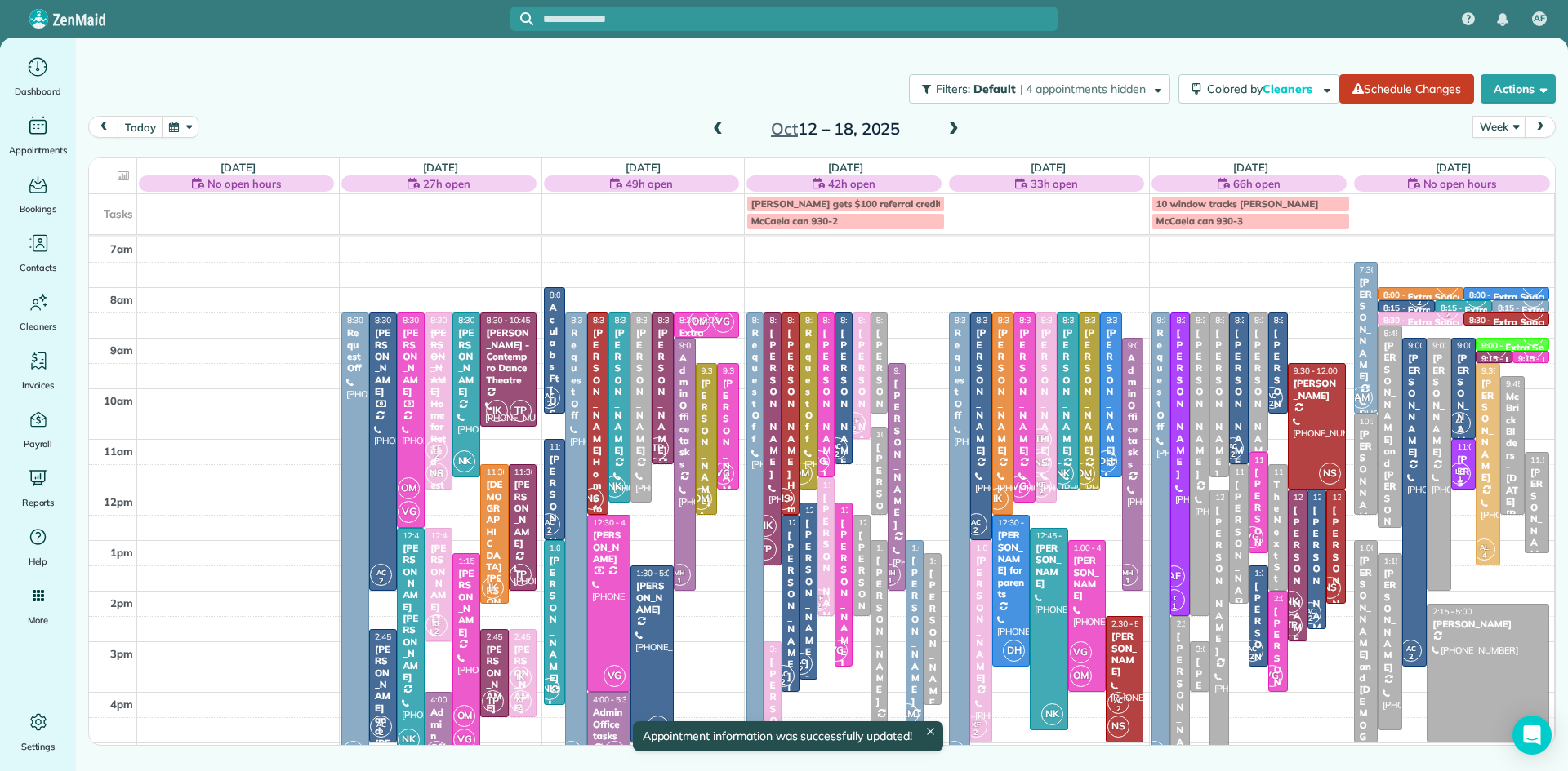
click at [1236, 570] on div "Mungu Sanchez" at bounding box center [1239, 556] width 10 height 153
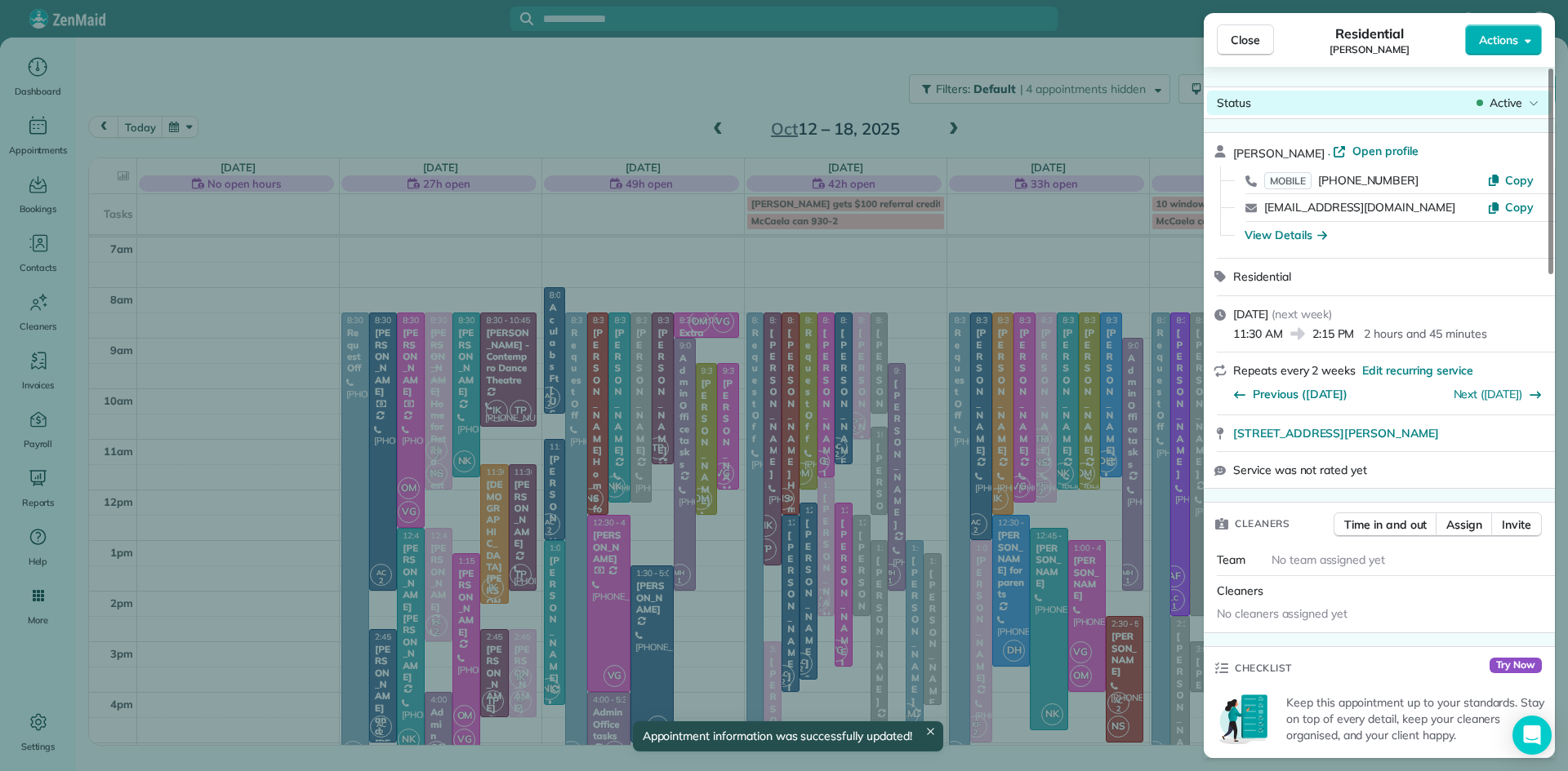
click at [1493, 108] on span "Active" at bounding box center [1505, 103] width 32 height 17
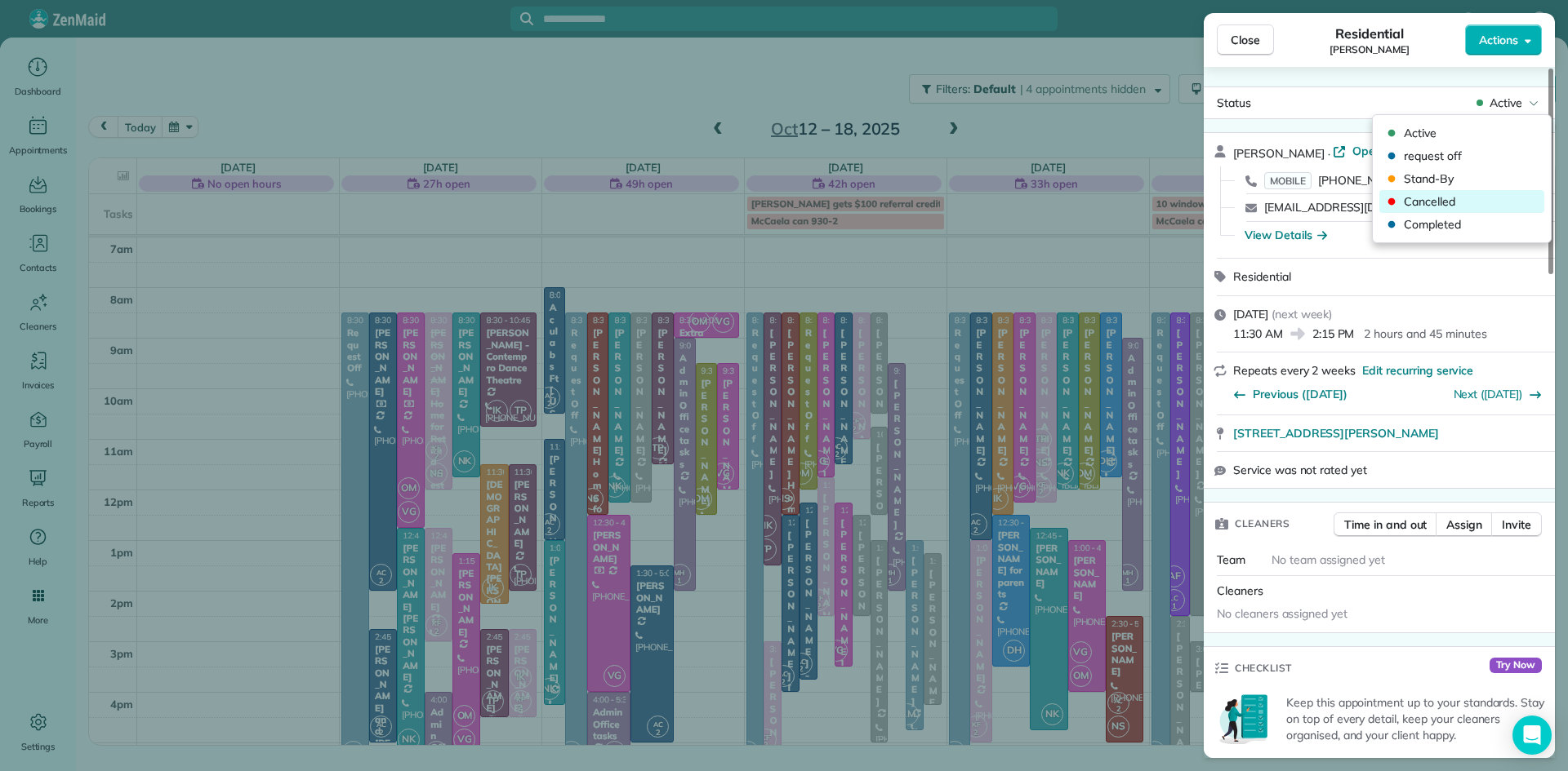
click at [1444, 199] on span "Cancelled" at bounding box center [1472, 202] width 137 height 17
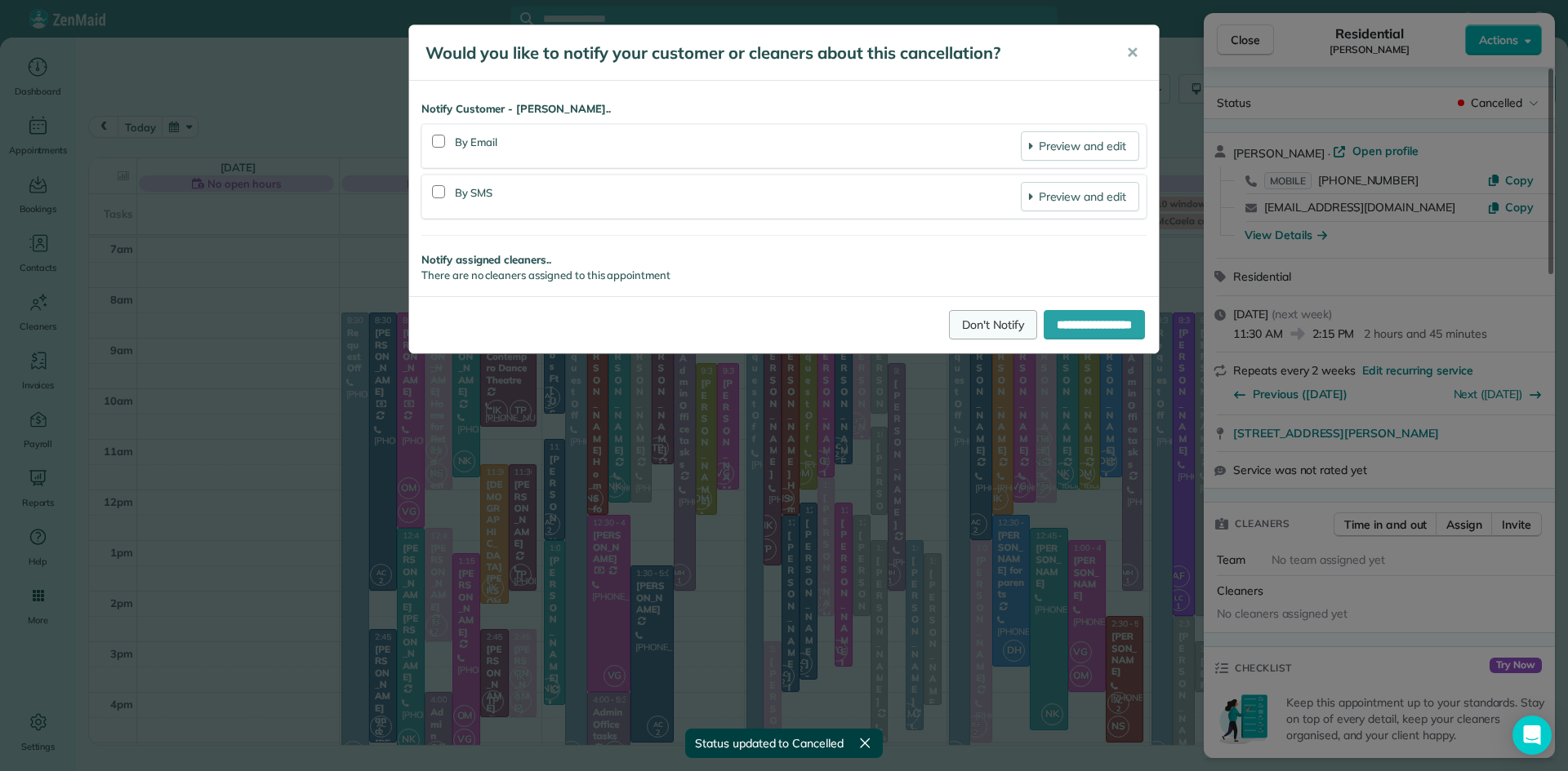
click at [969, 315] on link "Don't Notify" at bounding box center [992, 325] width 88 height 29
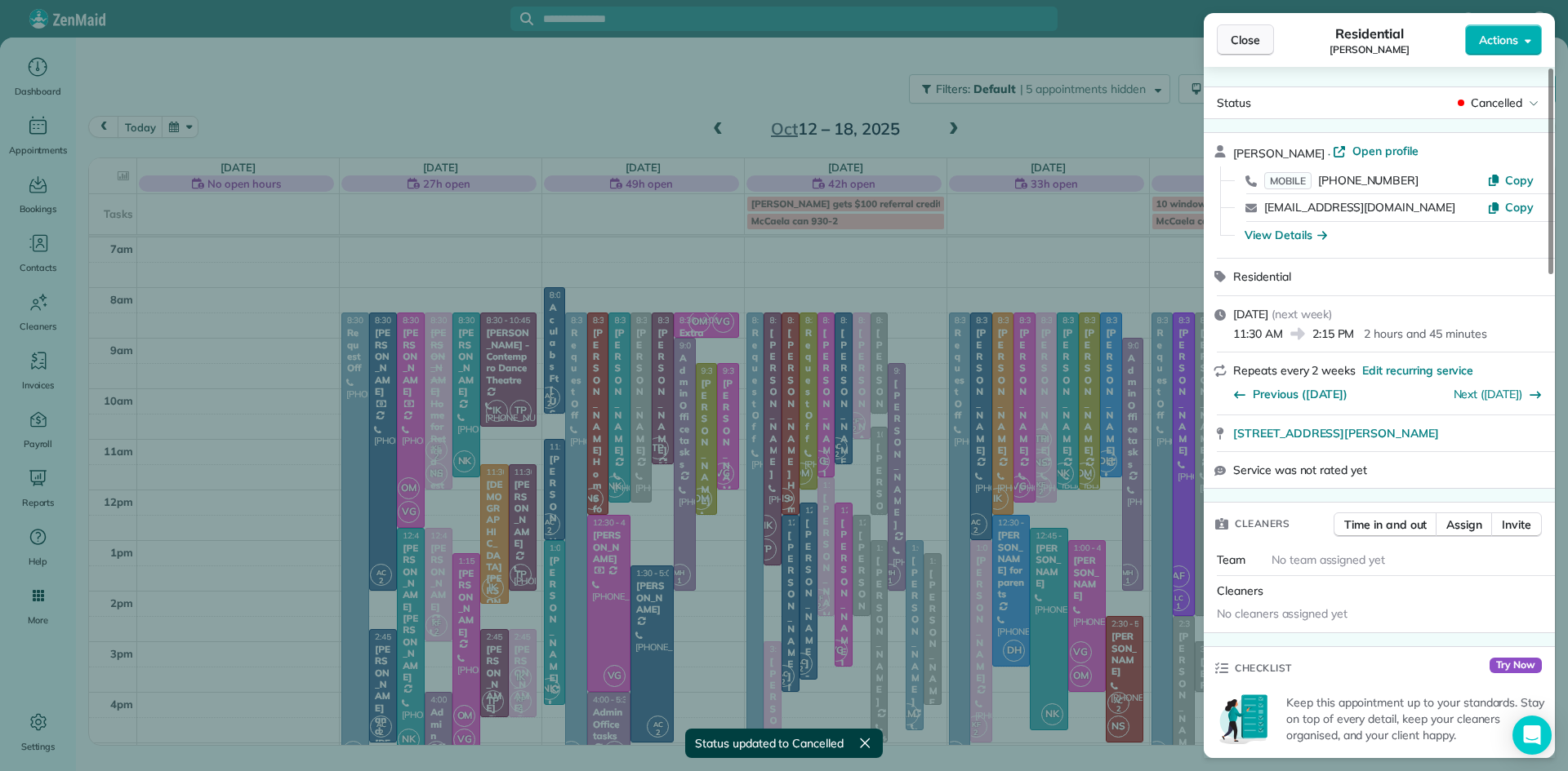
click at [1232, 42] on span "Close" at bounding box center [1245, 40] width 29 height 17
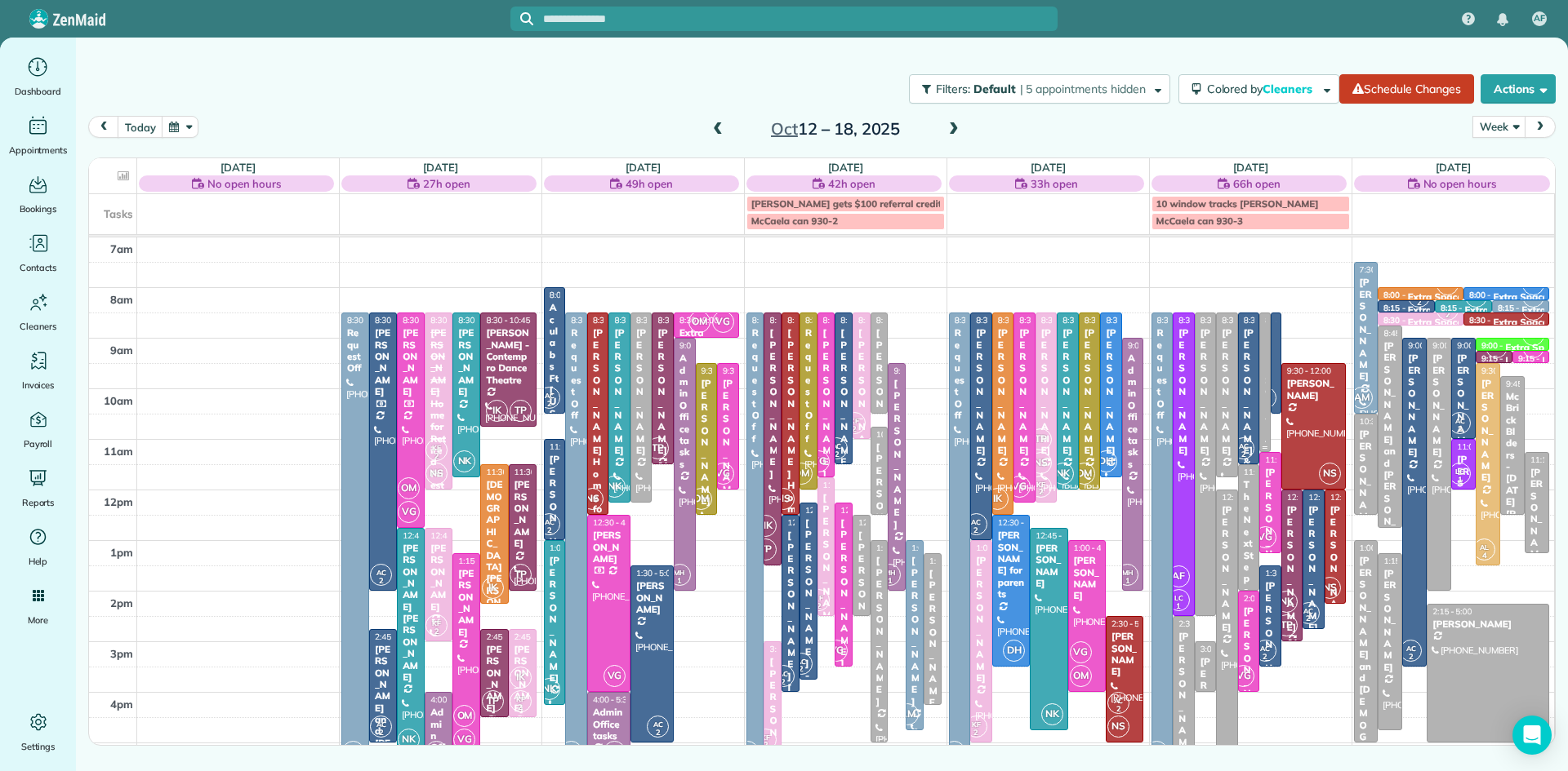
click at [1263, 435] on div at bounding box center [1264, 382] width 9 height 138
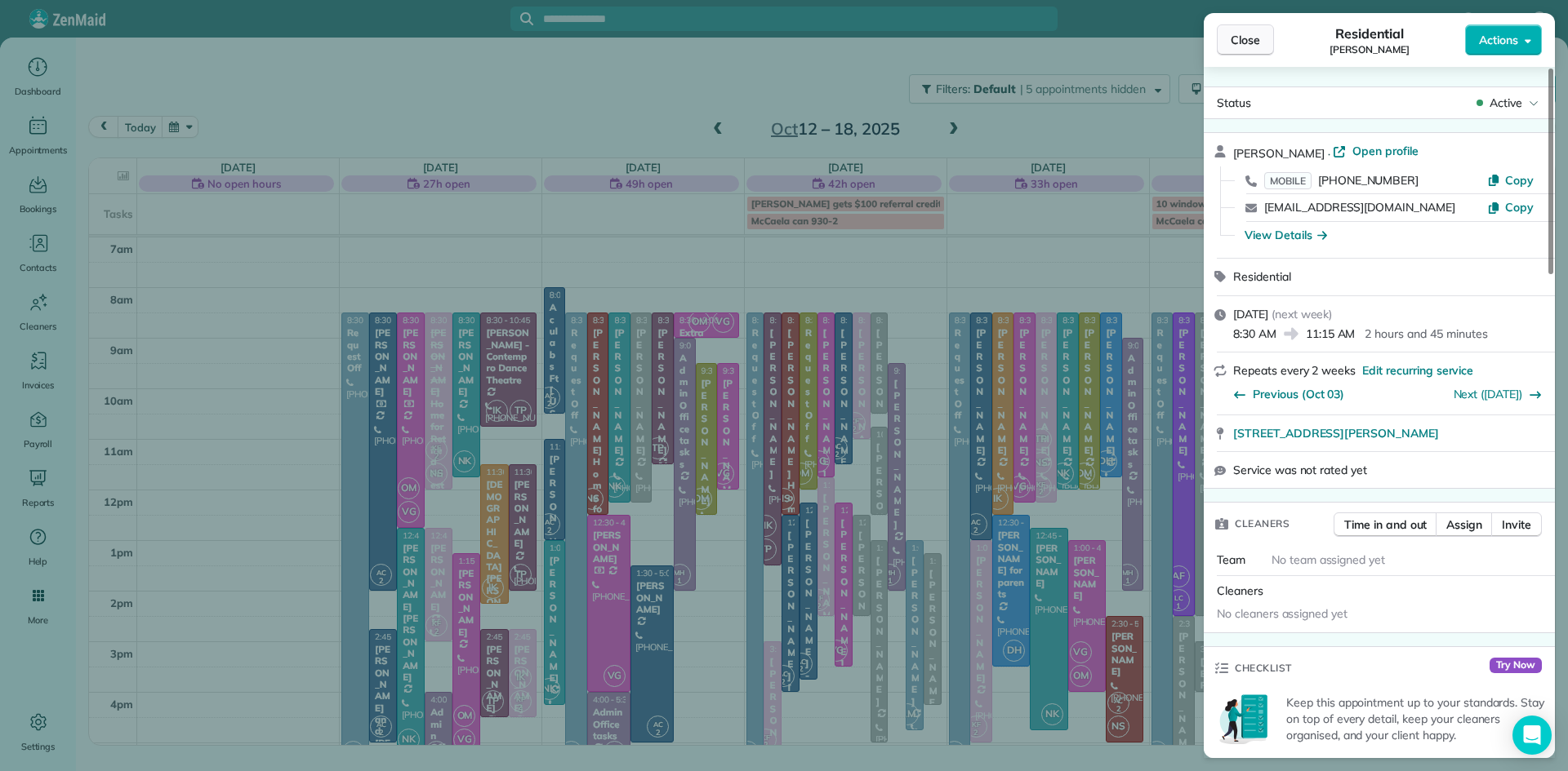
click at [1240, 29] on button "Close" at bounding box center [1245, 40] width 57 height 31
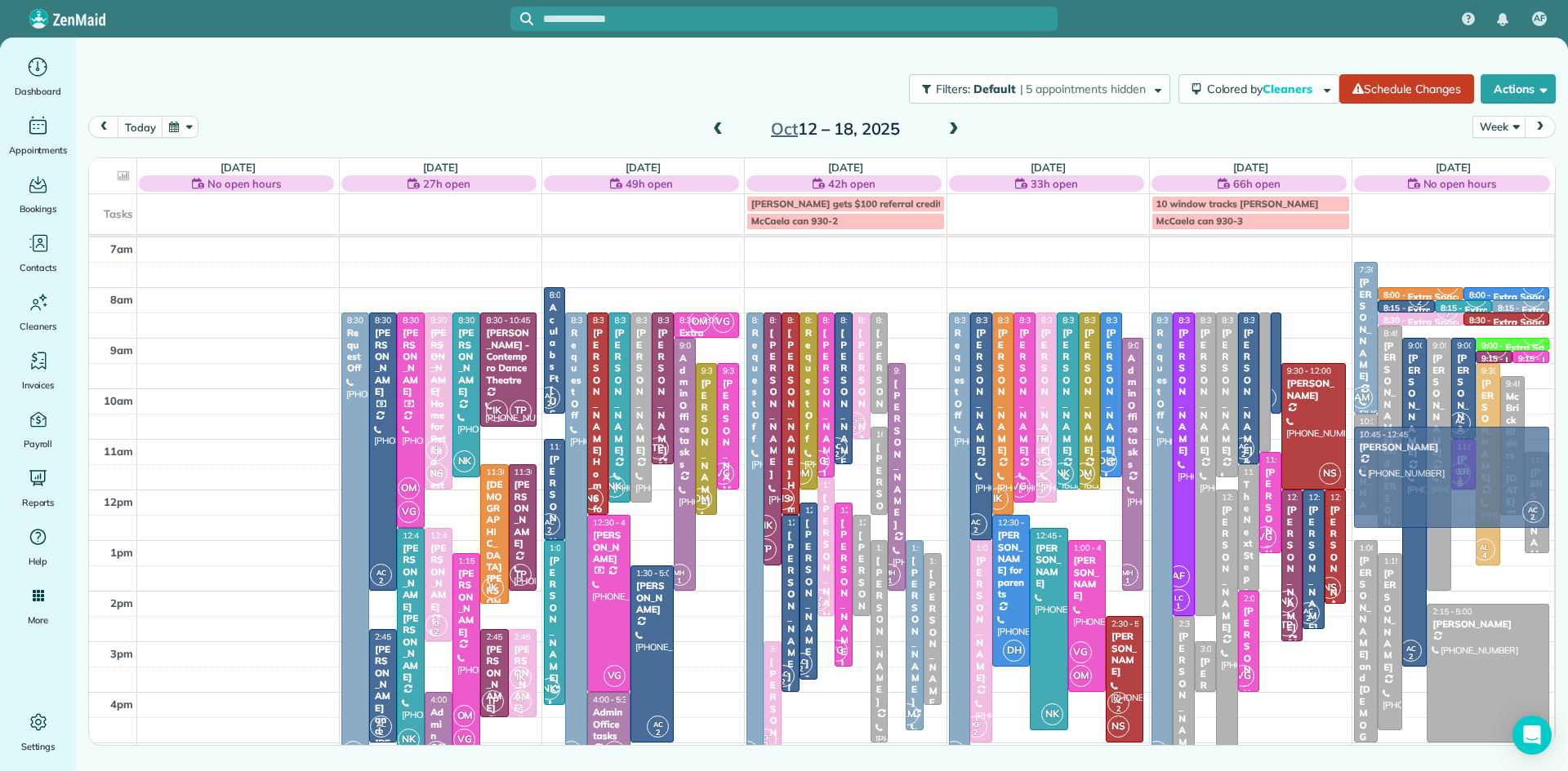
drag, startPoint x: 1264, startPoint y: 638, endPoint x: 1415, endPoint y: 493, distance: 209.3
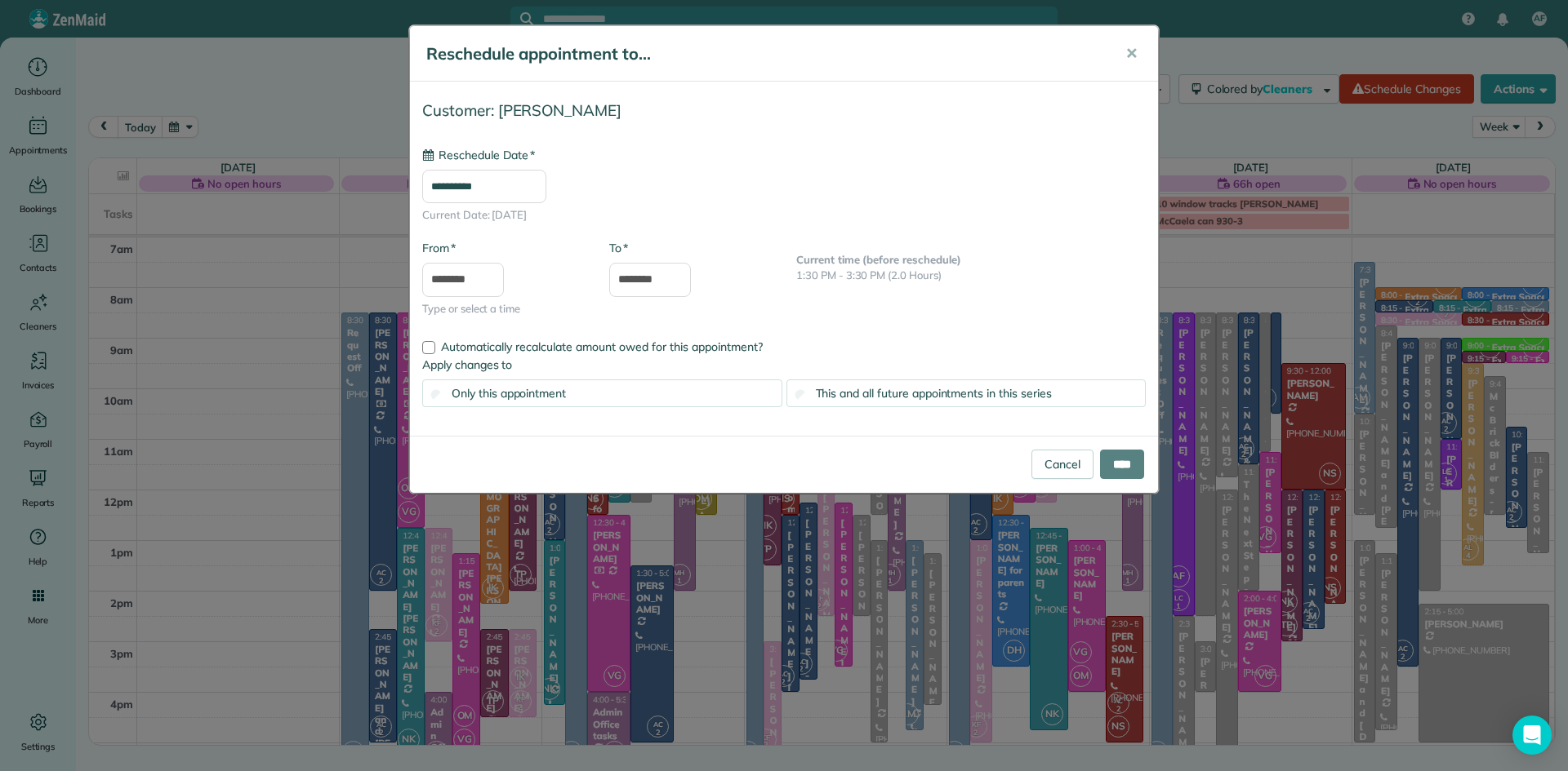
type input "**********"
click at [1120, 457] on input "****" at bounding box center [1122, 465] width 44 height 29
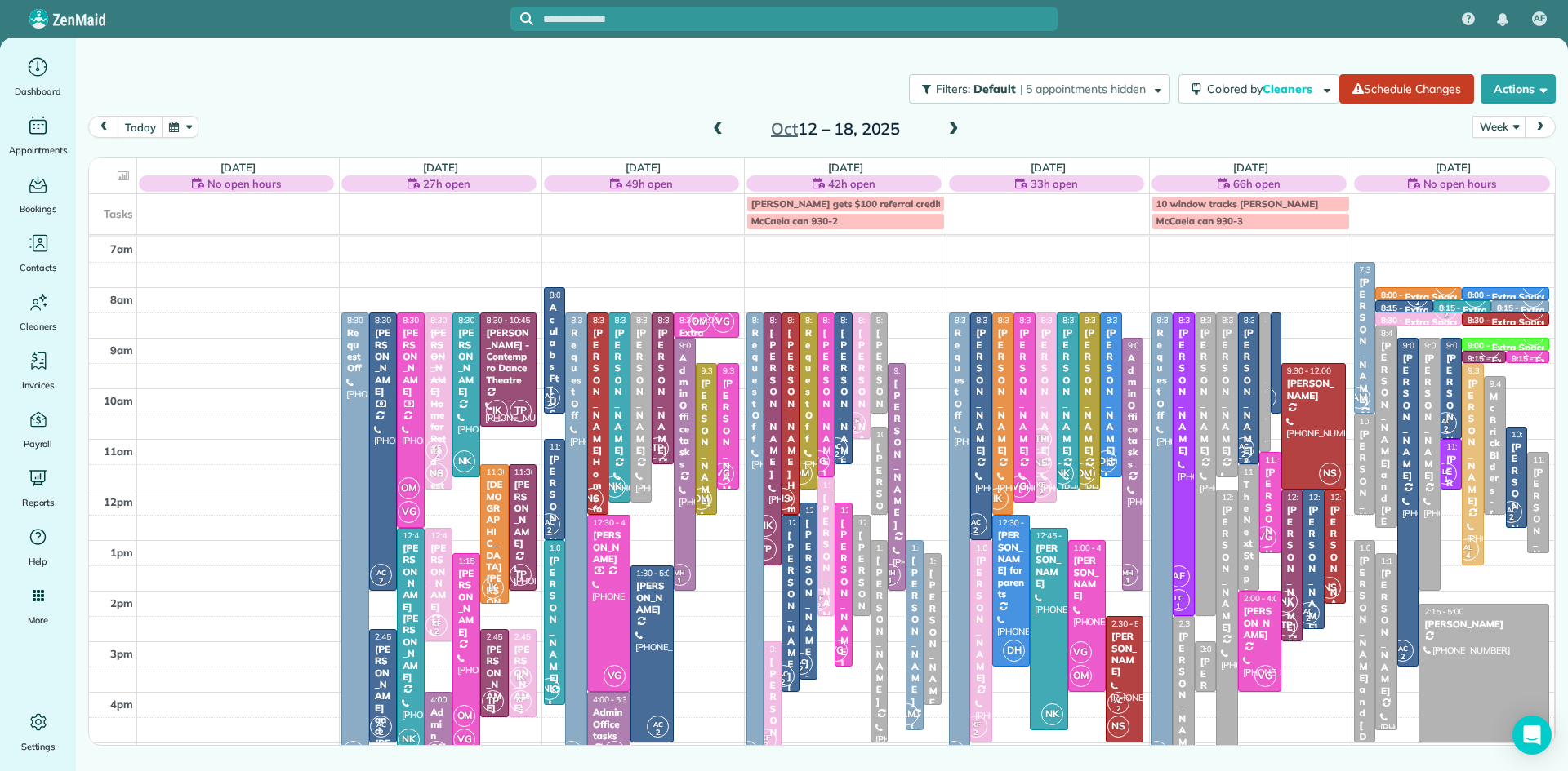
click at [957, 122] on span at bounding box center [953, 129] width 18 height 15
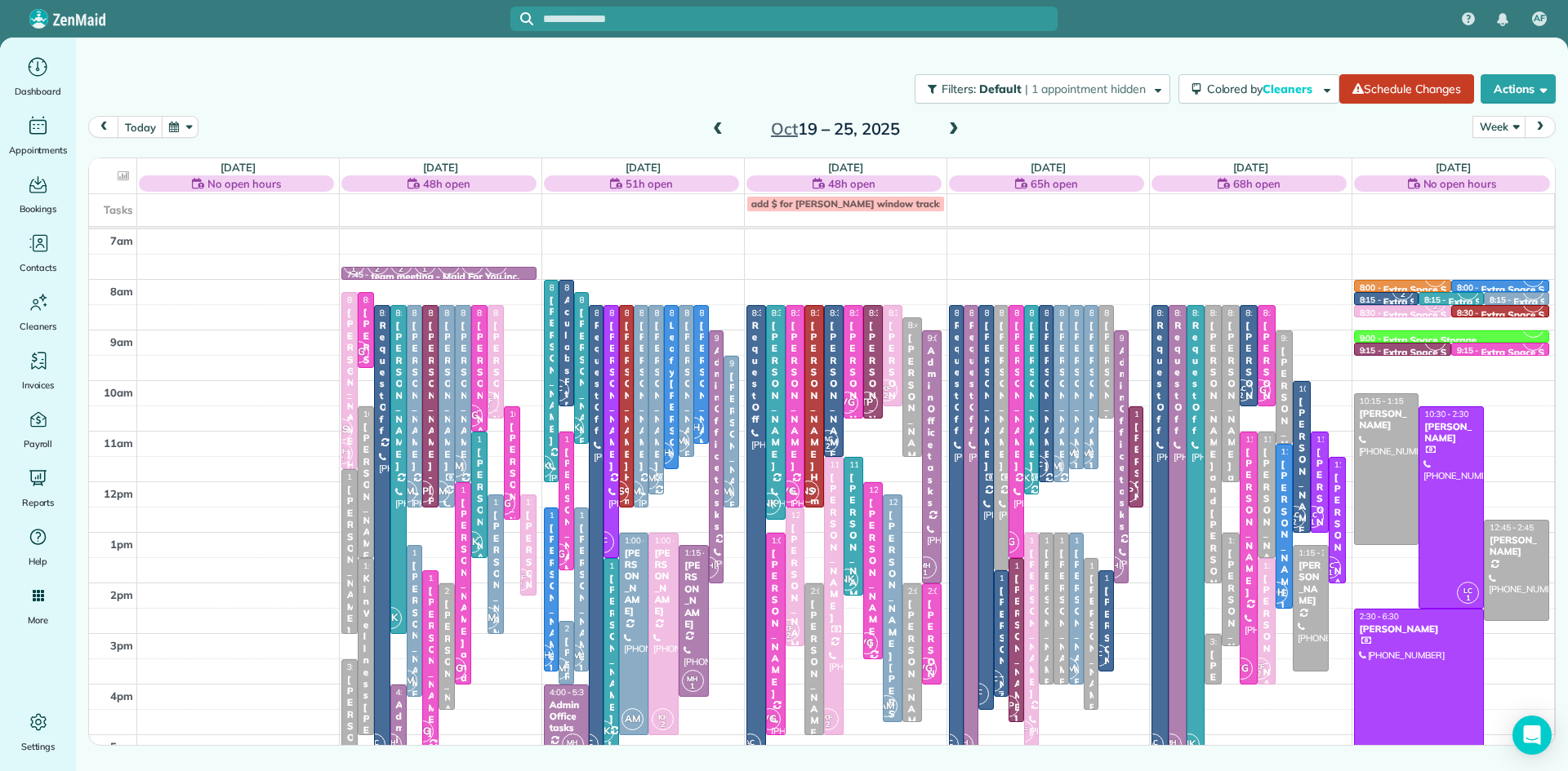
click at [1002, 638] on div "Charles Haggerty" at bounding box center [1000, 661] width 5 height 153
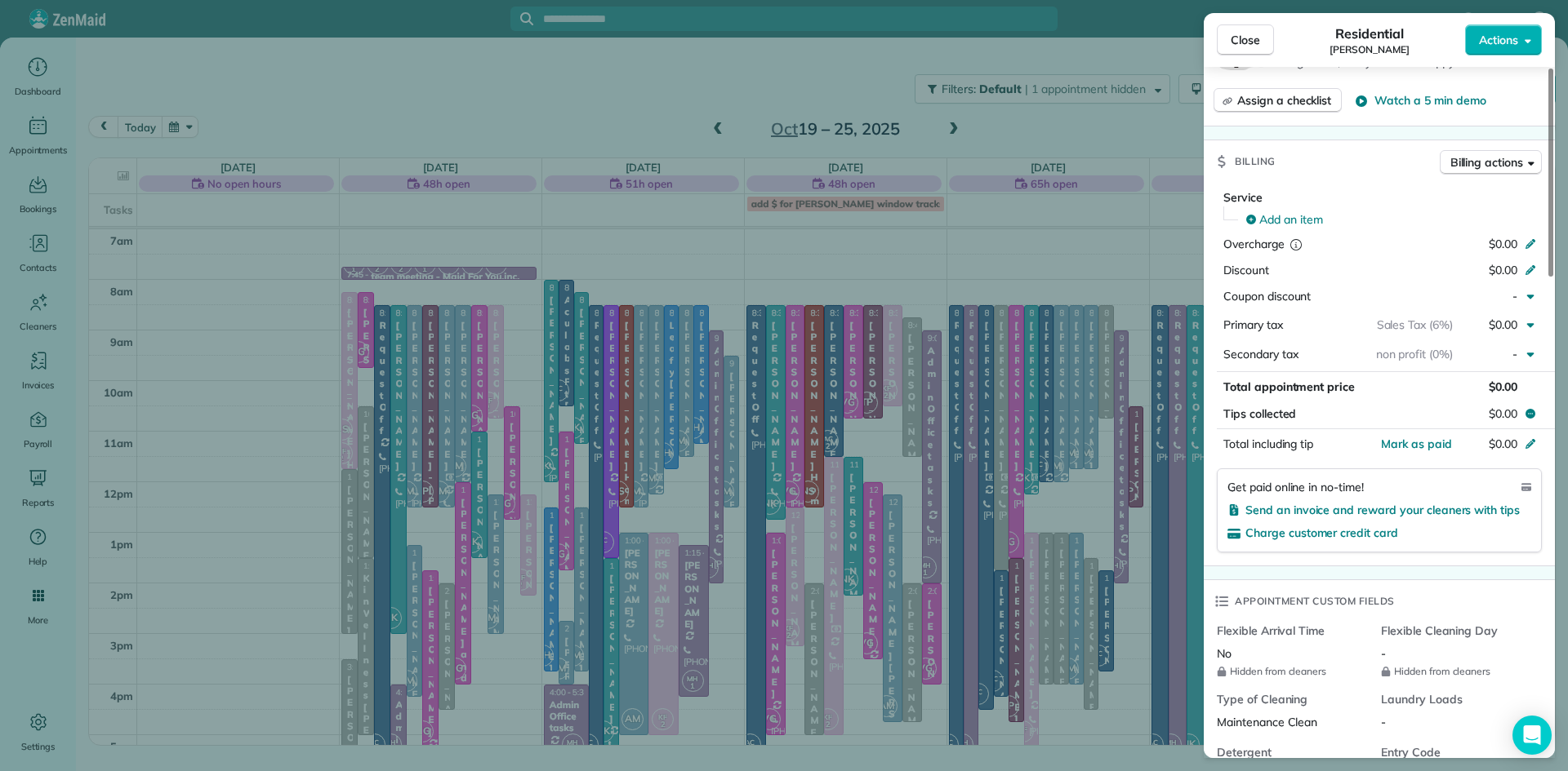
scroll to position [1593, 0]
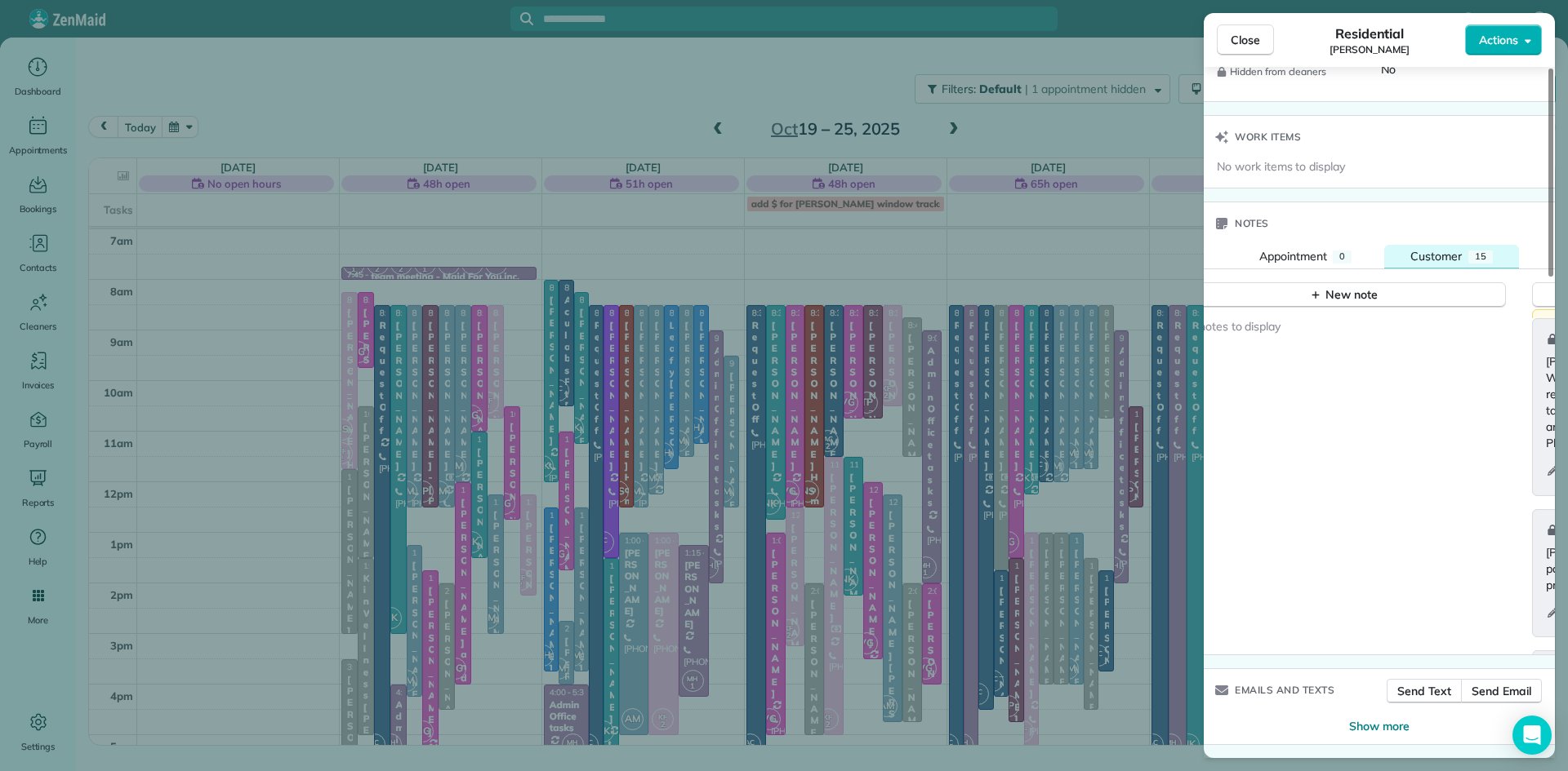
click at [1433, 253] on span "Customer" at bounding box center [1436, 255] width 52 height 15
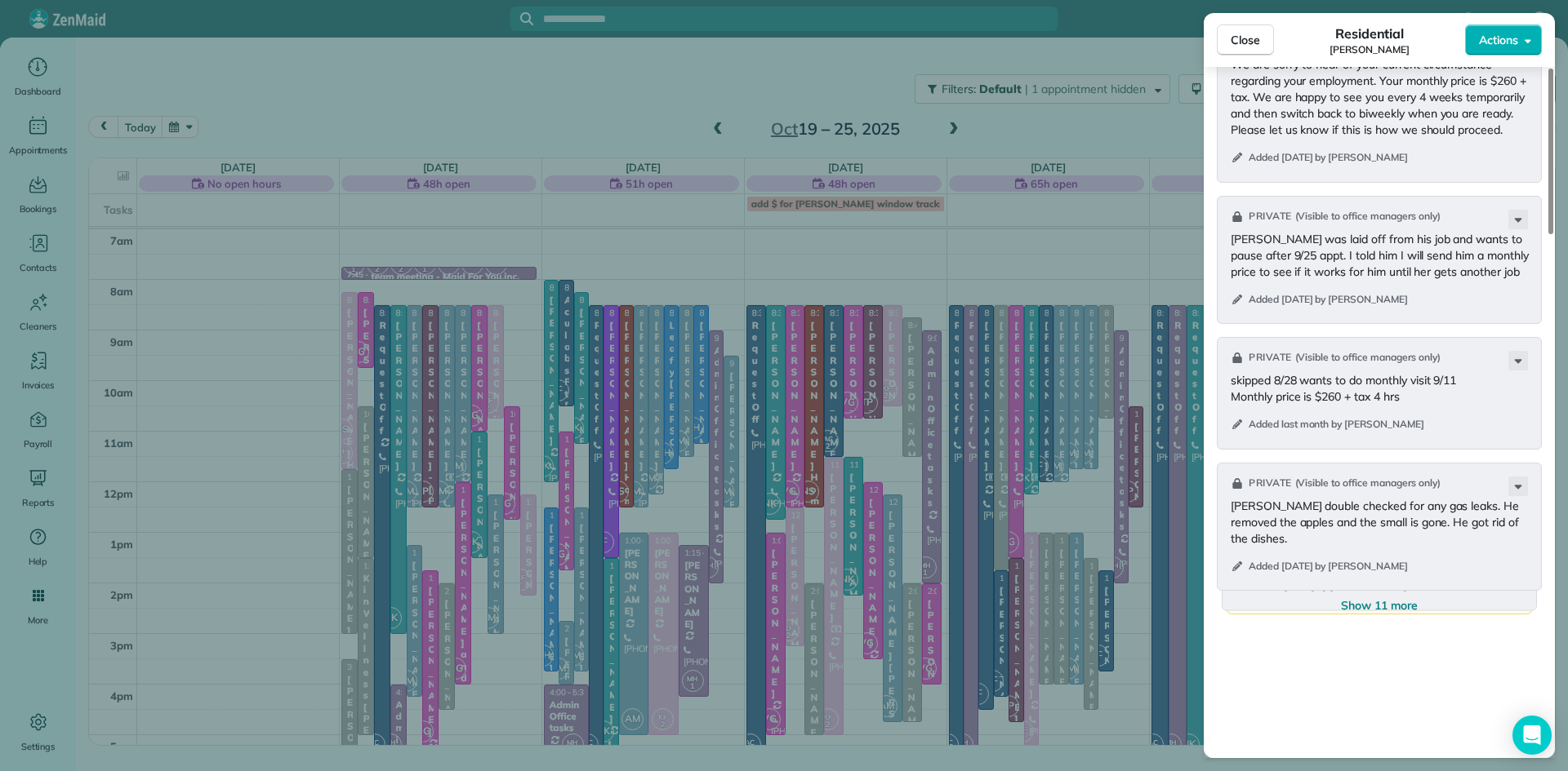
scroll to position [2113, 0]
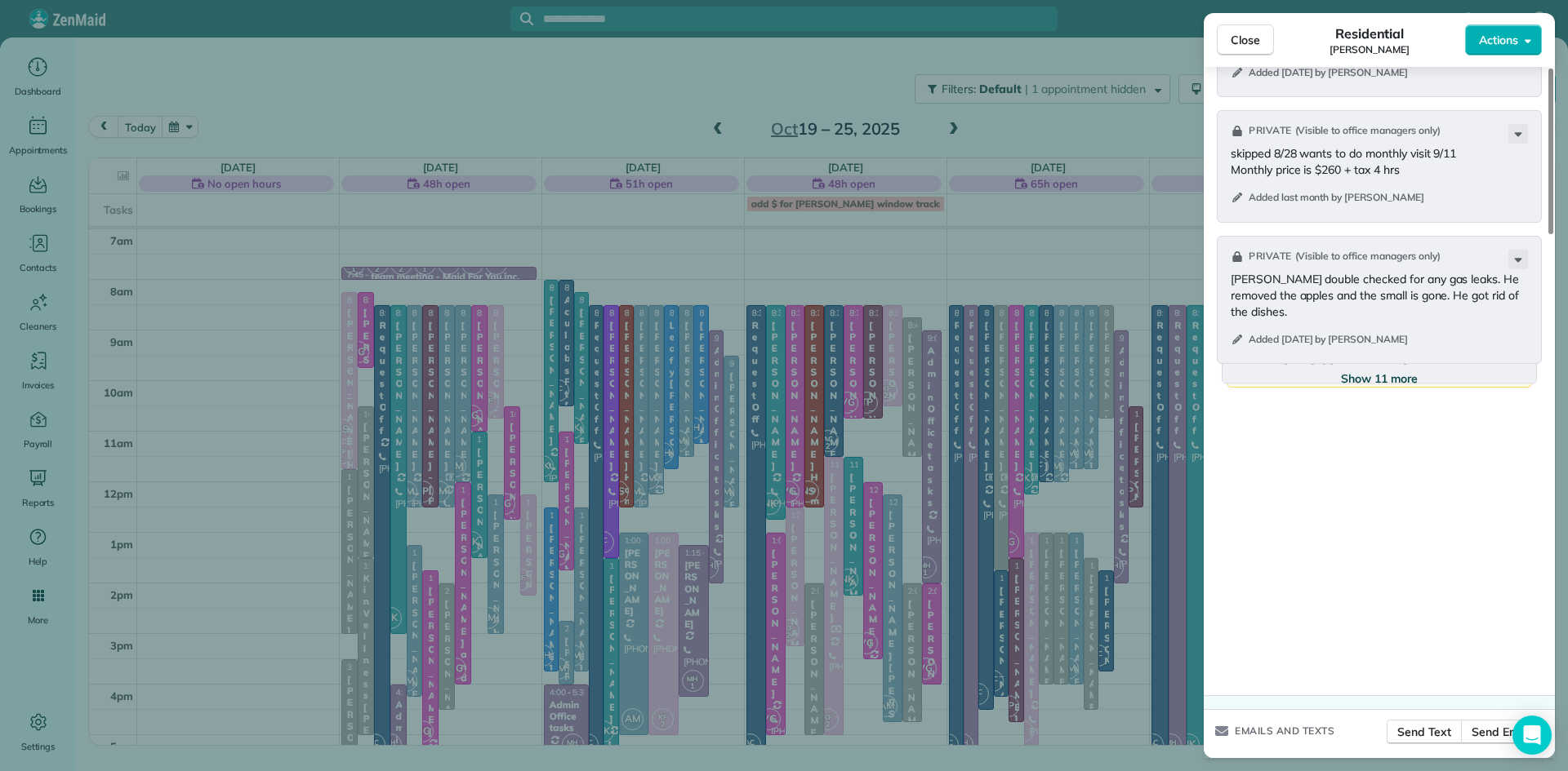
click at [1365, 386] on span "Show 11 more" at bounding box center [1379, 379] width 76 height 17
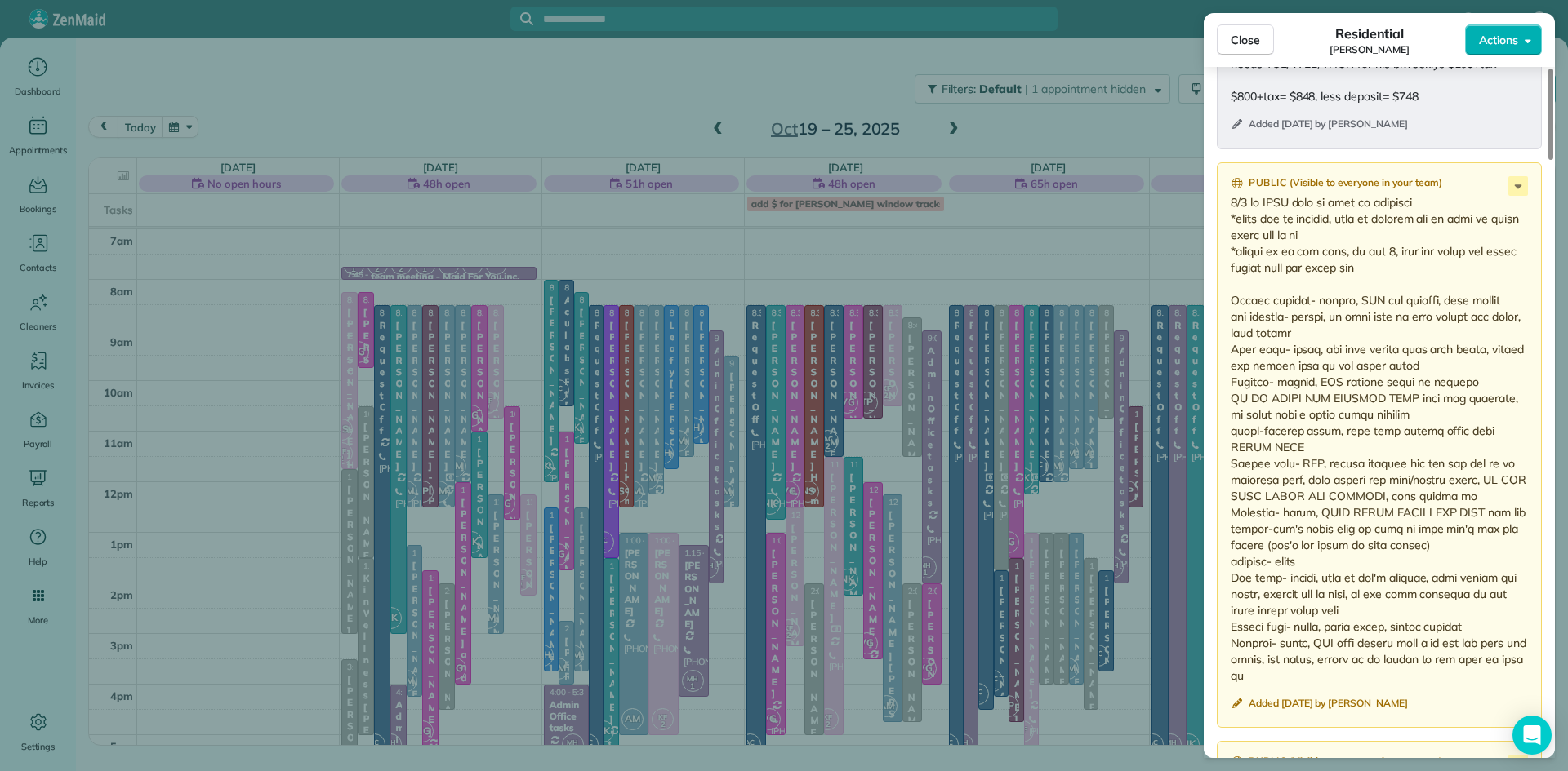
scroll to position [3227, 0]
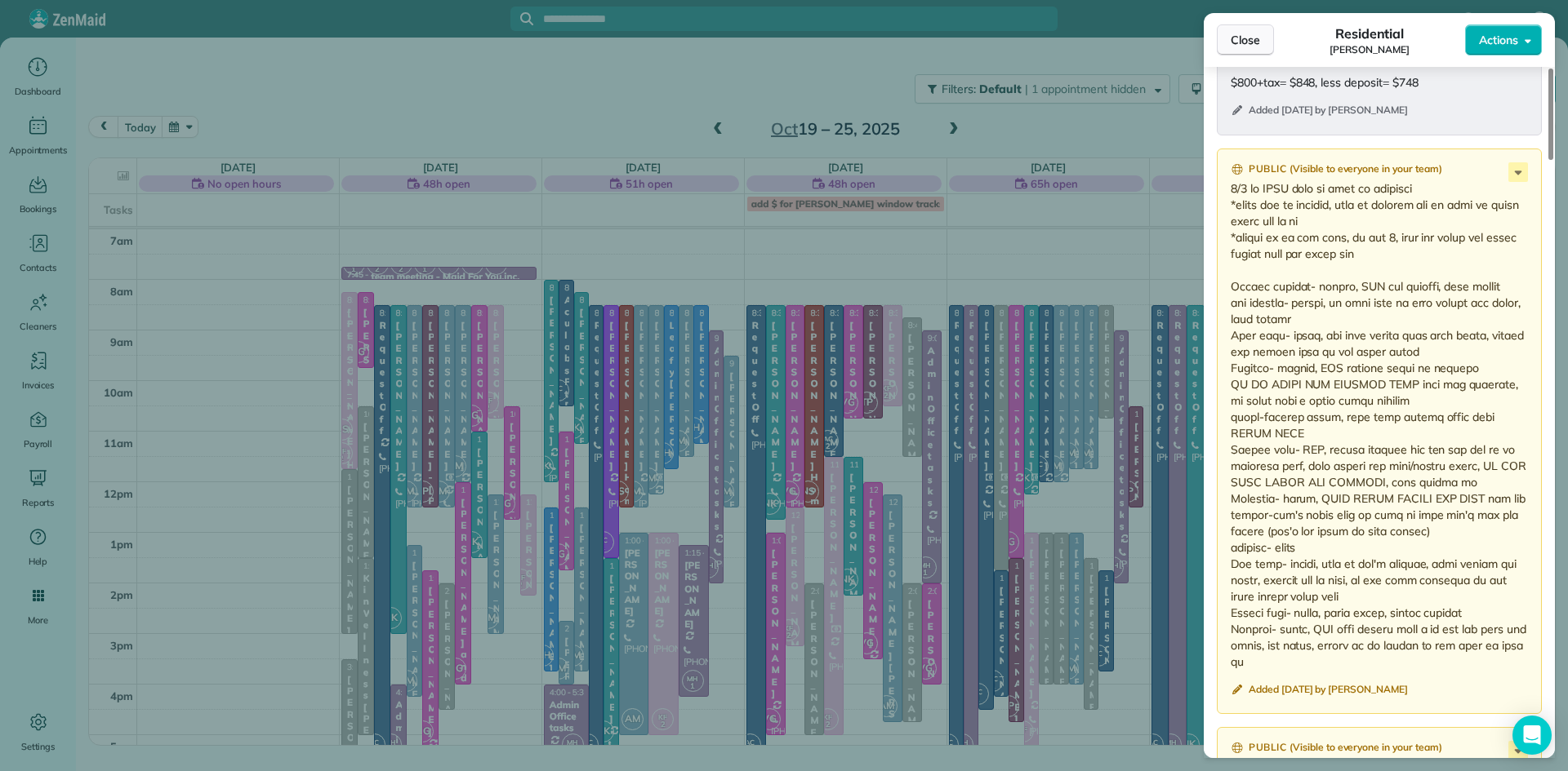
click at [1244, 45] on span "Close" at bounding box center [1245, 40] width 29 height 17
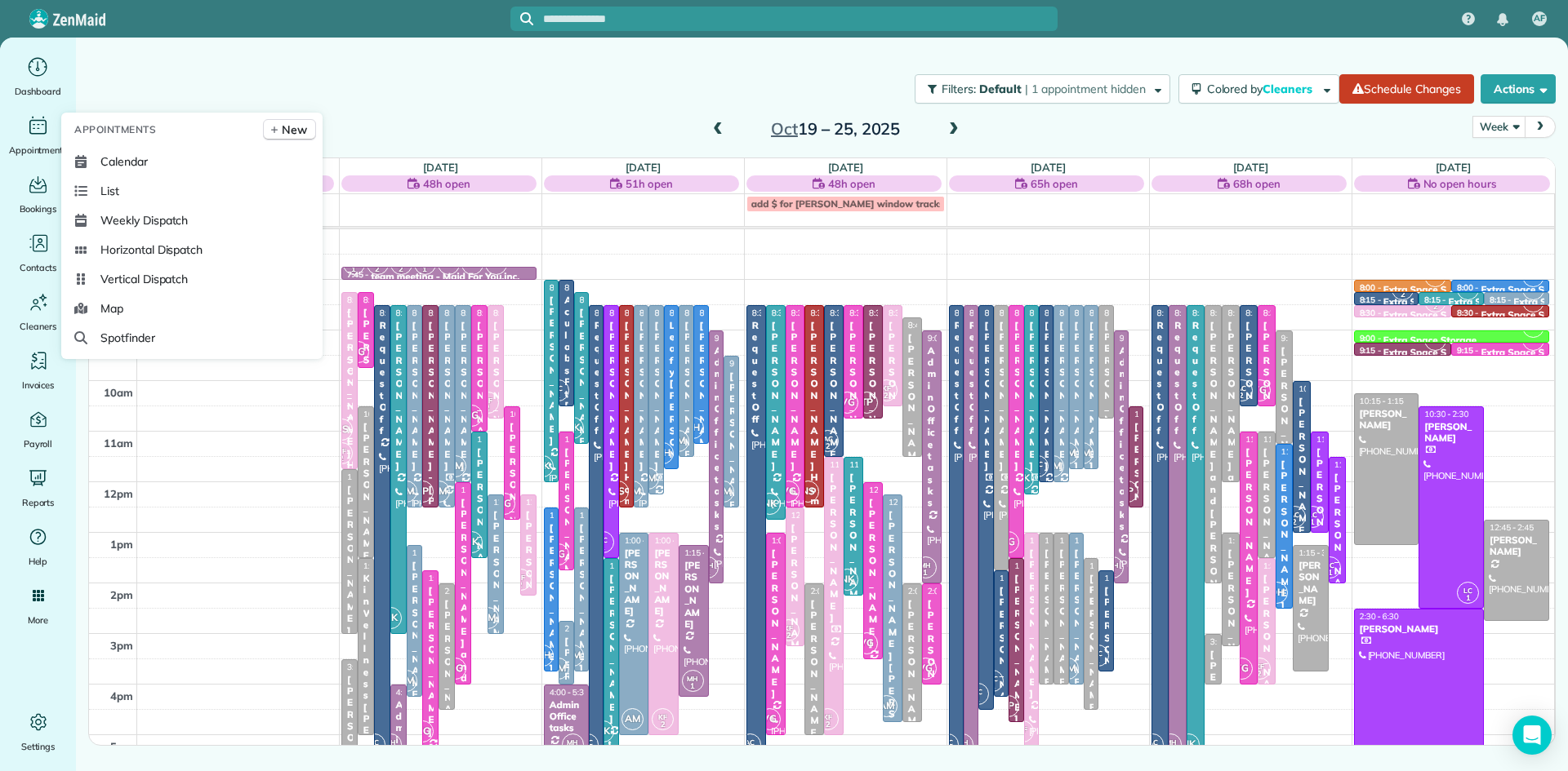
click at [149, 125] on span "Appointments" at bounding box center [115, 129] width 81 height 17
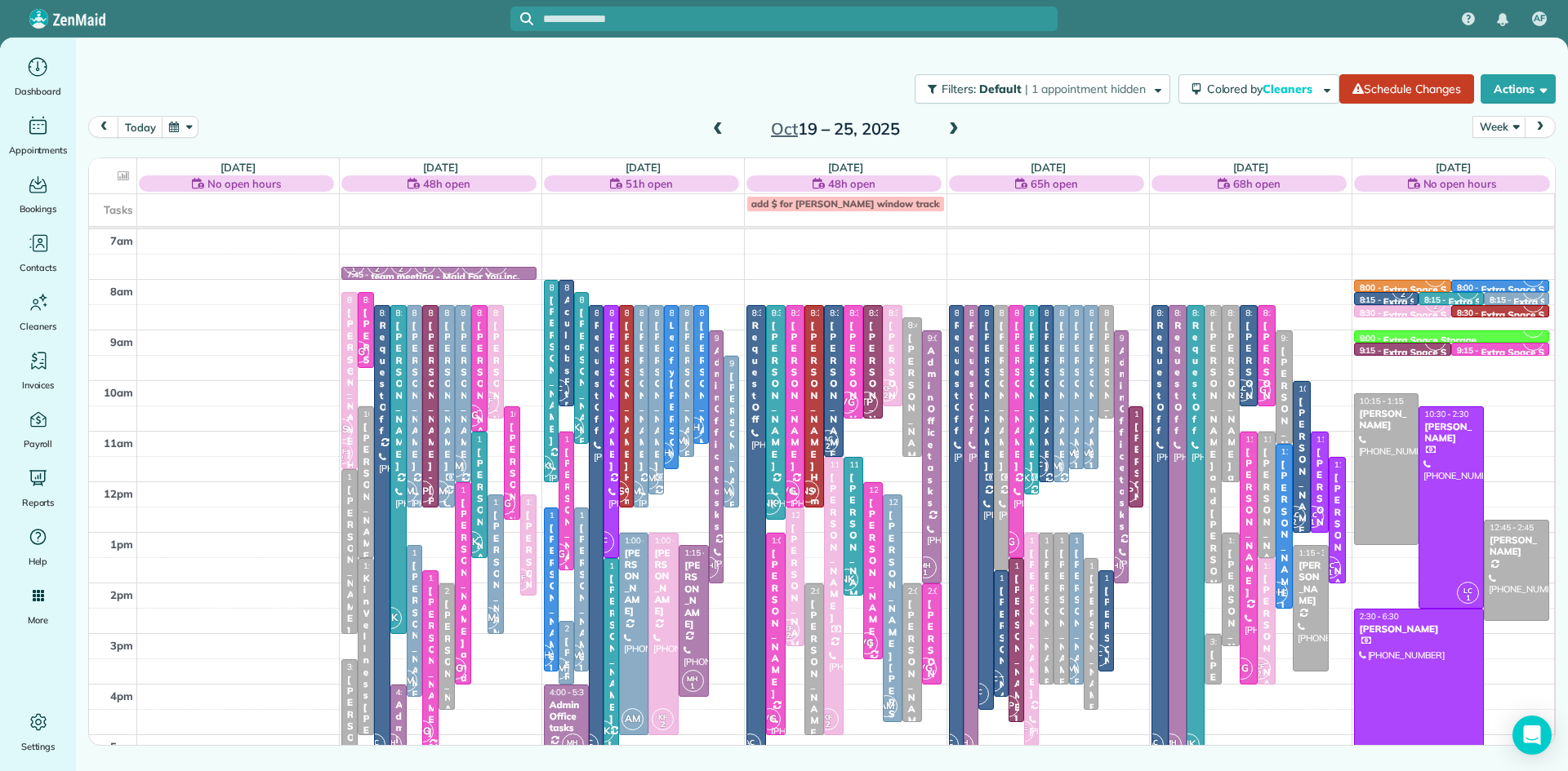
click at [352, 93] on div "Filters: Default | 1 appointment hidden Colored by Cleaners Color by Cleaner Co…" at bounding box center [822, 88] width 1492 height 54
click at [711, 126] on span at bounding box center [717, 129] width 18 height 15
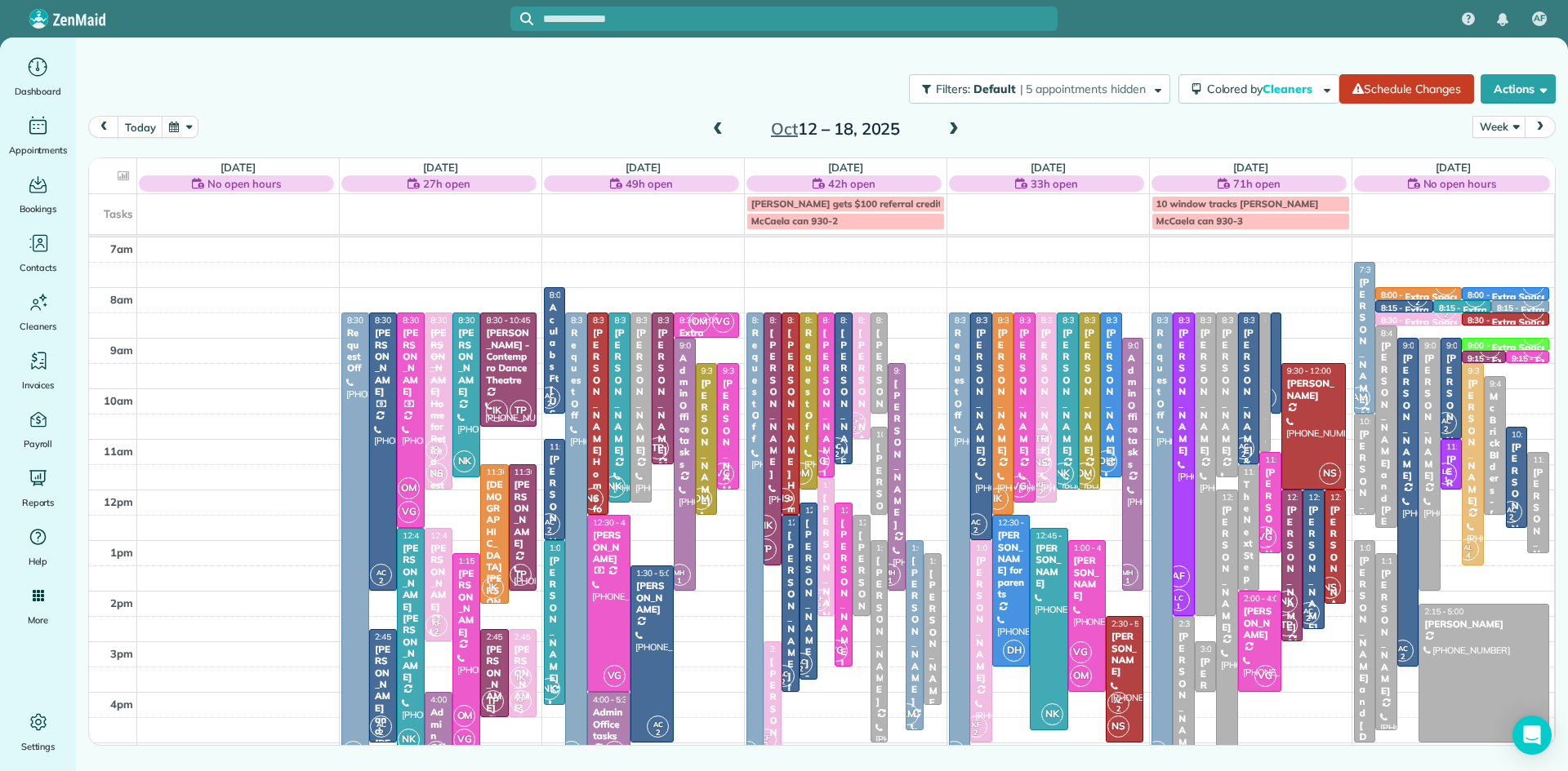
click at [175, 121] on button "button" at bounding box center [180, 126] width 37 height 23
click at [248, 291] on link "27" at bounding box center [247, 290] width 26 height 26
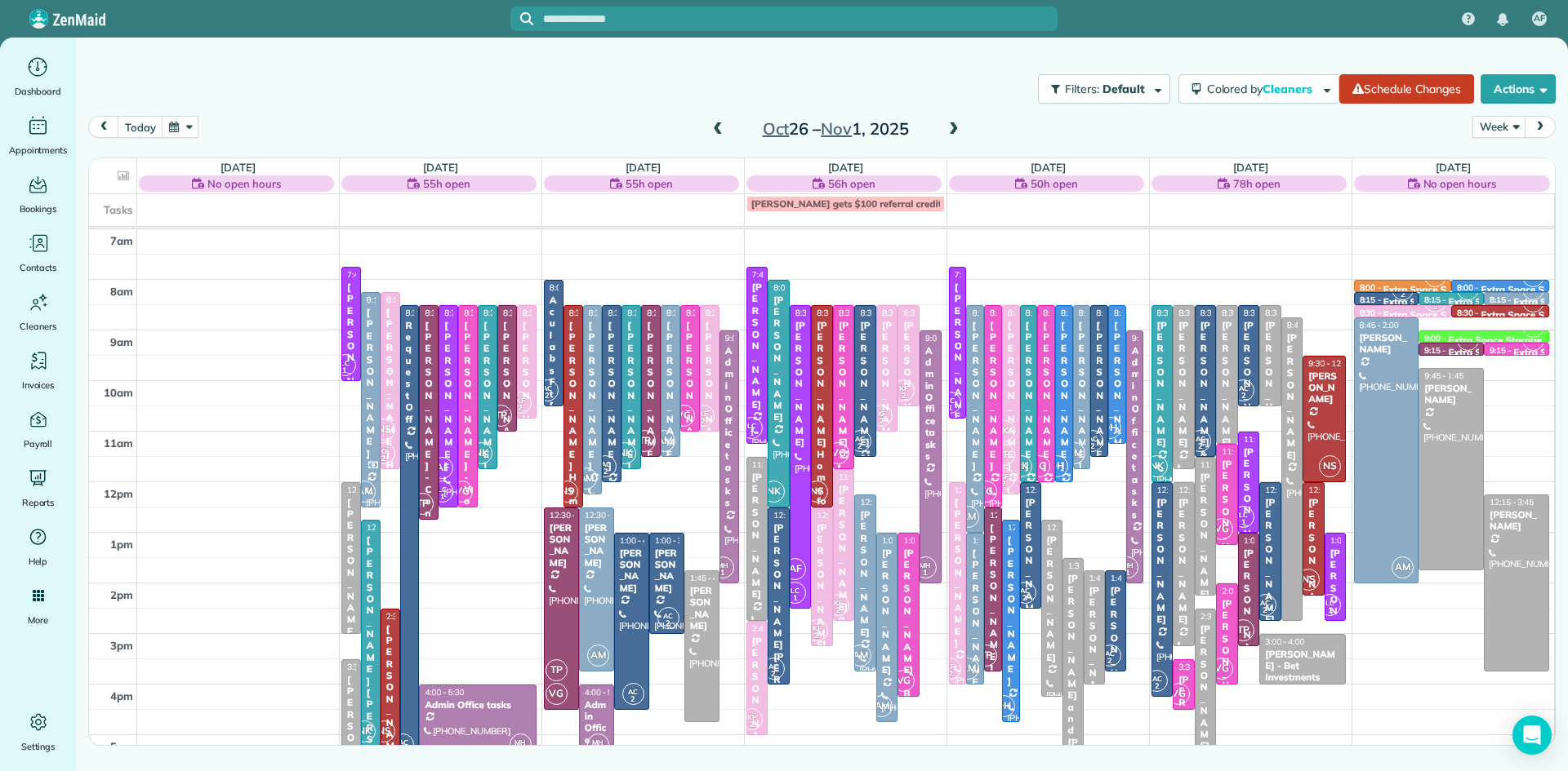
click at [946, 125] on span at bounding box center [953, 129] width 18 height 15
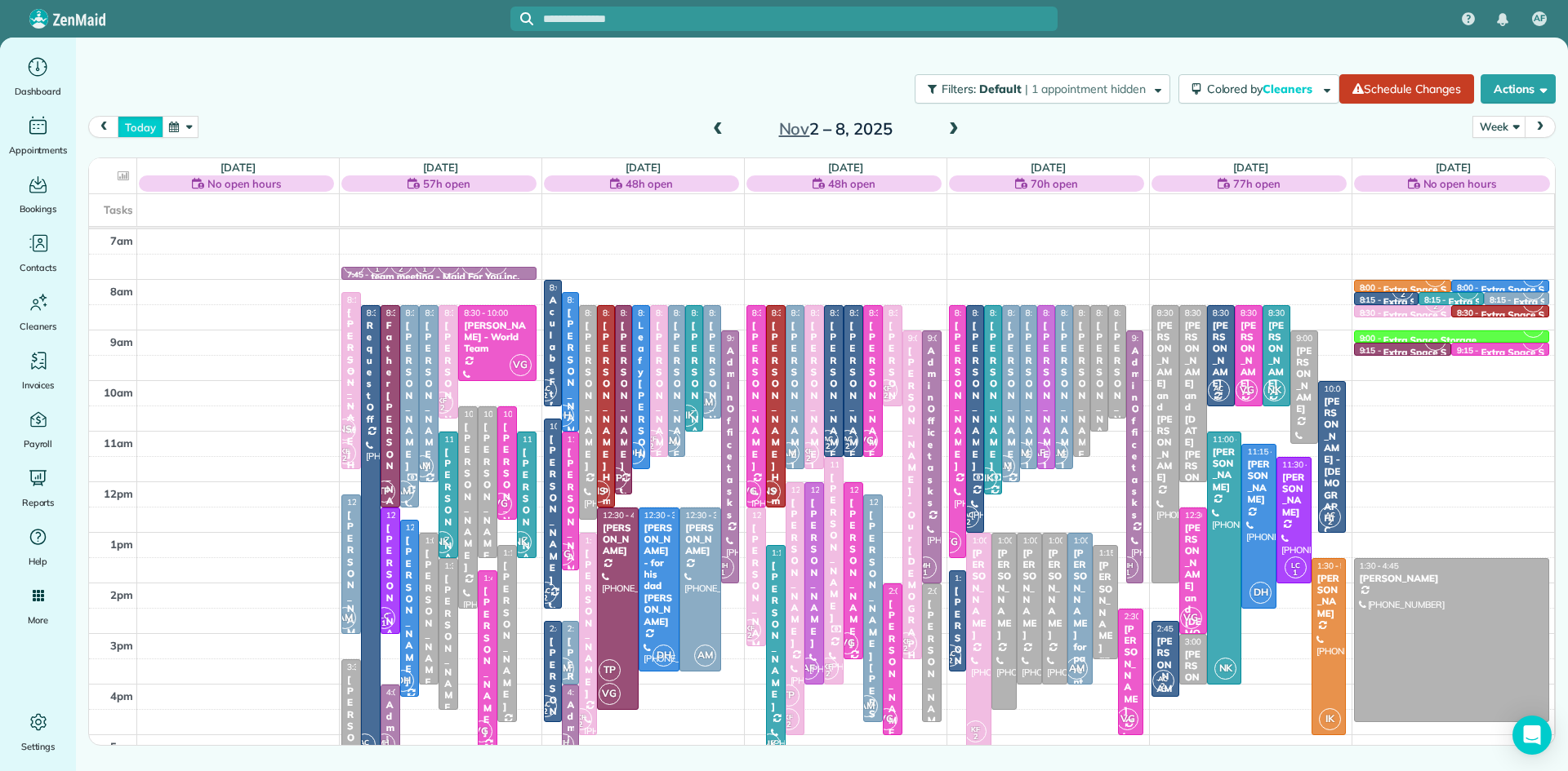
click at [132, 130] on button "today" at bounding box center [140, 126] width 45 height 23
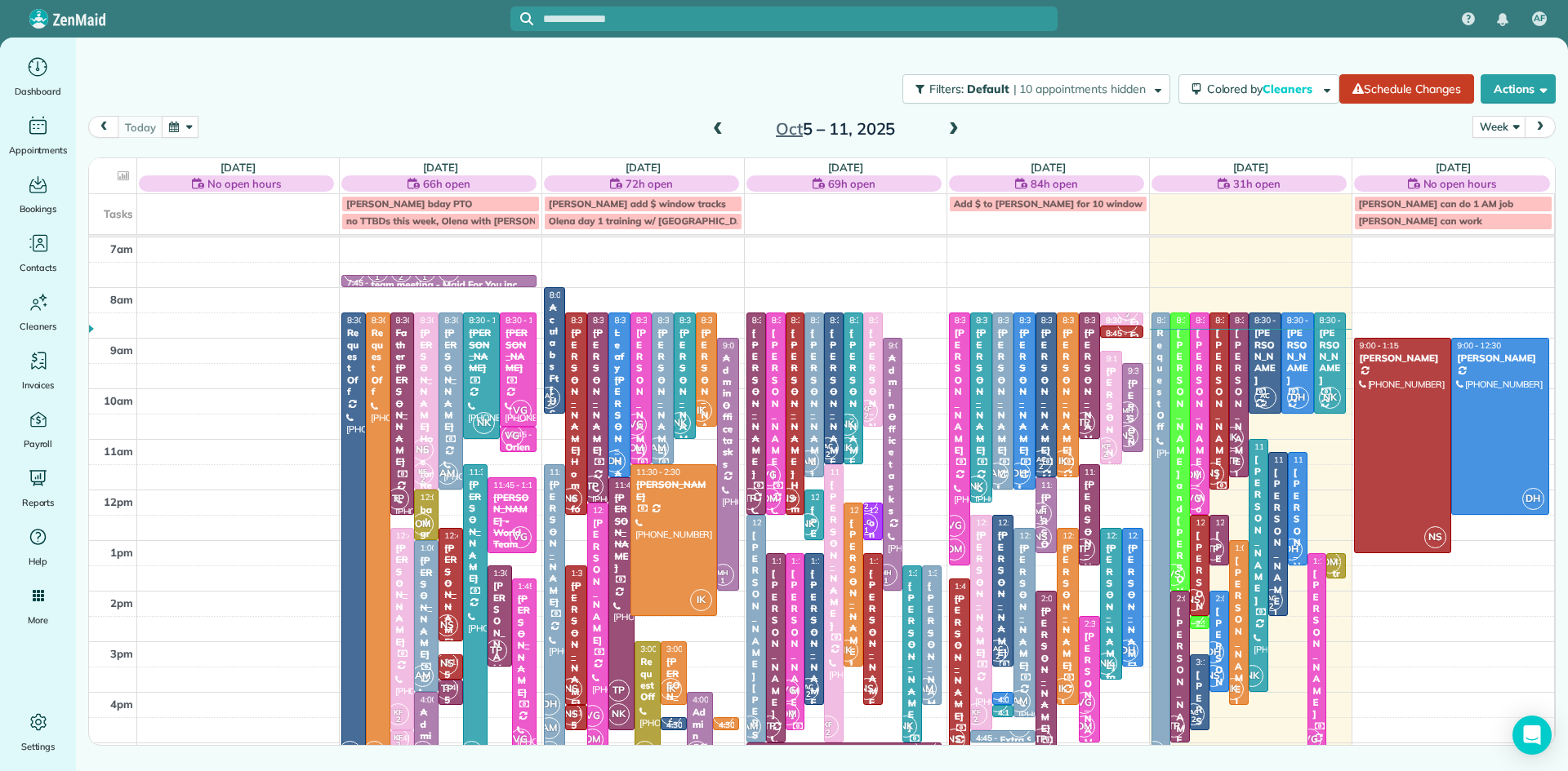
click at [955, 124] on span at bounding box center [953, 129] width 18 height 15
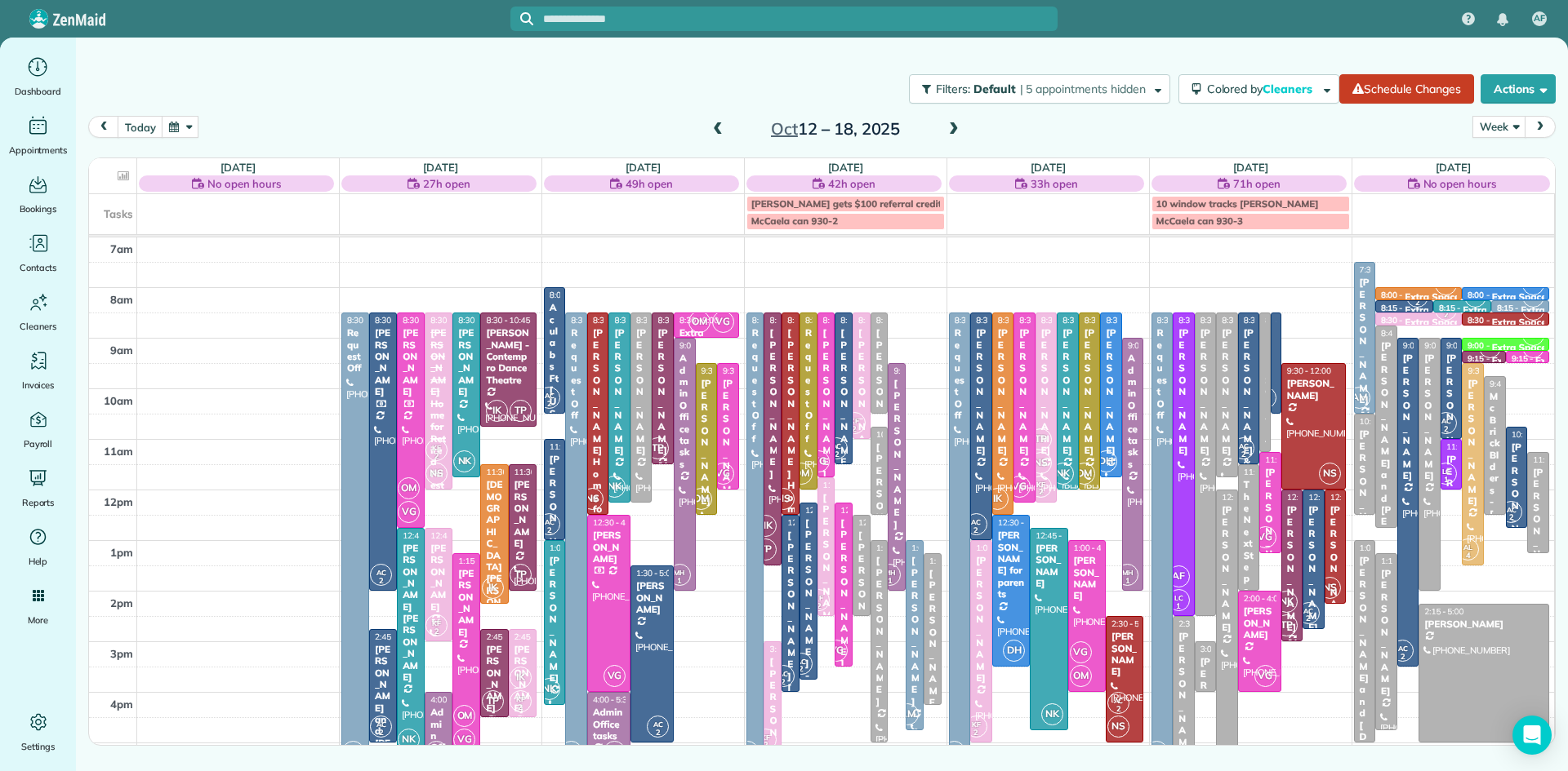
click at [956, 131] on span at bounding box center [953, 129] width 18 height 15
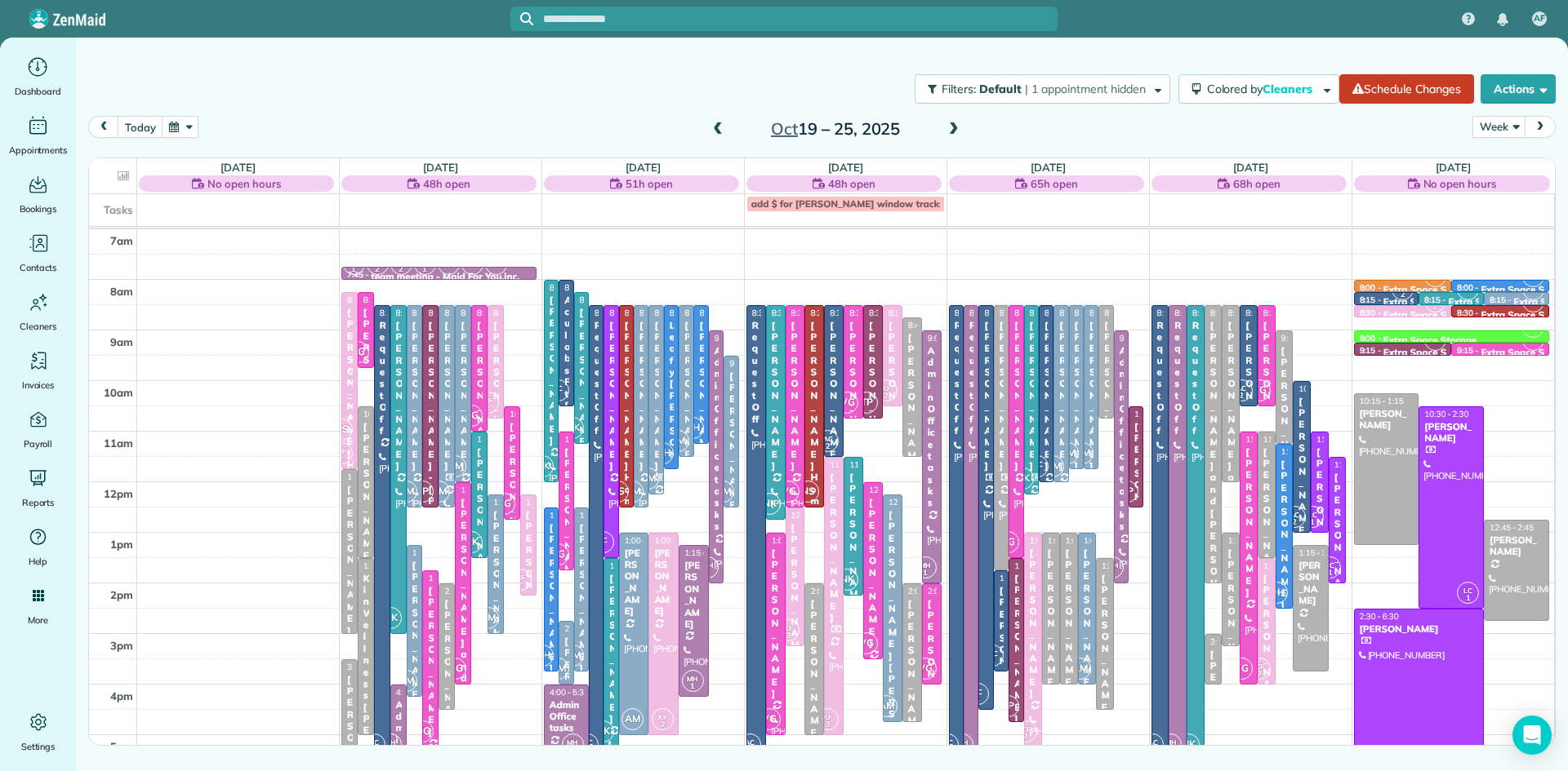
click at [951, 123] on span at bounding box center [953, 129] width 18 height 15
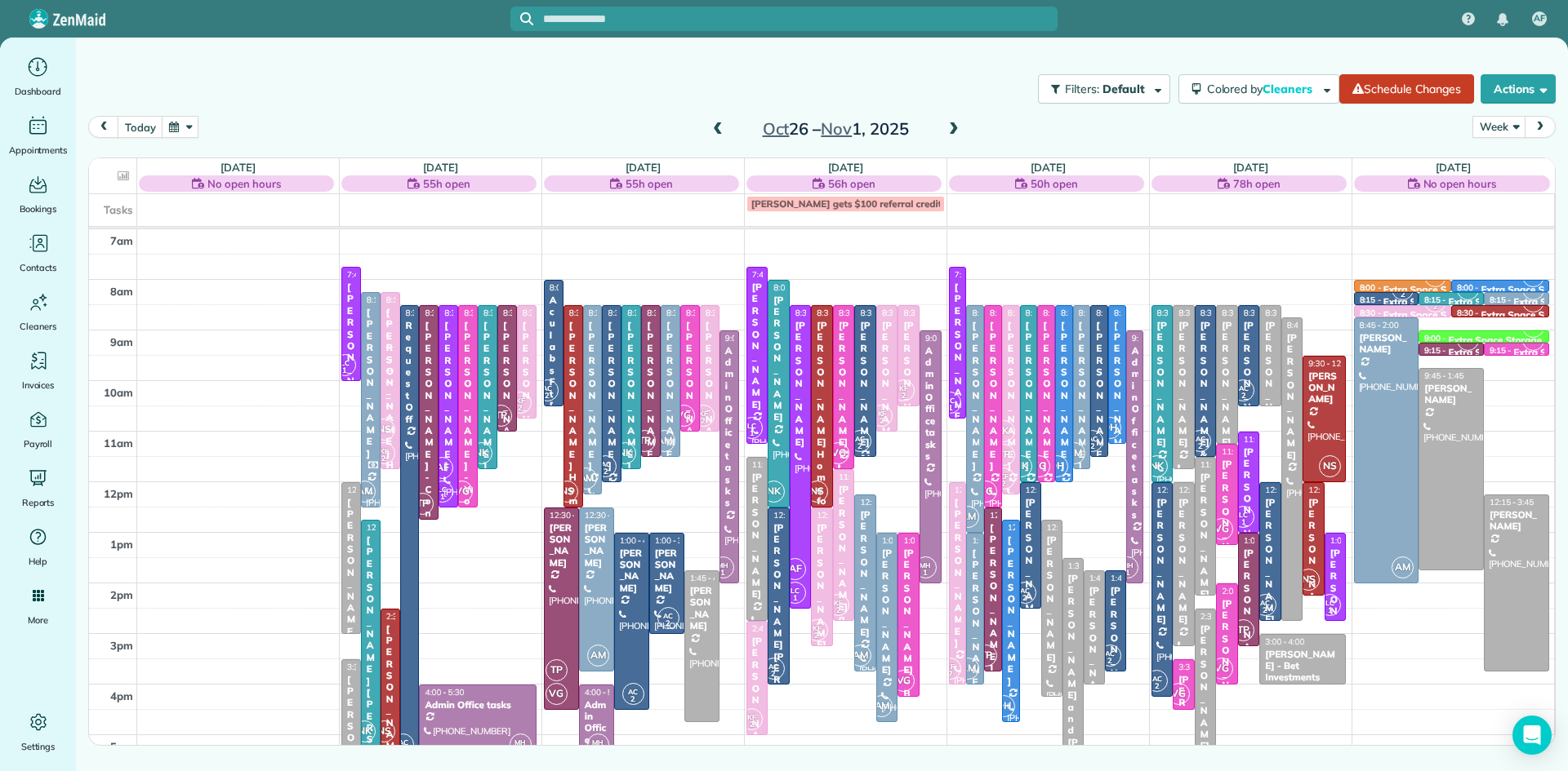
click at [721, 122] on span at bounding box center [717, 129] width 18 height 15
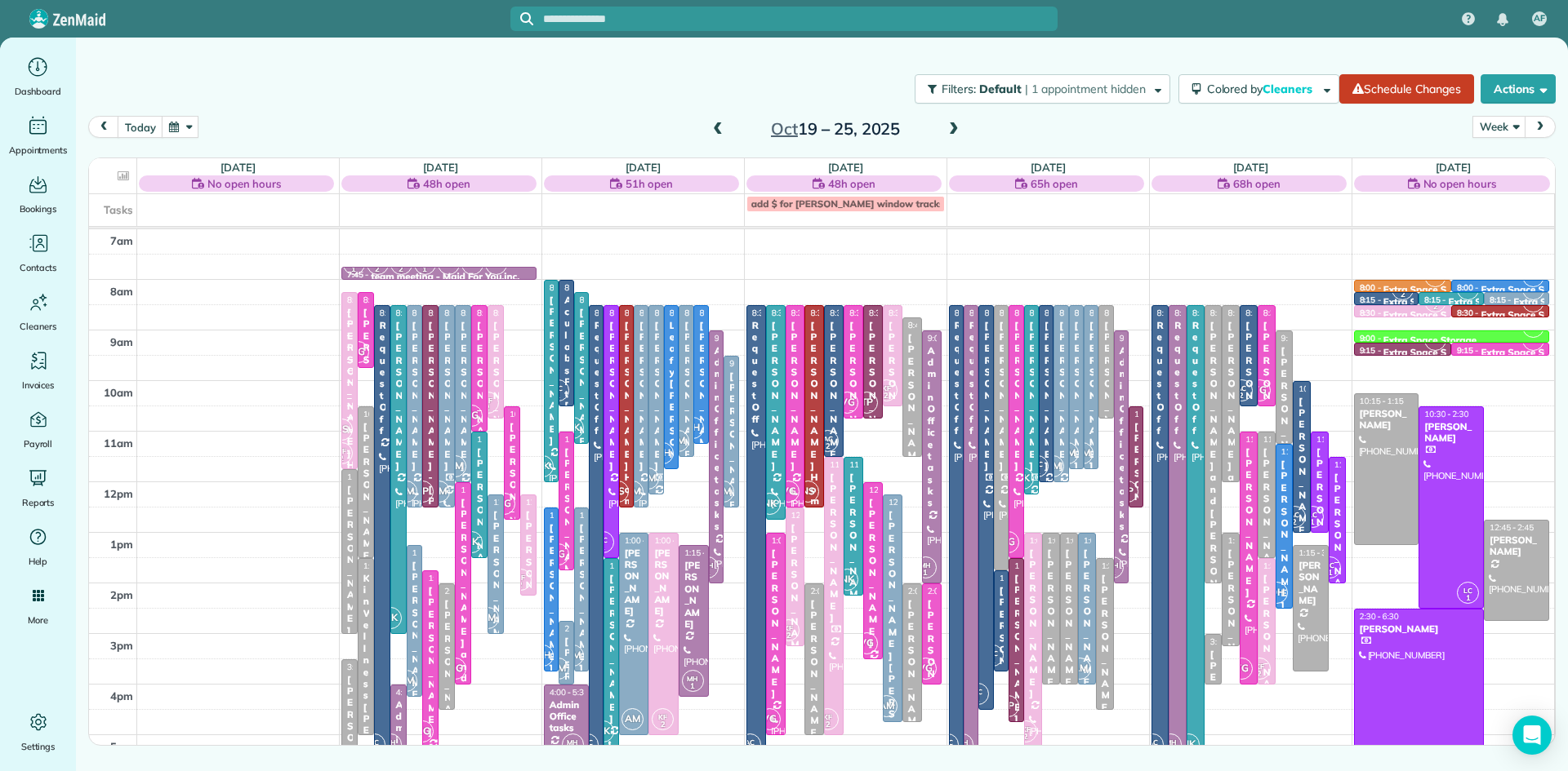
click at [713, 128] on span at bounding box center [717, 129] width 18 height 15
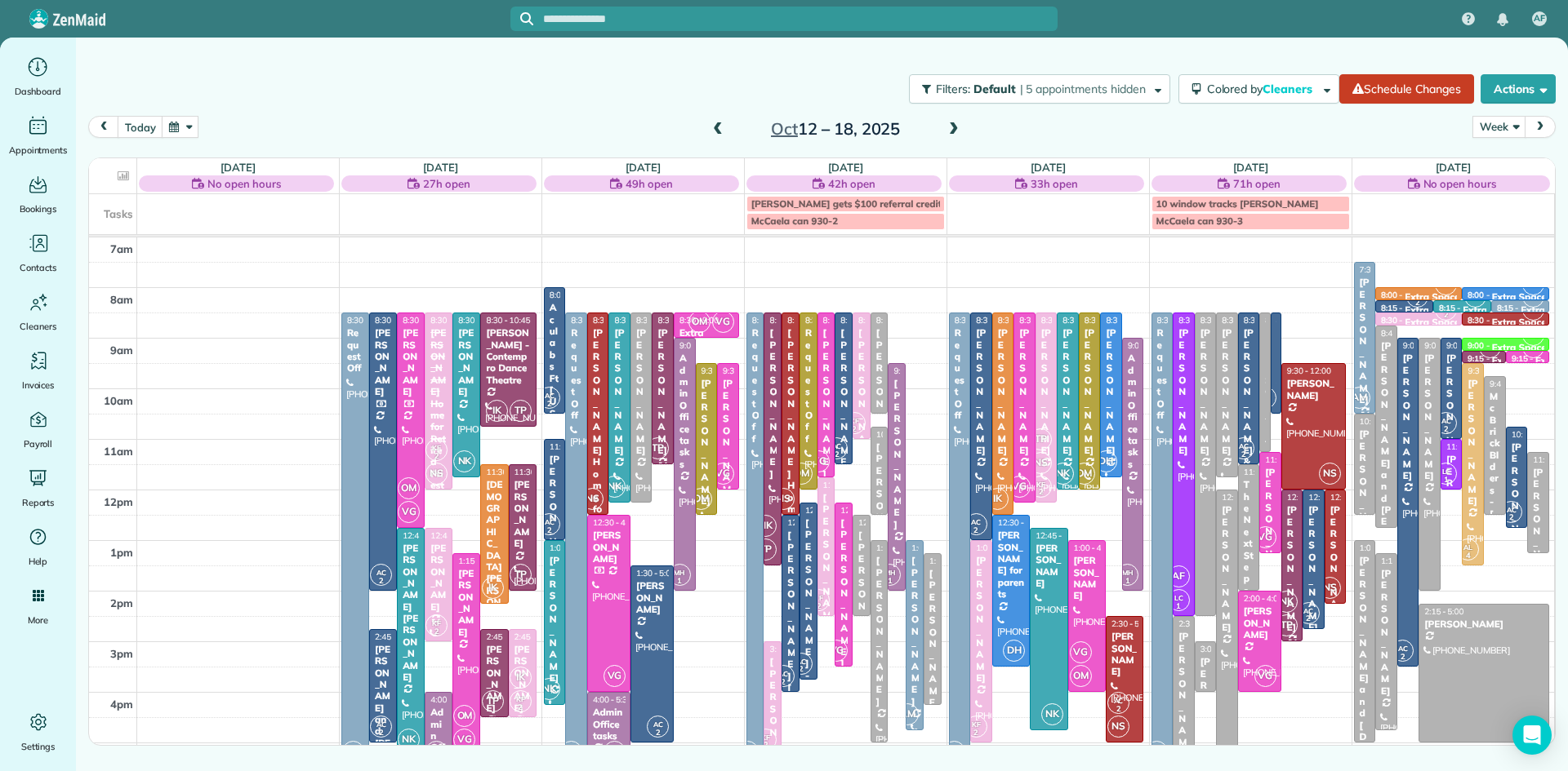
click at [948, 125] on span at bounding box center [953, 129] width 18 height 15
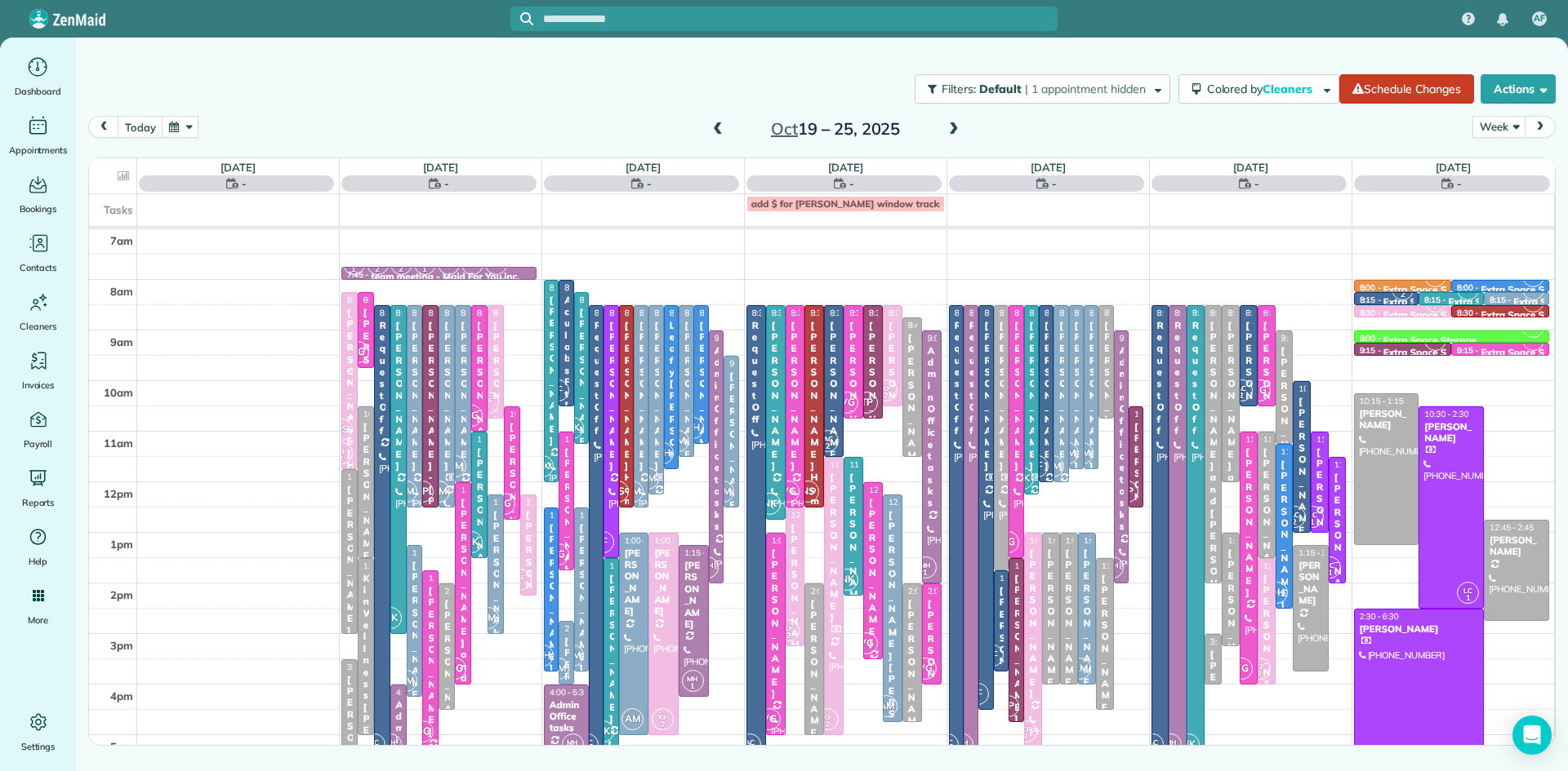
click at [948, 125] on span at bounding box center [953, 129] width 18 height 15
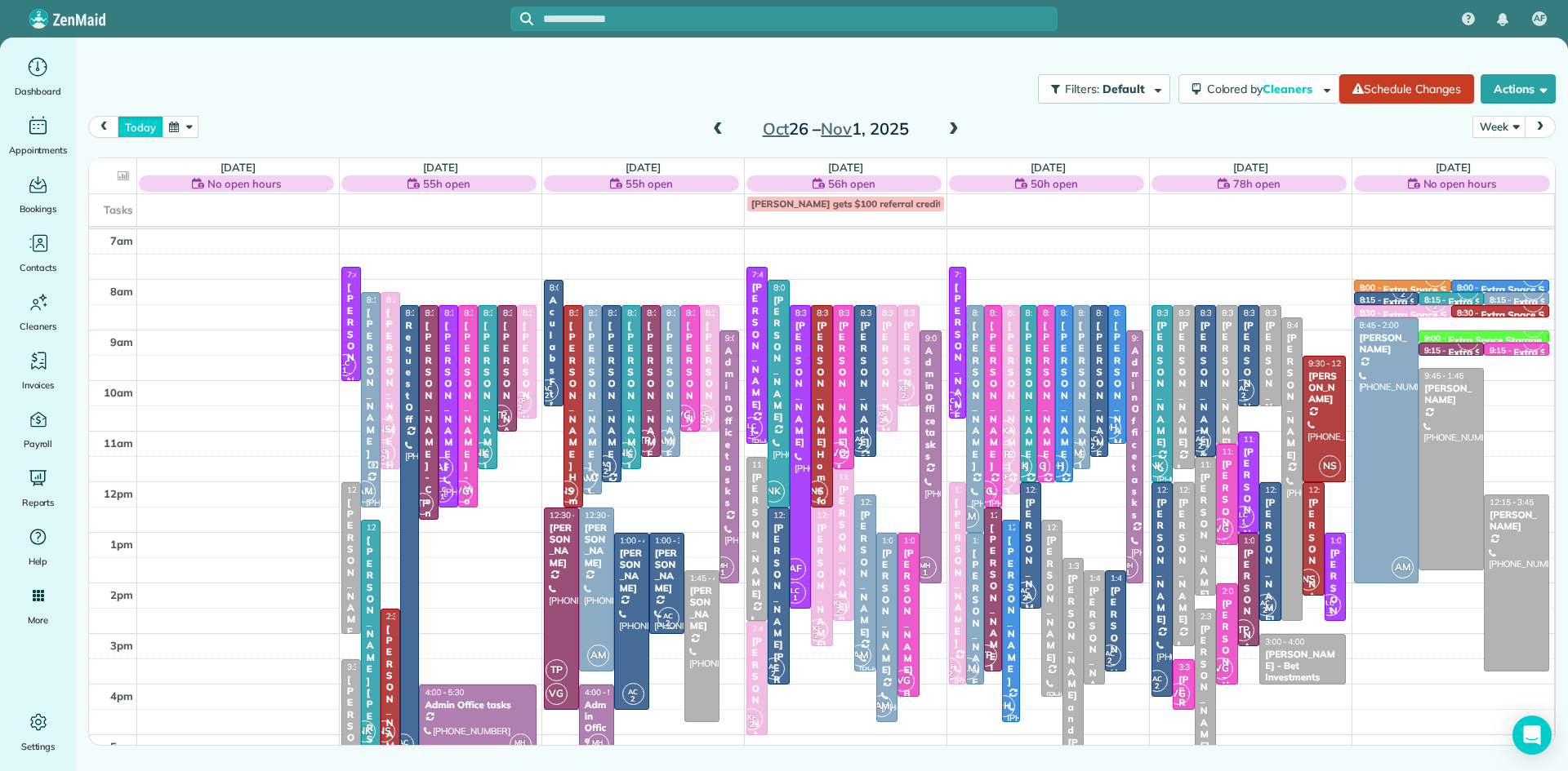
click at [133, 124] on button "today" at bounding box center [140, 126] width 45 height 23
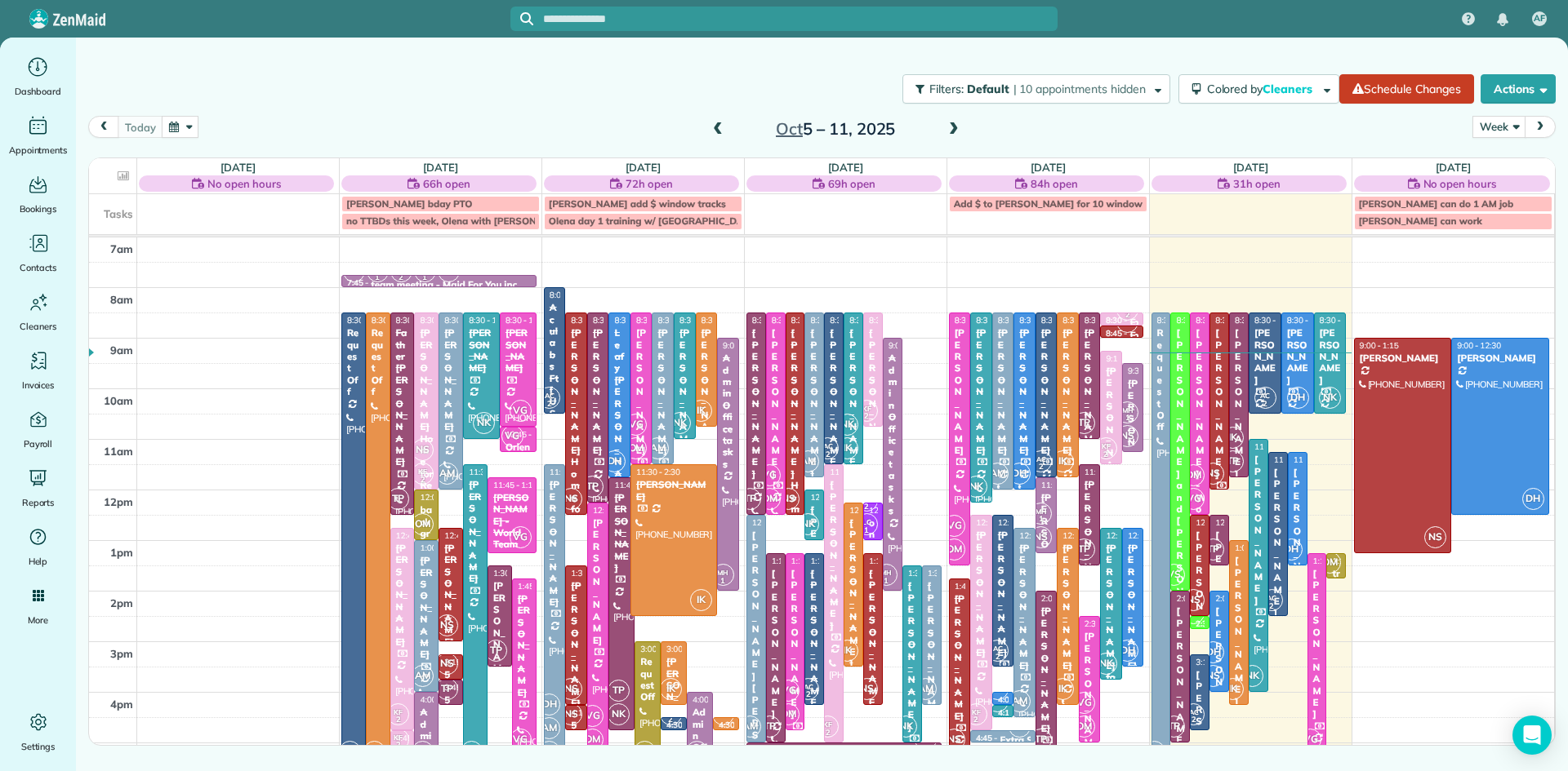
click at [951, 124] on span at bounding box center [953, 129] width 18 height 15
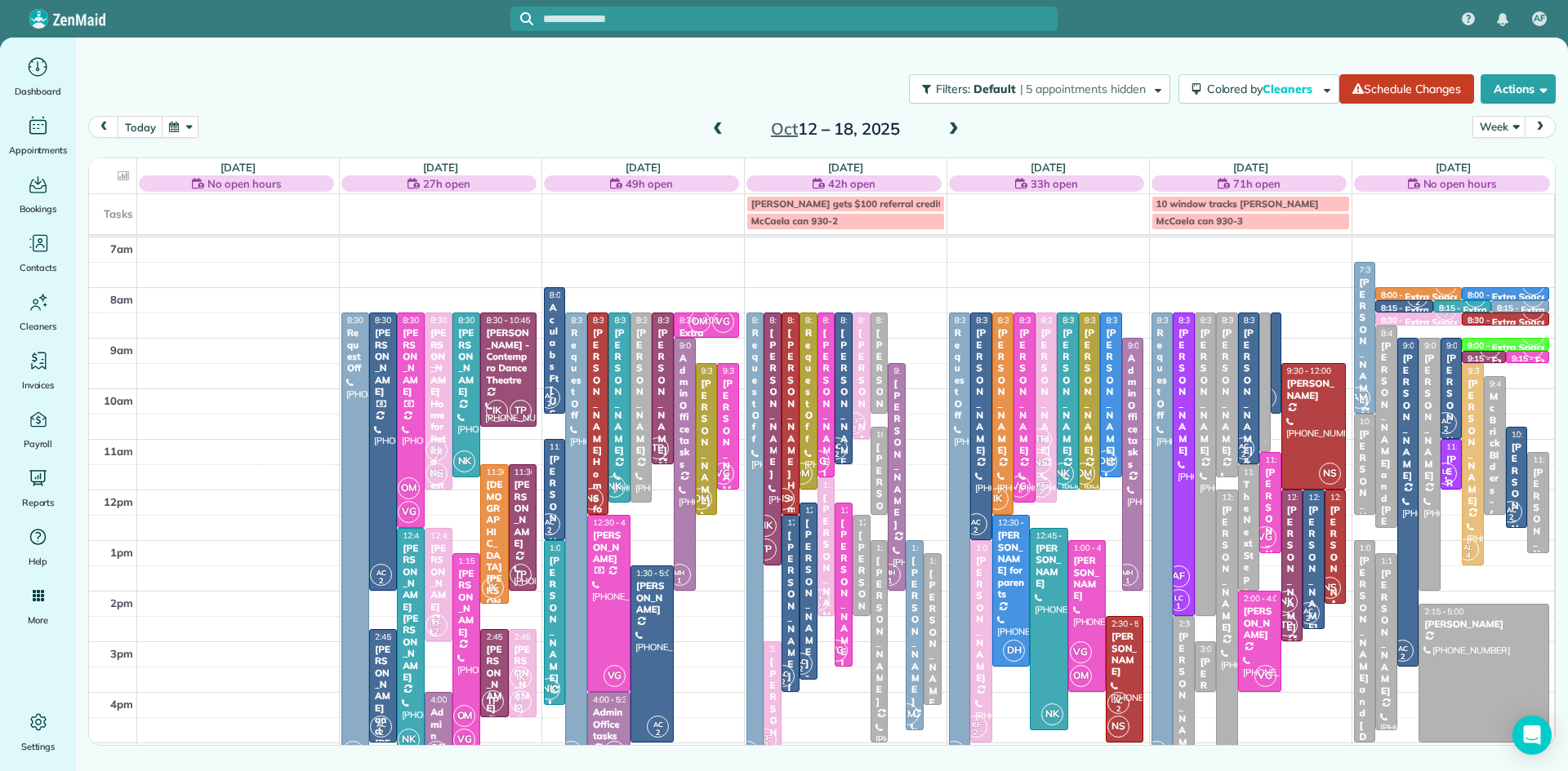
click at [1360, 354] on div "[PERSON_NAME]" at bounding box center [1364, 341] width 13 height 129
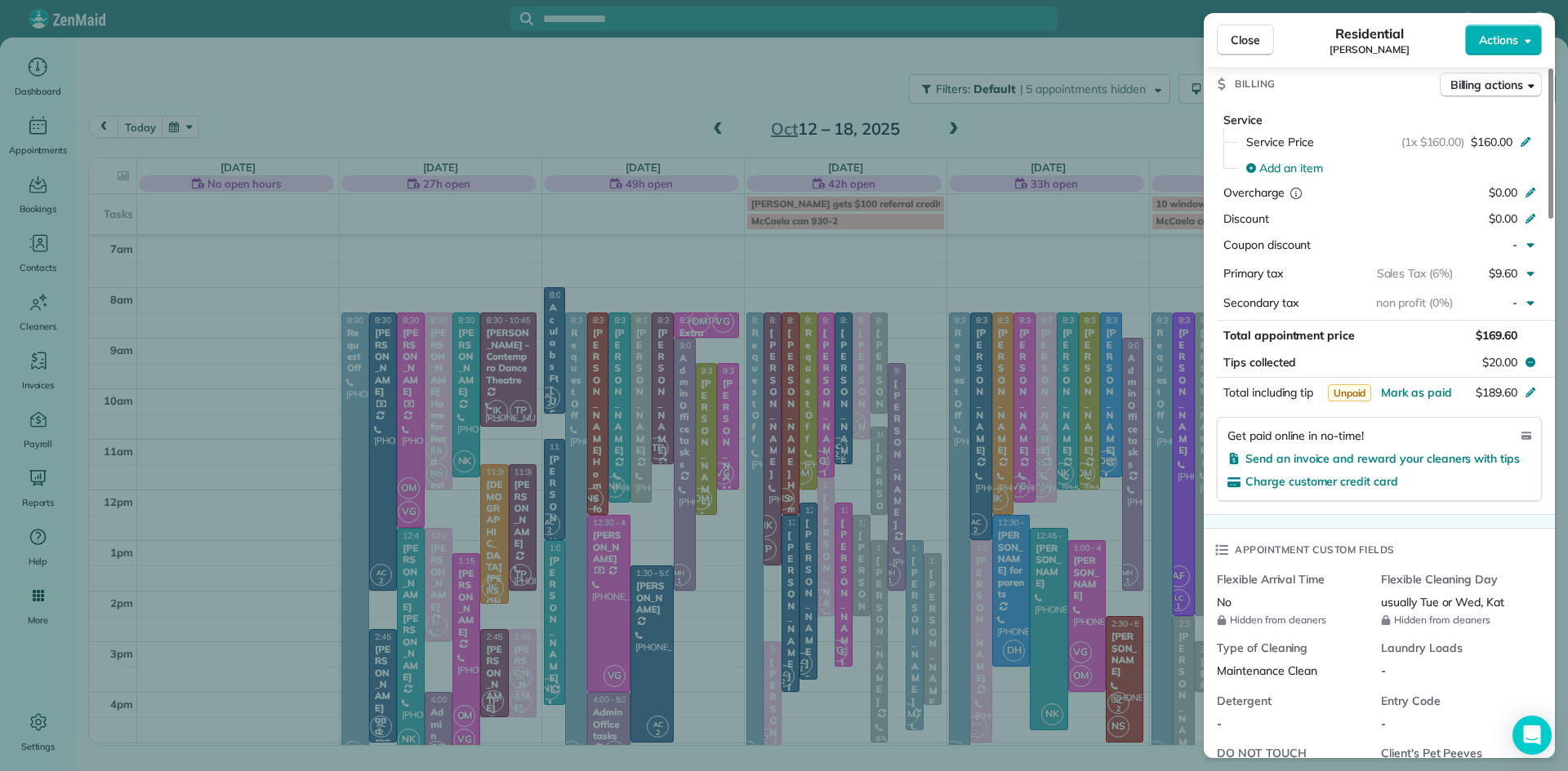
scroll to position [1506, 0]
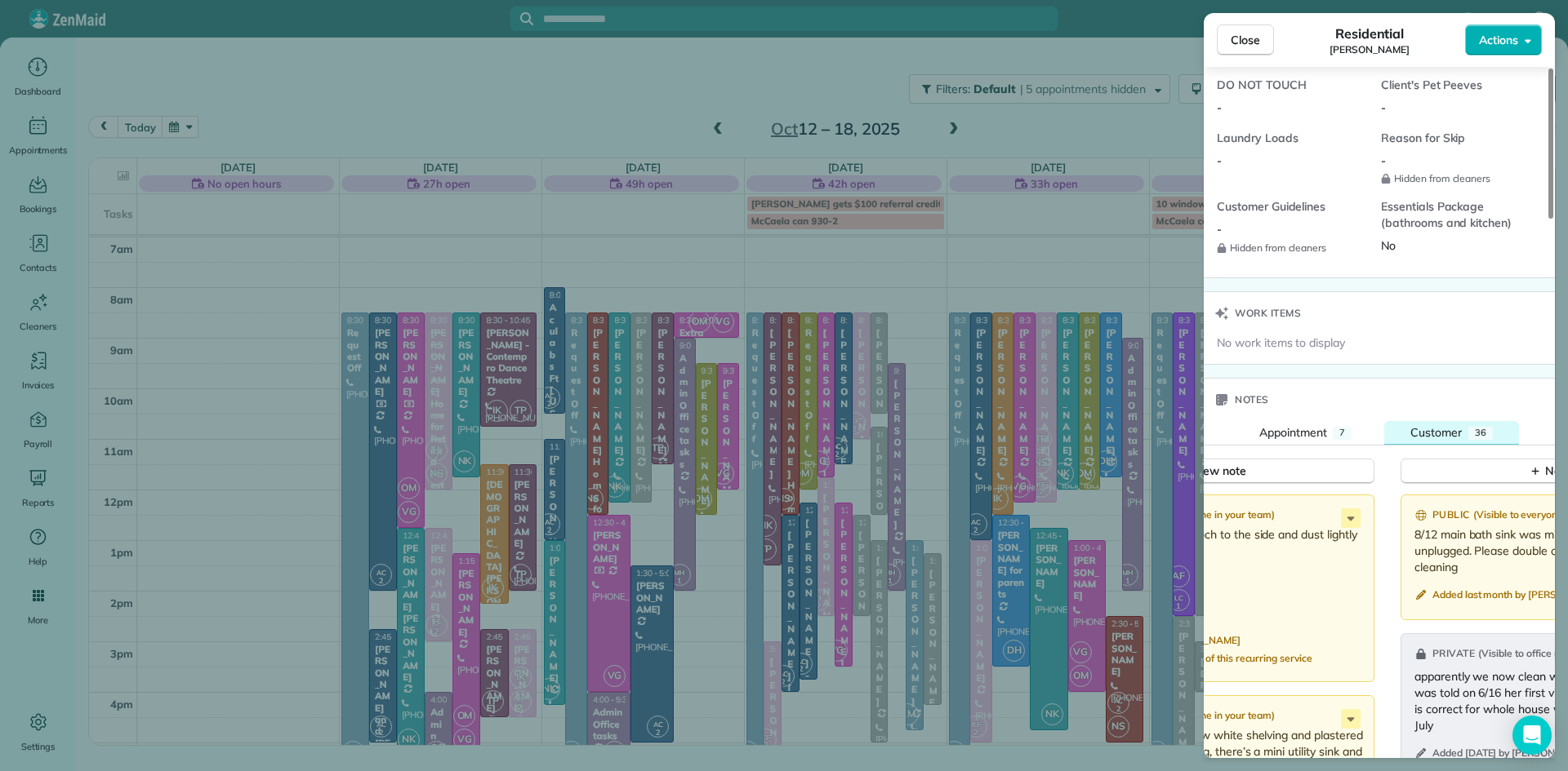
click at [1444, 431] on span "Customer" at bounding box center [1436, 432] width 52 height 15
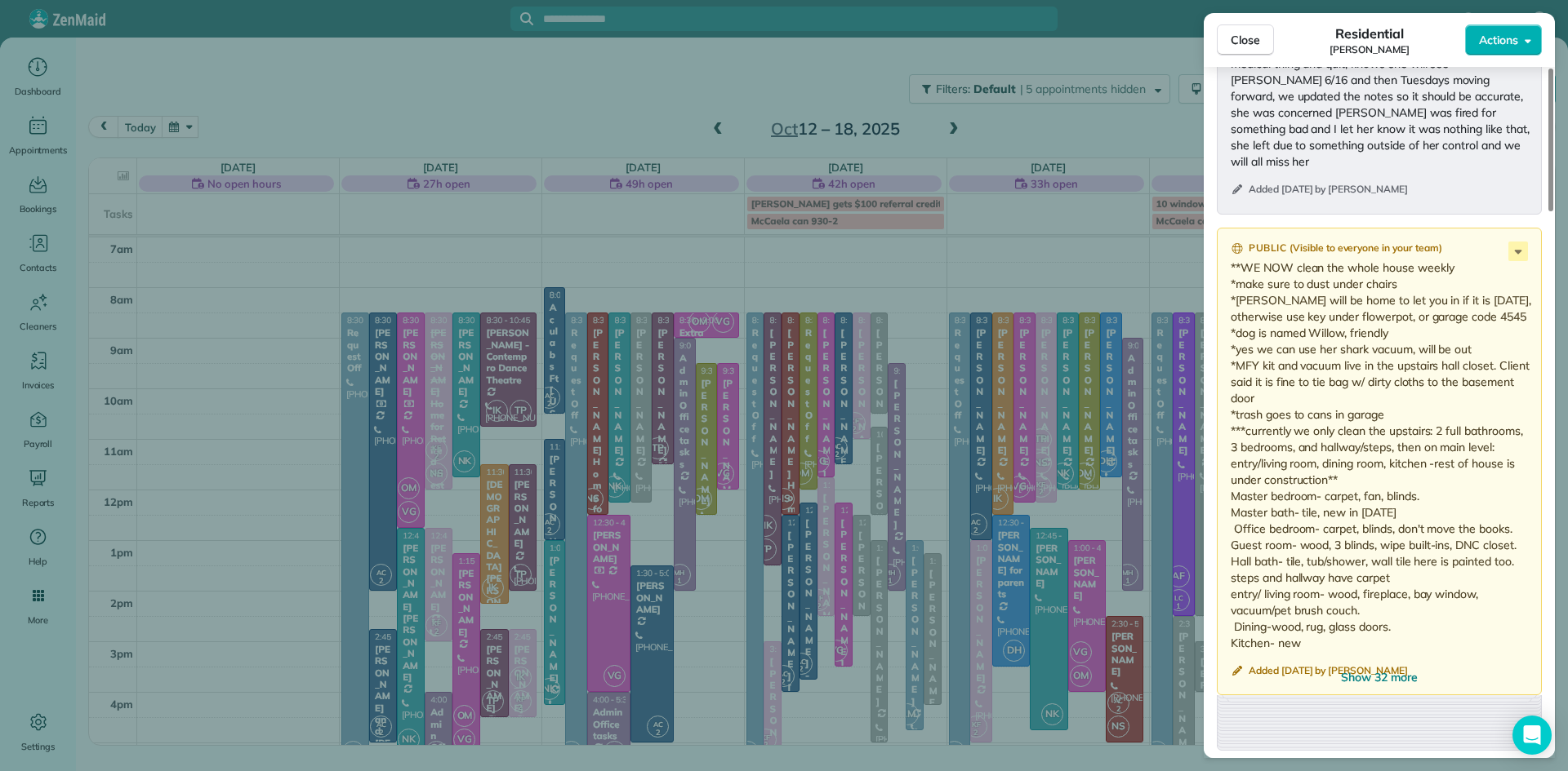
scroll to position [2508, 0]
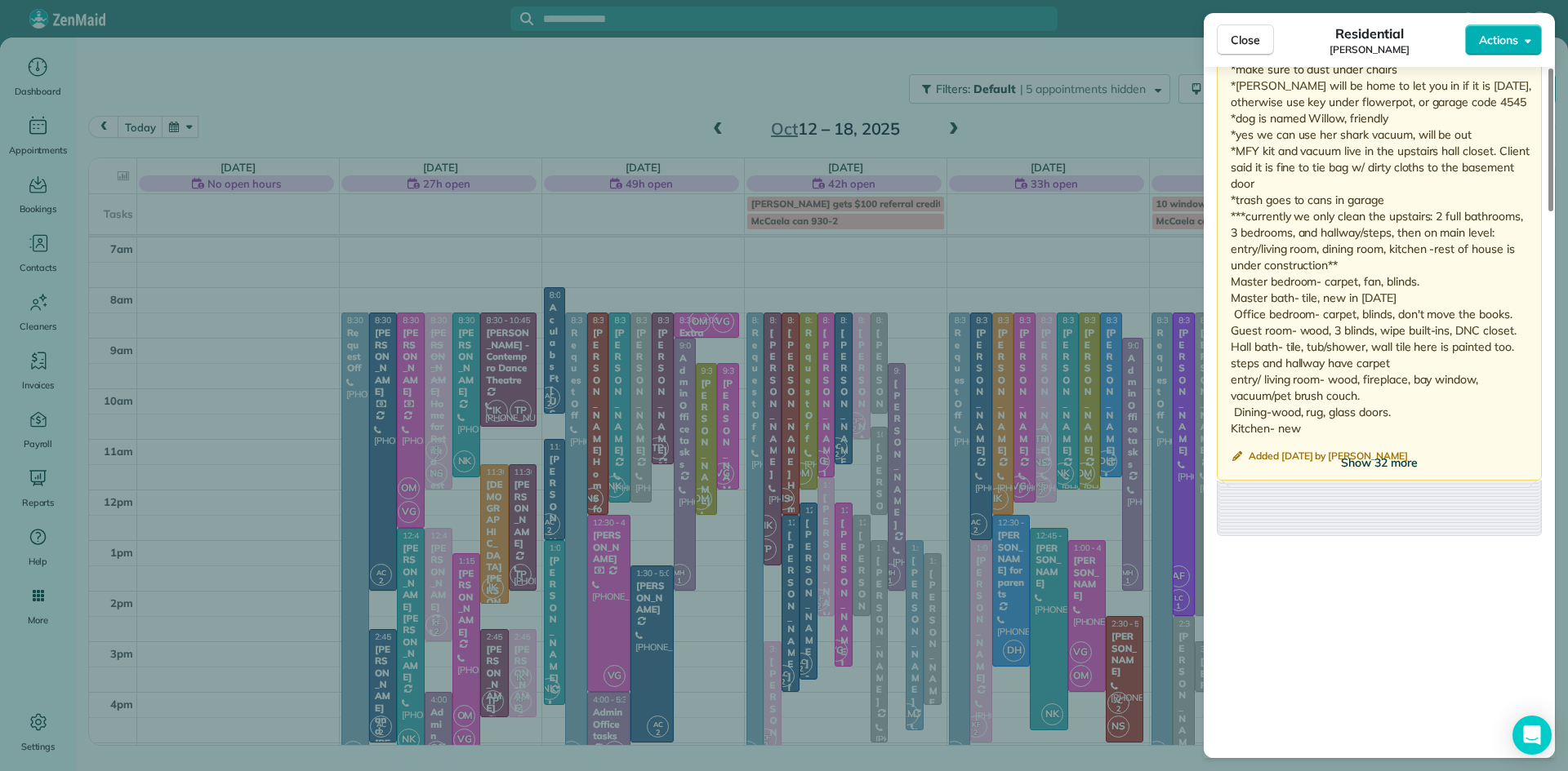
click at [1395, 471] on span "Show 32 more" at bounding box center [1379, 463] width 76 height 17
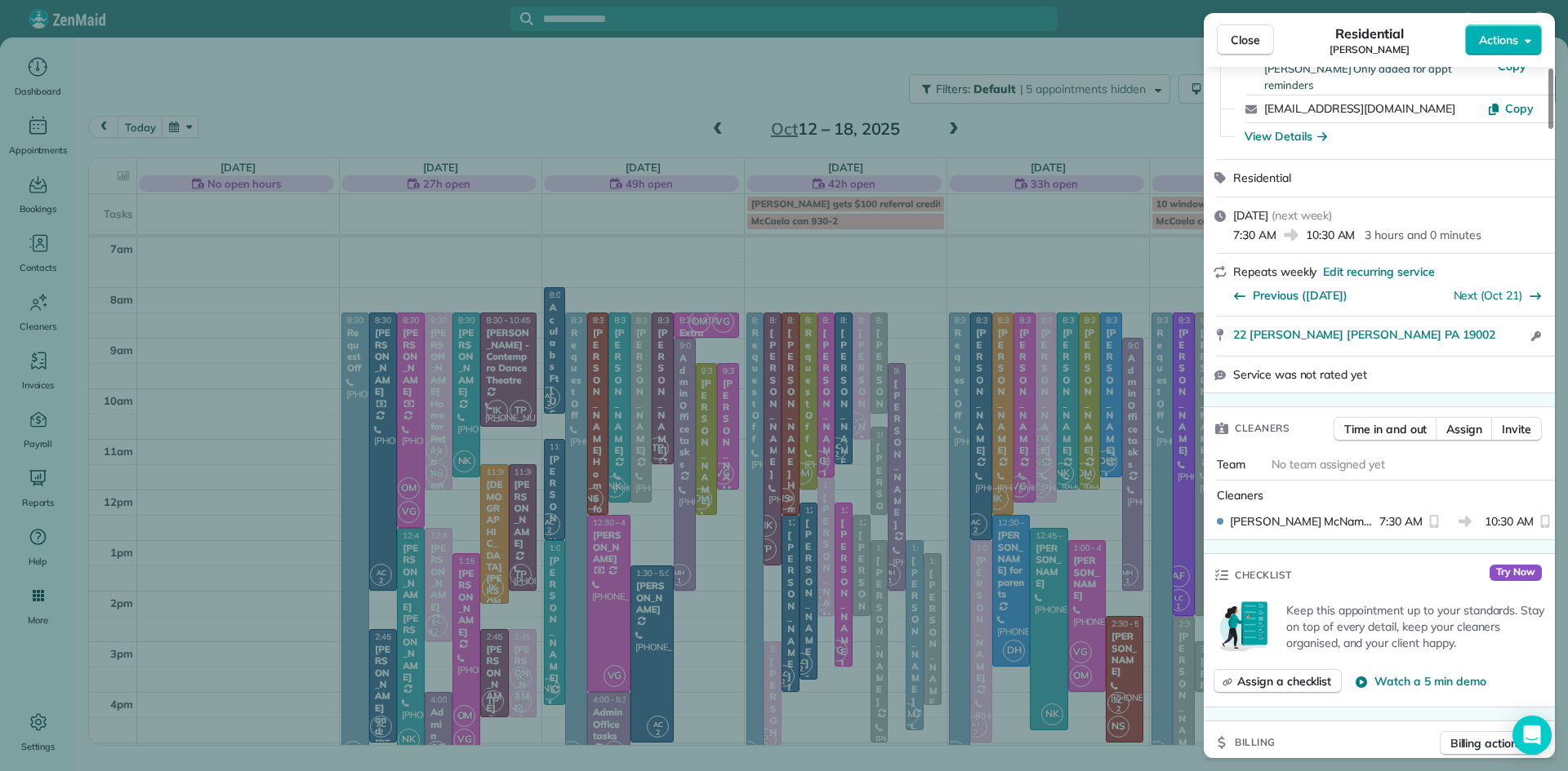
scroll to position [0, 0]
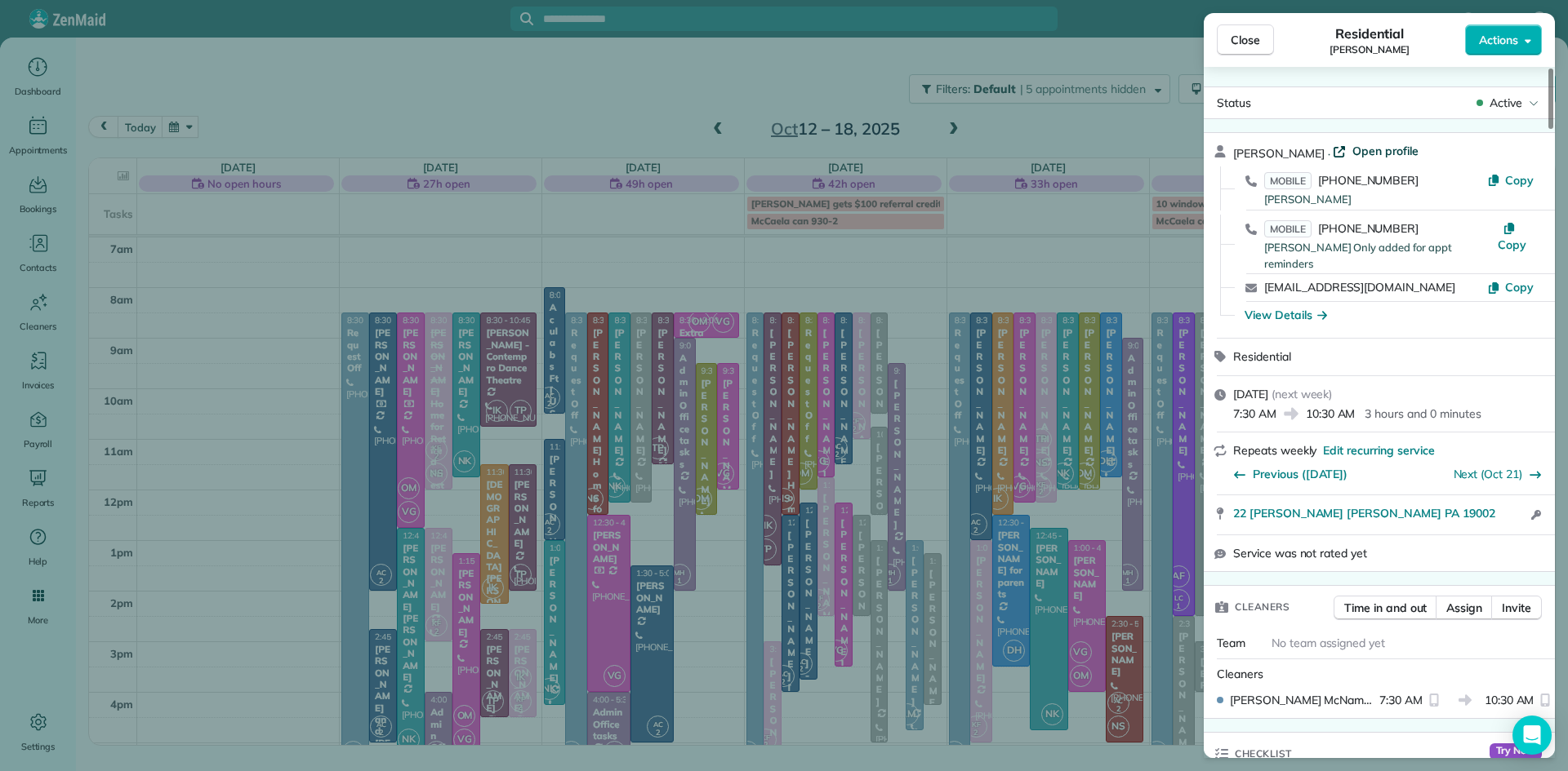
click at [1359, 151] on span "Open profile" at bounding box center [1385, 151] width 67 height 17
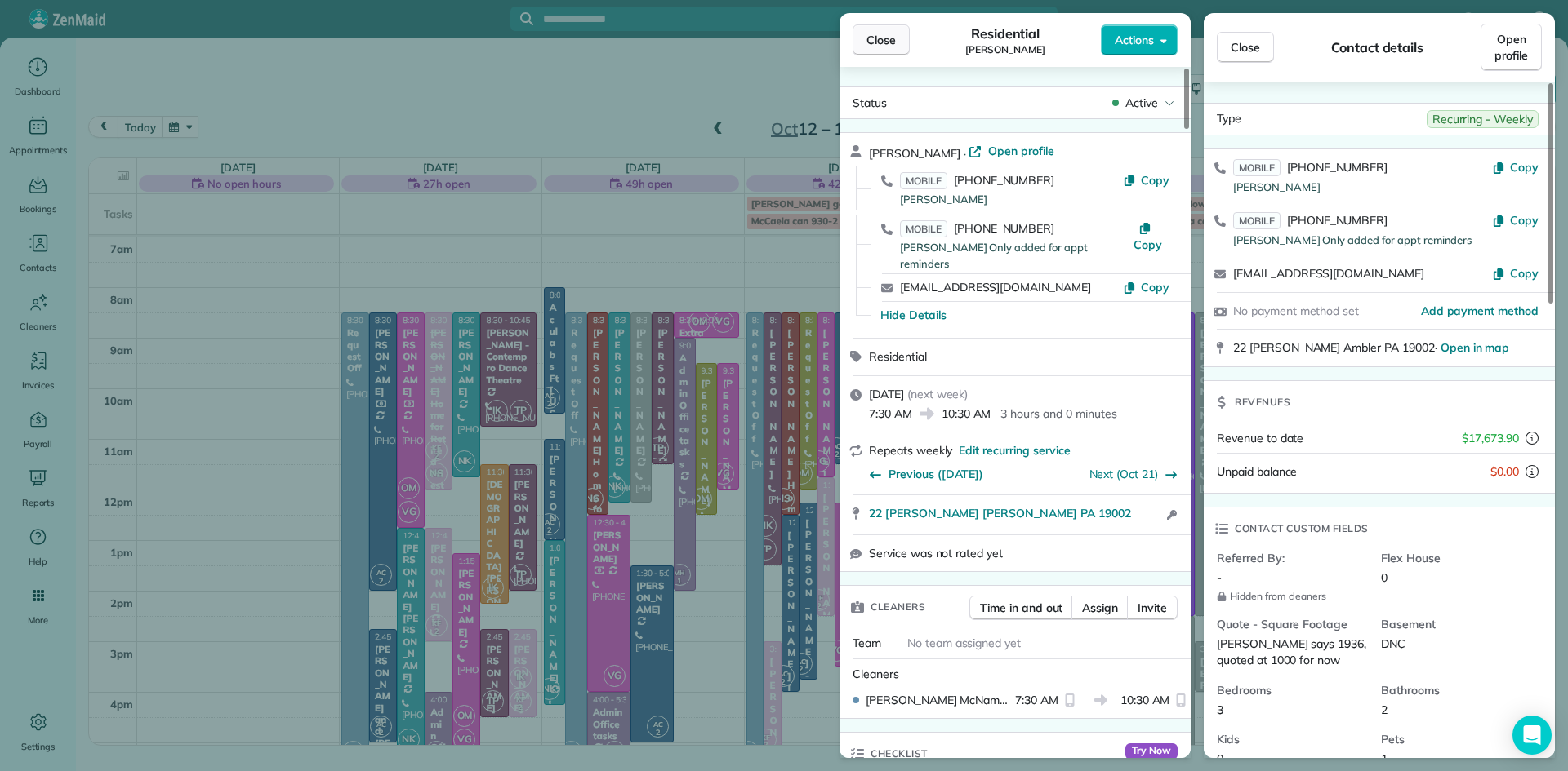
click at [896, 41] on button "Close" at bounding box center [881, 40] width 57 height 31
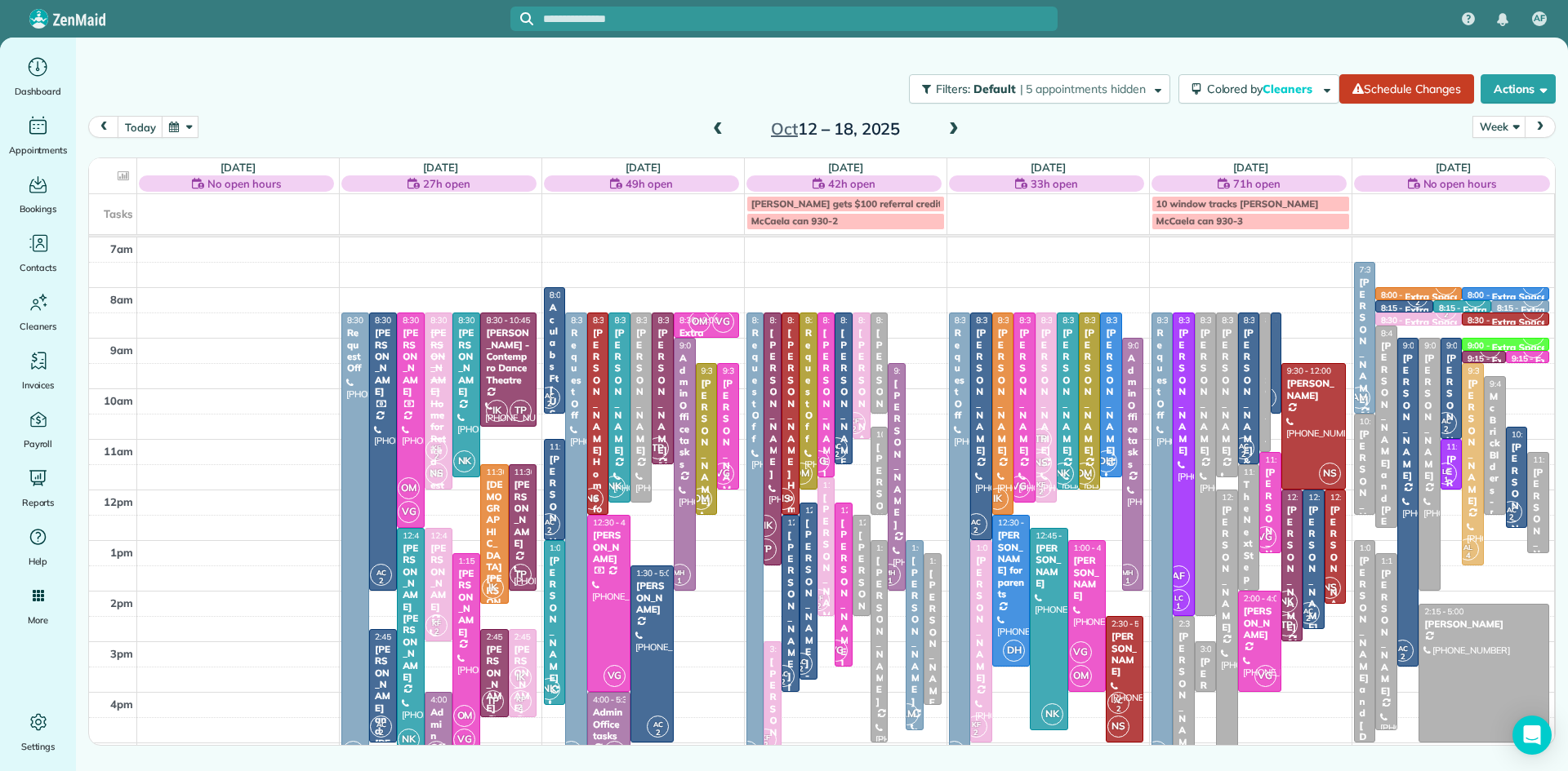
click at [174, 122] on button "button" at bounding box center [180, 126] width 37 height 23
click at [221, 137] on link "Prev" at bounding box center [221, 137] width 45 height 41
click at [277, 283] on link "30" at bounding box center [273, 289] width 26 height 26
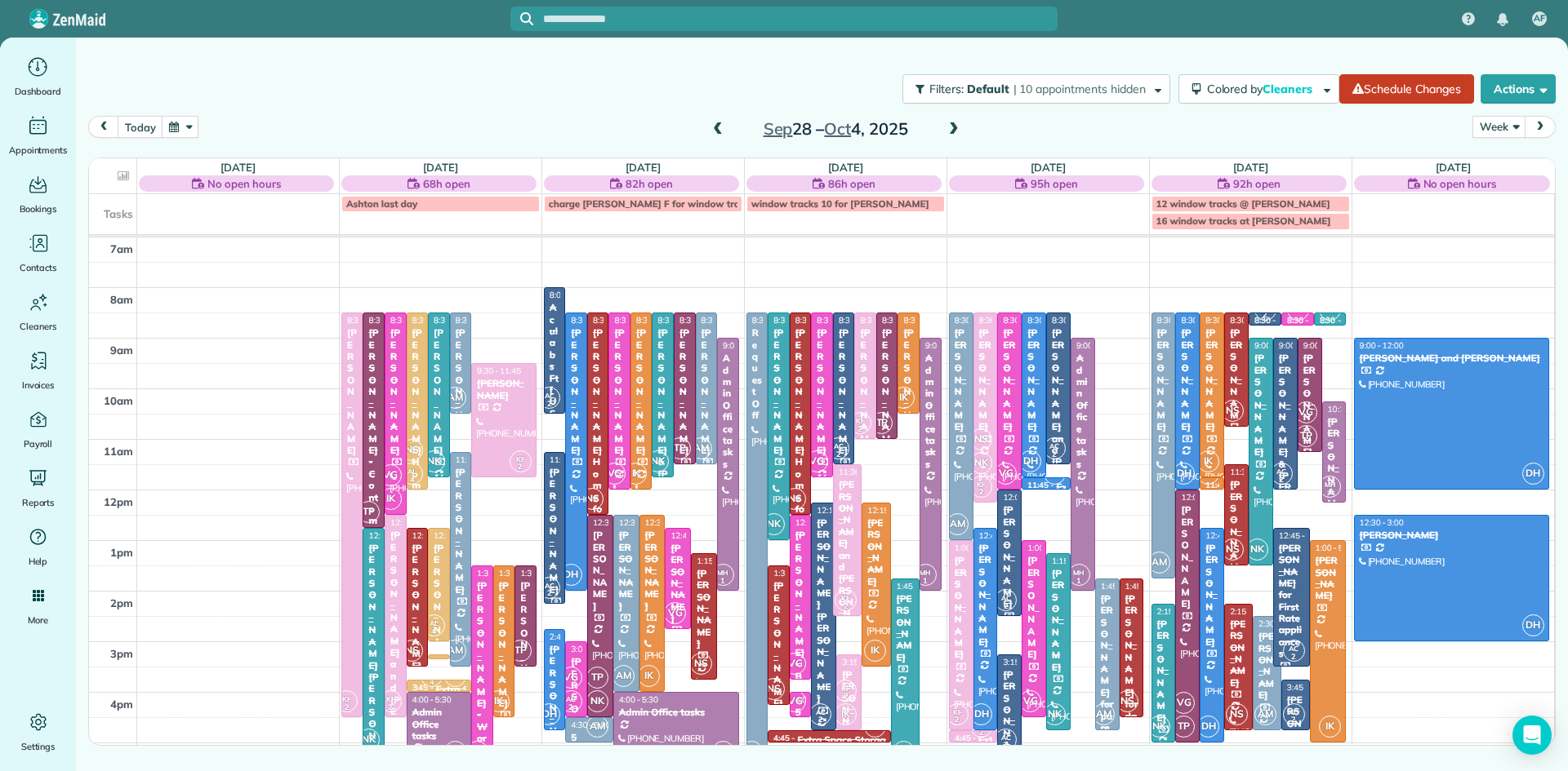
click at [710, 425] on div at bounding box center [707, 387] width 21 height 150
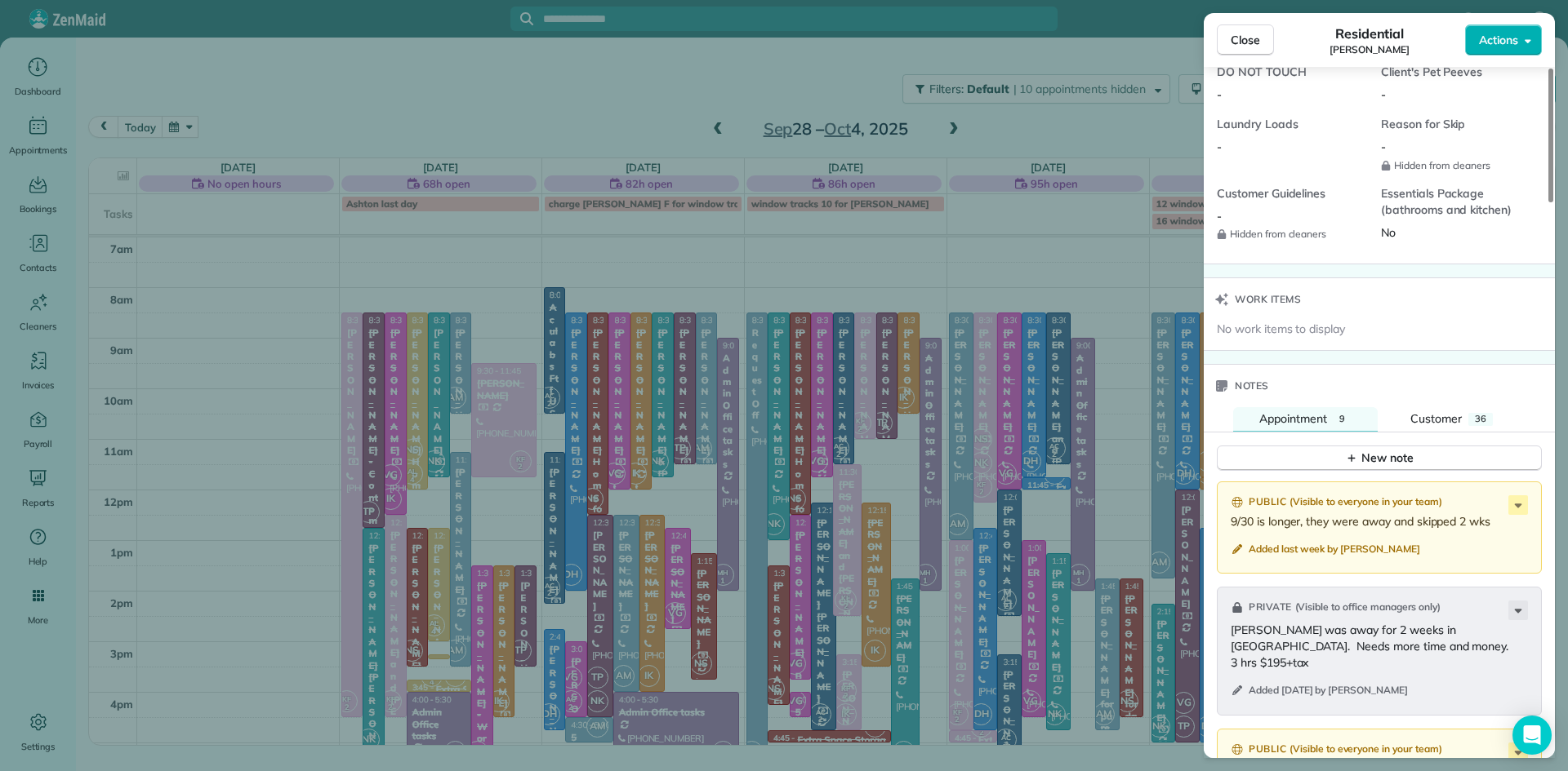
scroll to position [1629, 0]
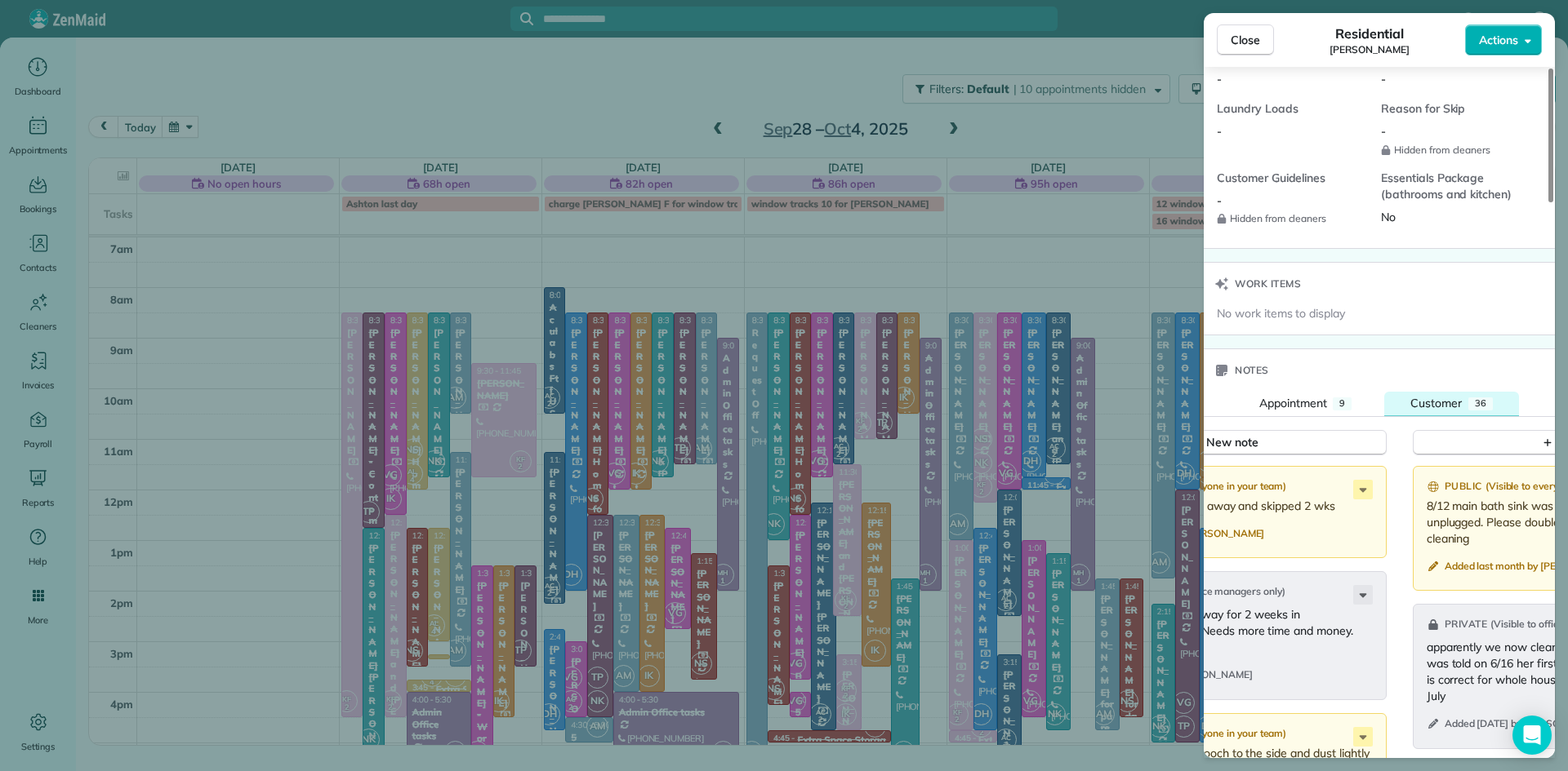
click at [1437, 410] on span "Customer" at bounding box center [1436, 403] width 52 height 15
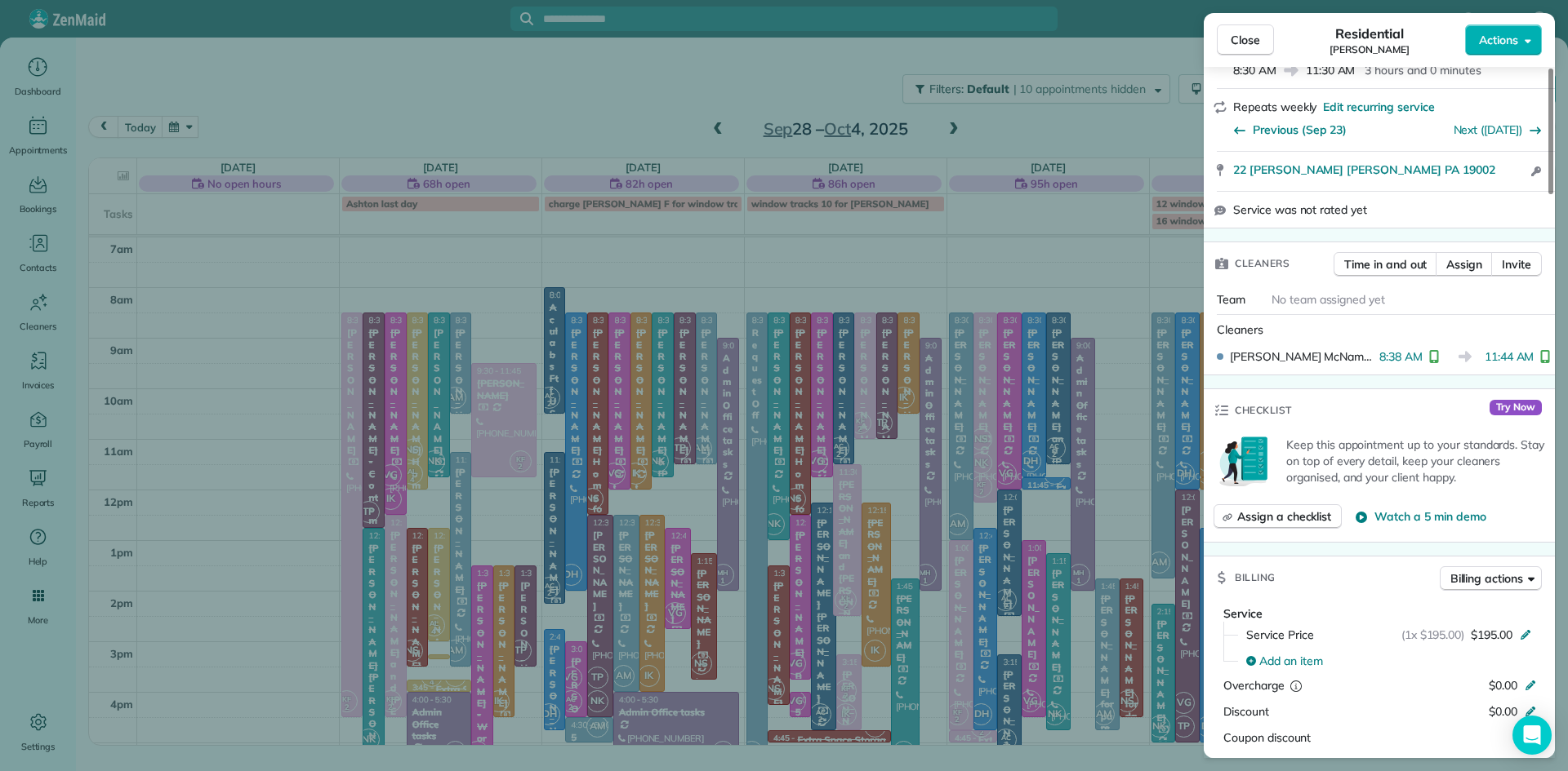
scroll to position [318, 0]
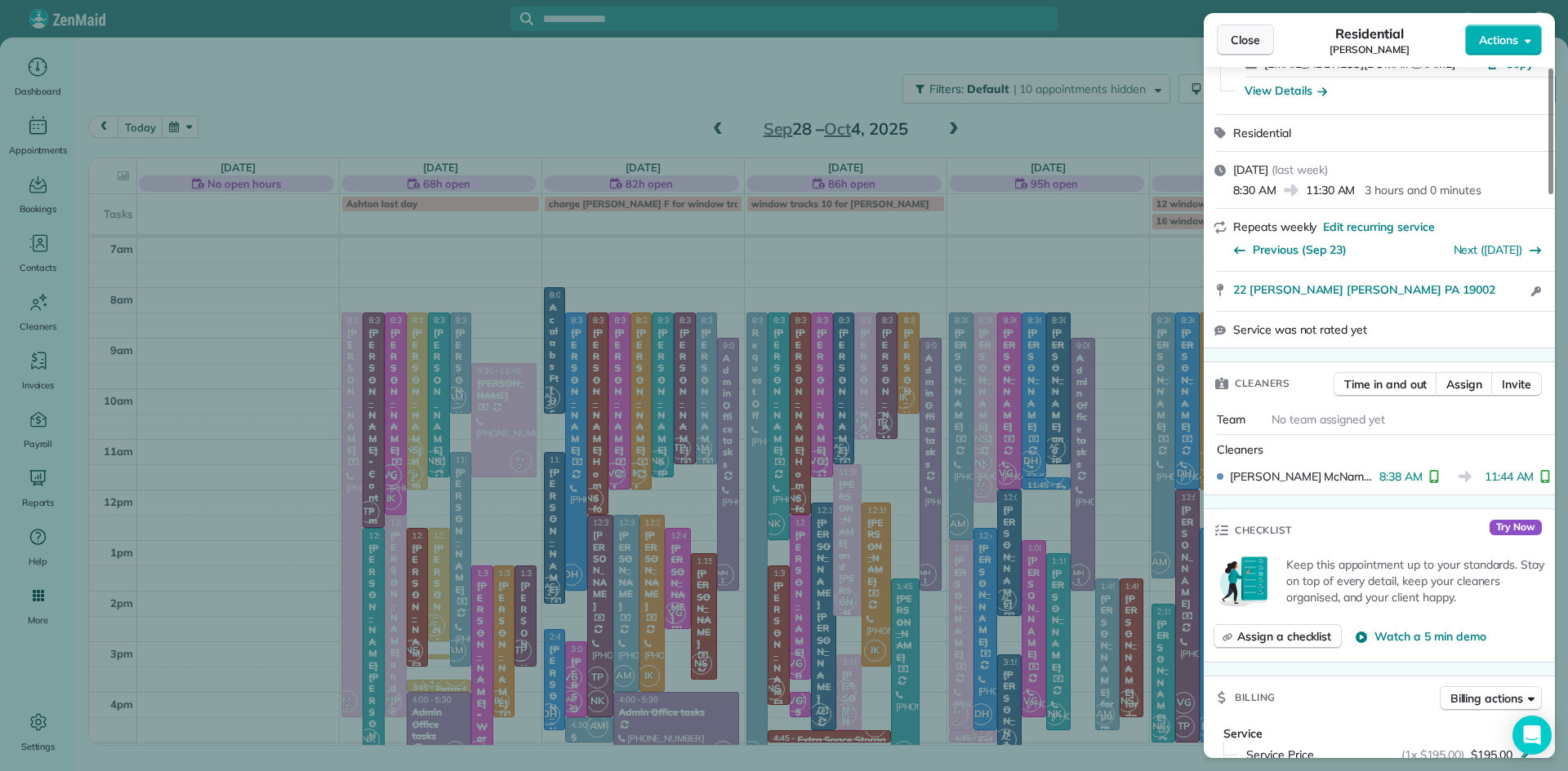
click at [1229, 37] on button "Close" at bounding box center [1245, 40] width 57 height 31
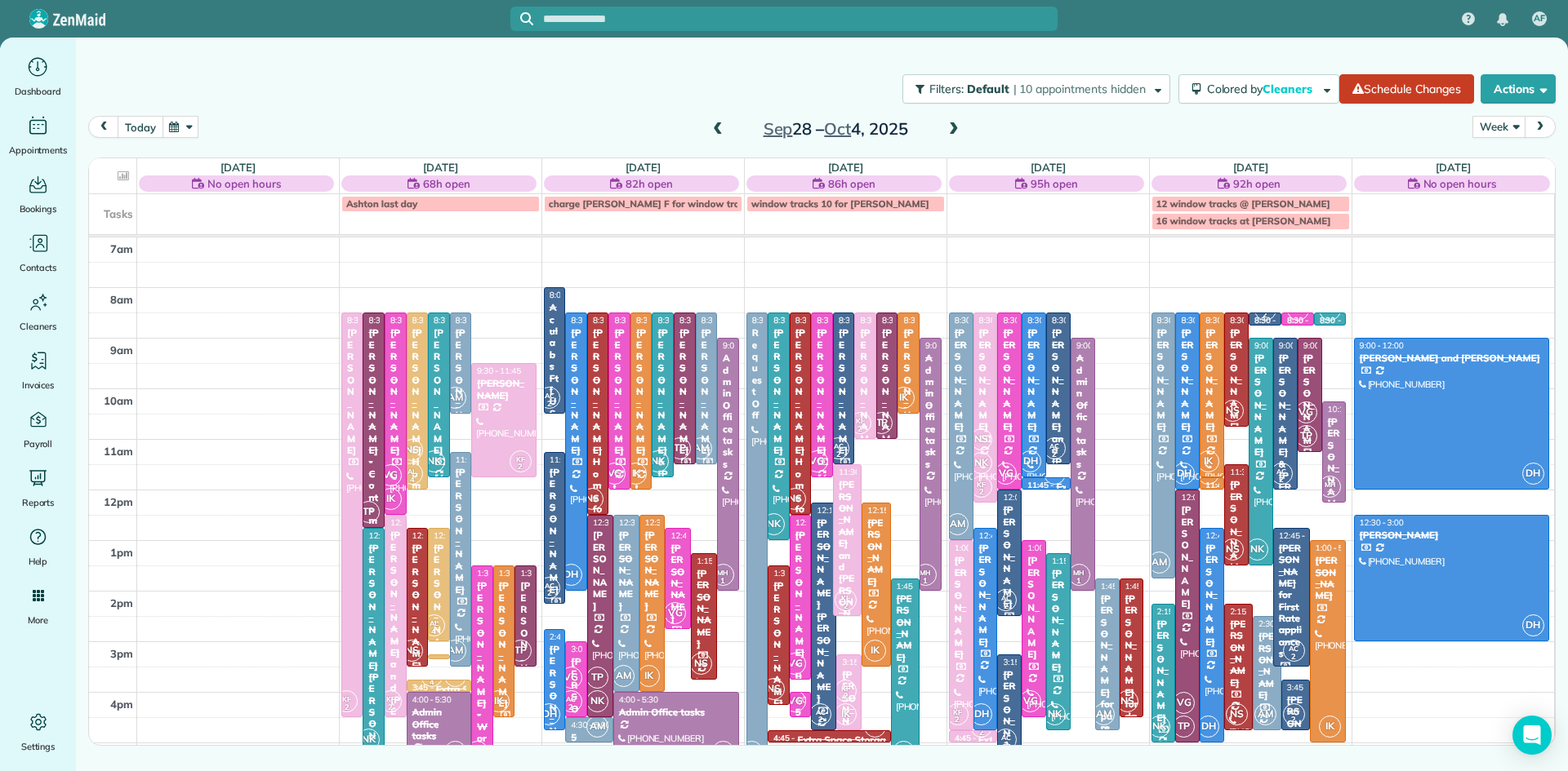
click at [151, 127] on button "today" at bounding box center [140, 126] width 45 height 23
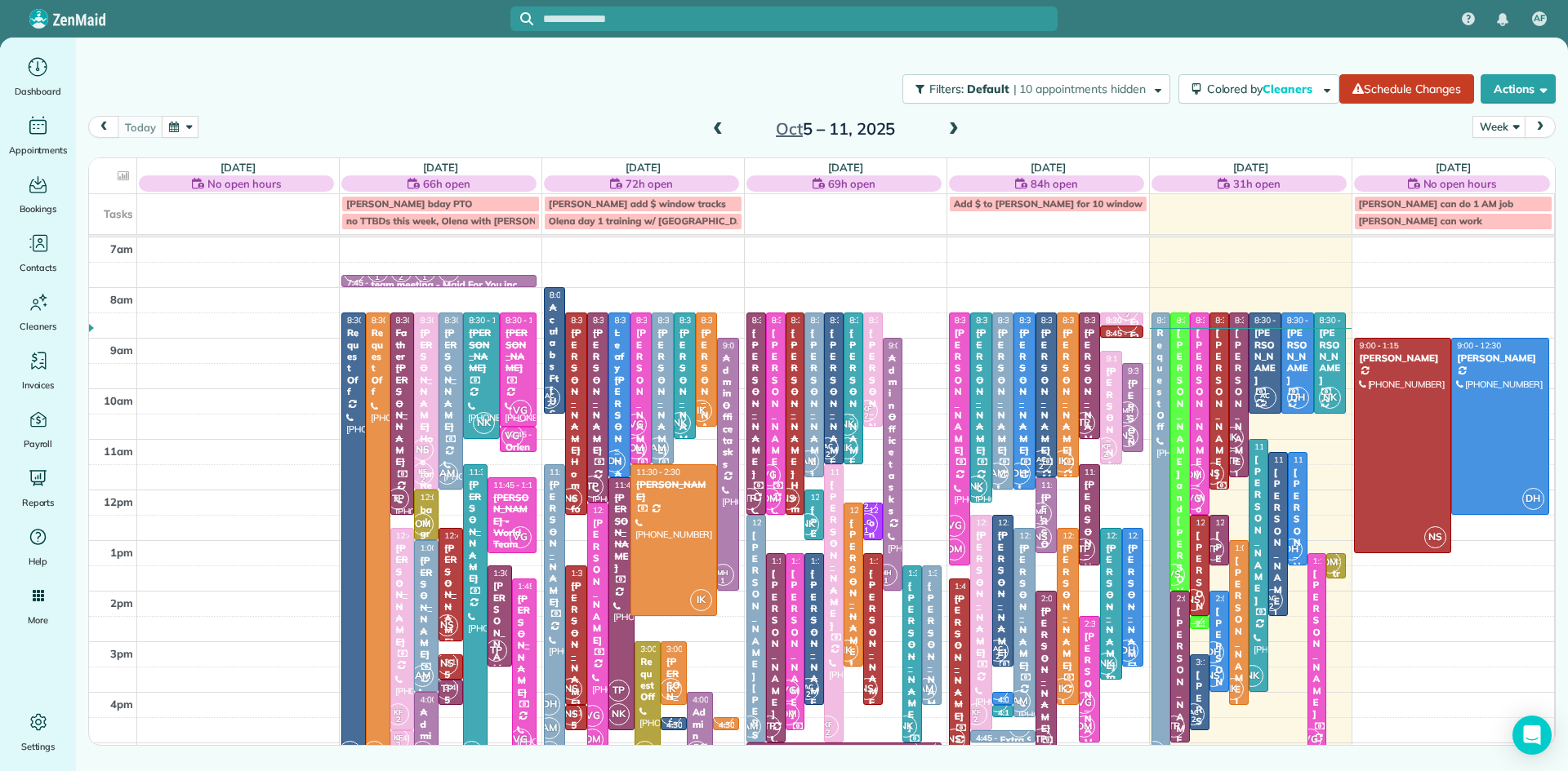
click at [953, 125] on span at bounding box center [953, 129] width 18 height 15
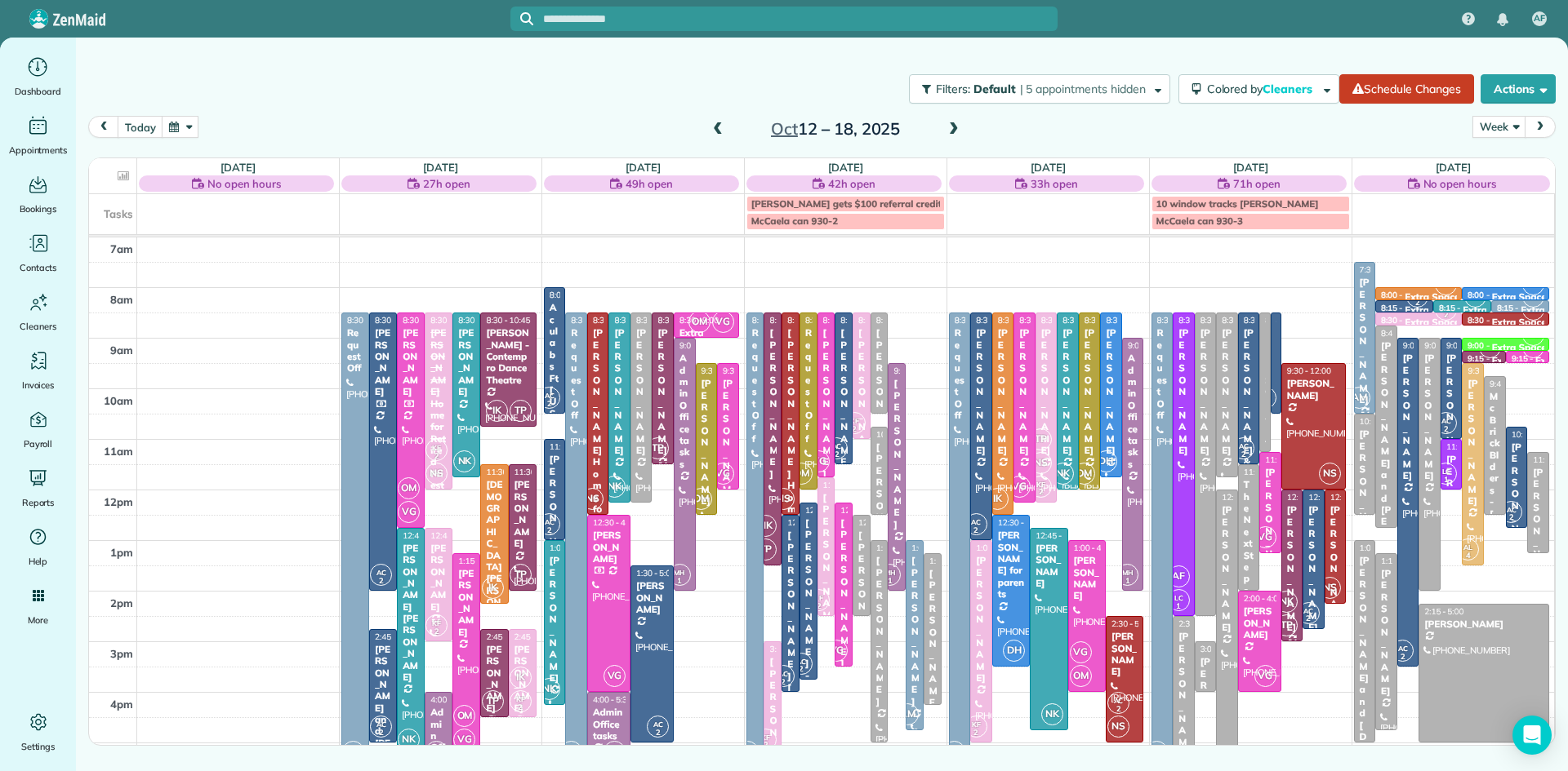
click at [953, 125] on span at bounding box center [953, 129] width 18 height 15
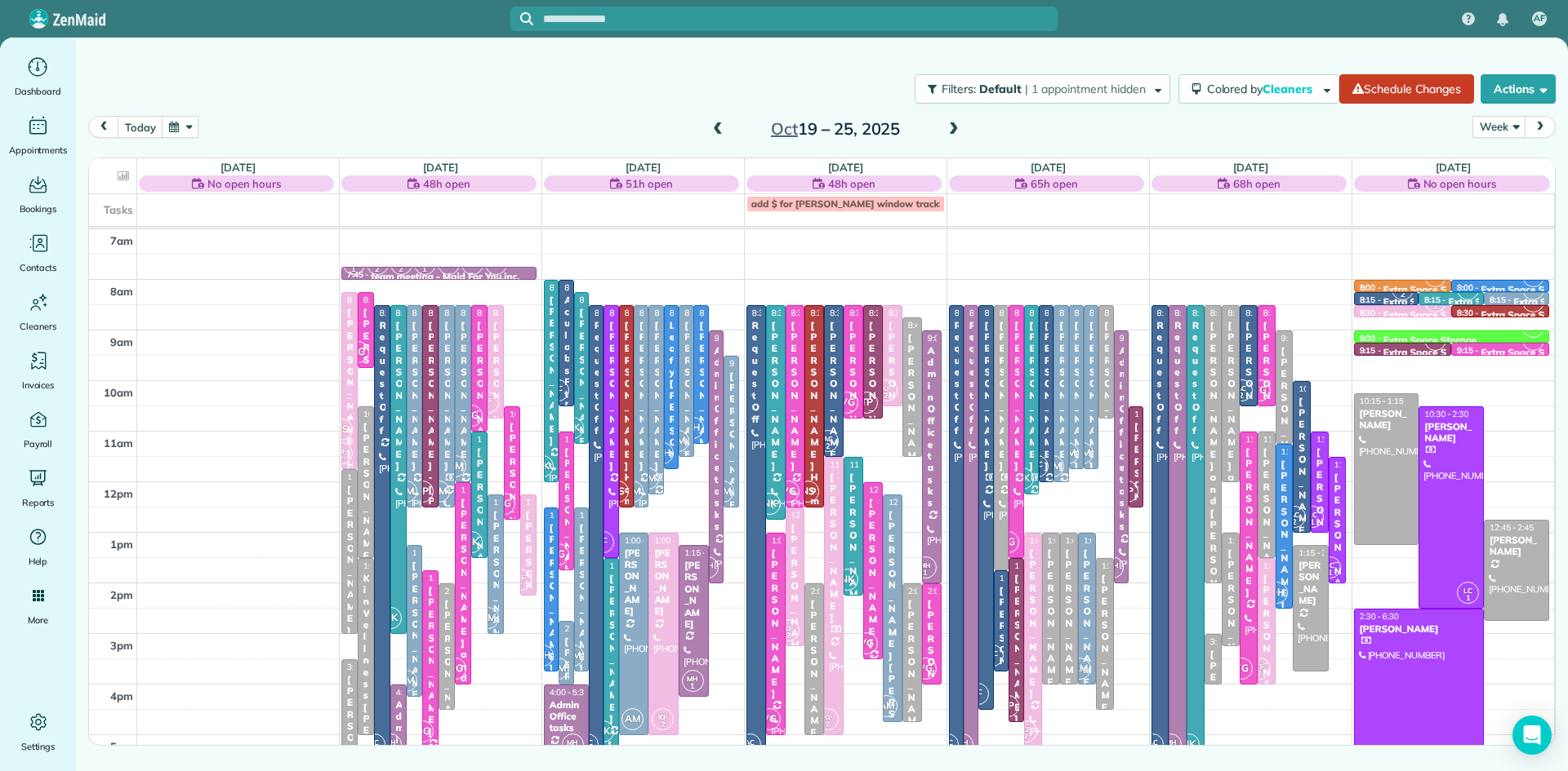
click at [683, 429] on div at bounding box center [685, 381] width 13 height 150
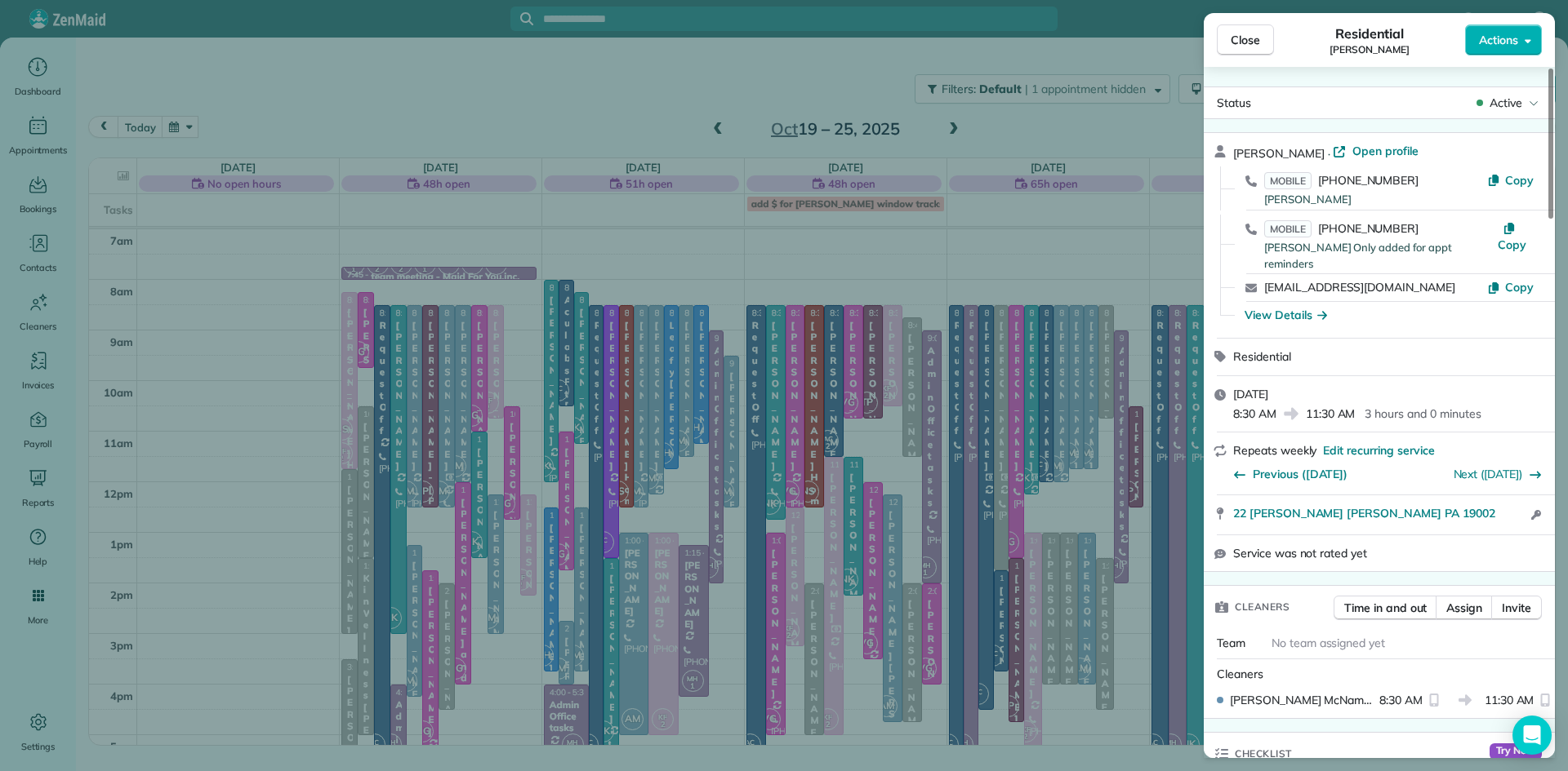
scroll to position [1402, 0]
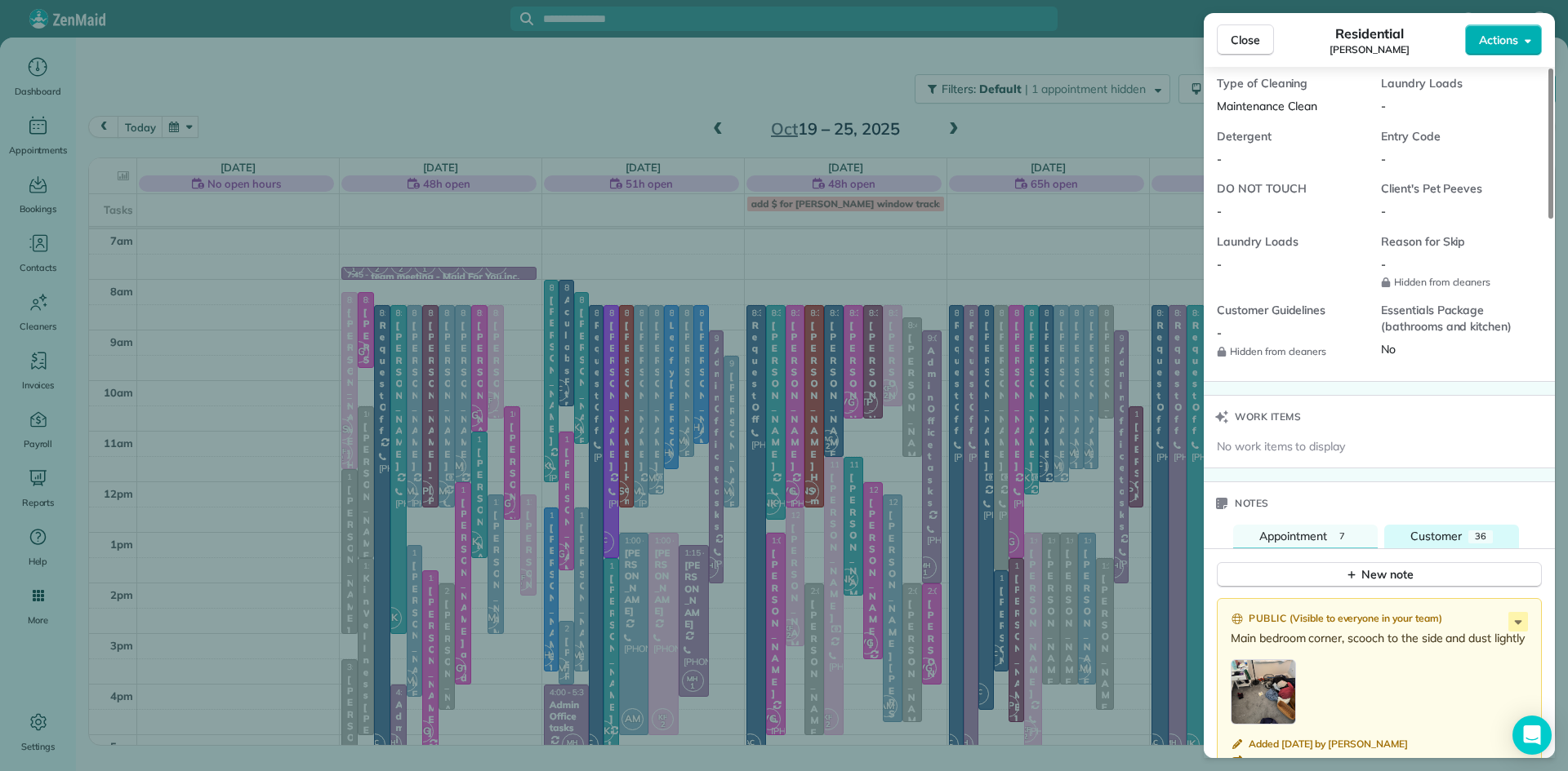
click at [1436, 533] on span "Customer" at bounding box center [1436, 536] width 52 height 15
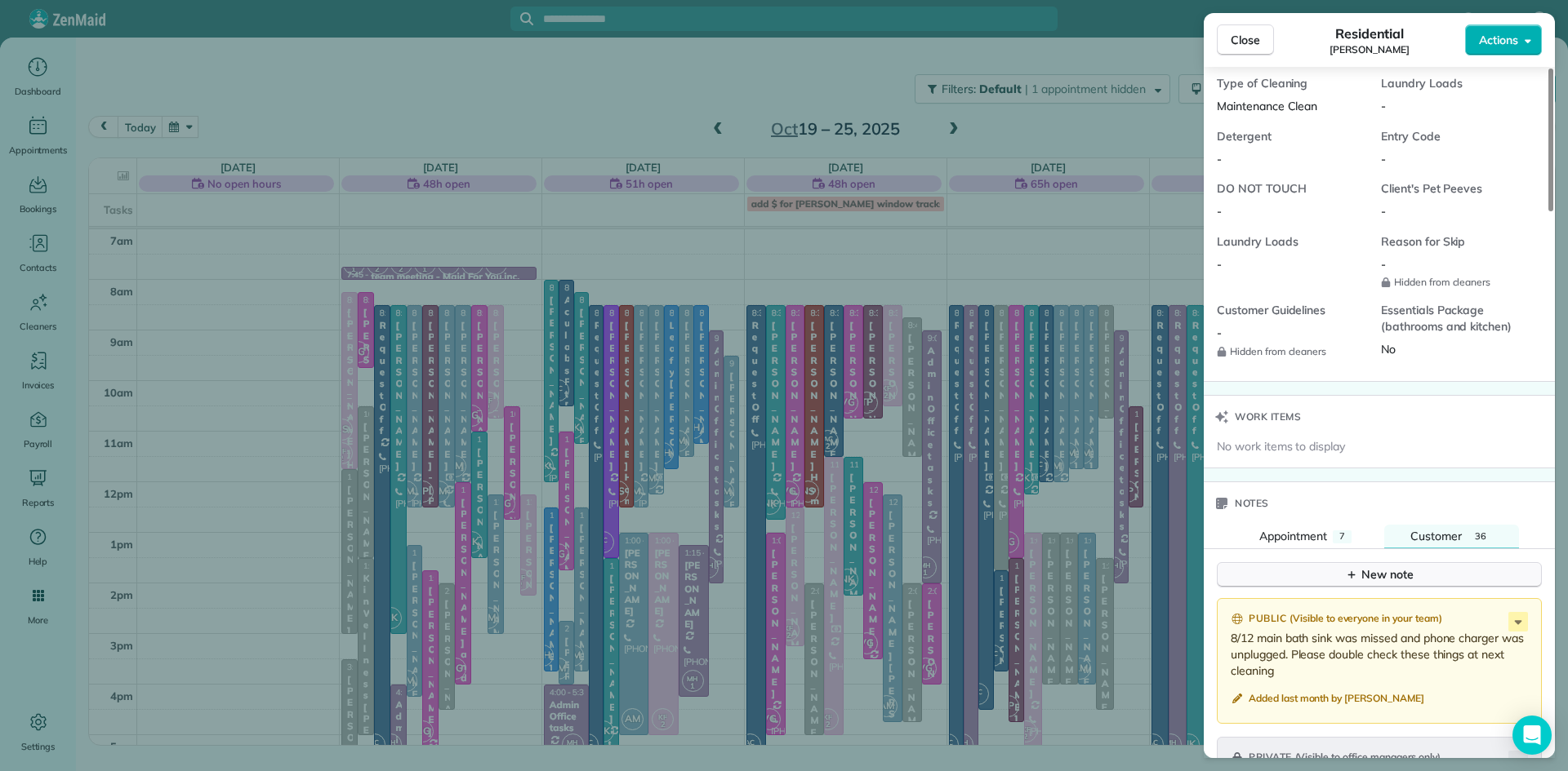
click at [1415, 578] on button "New note" at bounding box center [1379, 575] width 325 height 25
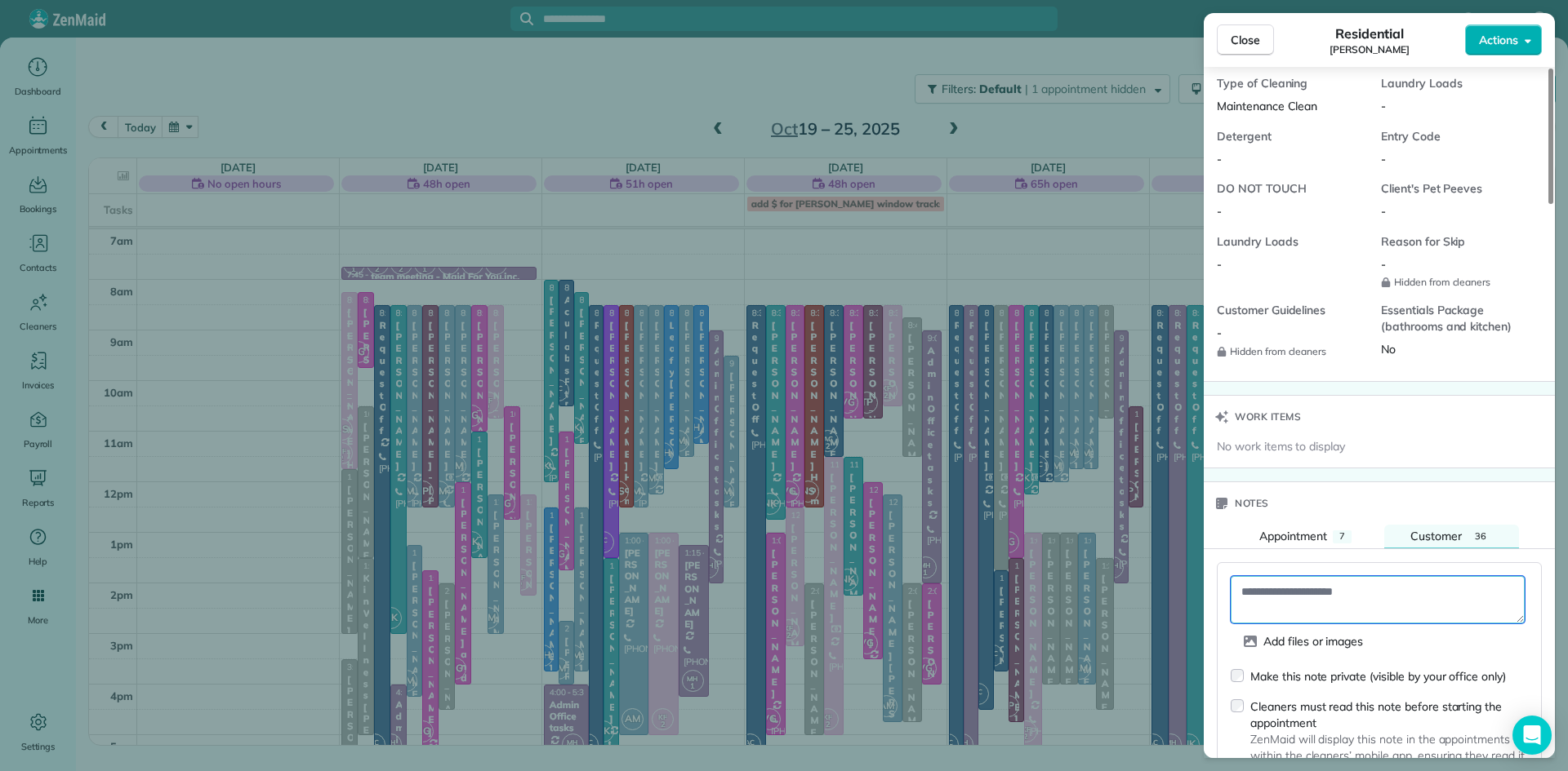
click at [1360, 608] on textarea at bounding box center [1377, 600] width 294 height 47
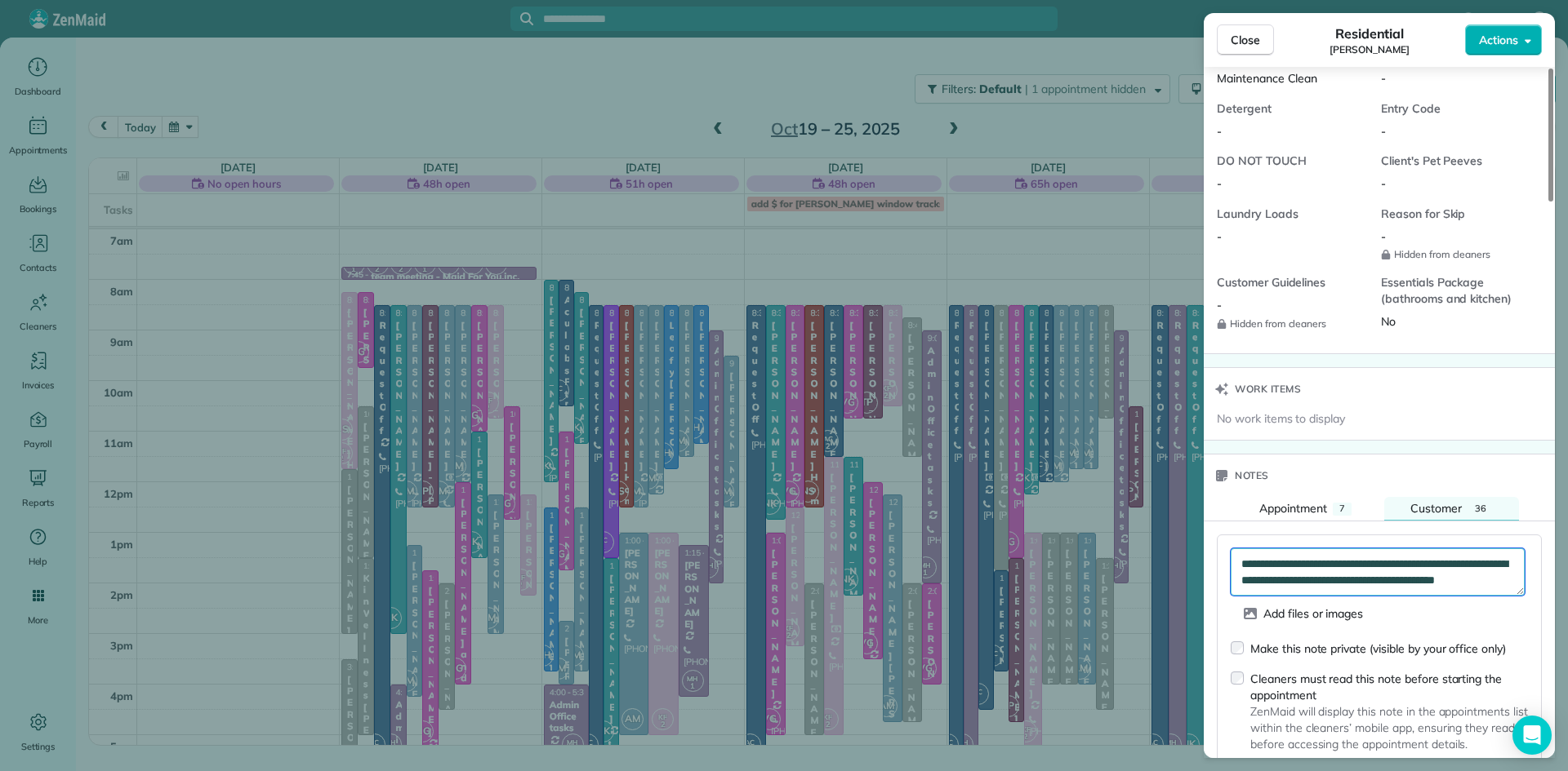
scroll to position [1461, 0]
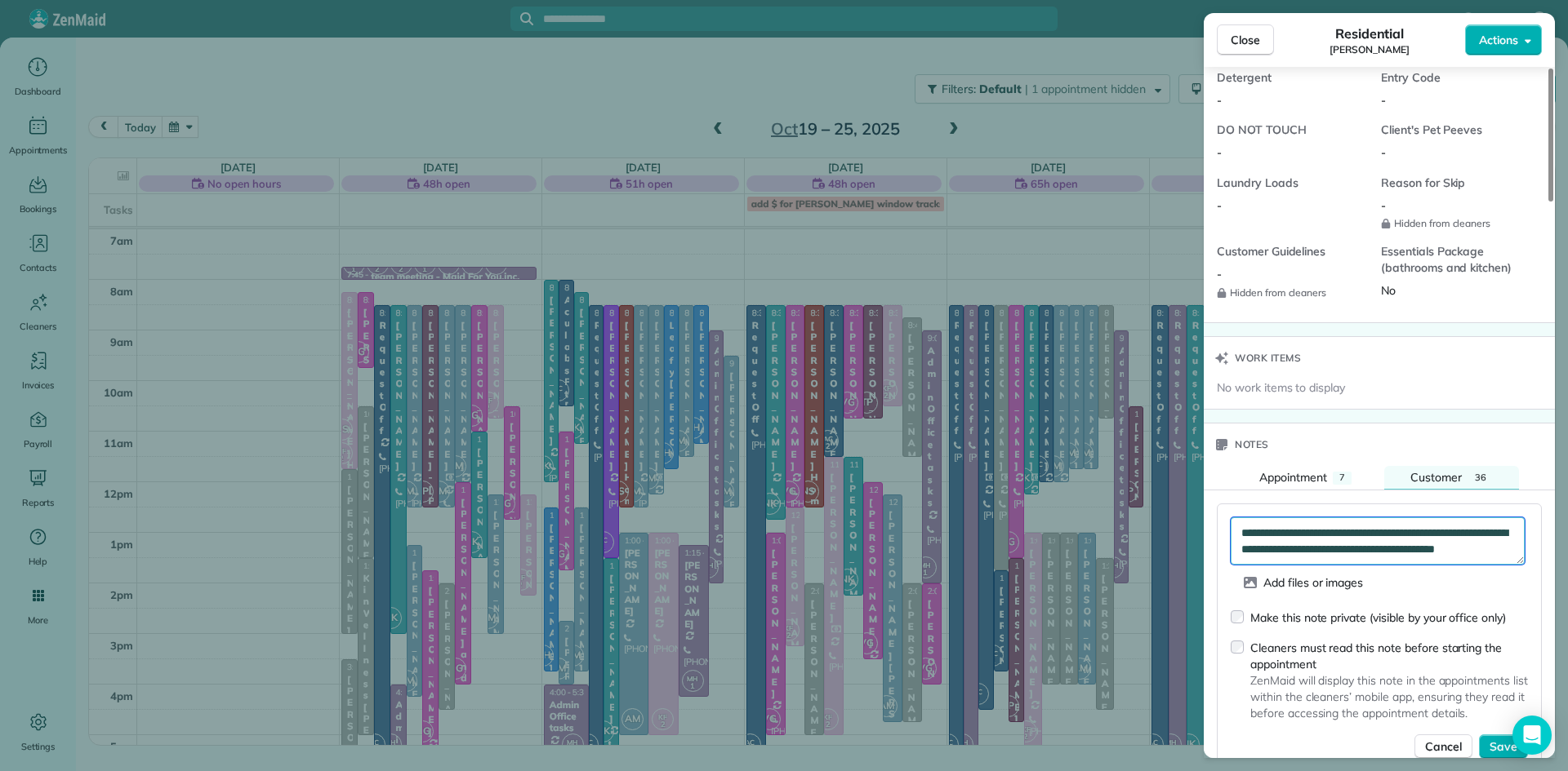
type textarea "**********"
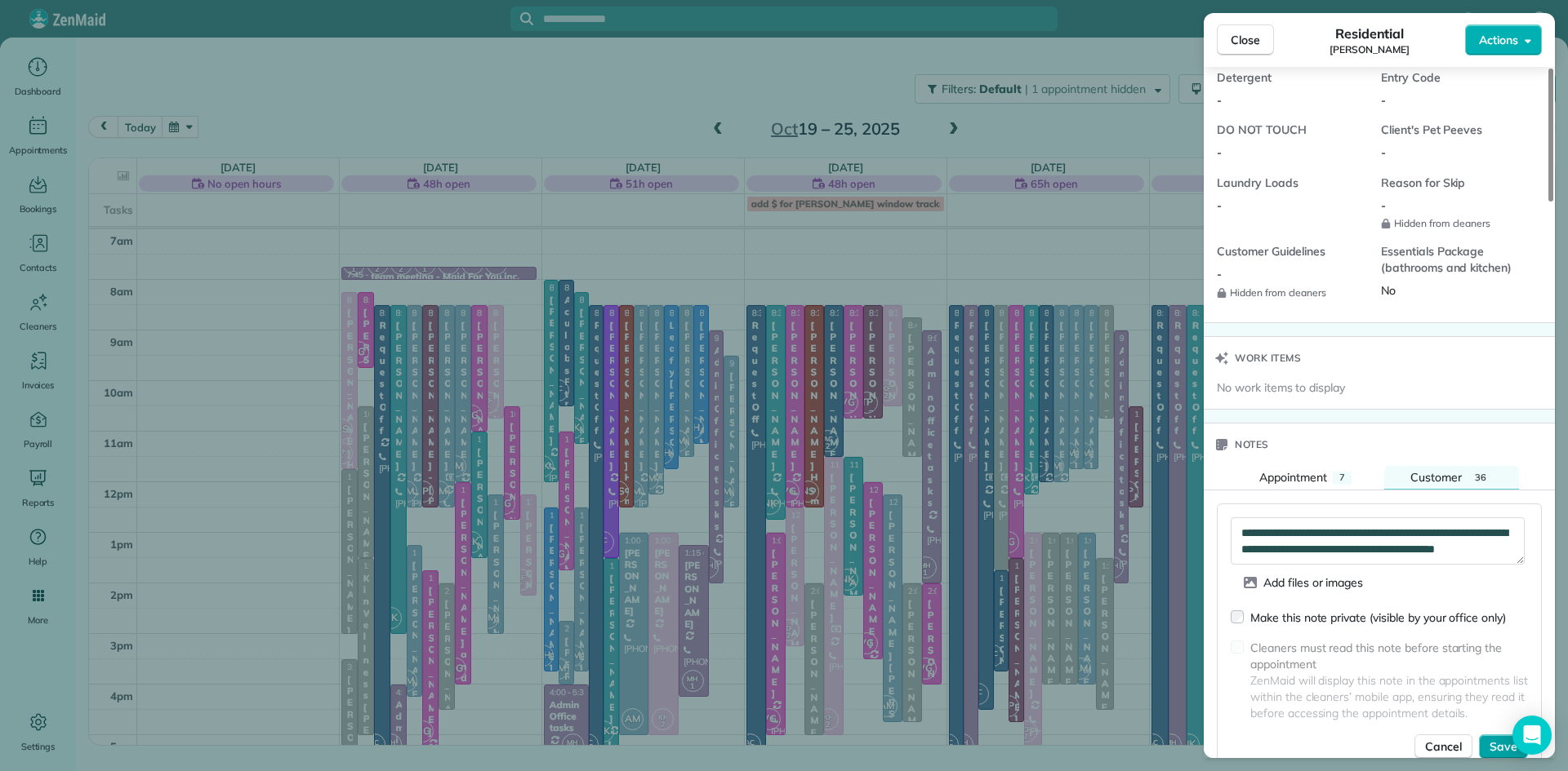
click at [1486, 749] on button "Save" at bounding box center [1503, 747] width 49 height 24
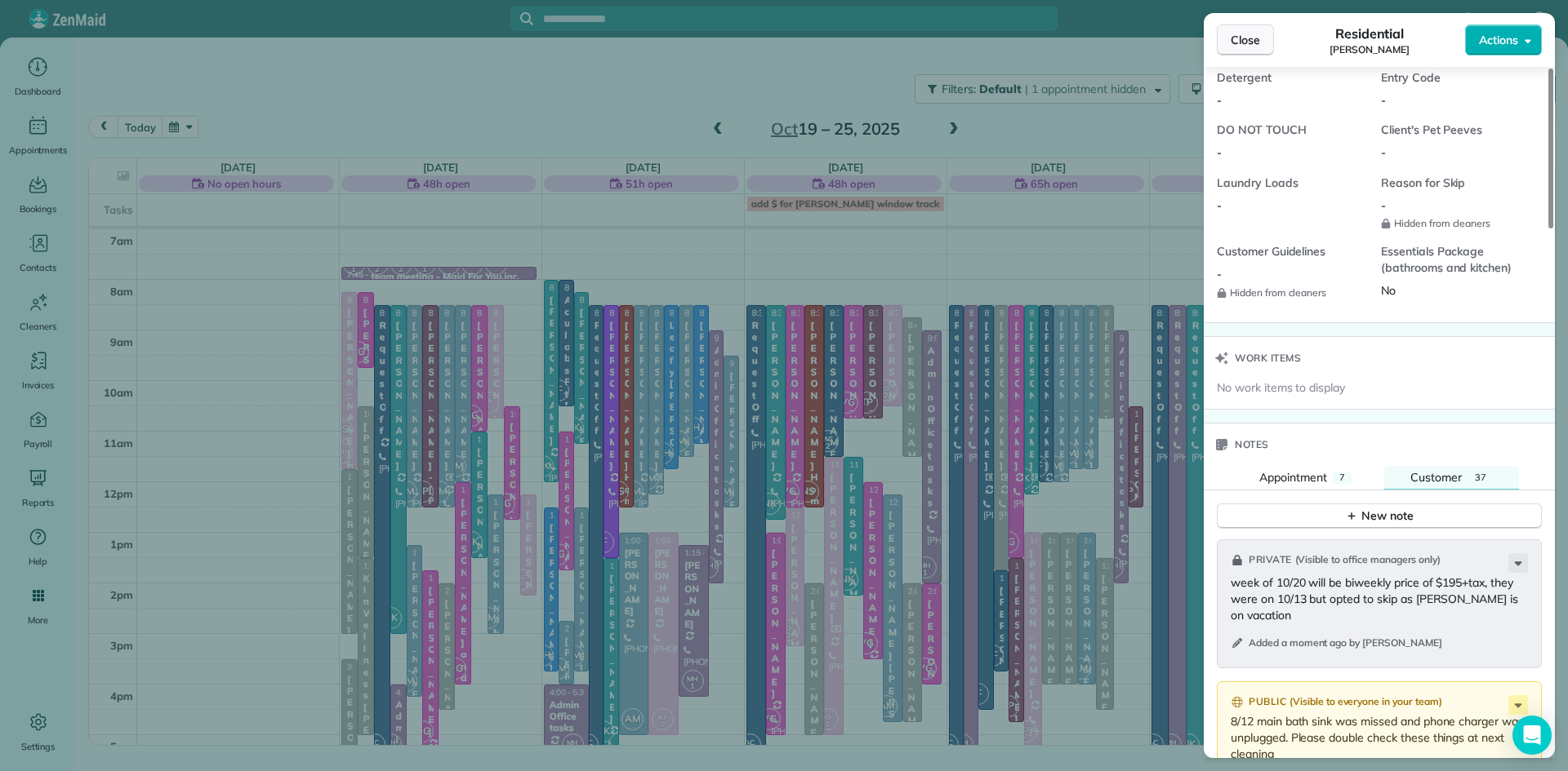
click at [1239, 32] on span "Close" at bounding box center [1245, 40] width 29 height 17
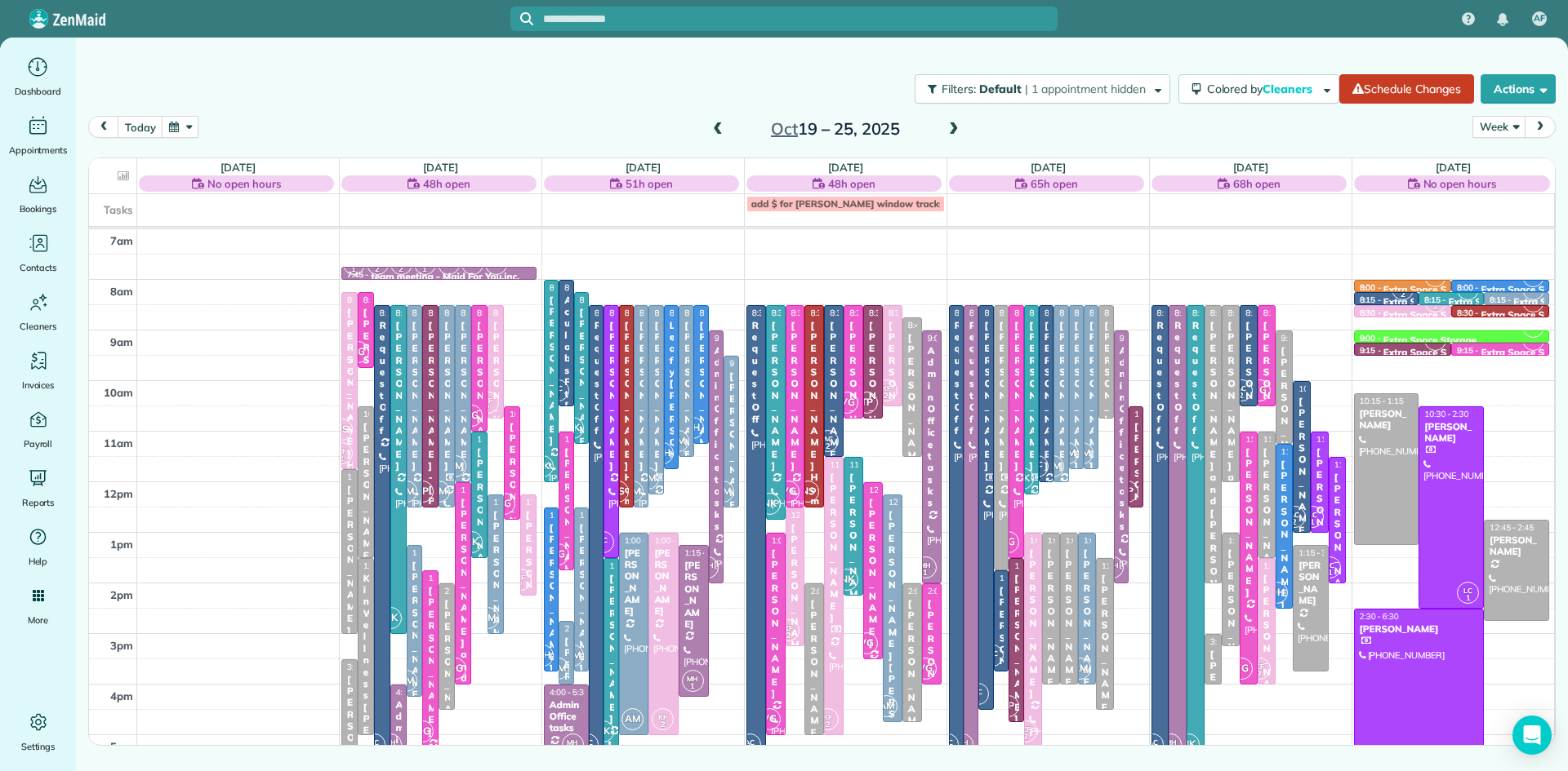
click at [688, 416] on div at bounding box center [685, 381] width 13 height 150
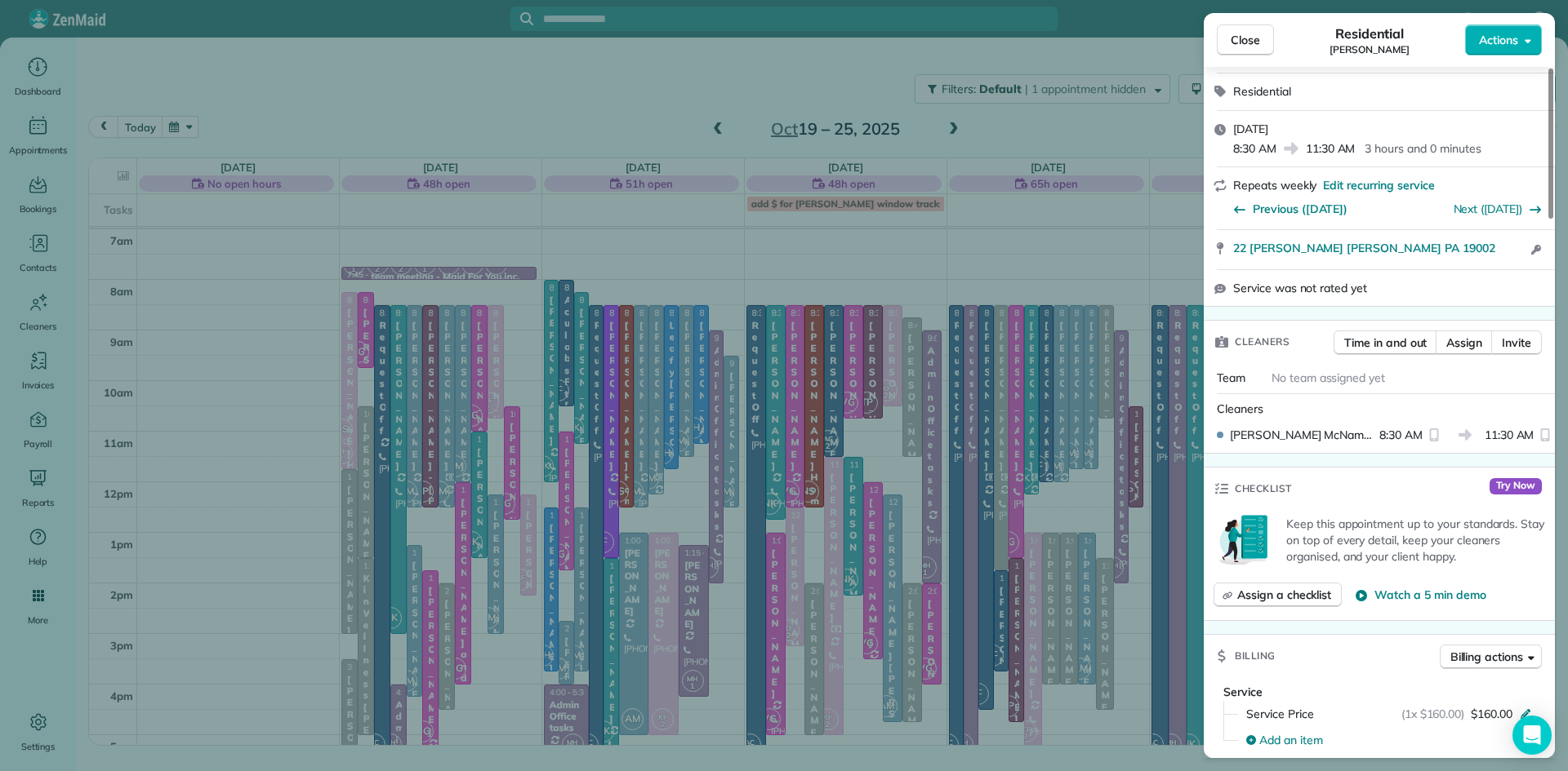
scroll to position [406, 0]
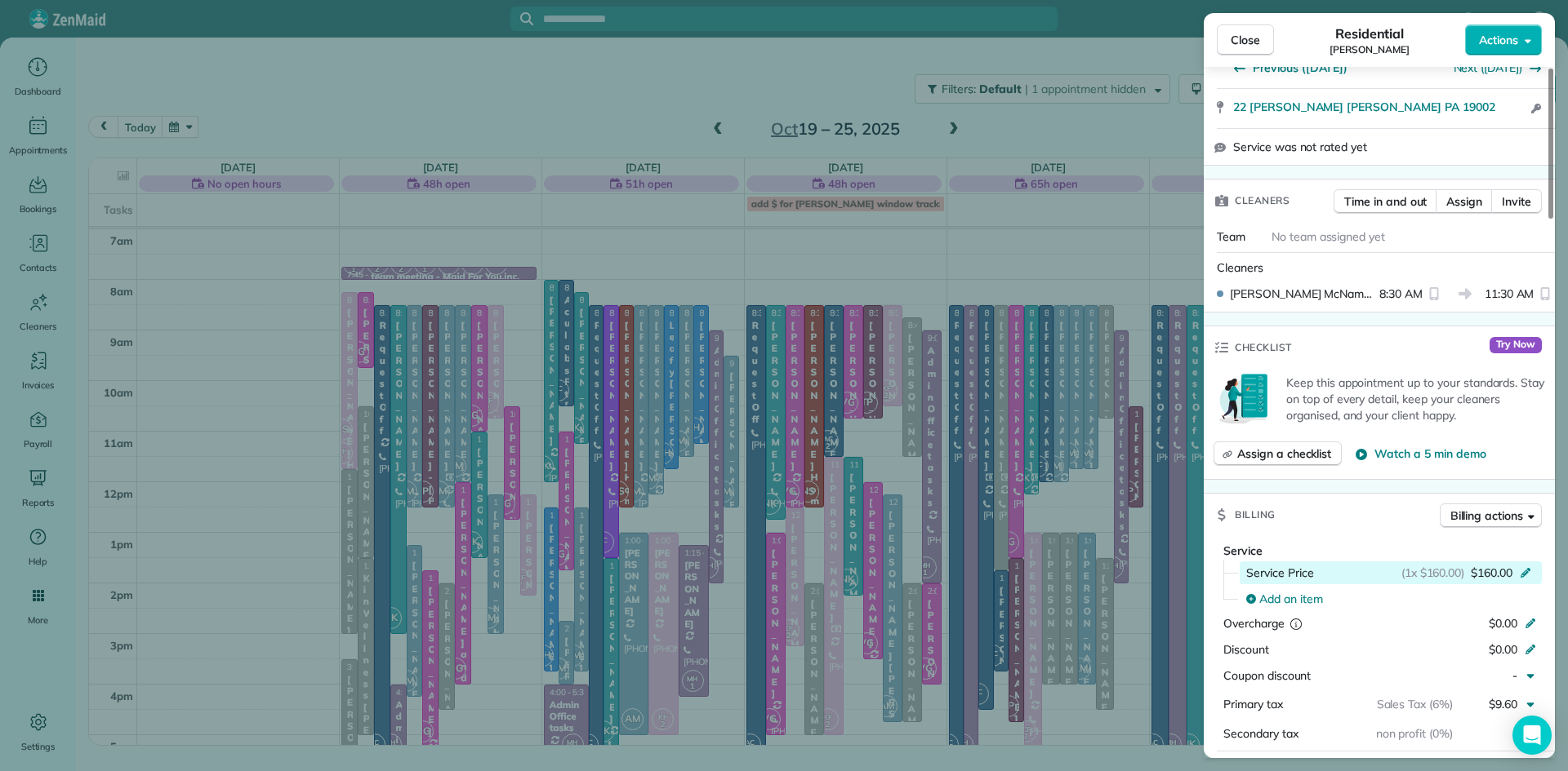
click at [1494, 571] on span "$160.00" at bounding box center [1491, 572] width 42 height 17
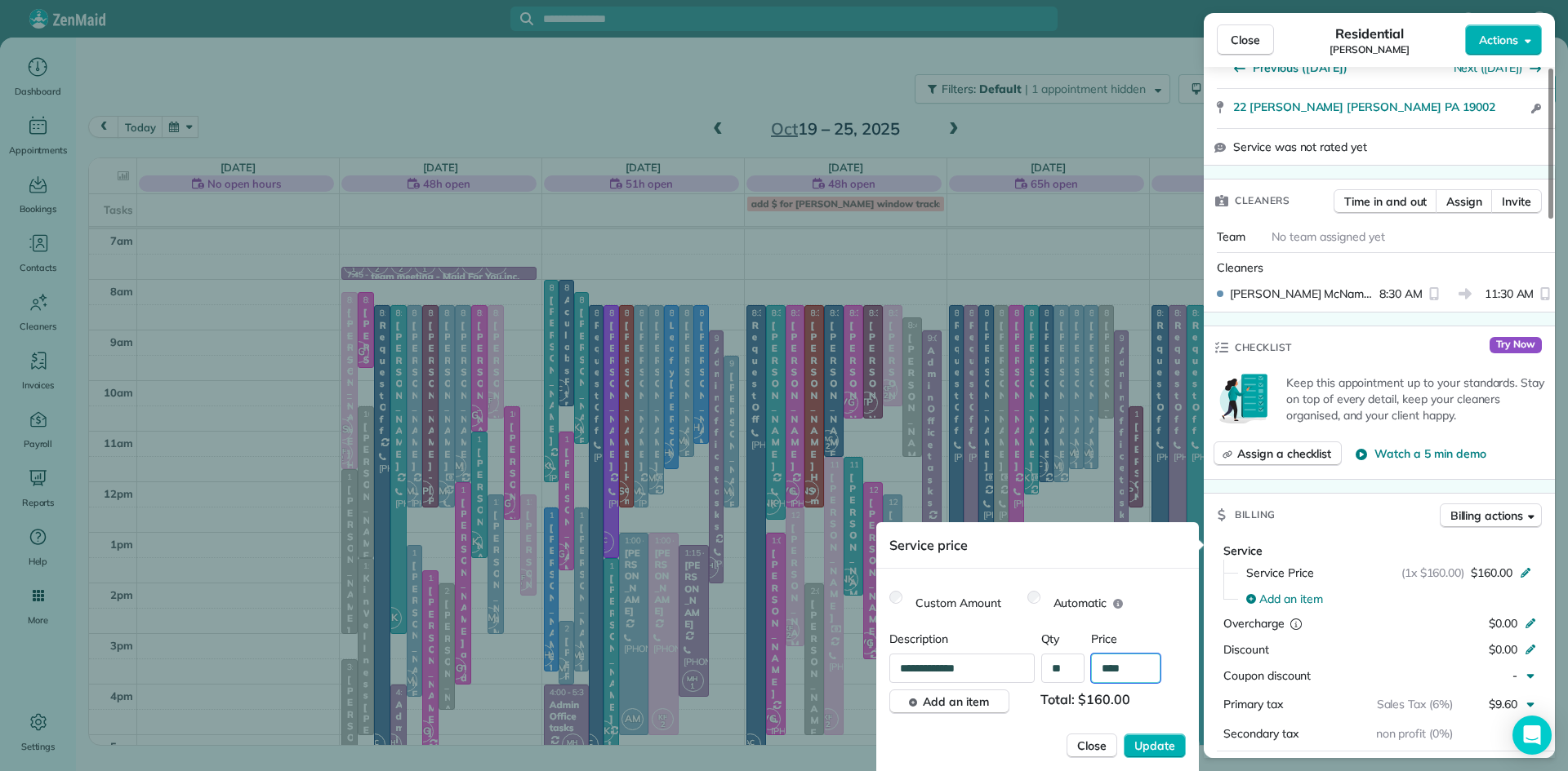
click at [1133, 672] on input "****" at bounding box center [1126, 668] width 69 height 29
type input "****"
click at [1146, 750] on span "Update" at bounding box center [1155, 746] width 41 height 17
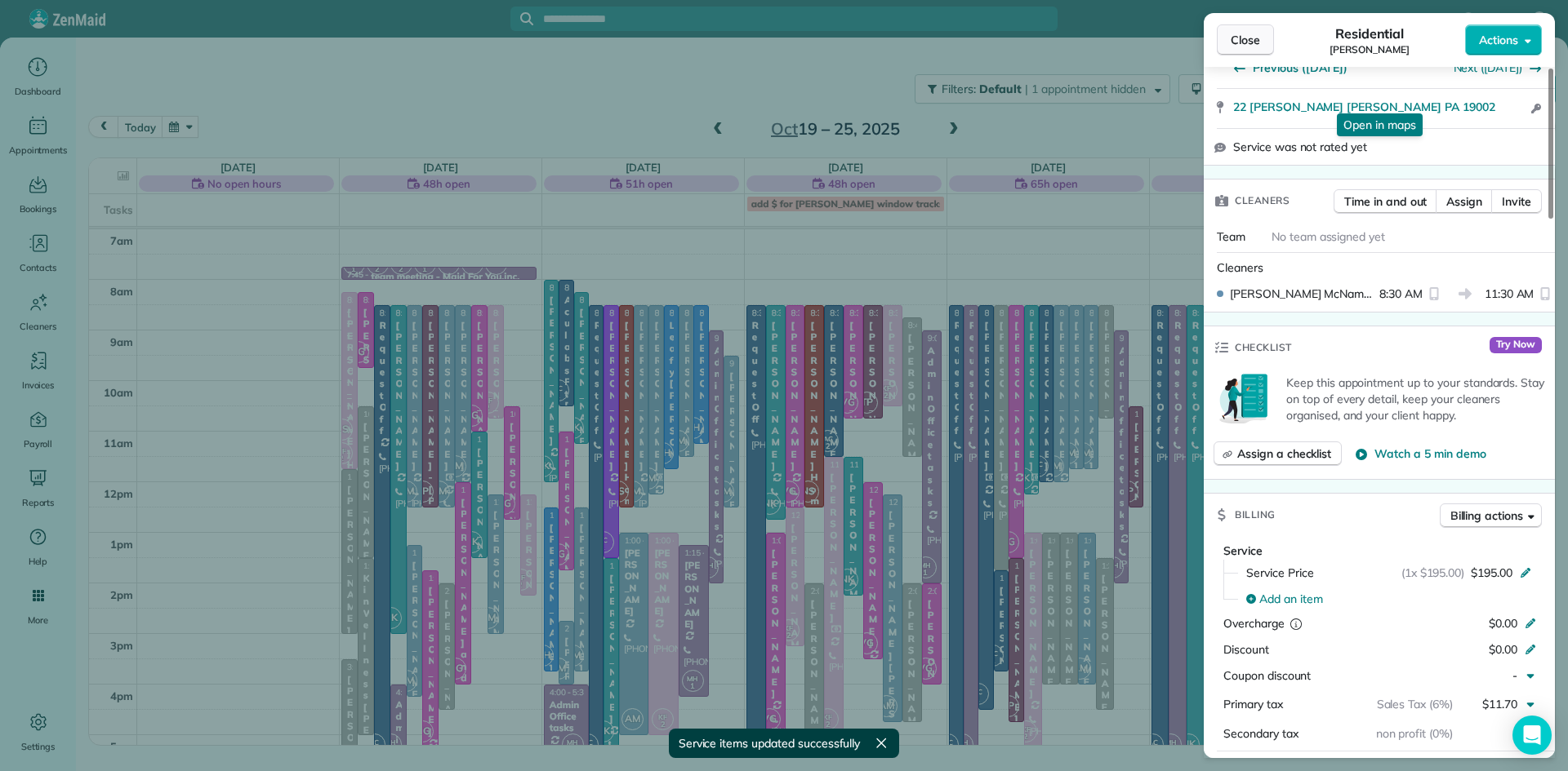
click at [1237, 42] on span "Close" at bounding box center [1245, 40] width 29 height 17
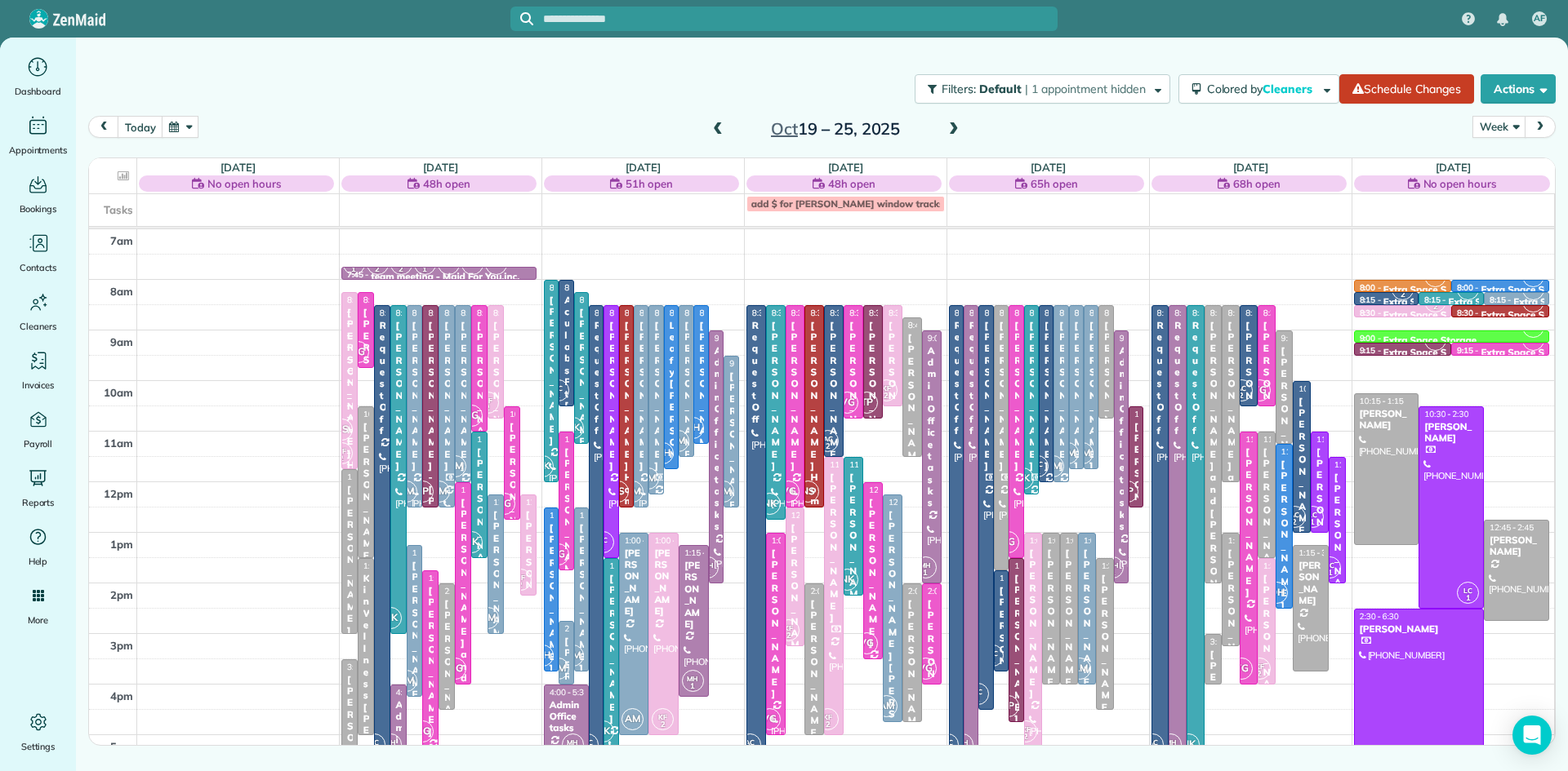
click at [717, 127] on span at bounding box center [717, 129] width 18 height 15
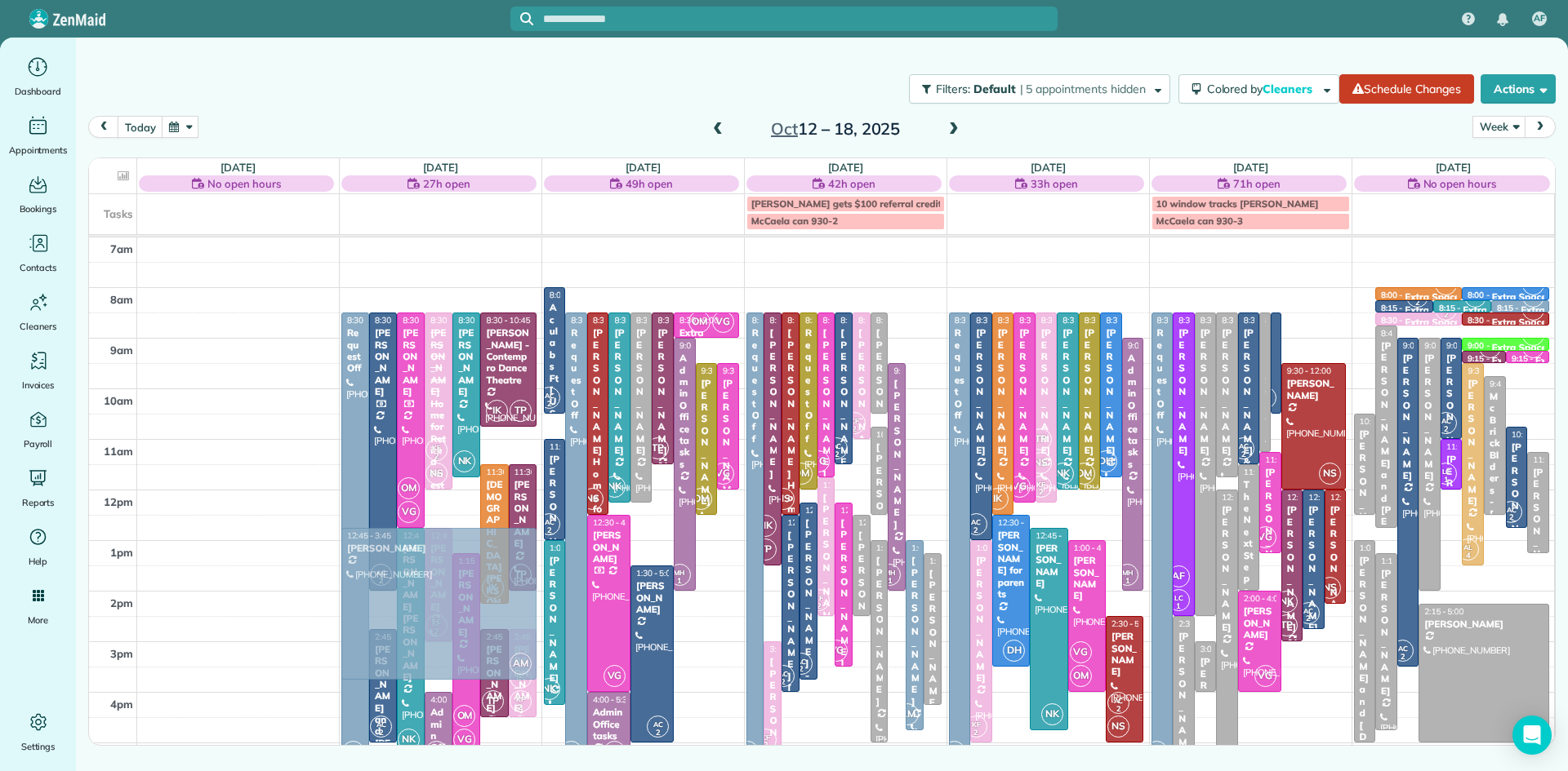
drag, startPoint x: 1361, startPoint y: 357, endPoint x: 528, endPoint y: 626, distance: 875.4
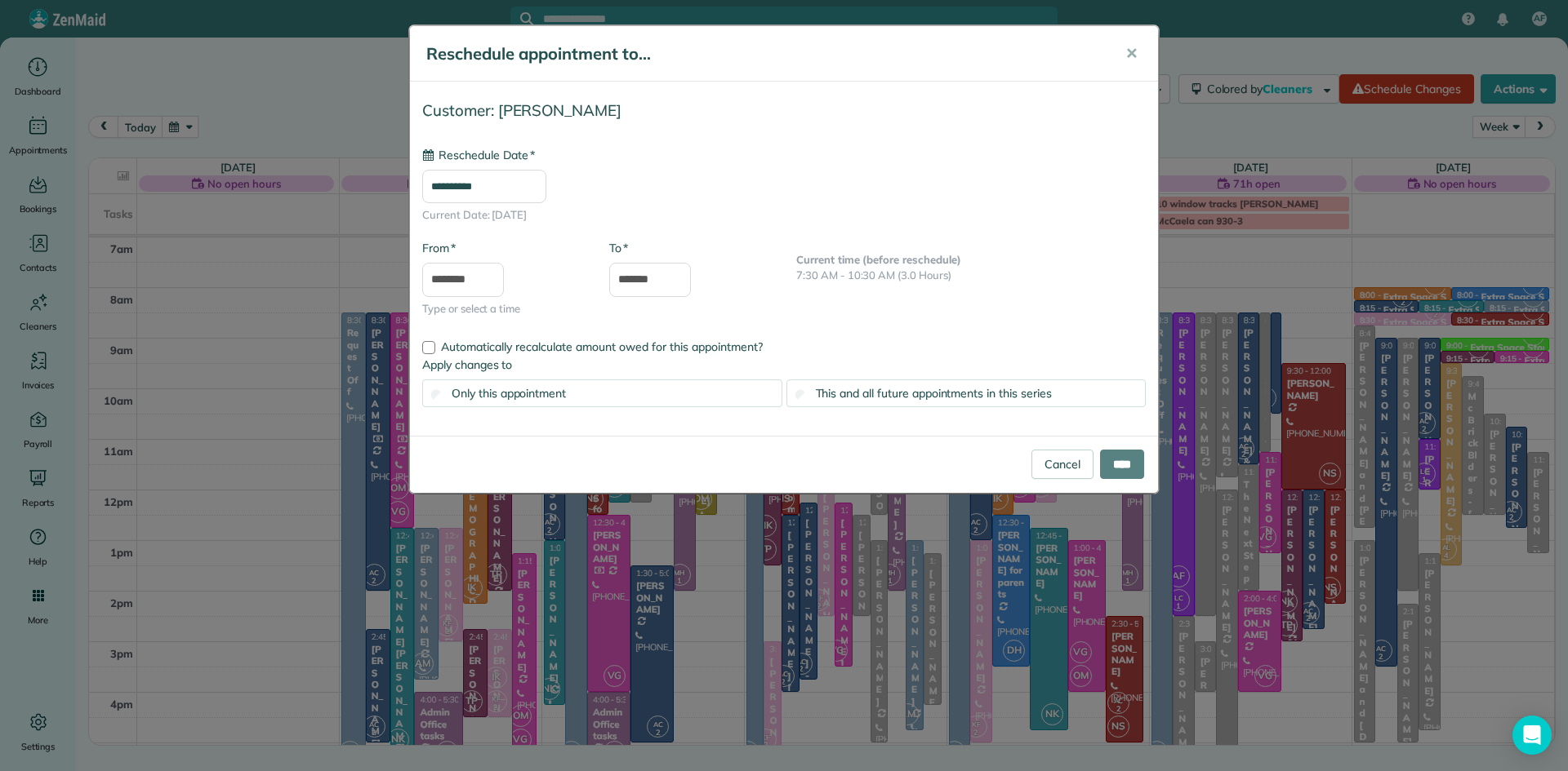
type input "**********"
click at [1137, 461] on input "****" at bounding box center [1122, 465] width 44 height 29
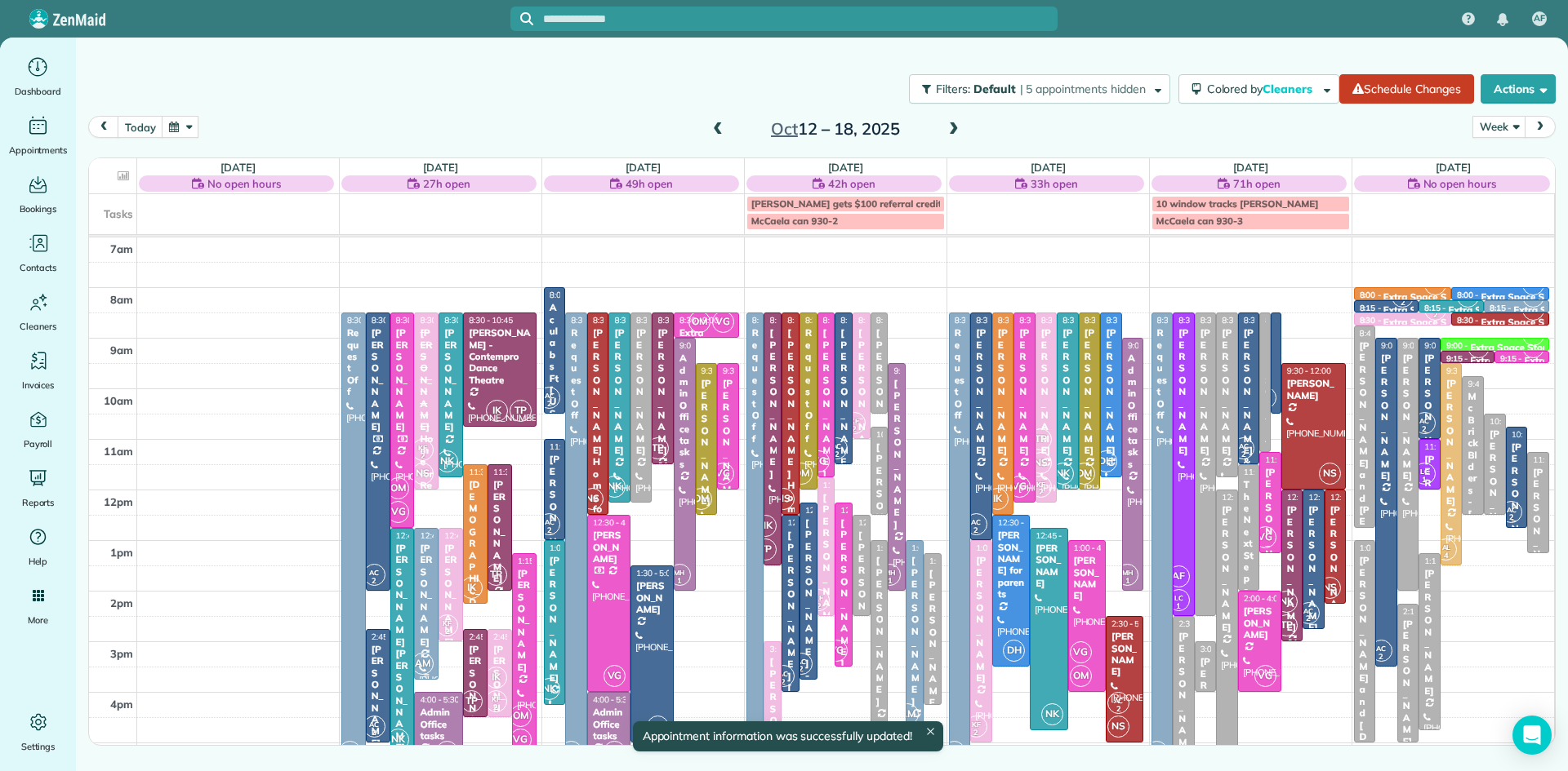
click at [431, 588] on div "[PERSON_NAME]" at bounding box center [426, 596] width 15 height 106
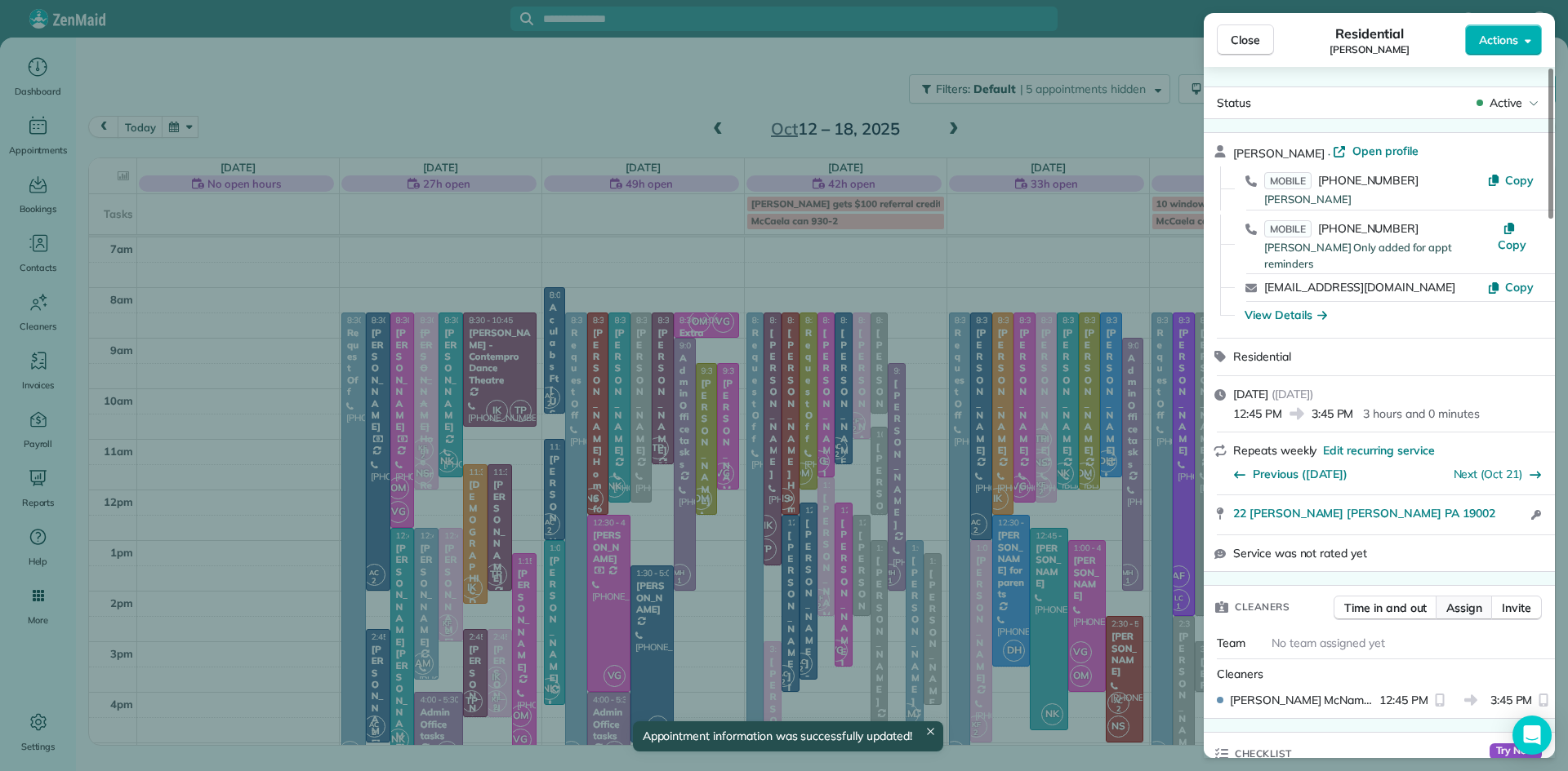
click at [1473, 609] on button "Assign" at bounding box center [1464, 608] width 57 height 24
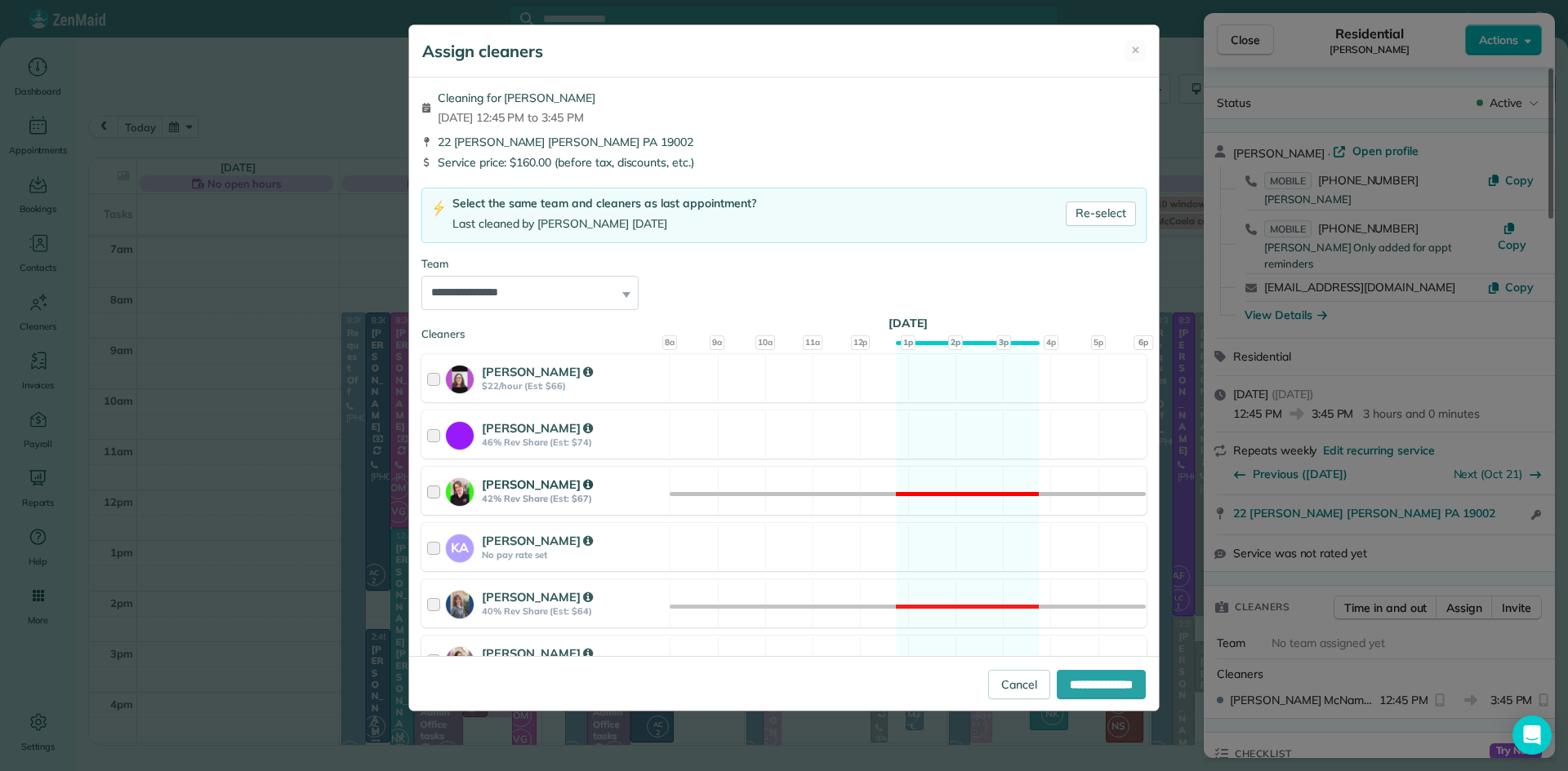
scroll to position [706, 0]
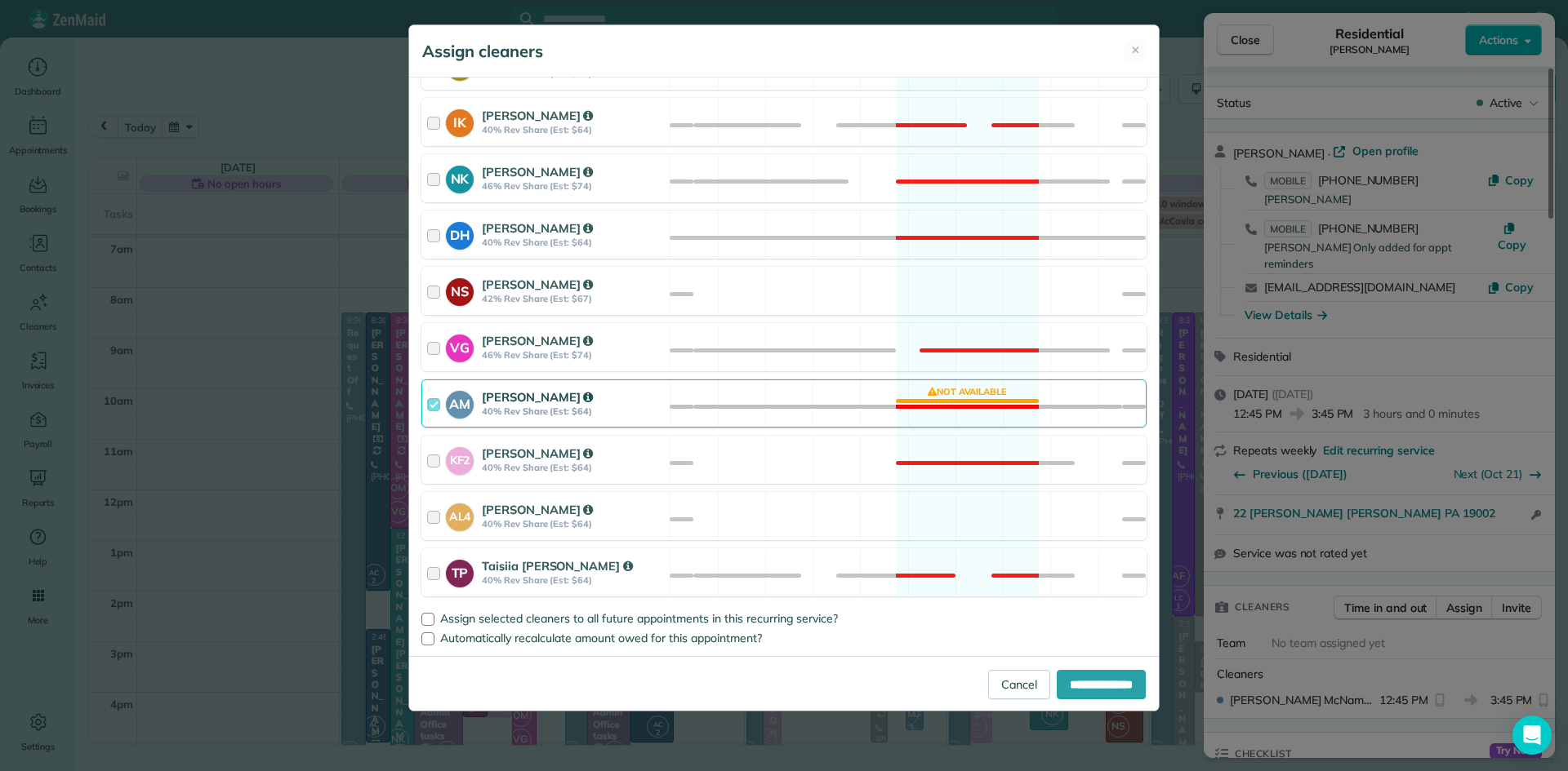
click at [515, 398] on strong "Allison McNamara" at bounding box center [536, 397] width 111 height 16
click at [502, 287] on strong "Norma Segundo" at bounding box center [536, 285] width 111 height 16
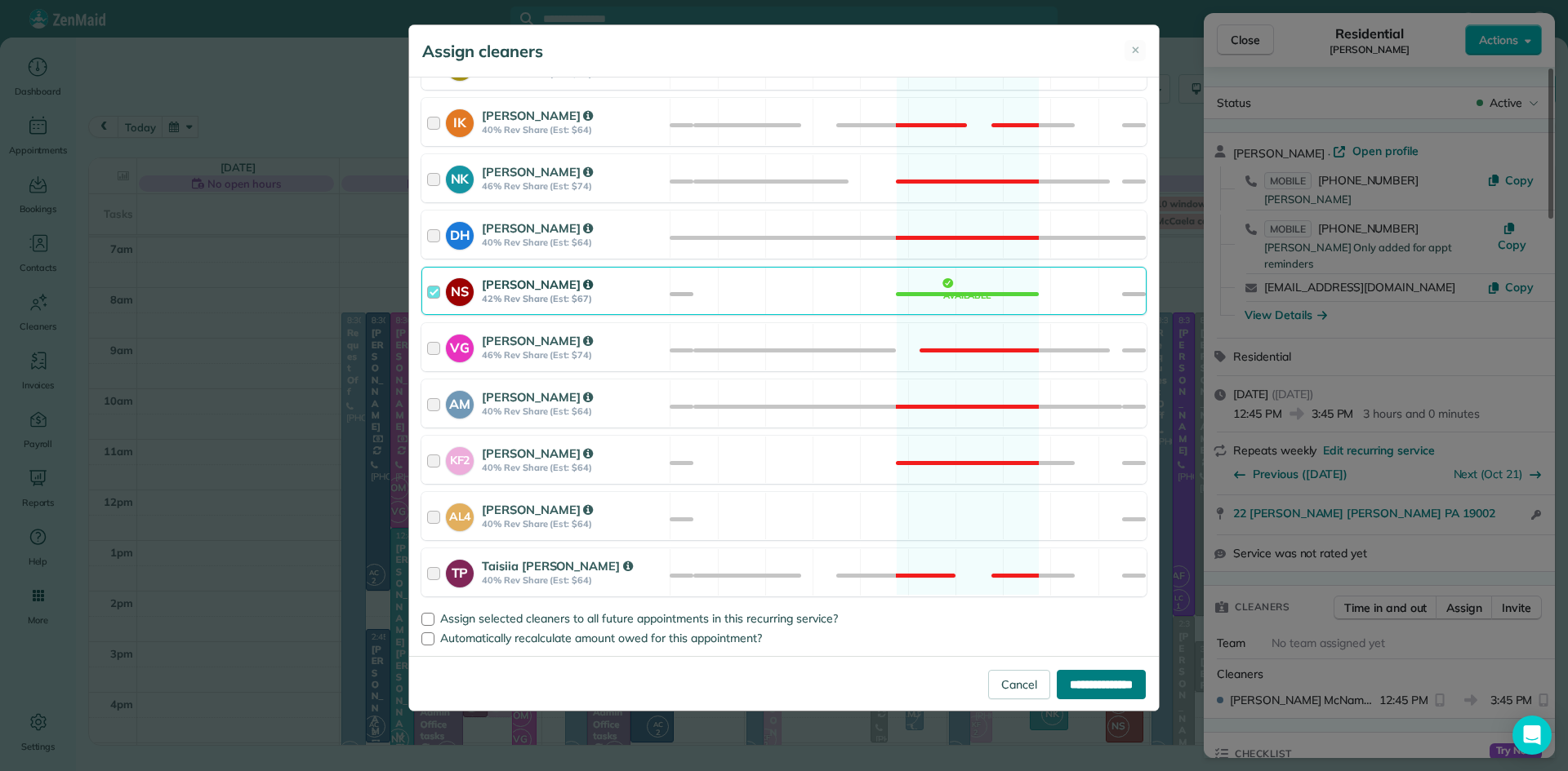
click at [1086, 694] on input "**********" at bounding box center [1100, 685] width 89 height 29
type input "**********"
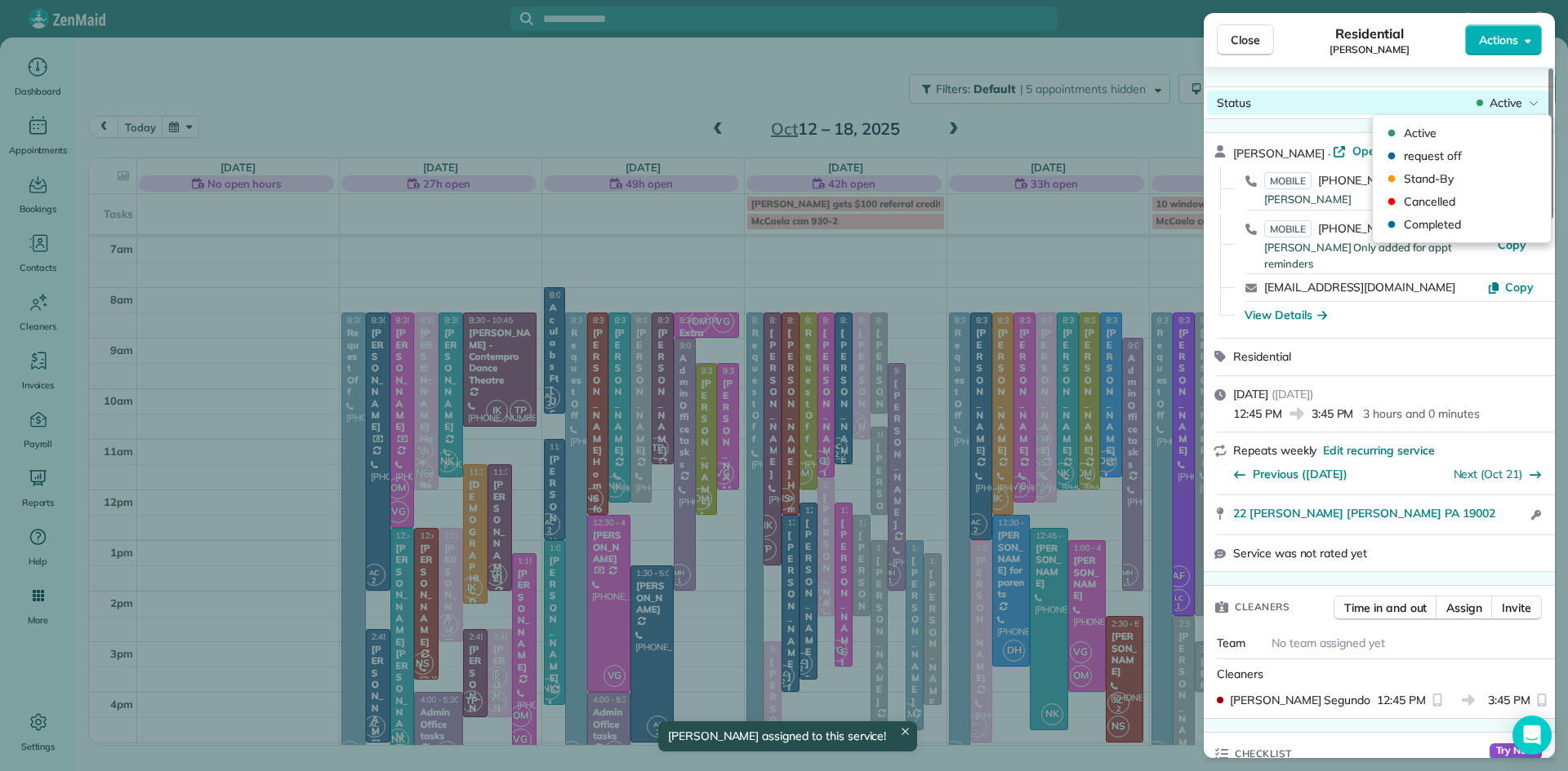
click at [1506, 103] on span "Active" at bounding box center [1505, 103] width 32 height 17
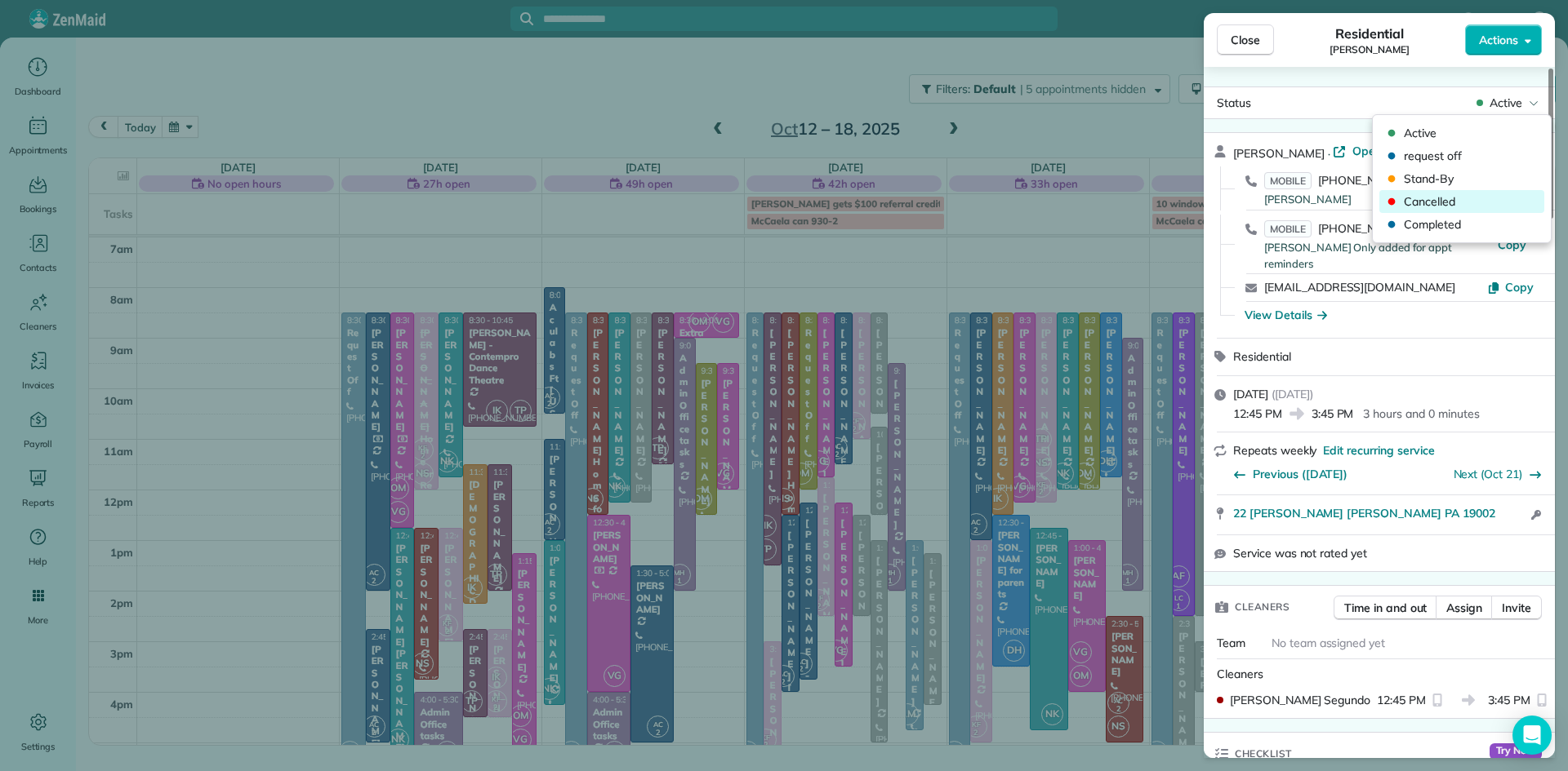
click at [1438, 205] on span "Cancelled" at bounding box center [1472, 202] width 137 height 17
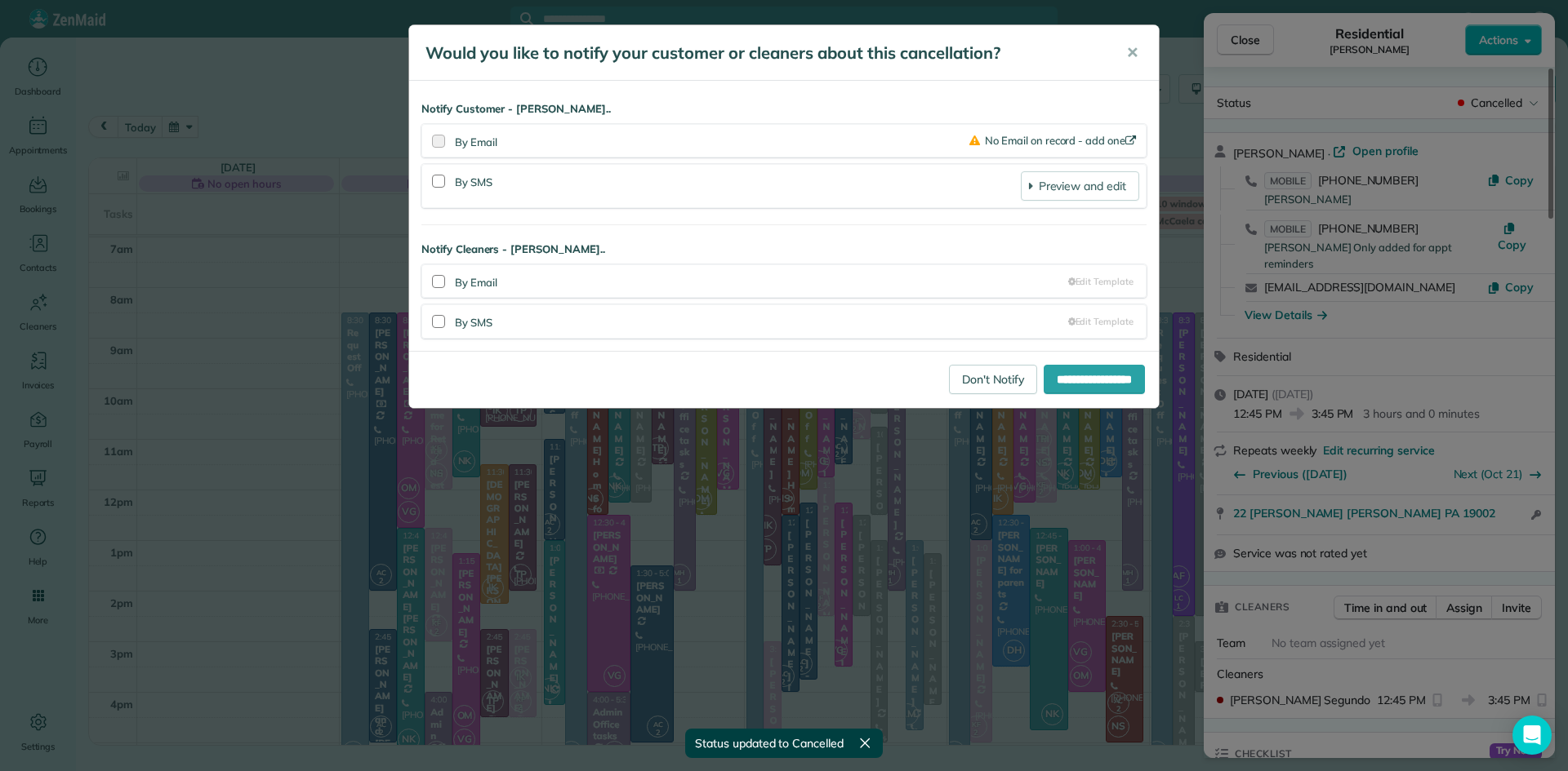
click at [440, 143] on div at bounding box center [438, 137] width 21 height 27
click at [438, 186] on div at bounding box center [438, 181] width 13 height 13
click at [441, 145] on div at bounding box center [438, 137] width 21 height 27
click at [1127, 143] on icon at bounding box center [1130, 140] width 11 height 11
click at [442, 142] on div at bounding box center [438, 137] width 21 height 27
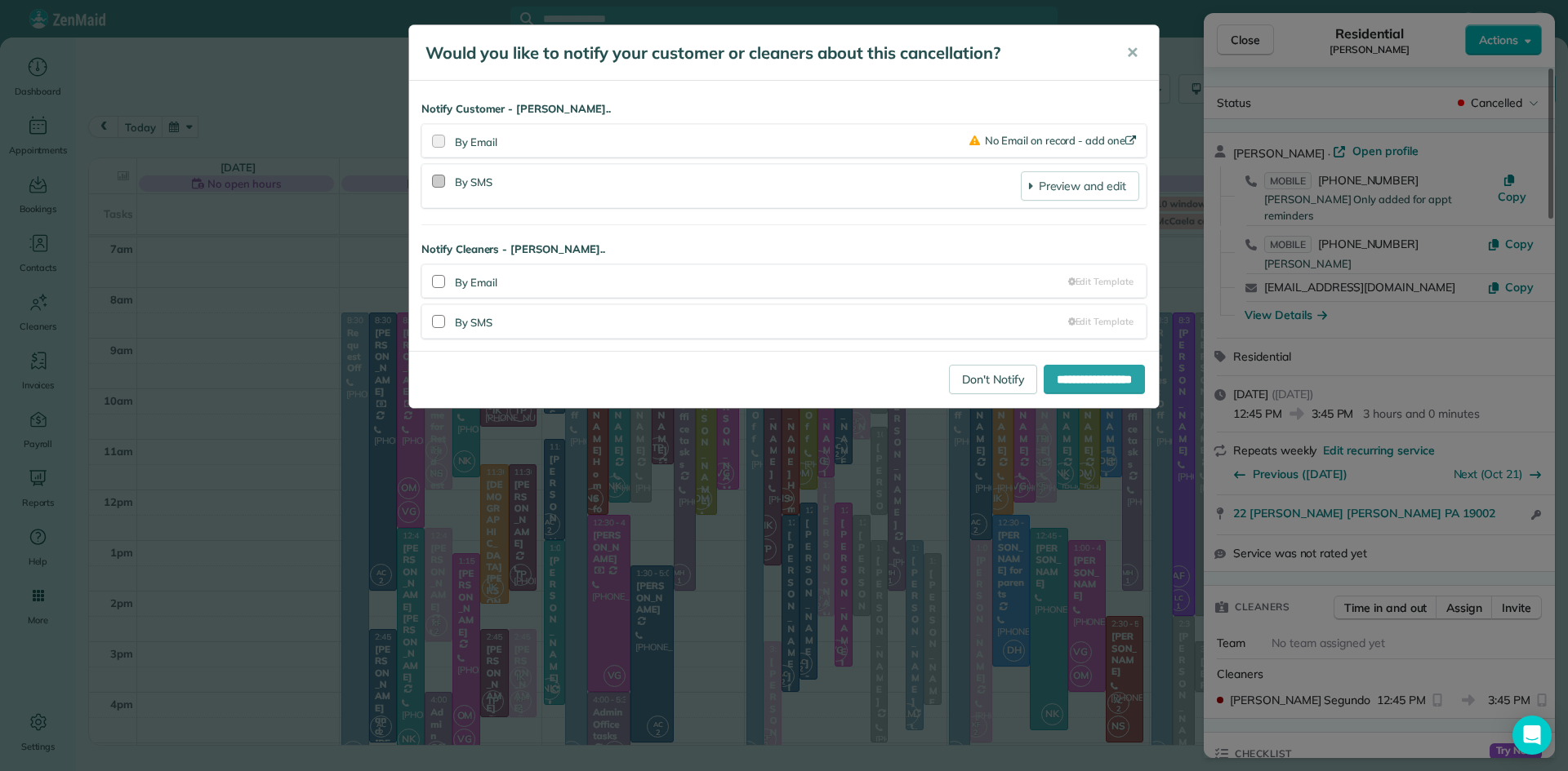
click at [436, 180] on div at bounding box center [438, 181] width 13 height 13
click at [1131, 55] on span "✕" at bounding box center [1131, 52] width 13 height 19
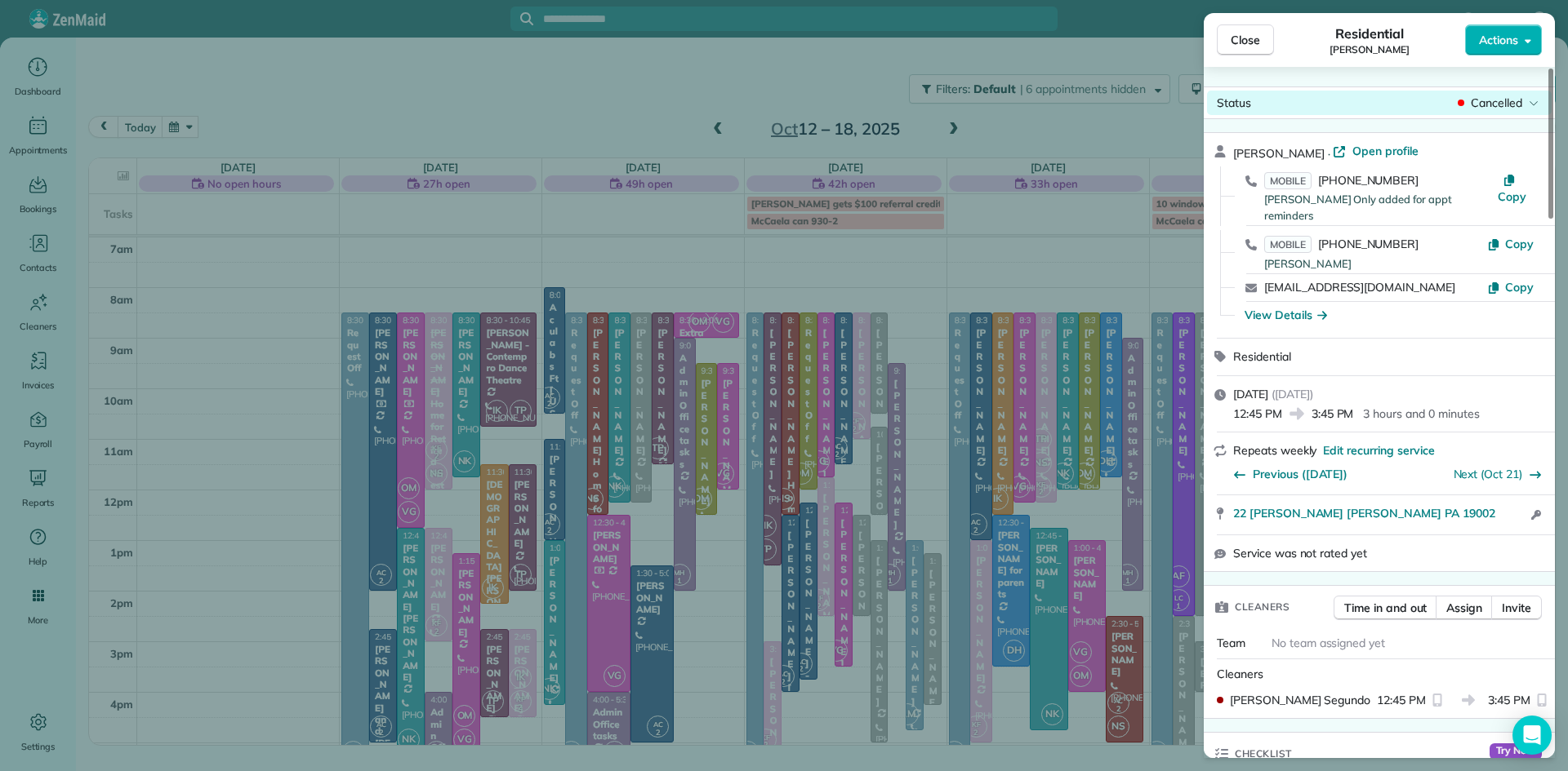
click at [1501, 101] on span "Cancelled" at bounding box center [1496, 103] width 52 height 17
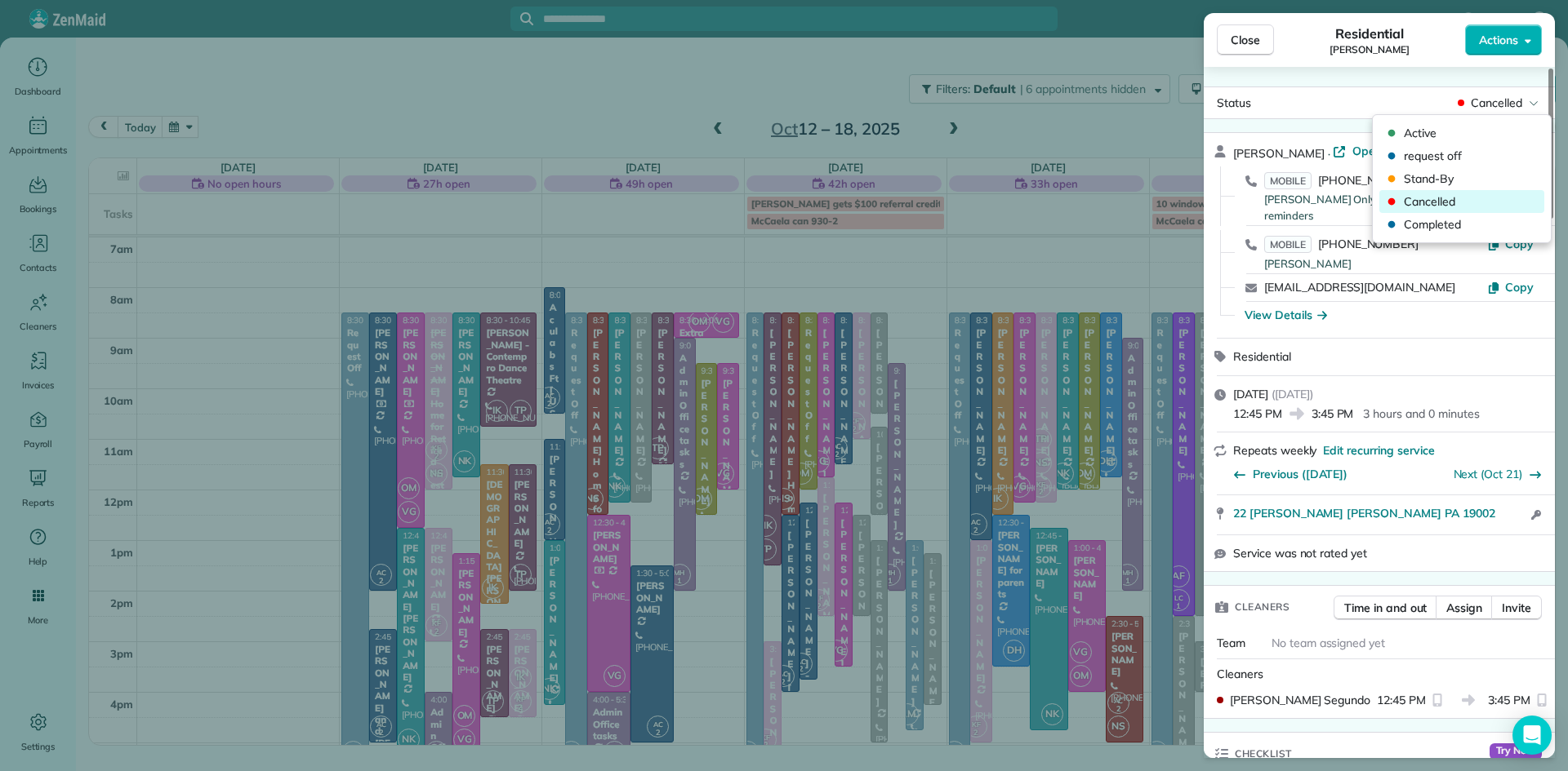
click at [1411, 202] on span "Cancelled" at bounding box center [1472, 202] width 137 height 17
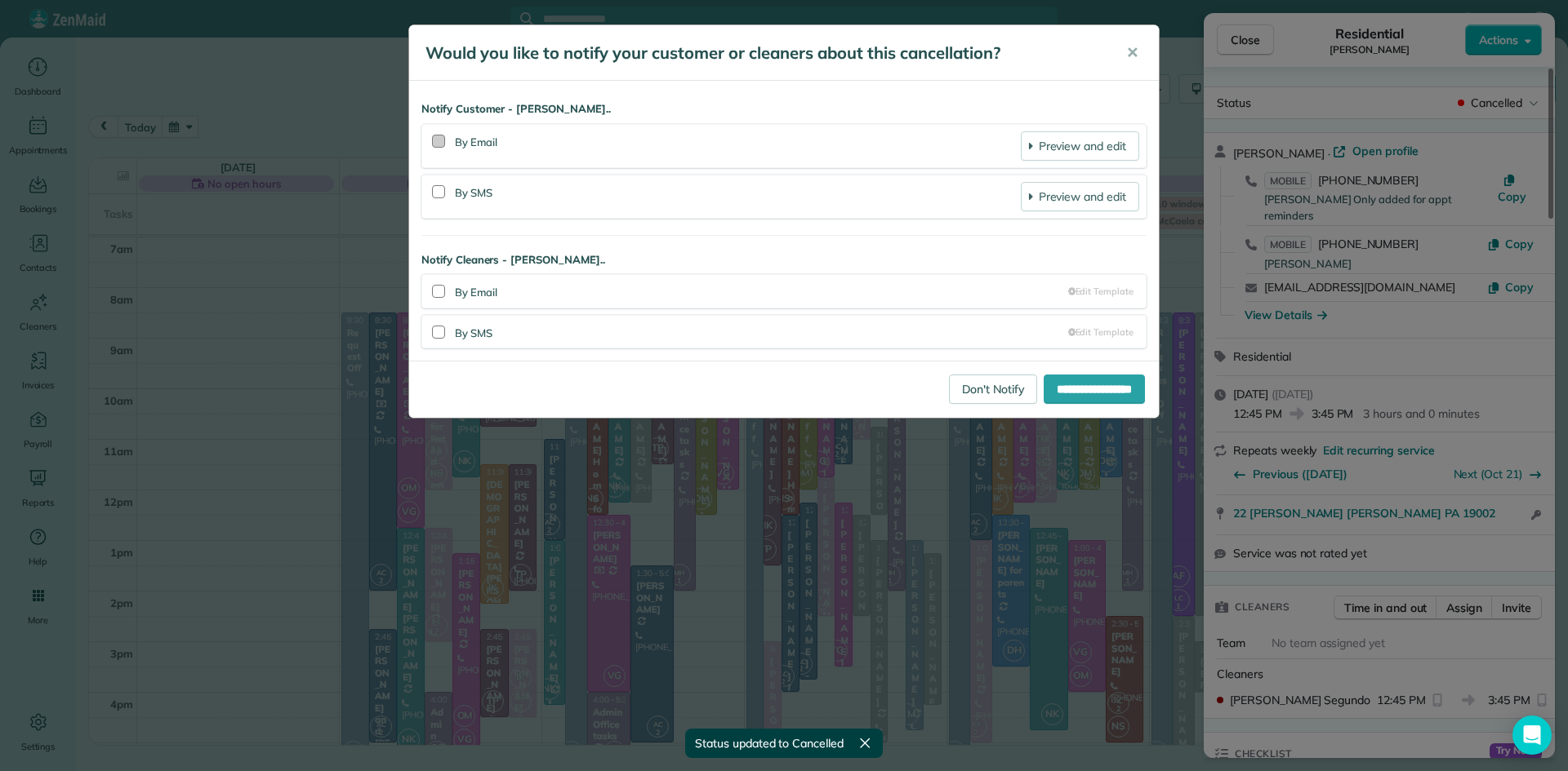
click at [440, 140] on div at bounding box center [438, 141] width 13 height 13
click at [436, 193] on div at bounding box center [438, 191] width 13 height 13
click at [1094, 151] on link "Preview and edit" at bounding box center [1080, 146] width 118 height 29
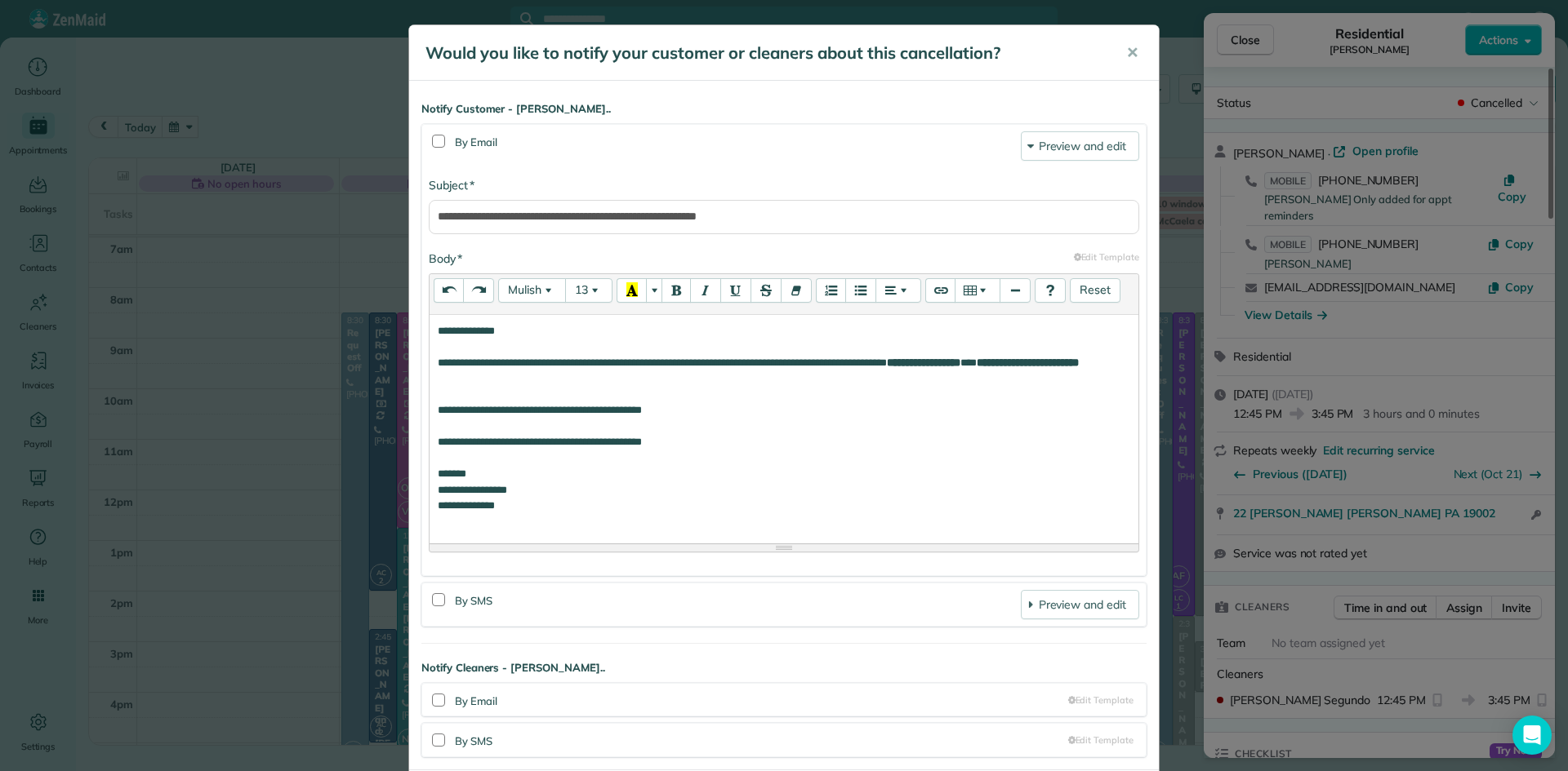
drag, startPoint x: 702, startPoint y: 440, endPoint x: 456, endPoint y: 441, distance: 246.0
click at [456, 441] on div "**********" at bounding box center [783, 442] width 692 height 17
click at [525, 327] on div "**********" at bounding box center [783, 331] width 692 height 17
drag, startPoint x: 815, startPoint y: 435, endPoint x: 436, endPoint y: 324, distance: 394.9
click at [436, 324] on div "**********" at bounding box center [784, 427] width 709 height 224
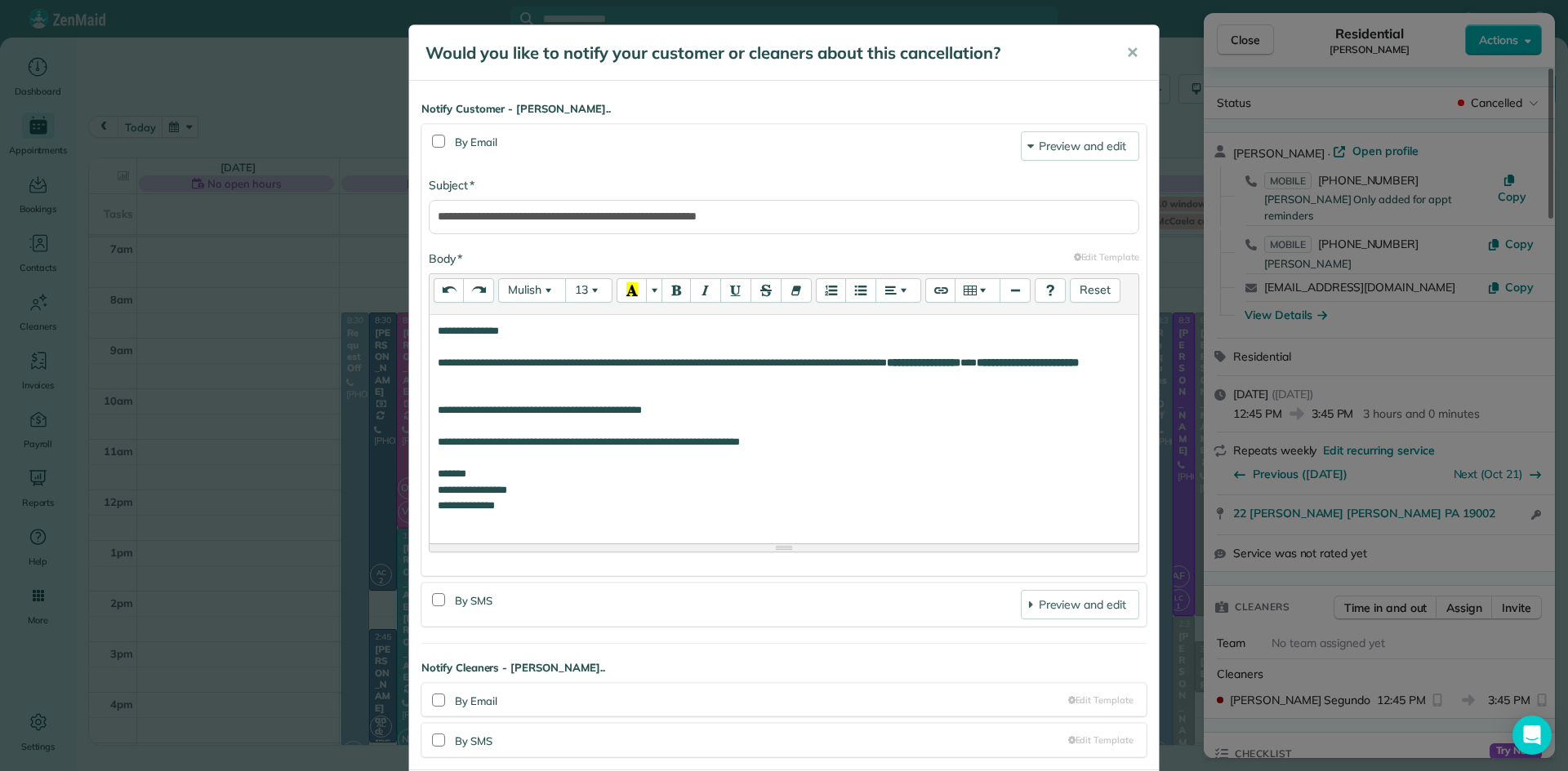
copy div "**********"
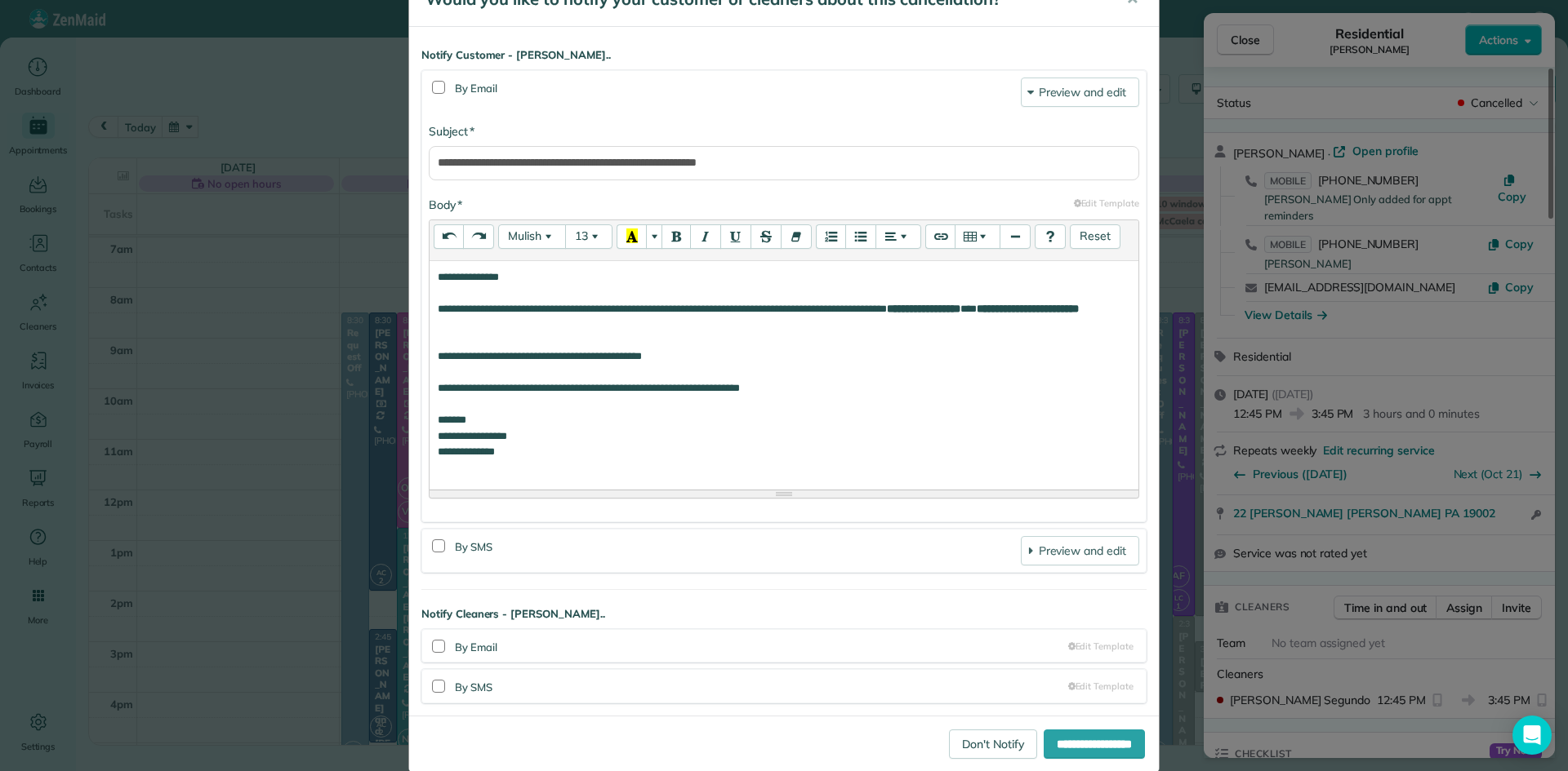
scroll to position [81, 0]
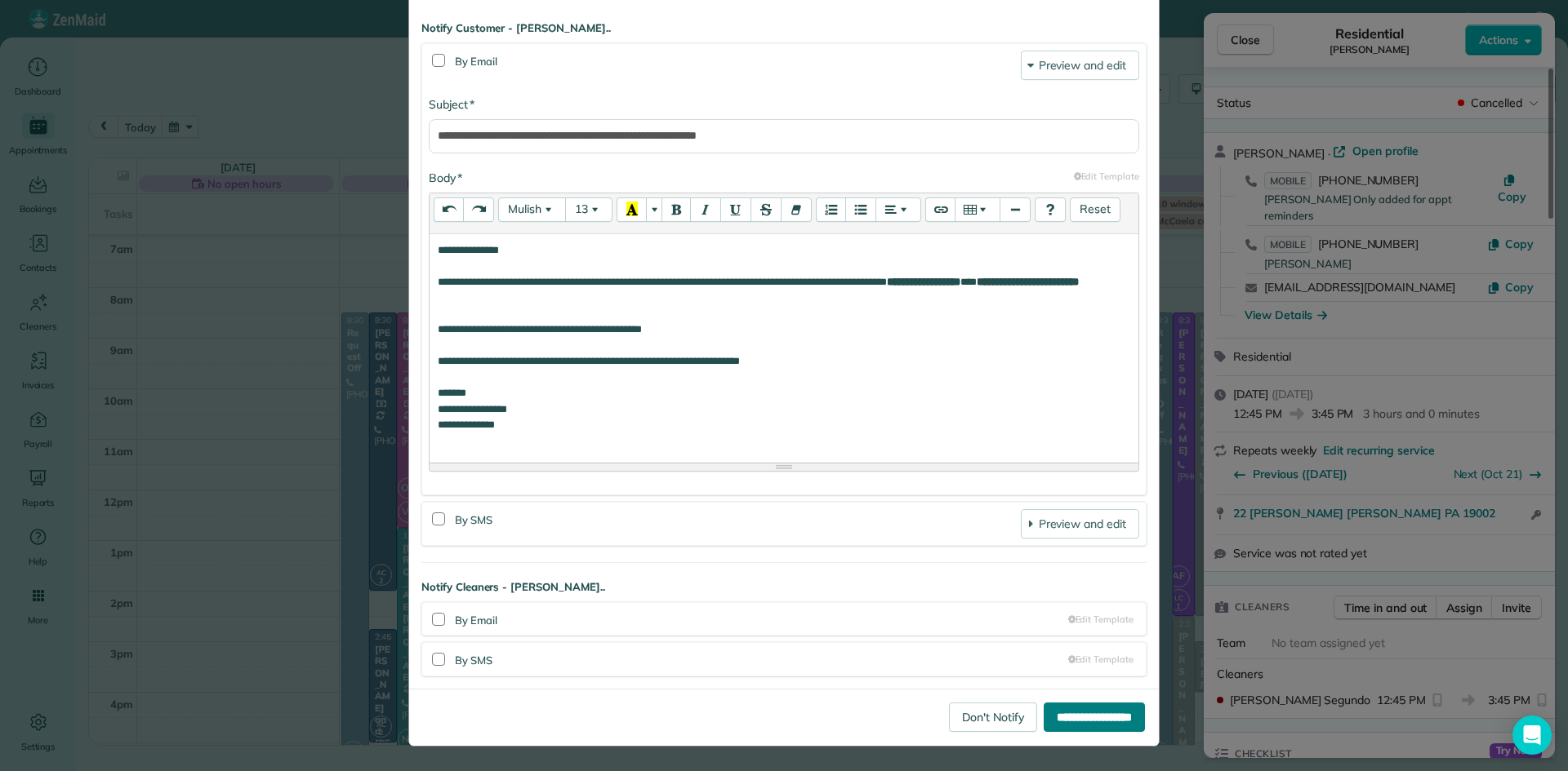
click at [1080, 716] on input "**********" at bounding box center [1093, 717] width 101 height 29
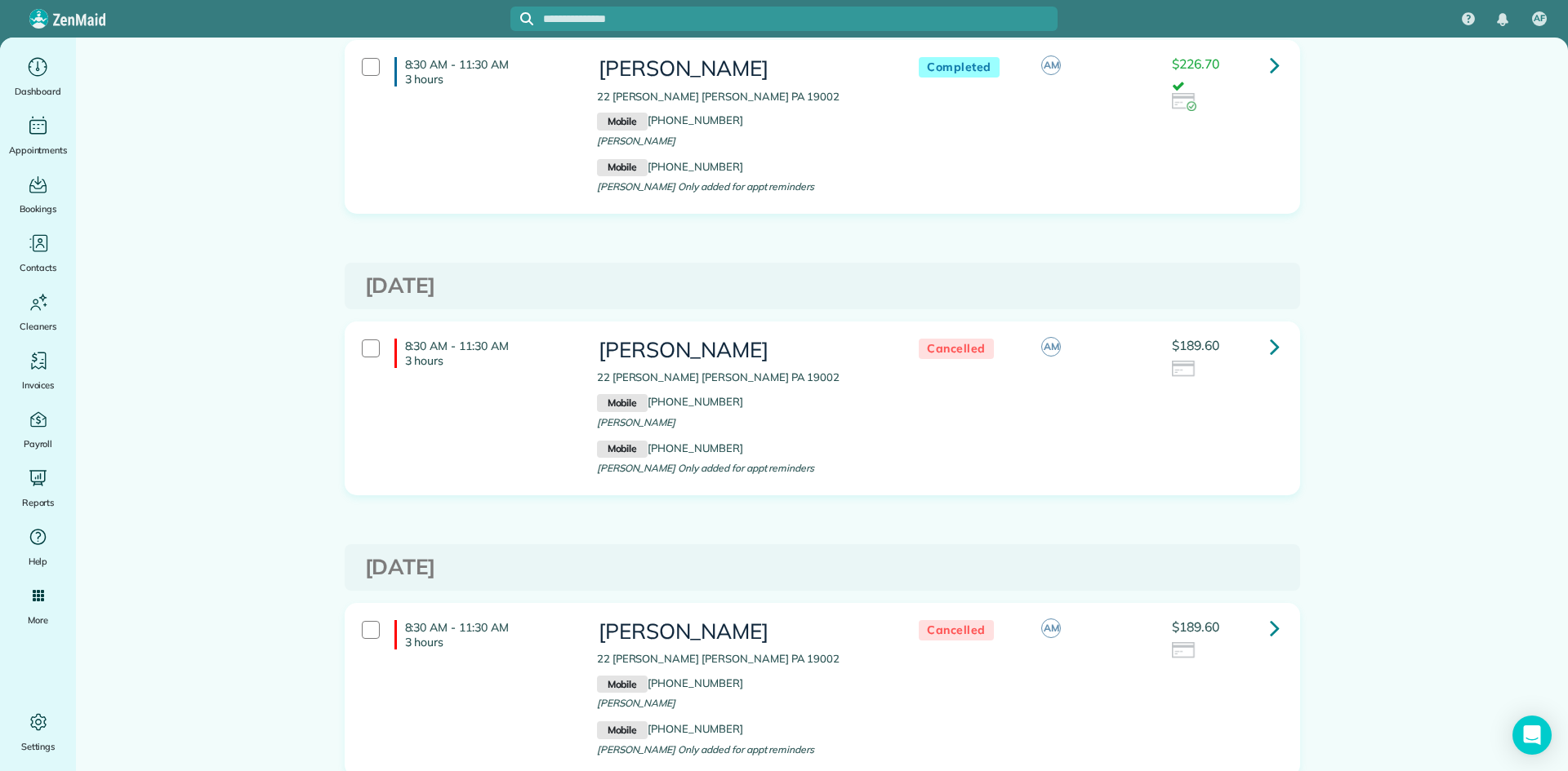
scroll to position [346, 0]
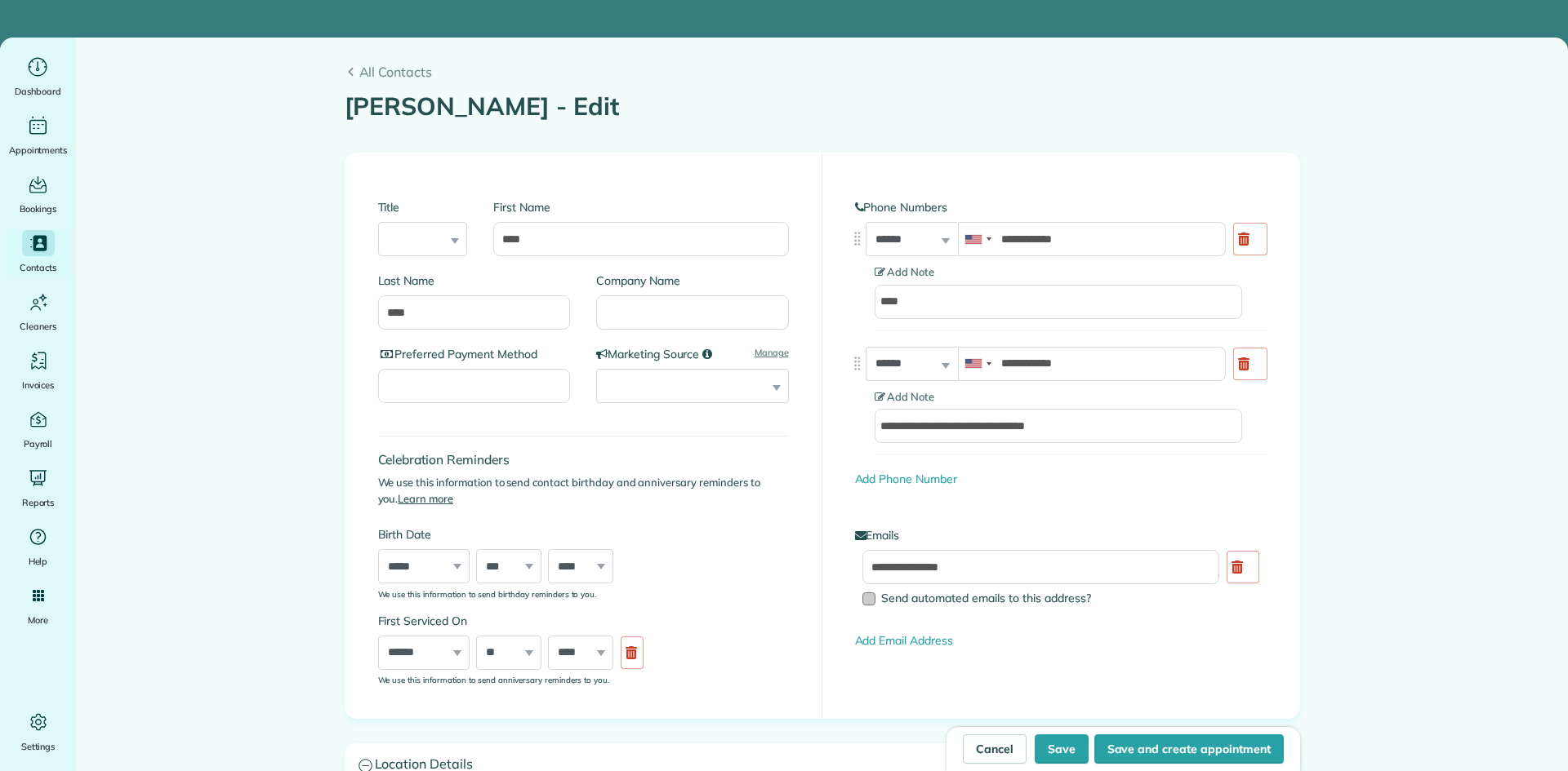
type input "**********"
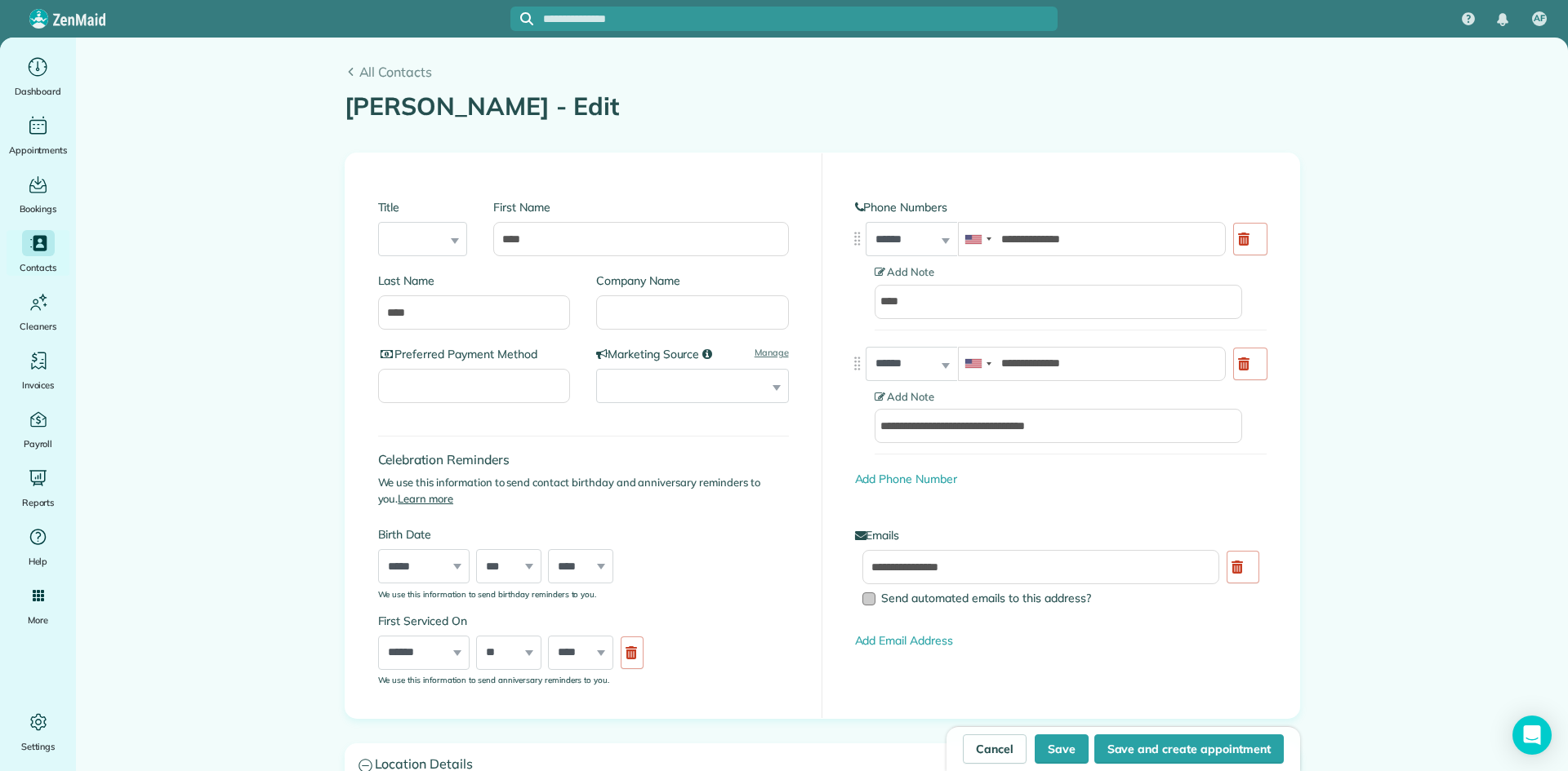
click at [864, 604] on div at bounding box center [868, 599] width 13 height 13
click at [1067, 751] on button "Save" at bounding box center [1061, 749] width 54 height 29
type input "**********"
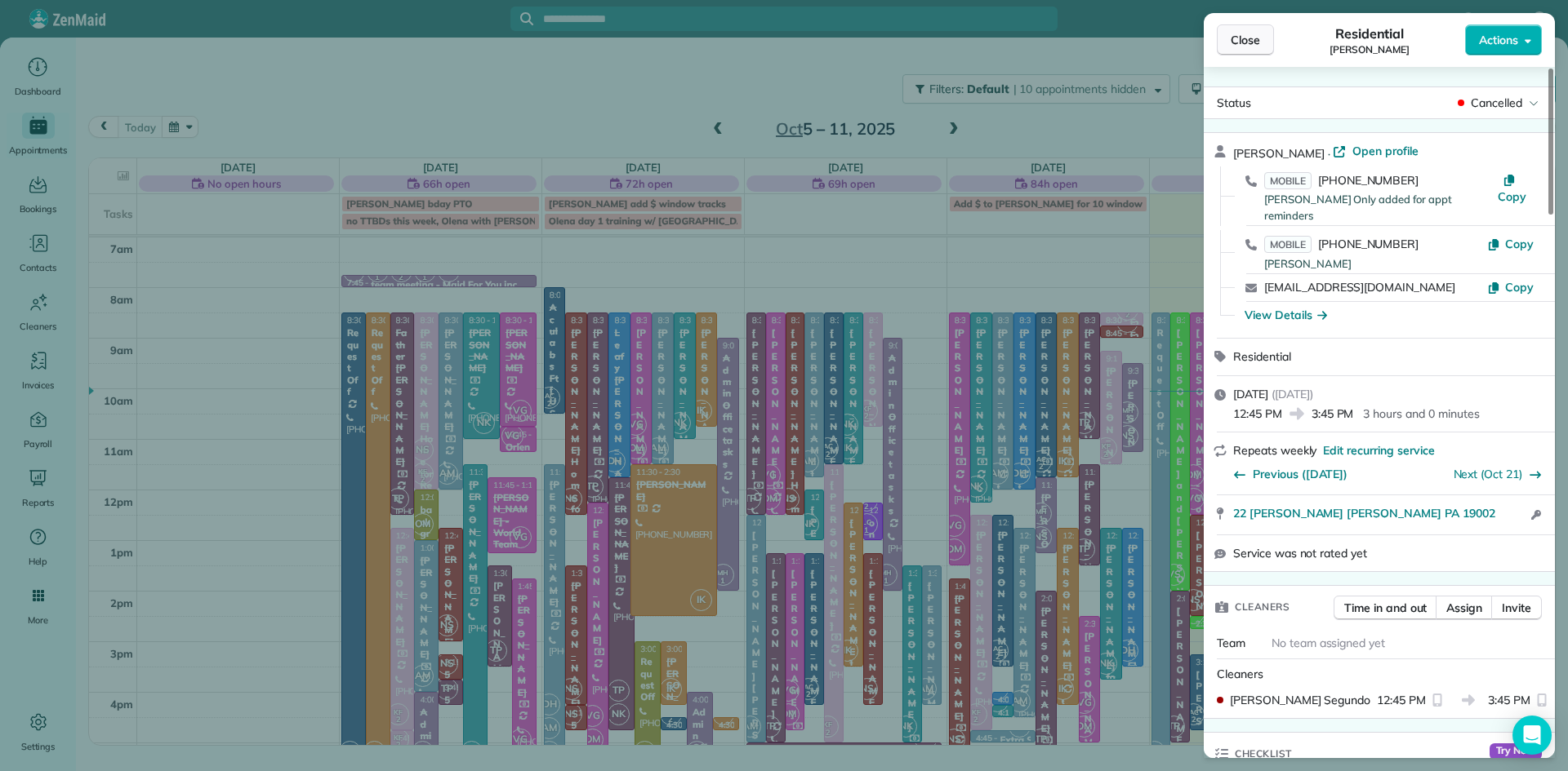
click at [1241, 44] on span "Close" at bounding box center [1245, 40] width 29 height 17
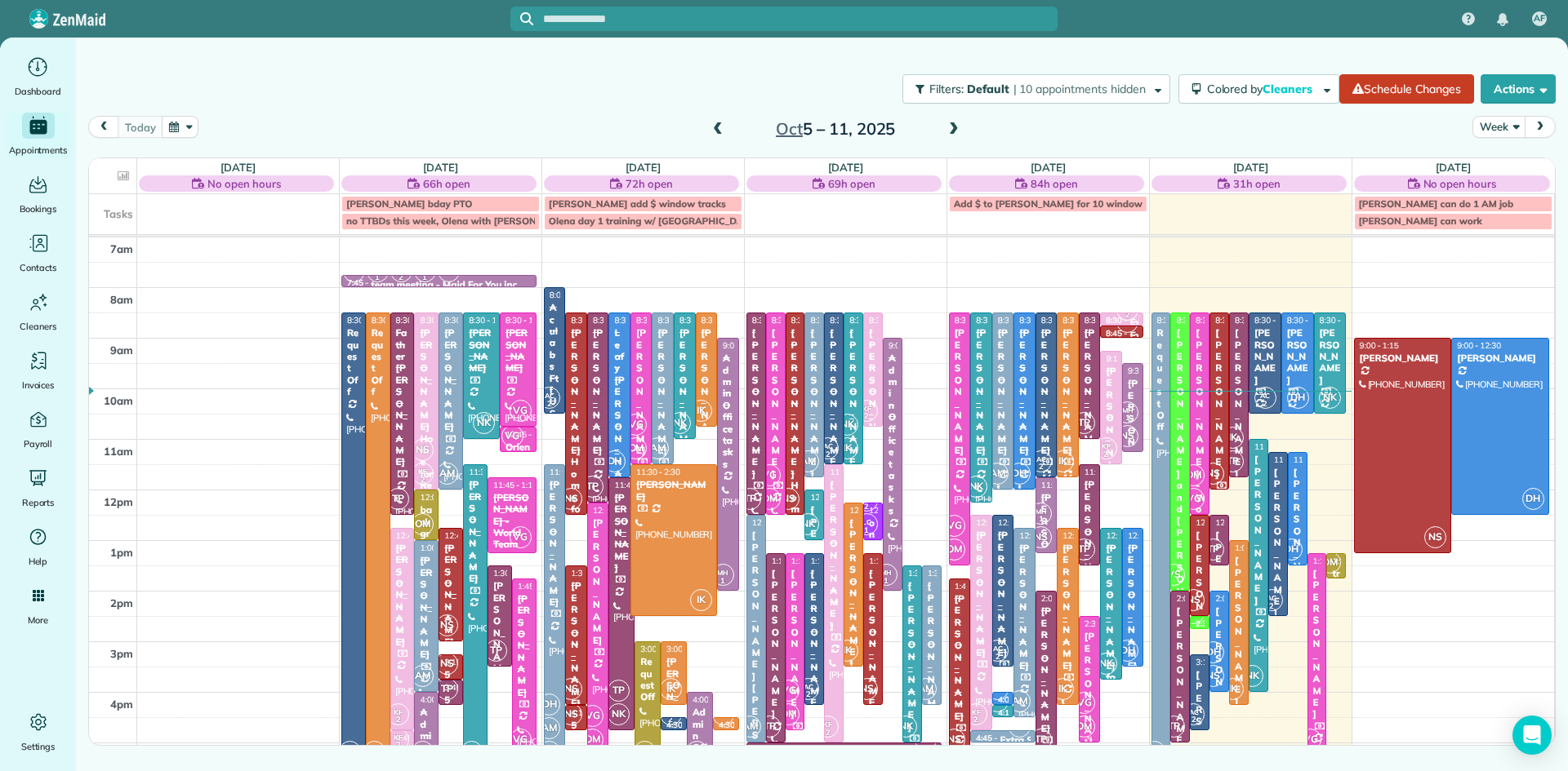
click at [1091, 712] on div "VG OM" at bounding box center [1084, 715] width 23 height 47
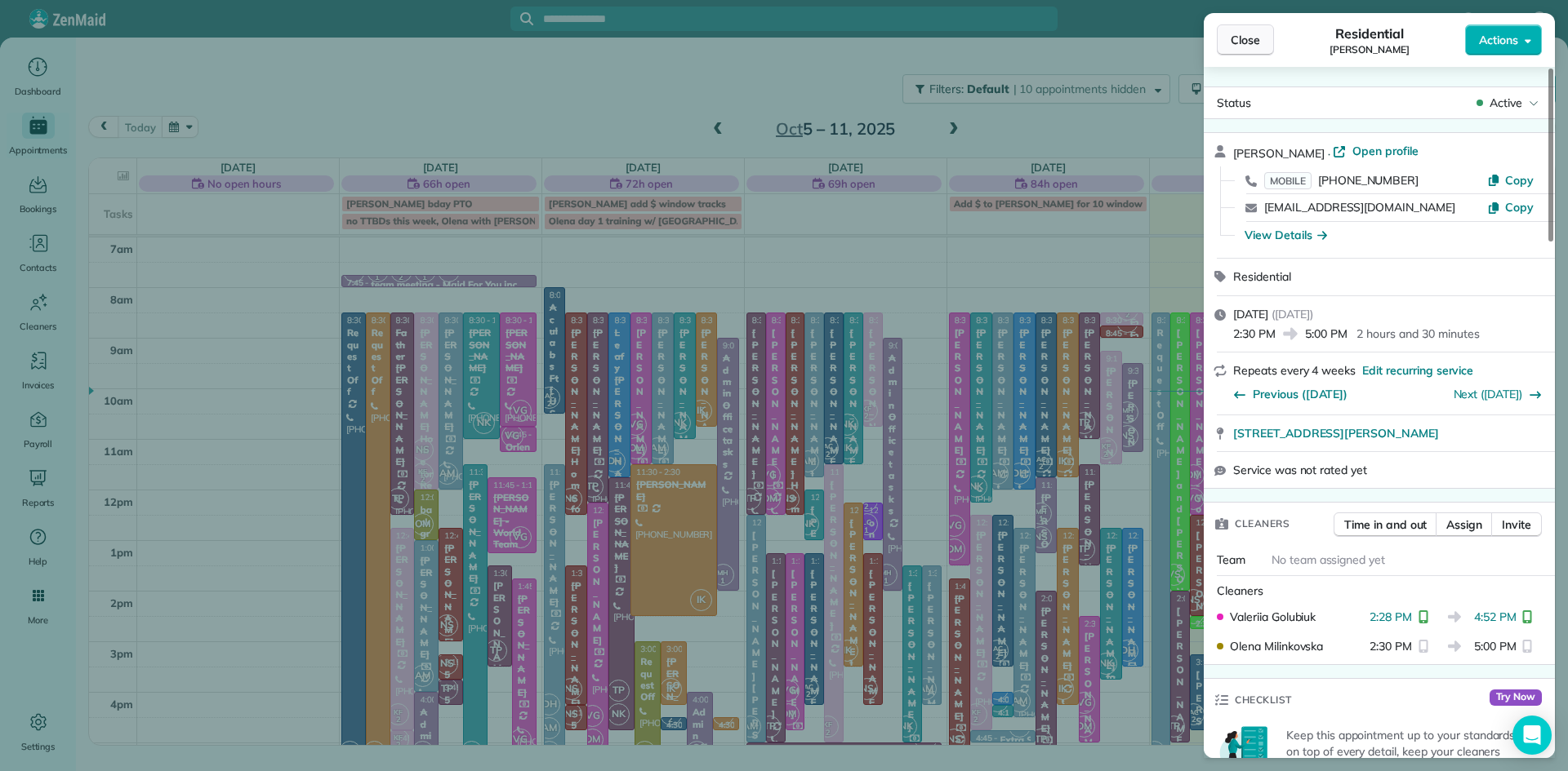
click at [1241, 42] on span "Close" at bounding box center [1245, 40] width 29 height 17
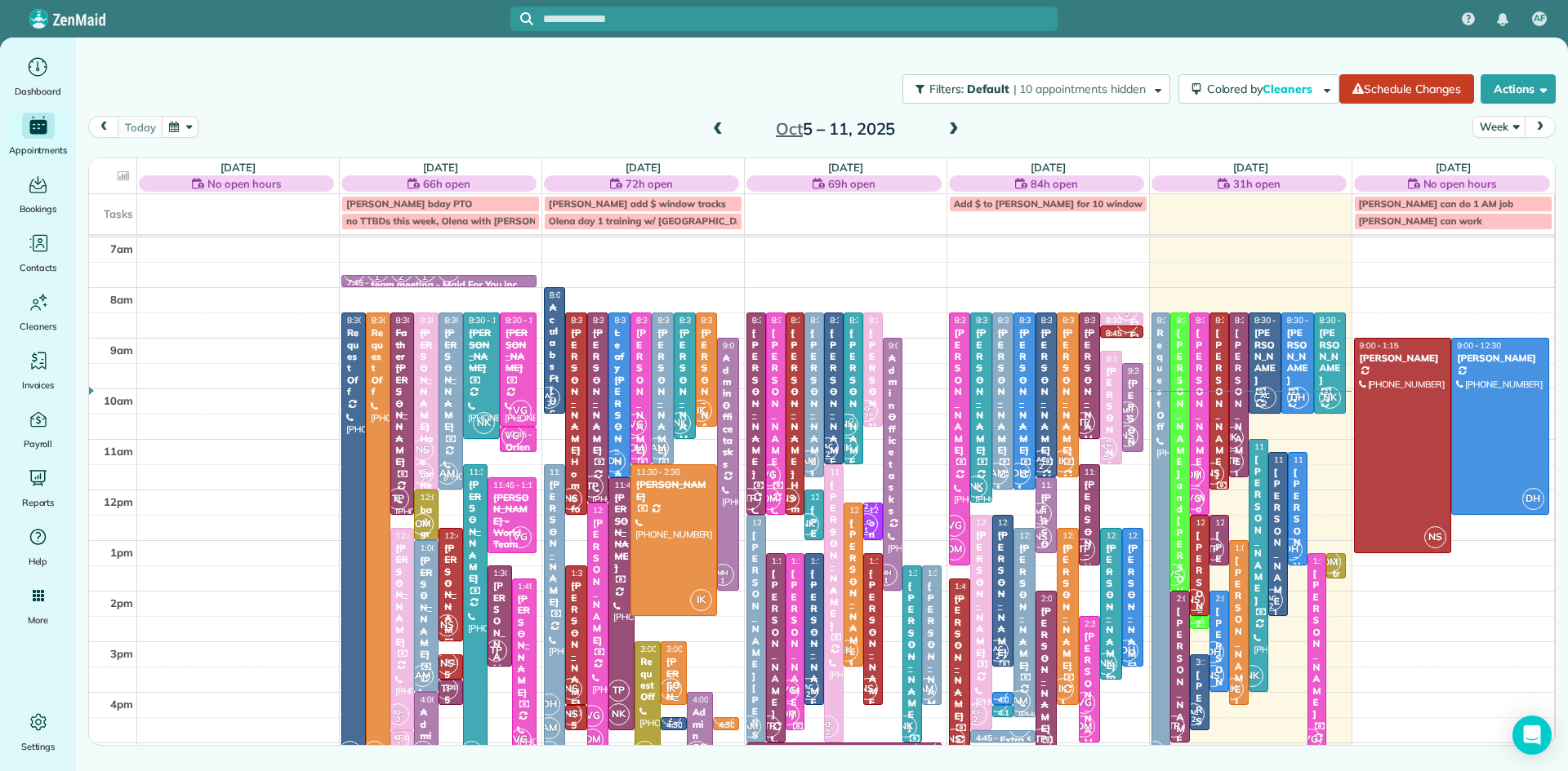
click at [1197, 541] on div "[PERSON_NAME]" at bounding box center [1199, 606] width 10 height 153
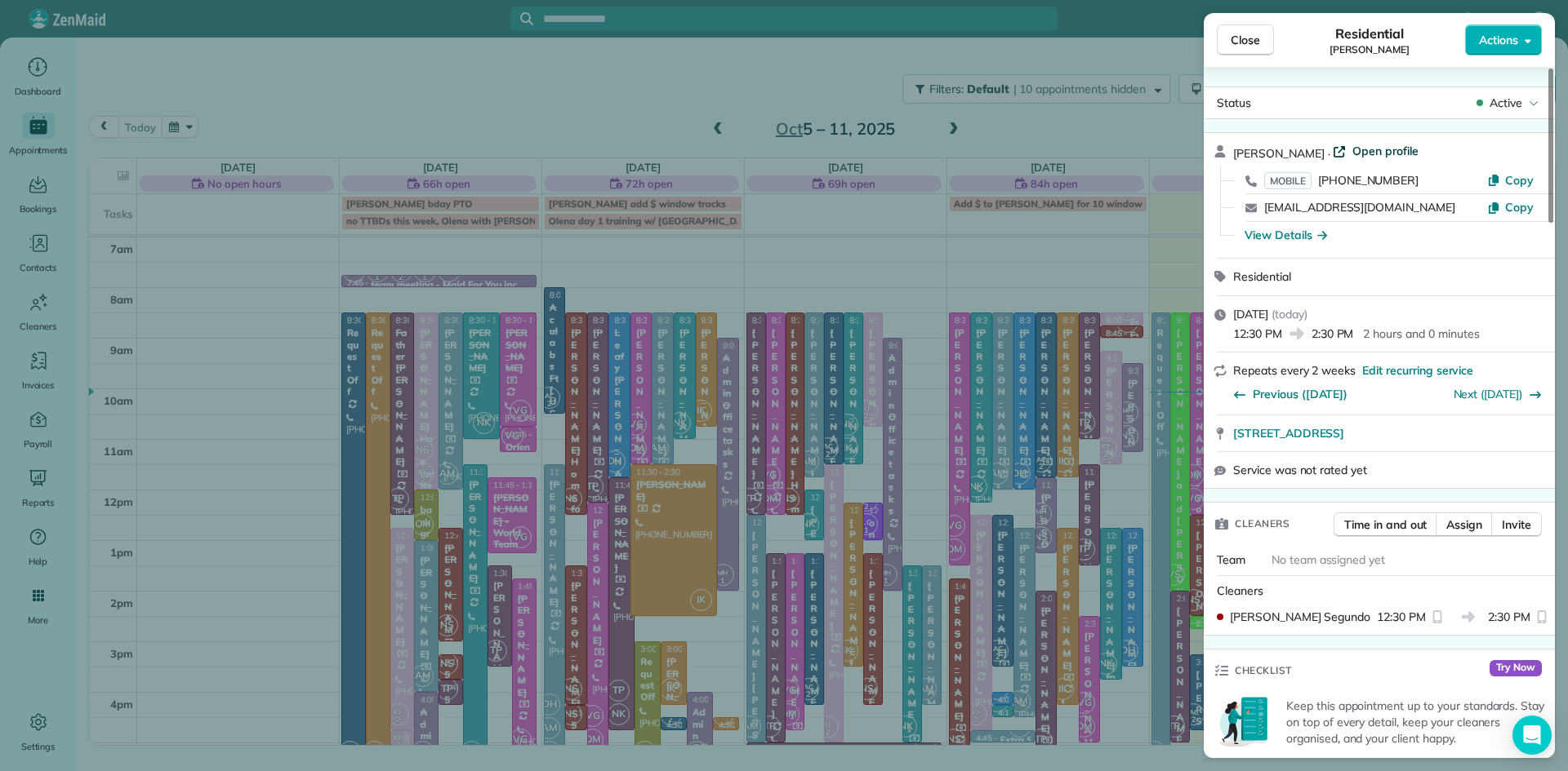
click at [1358, 152] on span "Open profile" at bounding box center [1385, 151] width 67 height 17
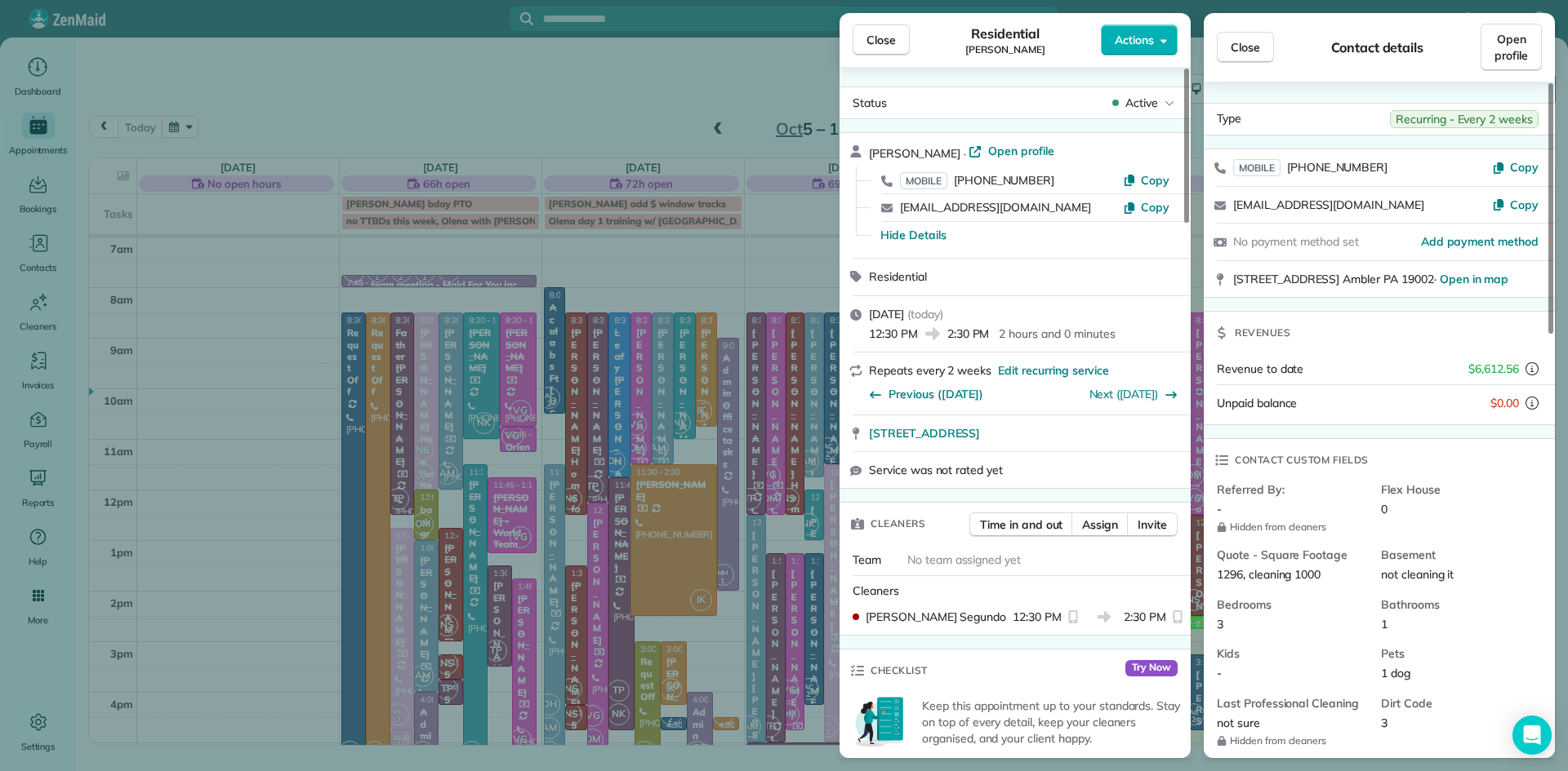
drag, startPoint x: 884, startPoint y: 45, endPoint x: 879, endPoint y: 32, distance: 13.9
click at [884, 45] on span "Close" at bounding box center [881, 40] width 29 height 17
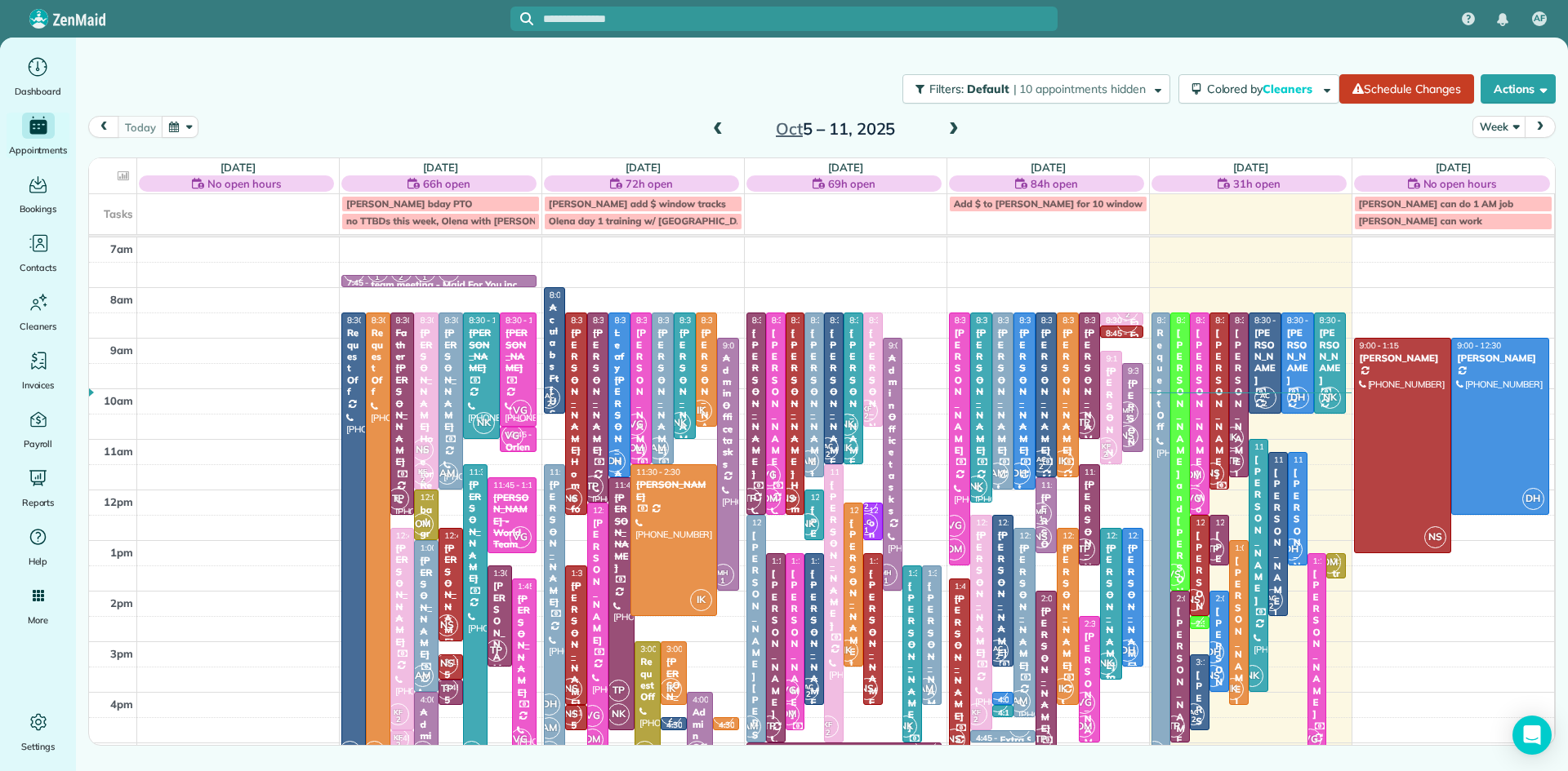
click at [1223, 476] on span "NS" at bounding box center [1213, 474] width 23 height 23
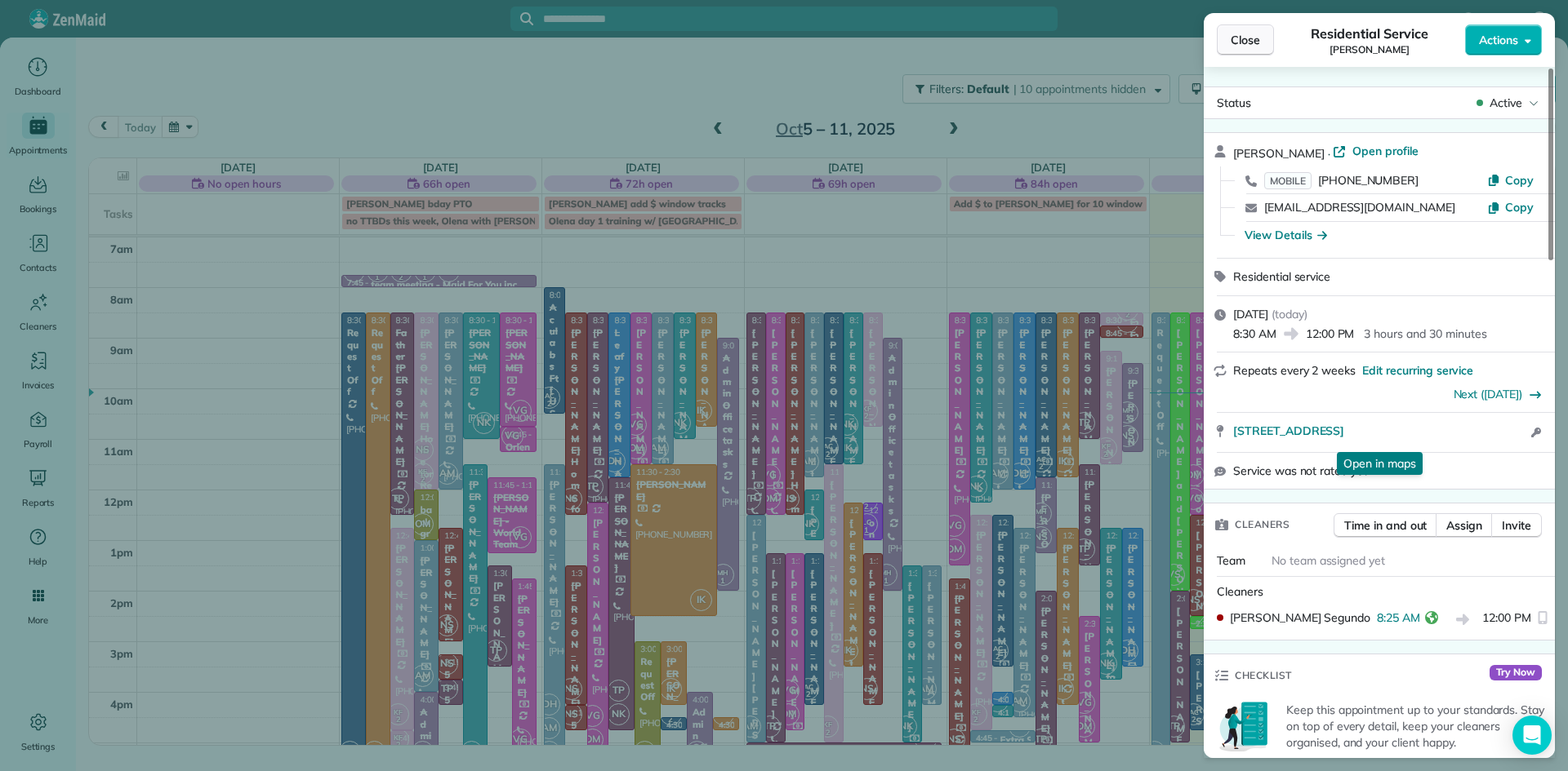
click at [1237, 40] on span "Close" at bounding box center [1245, 40] width 29 height 17
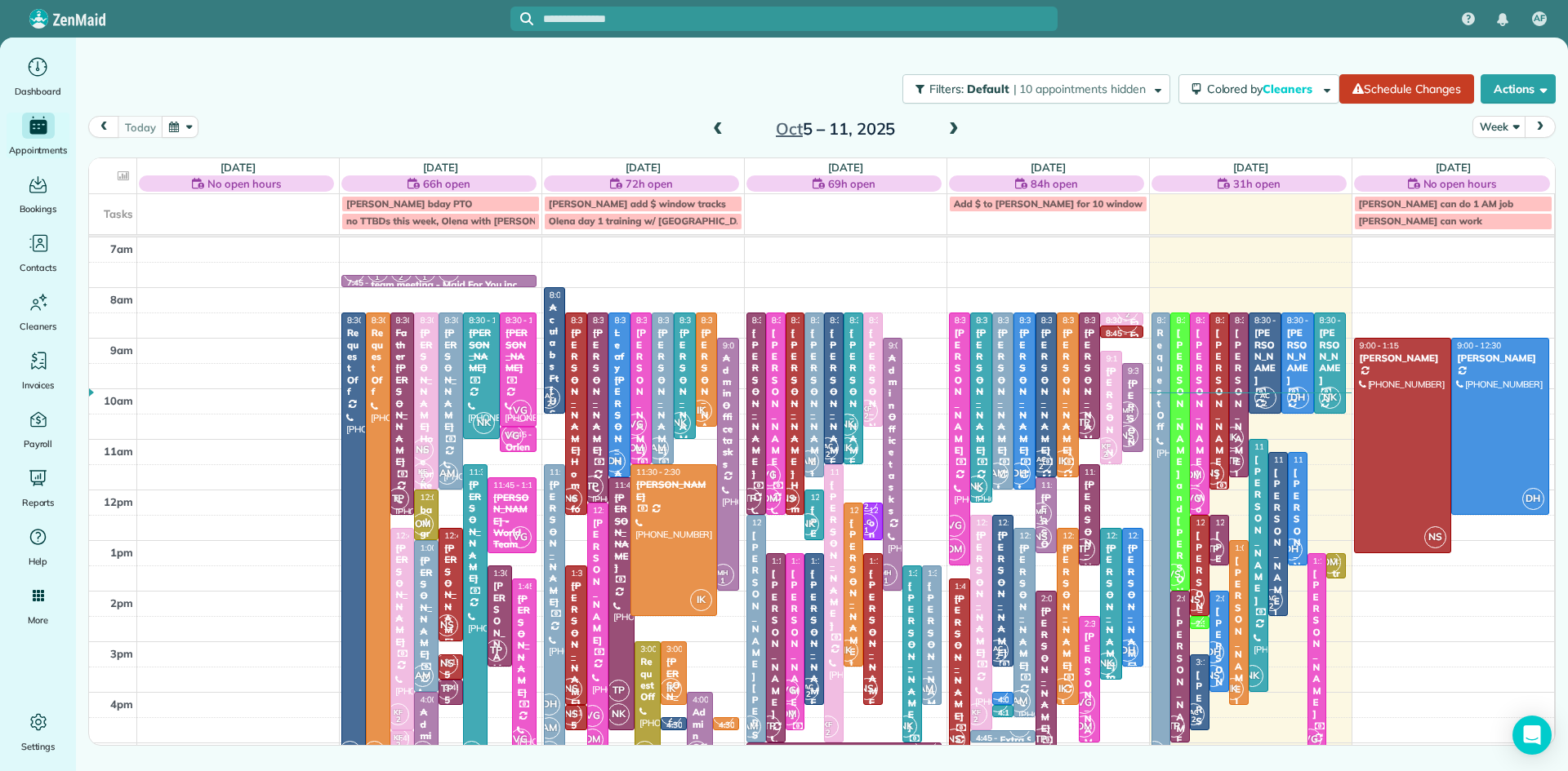
click at [1196, 561] on div "[PERSON_NAME]" at bounding box center [1199, 606] width 10 height 153
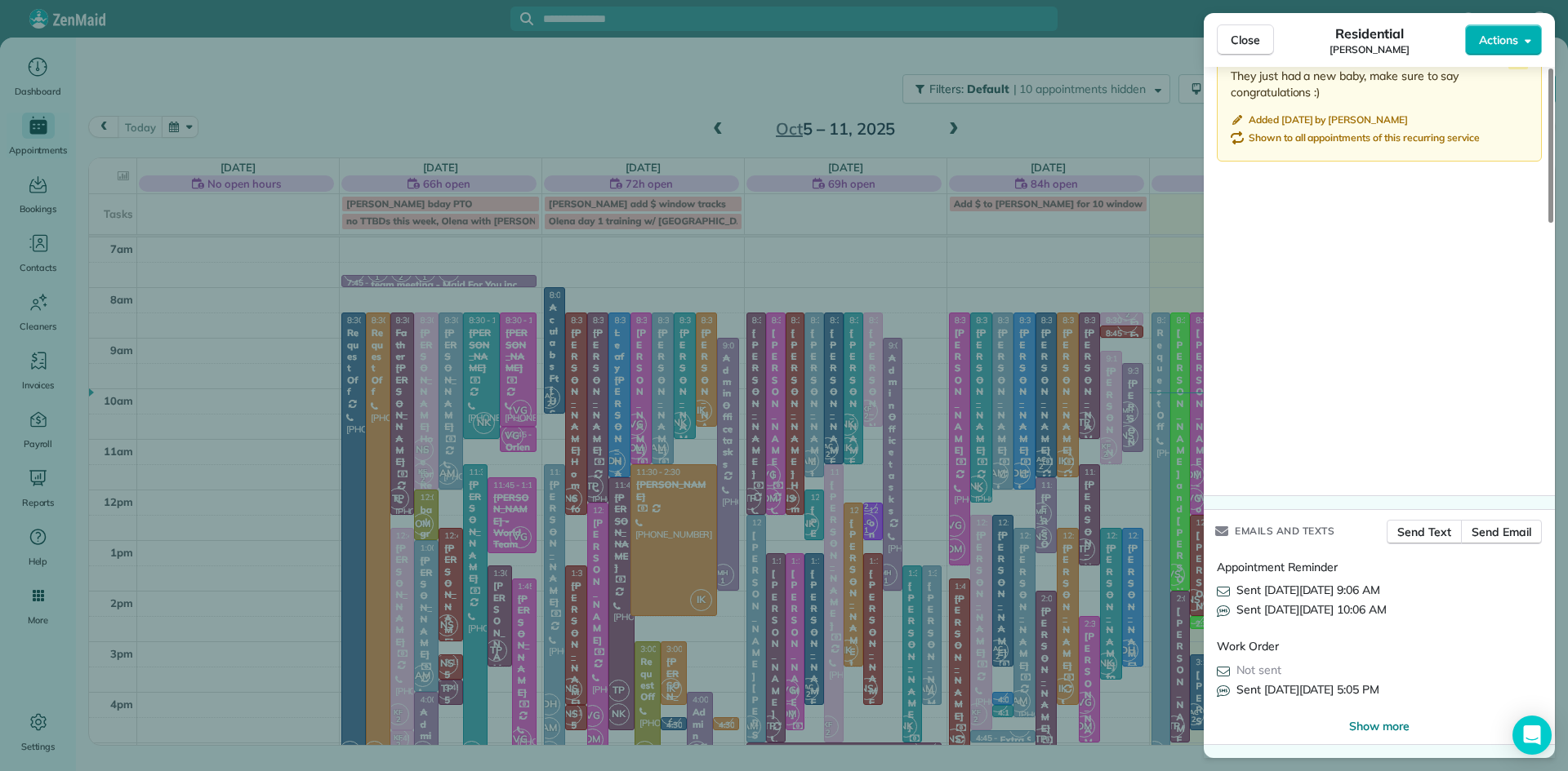
scroll to position [2392, 0]
click at [1227, 37] on button "Close" at bounding box center [1245, 40] width 57 height 31
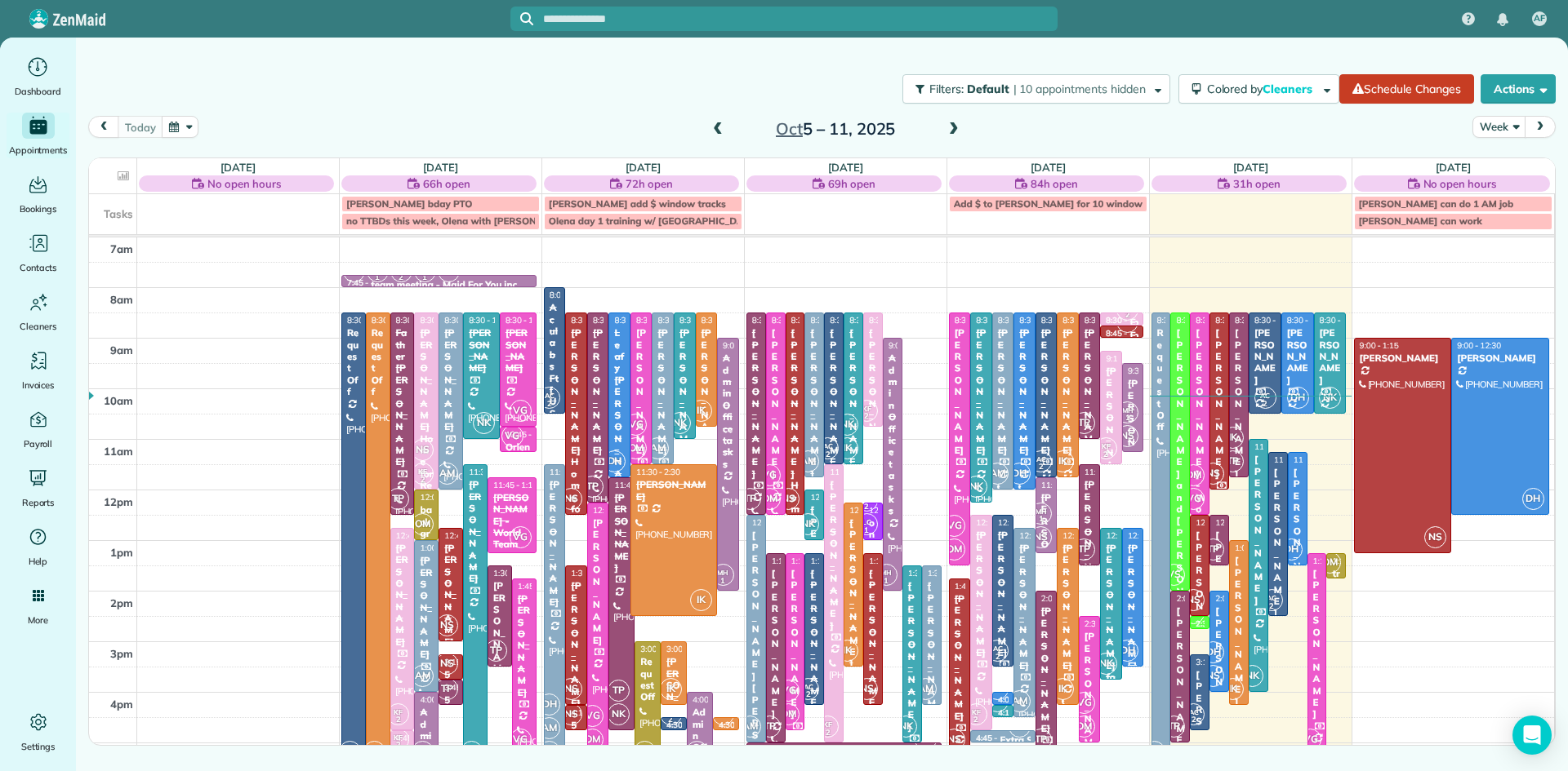
click at [951, 128] on span at bounding box center [953, 129] width 18 height 15
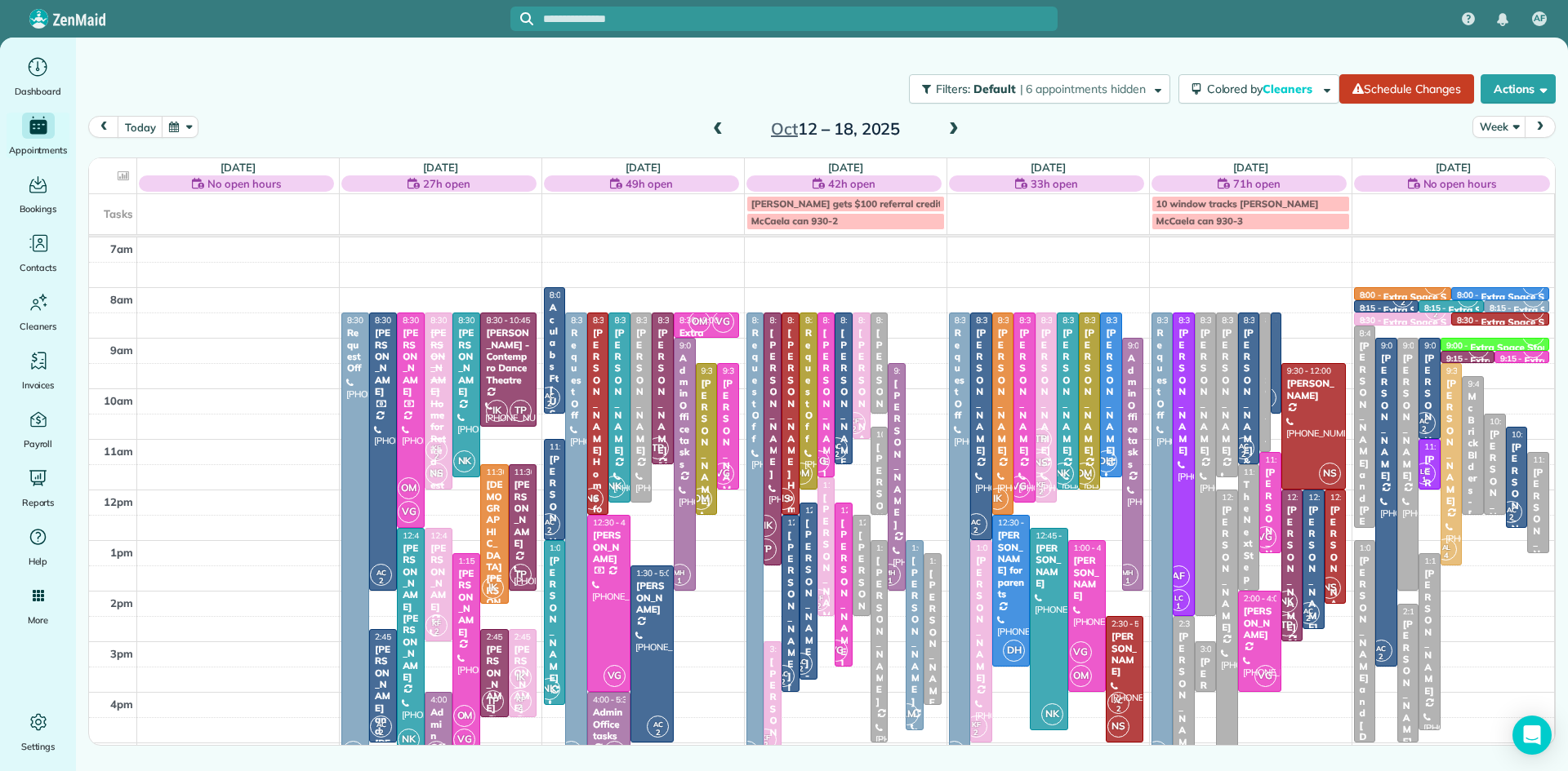
click at [950, 120] on span at bounding box center [953, 129] width 18 height 24
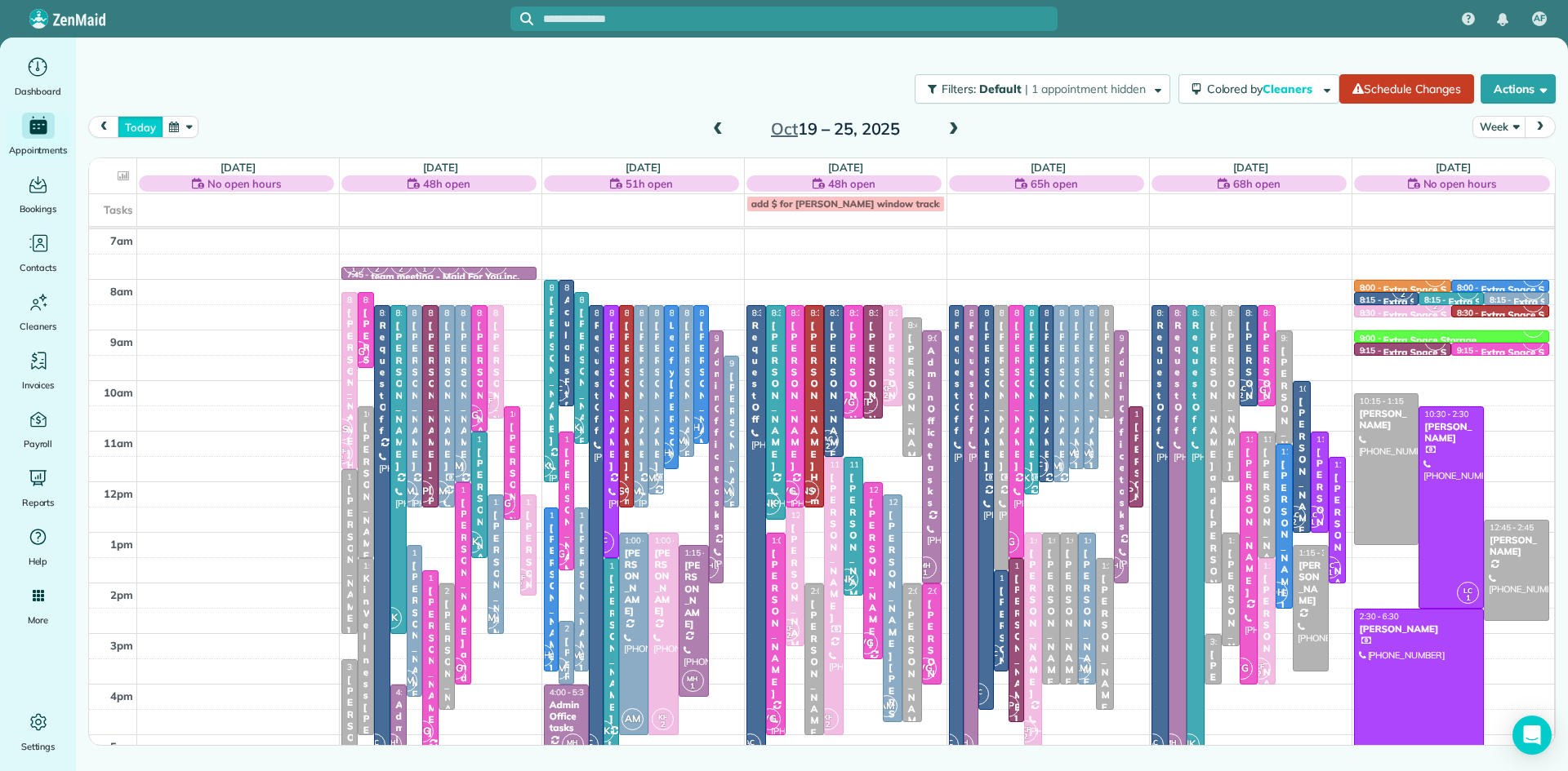
click at [139, 121] on button "today" at bounding box center [140, 126] width 45 height 23
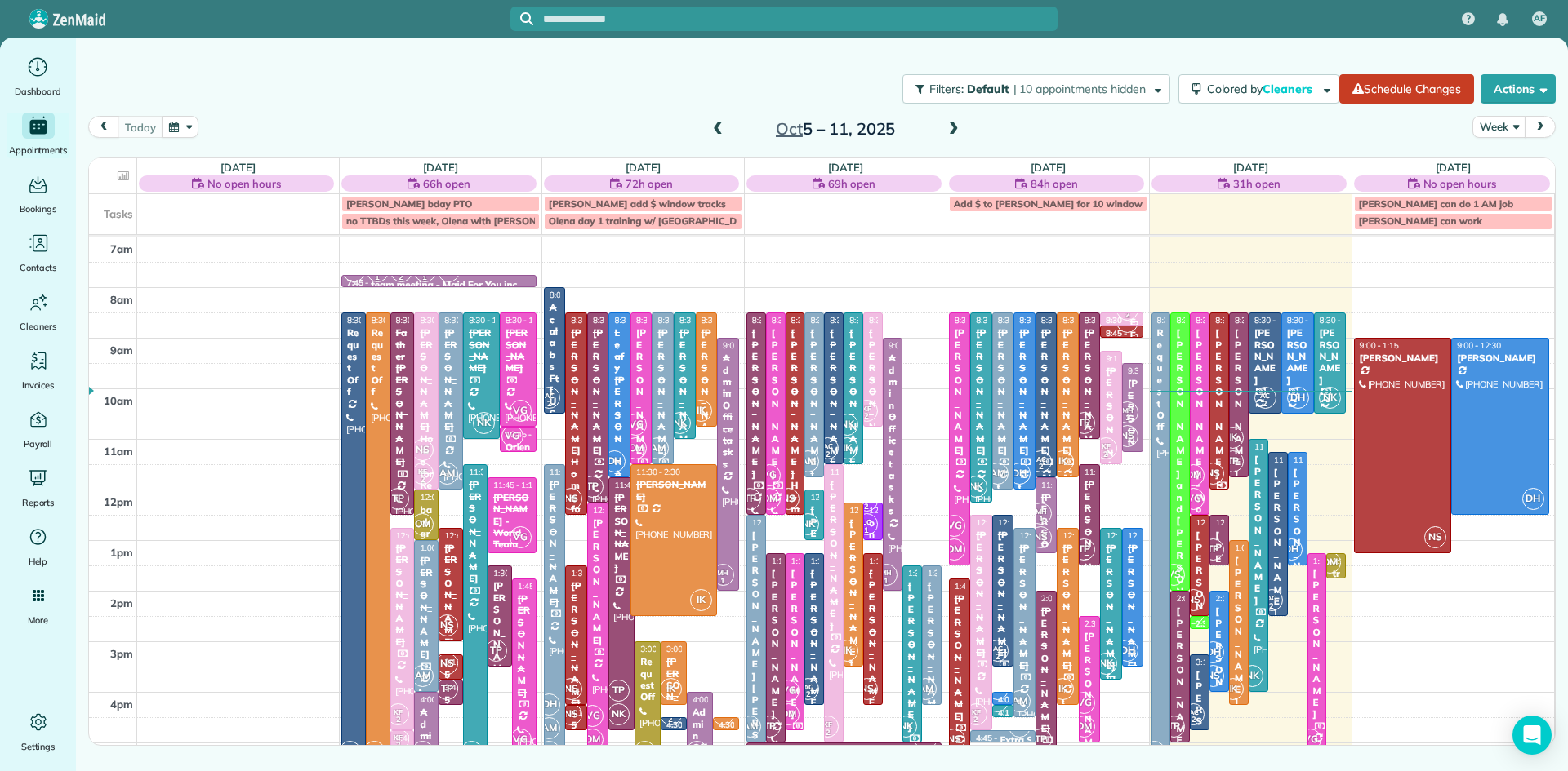
click at [1219, 423] on div "[PERSON_NAME]" at bounding box center [1219, 404] width 10 height 153
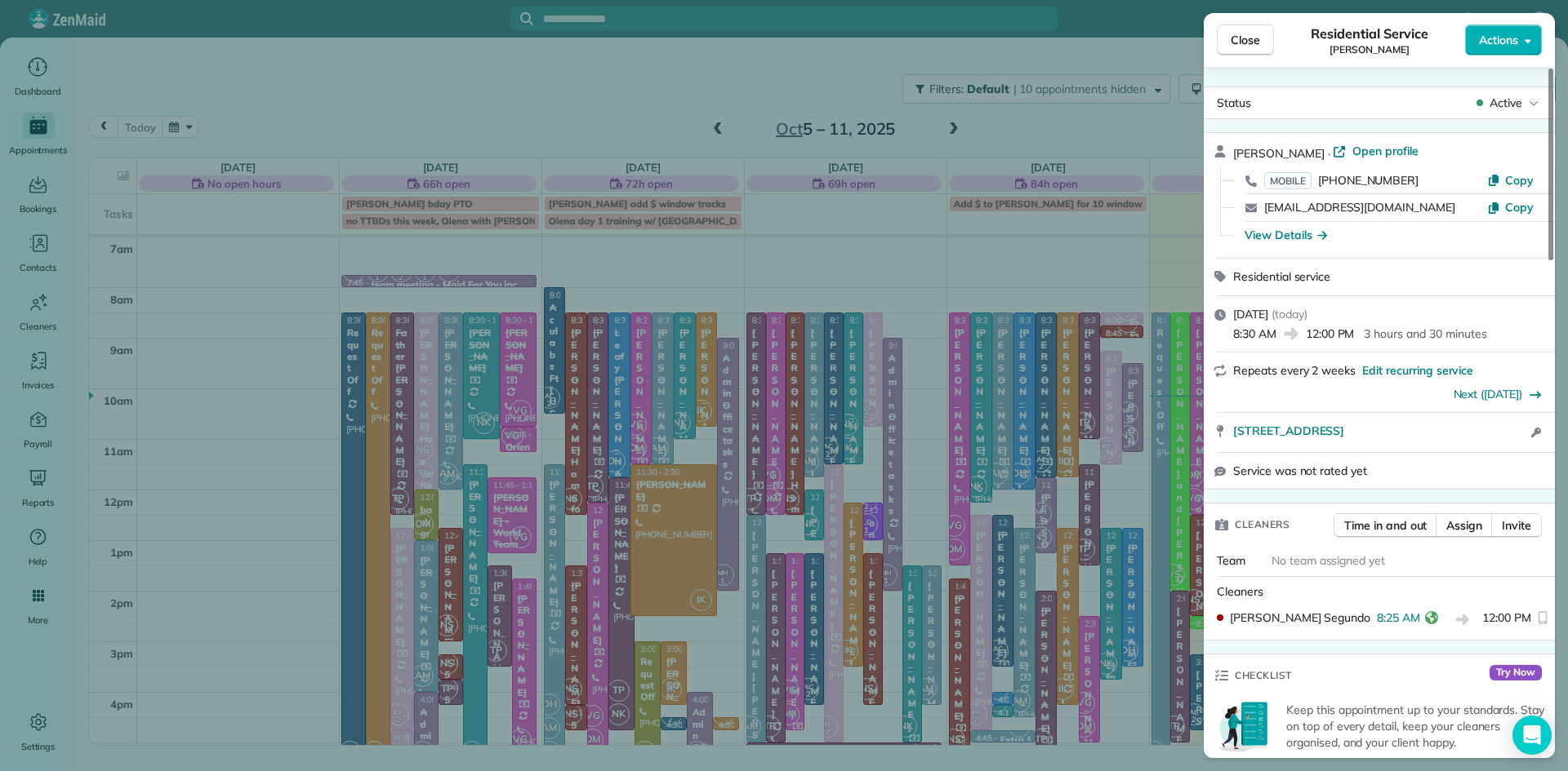
click at [1218, 422] on div "[STREET_ADDRESS] Open access information" at bounding box center [1379, 432] width 351 height 39
click at [1228, 46] on button "Close" at bounding box center [1245, 40] width 57 height 31
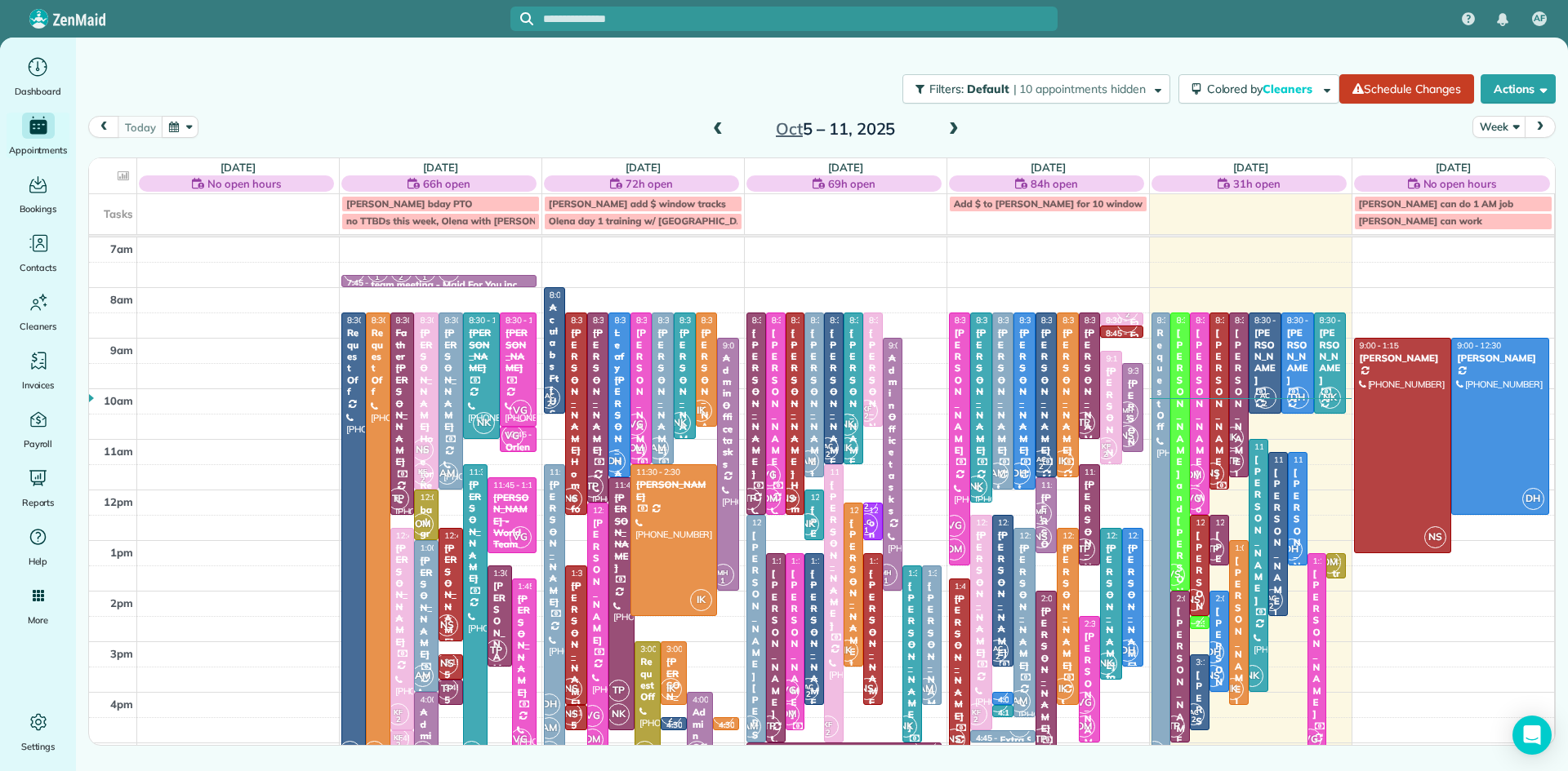
click at [948, 133] on span at bounding box center [953, 129] width 18 height 15
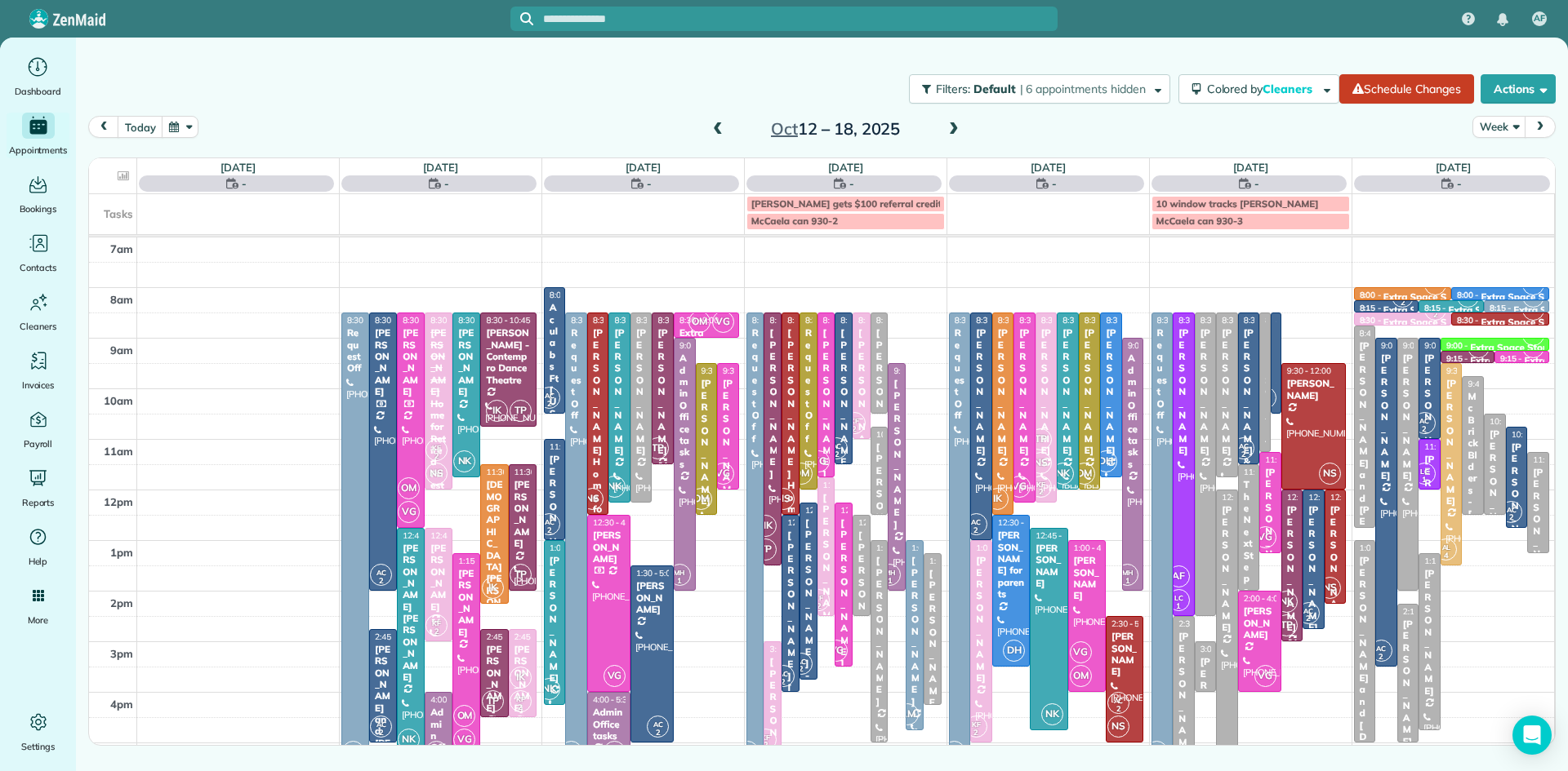
click at [948, 133] on span at bounding box center [953, 129] width 18 height 15
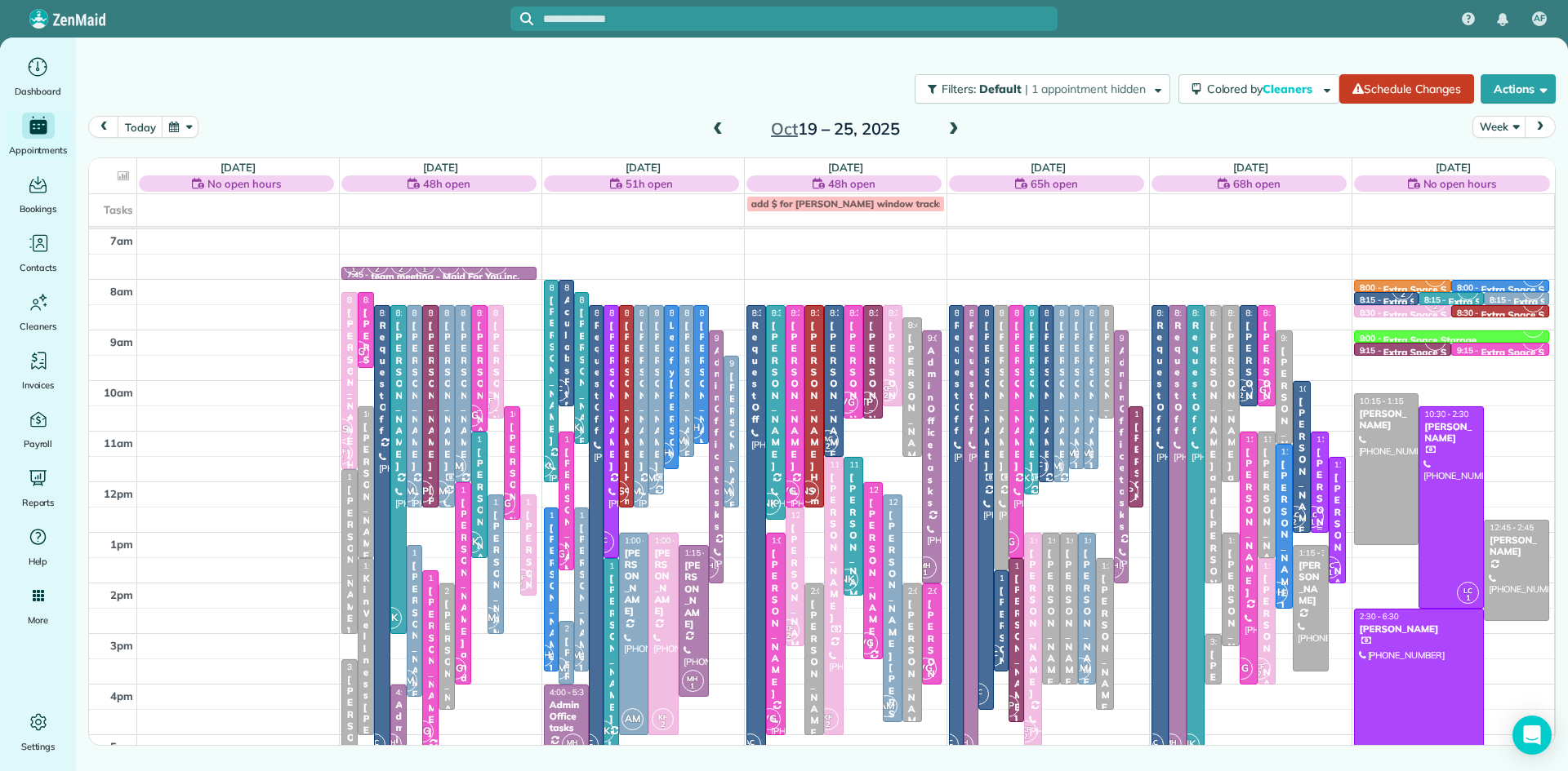
click at [1317, 489] on div "[PERSON_NAME]" at bounding box center [1319, 522] width 8 height 153
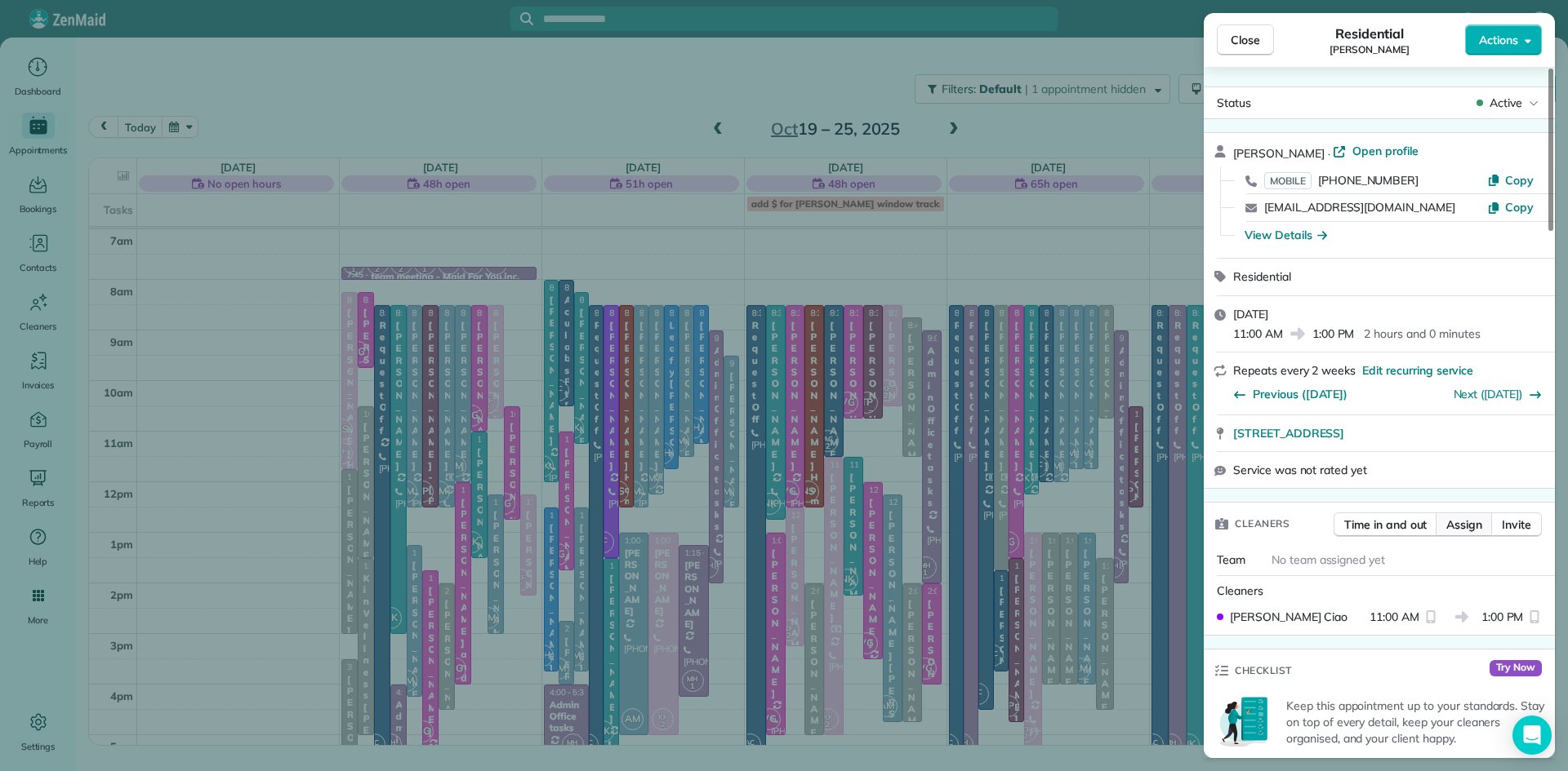
click at [1468, 533] on span "Assign" at bounding box center [1463, 524] width 36 height 17
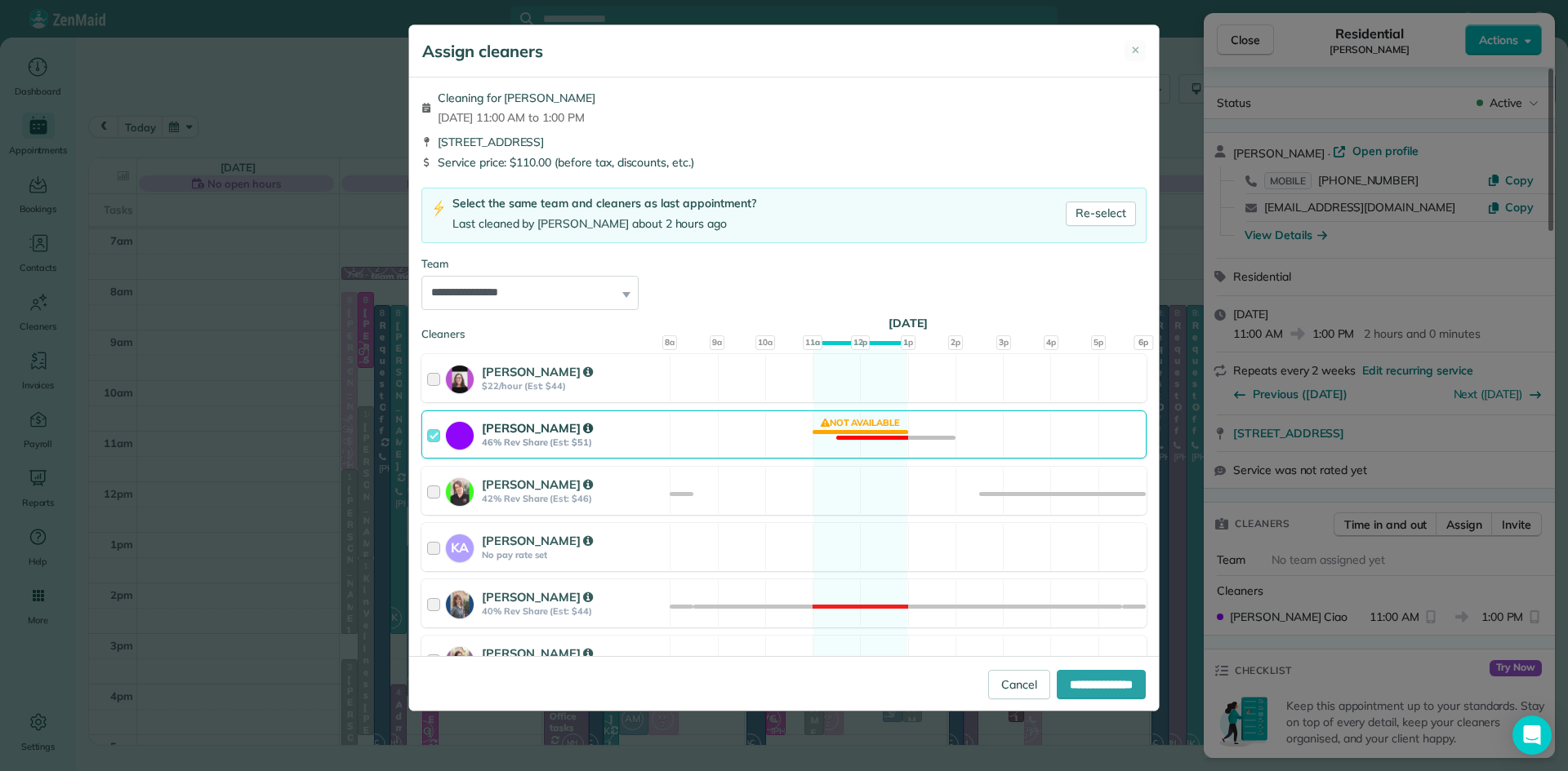
click at [509, 436] on strong "46% Rev Share (Est: $51)" at bounding box center [573, 442] width 183 height 12
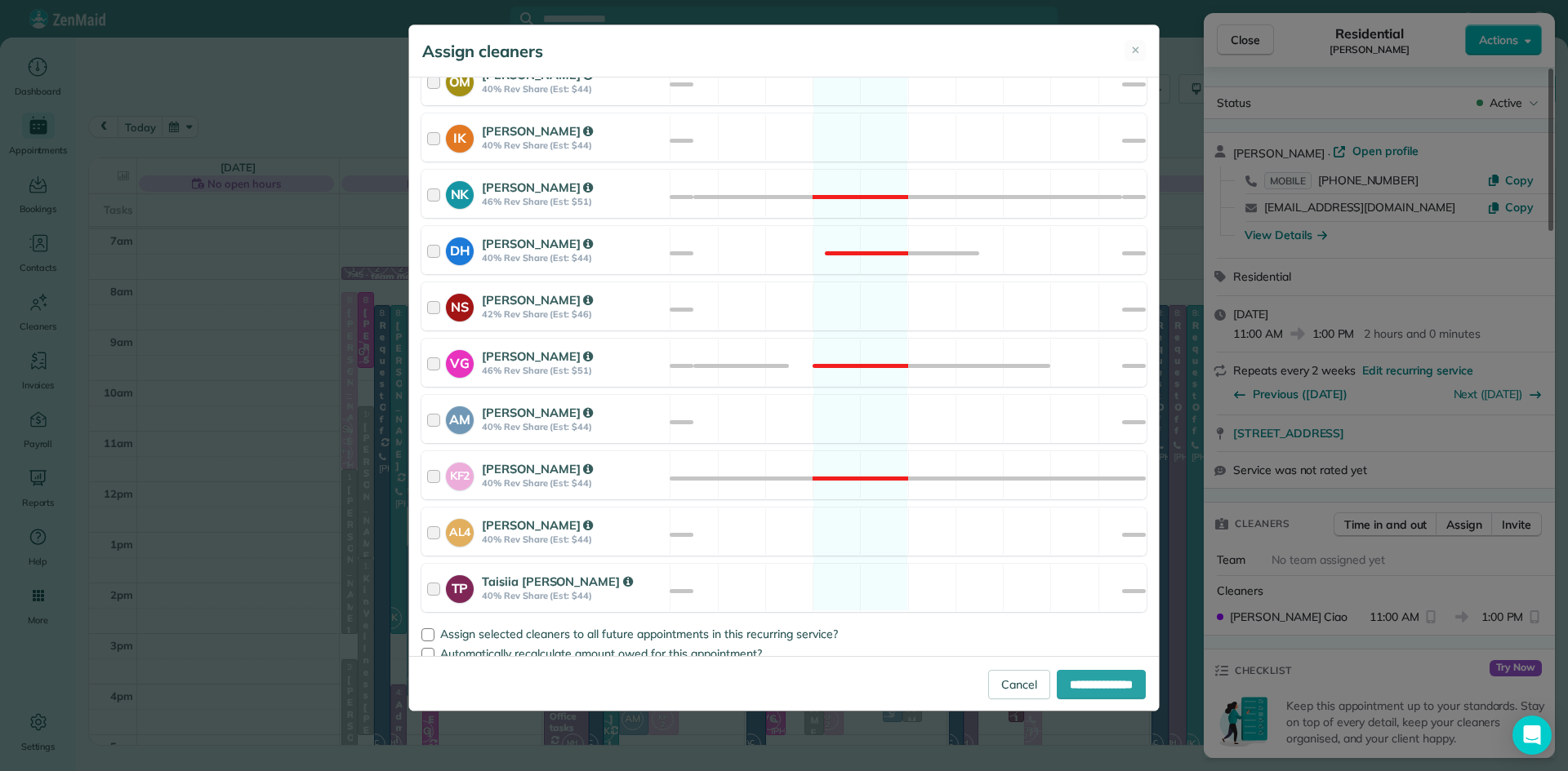
scroll to position [706, 0]
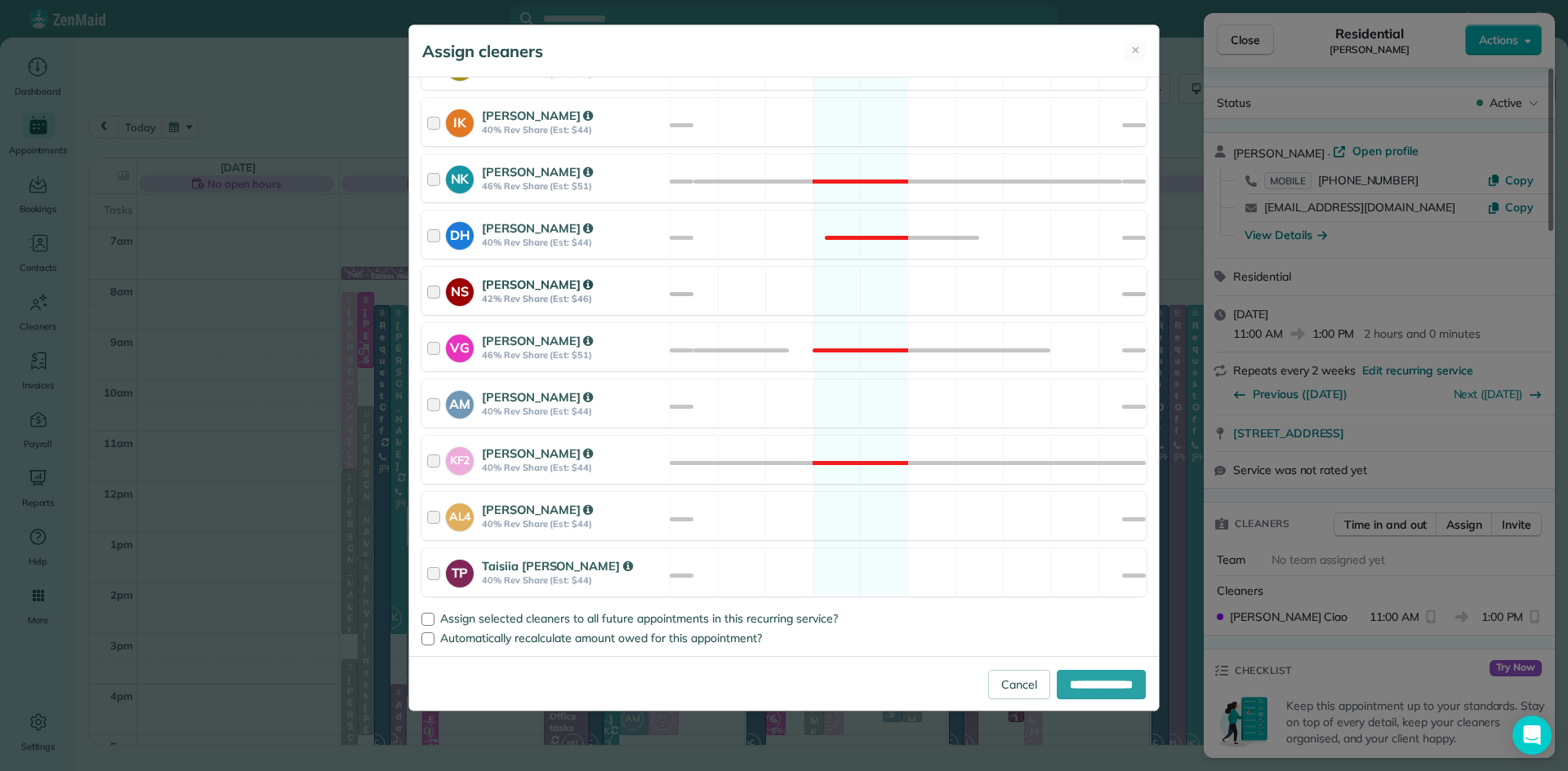
click at [524, 271] on div "NS [PERSON_NAME] 42% Rev Share (Est: $46)" at bounding box center [545, 292] width 248 height 47
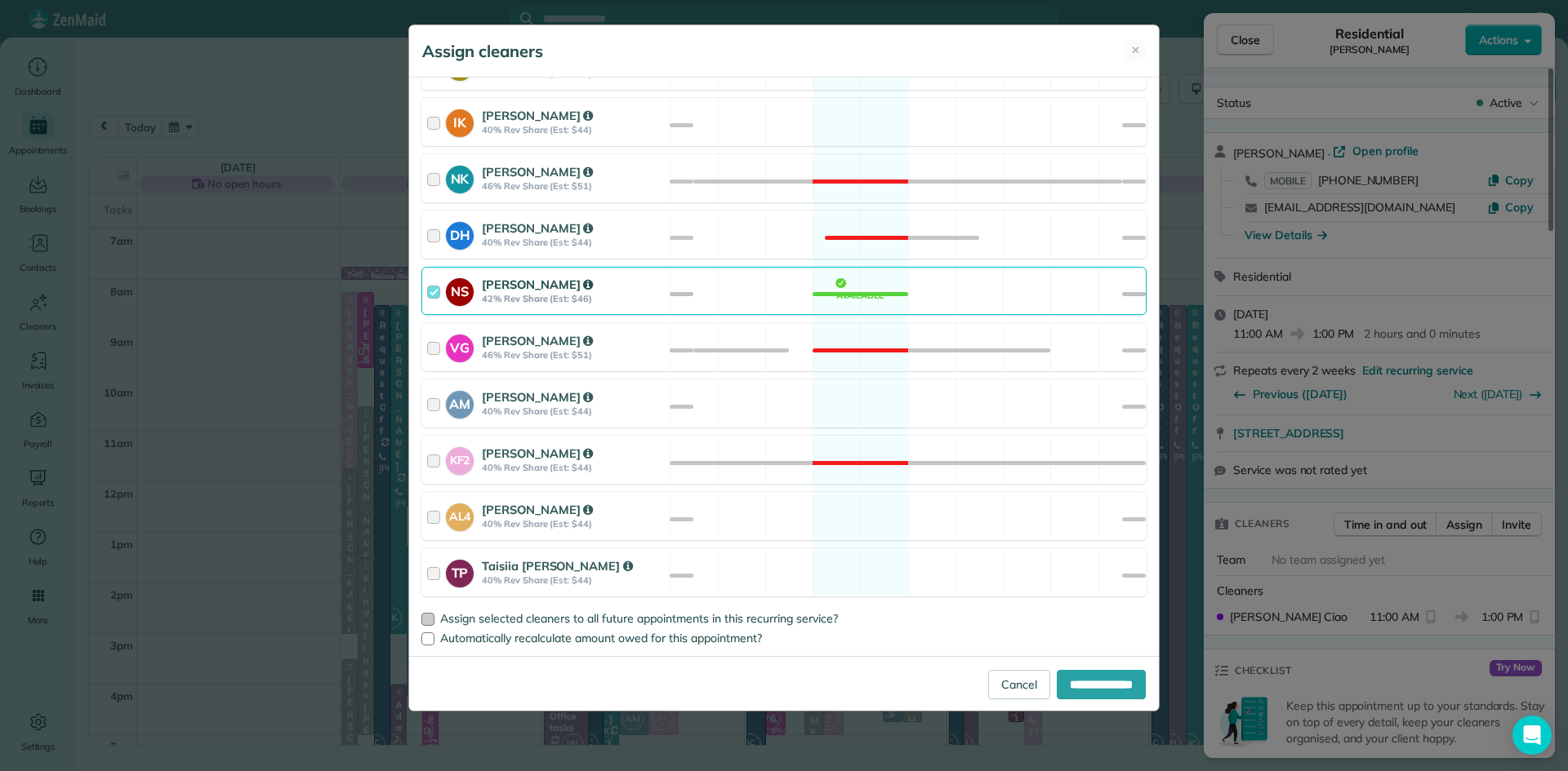
click at [555, 624] on span "Assign selected cleaners to all future appointments in this recurring service?" at bounding box center [639, 618] width 397 height 15
click at [1082, 685] on input "**********" at bounding box center [1100, 685] width 89 height 29
type input "**********"
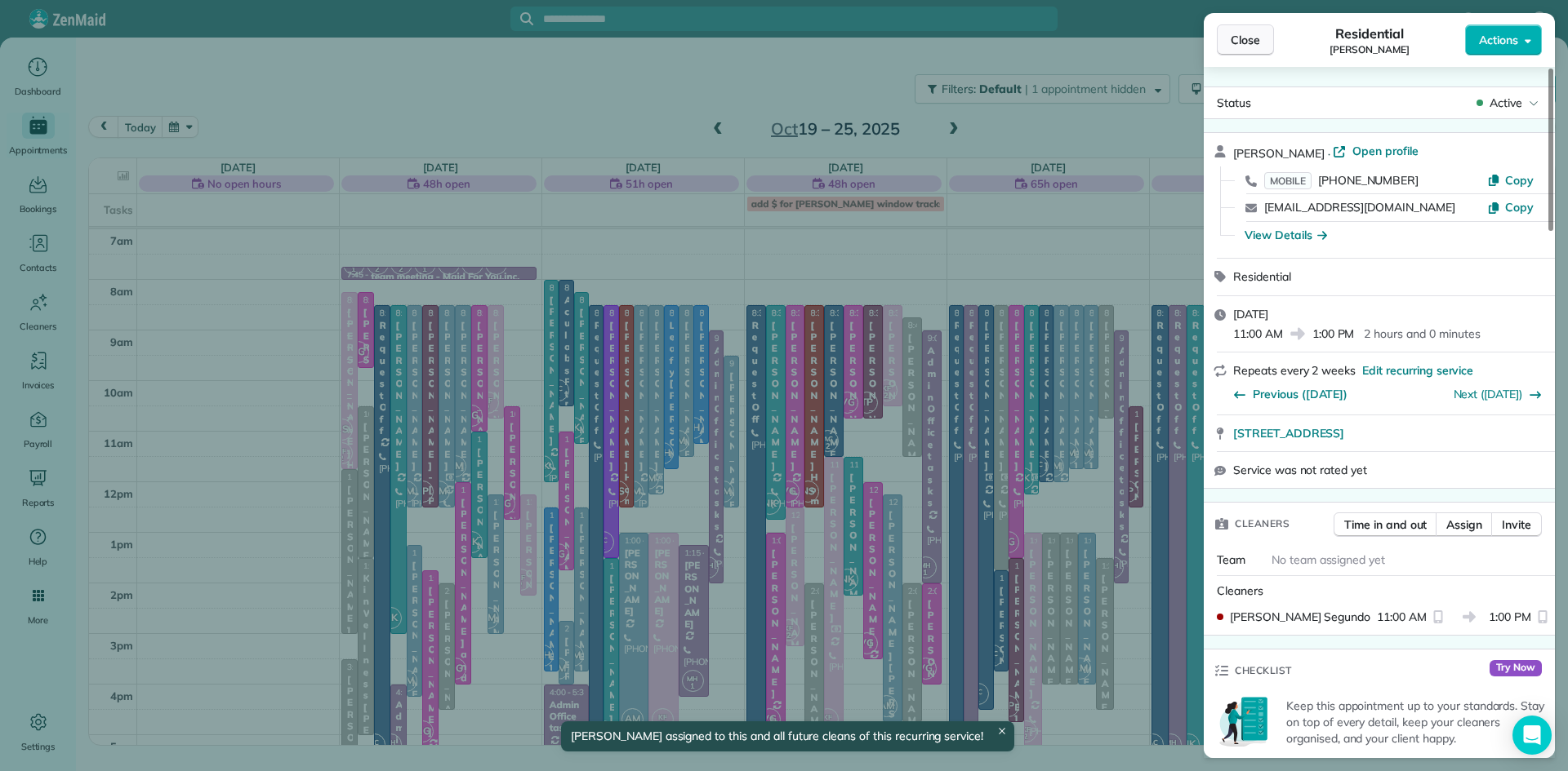
click at [1238, 44] on span "Close" at bounding box center [1245, 40] width 29 height 17
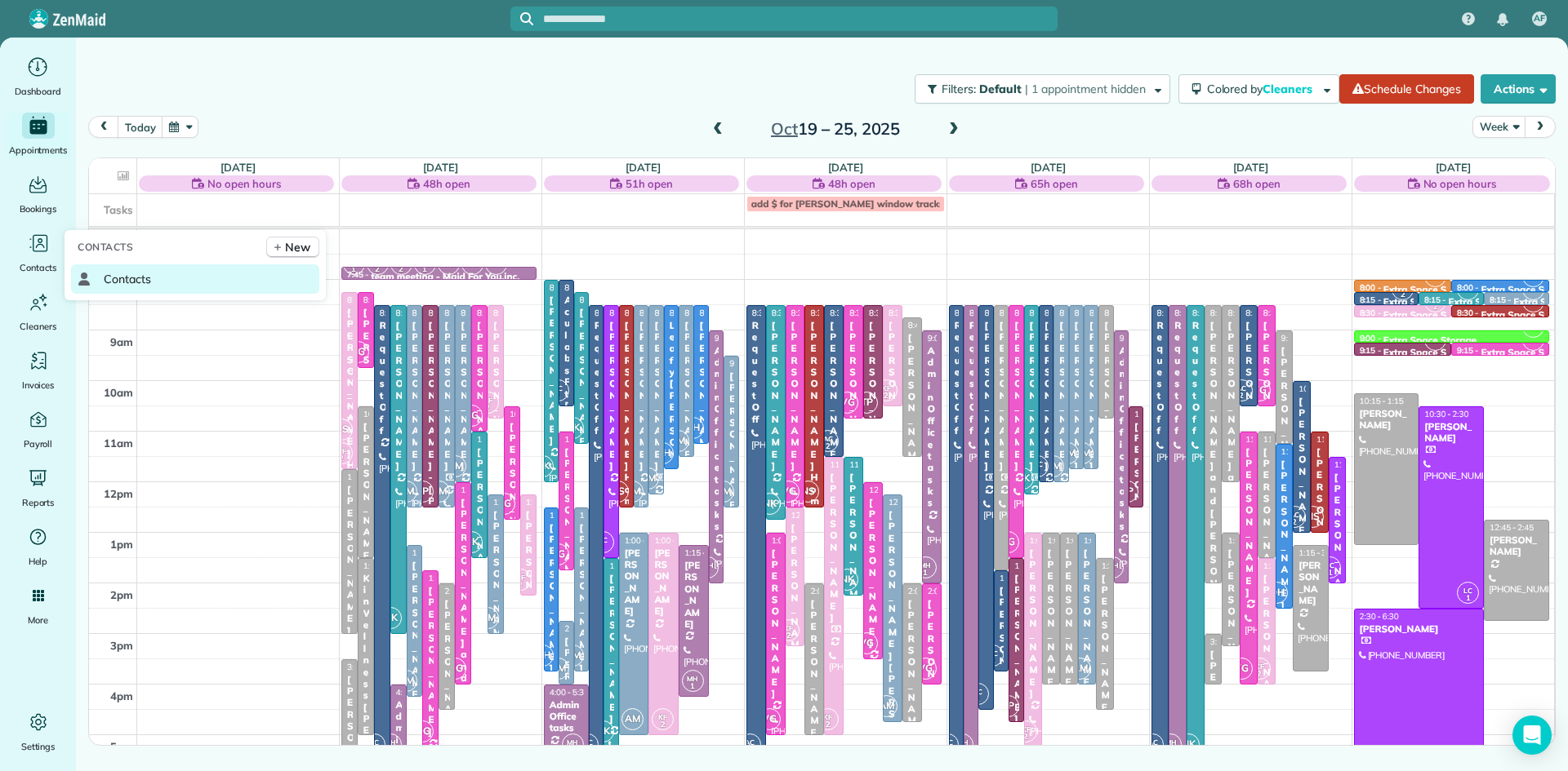
click at [122, 280] on span "Contacts" at bounding box center [127, 279] width 47 height 17
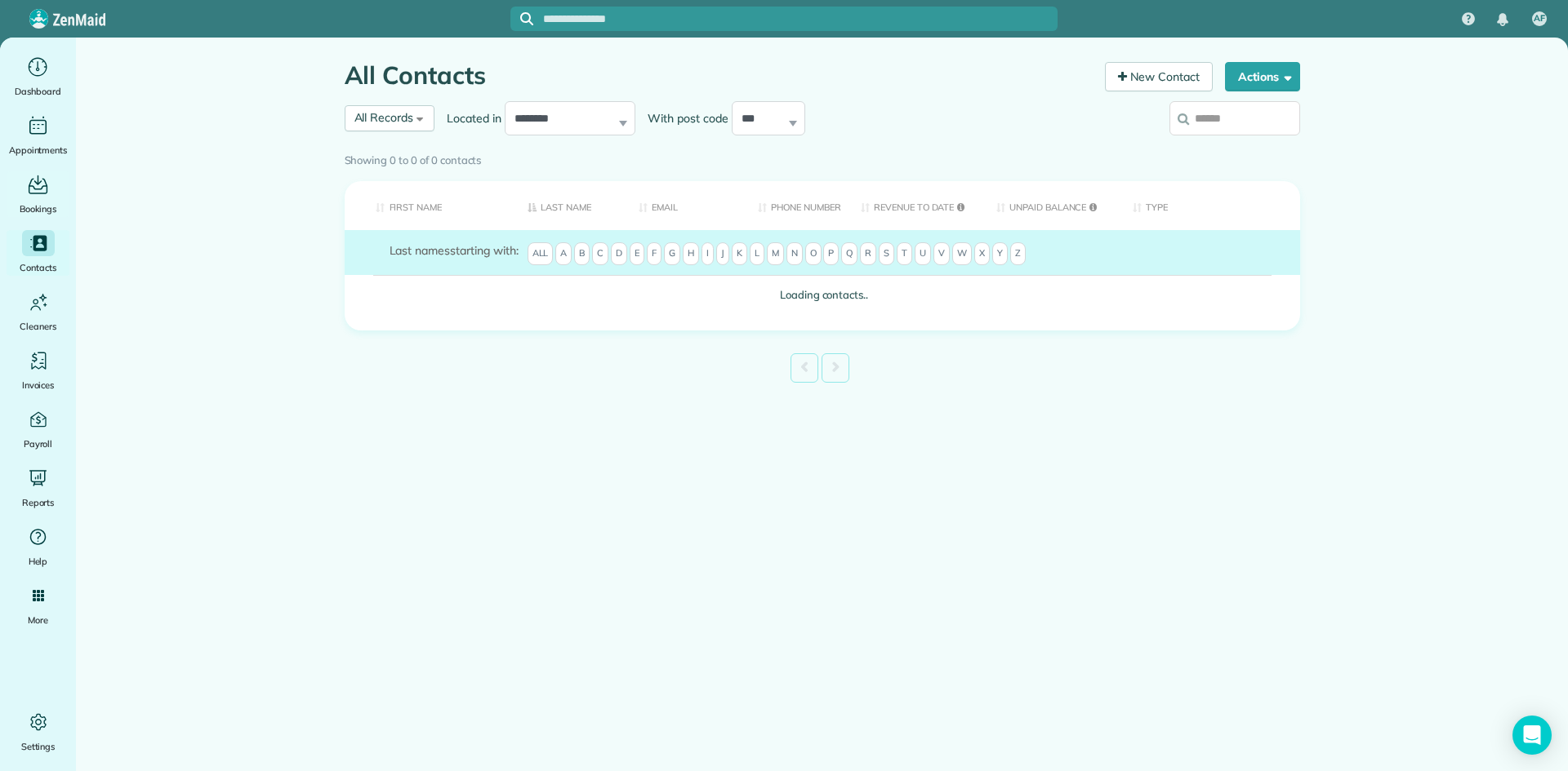
click at [368, 146] on div "Showing 0 to 0 of 0 contacts" at bounding box center [822, 157] width 955 height 23
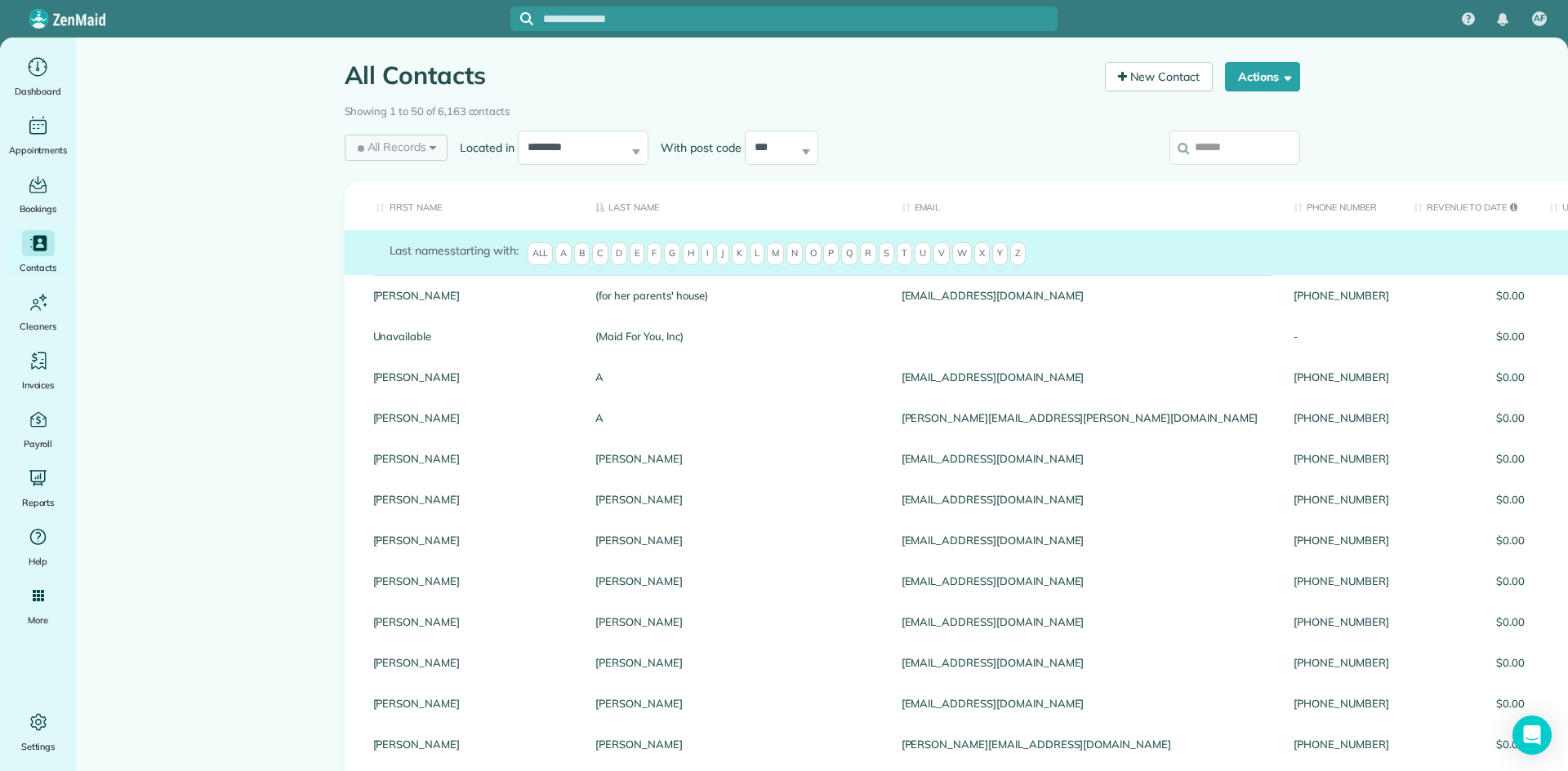
click at [430, 154] on div "All Records All Records All Customers Leads Former Customers Recurring Customer…" at bounding box center [396, 148] width 104 height 26
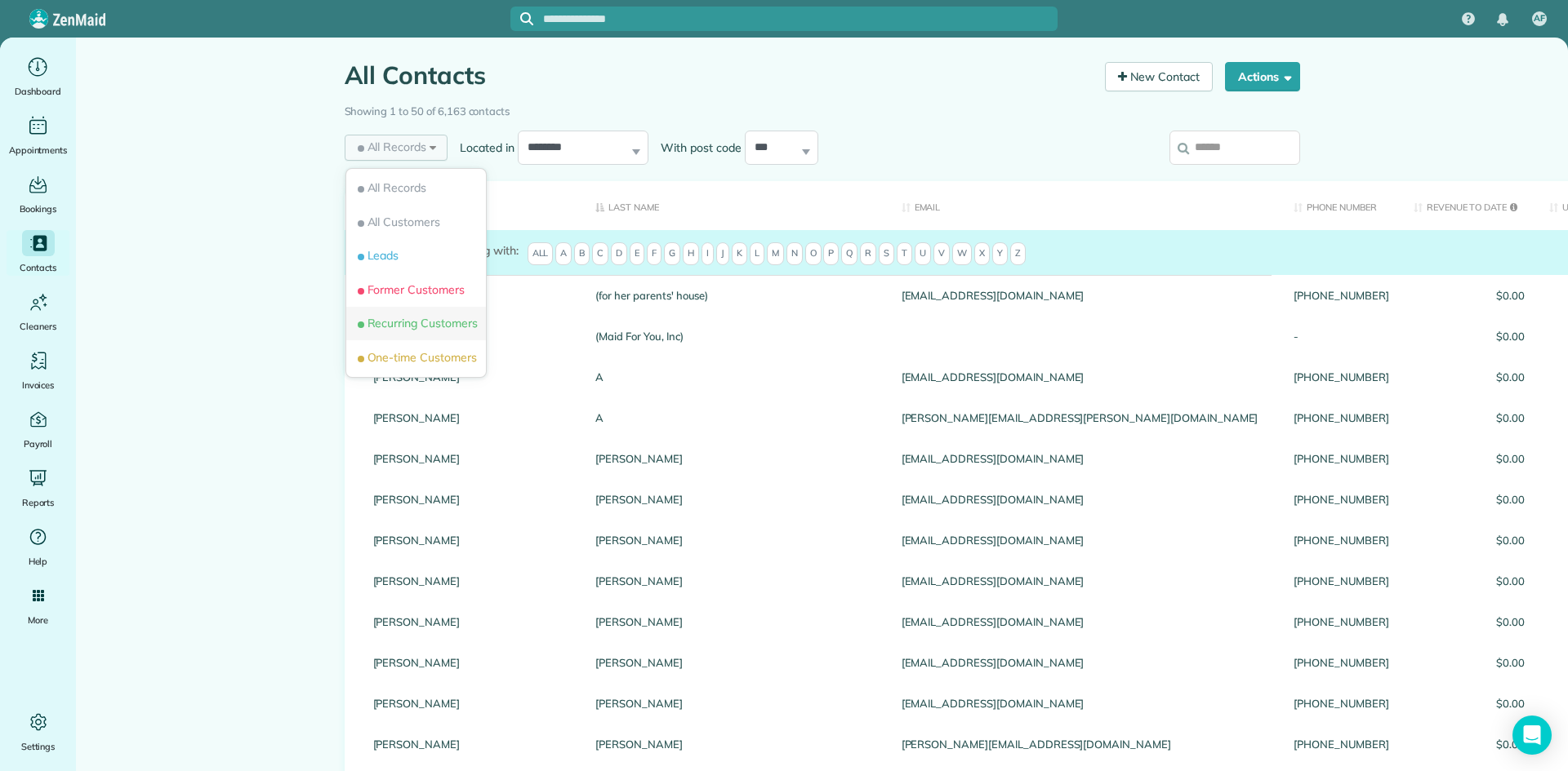
click at [436, 331] on span "Recurring Customers" at bounding box center [416, 323] width 123 height 17
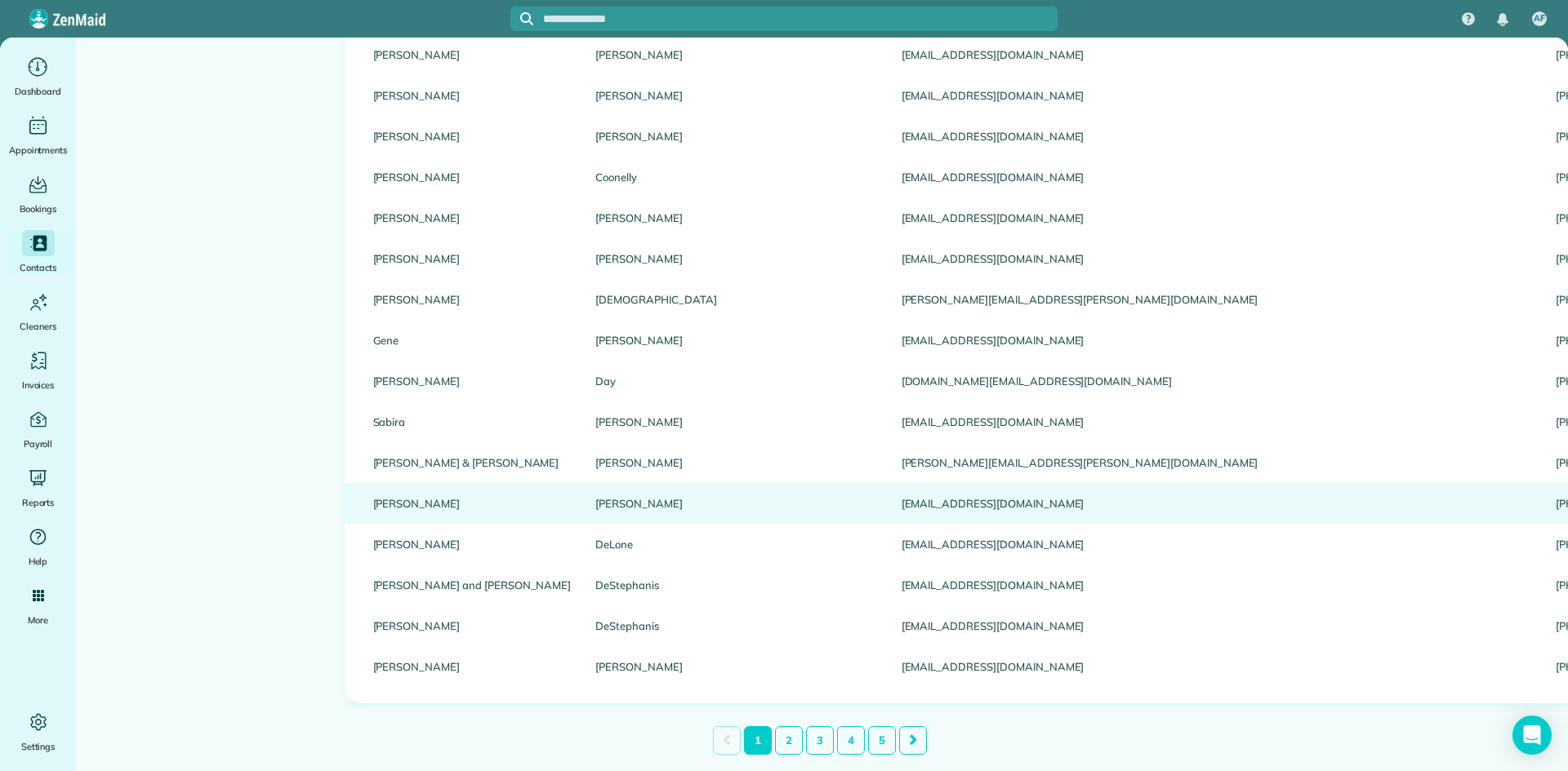
scroll to position [1634, 0]
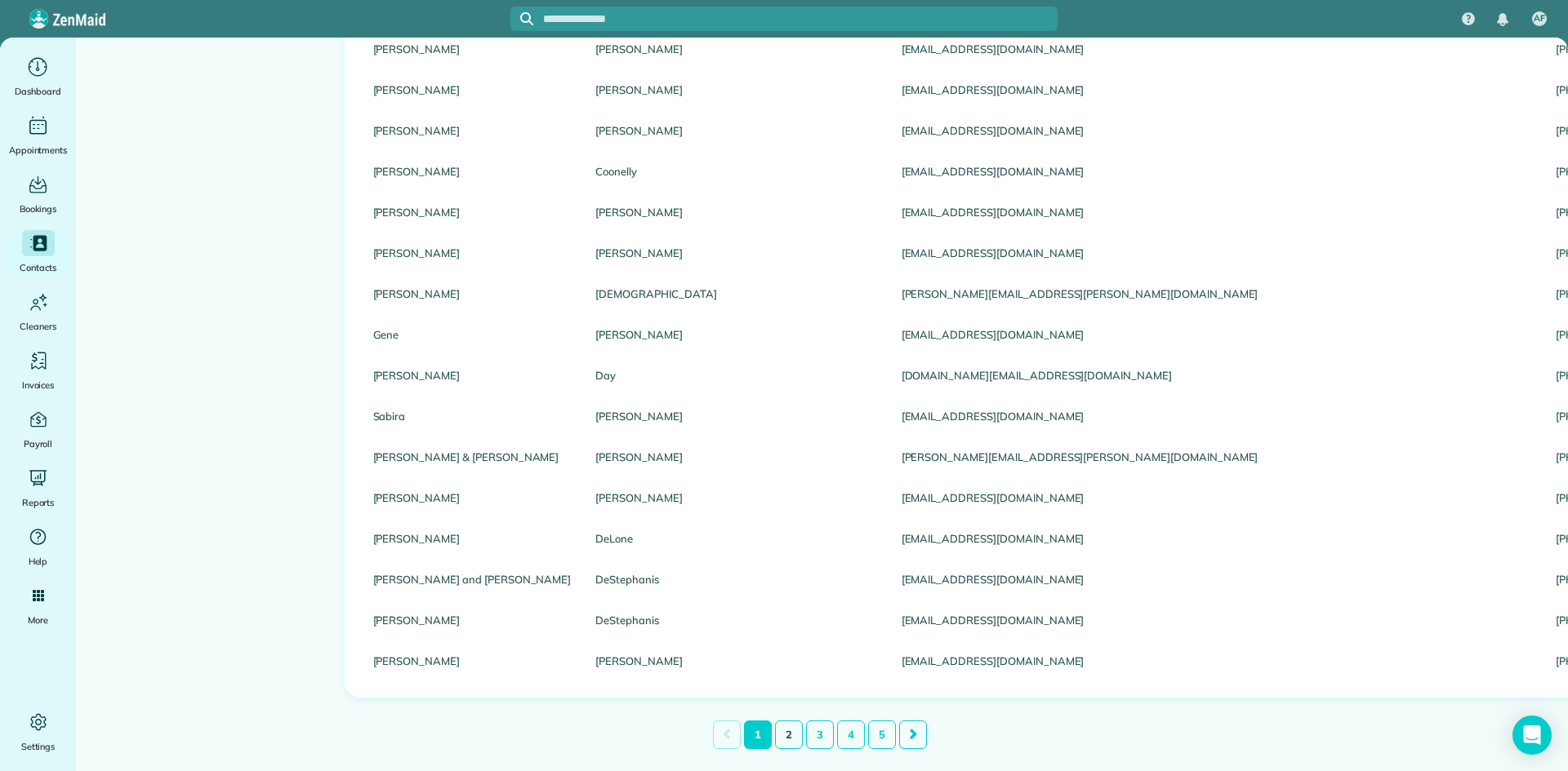
click at [791, 731] on link "2" at bounding box center [789, 735] width 27 height 28
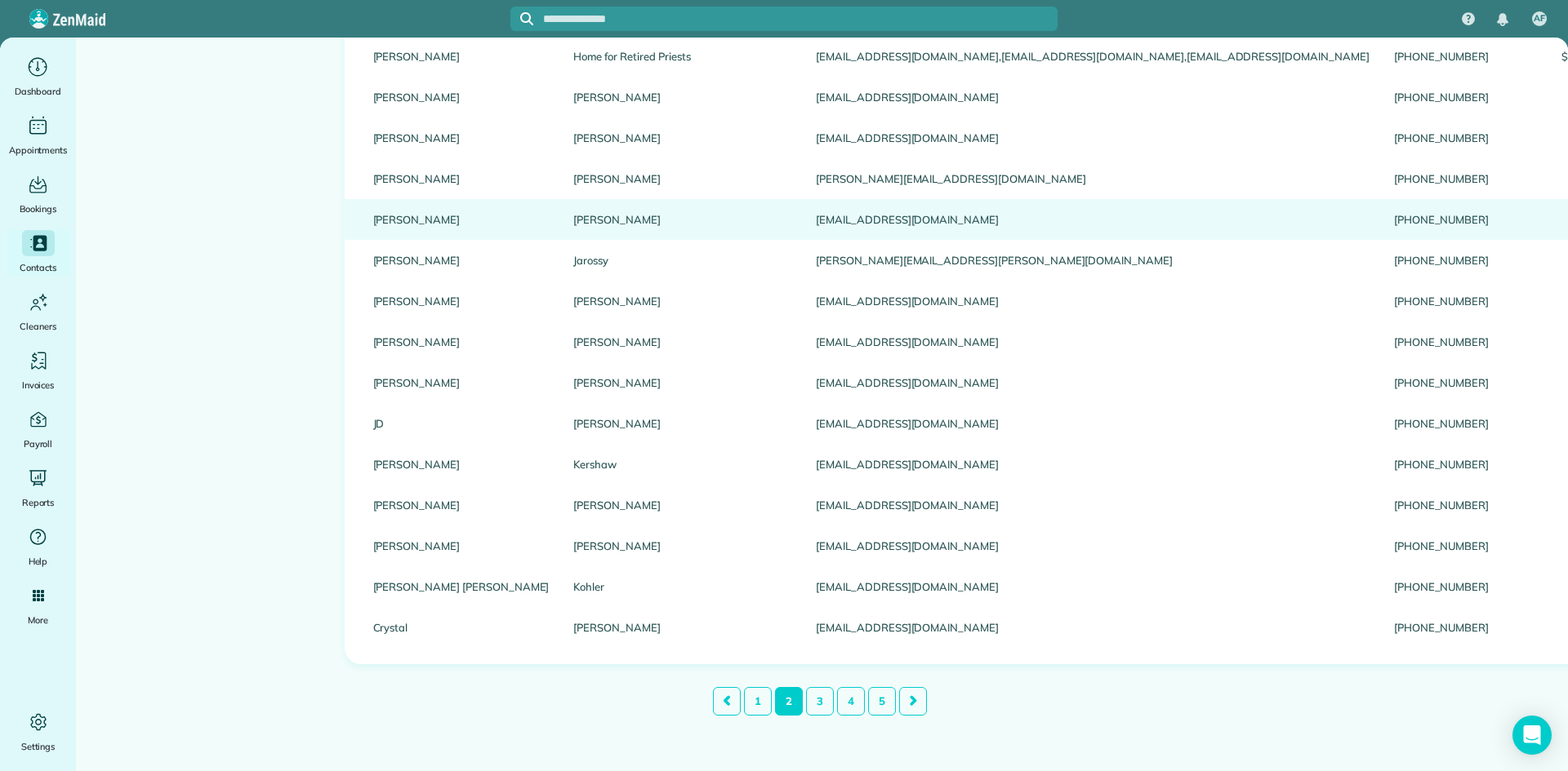
scroll to position [1680, 0]
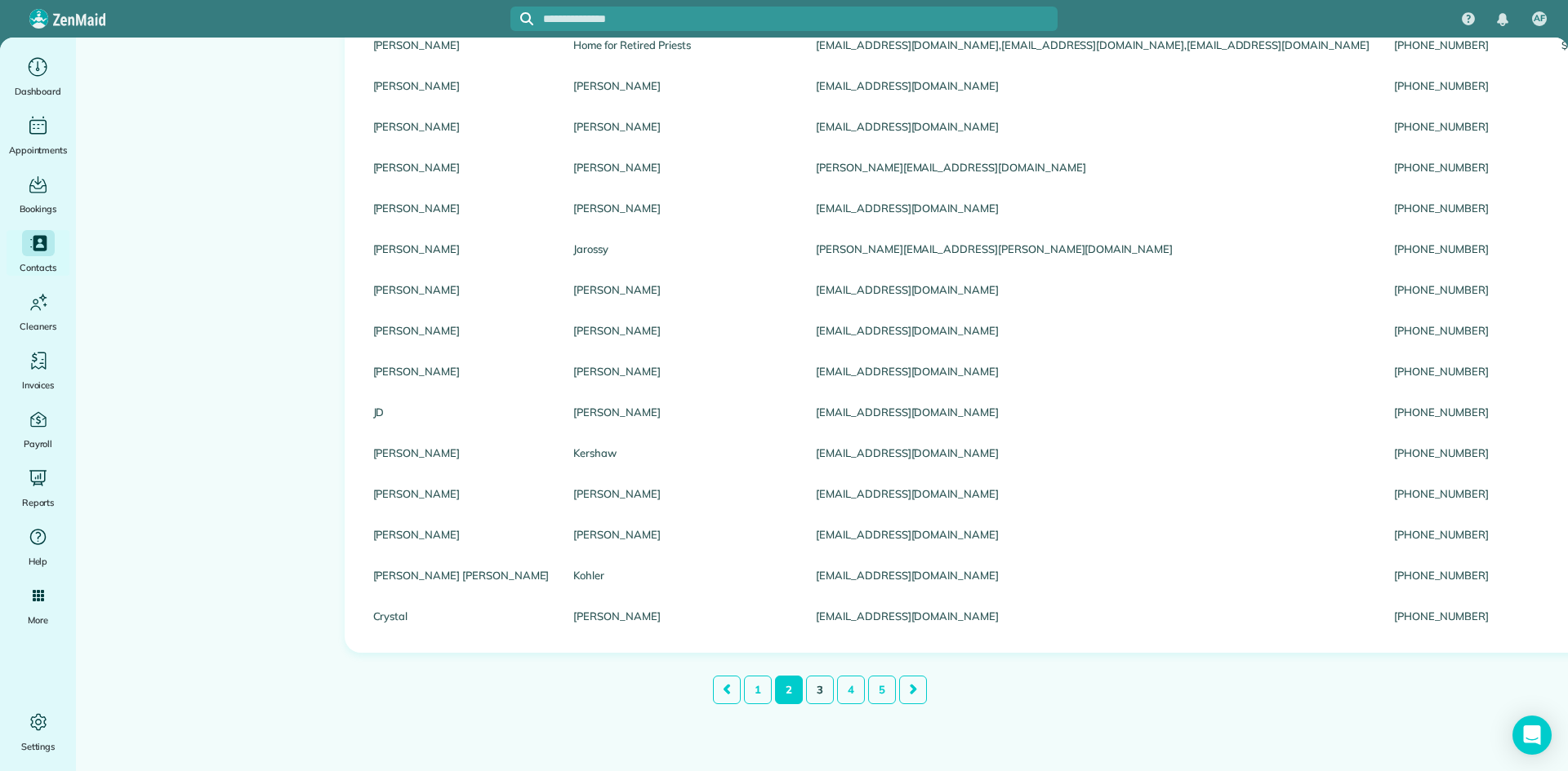
click at [817, 679] on link "3" at bounding box center [819, 690] width 27 height 28
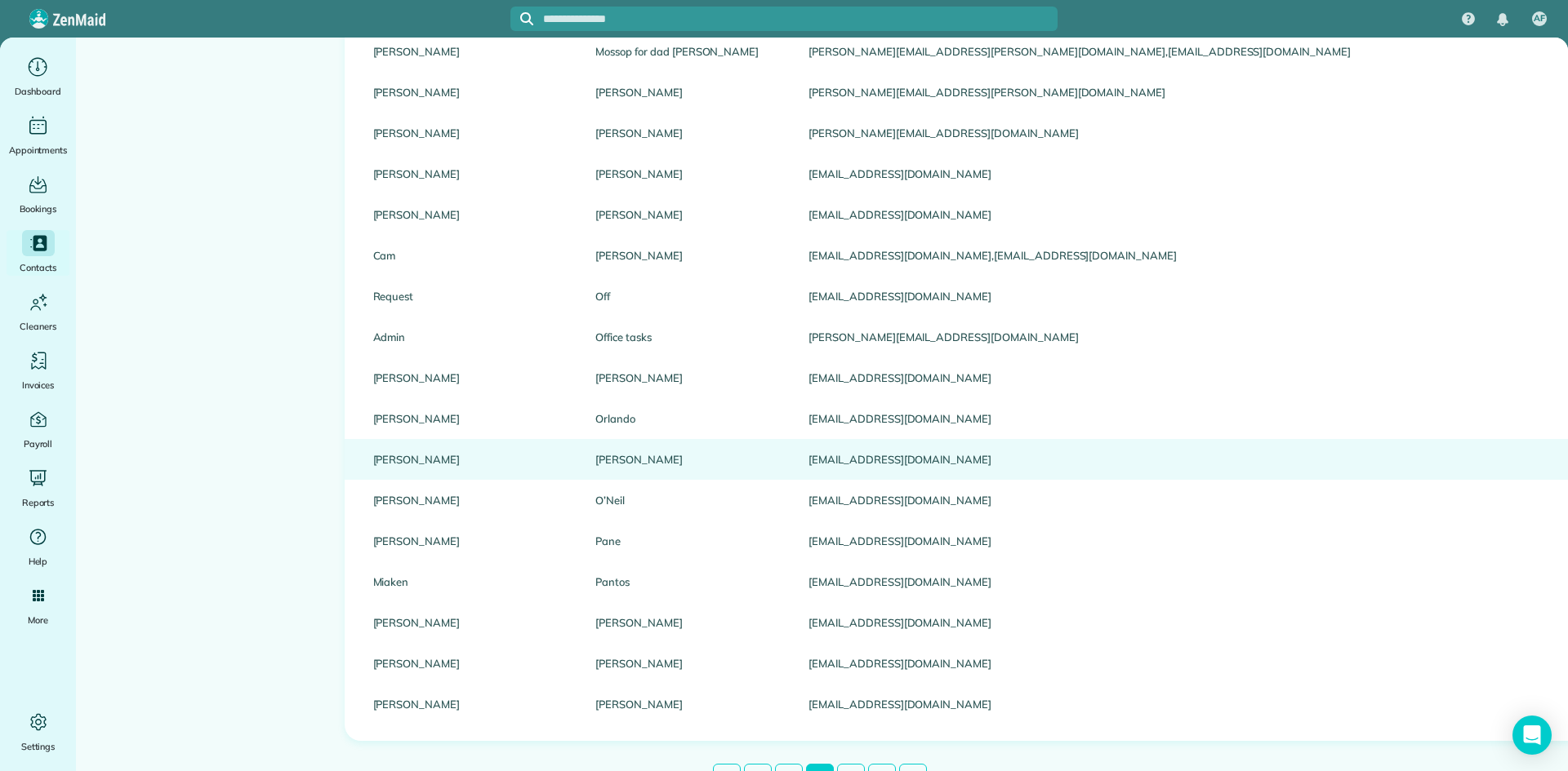
scroll to position [1609, 0]
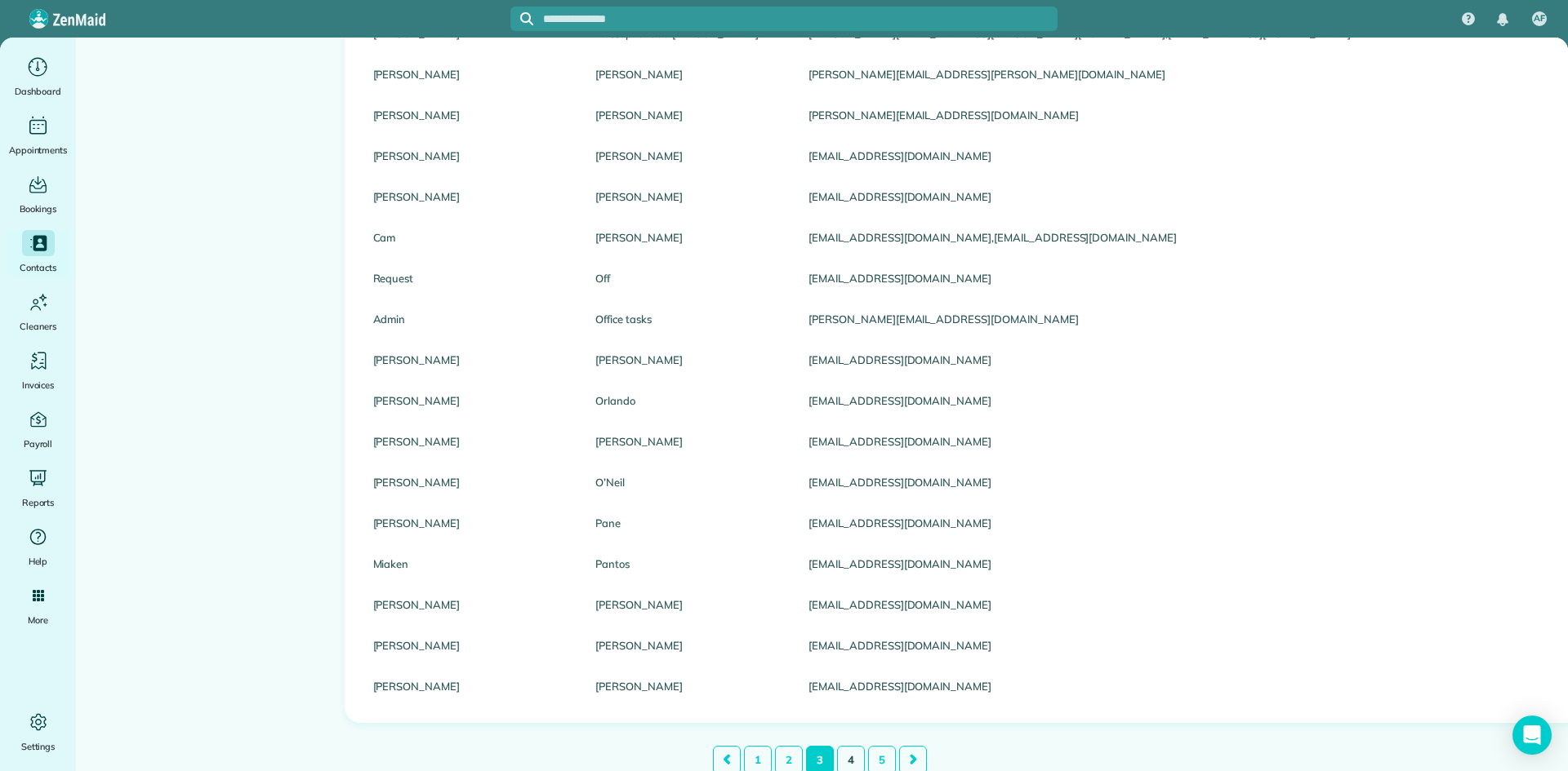
click at [850, 767] on link "4" at bounding box center [851, 759] width 27 height 28
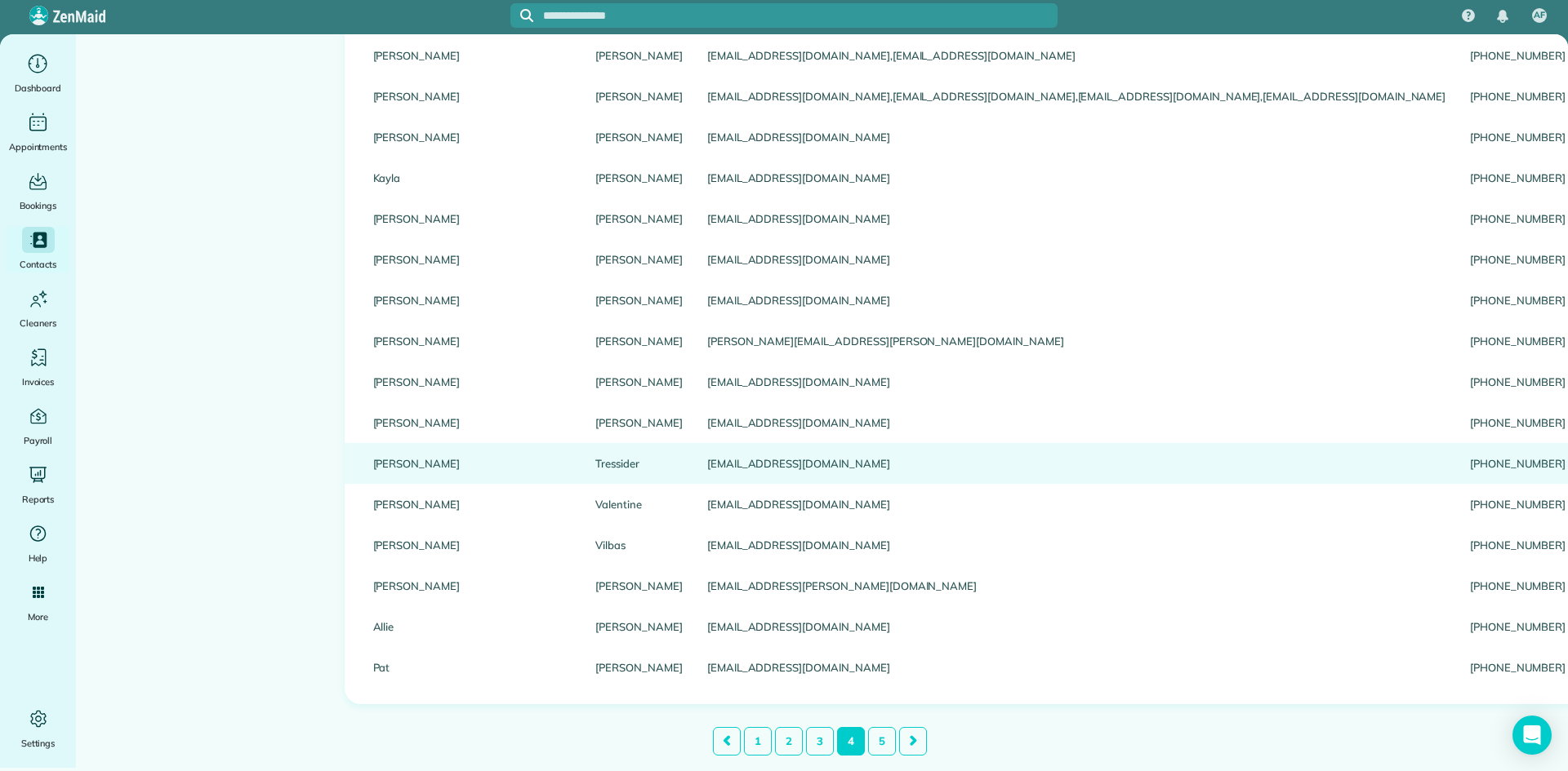
scroll to position [1627, 0]
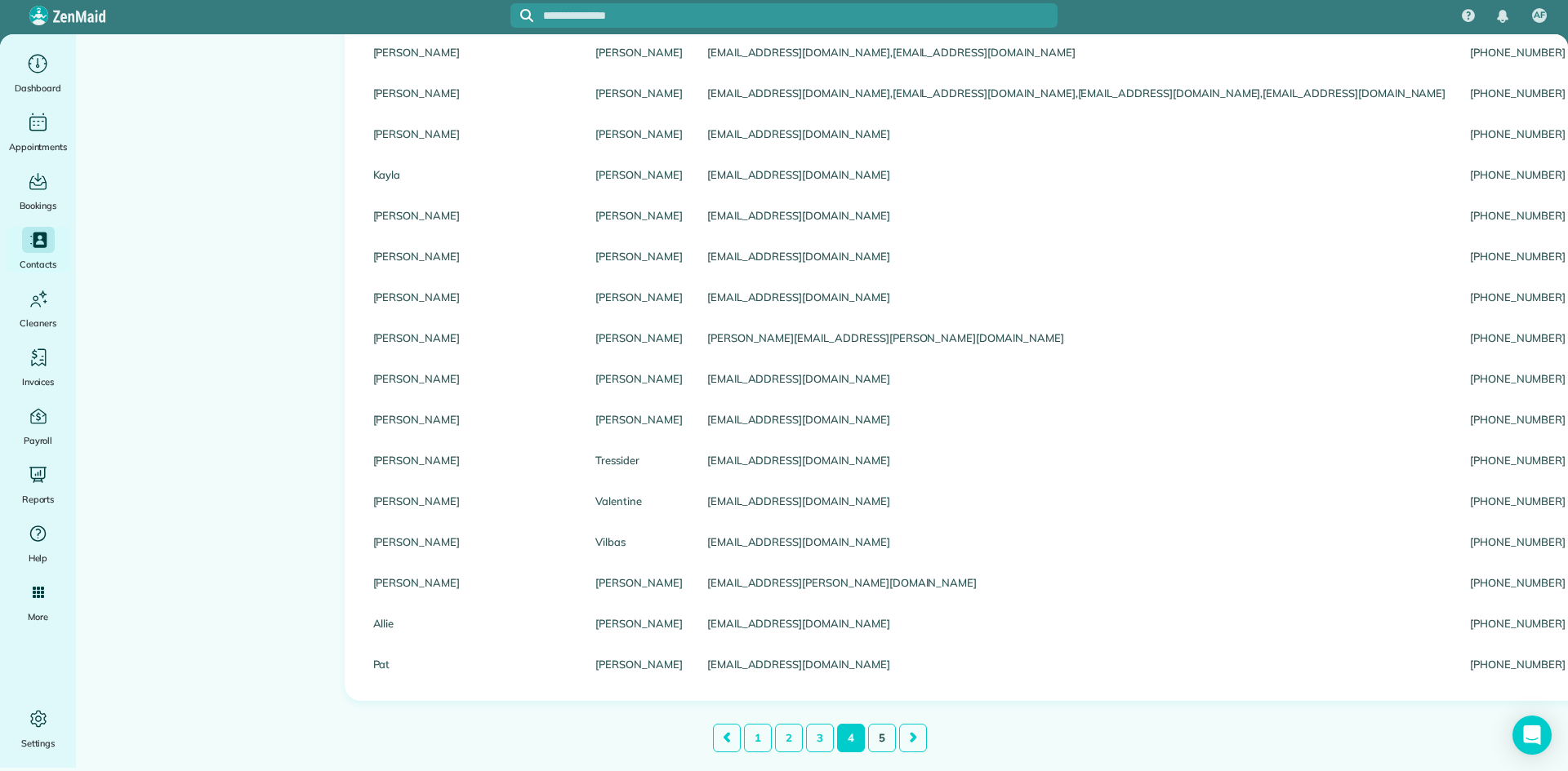
click at [880, 740] on link "5" at bounding box center [882, 738] width 27 height 28
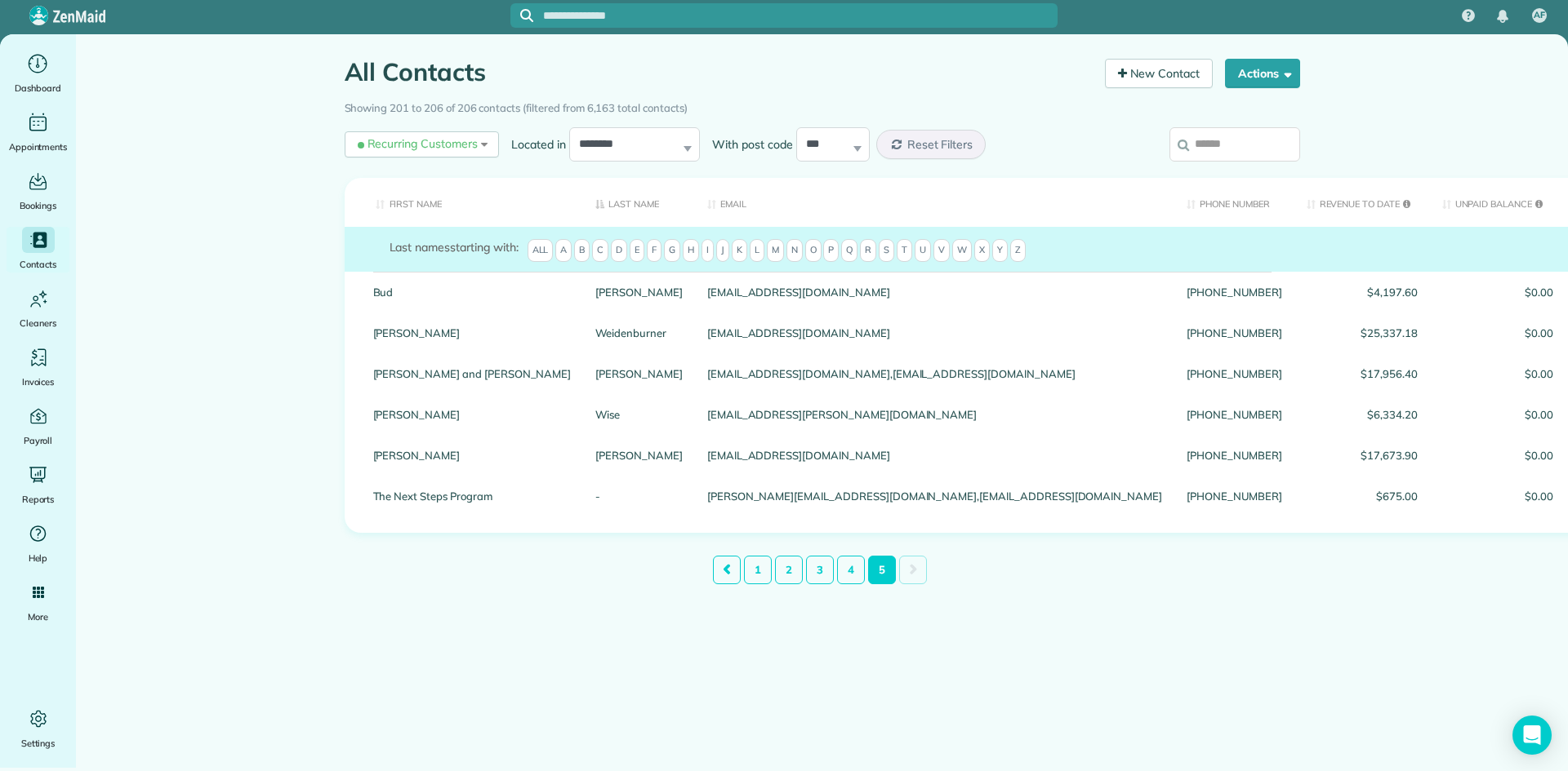
scroll to position [0, 0]
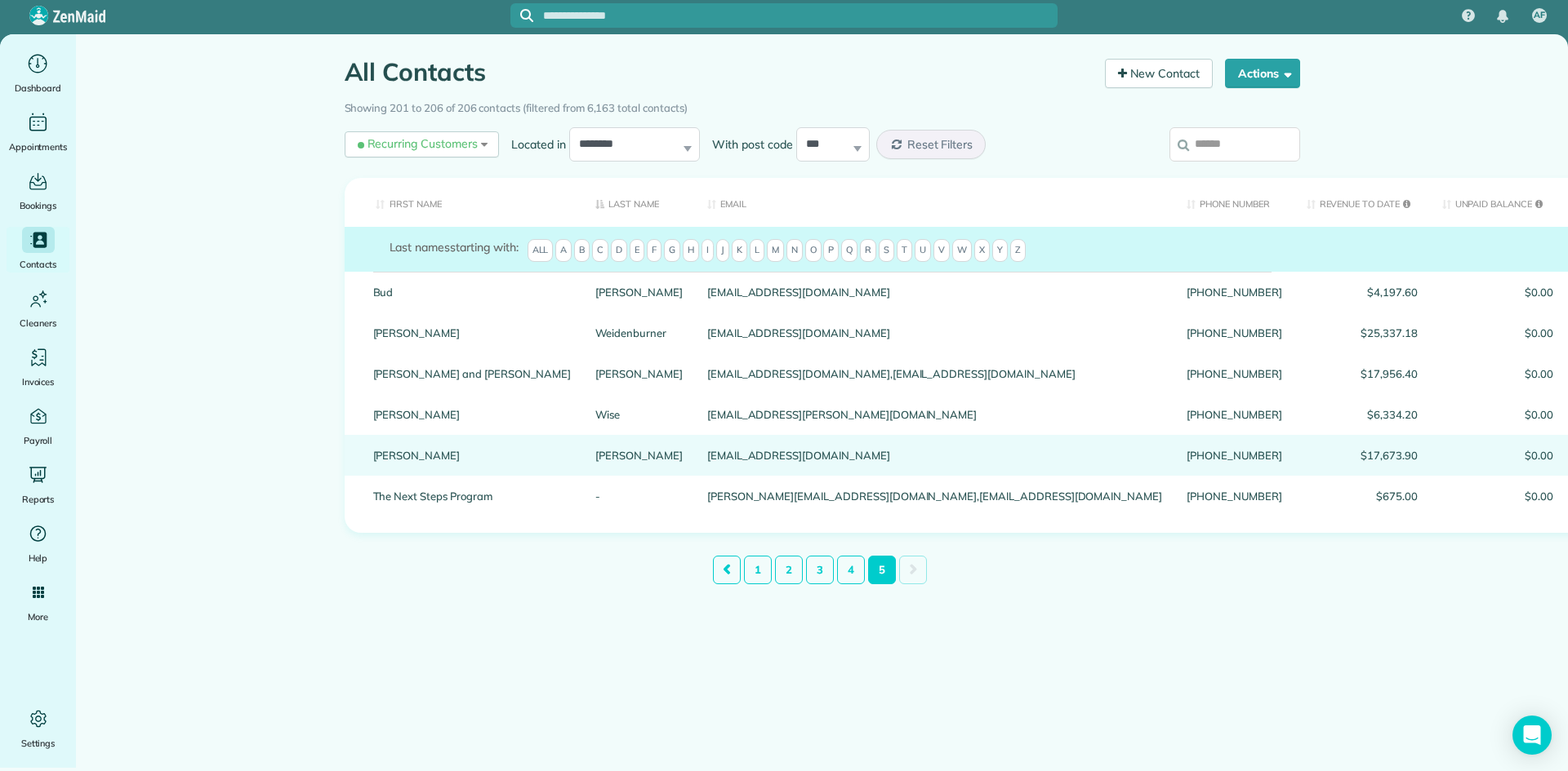
click at [391, 456] on link "[PERSON_NAME]" at bounding box center [472, 456] width 199 height 12
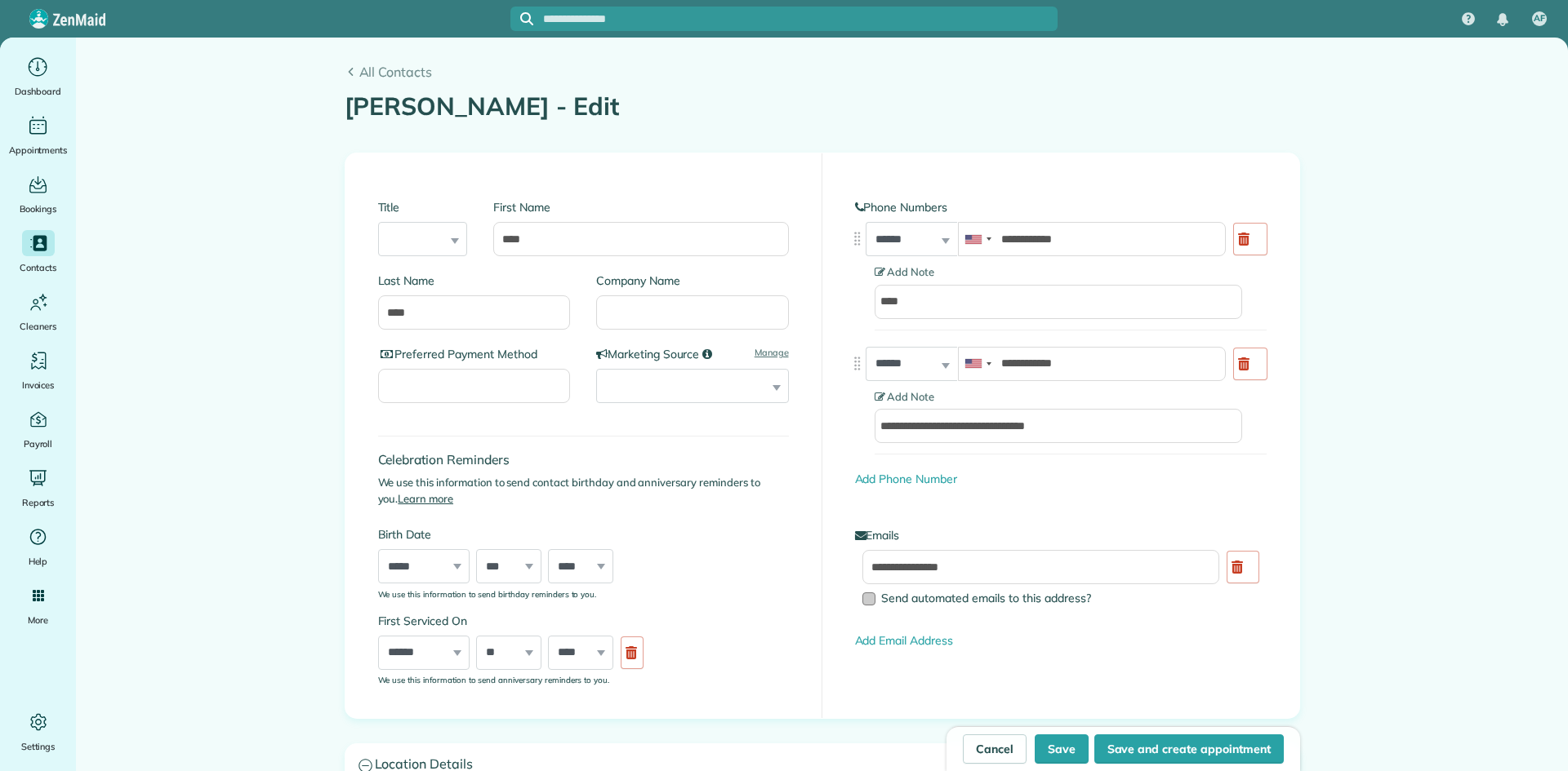
click at [867, 598] on div at bounding box center [868, 599] width 13 height 13
type input "**********"
click at [1051, 746] on button "Save" at bounding box center [1061, 749] width 54 height 29
type input "**********"
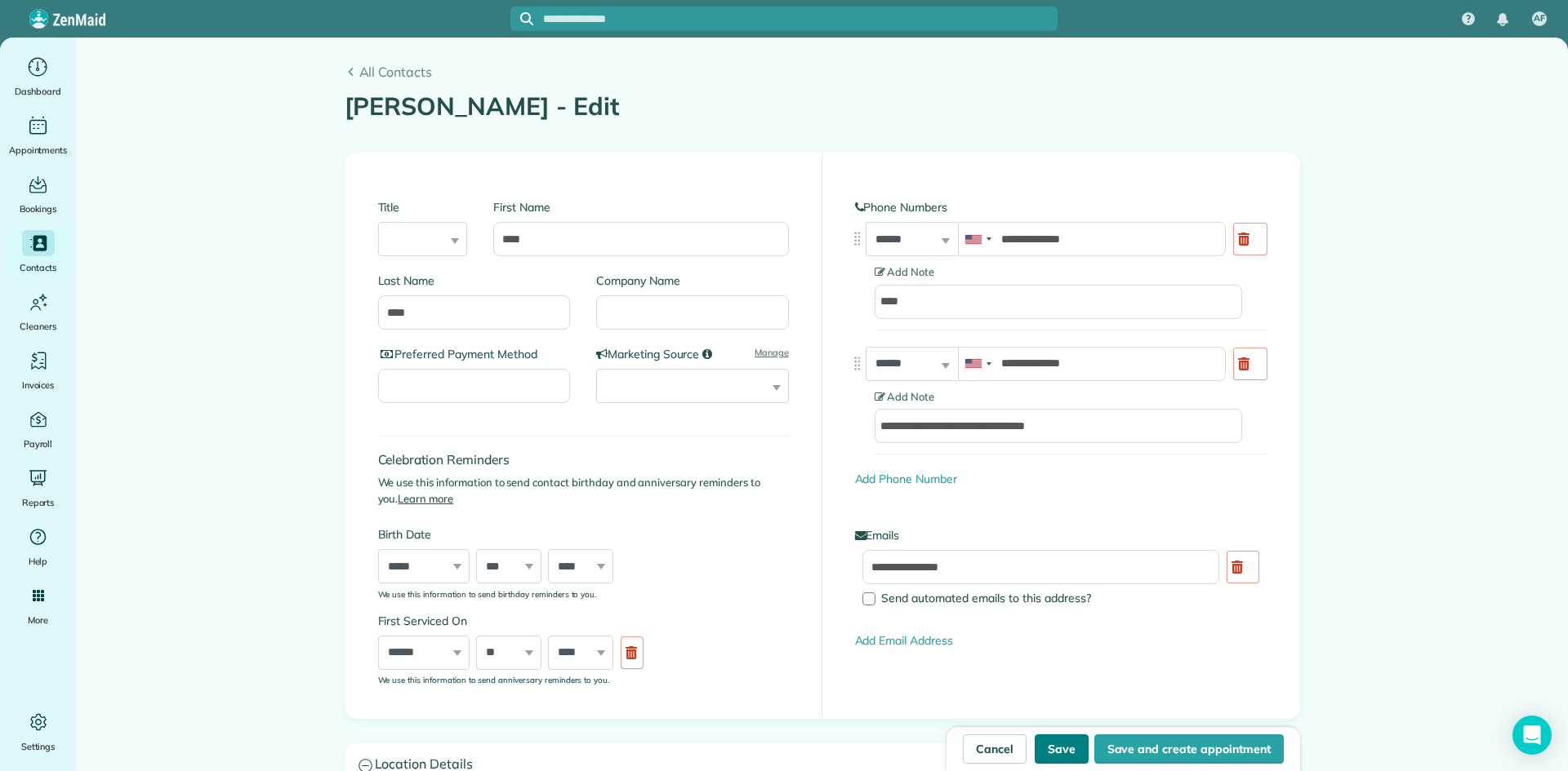
type input "**********"
